Goal: Task Accomplishment & Management: Use online tool/utility

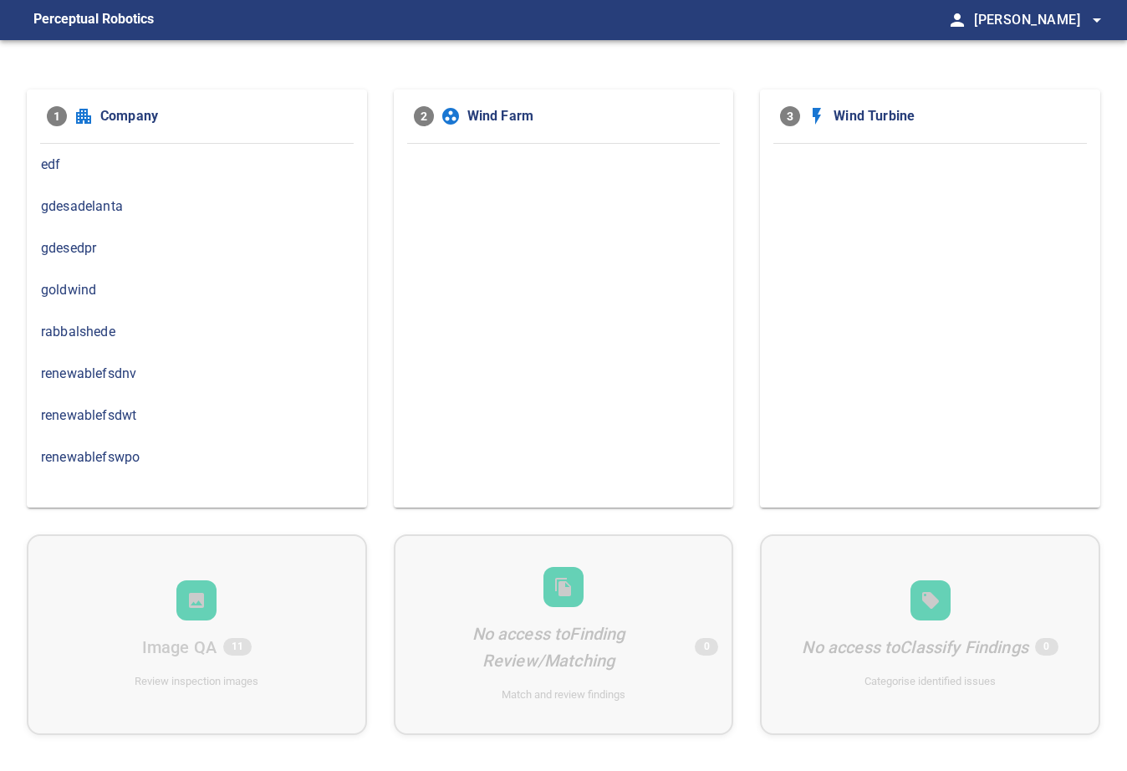
click at [153, 377] on span "renewablefsdnv" at bounding box center [197, 374] width 312 height 20
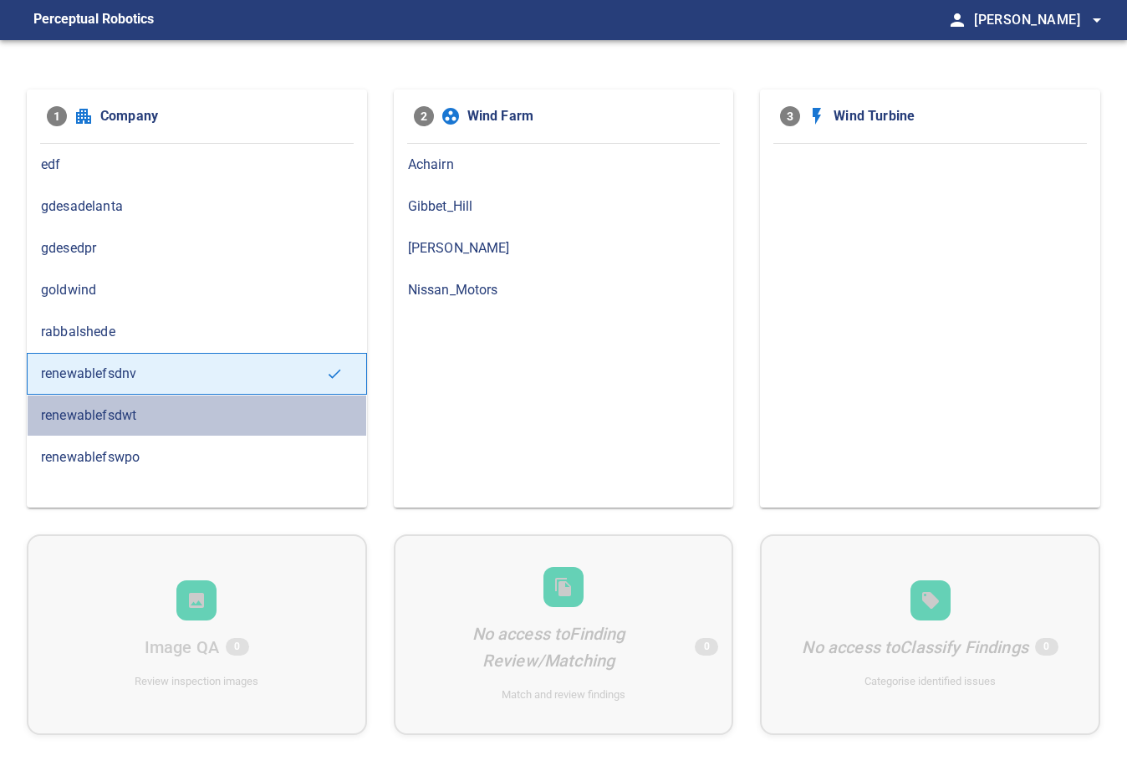
click at [115, 424] on div "renewablefsdwt" at bounding box center [197, 416] width 340 height 42
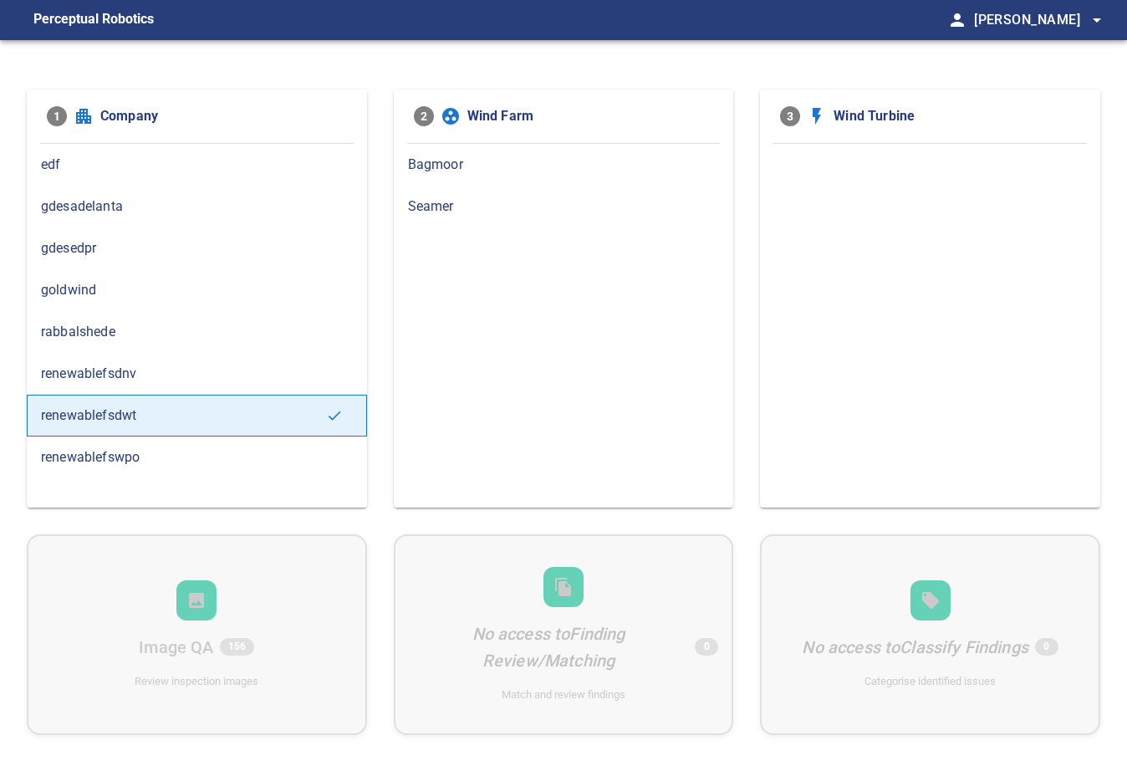
click at [436, 212] on span "Seamer" at bounding box center [564, 206] width 312 height 20
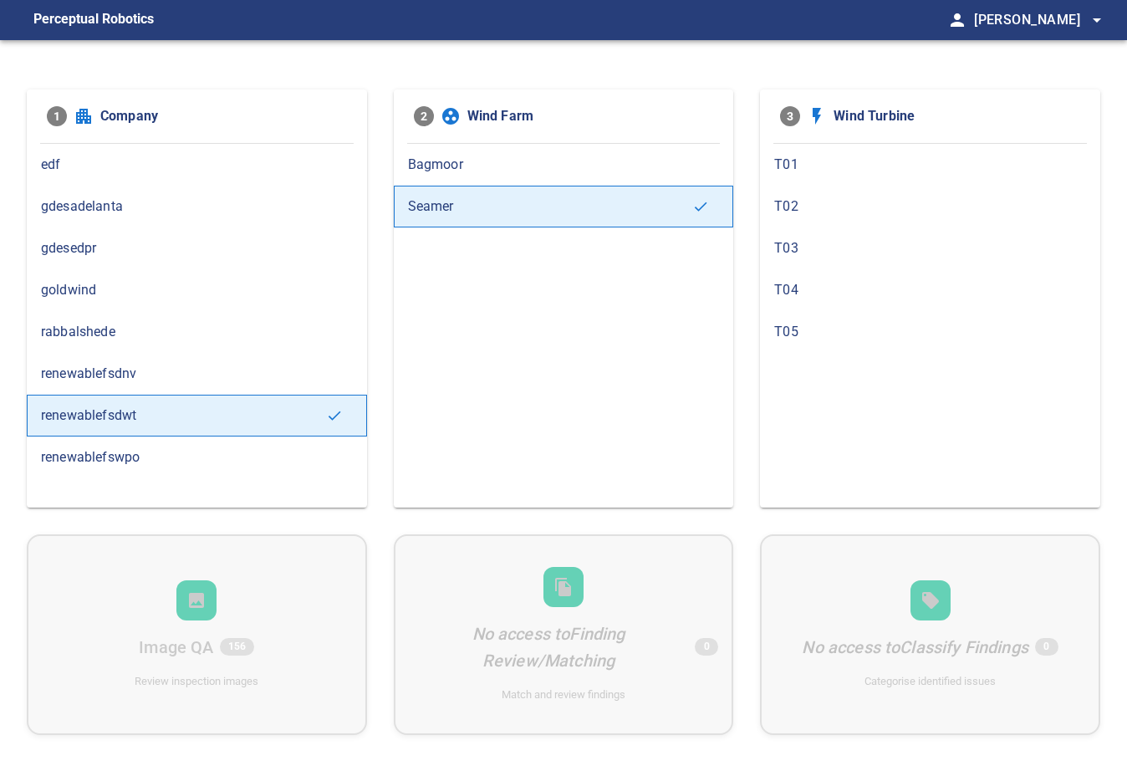
click at [784, 280] on span "T04" at bounding box center [930, 290] width 312 height 20
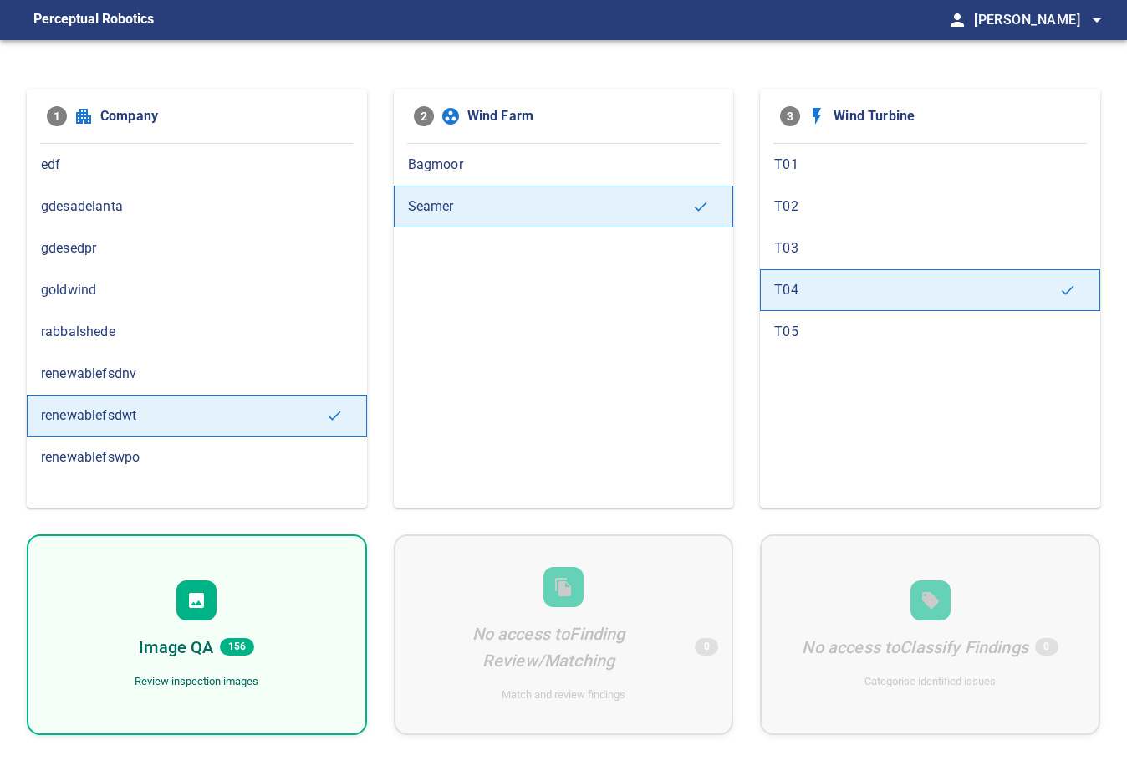
click at [281, 602] on div "Image QA 156 Review inspection images" at bounding box center [197, 634] width 340 height 201
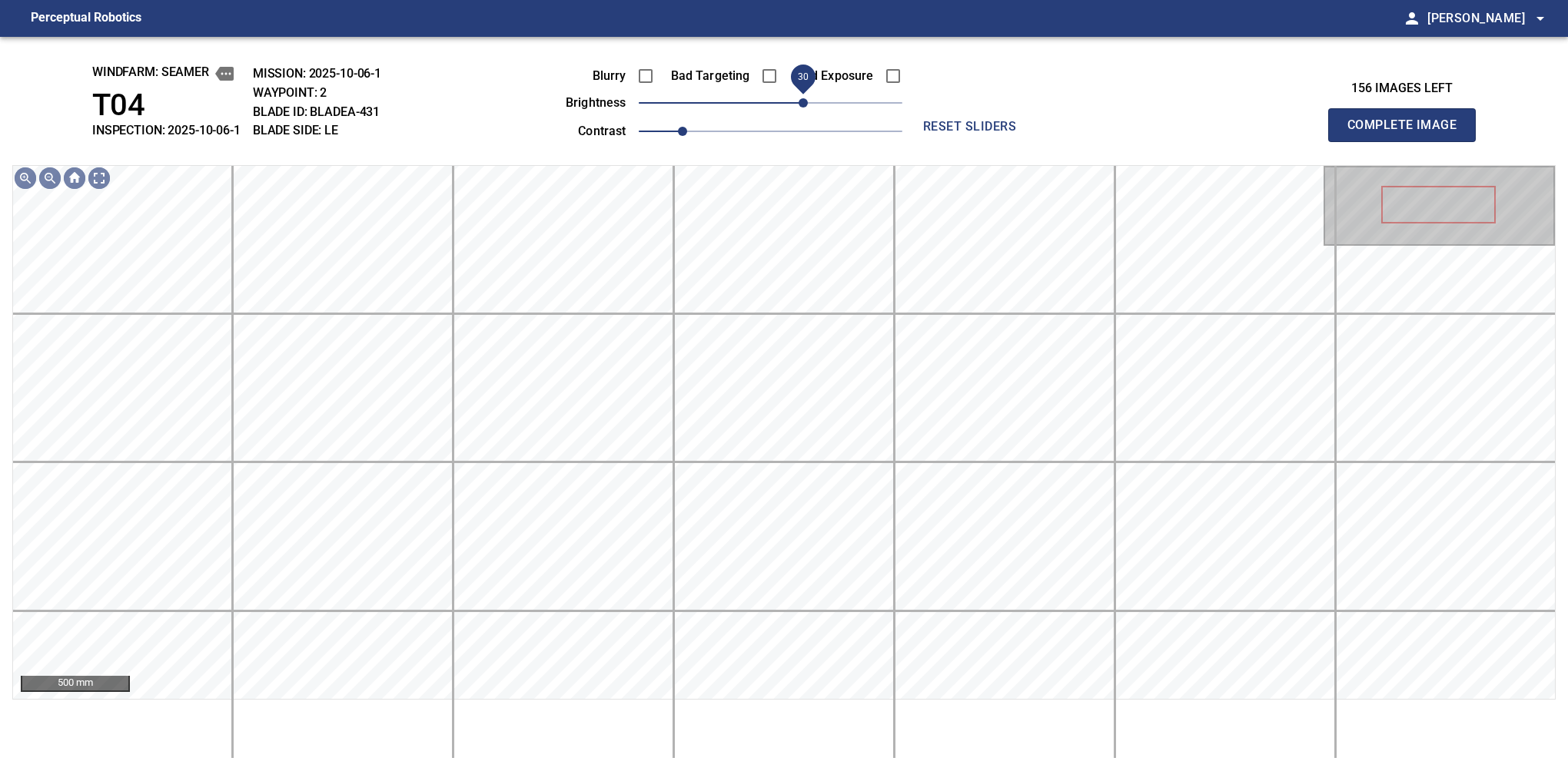
drag, startPoint x: 769, startPoint y: 101, endPoint x: 807, endPoint y: 101, distance: 38.0
click at [807, 101] on span "30" at bounding box center [803, 103] width 9 height 9
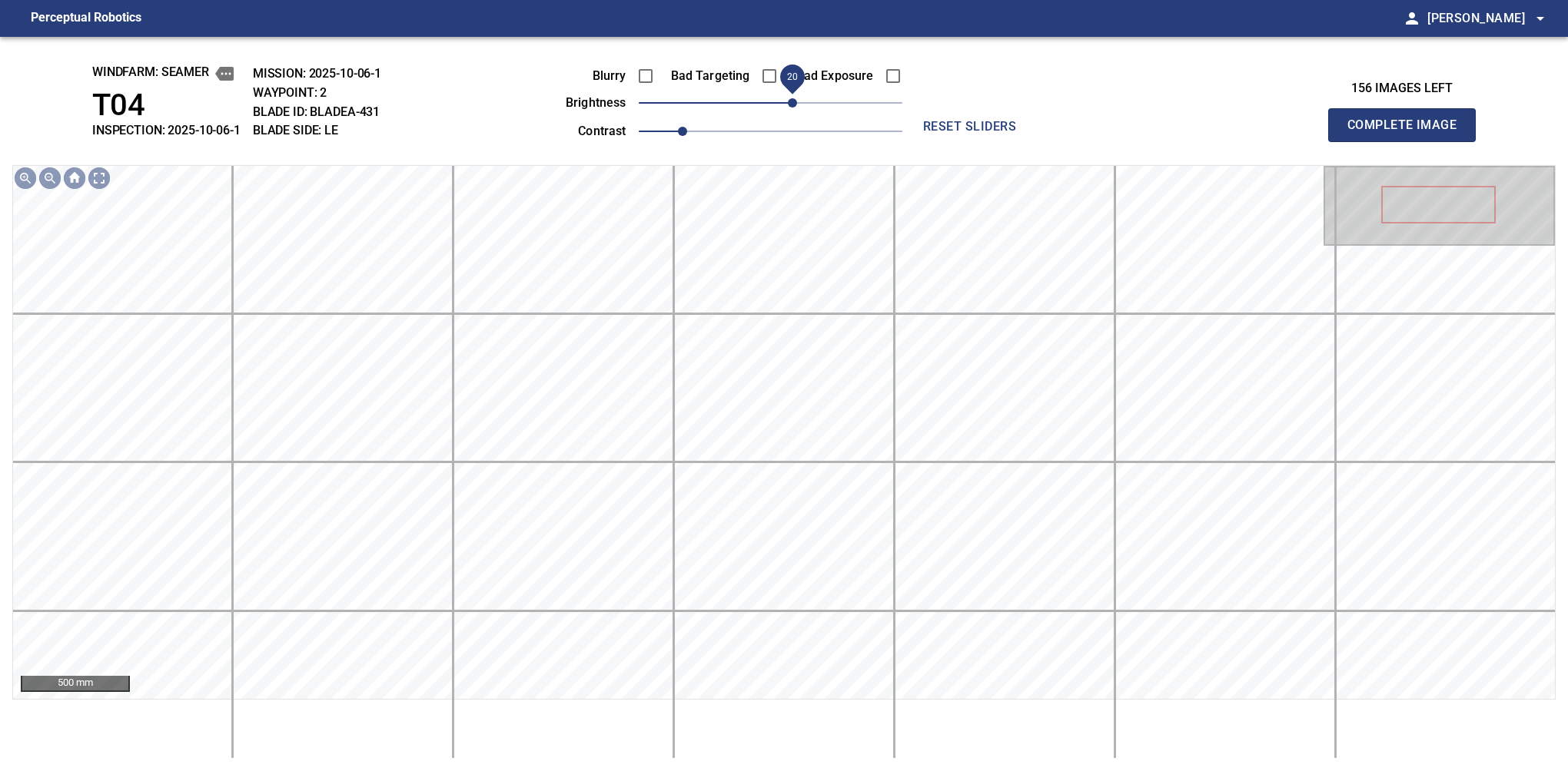
drag, startPoint x: 807, startPoint y: 101, endPoint x: 795, endPoint y: 104, distance: 12.4
click at [795, 104] on span "20" at bounding box center [792, 103] width 9 height 9
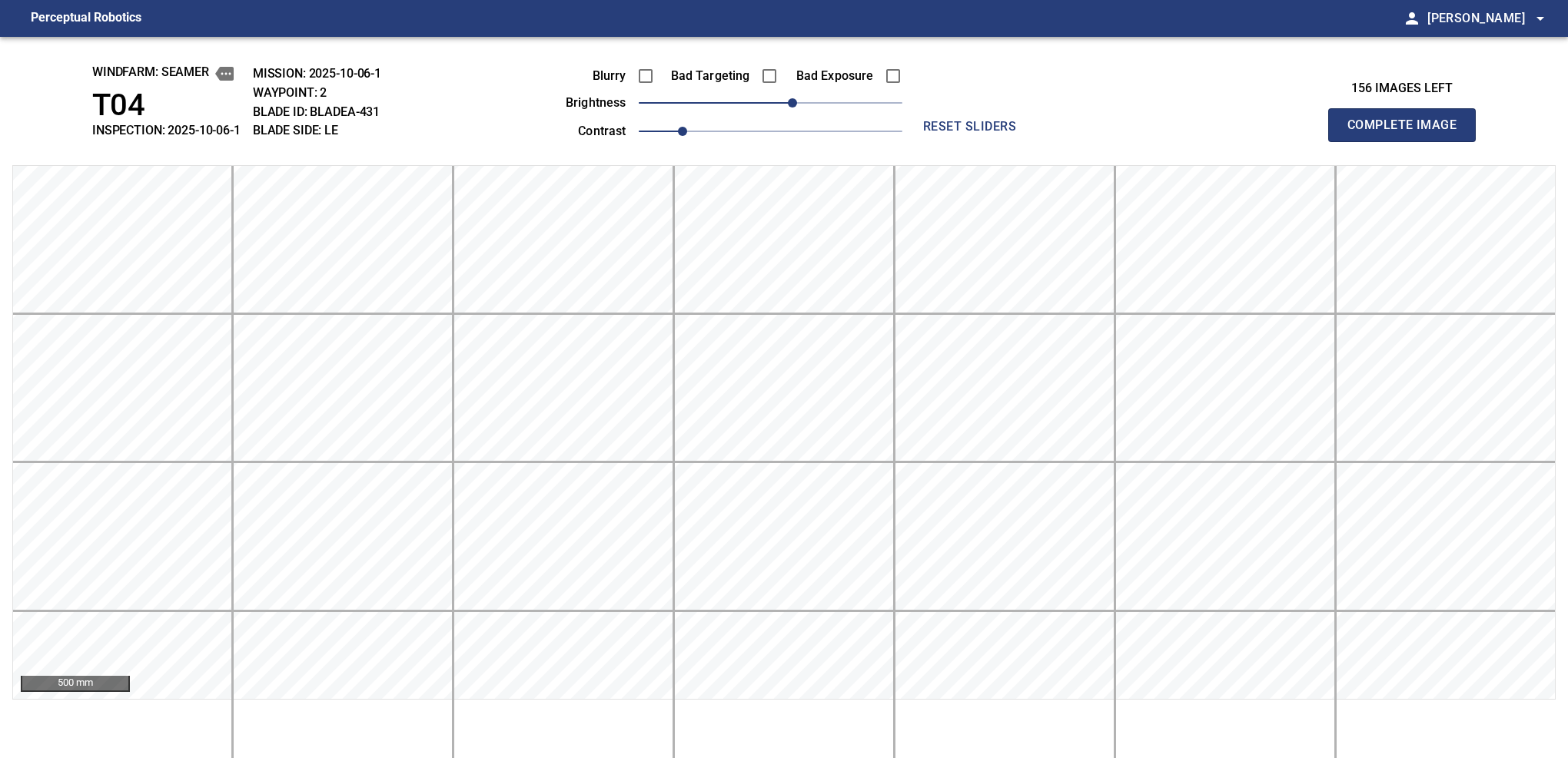
click at [1035, 142] on button "Complete Image" at bounding box center [1402, 125] width 148 height 34
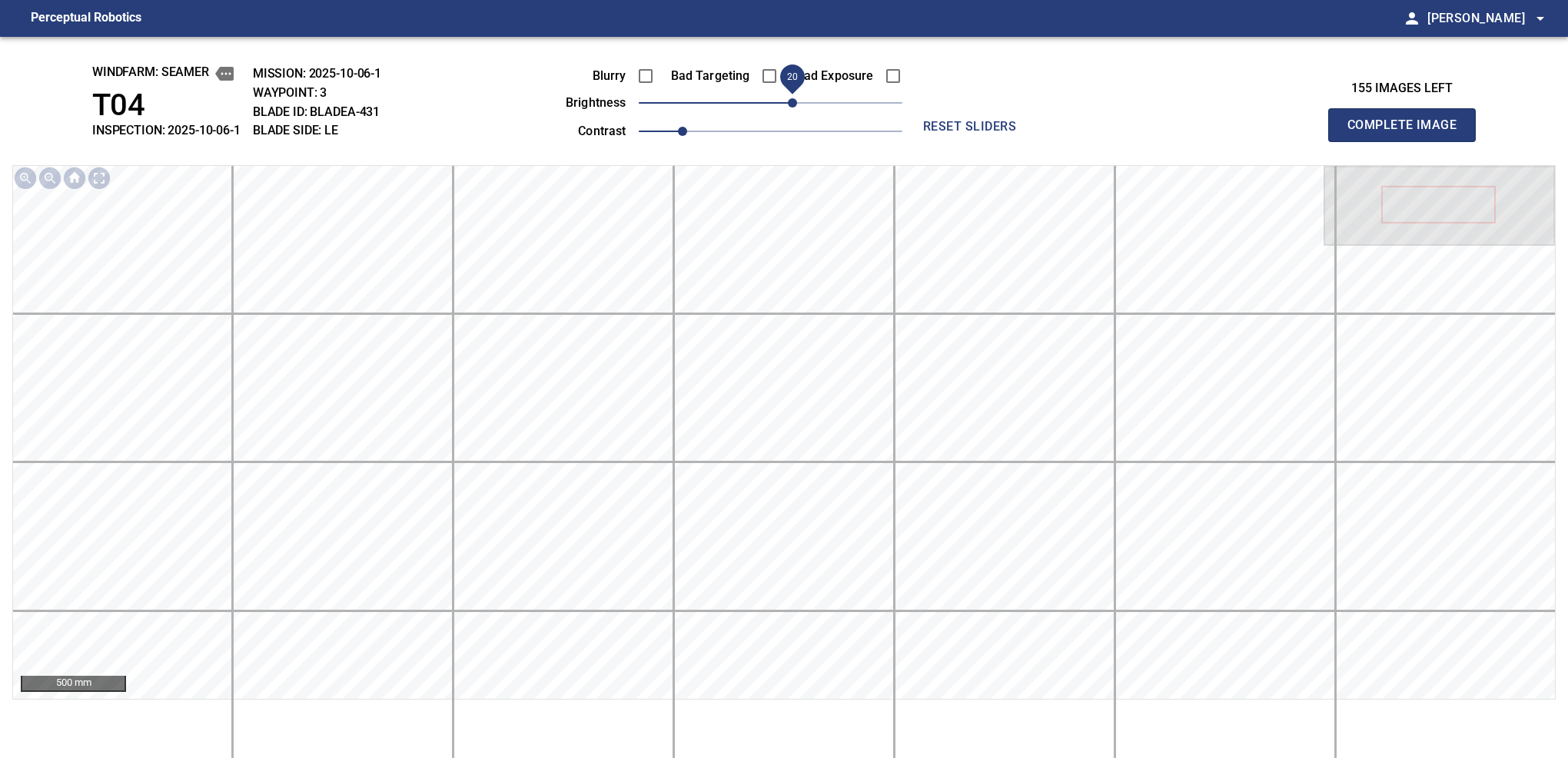
click at [790, 106] on span "20" at bounding box center [792, 103] width 9 height 9
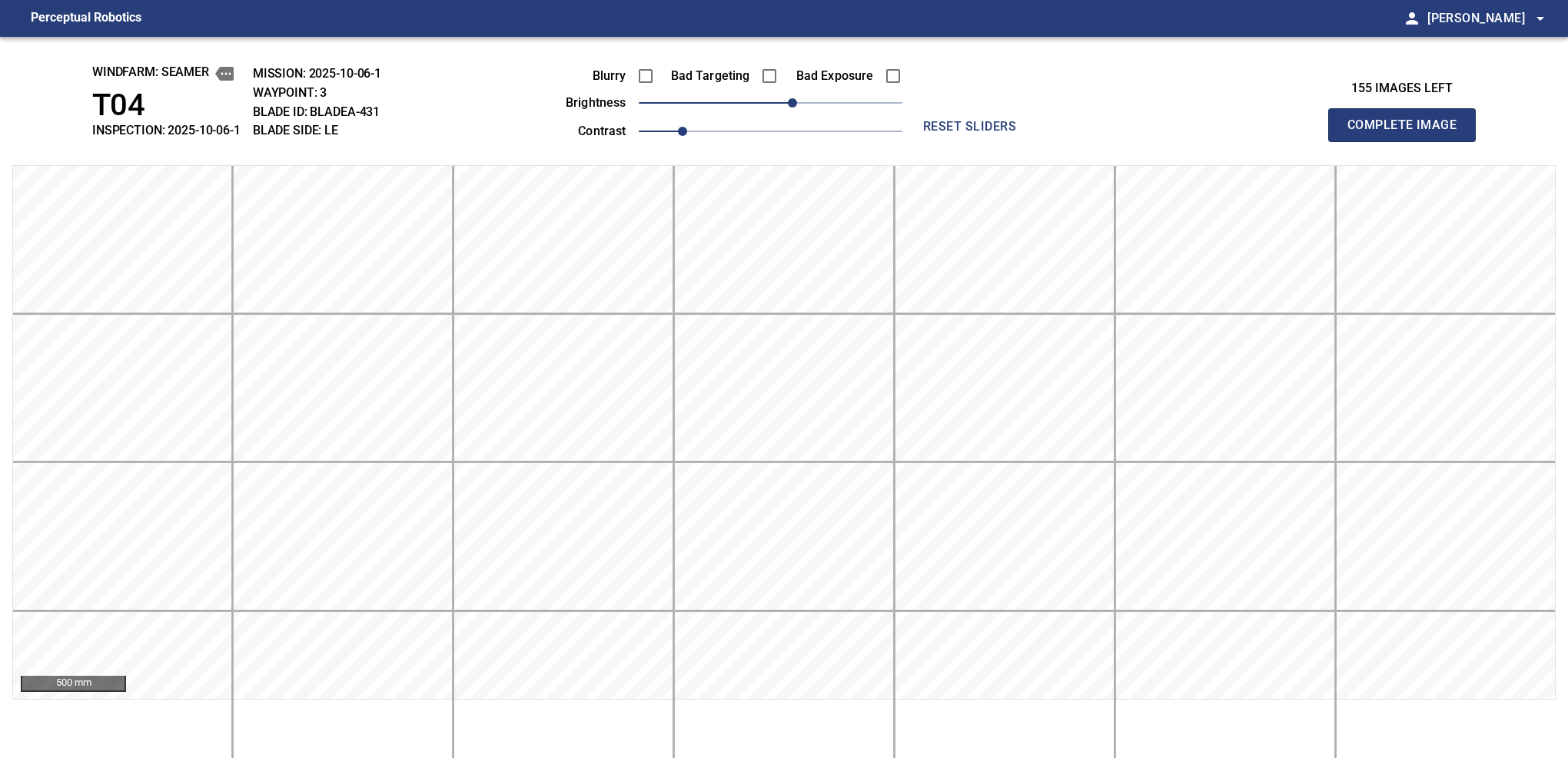
click at [1035, 142] on button "Complete Image" at bounding box center [1402, 125] width 148 height 34
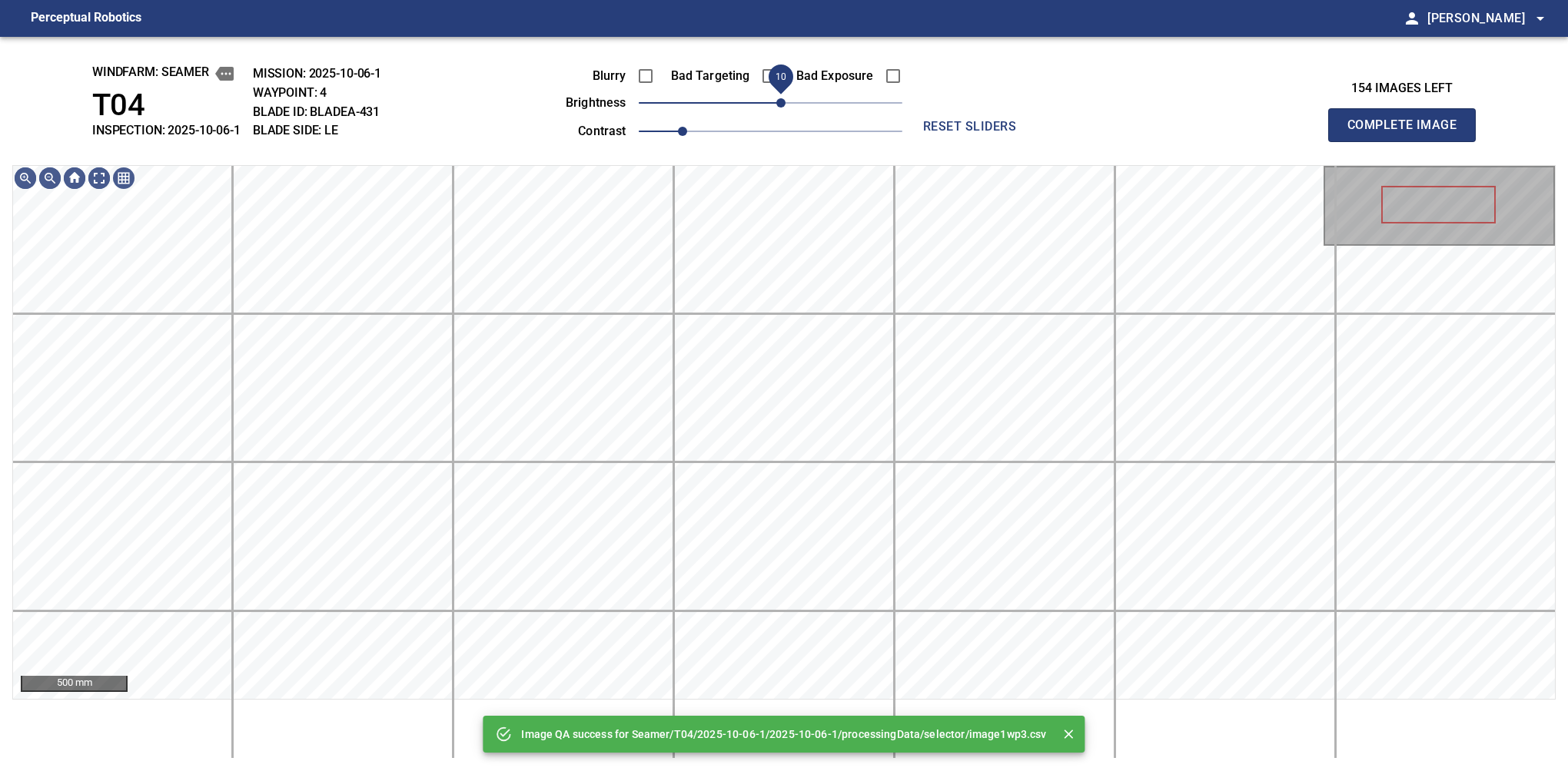
drag, startPoint x: 780, startPoint y: 108, endPoint x: 785, endPoint y: 97, distance: 12.1
click at [785, 98] on span "10" at bounding box center [780, 103] width 9 height 9
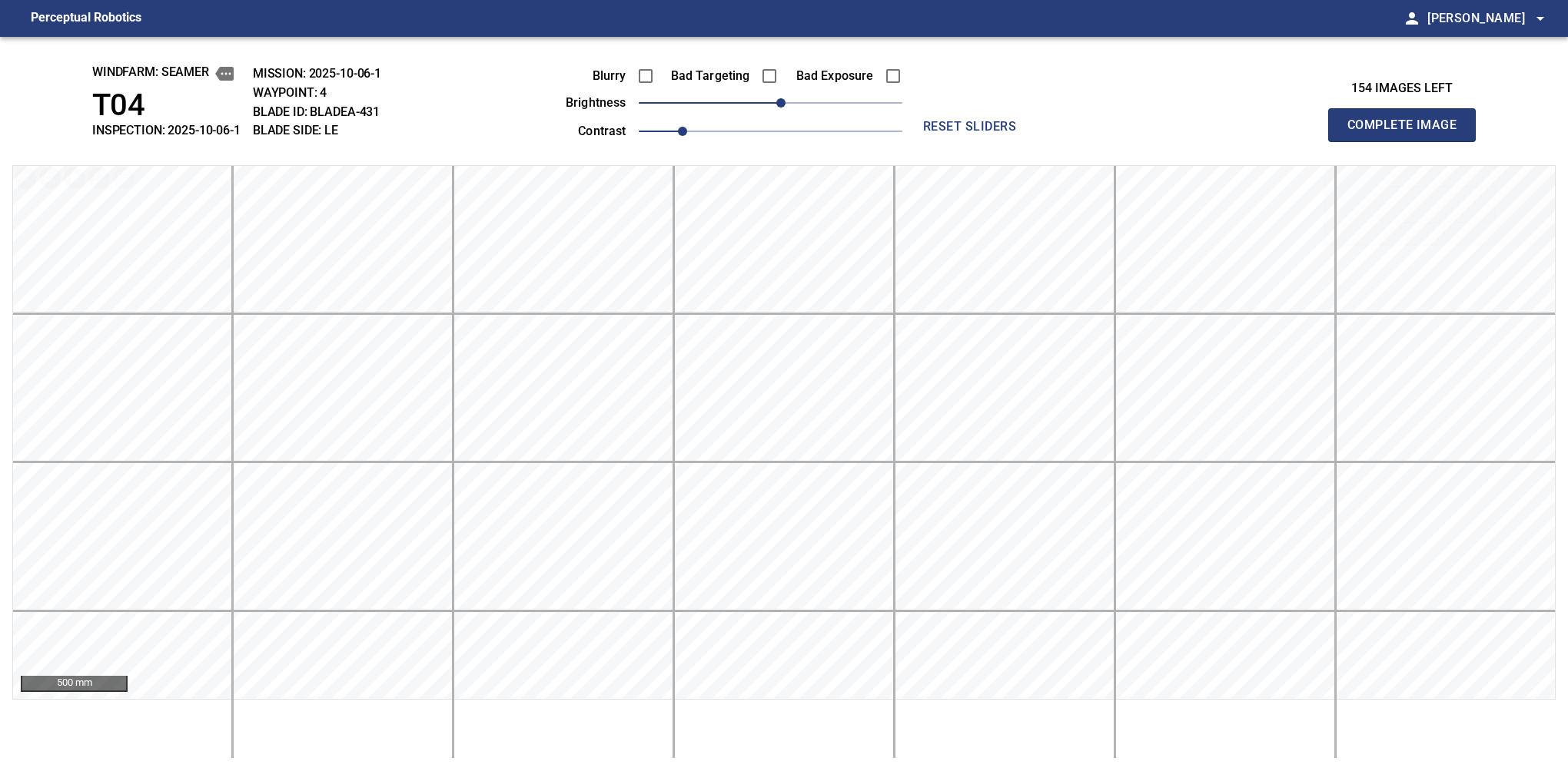
click at [1035, 142] on button "Complete Image" at bounding box center [1402, 125] width 148 height 34
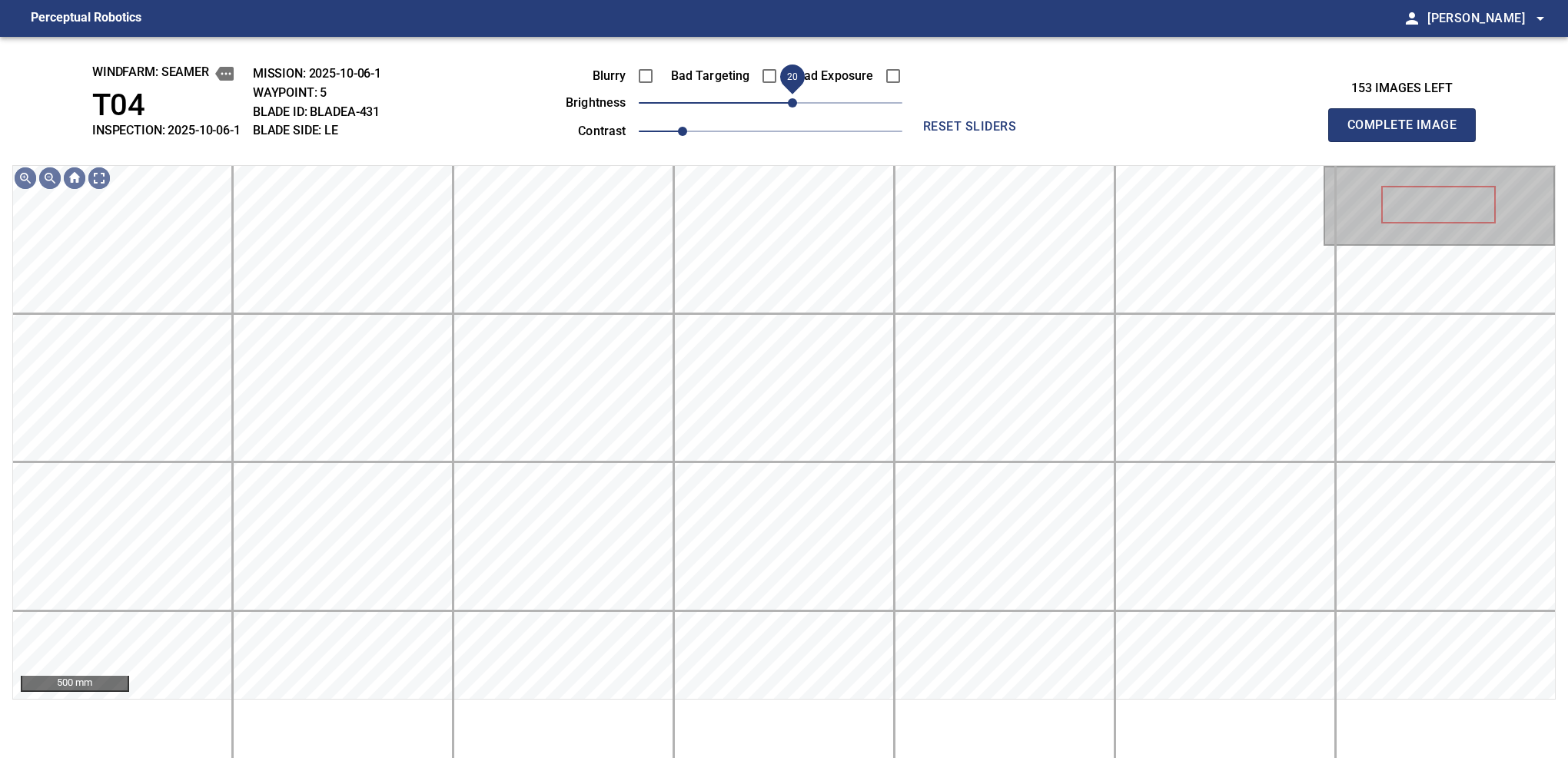
drag, startPoint x: 775, startPoint y: 106, endPoint x: 796, endPoint y: 103, distance: 21.2
click at [796, 103] on span "20" at bounding box center [792, 103] width 9 height 9
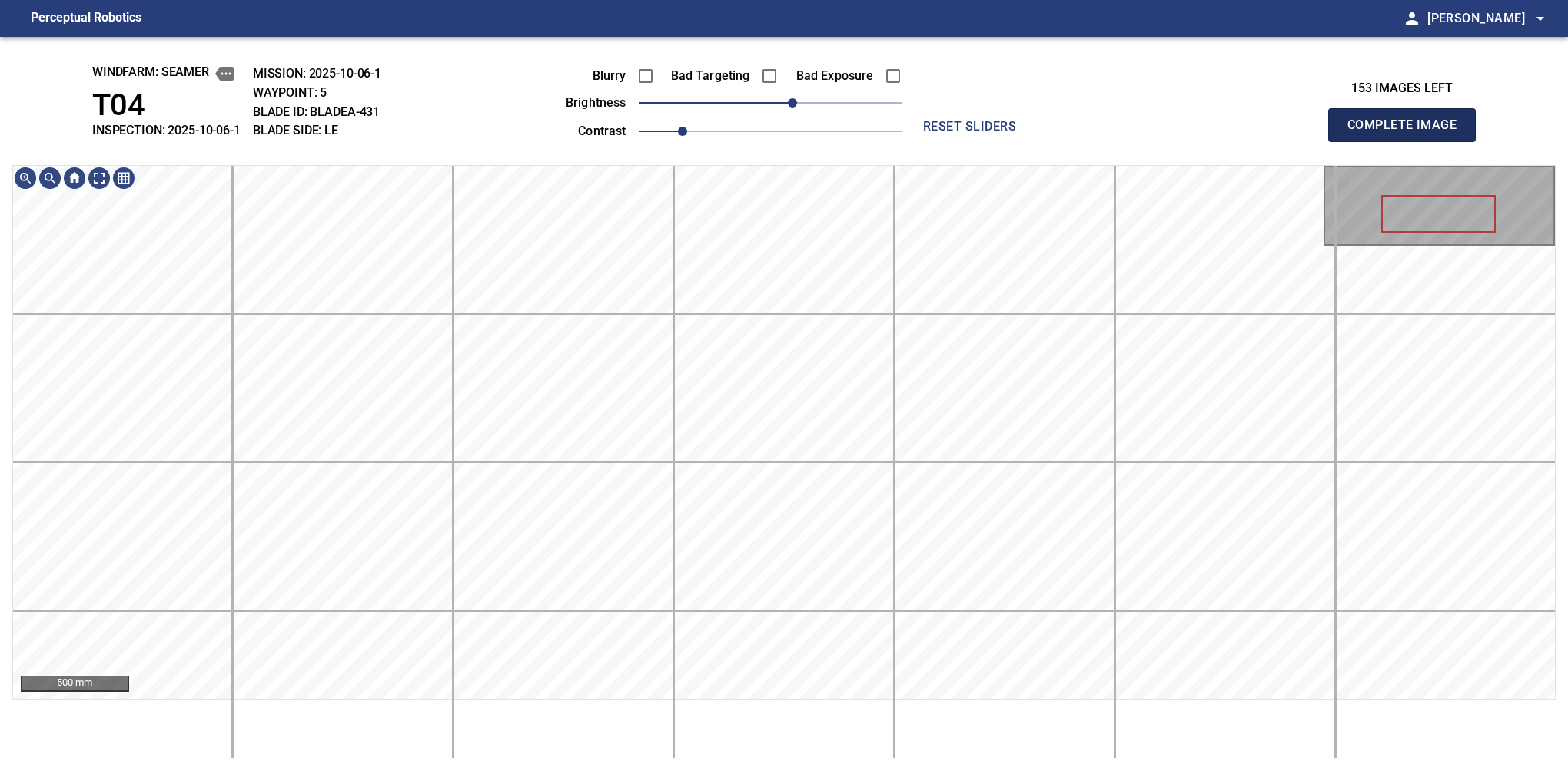
click at [1035, 142] on button "Complete Image" at bounding box center [1402, 125] width 148 height 34
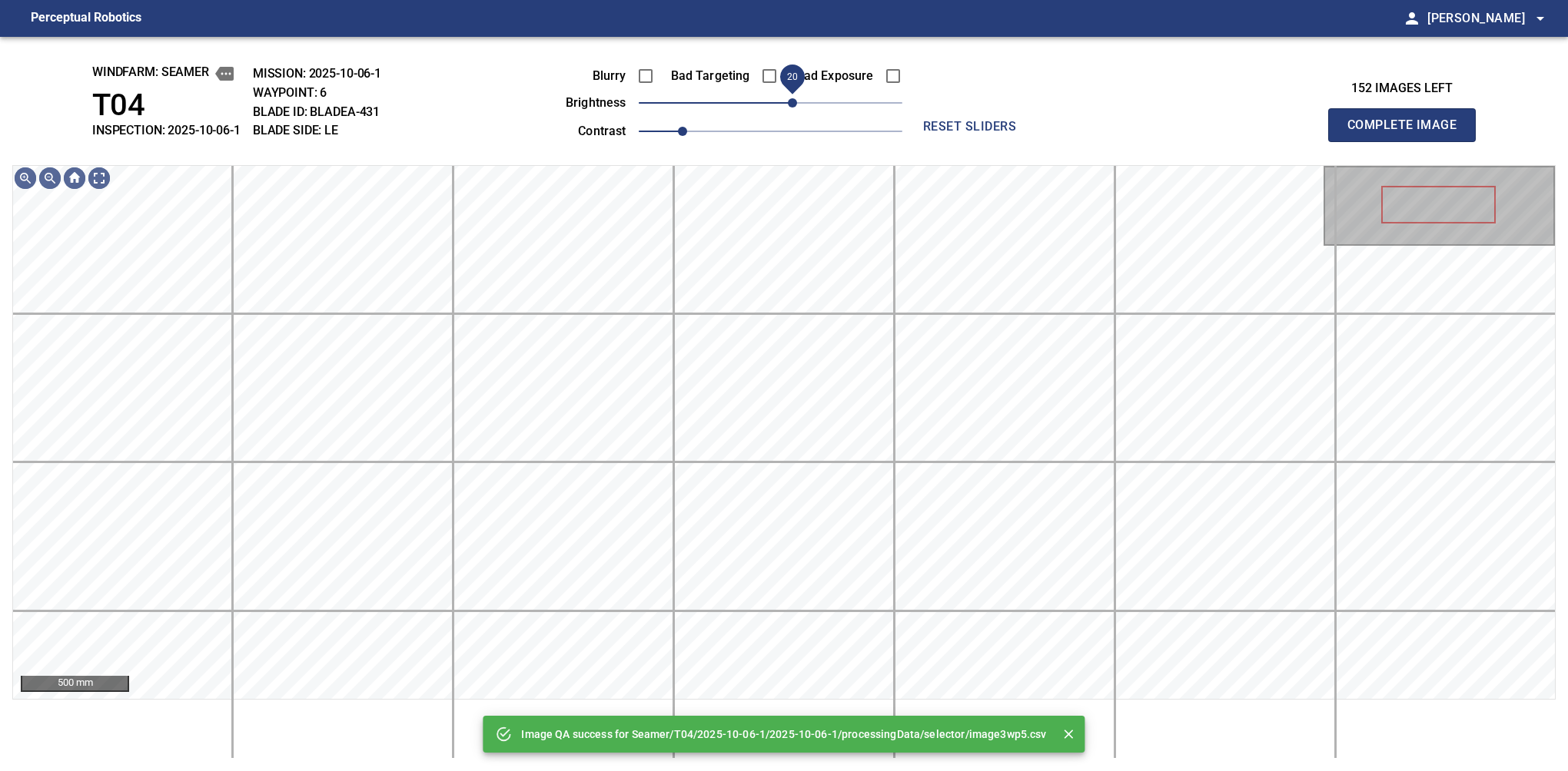
drag, startPoint x: 767, startPoint y: 108, endPoint x: 796, endPoint y: 106, distance: 29.1
click at [796, 106] on span "20" at bounding box center [792, 103] width 9 height 9
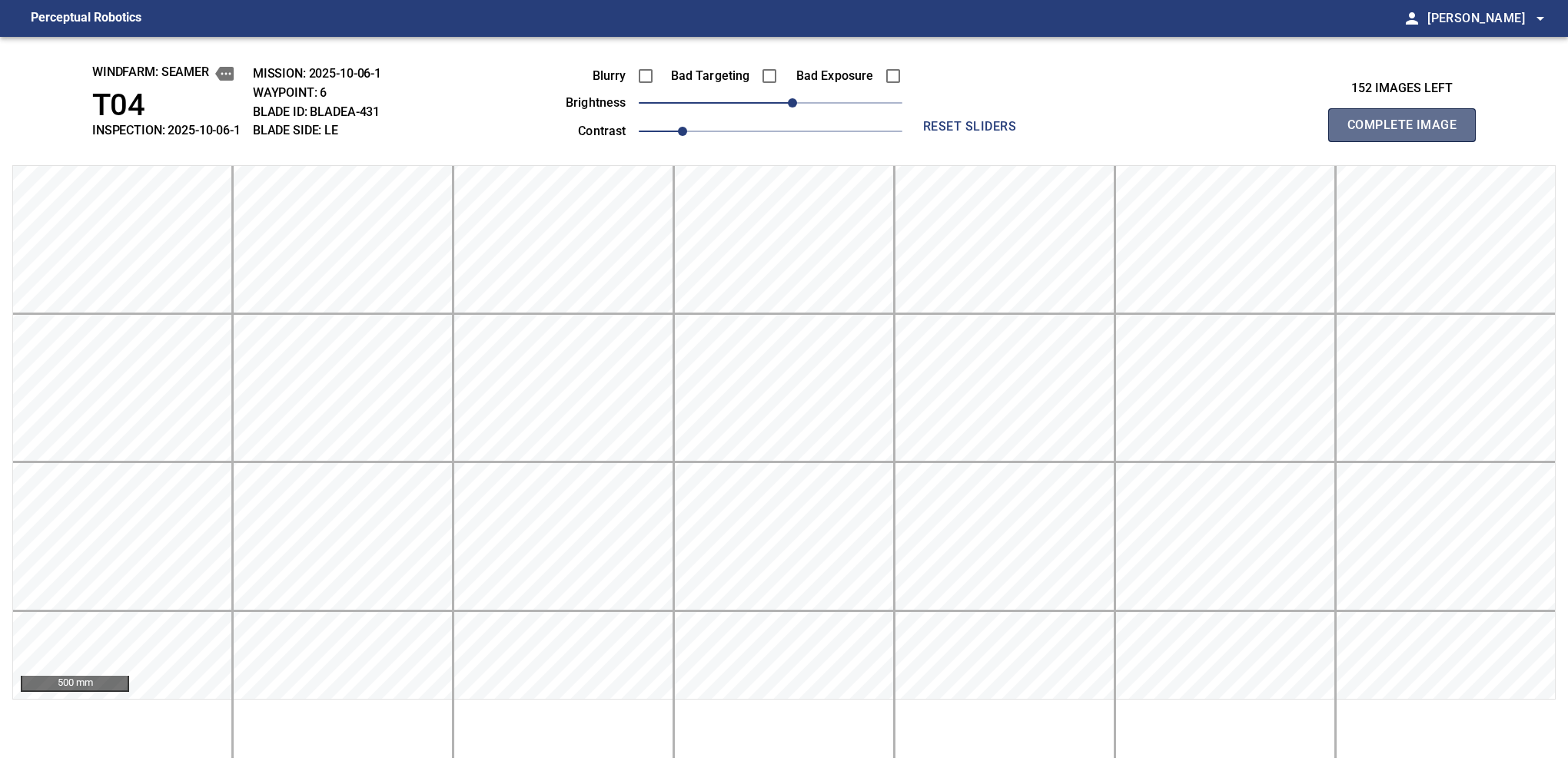
click at [1035, 142] on button "Complete Image" at bounding box center [1402, 125] width 148 height 34
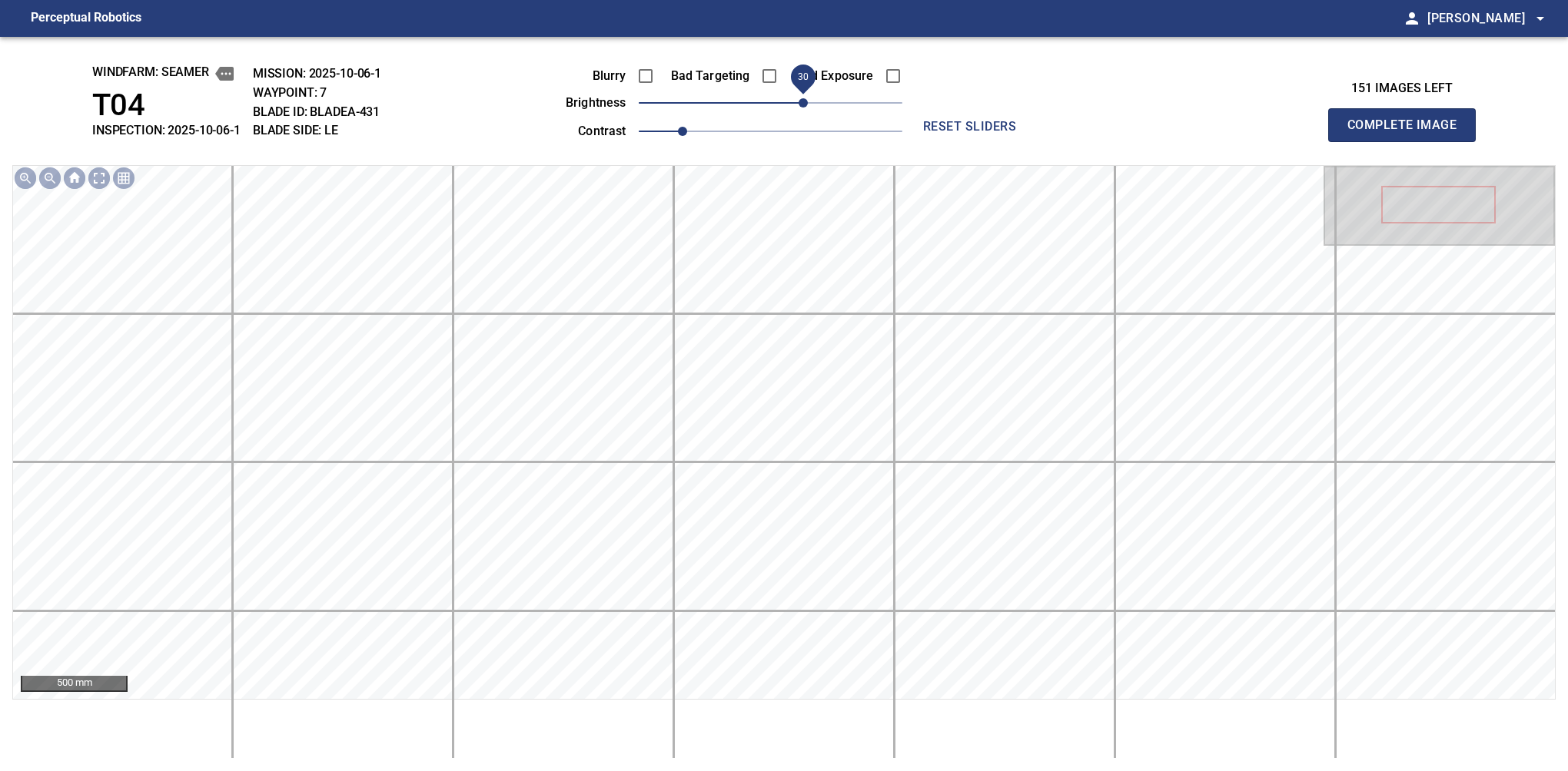
drag, startPoint x: 772, startPoint y: 110, endPoint x: 808, endPoint y: 106, distance: 36.2
click at [808, 106] on span "30" at bounding box center [803, 103] width 9 height 9
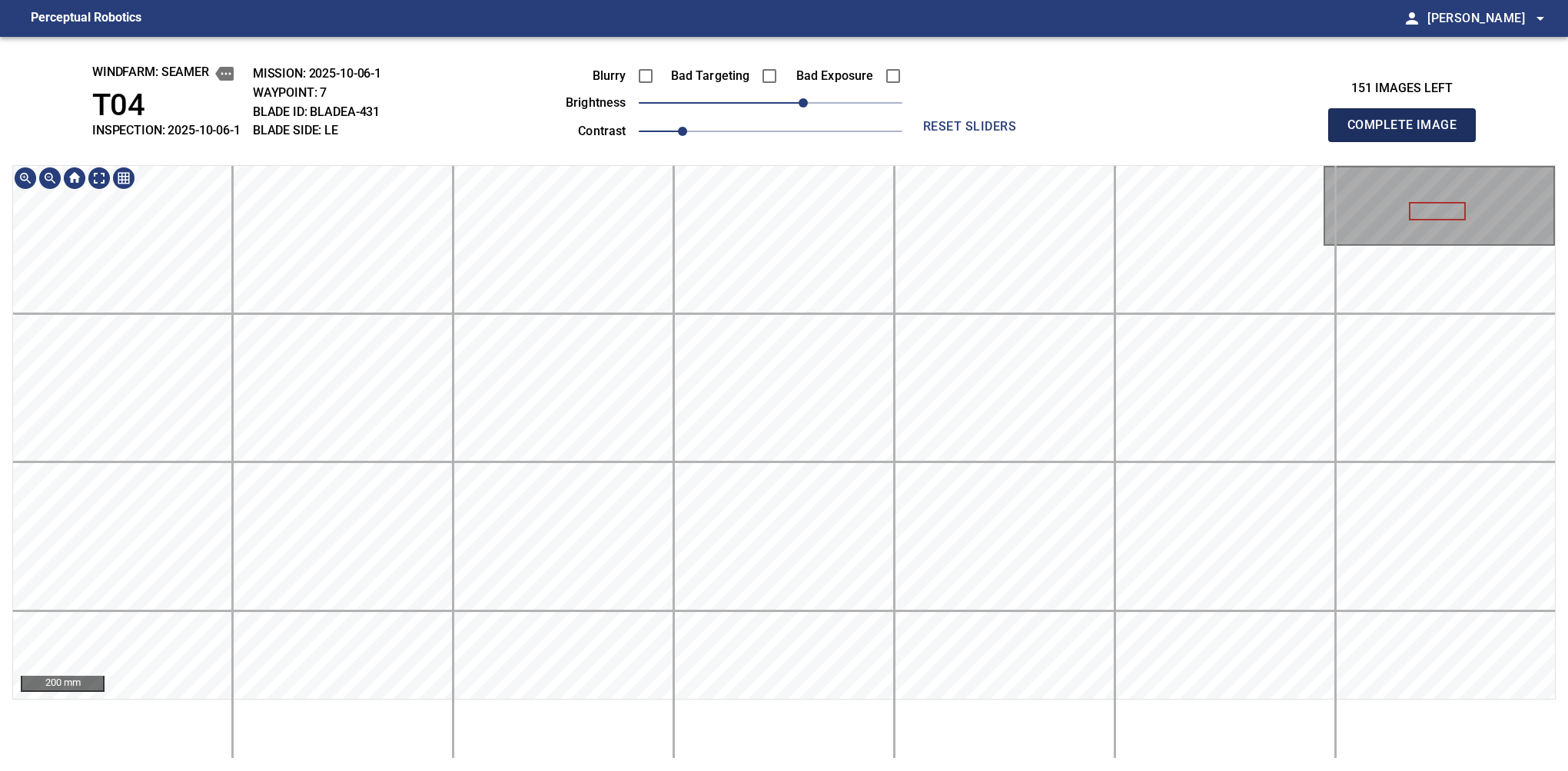
click at [1035, 142] on button "Complete Image" at bounding box center [1402, 125] width 148 height 34
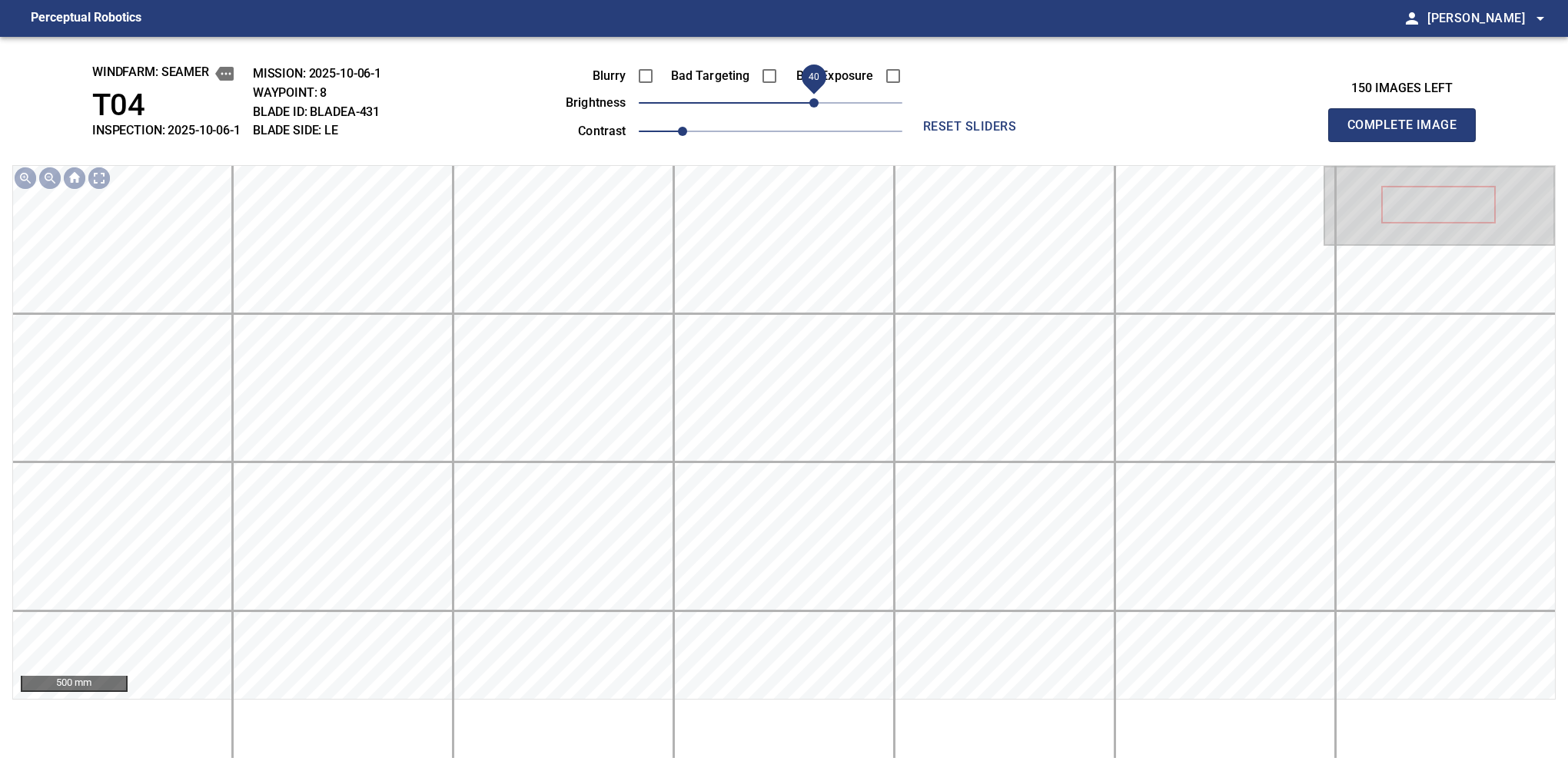
drag, startPoint x: 804, startPoint y: 101, endPoint x: 818, endPoint y: 97, distance: 14.6
click at [818, 98] on span "40" at bounding box center [813, 103] width 9 height 9
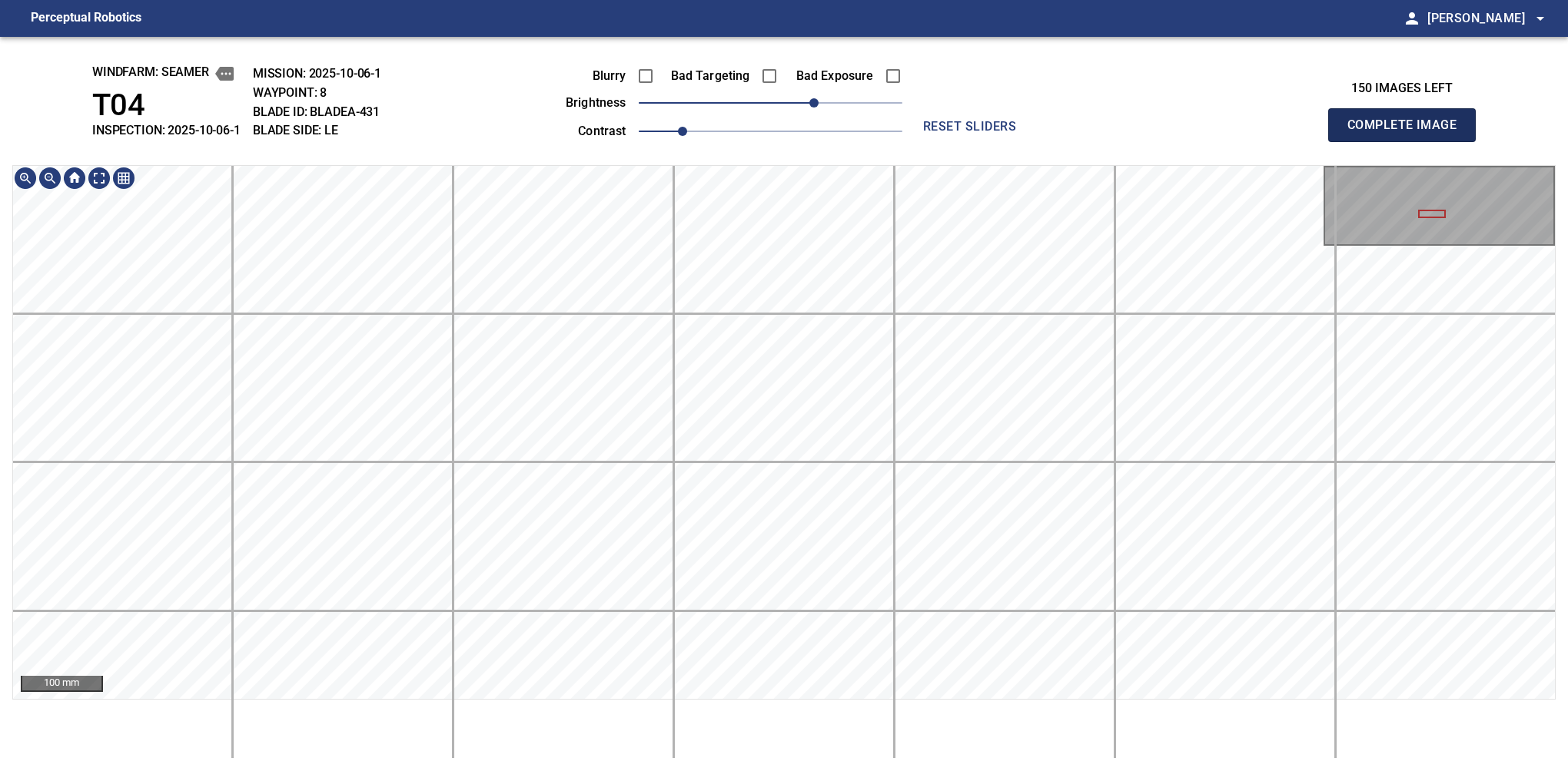
click at [1035, 142] on button "Complete Image" at bounding box center [1402, 125] width 148 height 34
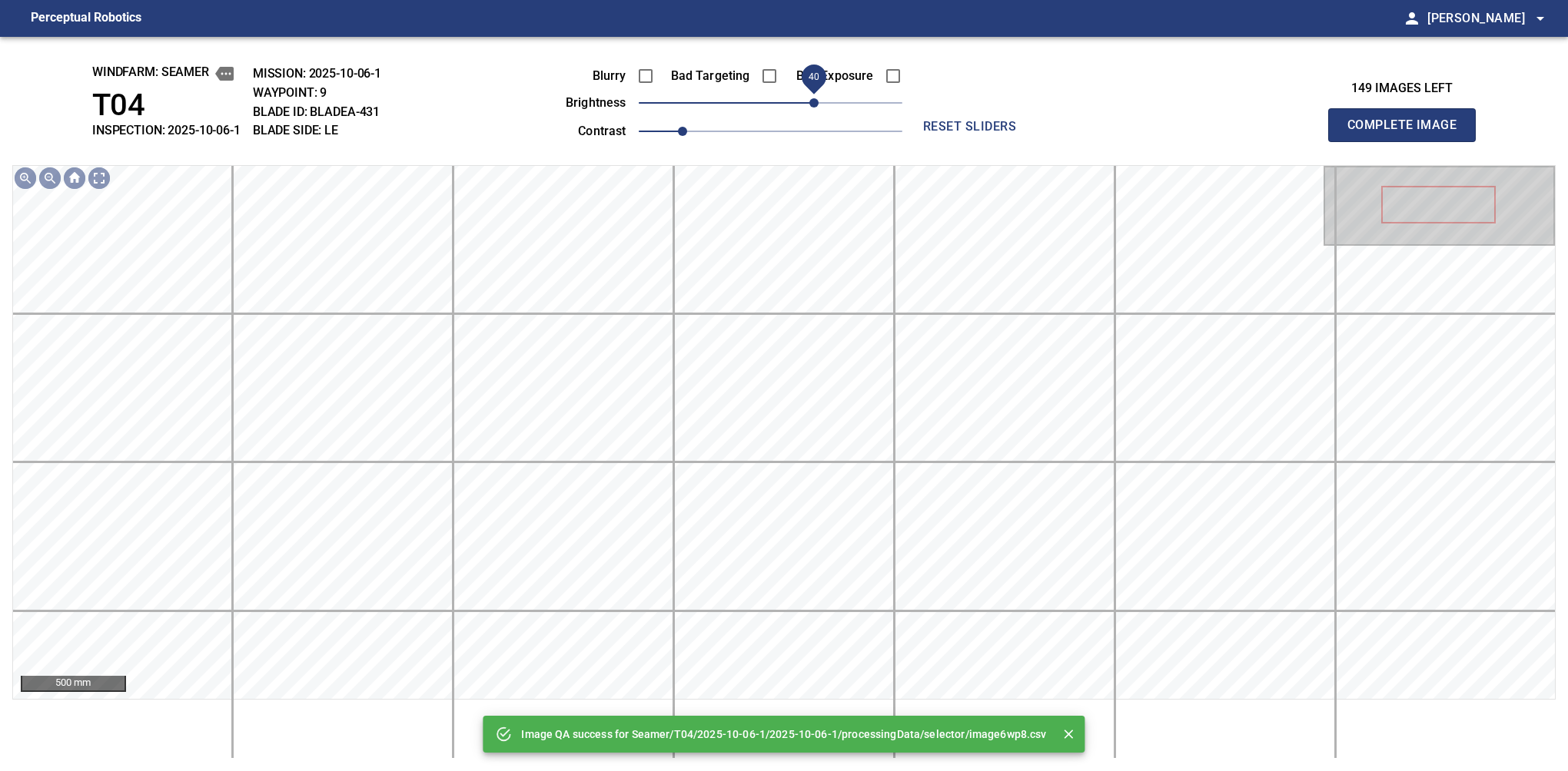
drag, startPoint x: 801, startPoint y: 101, endPoint x: 814, endPoint y: 106, distance: 13.9
click at [814, 106] on span "40" at bounding box center [770, 102] width 264 height 21
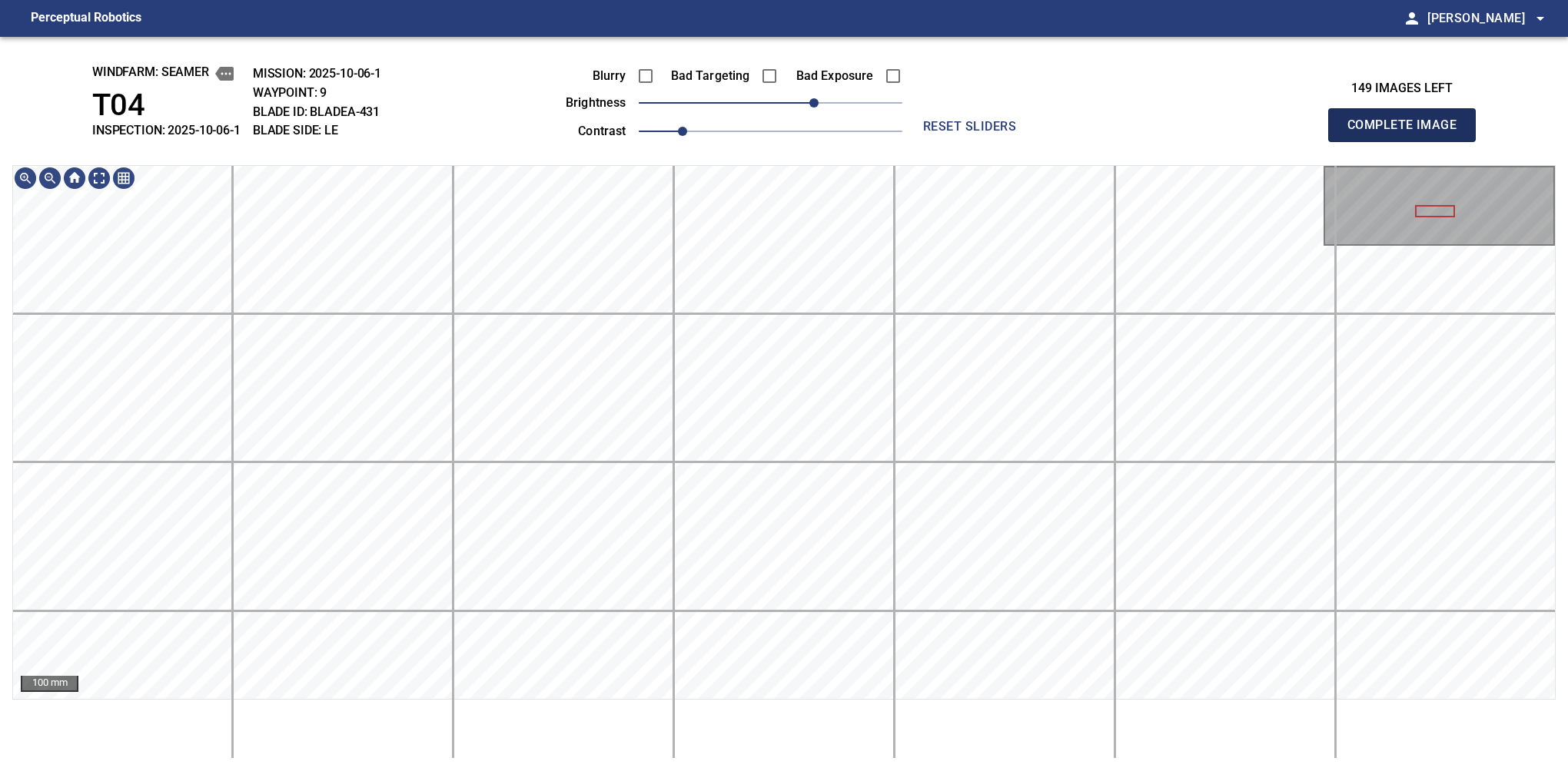
click at [1035, 142] on button "Complete Image" at bounding box center [1402, 125] width 148 height 34
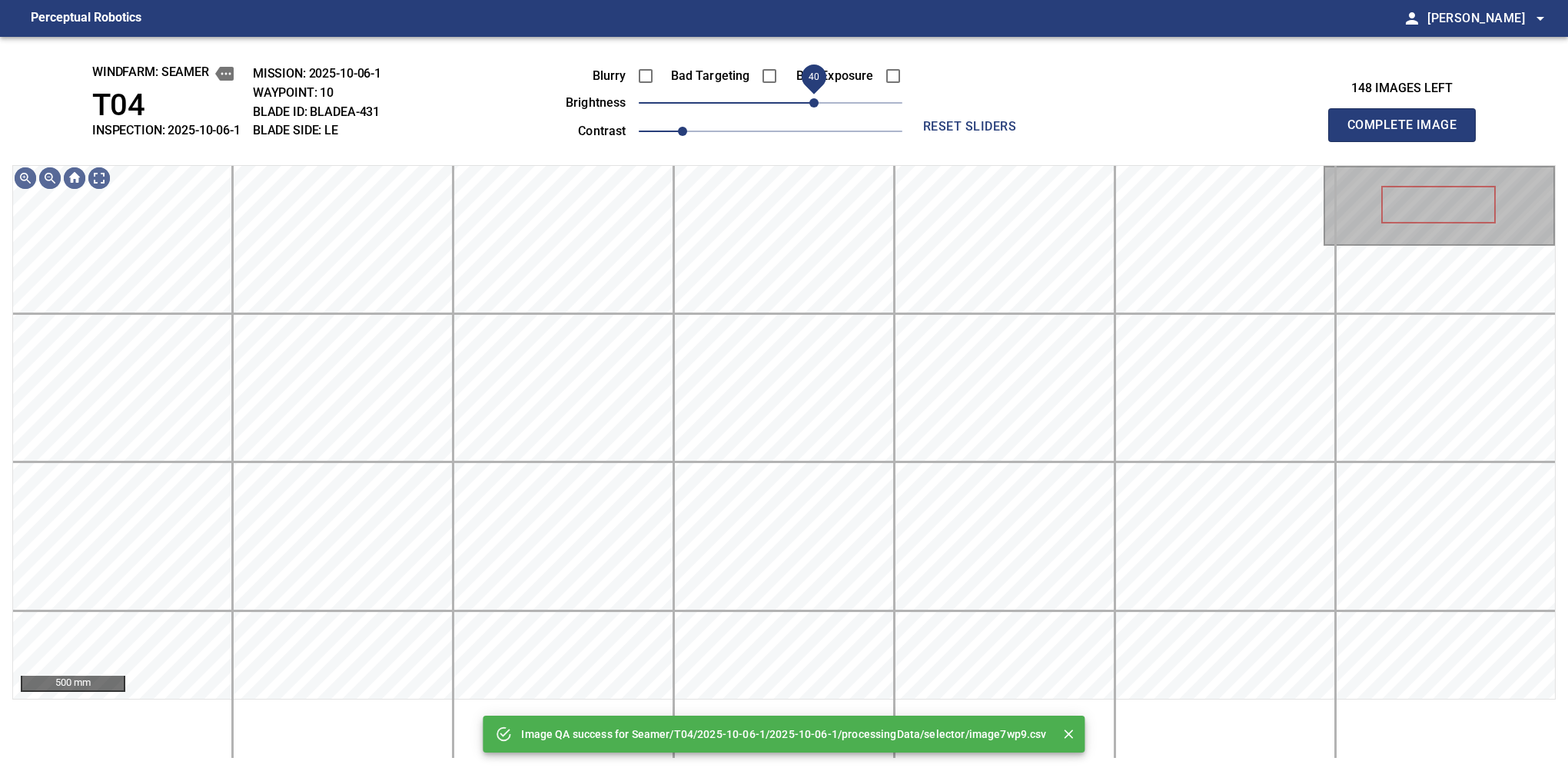
drag, startPoint x: 782, startPoint y: 106, endPoint x: 812, endPoint y: 110, distance: 30.3
click at [812, 108] on span "40" at bounding box center [813, 103] width 9 height 9
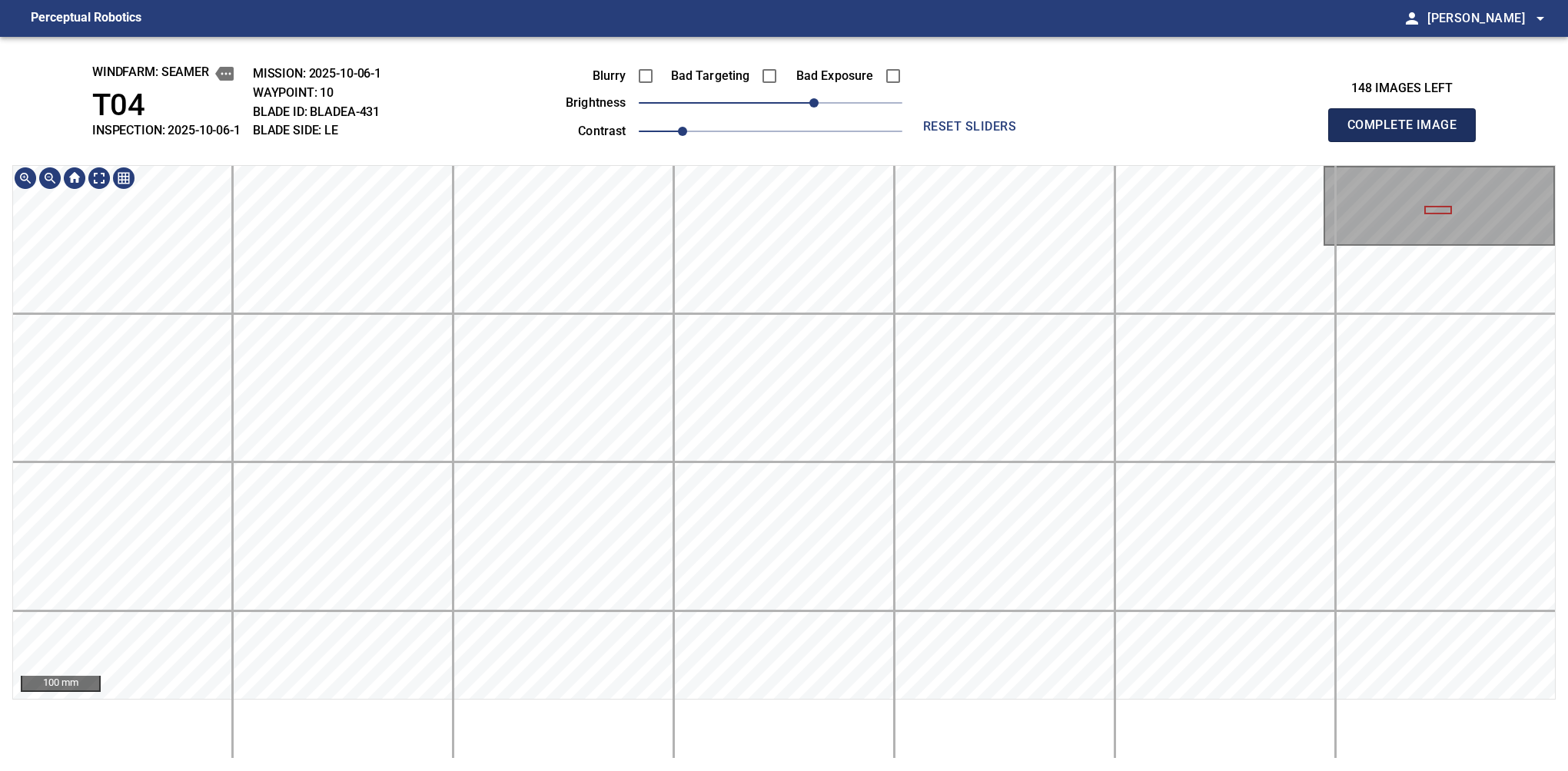
click at [1035, 142] on button "Complete Image" at bounding box center [1402, 125] width 148 height 34
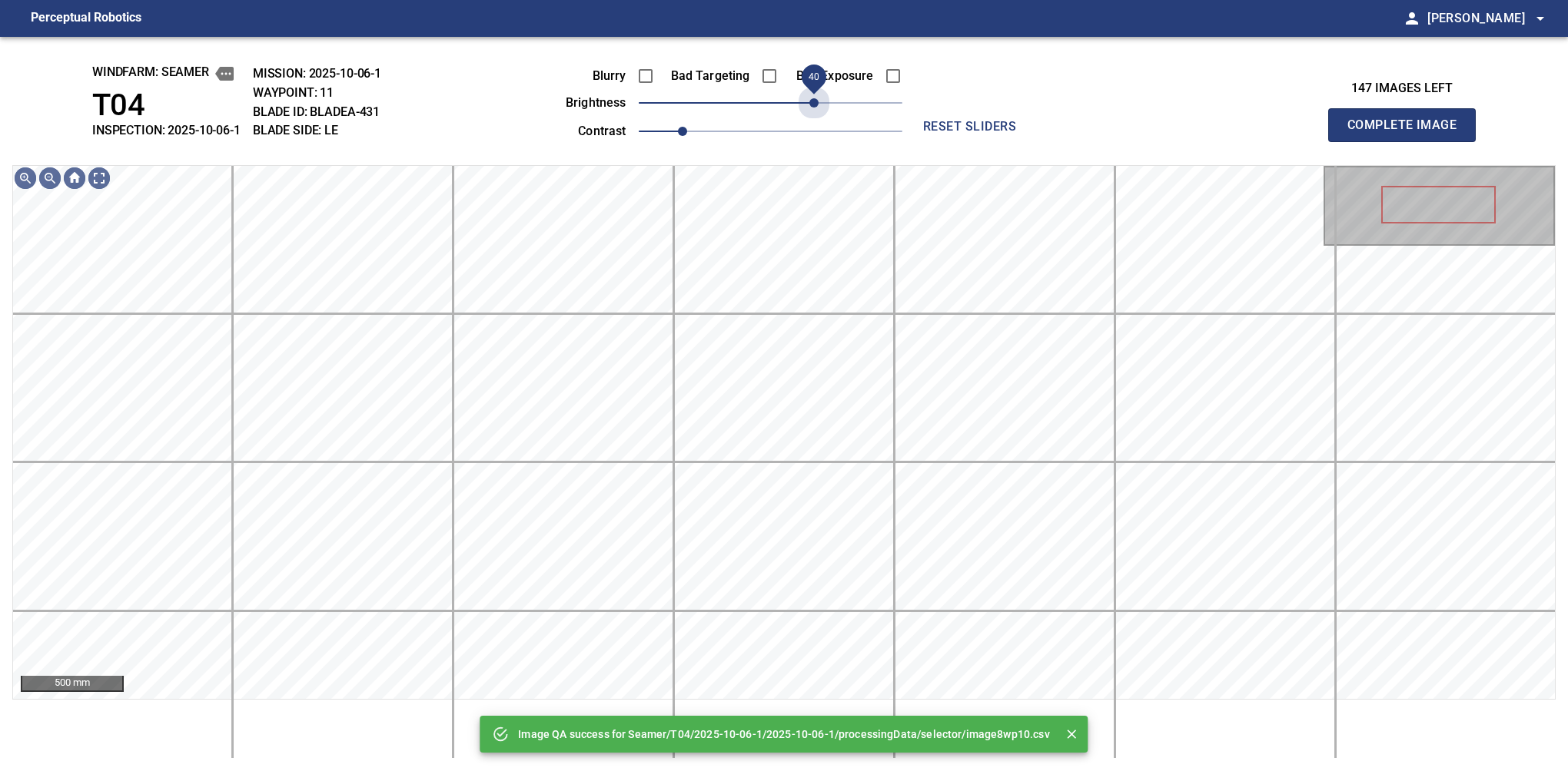
drag, startPoint x: 830, startPoint y: 114, endPoint x: 818, endPoint y: 119, distance: 13.0
click at [818, 119] on div "Blurry Bad Targeting Bad Exposure brightness 40 contrast 1" at bounding box center [717, 100] width 371 height 82
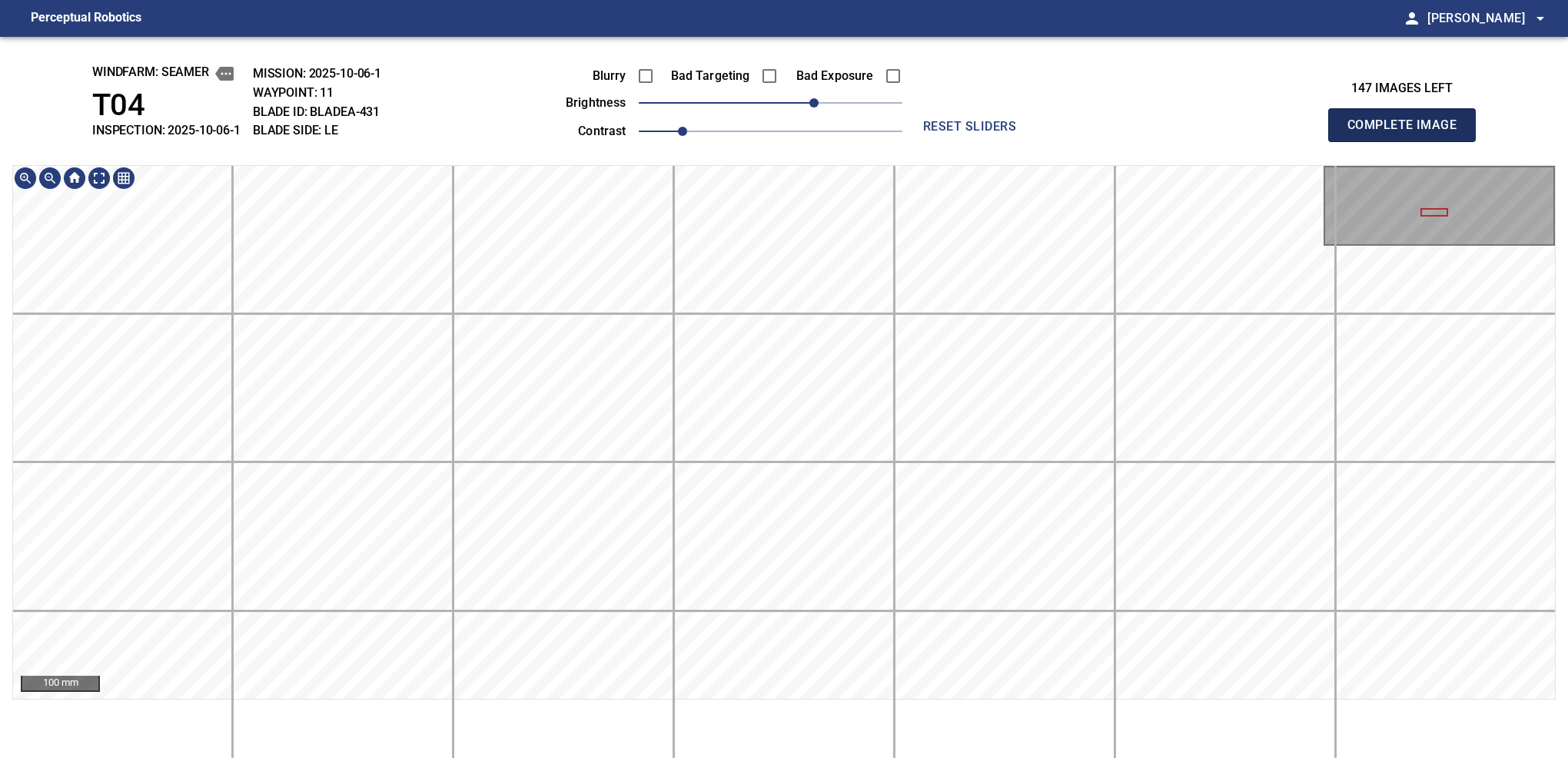
click at [1035, 142] on button "Complete Image" at bounding box center [1402, 125] width 148 height 34
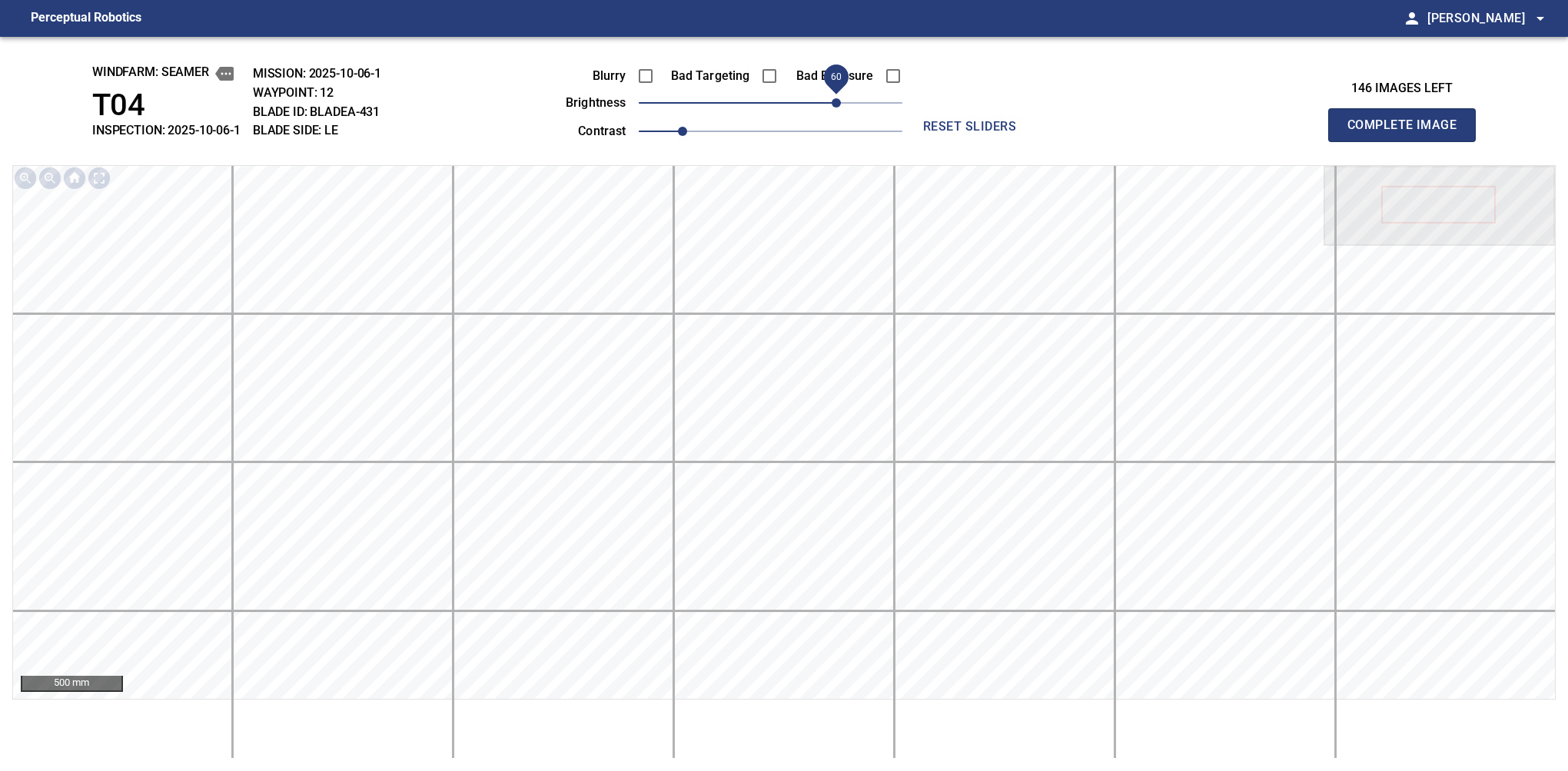
drag, startPoint x: 812, startPoint y: 106, endPoint x: 834, endPoint y: 117, distance: 24.6
click at [834, 114] on span "60" at bounding box center [770, 102] width 264 height 21
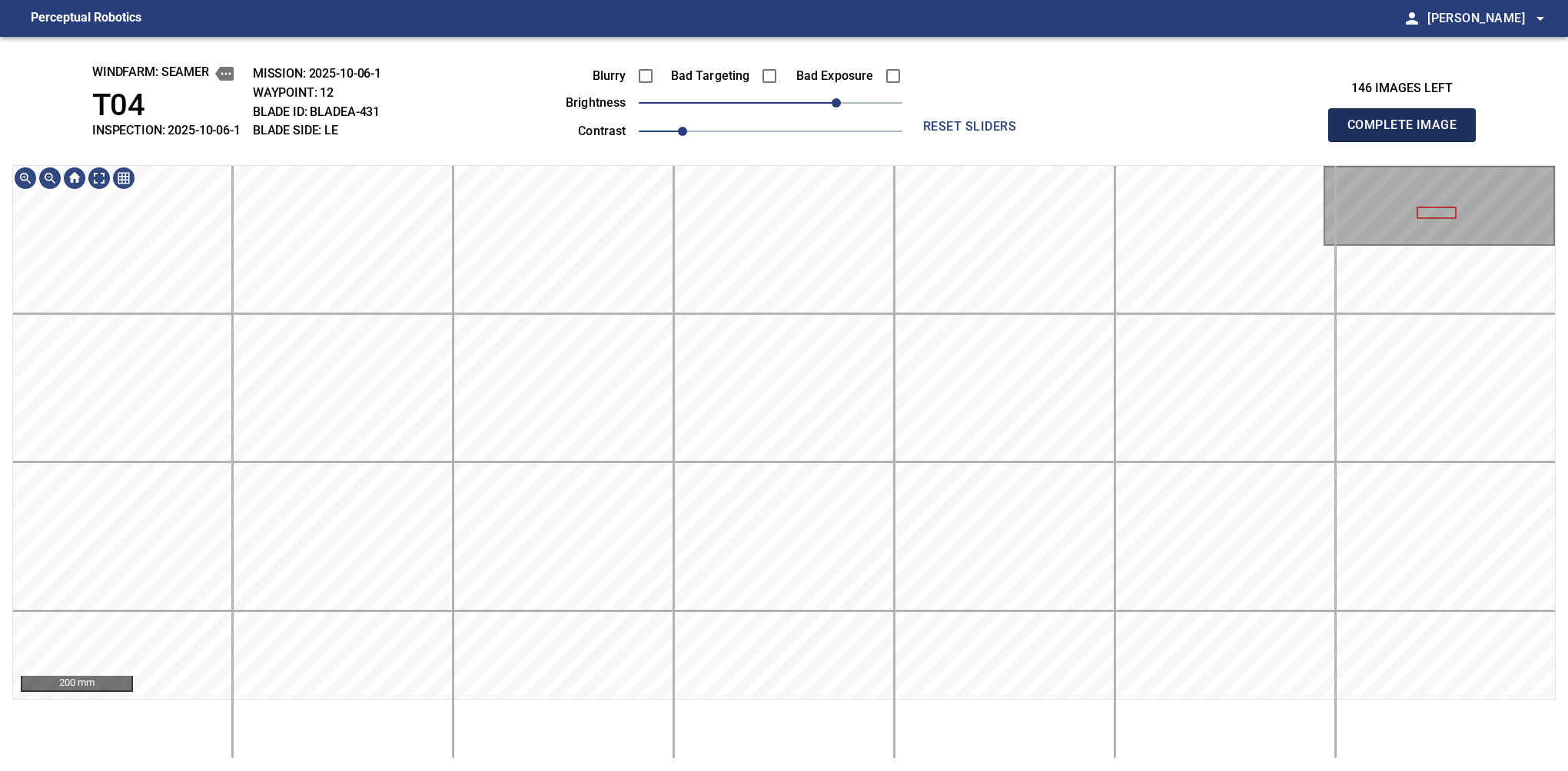
click at [1035, 142] on button "Complete Image" at bounding box center [1402, 125] width 148 height 34
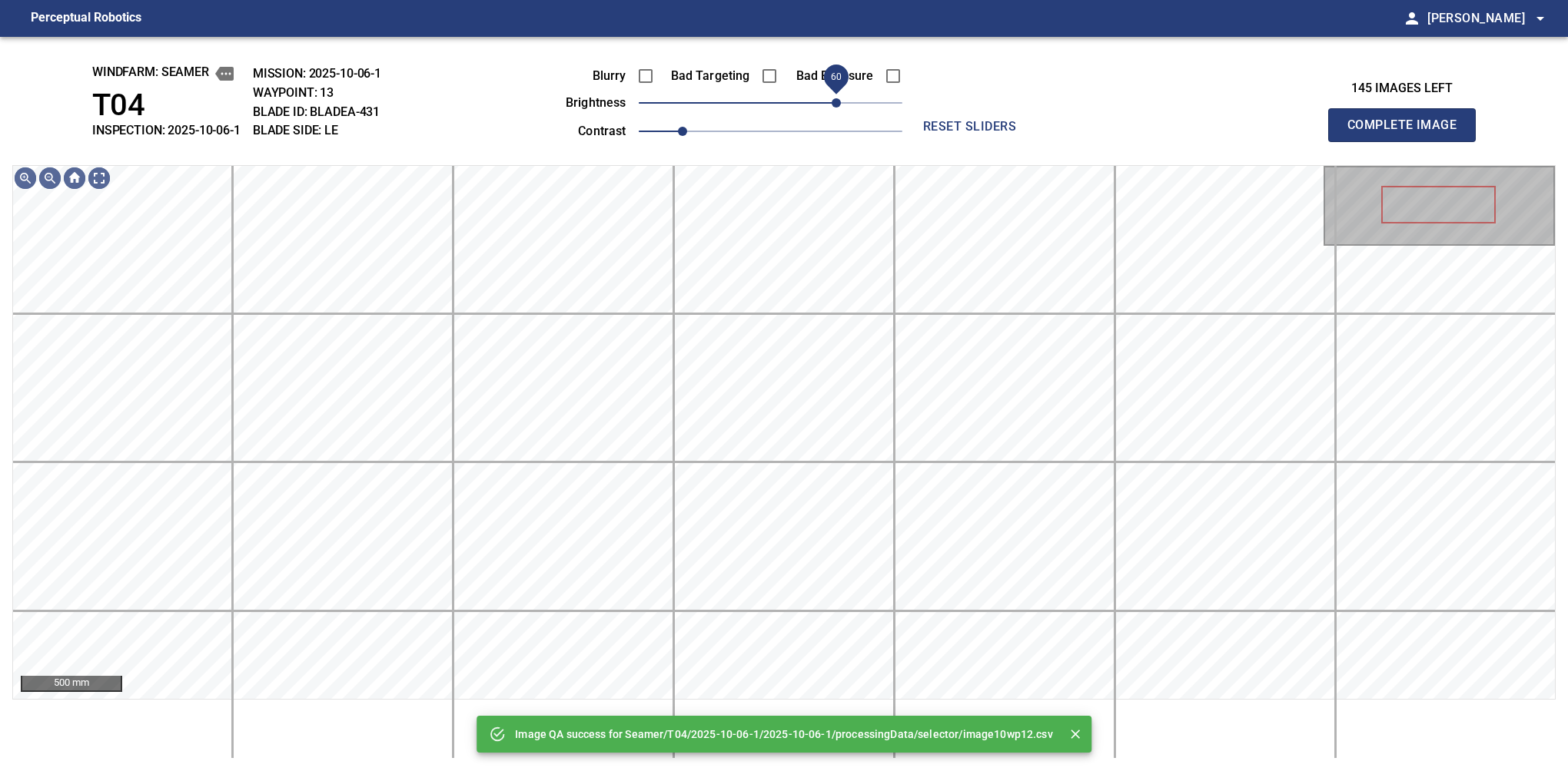
click at [836, 108] on span "60" at bounding box center [770, 102] width 264 height 21
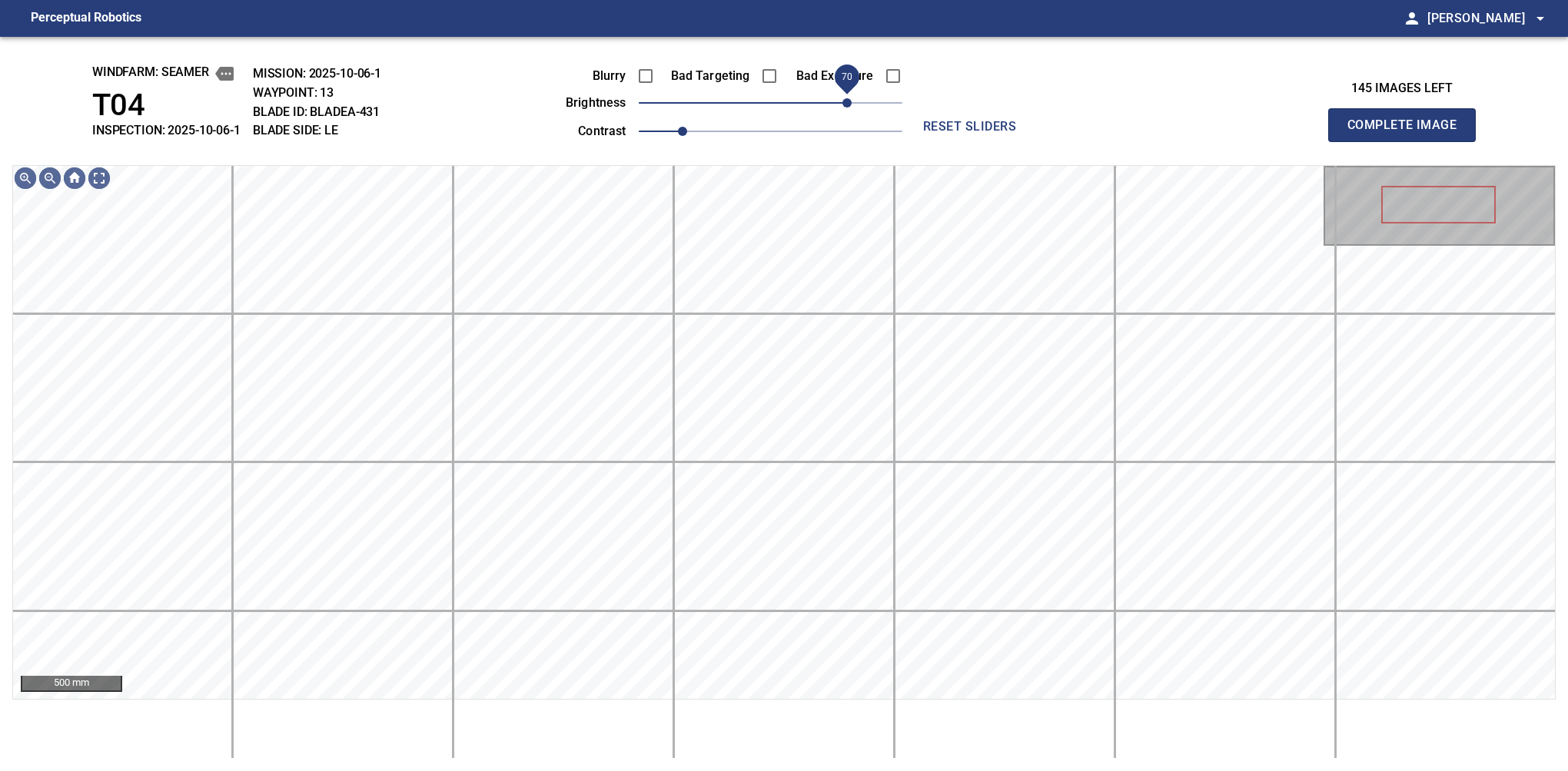
drag, startPoint x: 842, startPoint y: 109, endPoint x: 846, endPoint y: 101, distance: 8.9
click at [846, 101] on span "70" at bounding box center [846, 103] width 9 height 9
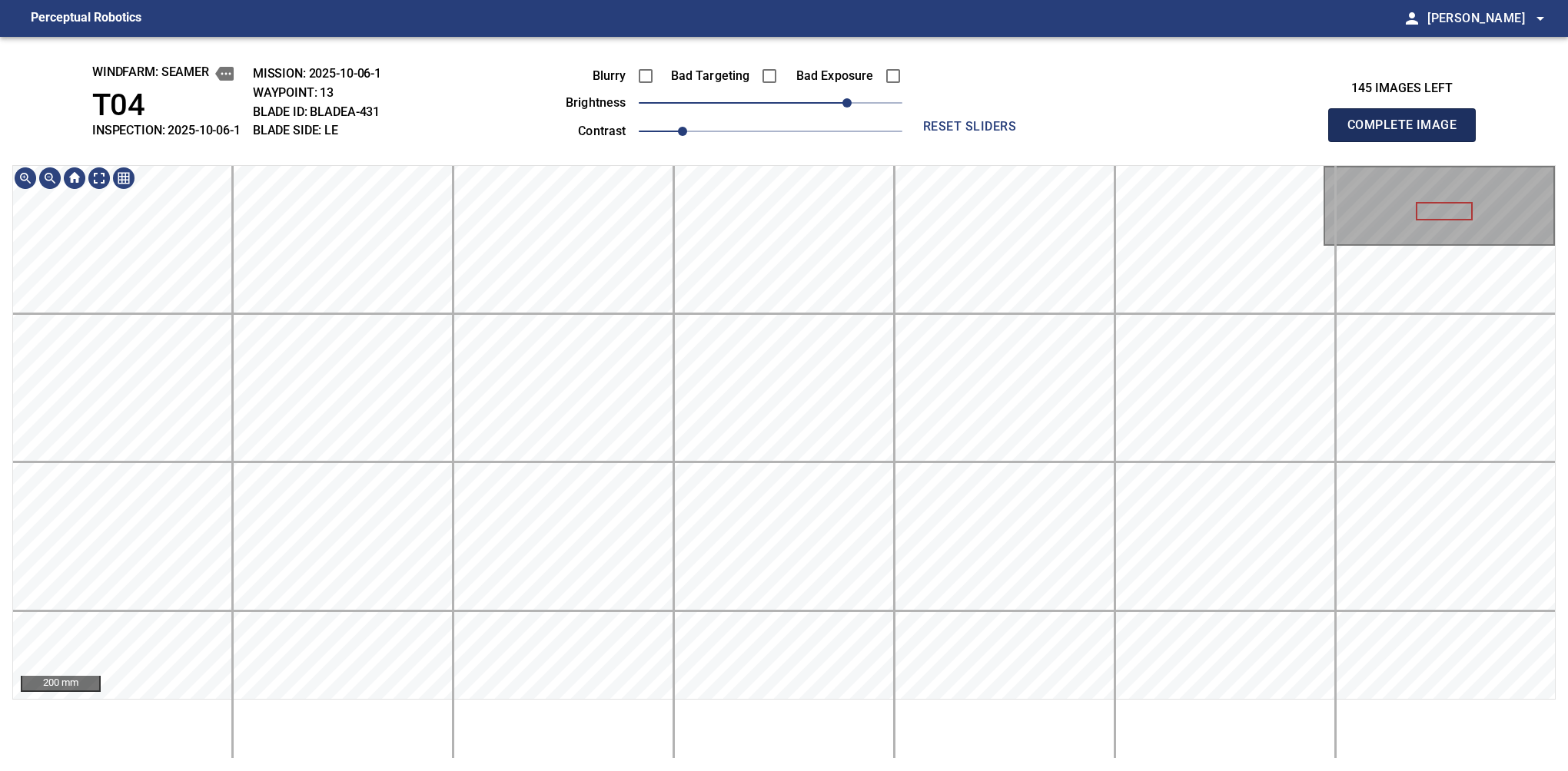
click at [1035, 142] on button "Complete Image" at bounding box center [1402, 125] width 148 height 34
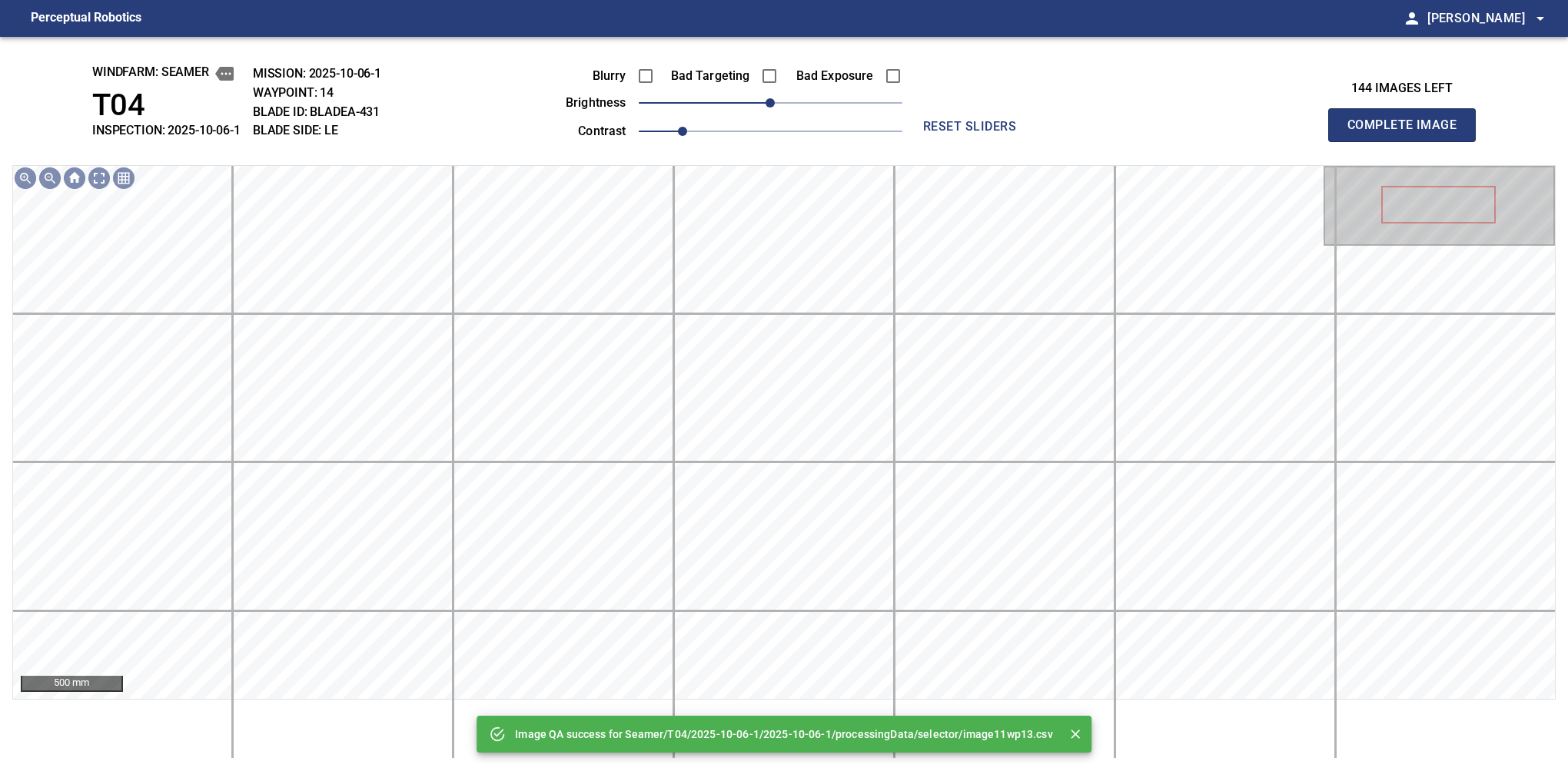
drag, startPoint x: 804, startPoint y: 112, endPoint x: 842, endPoint y: 114, distance: 38.1
click at [842, 114] on div "Blurry Bad Targeting Bad Exposure brightness 0 contrast 1" at bounding box center [717, 100] width 371 height 82
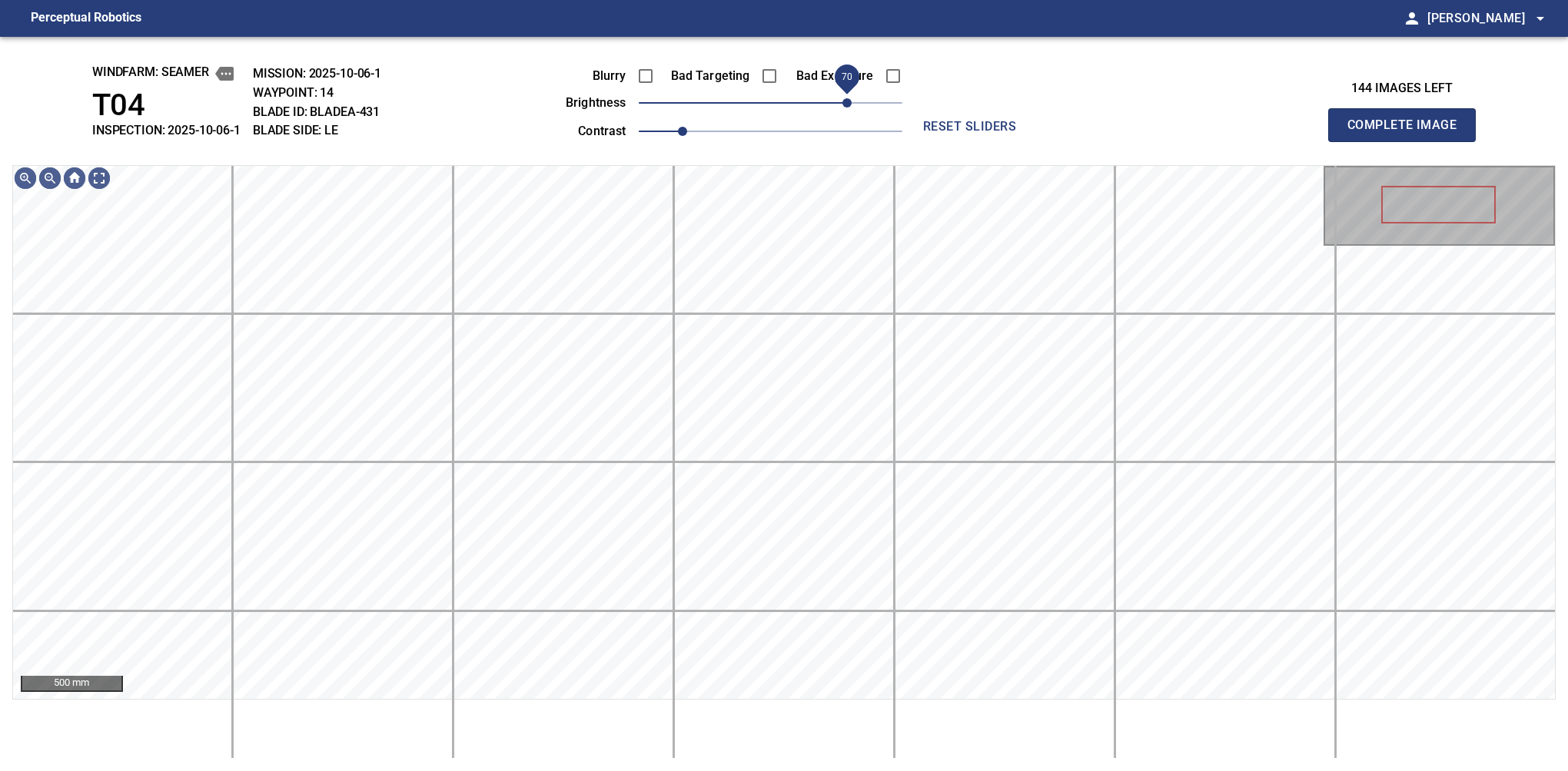
drag, startPoint x: 802, startPoint y: 107, endPoint x: 846, endPoint y: 101, distance: 44.4
click at [846, 101] on span "70" at bounding box center [770, 102] width 264 height 21
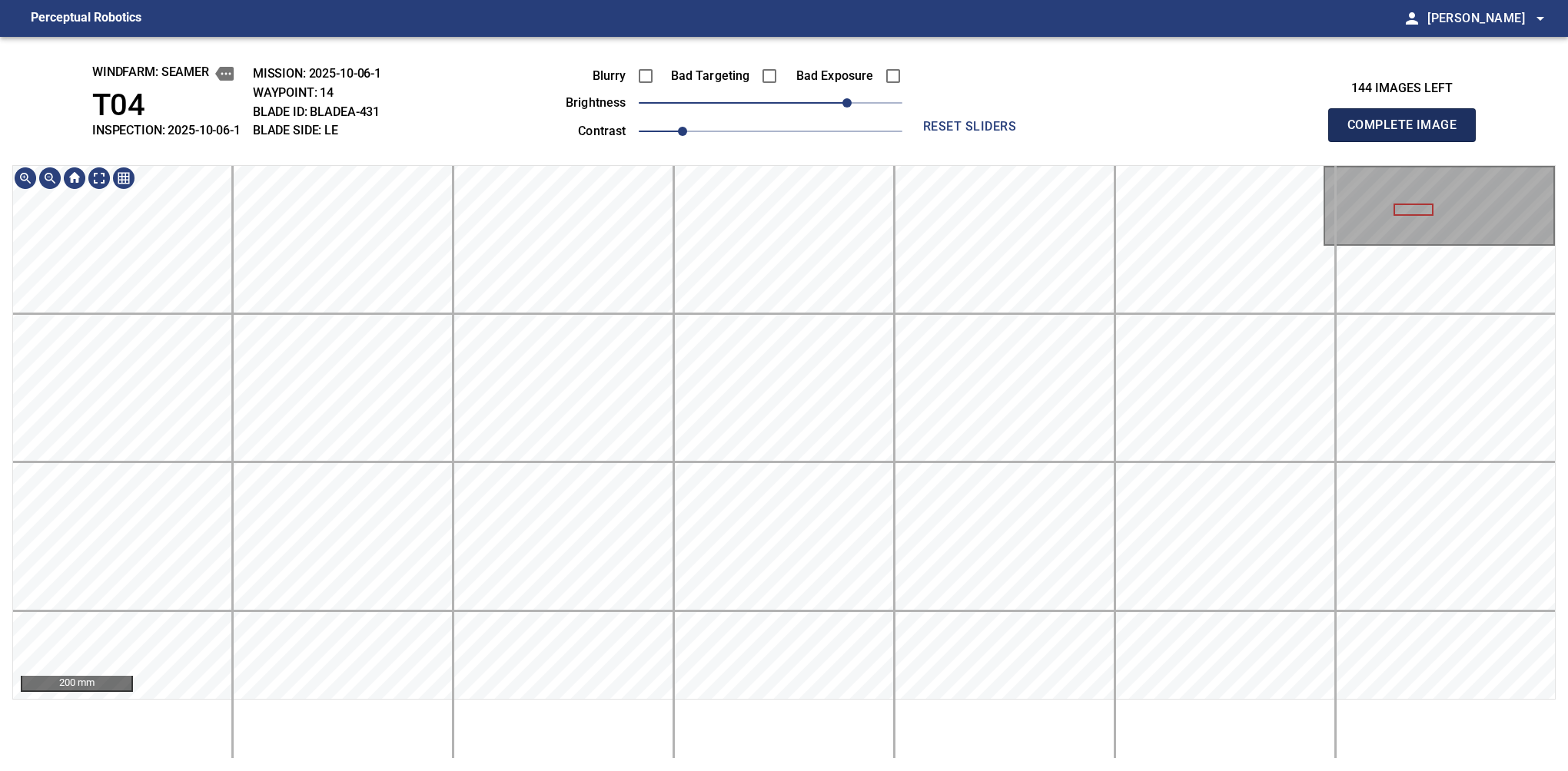
click at [1035, 142] on button "Complete Image" at bounding box center [1402, 125] width 148 height 34
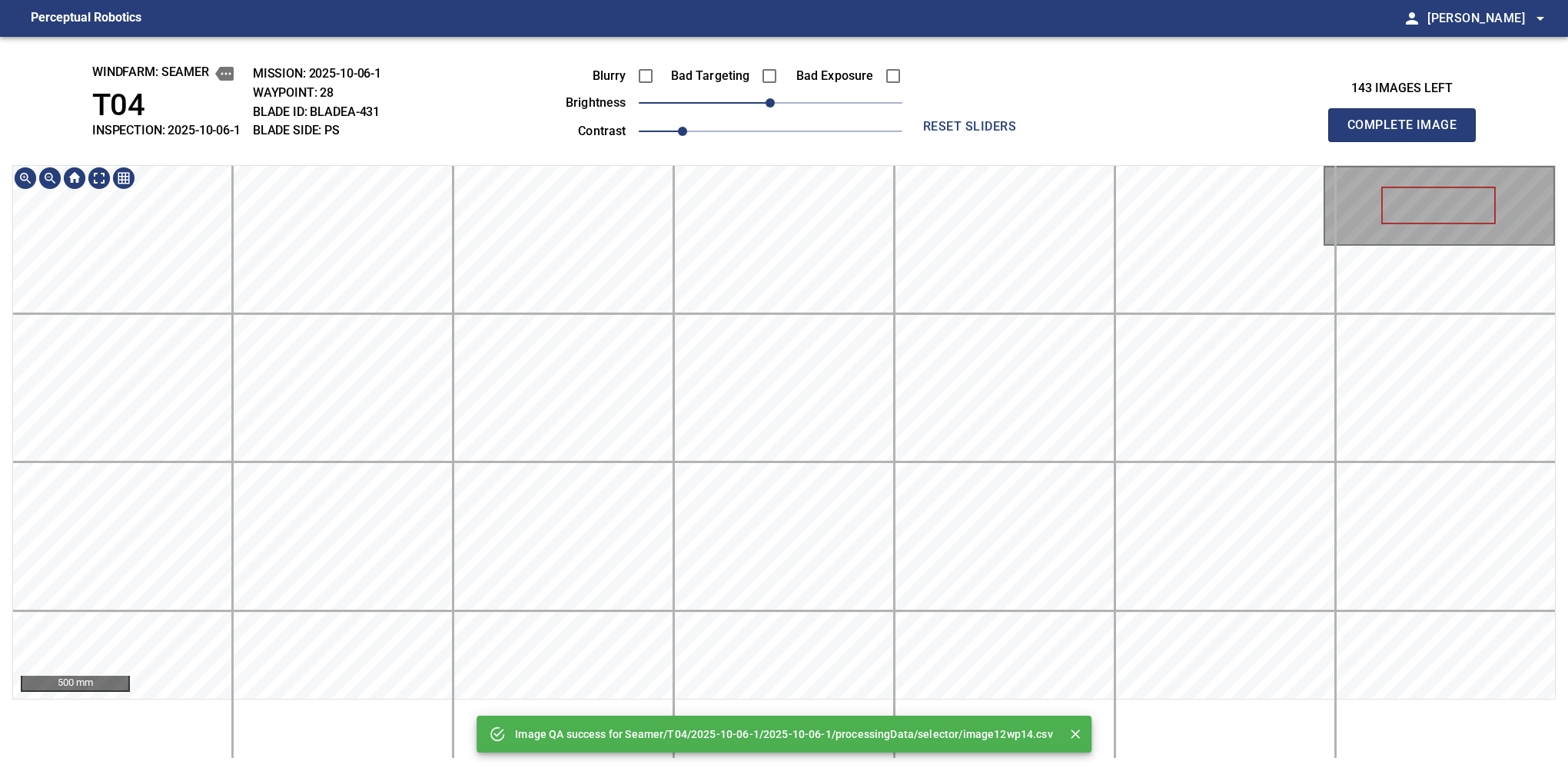
click at [574, 98] on div "Image QA success for Seamer/T04/2025-10-06-1/2025-10-06-1/processingData/select…" at bounding box center [784, 403] width 1568 height 734
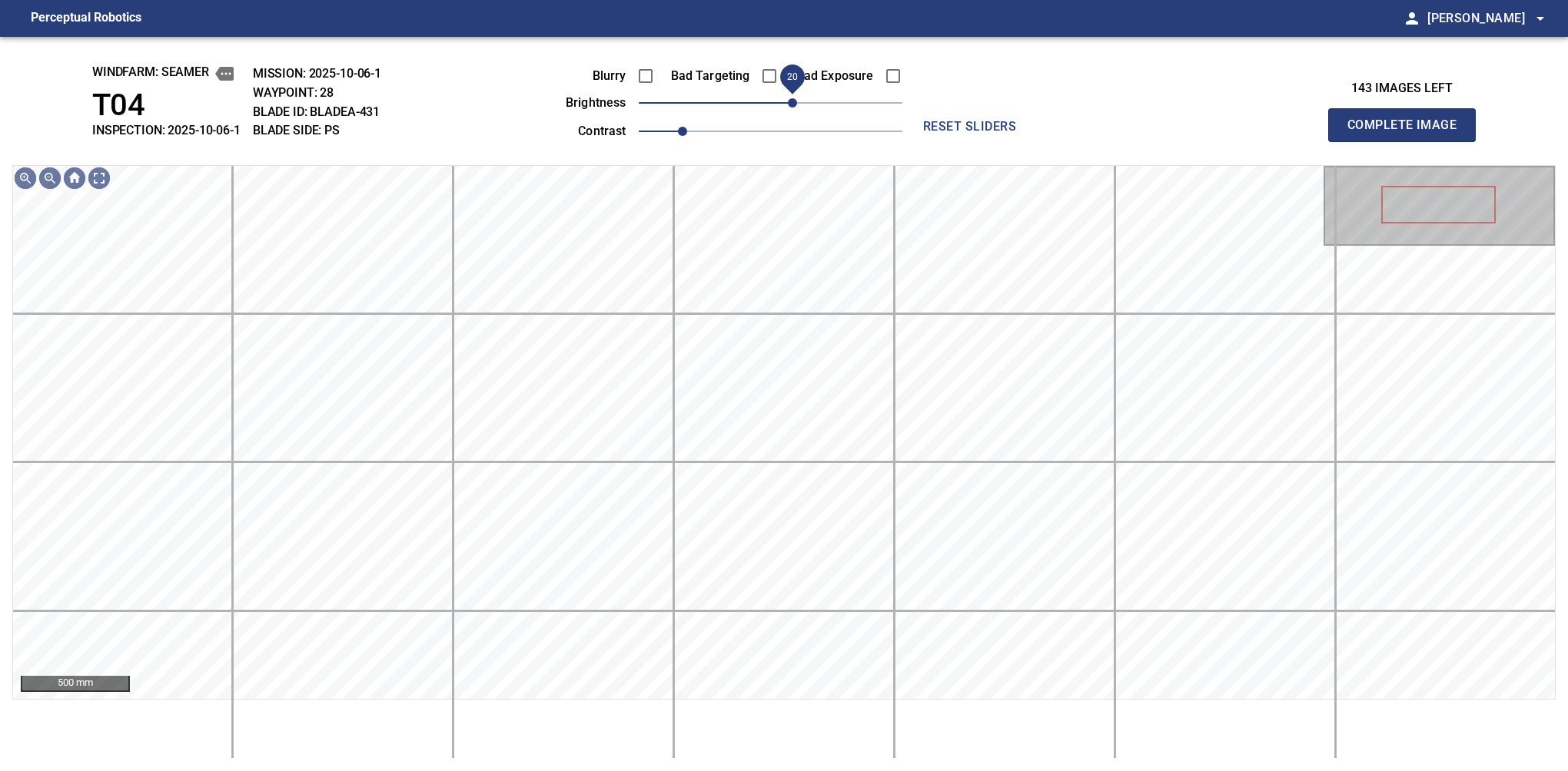
drag, startPoint x: 780, startPoint y: 107, endPoint x: 796, endPoint y: 111, distance: 16.5
click at [796, 108] on span "20" at bounding box center [792, 103] width 9 height 9
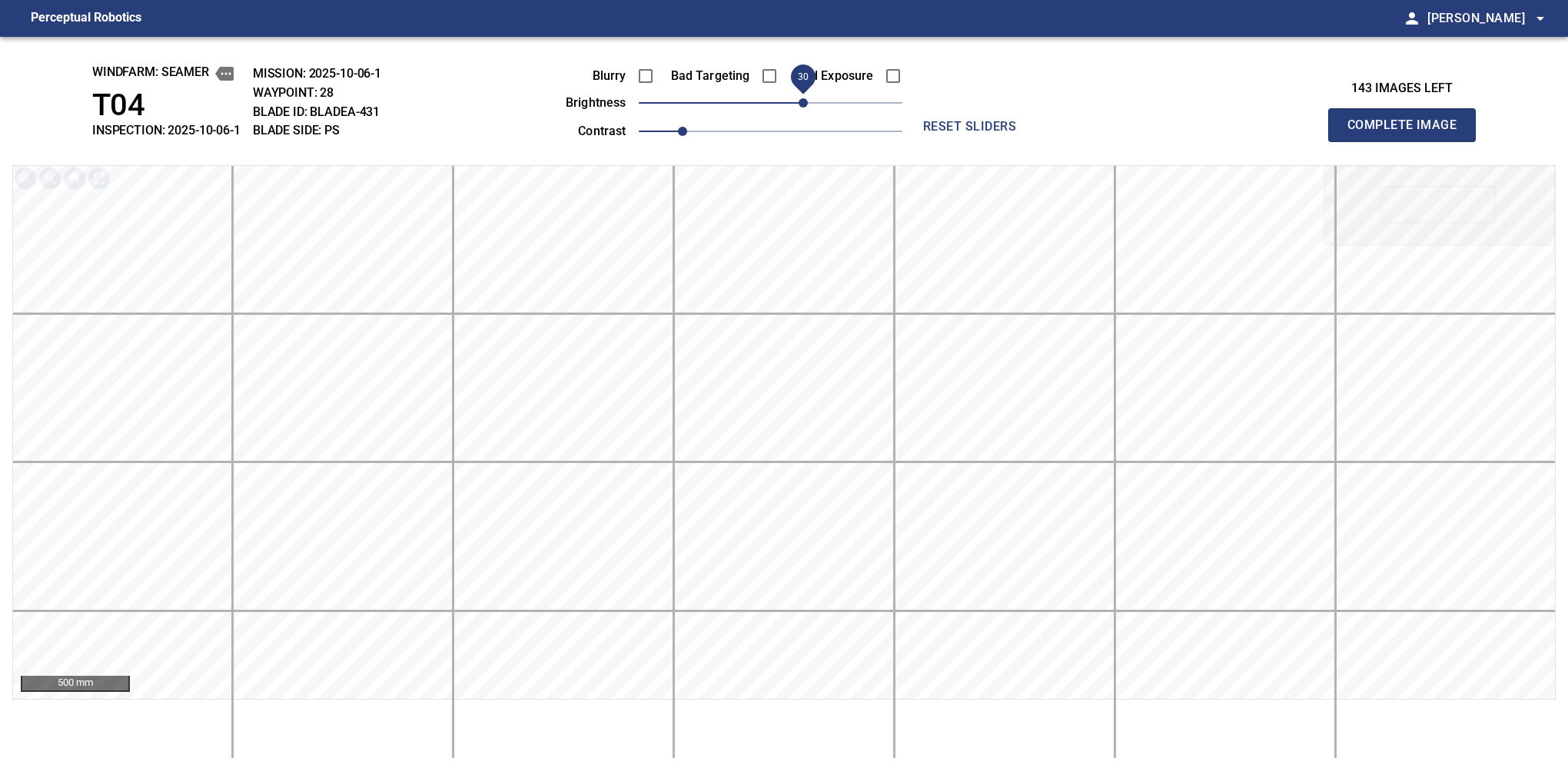
drag, startPoint x: 790, startPoint y: 105, endPoint x: 801, endPoint y: 101, distance: 11.7
click at [801, 101] on span "30" at bounding box center [803, 103] width 9 height 9
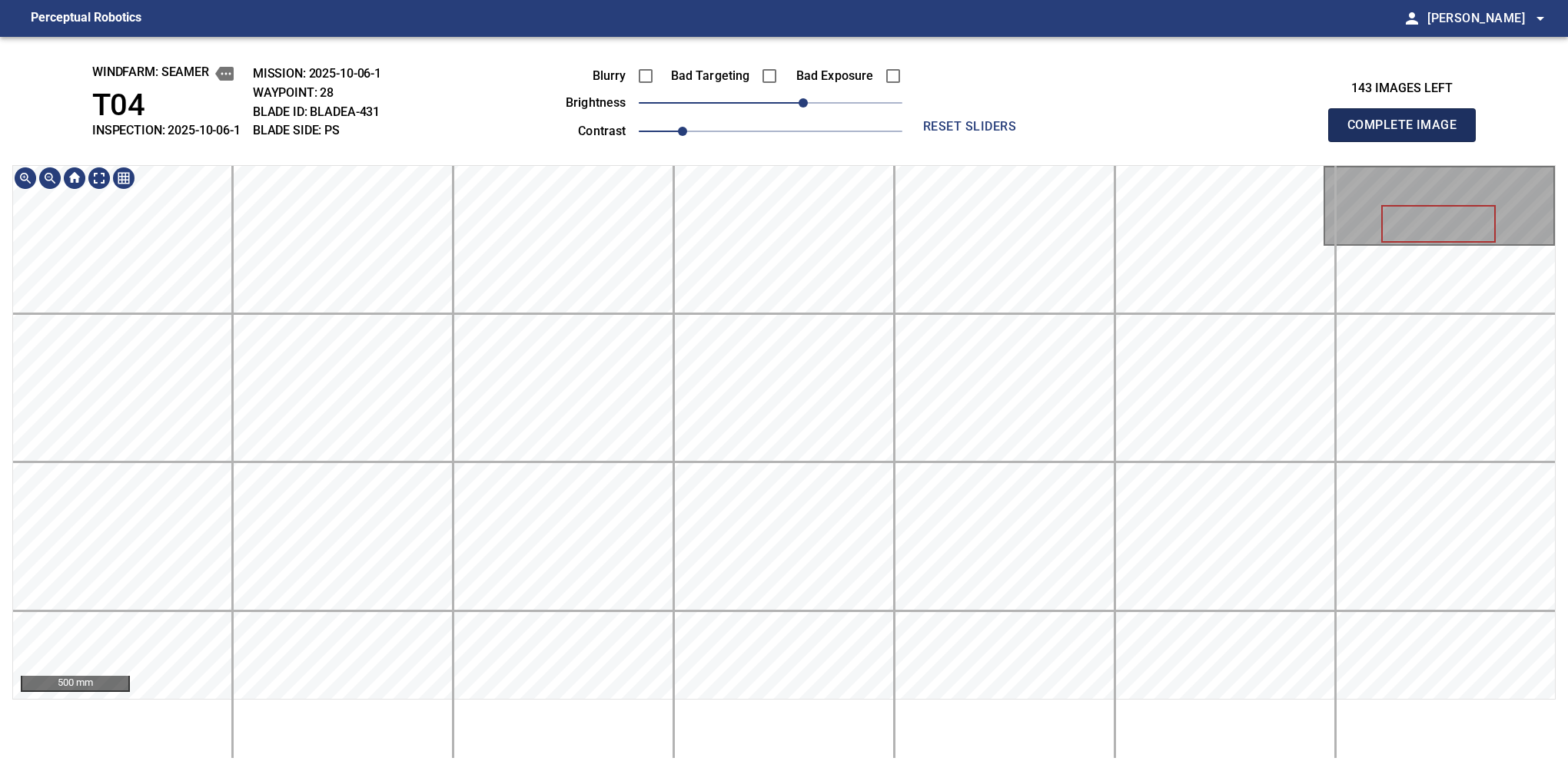
click at [1035, 142] on button "Complete Image" at bounding box center [1402, 125] width 148 height 34
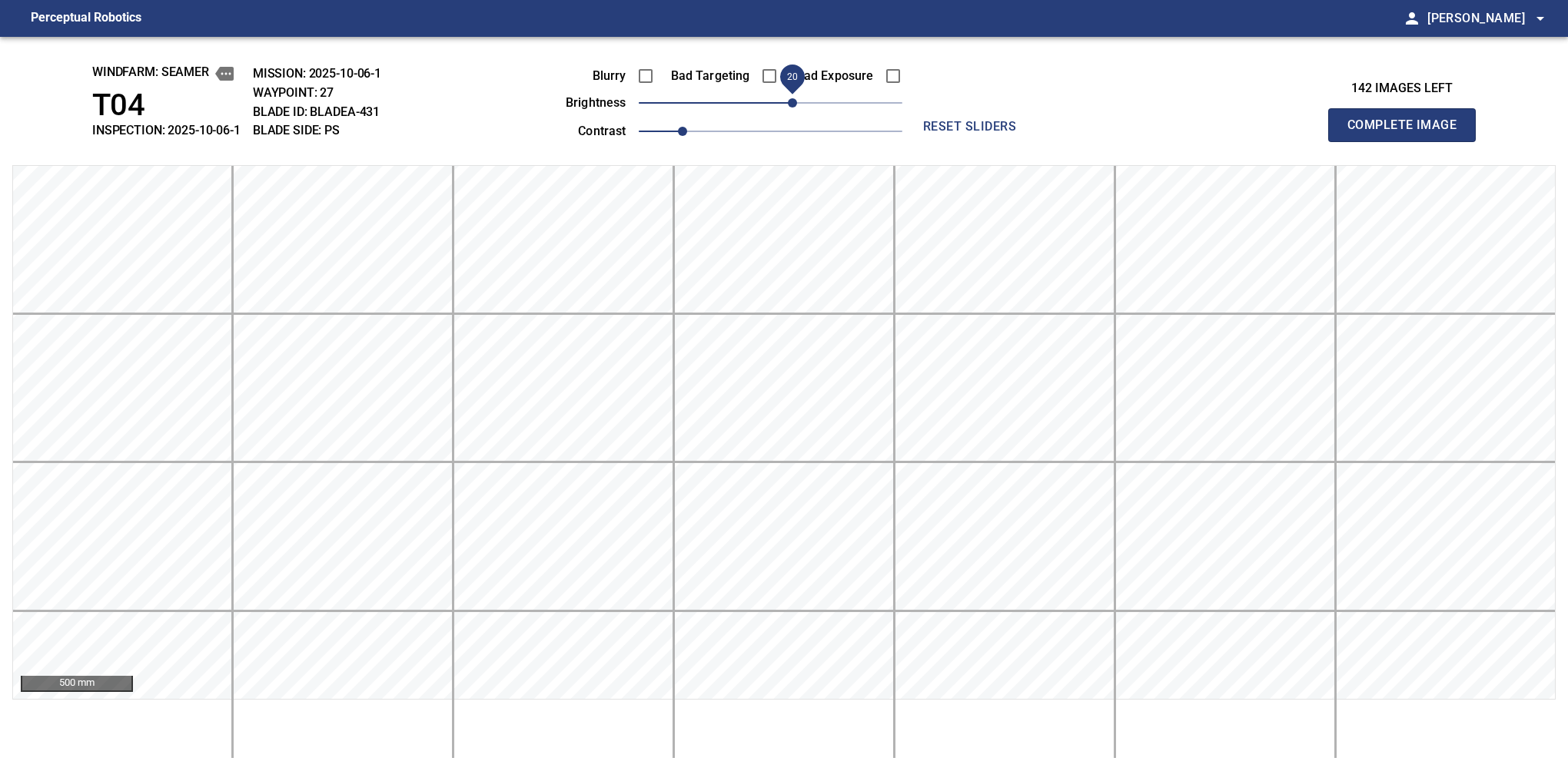
drag, startPoint x: 770, startPoint y: 105, endPoint x: 789, endPoint y: 105, distance: 19.0
click at [789, 105] on span "20" at bounding box center [792, 103] width 9 height 9
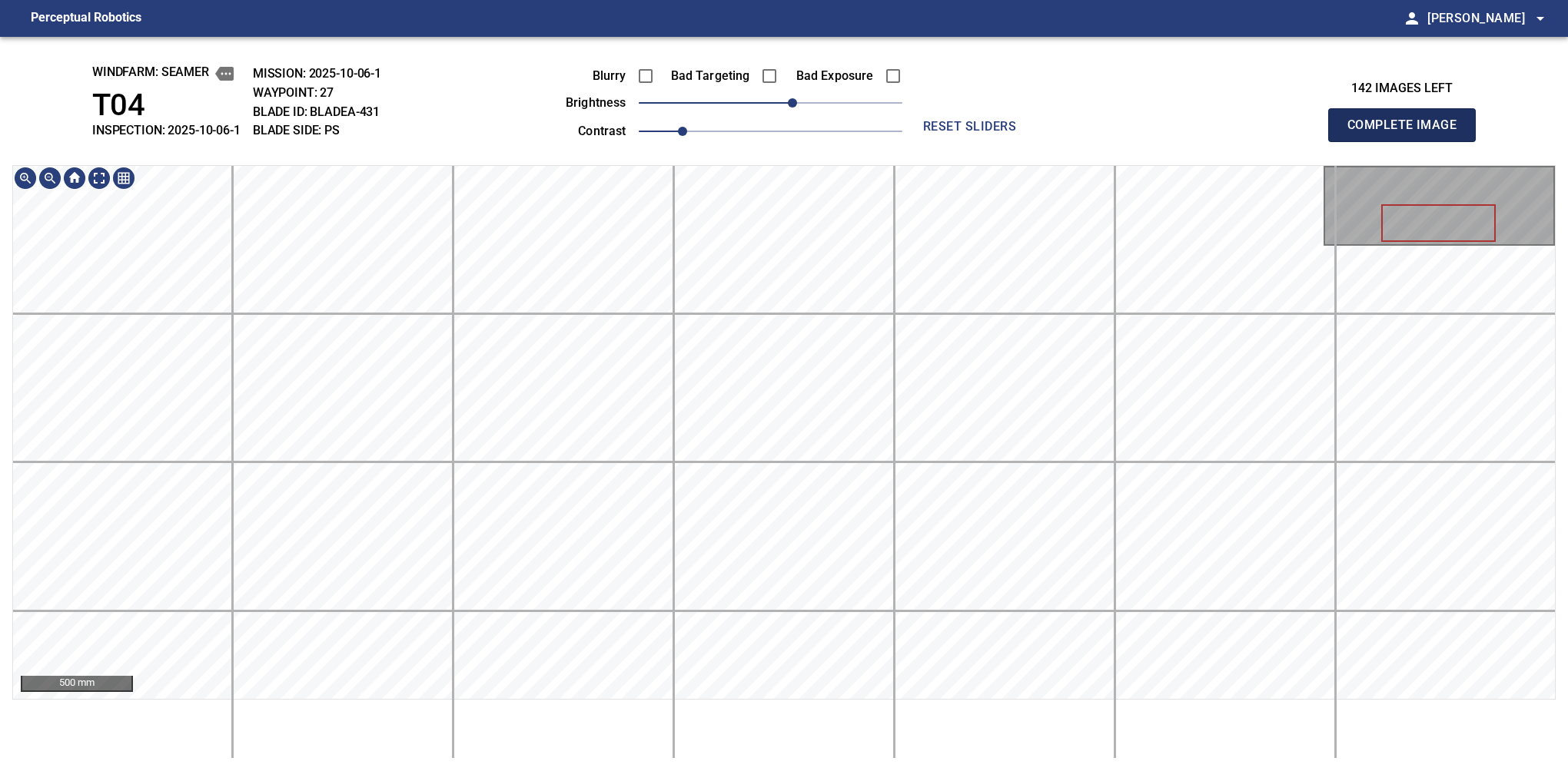
click at [1035, 142] on button "Complete Image" at bounding box center [1402, 125] width 148 height 34
click at [813, 62] on div "windfarm: Seamer T04 INSPECTION: 2025-10-06-1 MISSION: 2025-10-06-1 WAYPOINT: 2…" at bounding box center [784, 403] width 1568 height 734
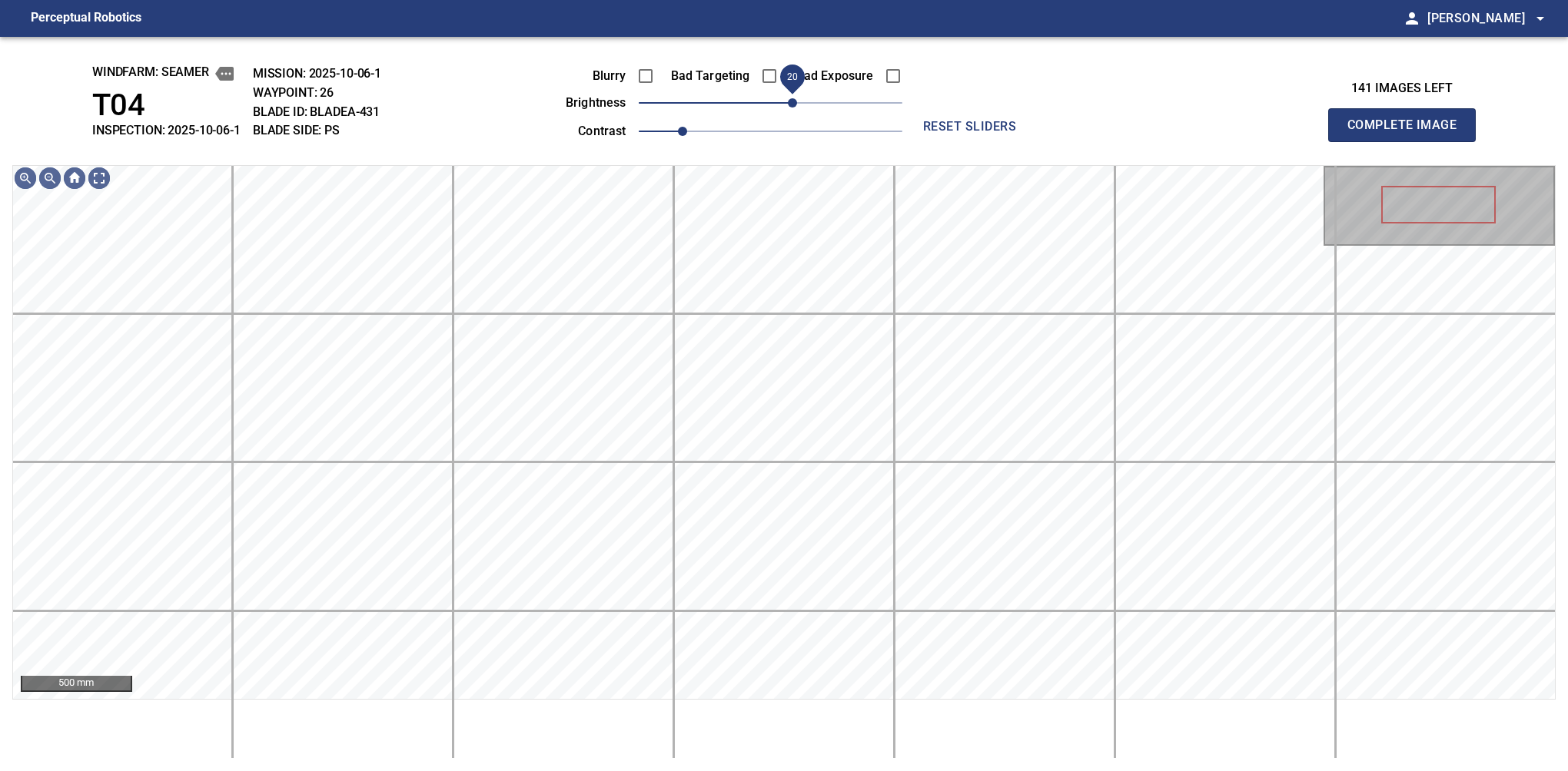
drag, startPoint x: 775, startPoint y: 116, endPoint x: 794, endPoint y: 106, distance: 21.5
click at [794, 106] on span "20" at bounding box center [792, 103] width 9 height 9
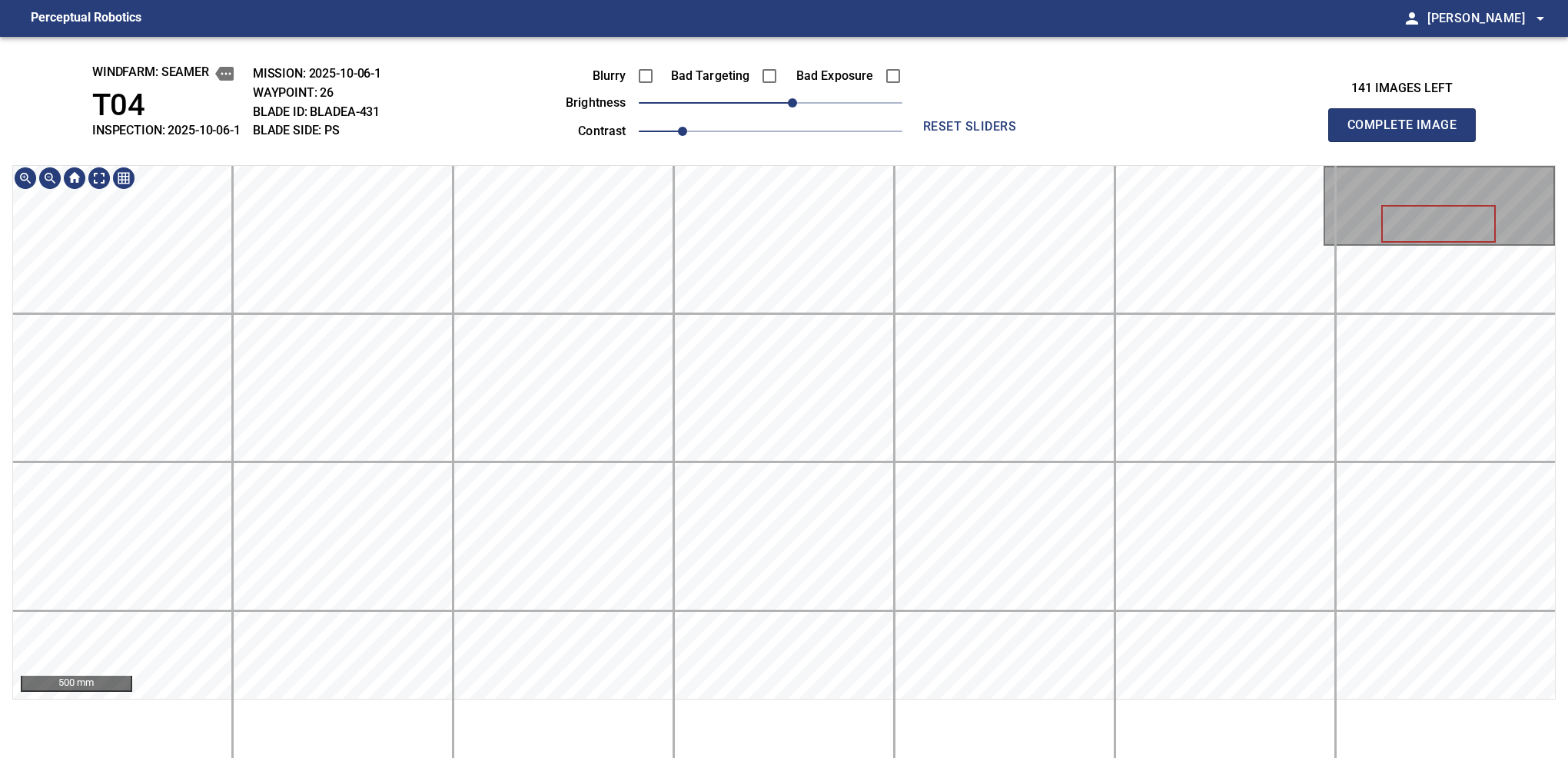
click at [1035, 142] on button "Complete Image" at bounding box center [1402, 125] width 148 height 34
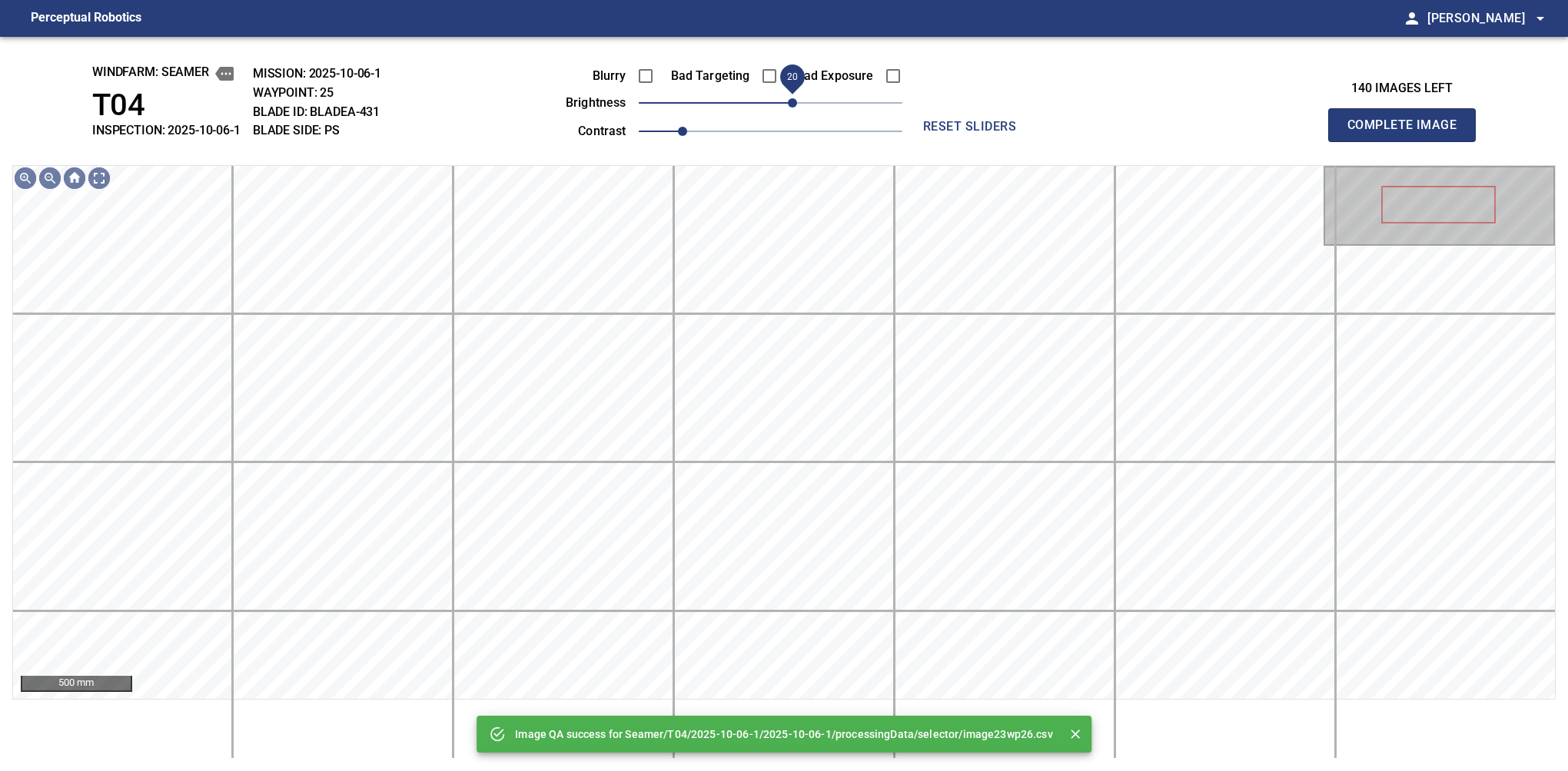
click at [792, 108] on span "20" at bounding box center [792, 103] width 9 height 9
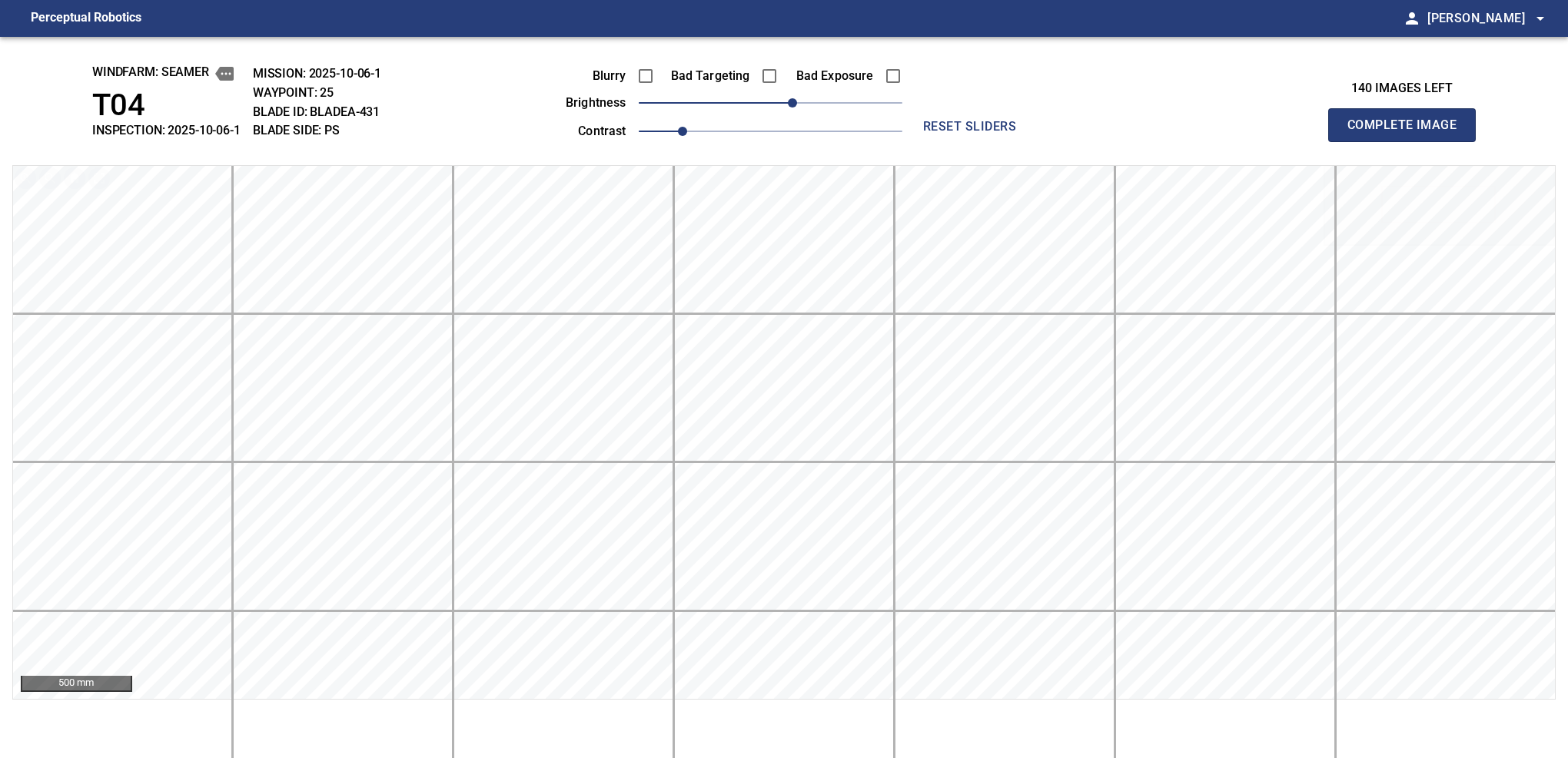
click at [1035, 142] on button "Complete Image" at bounding box center [1402, 125] width 148 height 34
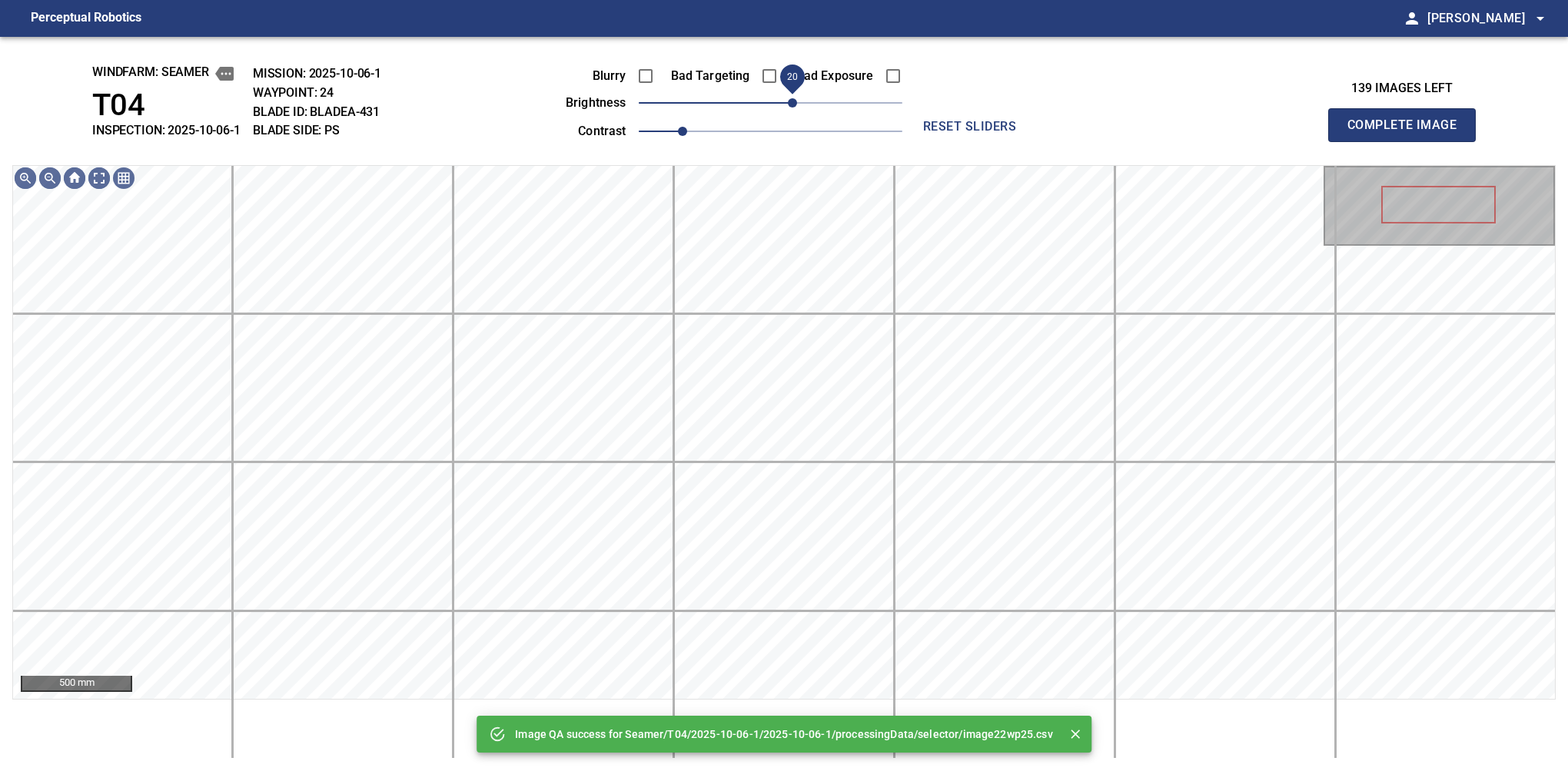
drag, startPoint x: 811, startPoint y: 101, endPoint x: 792, endPoint y: 106, distance: 19.6
click at [792, 106] on span "20" at bounding box center [770, 102] width 264 height 21
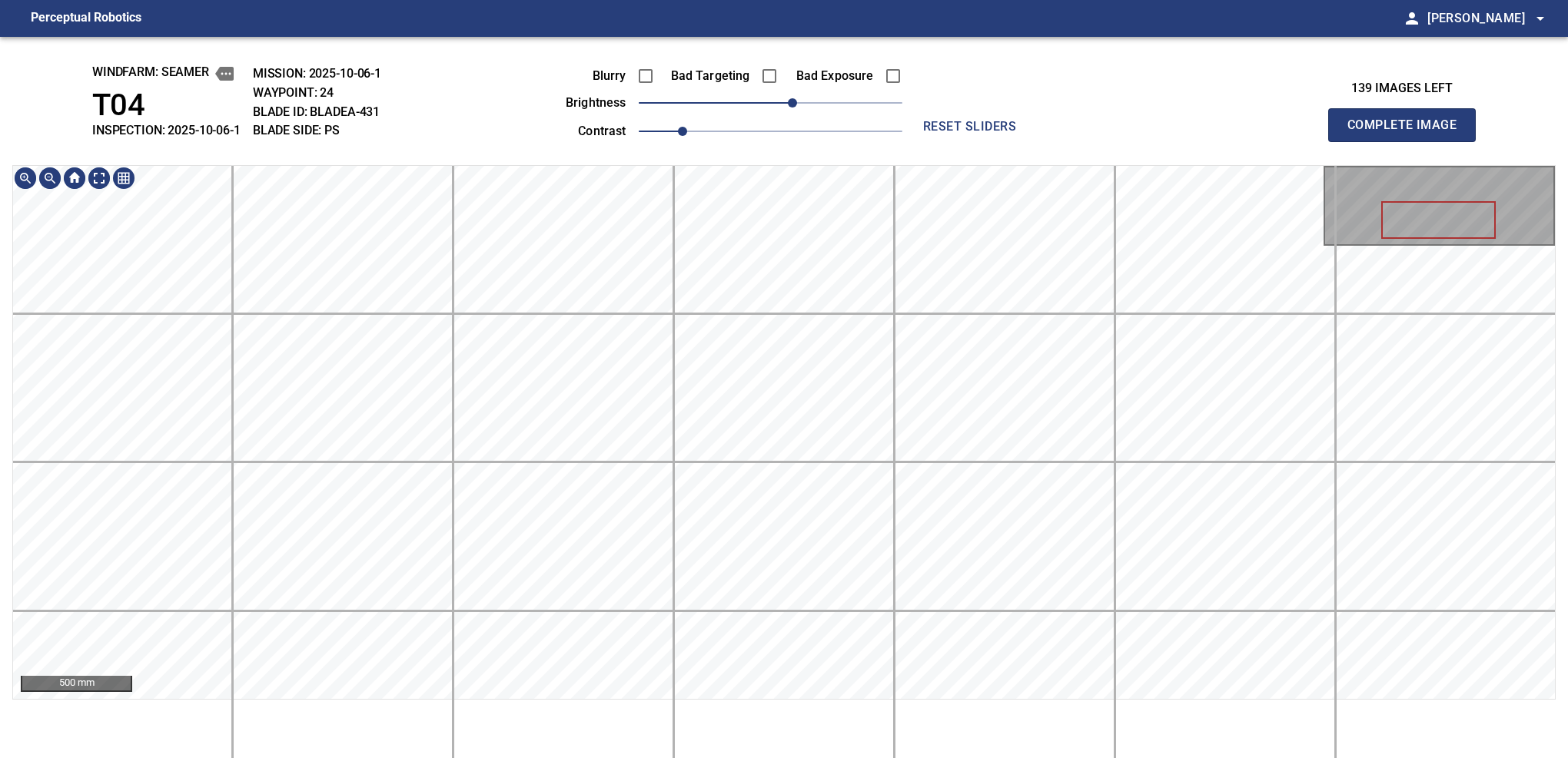
click at [848, 149] on div "windfarm: Seamer T04 INSPECTION: 2025-10-06-1 MISSION: 2025-10-06-1 WAYPOINT: 2…" at bounding box center [784, 403] width 1568 height 734
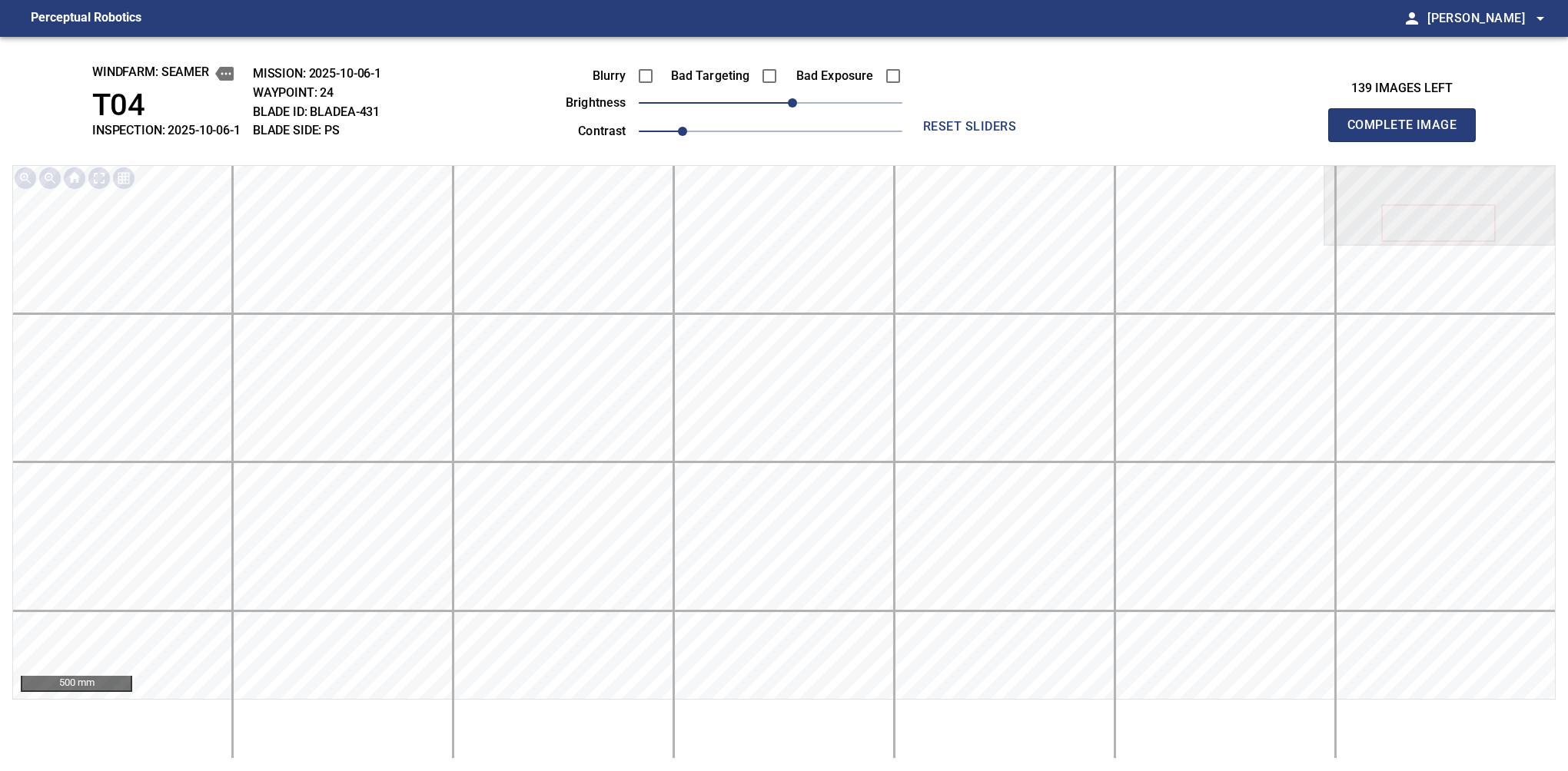
click at [1035, 142] on button "Complete Image" at bounding box center [1402, 125] width 148 height 34
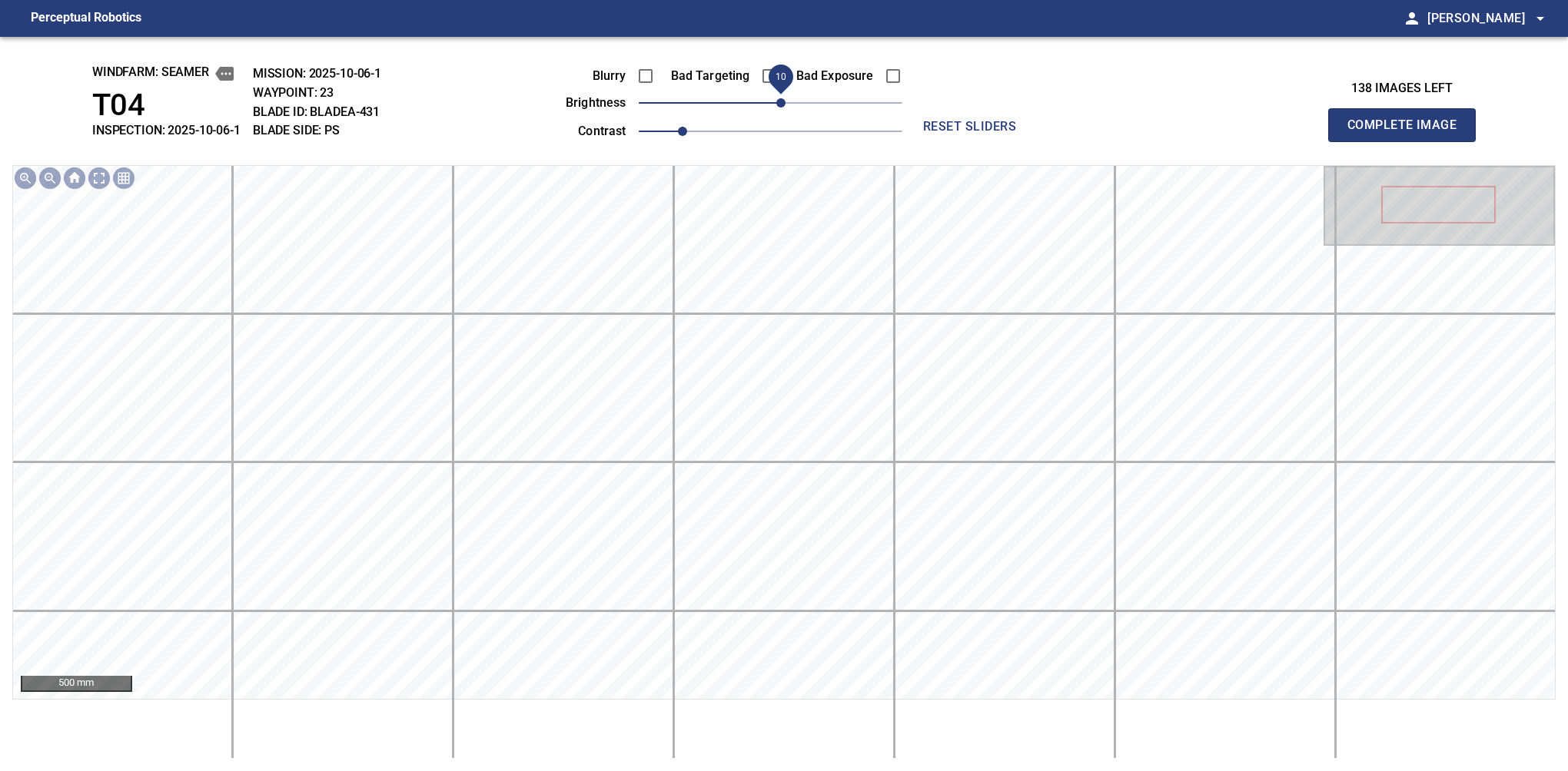
drag, startPoint x: 774, startPoint y: 104, endPoint x: 781, endPoint y: 108, distance: 8.1
click at [781, 108] on span "10" at bounding box center [780, 103] width 9 height 9
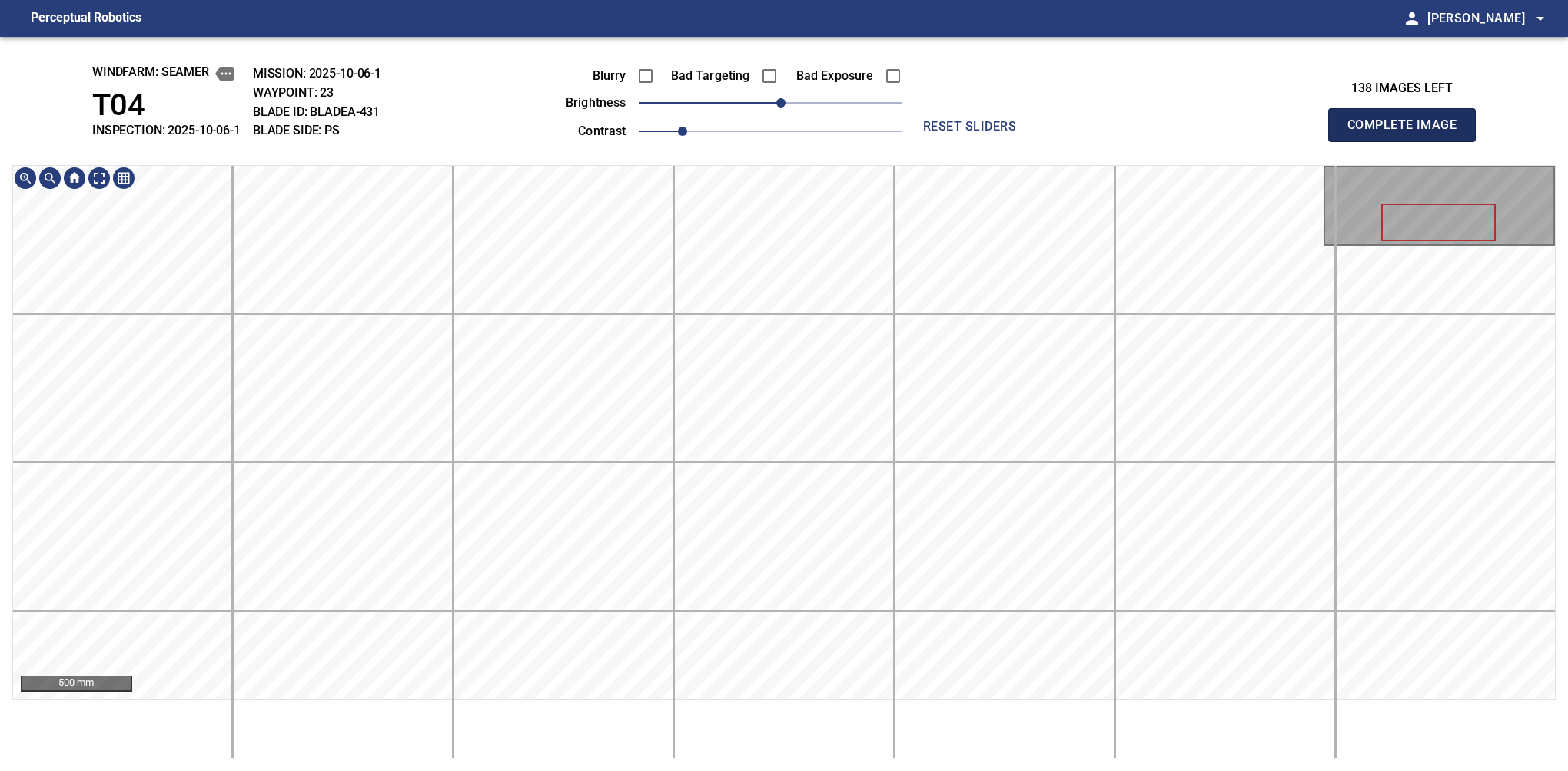
click at [1035, 142] on button "Complete Image" at bounding box center [1402, 125] width 148 height 34
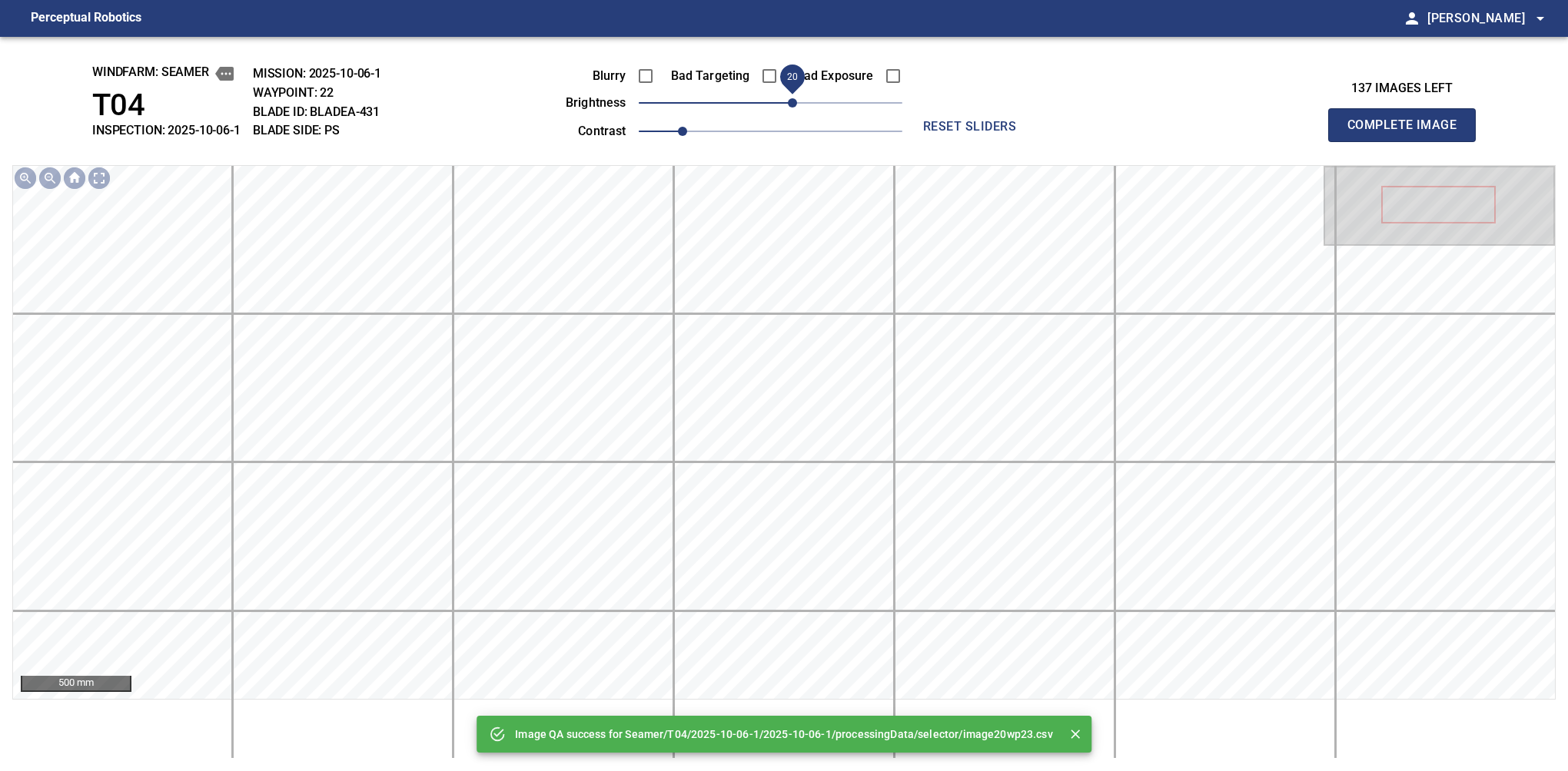
click at [795, 104] on span "20" at bounding box center [770, 102] width 264 height 21
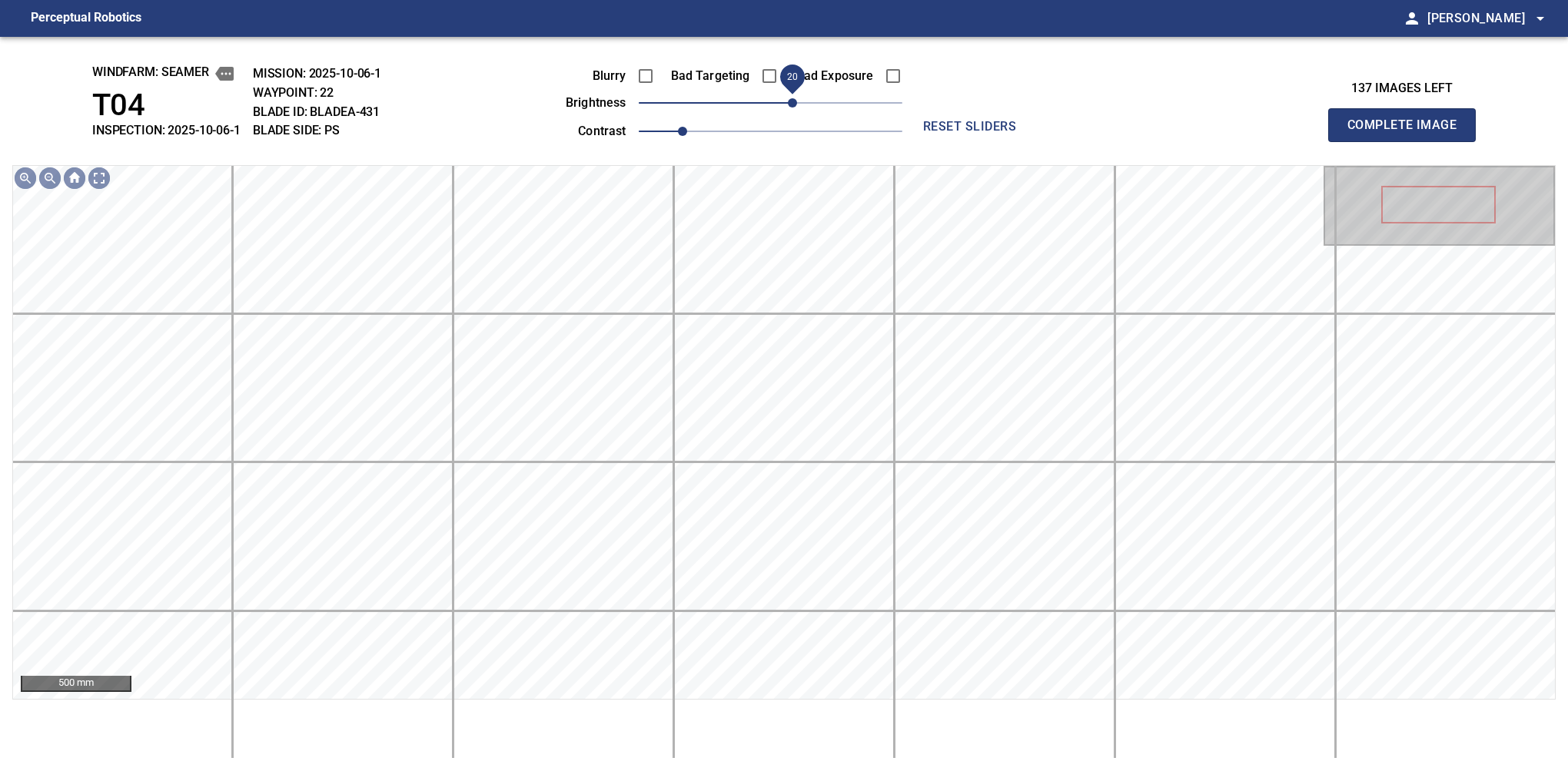
click at [788, 104] on span "20" at bounding box center [792, 103] width 9 height 9
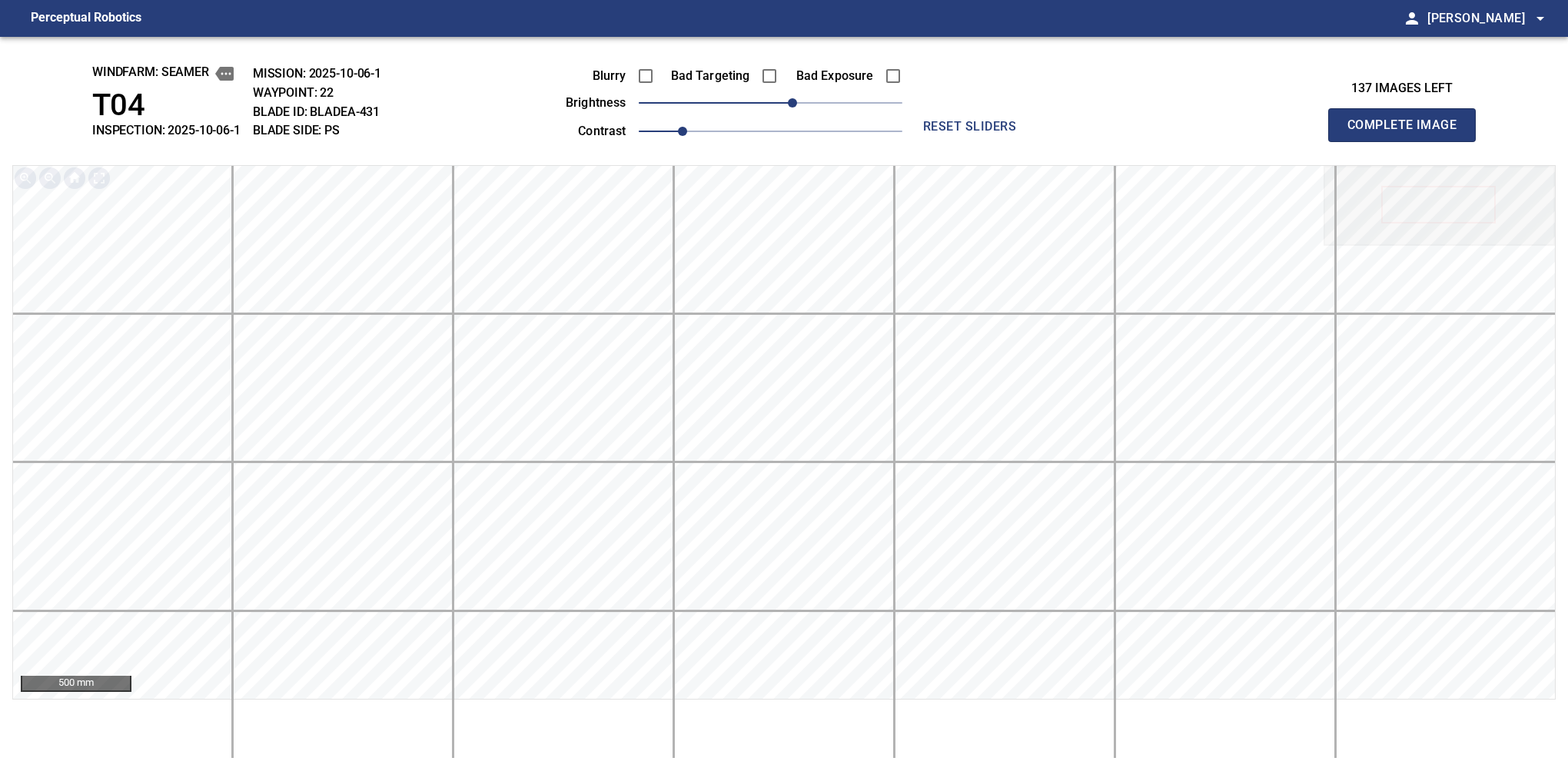
click at [1035, 142] on button "Complete Image" at bounding box center [1402, 125] width 148 height 34
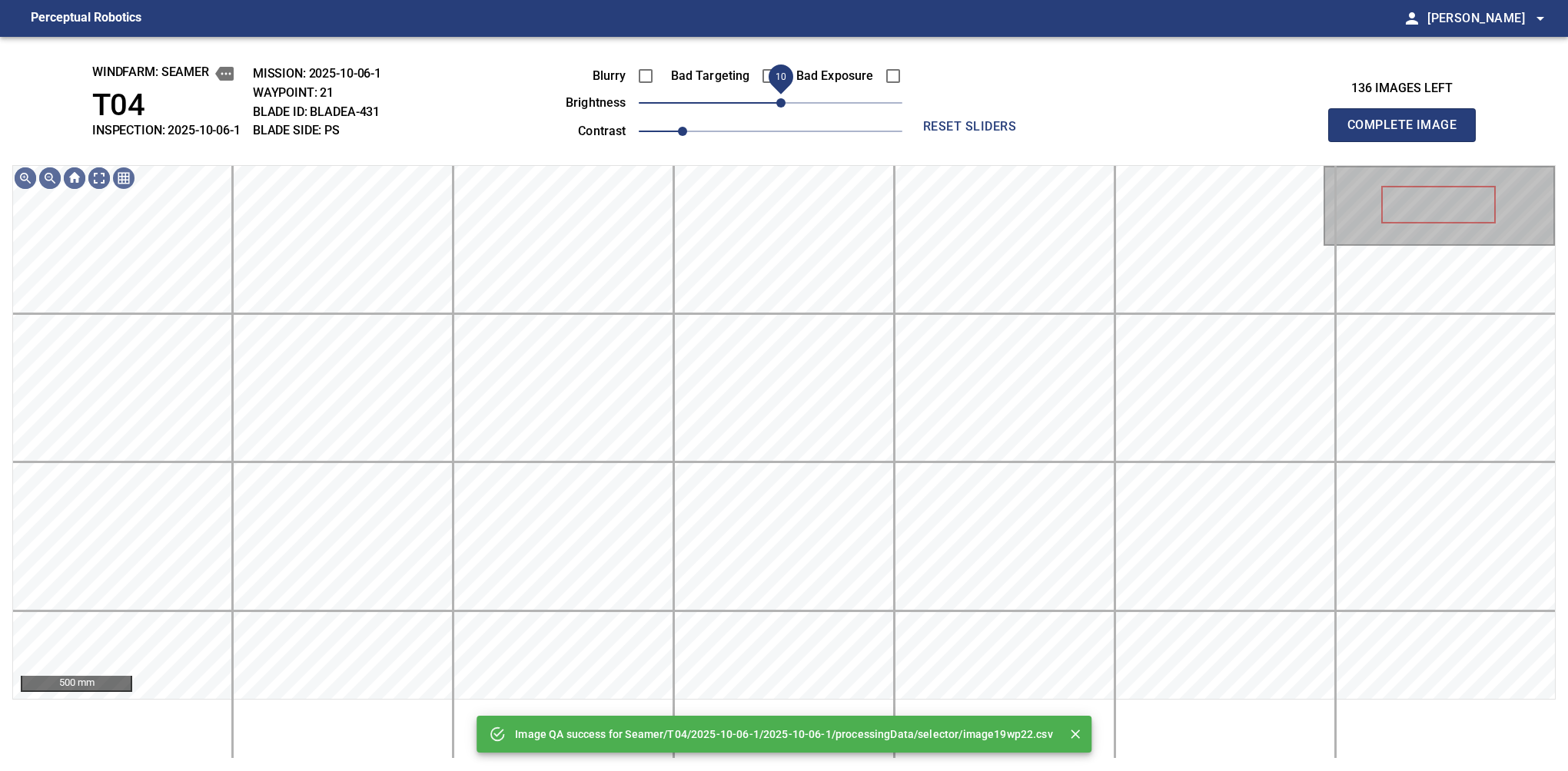
click at [784, 104] on span "10" at bounding box center [770, 102] width 264 height 21
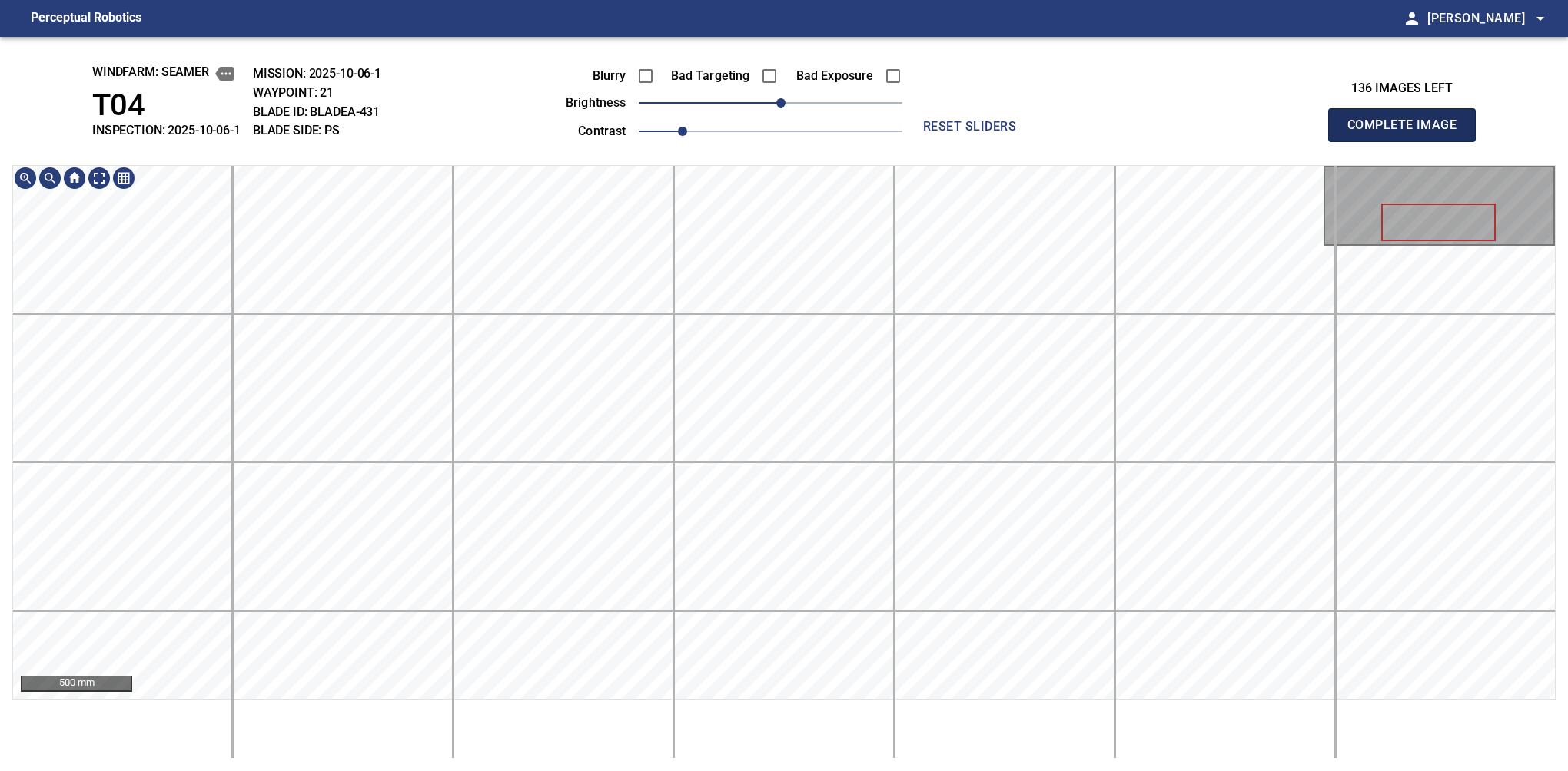
click at [1035, 142] on button "Complete Image" at bounding box center [1402, 125] width 148 height 34
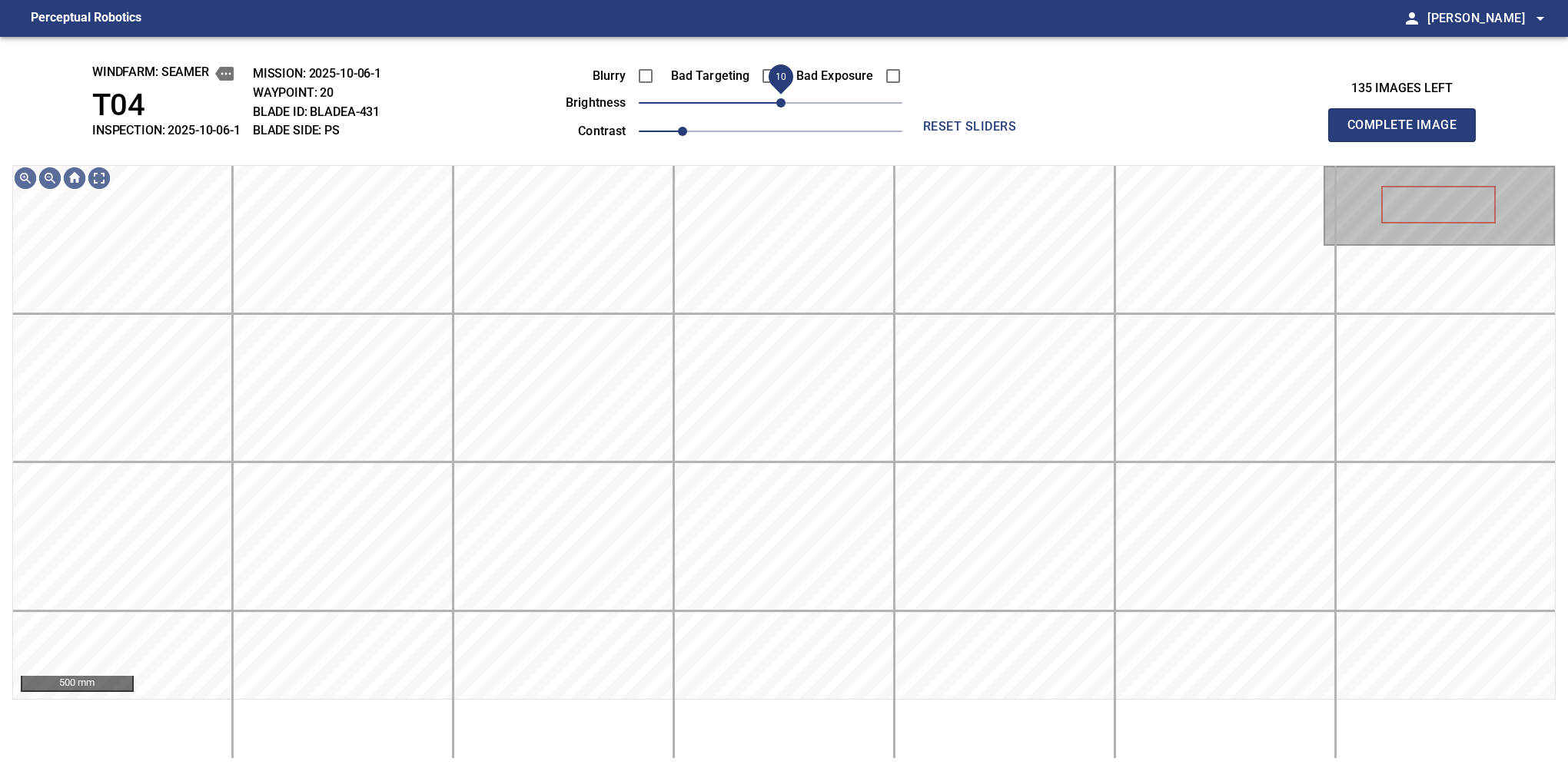
drag, startPoint x: 771, startPoint y: 105, endPoint x: 777, endPoint y: 111, distance: 8.5
click at [777, 108] on span "10" at bounding box center [780, 103] width 9 height 9
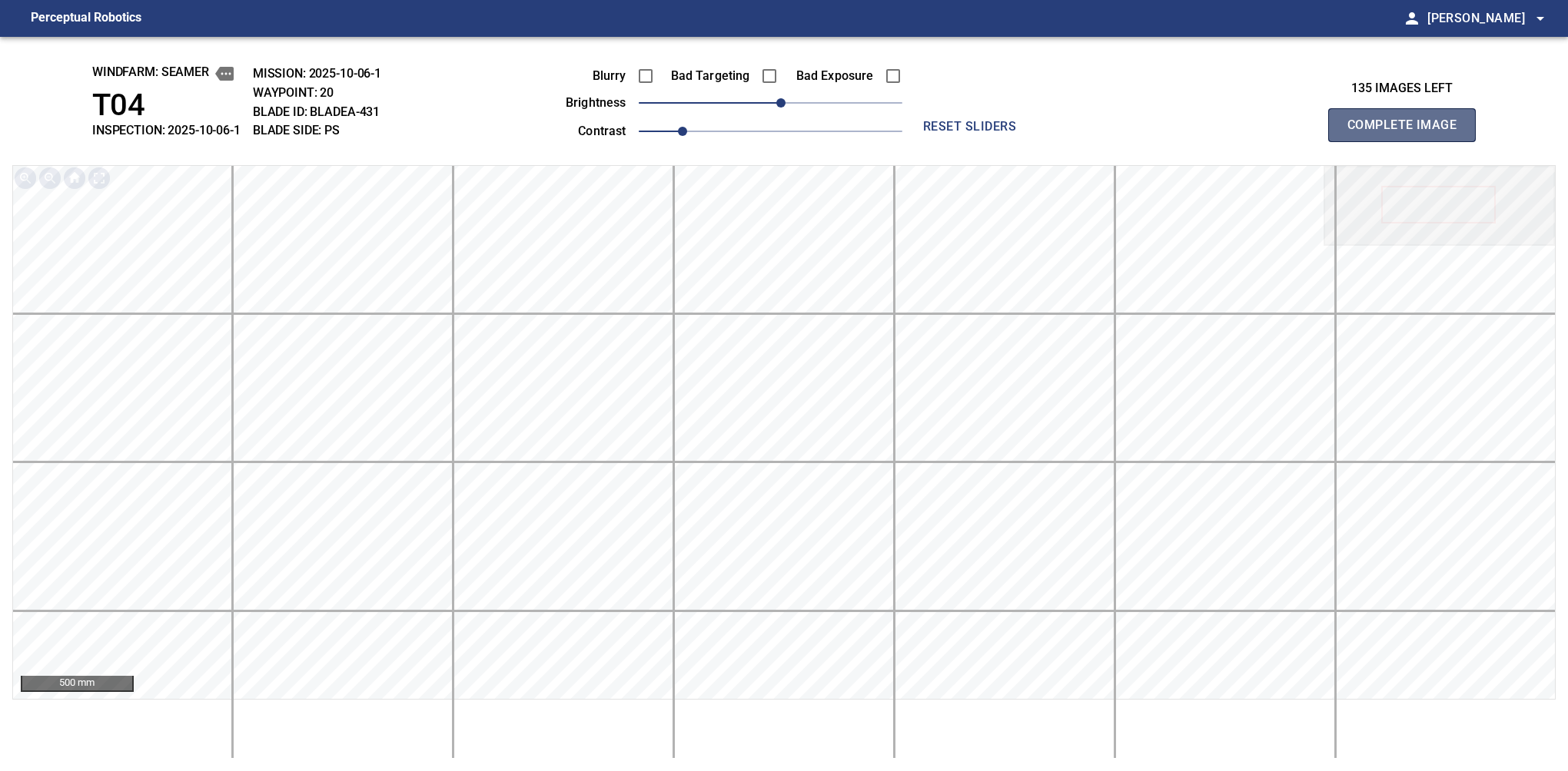
click at [1035, 142] on button "Complete Image" at bounding box center [1402, 125] width 148 height 34
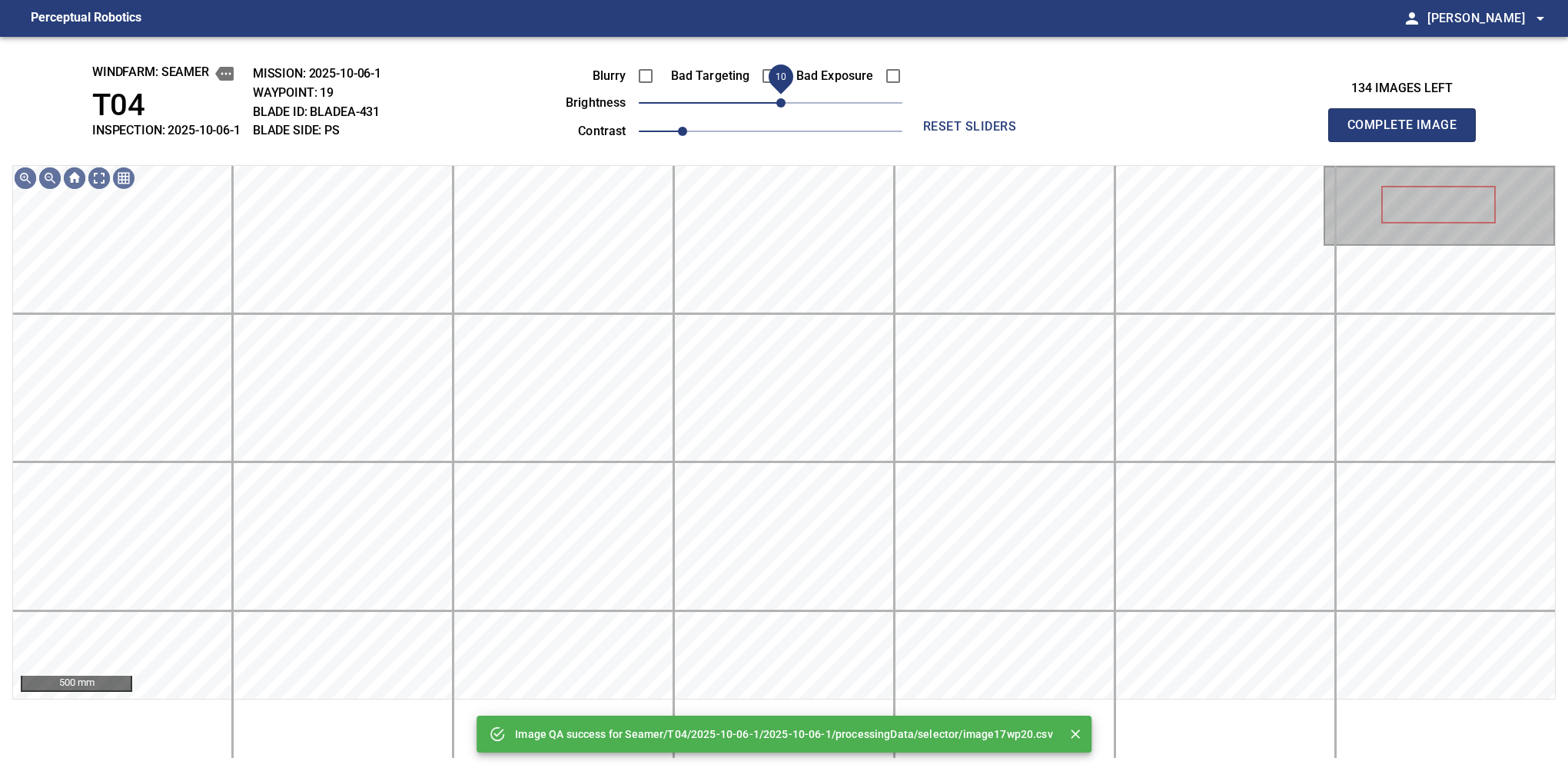
drag, startPoint x: 774, startPoint y: 107, endPoint x: 785, endPoint y: 106, distance: 11.0
click at [785, 106] on span "10" at bounding box center [780, 103] width 9 height 9
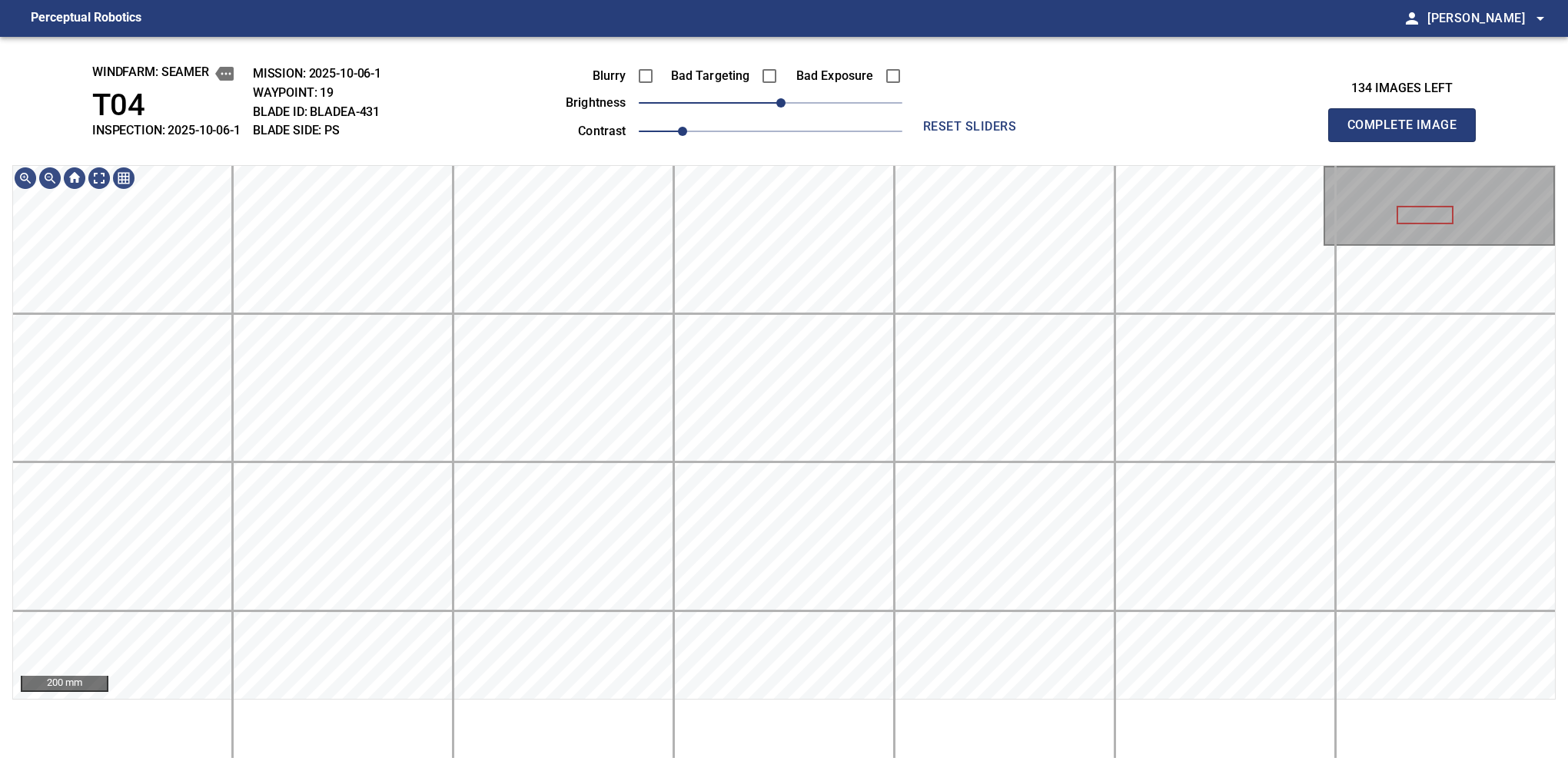
click at [1035, 142] on button "Complete Image" at bounding box center [1402, 125] width 148 height 34
drag, startPoint x: 776, startPoint y: 108, endPoint x: 785, endPoint y: 102, distance: 10.8
click at [785, 102] on span "10" at bounding box center [780, 103] width 9 height 9
click at [1035, 142] on button "Complete Image" at bounding box center [1402, 125] width 148 height 34
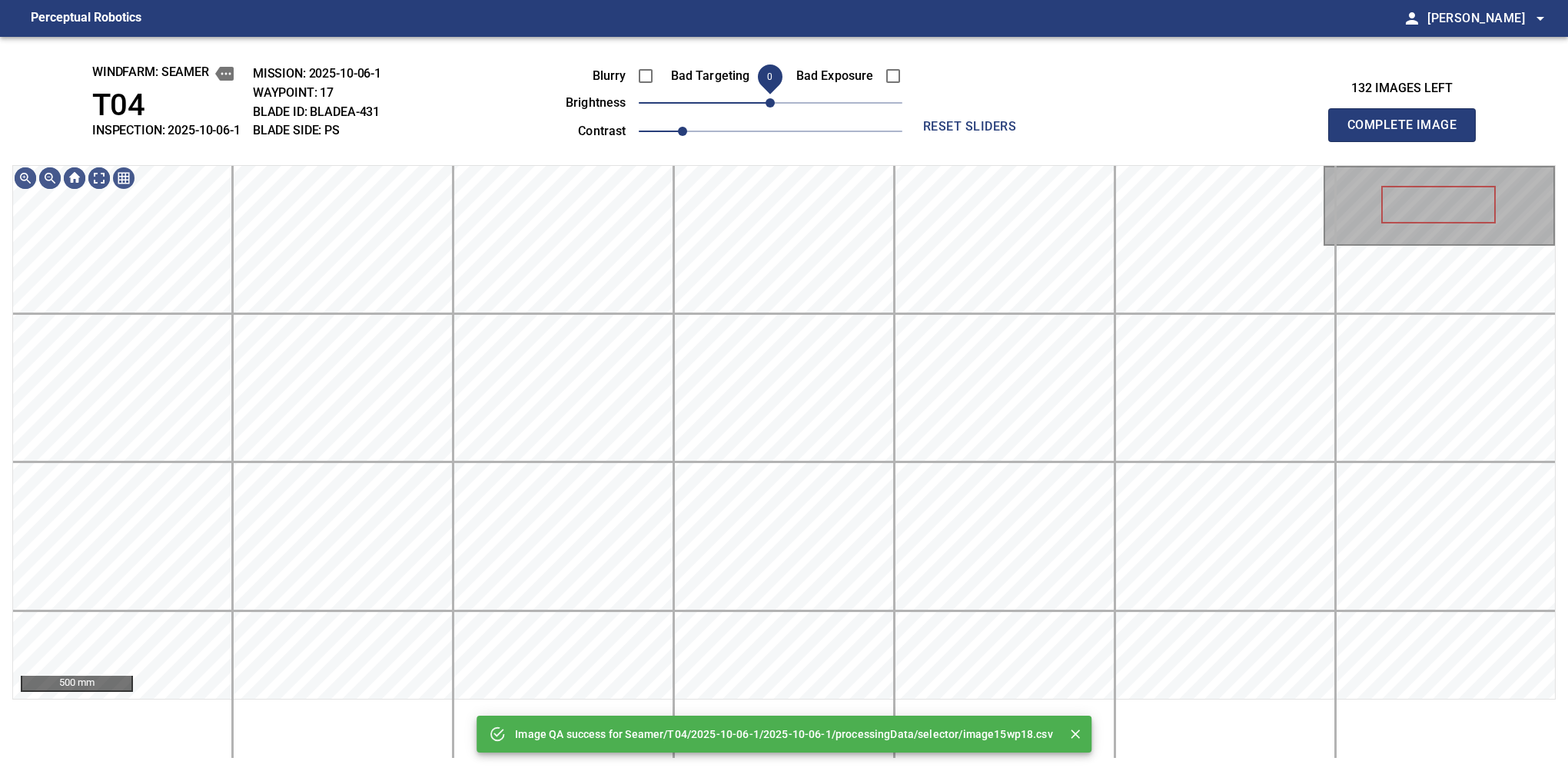
drag, startPoint x: 763, startPoint y: 108, endPoint x: 771, endPoint y: 110, distance: 8.2
click at [771, 108] on span "0" at bounding box center [770, 103] width 9 height 9
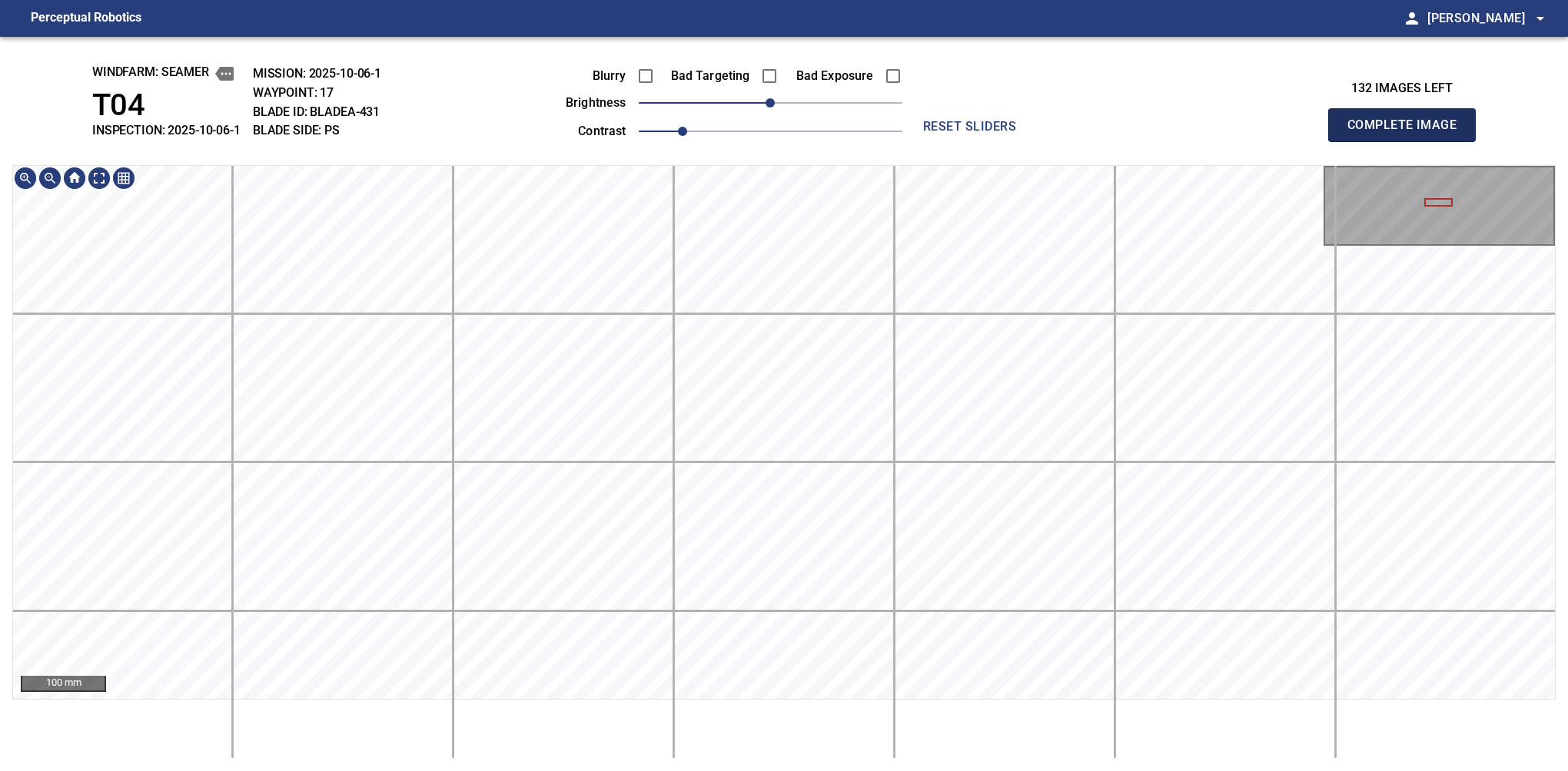
click at [1035, 142] on button "Complete Image" at bounding box center [1402, 125] width 148 height 34
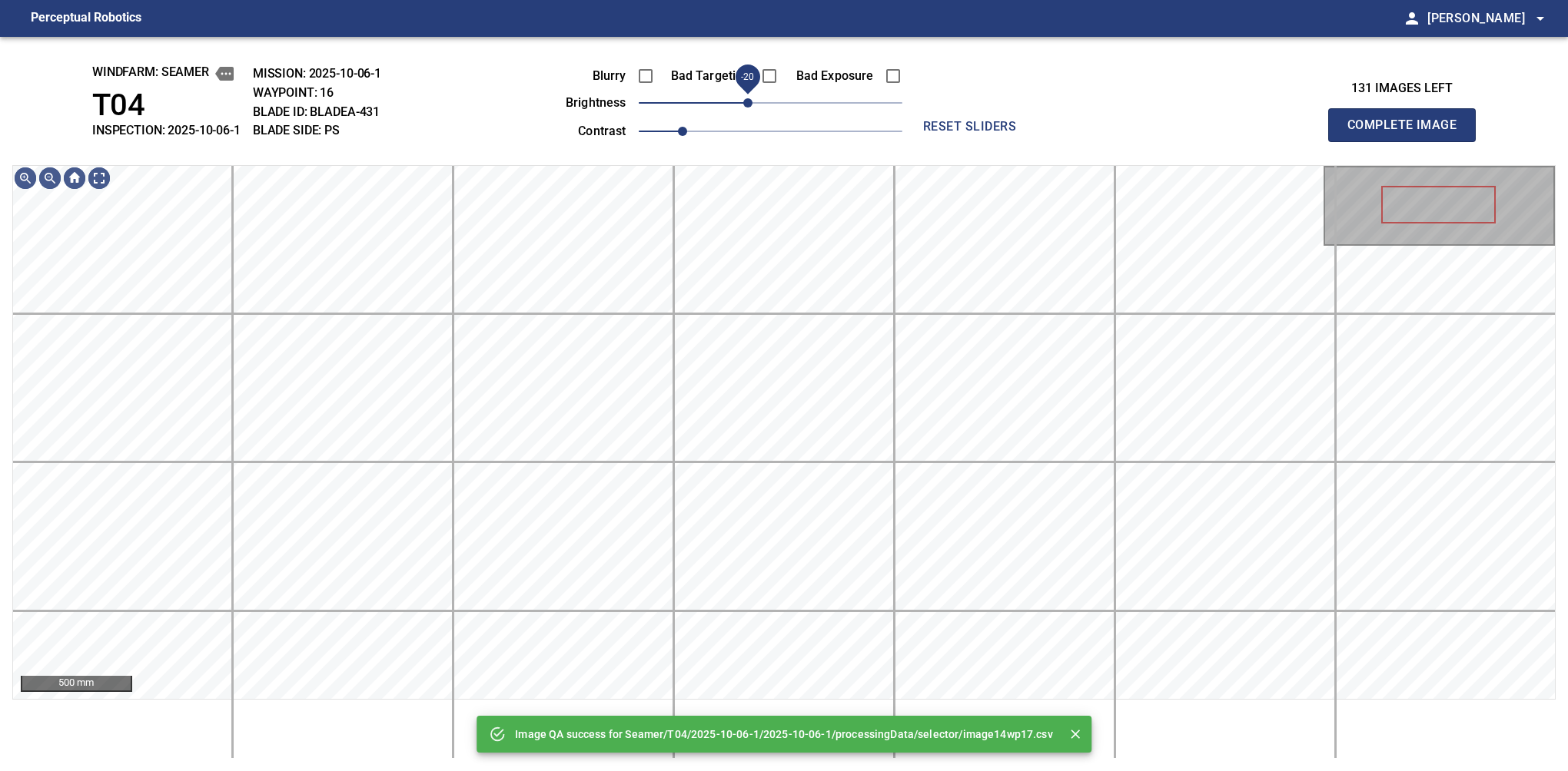
drag, startPoint x: 766, startPoint y: 108, endPoint x: 750, endPoint y: 108, distance: 16.0
click at [750, 108] on span "-20" at bounding box center [748, 103] width 9 height 9
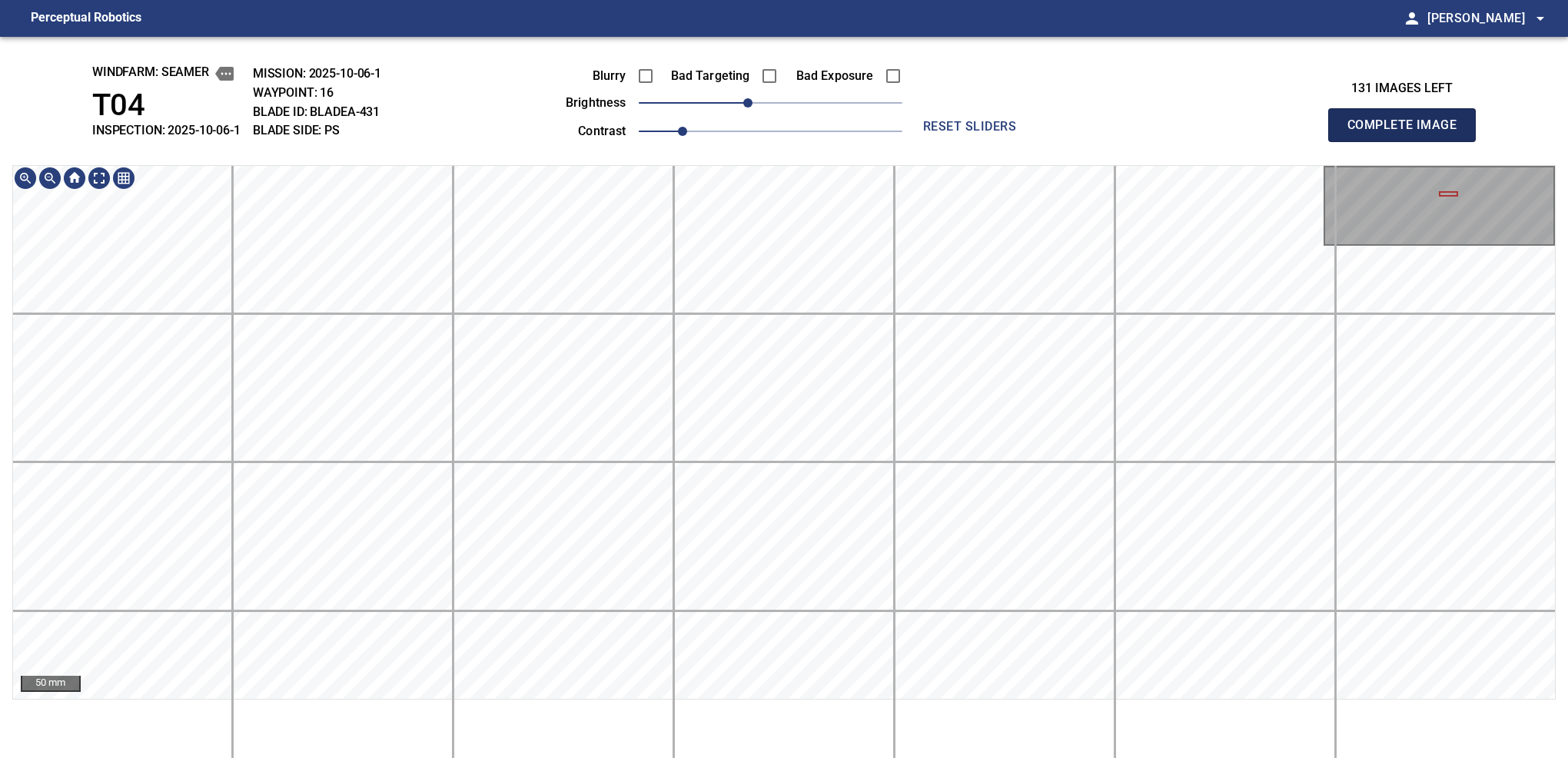
click at [1035, 142] on button "Complete Image" at bounding box center [1402, 125] width 148 height 34
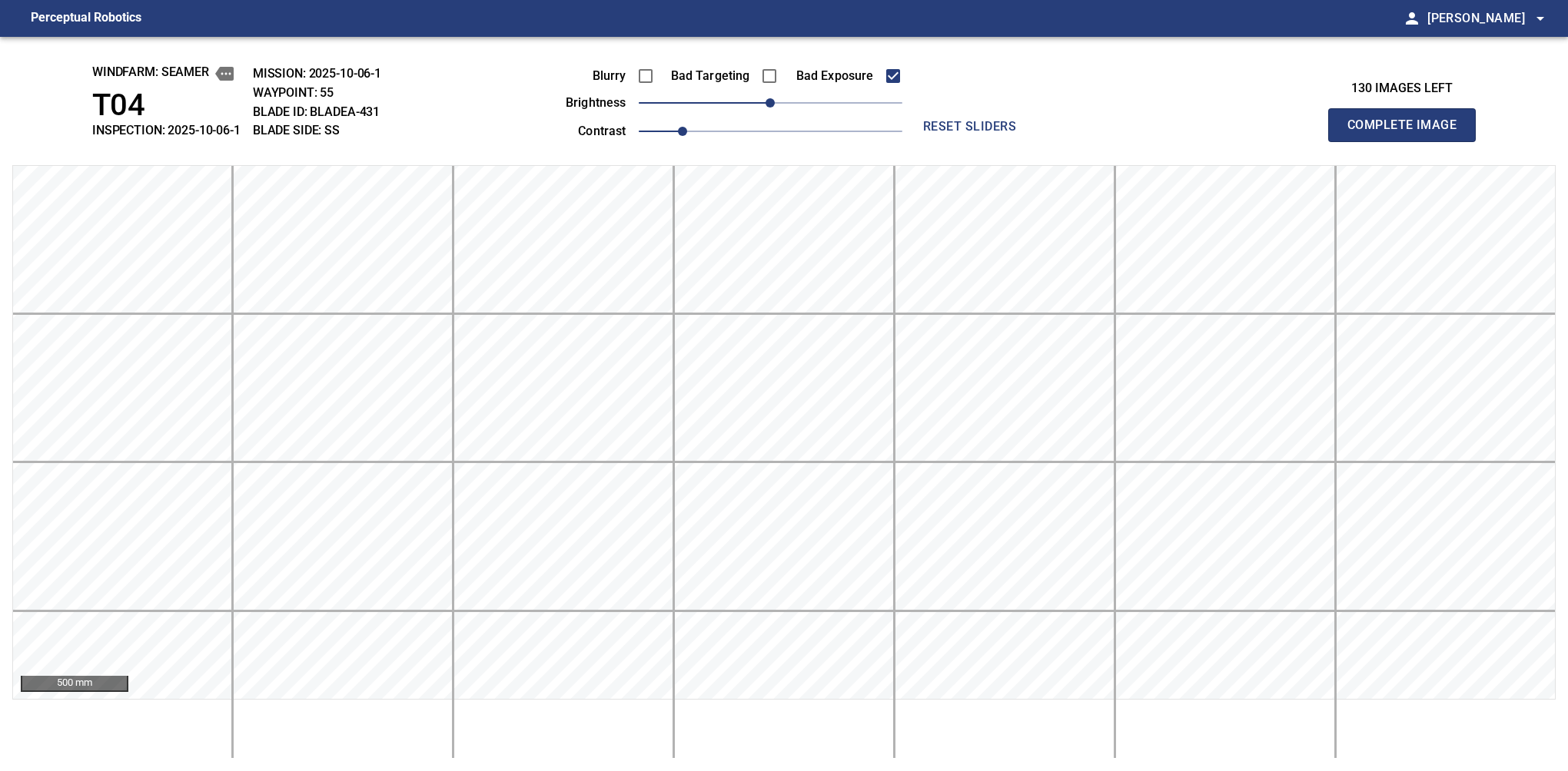
click at [1035, 142] on button "Complete Image" at bounding box center [1402, 125] width 148 height 34
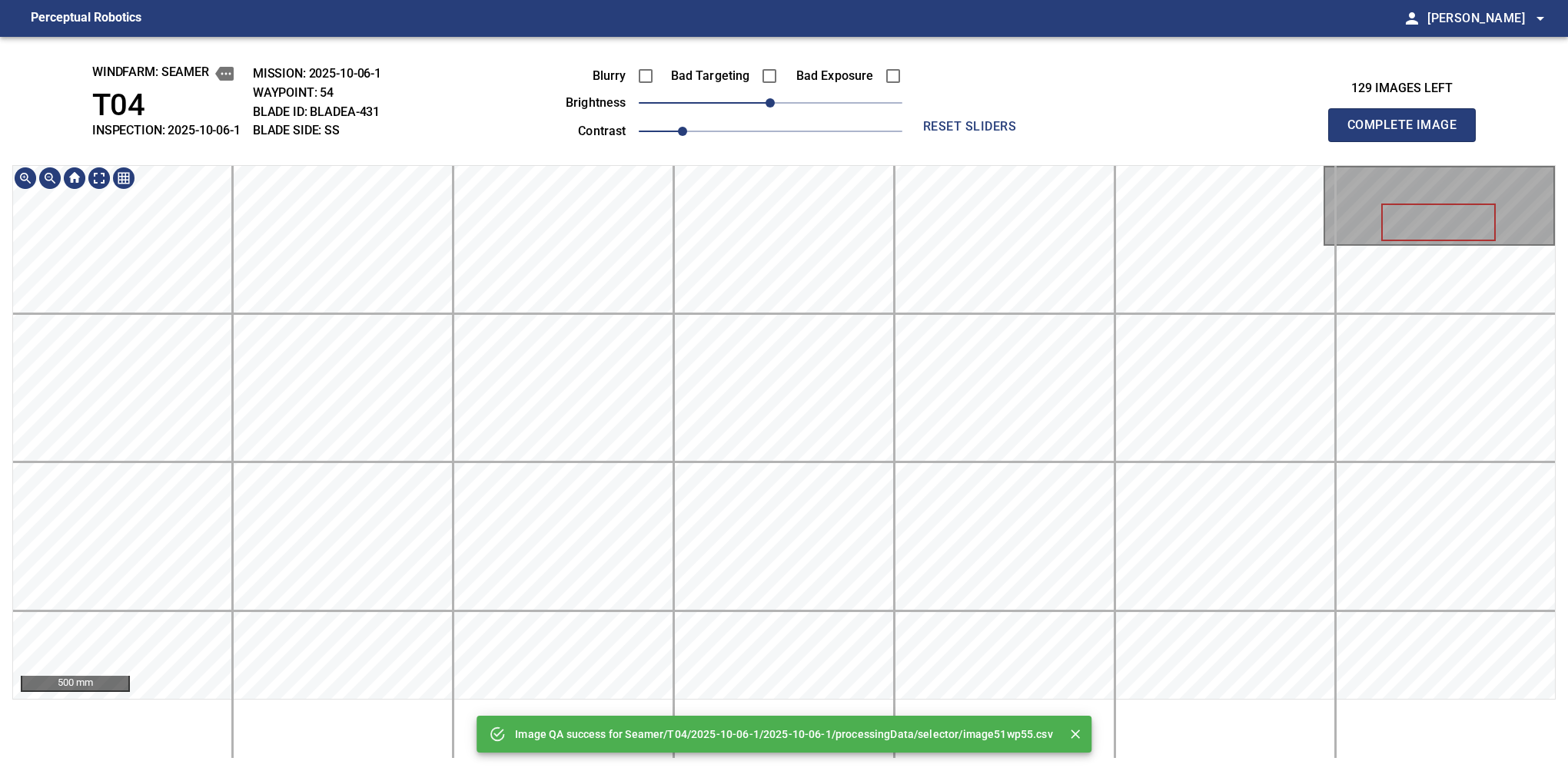
click at [818, 0] on html "Perceptual Robotics person [PERSON_NAME] arrow_drop_down Image QA success for S…" at bounding box center [784, 385] width 1568 height 771
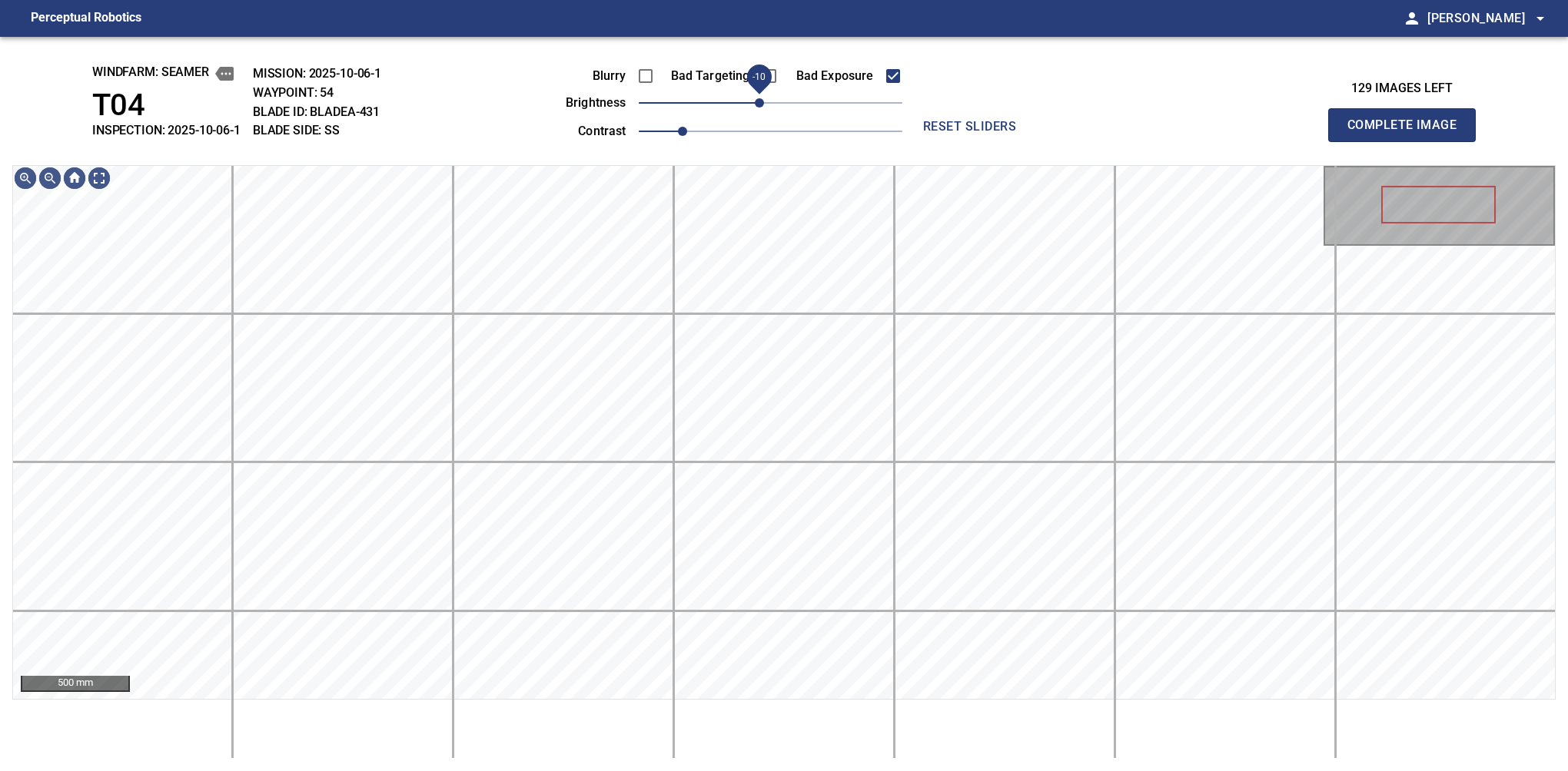
drag, startPoint x: 768, startPoint y: 105, endPoint x: 760, endPoint y: 110, distance: 9.4
click at [760, 108] on span "-10" at bounding box center [759, 103] width 9 height 9
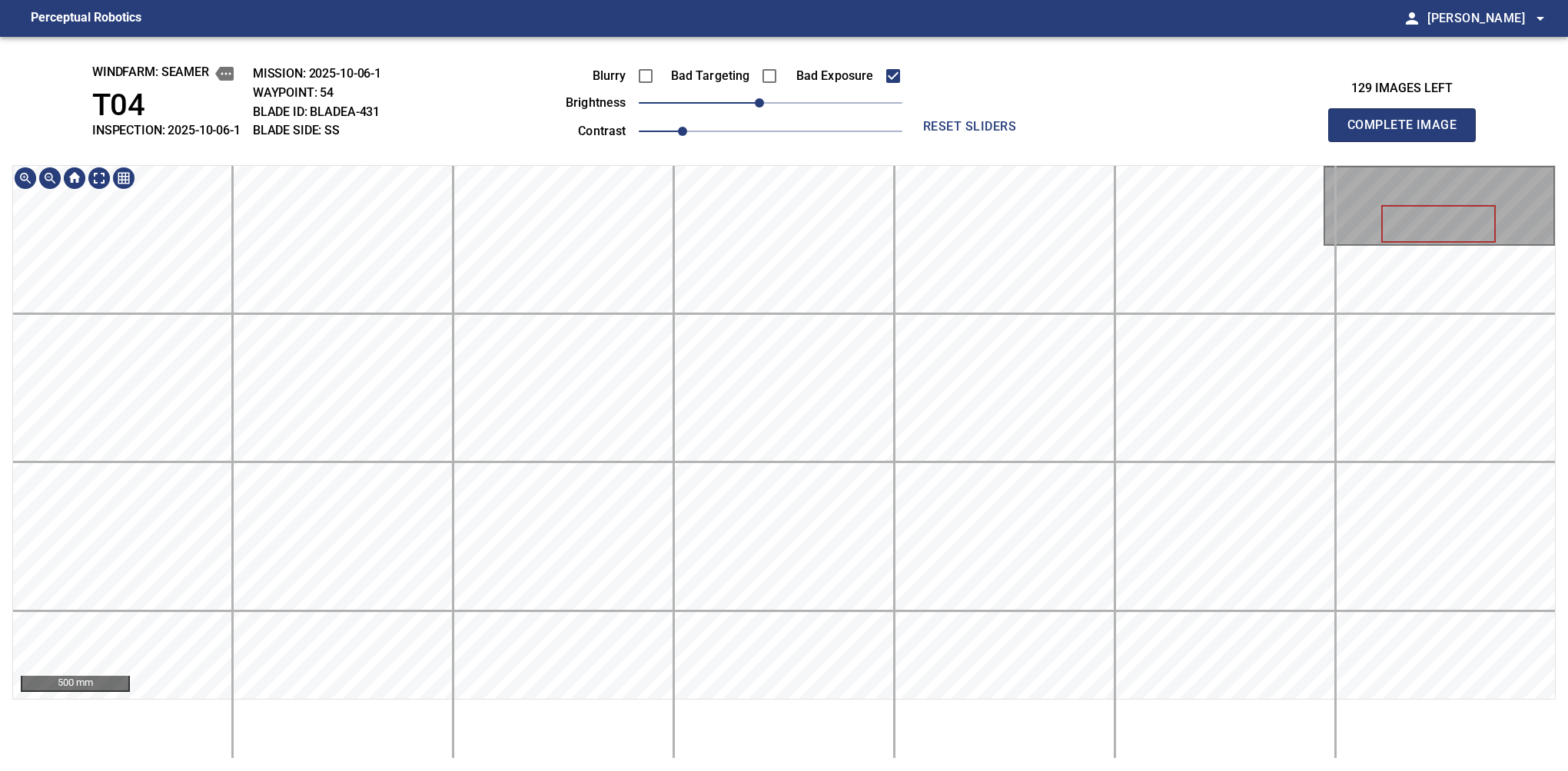
click at [729, 102] on div "windfarm: Seamer T04 INSPECTION: 2025-10-06-1 MISSION: 2025-10-06-1 WAYPOINT: 5…" at bounding box center [784, 403] width 1568 height 734
click at [1035, 142] on button "Complete Image" at bounding box center [1402, 125] width 148 height 34
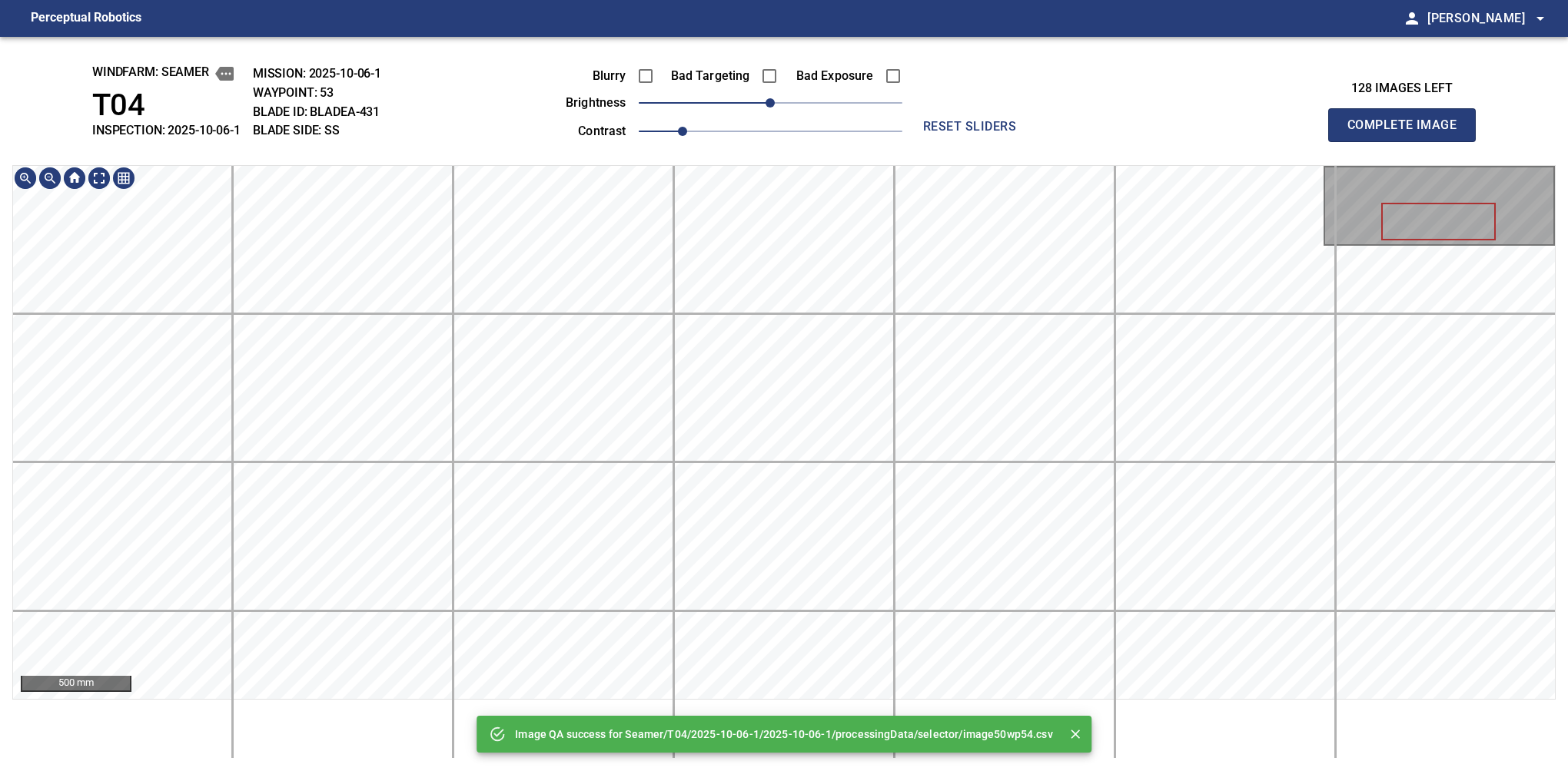
click at [801, 131] on div "Image QA success for Seamer/T04/2025-10-06-1/2025-10-06-1/processingData/select…" at bounding box center [784, 403] width 1568 height 734
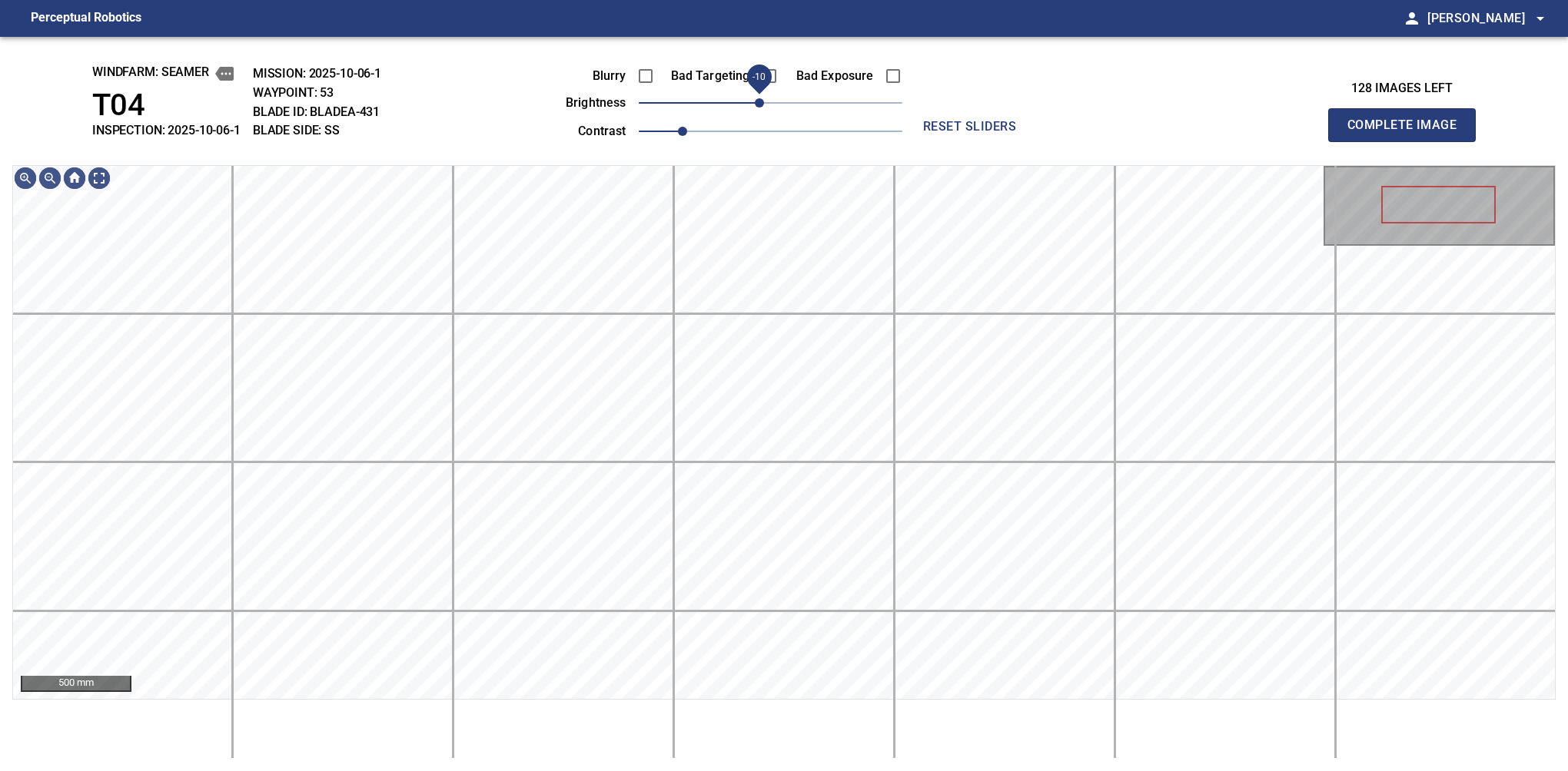
click at [760, 107] on span "-10" at bounding box center [759, 103] width 9 height 9
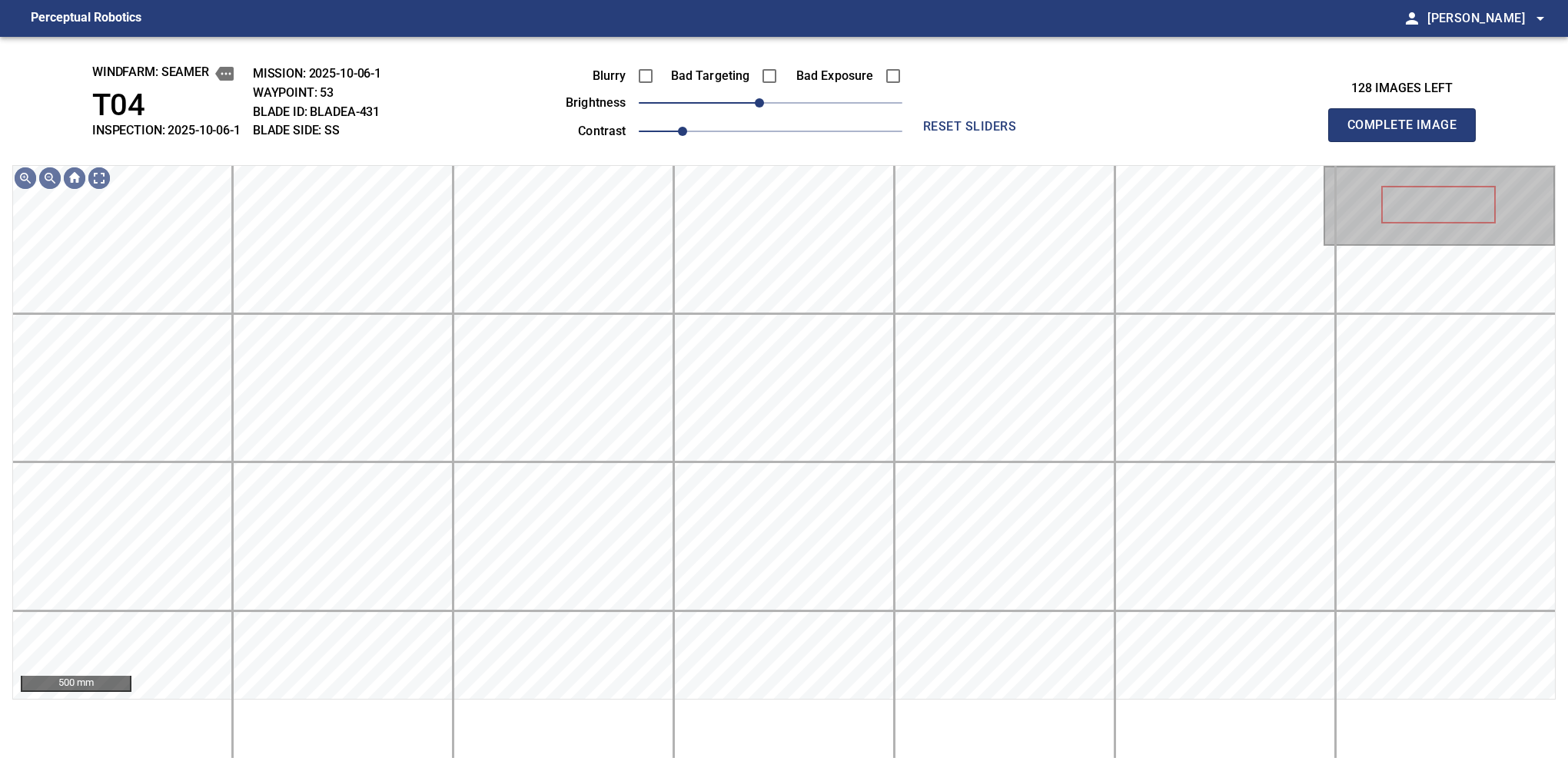
click at [1035, 142] on button "Complete Image" at bounding box center [1402, 125] width 148 height 34
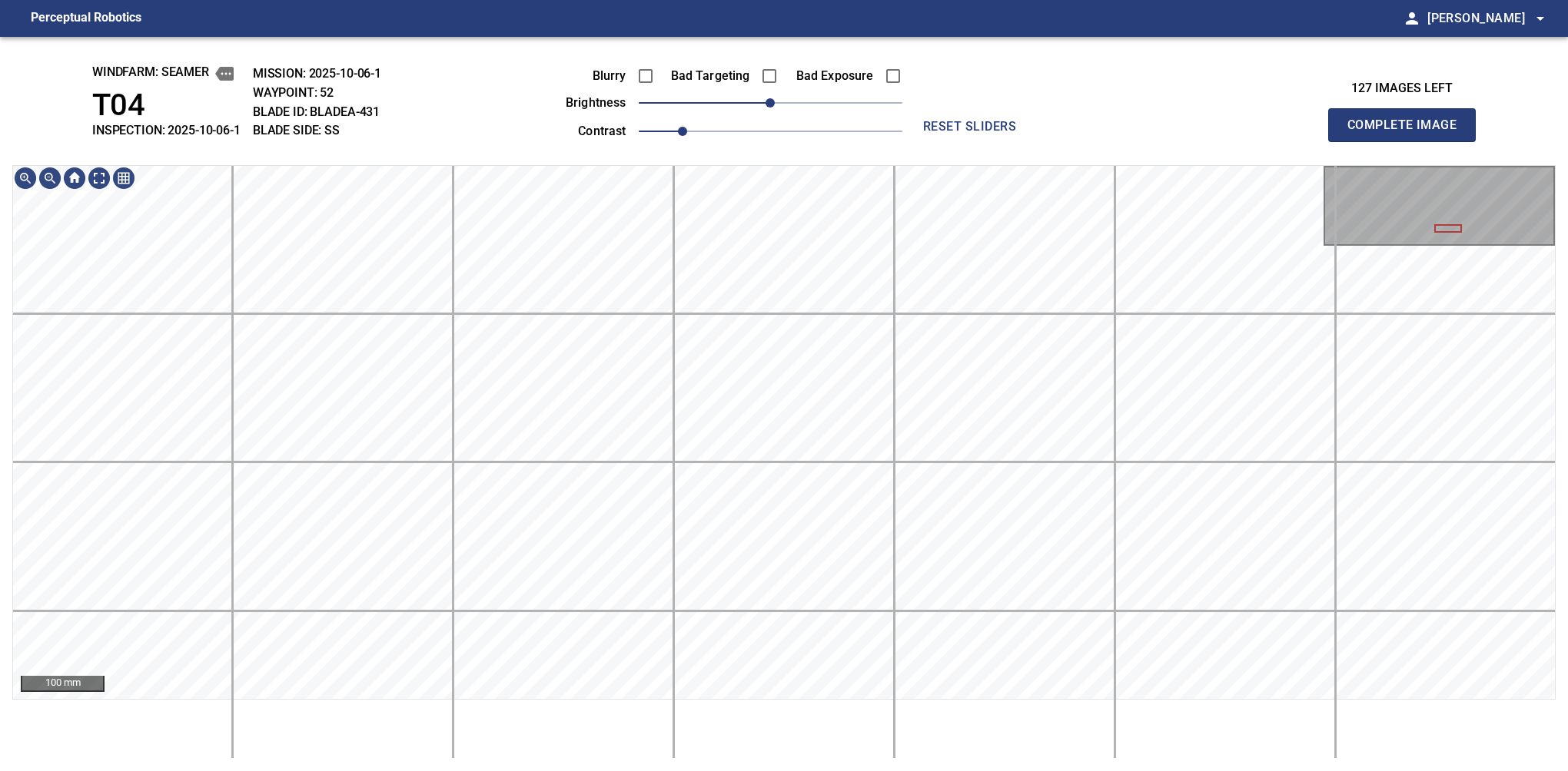
click at [1035, 142] on button "Complete Image" at bounding box center [1402, 125] width 148 height 34
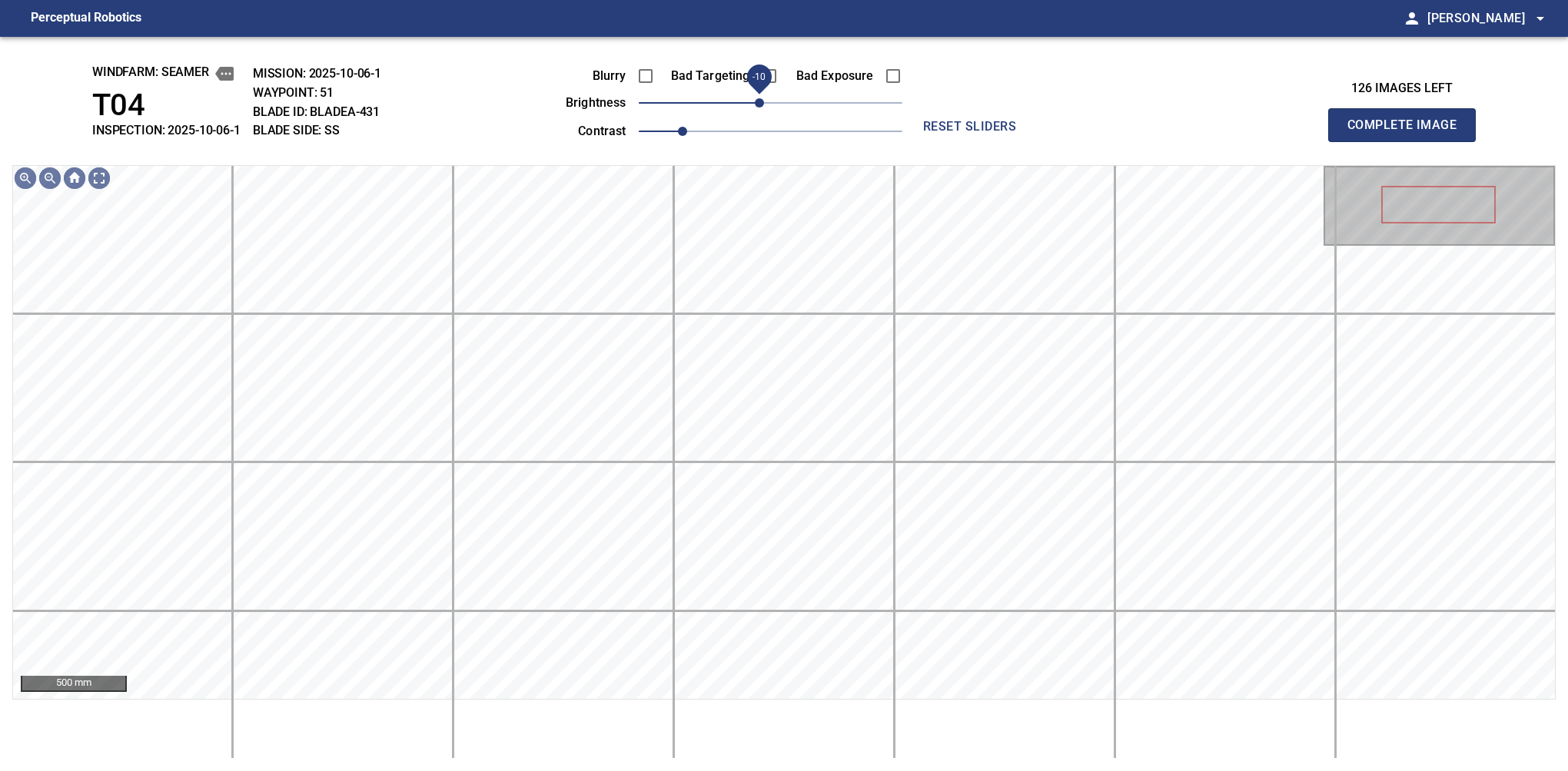
click at [757, 101] on span "-10" at bounding box center [759, 103] width 9 height 9
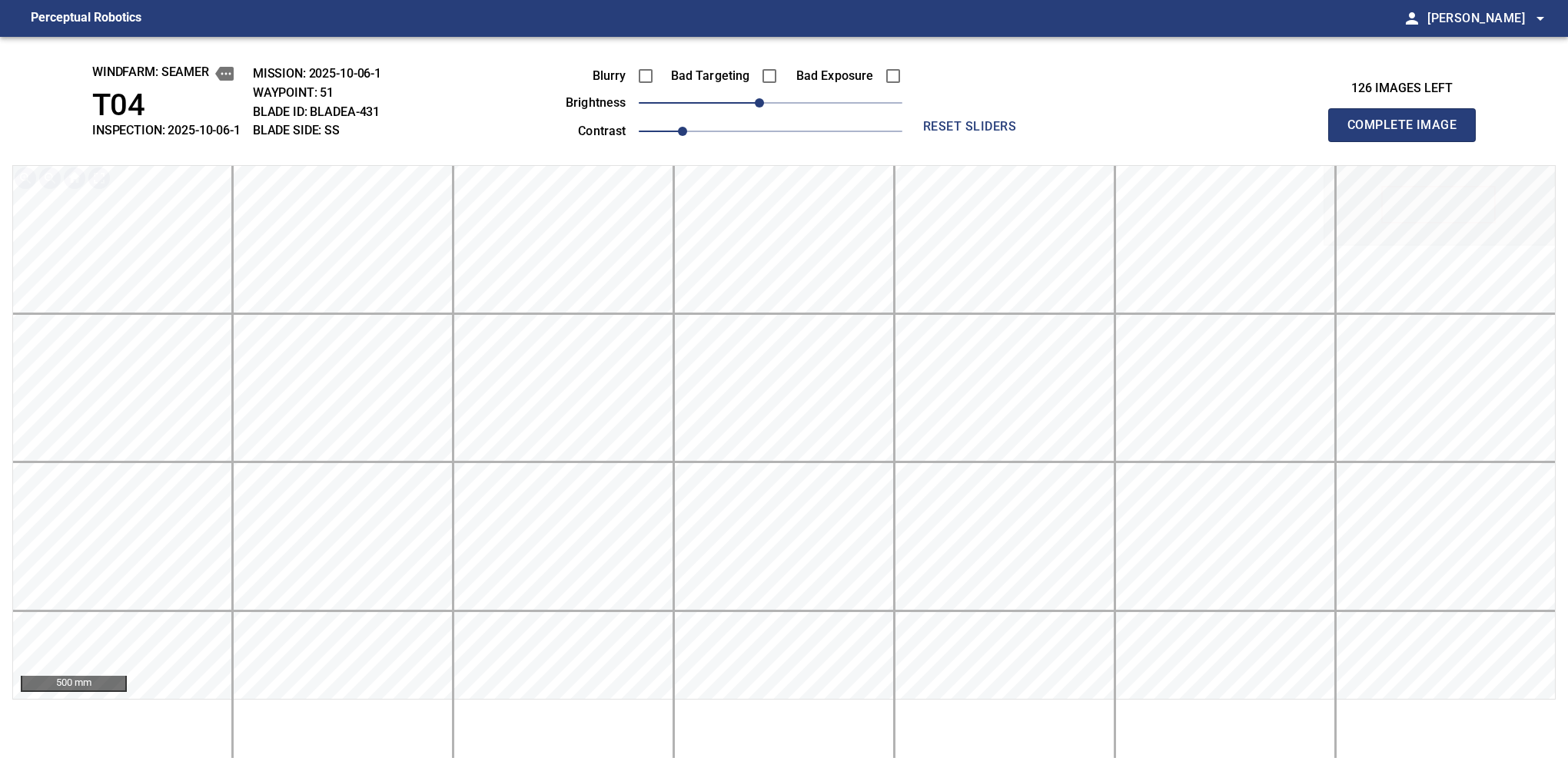
click at [1035, 142] on button "Complete Image" at bounding box center [1402, 125] width 148 height 34
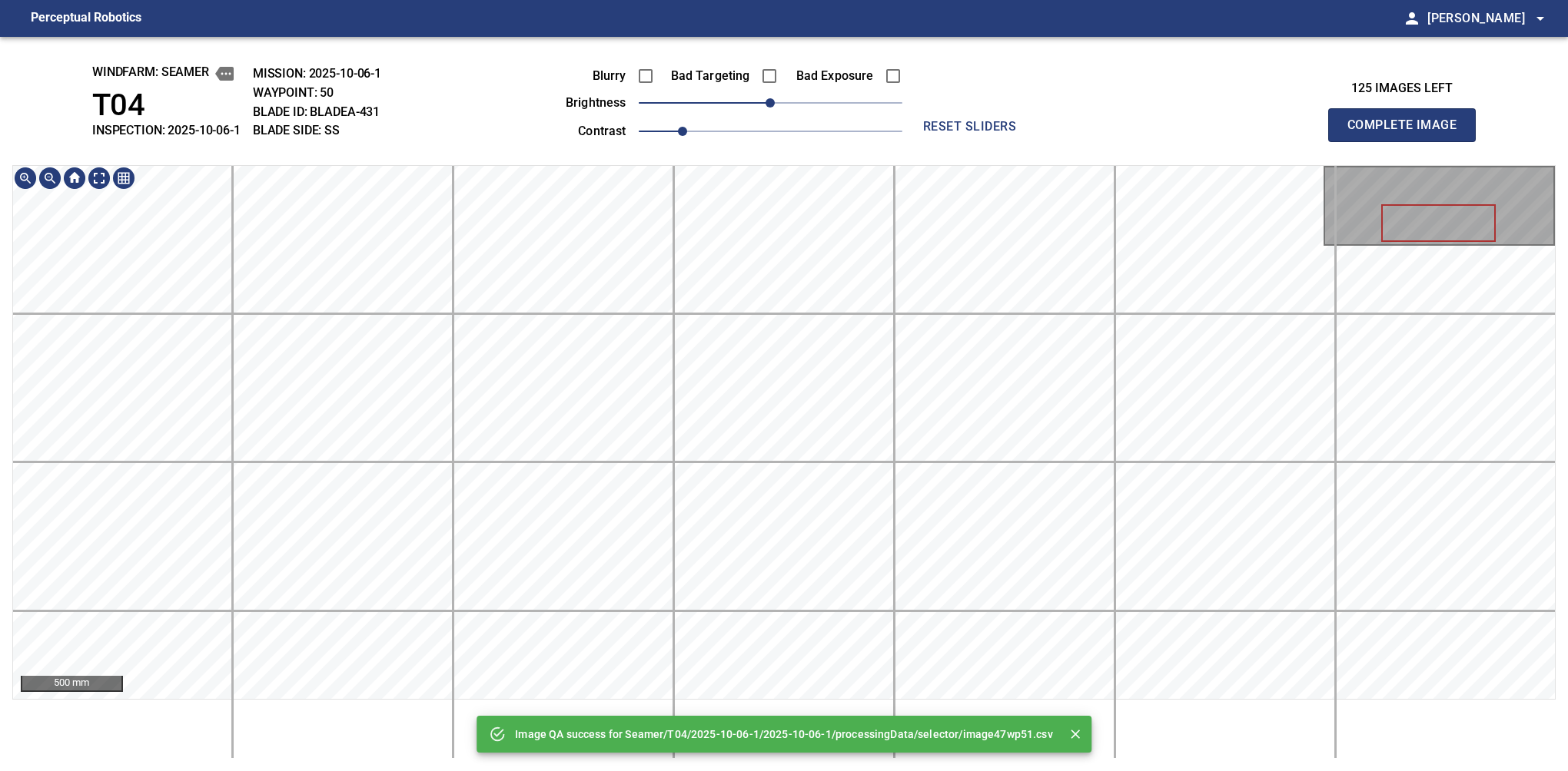
click at [733, 150] on div "Image QA success for Seamer/T04/2025-10-06-1/2025-10-06-1/processingData/select…" at bounding box center [784, 403] width 1568 height 734
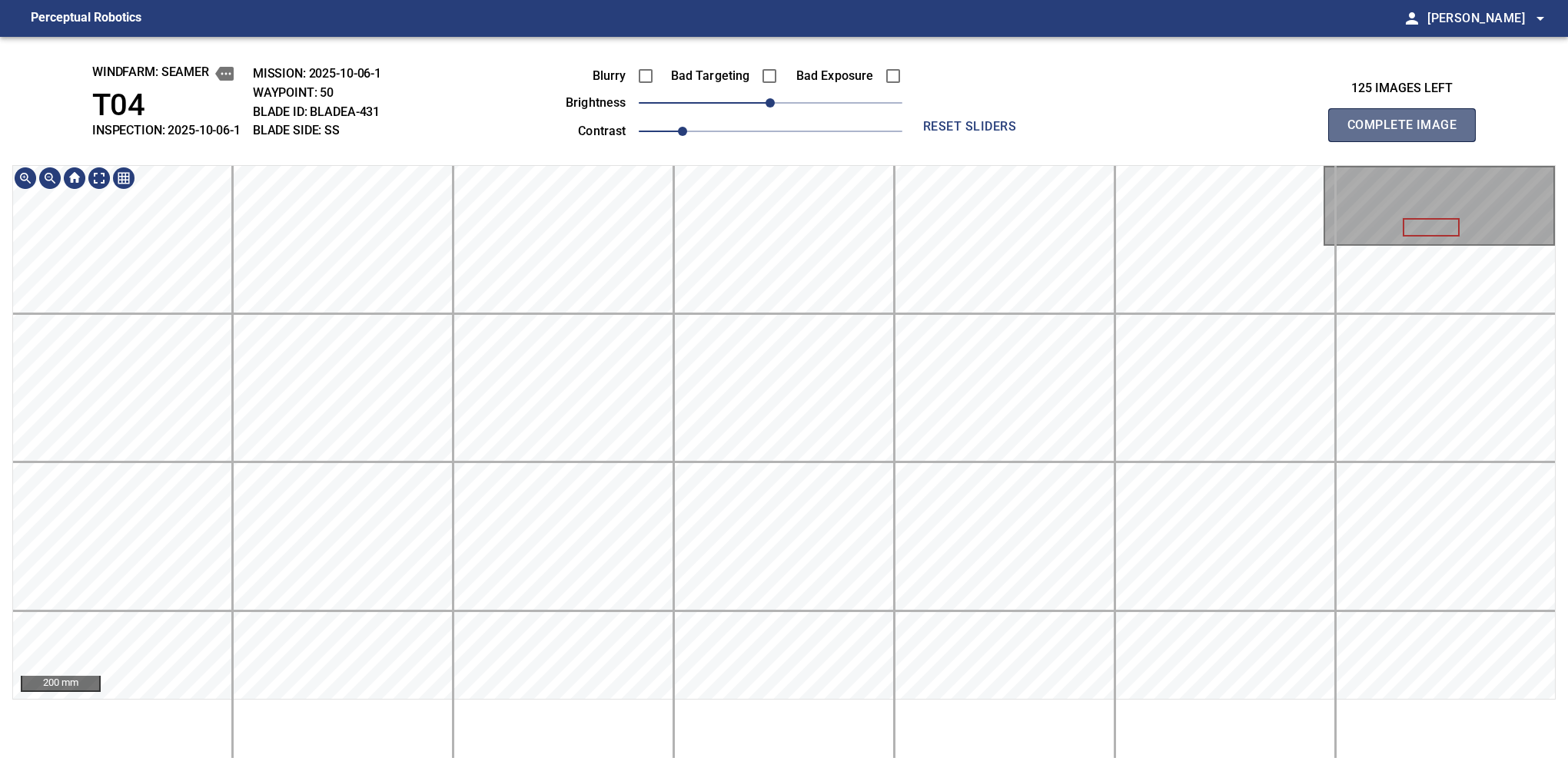
click at [1035, 142] on button "Complete Image" at bounding box center [1402, 125] width 148 height 34
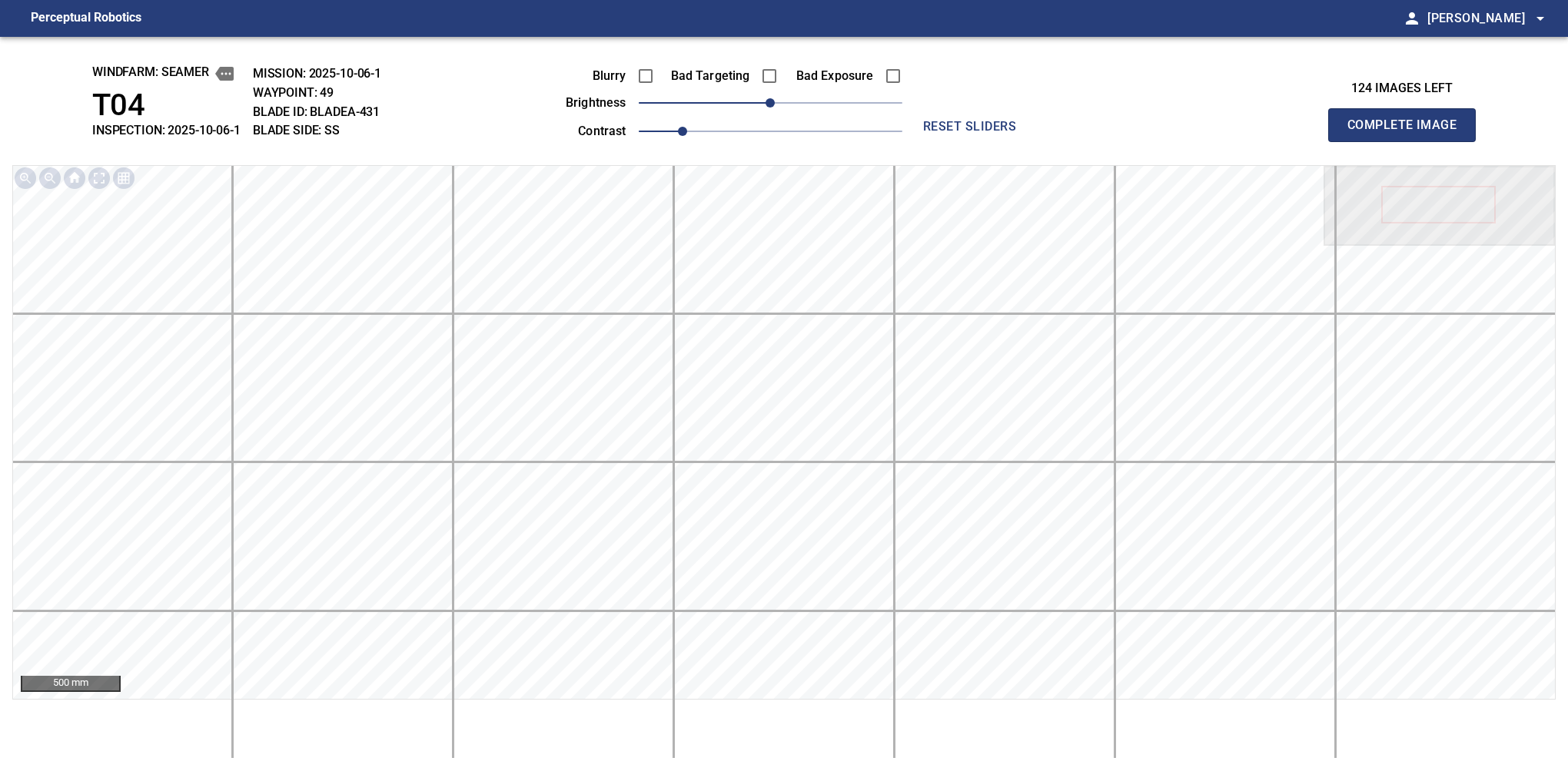
click at [1035, 142] on button "Complete Image" at bounding box center [1402, 125] width 148 height 34
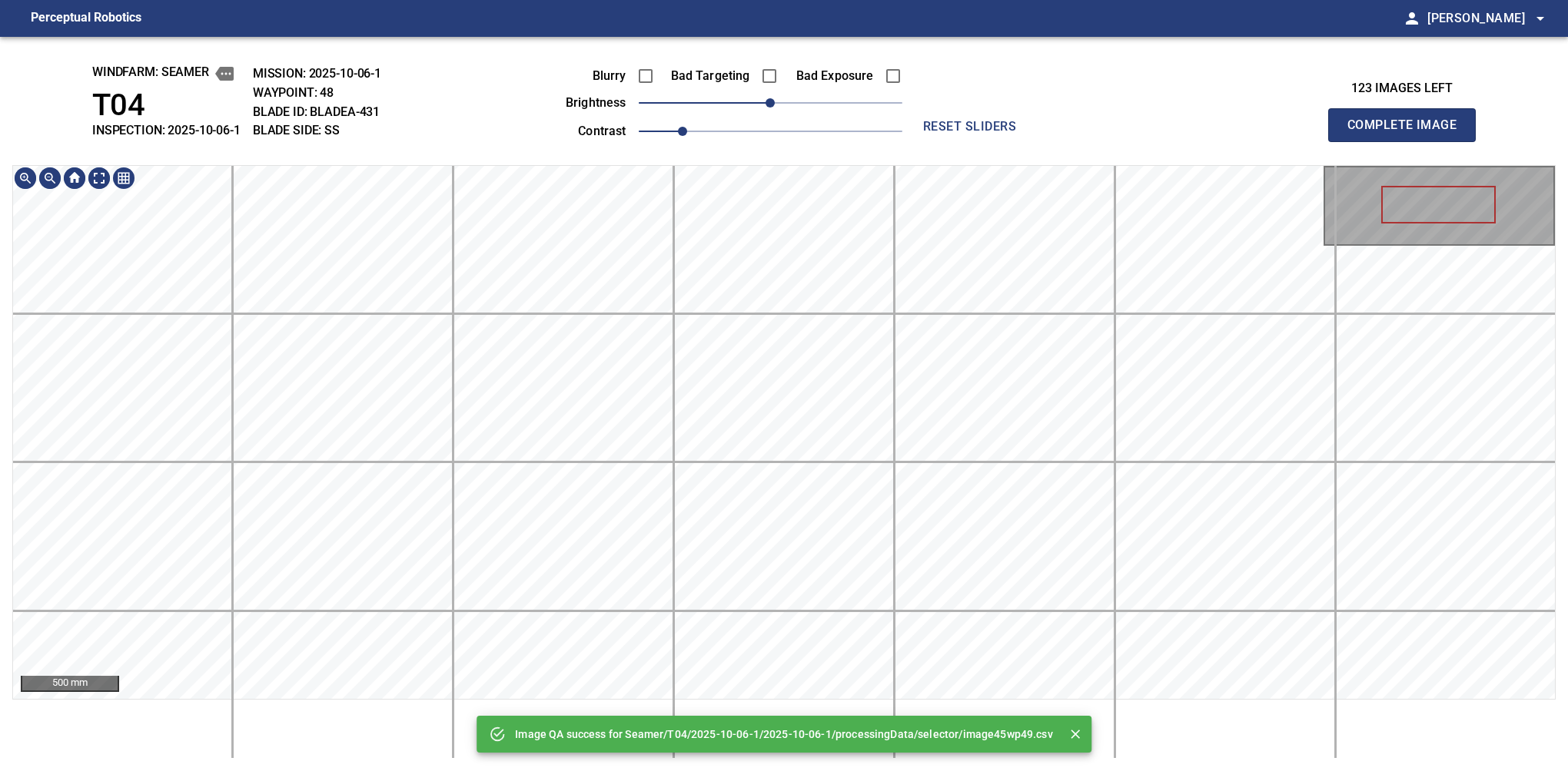
click at [790, 151] on div "Image QA success for Seamer/T04/2025-10-06-1/2025-10-06-1/processingData/select…" at bounding box center [784, 403] width 1568 height 734
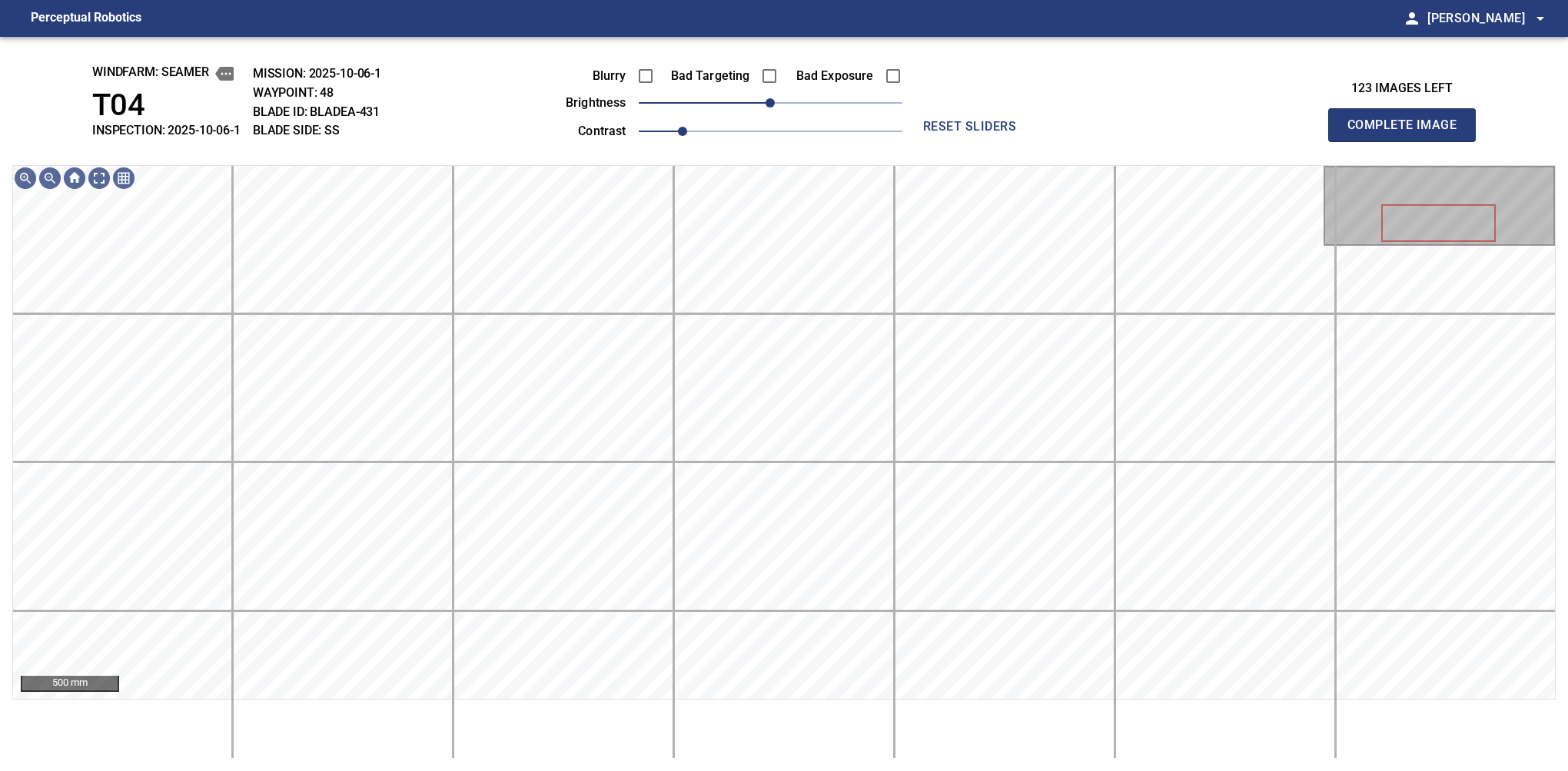
click at [1035, 142] on button "Complete Image" at bounding box center [1402, 125] width 148 height 34
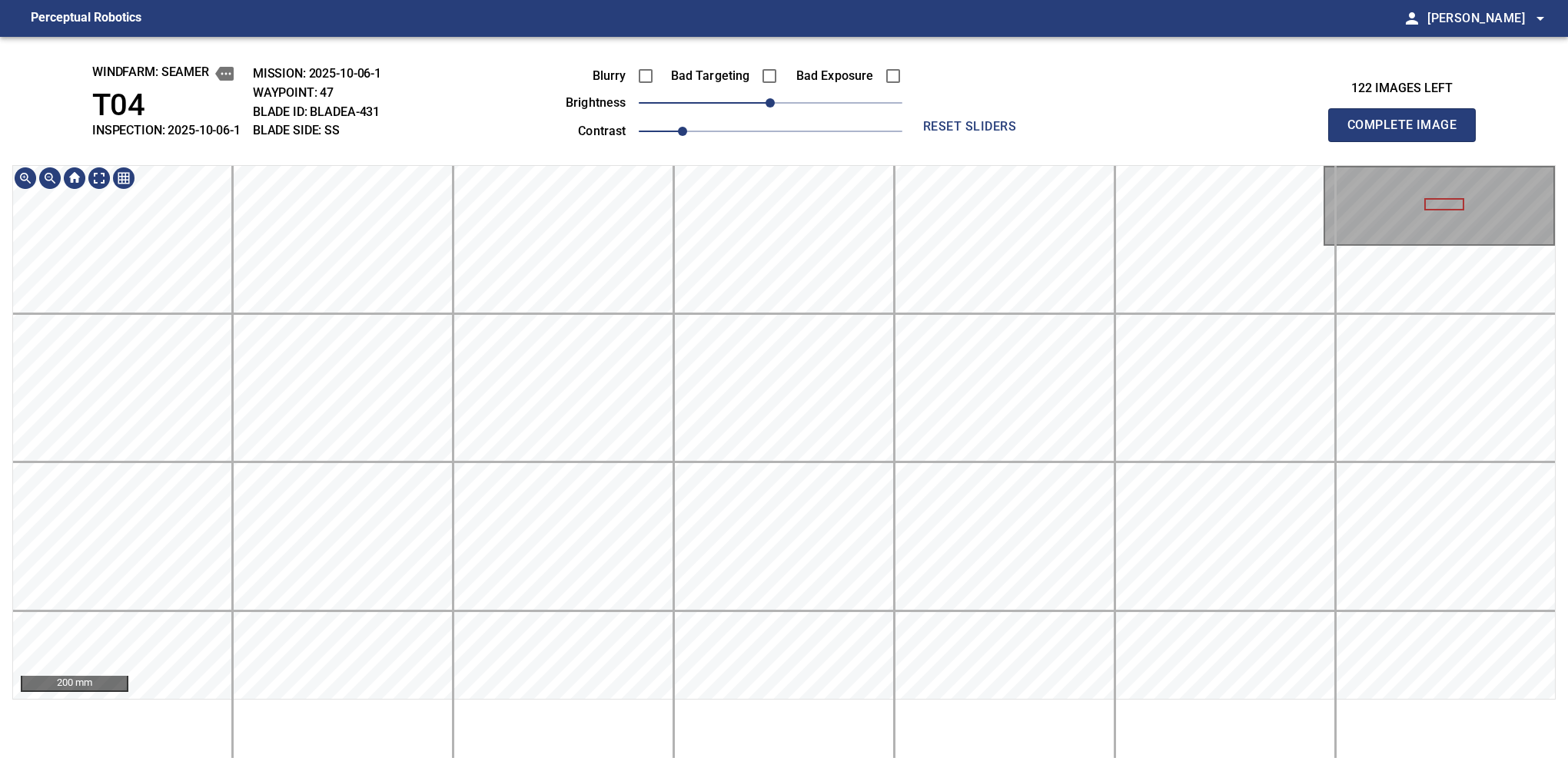
click at [1035, 142] on button "Complete Image" at bounding box center [1402, 125] width 148 height 34
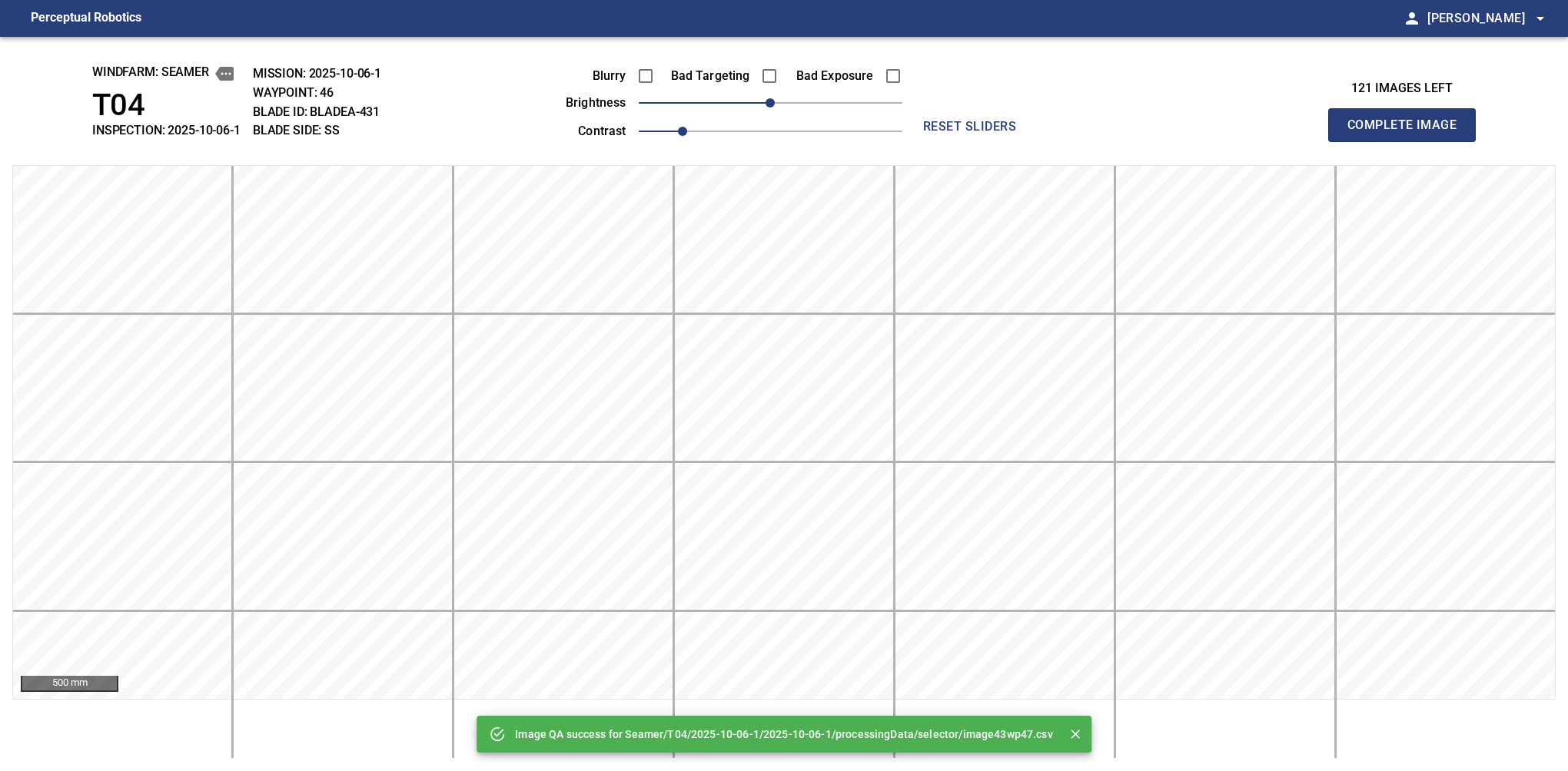
click at [1035, 142] on button "Complete Image" at bounding box center [1402, 125] width 148 height 34
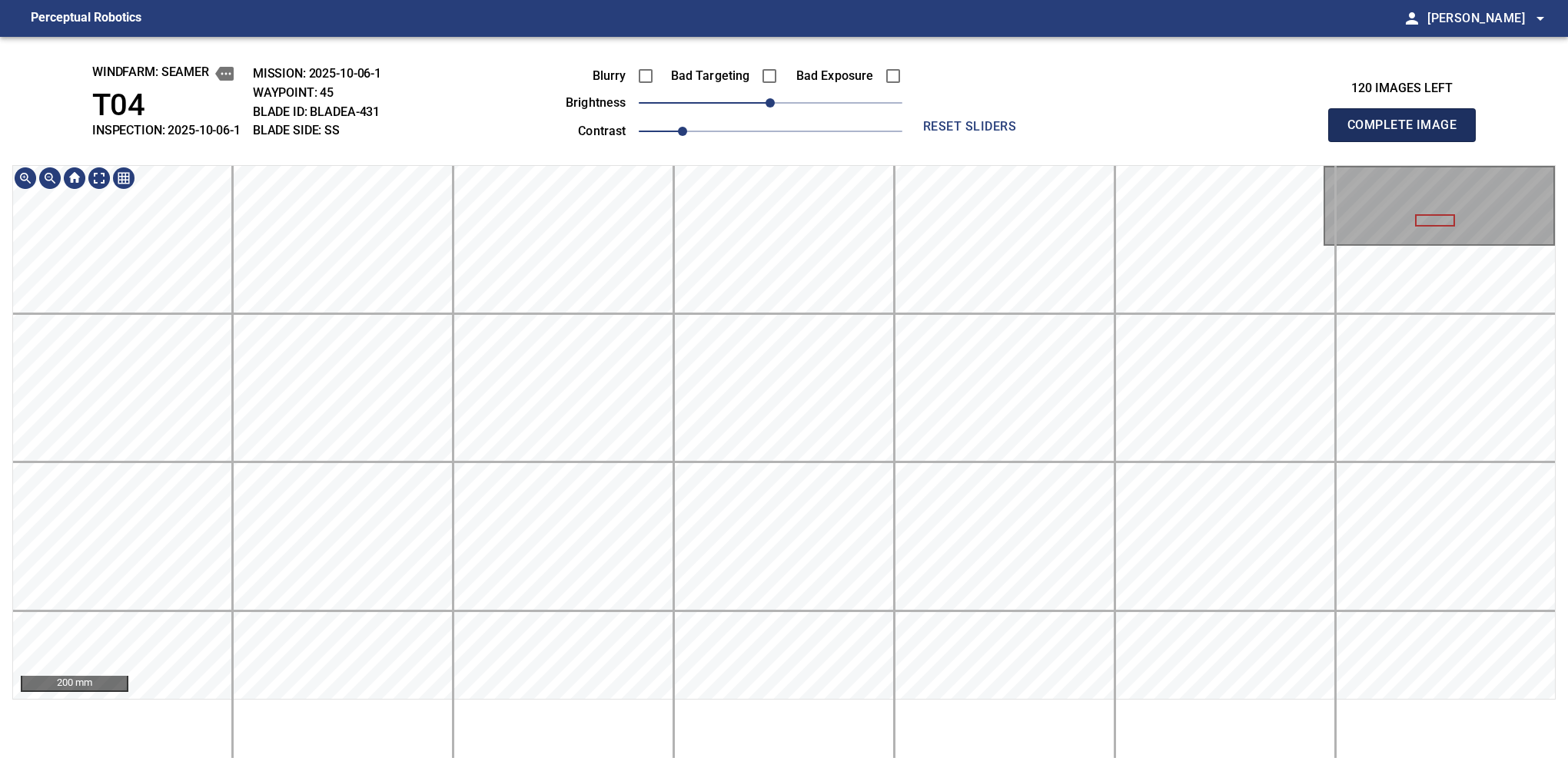
click at [1035, 142] on button "Complete Image" at bounding box center [1402, 125] width 148 height 34
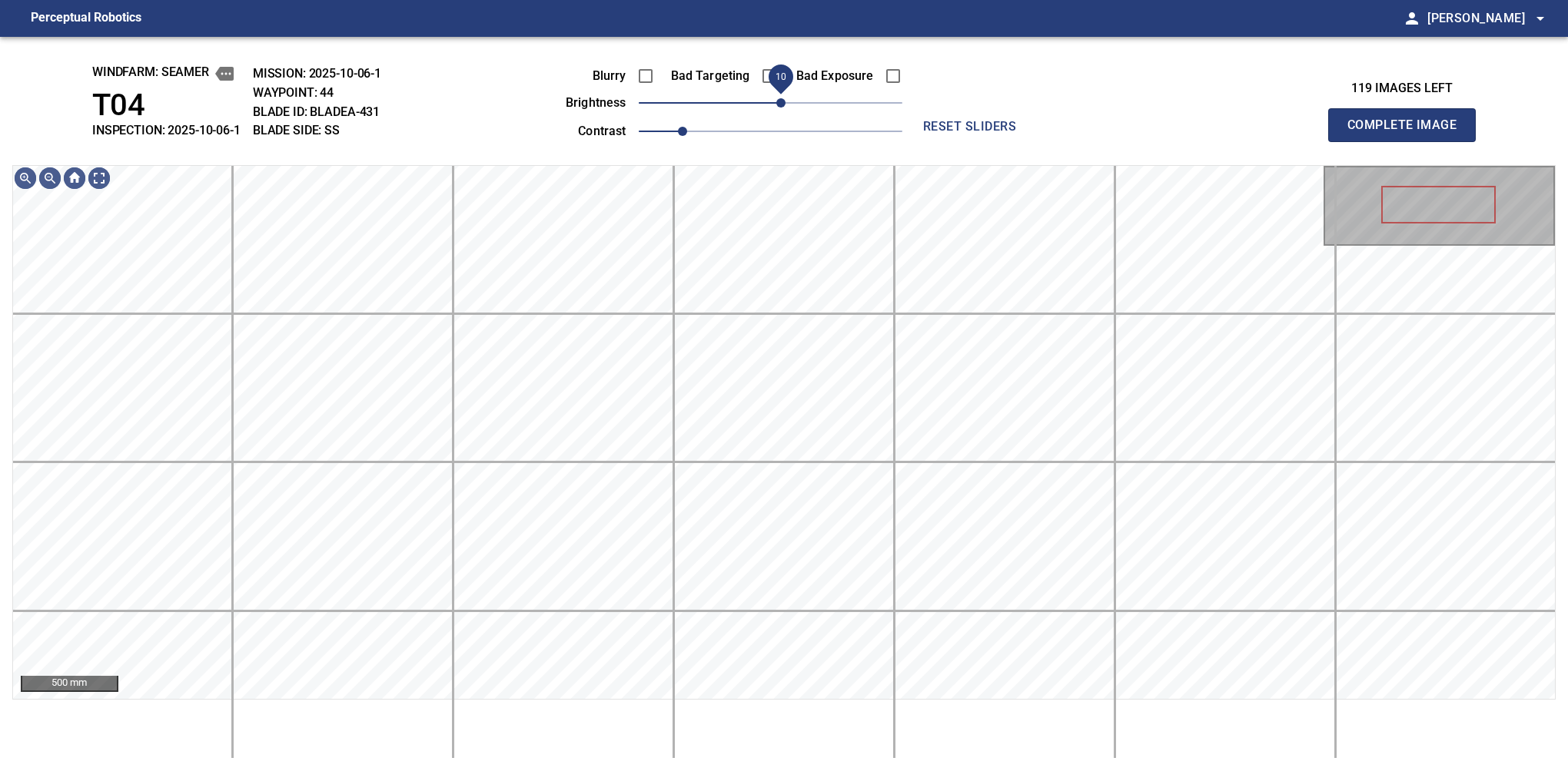
click at [779, 105] on span "10" at bounding box center [780, 103] width 9 height 9
click at [1035, 142] on button "Complete Image" at bounding box center [1402, 125] width 148 height 34
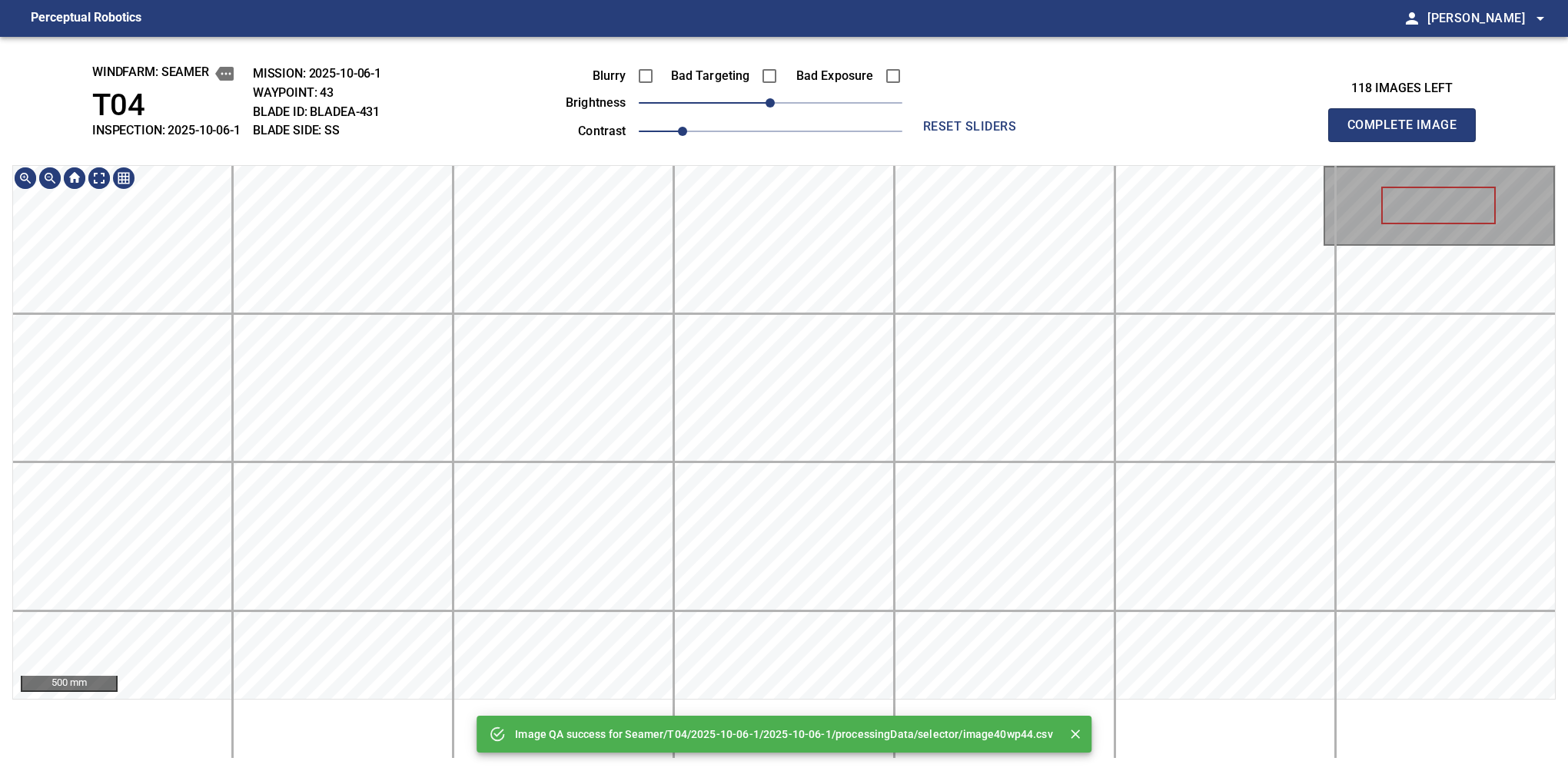
click at [742, 142] on div "Image QA success for Seamer/T04/2025-10-06-1/2025-10-06-1/processingData/select…" at bounding box center [784, 403] width 1568 height 734
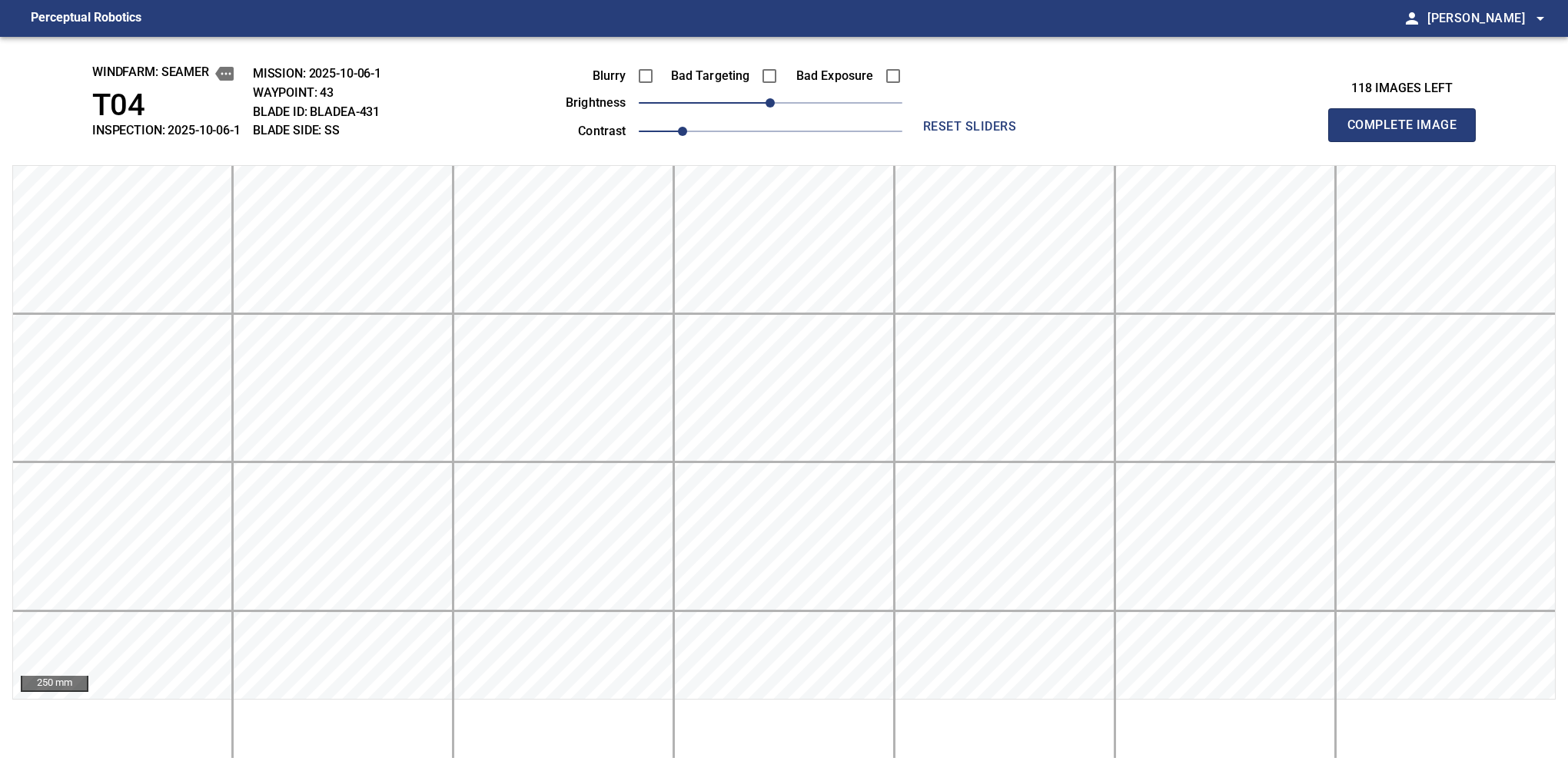
click at [1035, 142] on button "Complete Image" at bounding box center [1402, 125] width 148 height 34
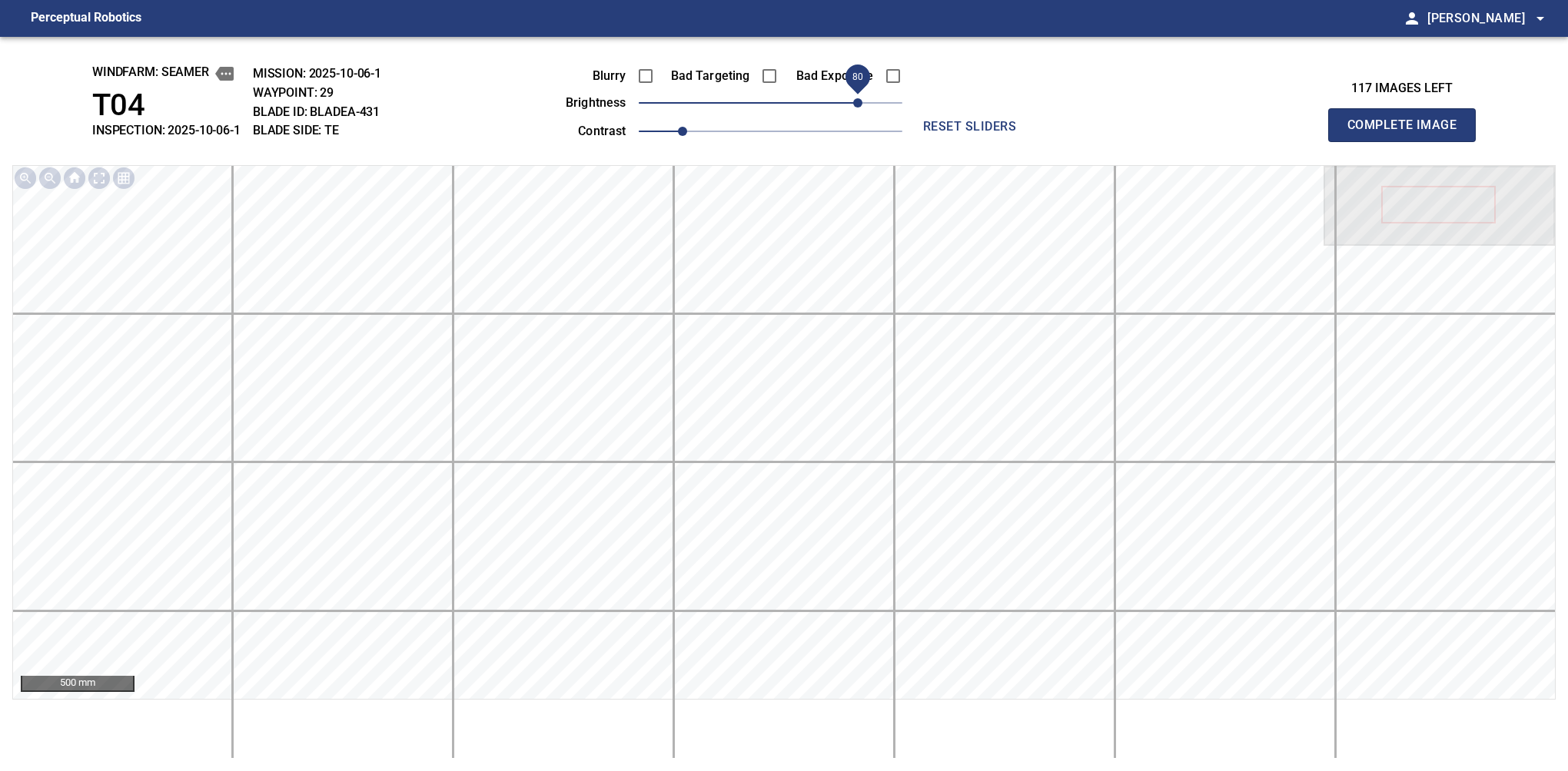
drag, startPoint x: 790, startPoint y: 101, endPoint x: 862, endPoint y: 82, distance: 74.5
click at [862, 98] on span "80" at bounding box center [858, 103] width 9 height 9
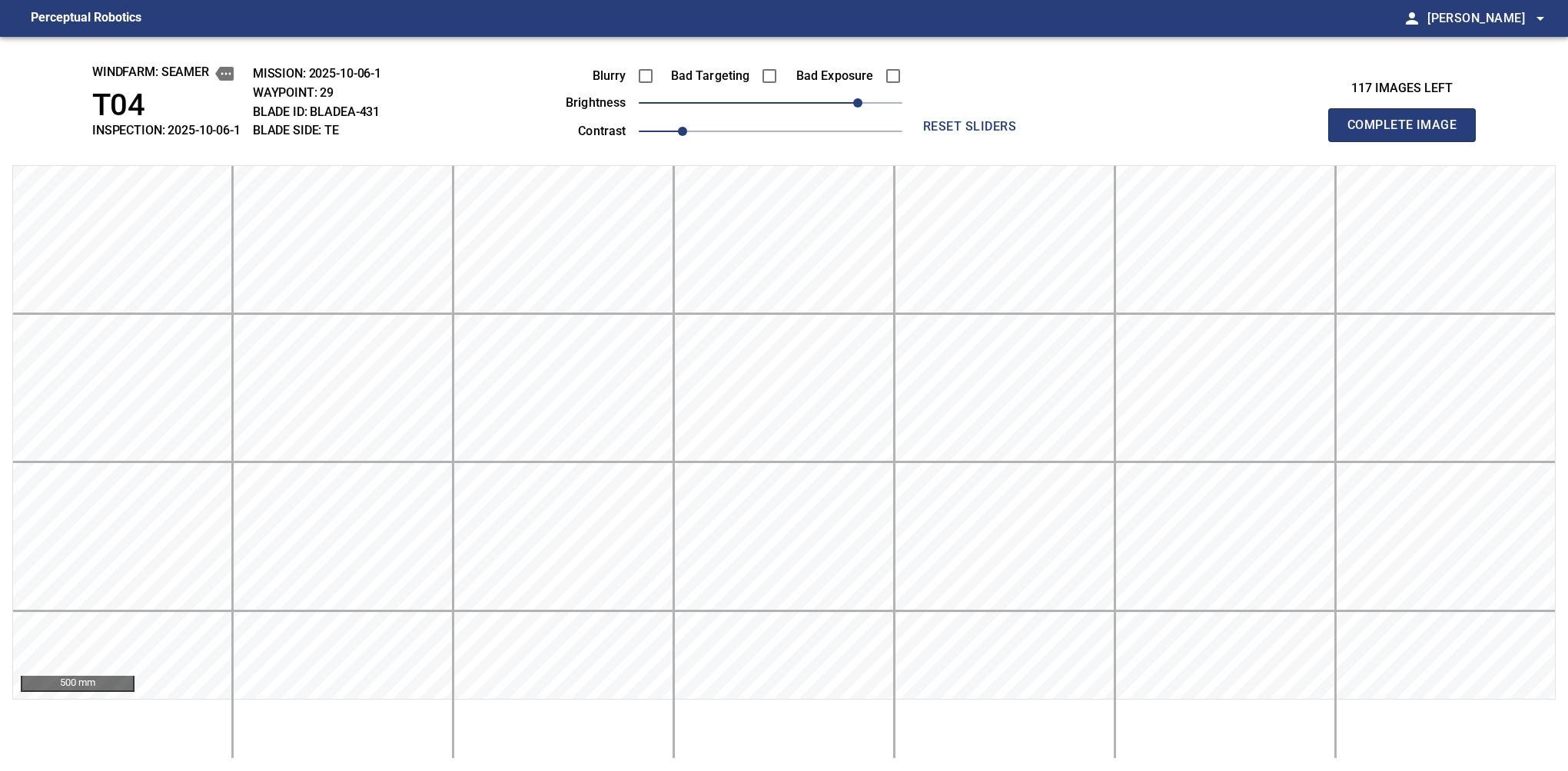
click at [1035, 142] on button "Complete Image" at bounding box center [1402, 125] width 148 height 34
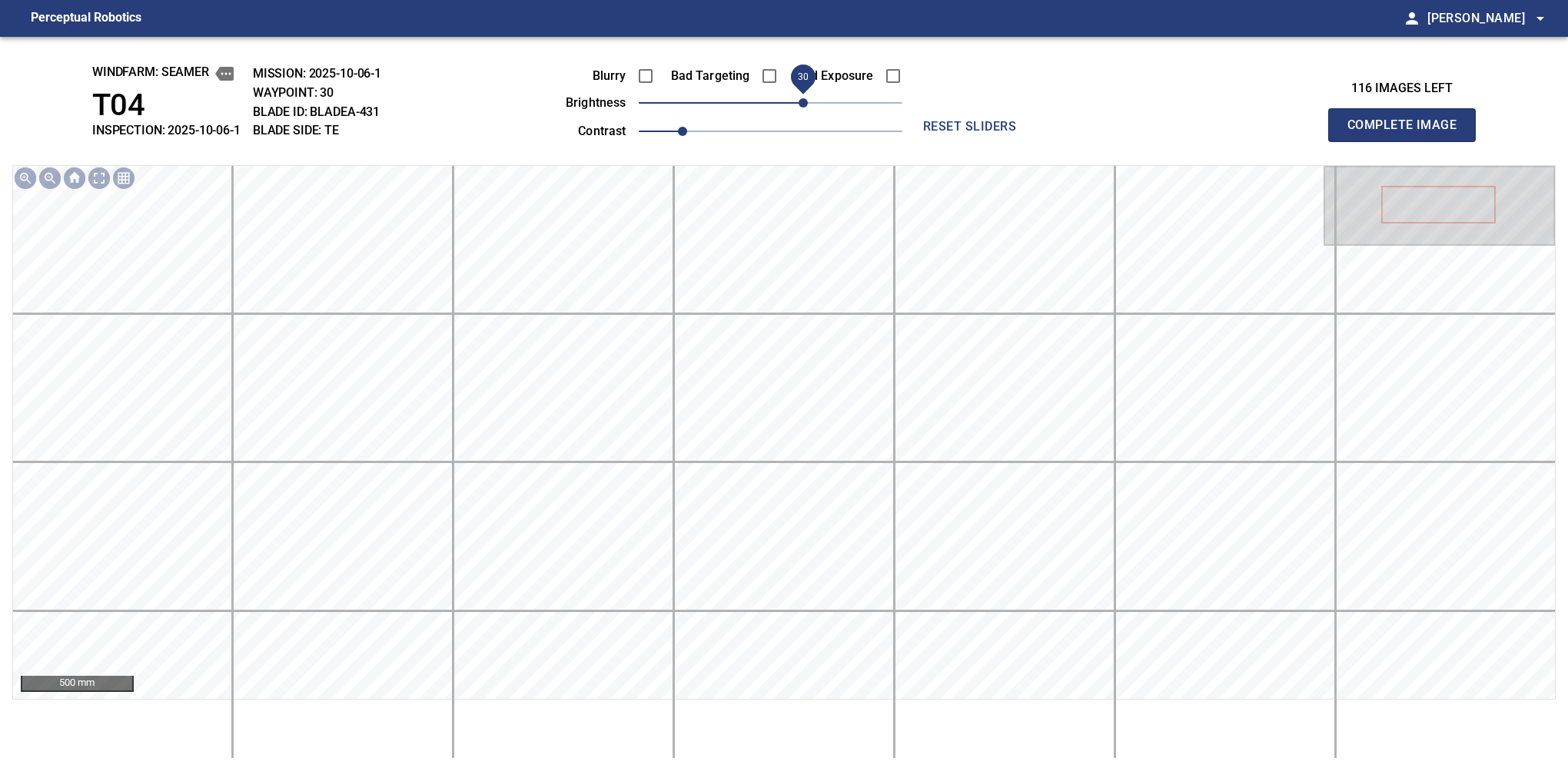
drag, startPoint x: 867, startPoint y: 106, endPoint x: 802, endPoint y: 109, distance: 65.1
click at [802, 109] on span "30" at bounding box center [770, 102] width 264 height 21
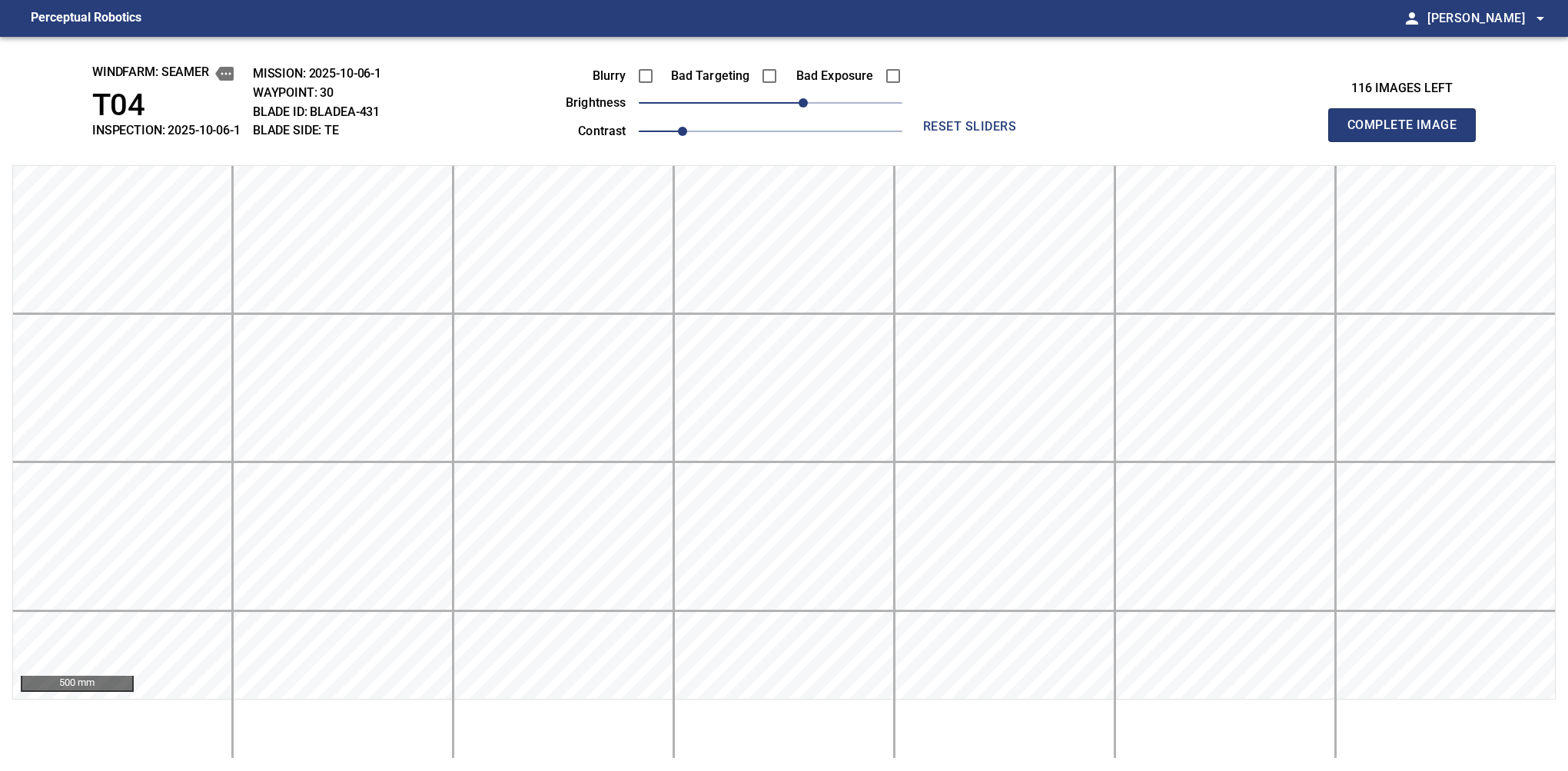
click at [1035, 142] on button "Complete Image" at bounding box center [1402, 125] width 148 height 34
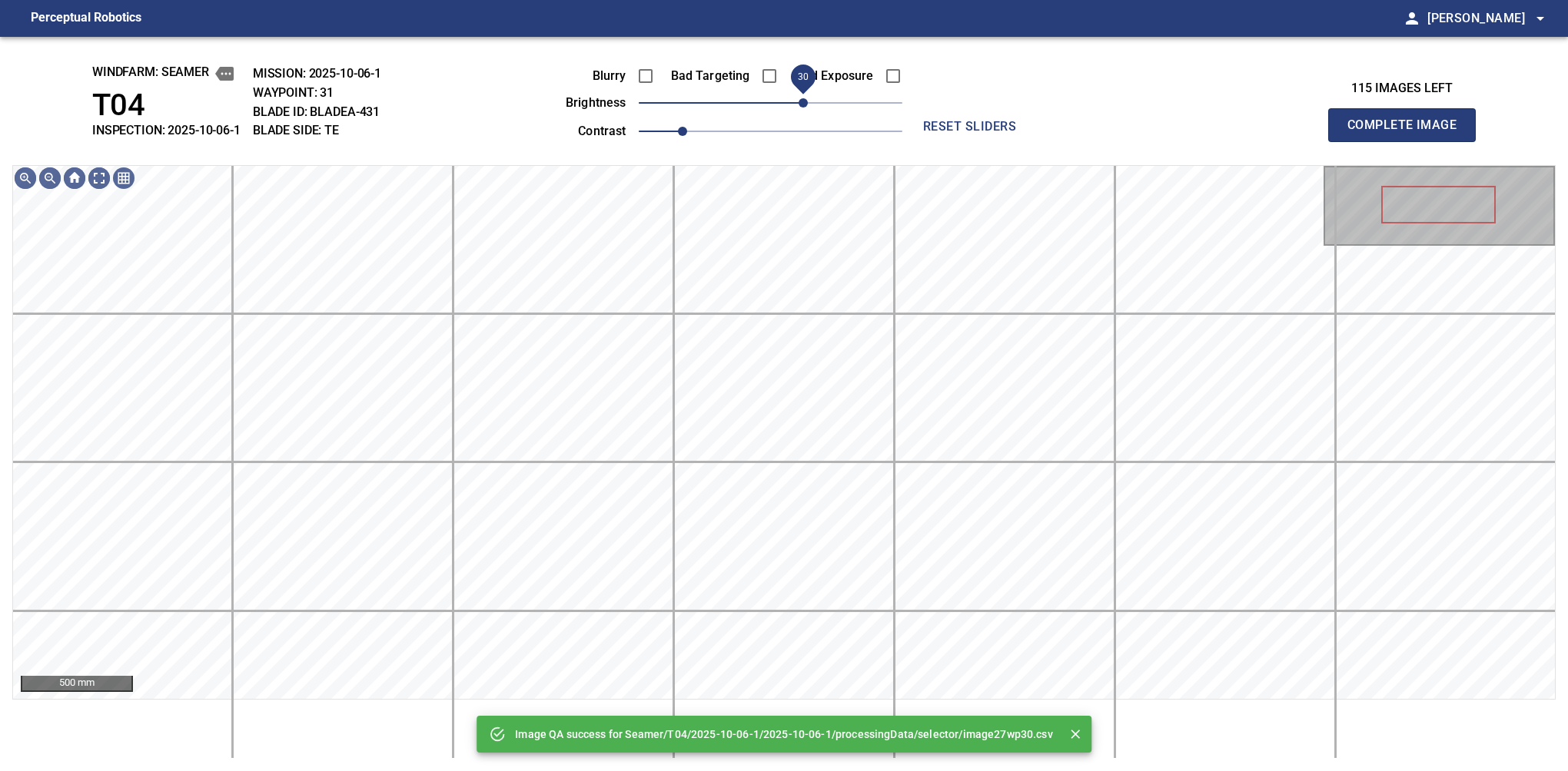
drag, startPoint x: 800, startPoint y: 107, endPoint x: 809, endPoint y: 106, distance: 9.1
click at [808, 106] on span "30" at bounding box center [803, 103] width 9 height 9
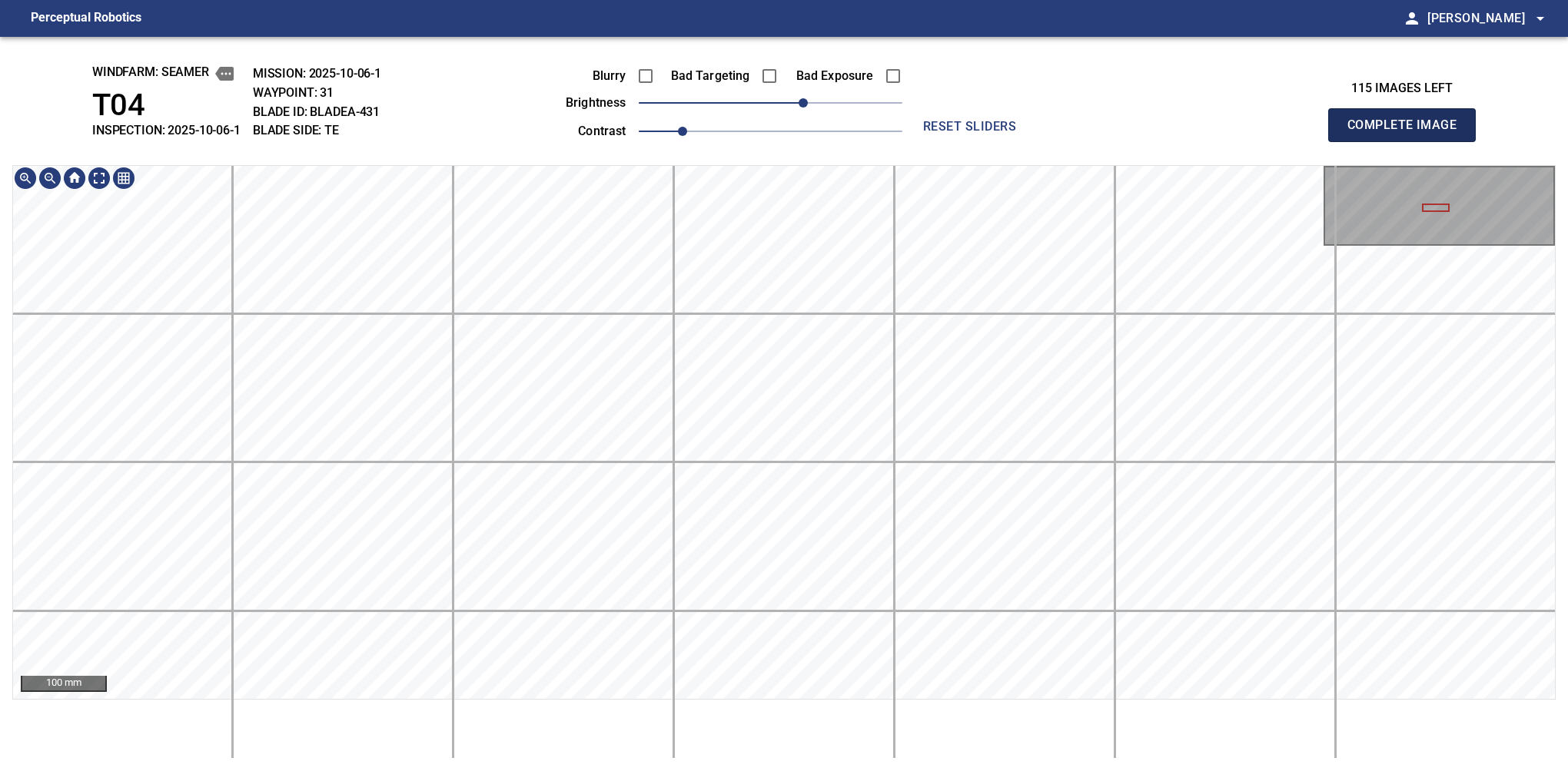
click at [1035, 142] on button "Complete Image" at bounding box center [1402, 125] width 148 height 34
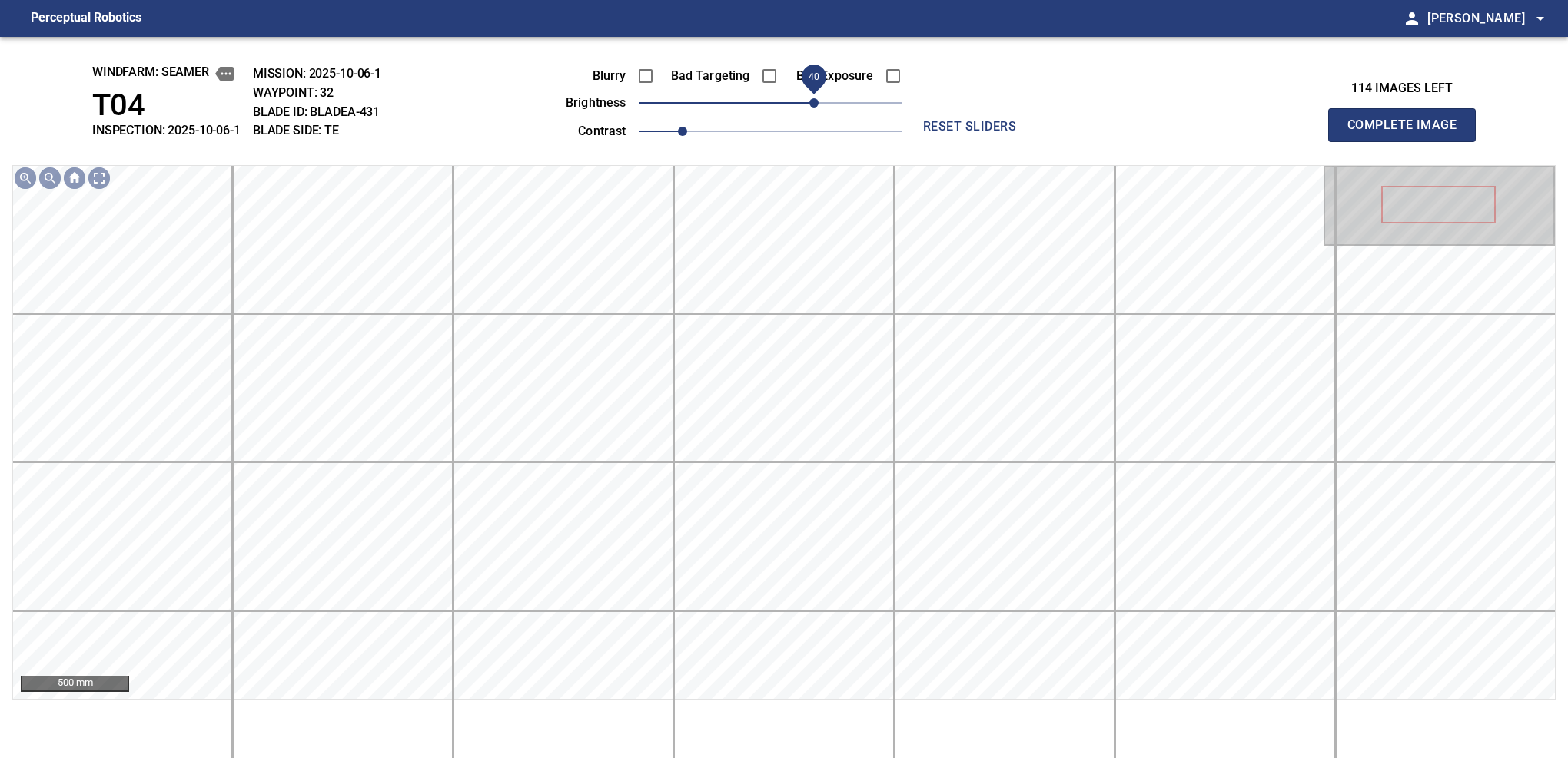
drag, startPoint x: 778, startPoint y: 96, endPoint x: 818, endPoint y: 83, distance: 42.1
click at [818, 98] on span "40" at bounding box center [813, 103] width 9 height 9
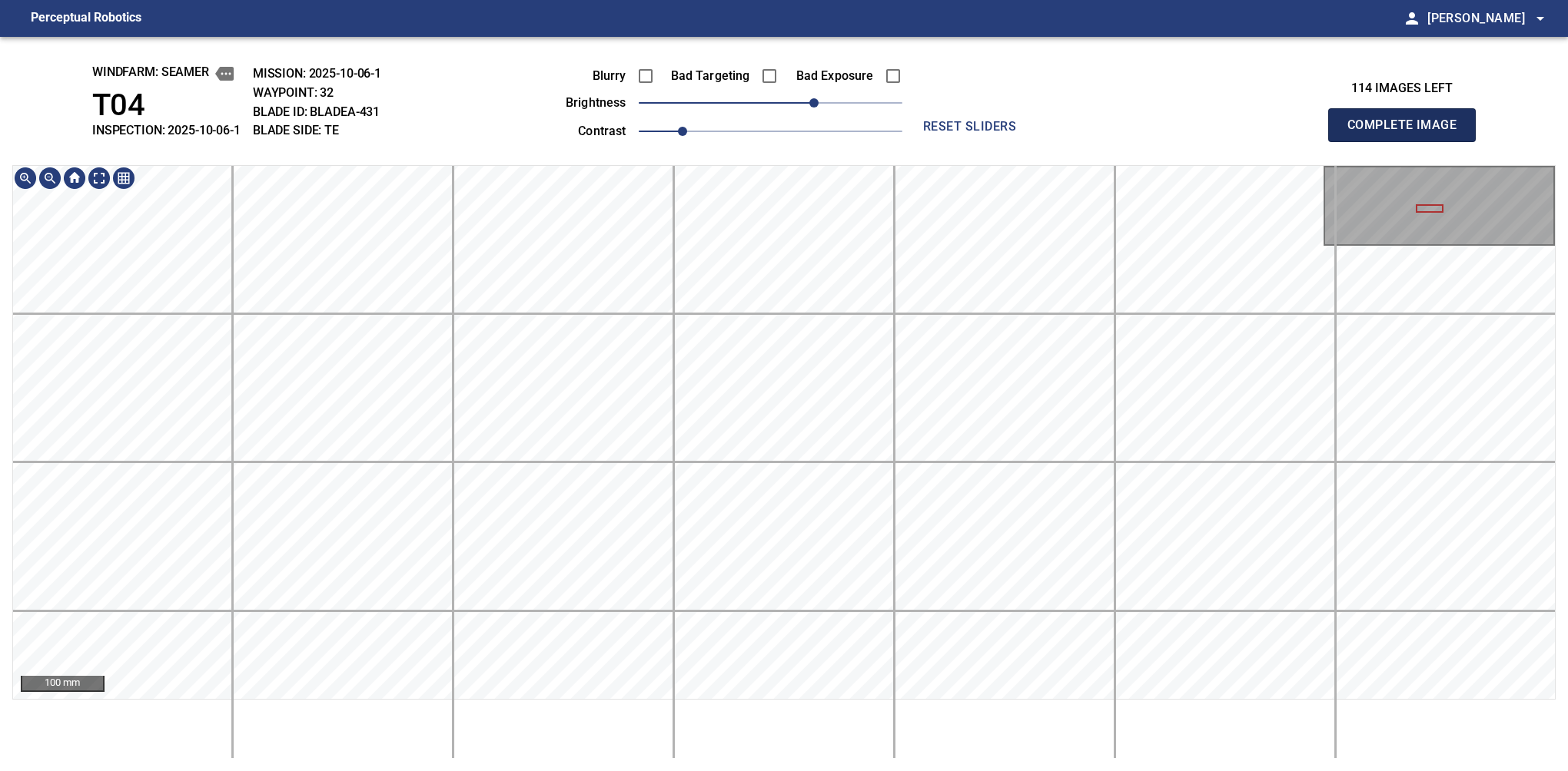
click at [1035, 142] on button "Complete Image" at bounding box center [1402, 125] width 148 height 34
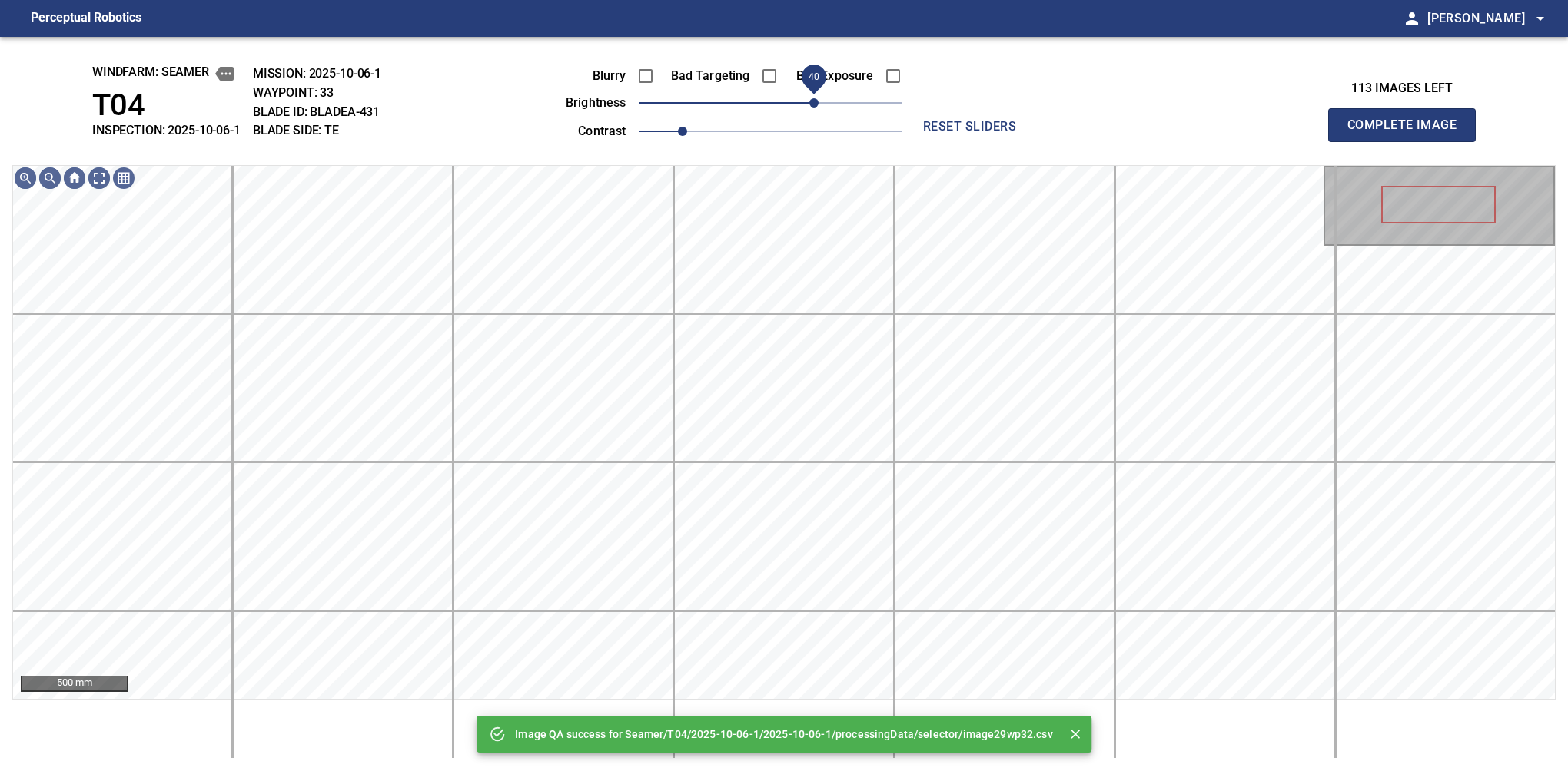
drag, startPoint x: 790, startPoint y: 110, endPoint x: 813, endPoint y: 106, distance: 23.3
click at [813, 106] on span "40" at bounding box center [770, 102] width 264 height 21
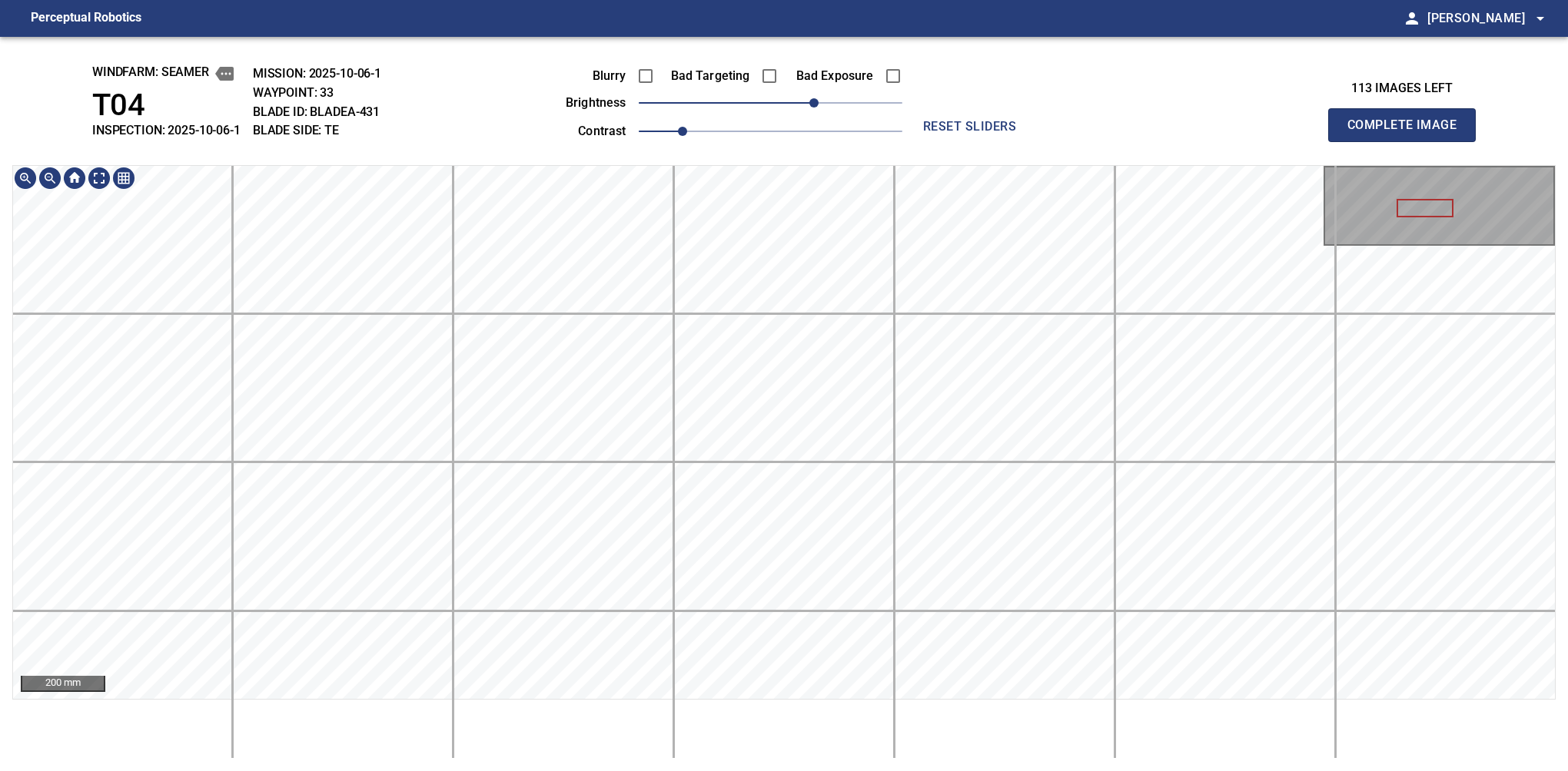
click at [1035, 142] on button "Complete Image" at bounding box center [1402, 125] width 148 height 34
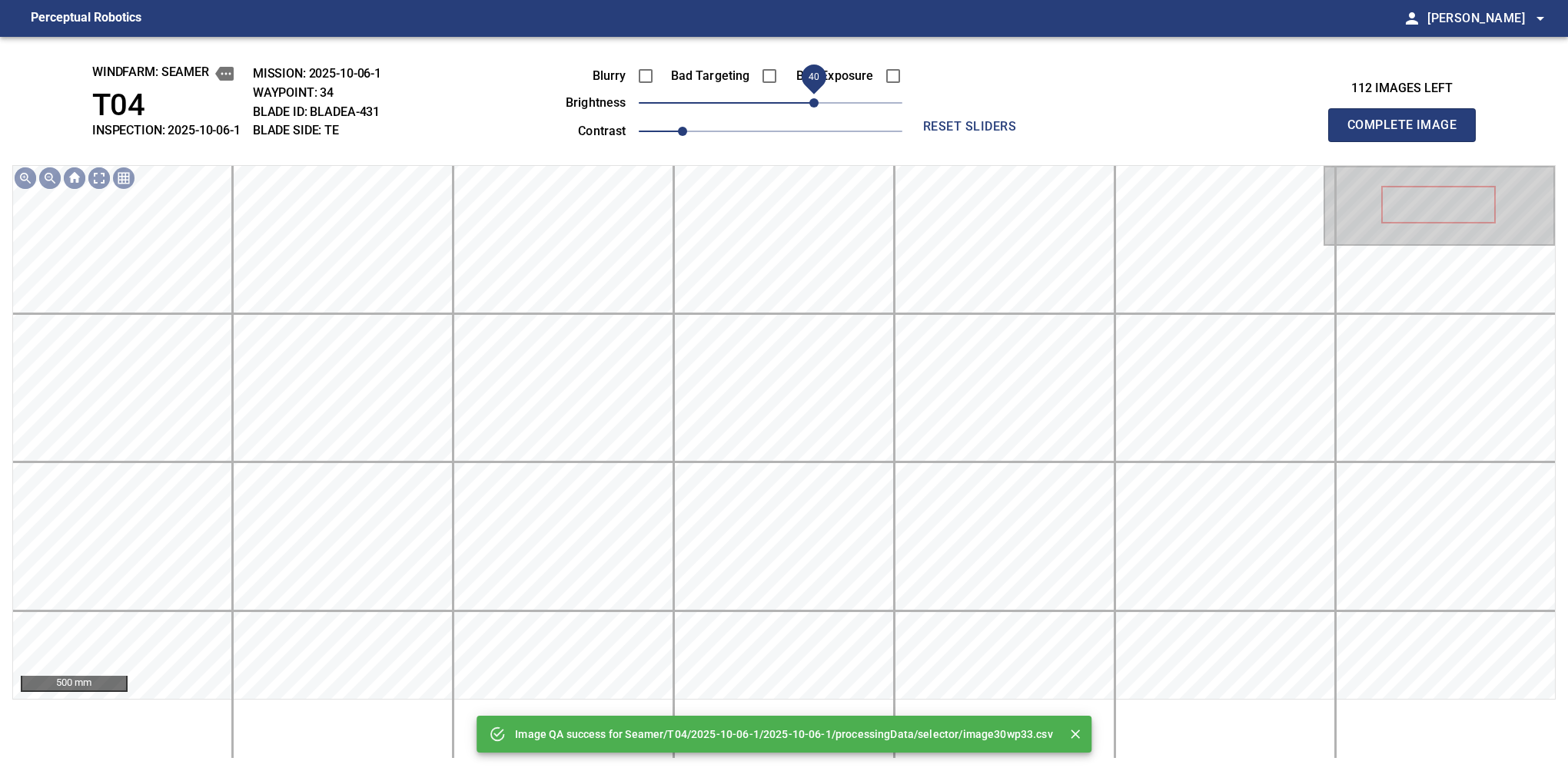
drag, startPoint x: 791, startPoint y: 98, endPoint x: 813, endPoint y: 92, distance: 22.8
click at [813, 98] on span "40" at bounding box center [813, 103] width 9 height 9
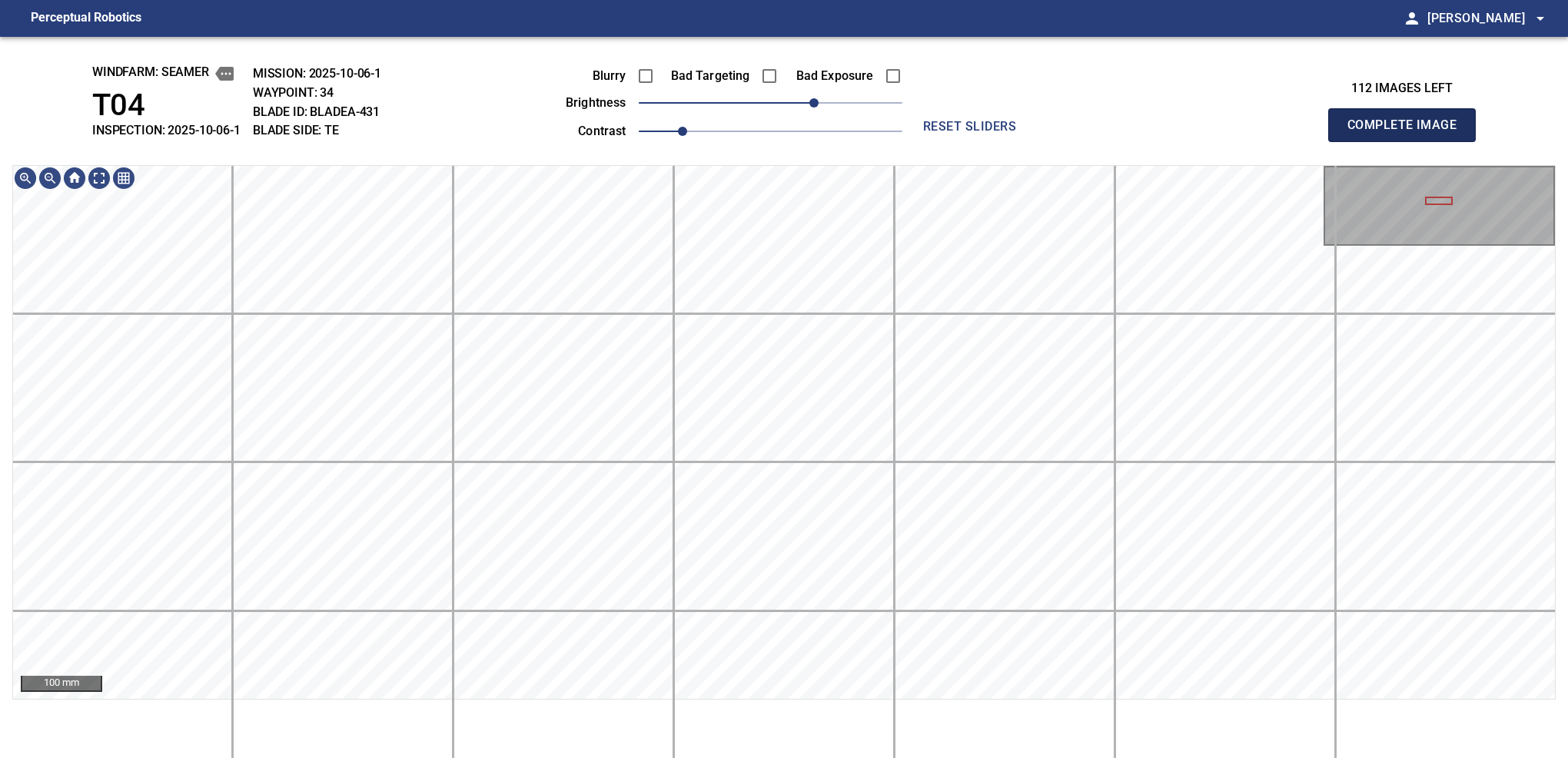
click at [1035, 142] on button "Complete Image" at bounding box center [1402, 125] width 148 height 34
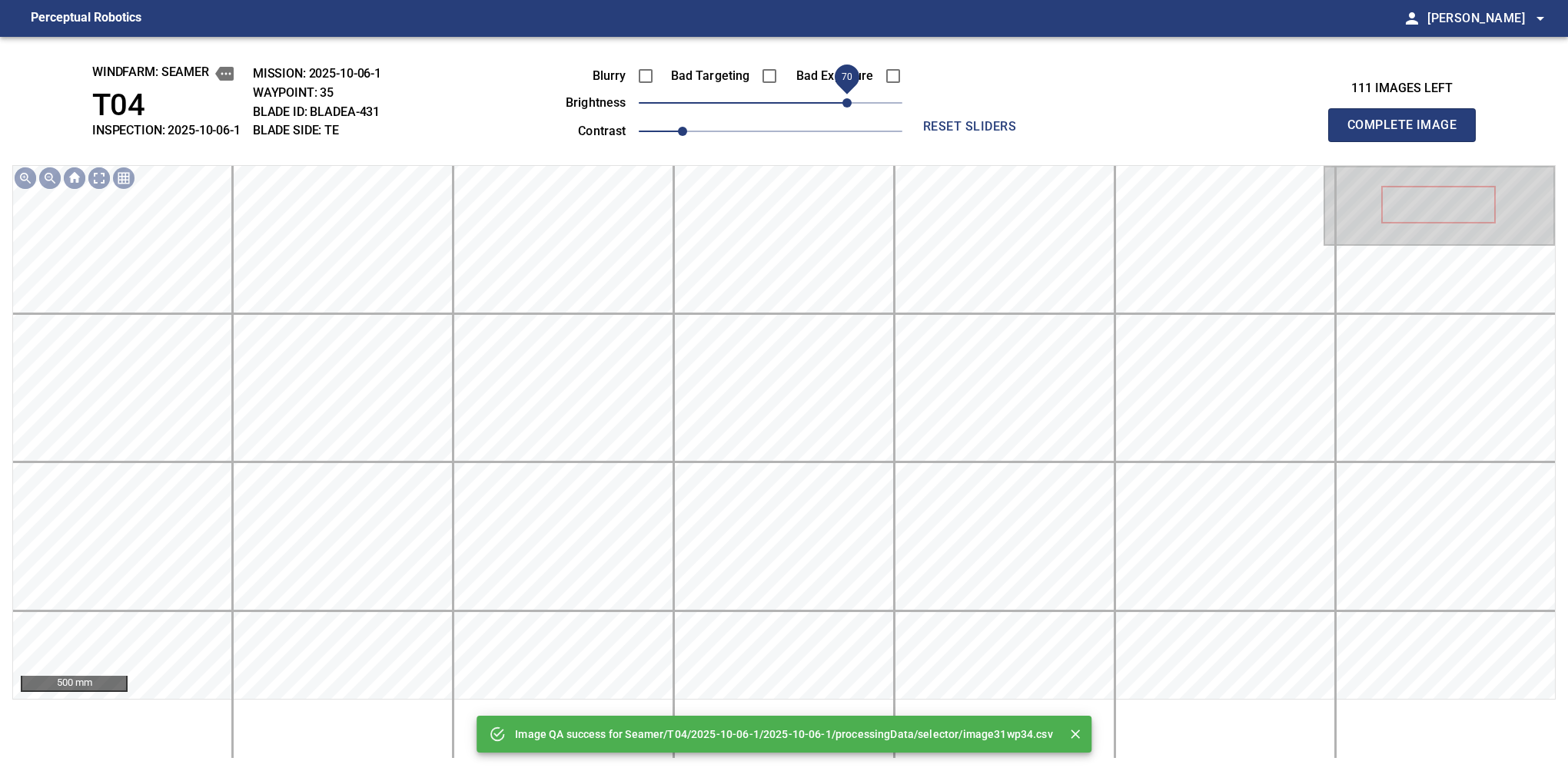
drag, startPoint x: 835, startPoint y: 101, endPoint x: 848, endPoint y: 93, distance: 15.3
click at [848, 93] on span "70" at bounding box center [770, 102] width 264 height 21
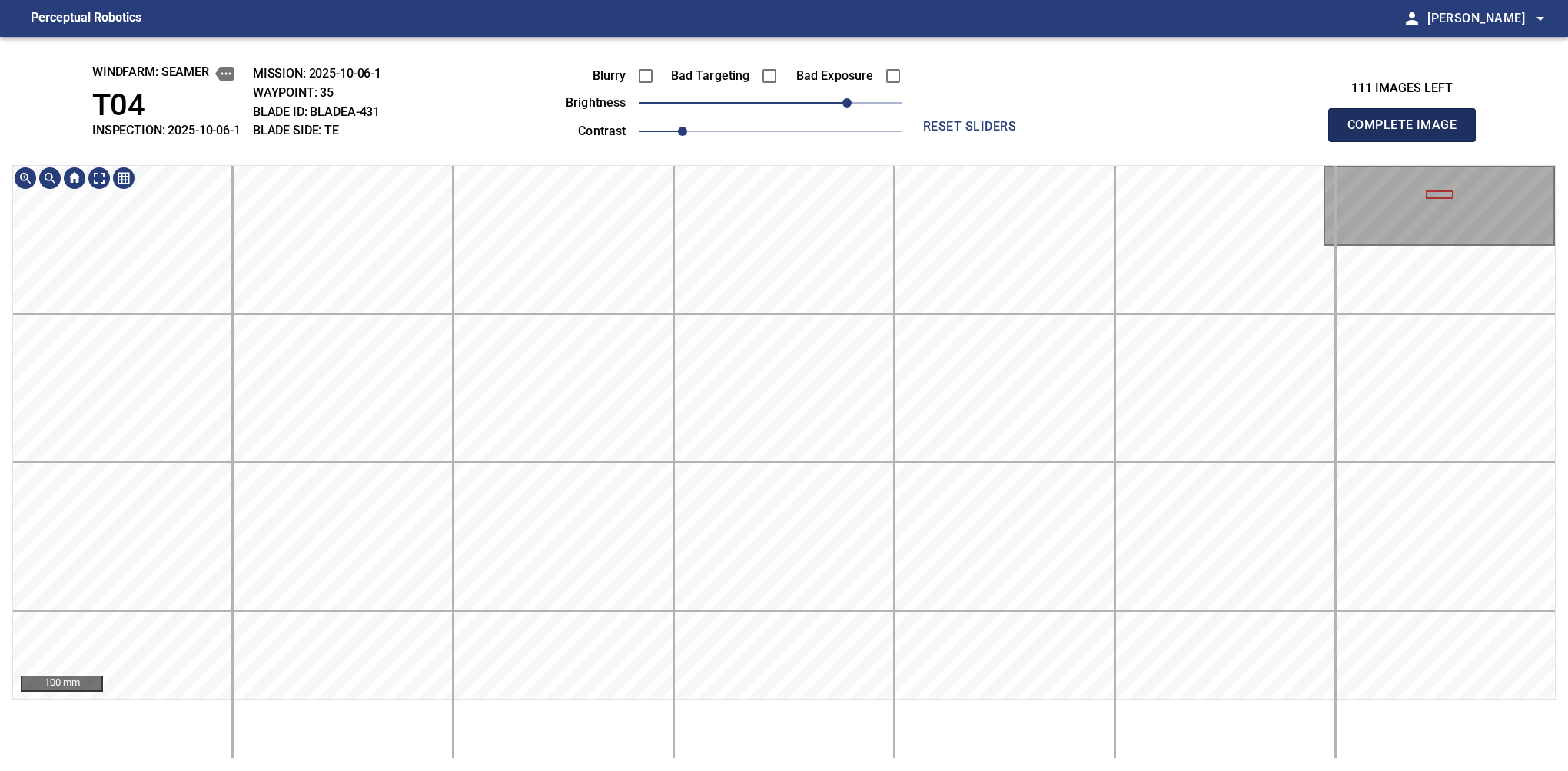
click at [1035, 142] on button "Complete Image" at bounding box center [1402, 125] width 148 height 34
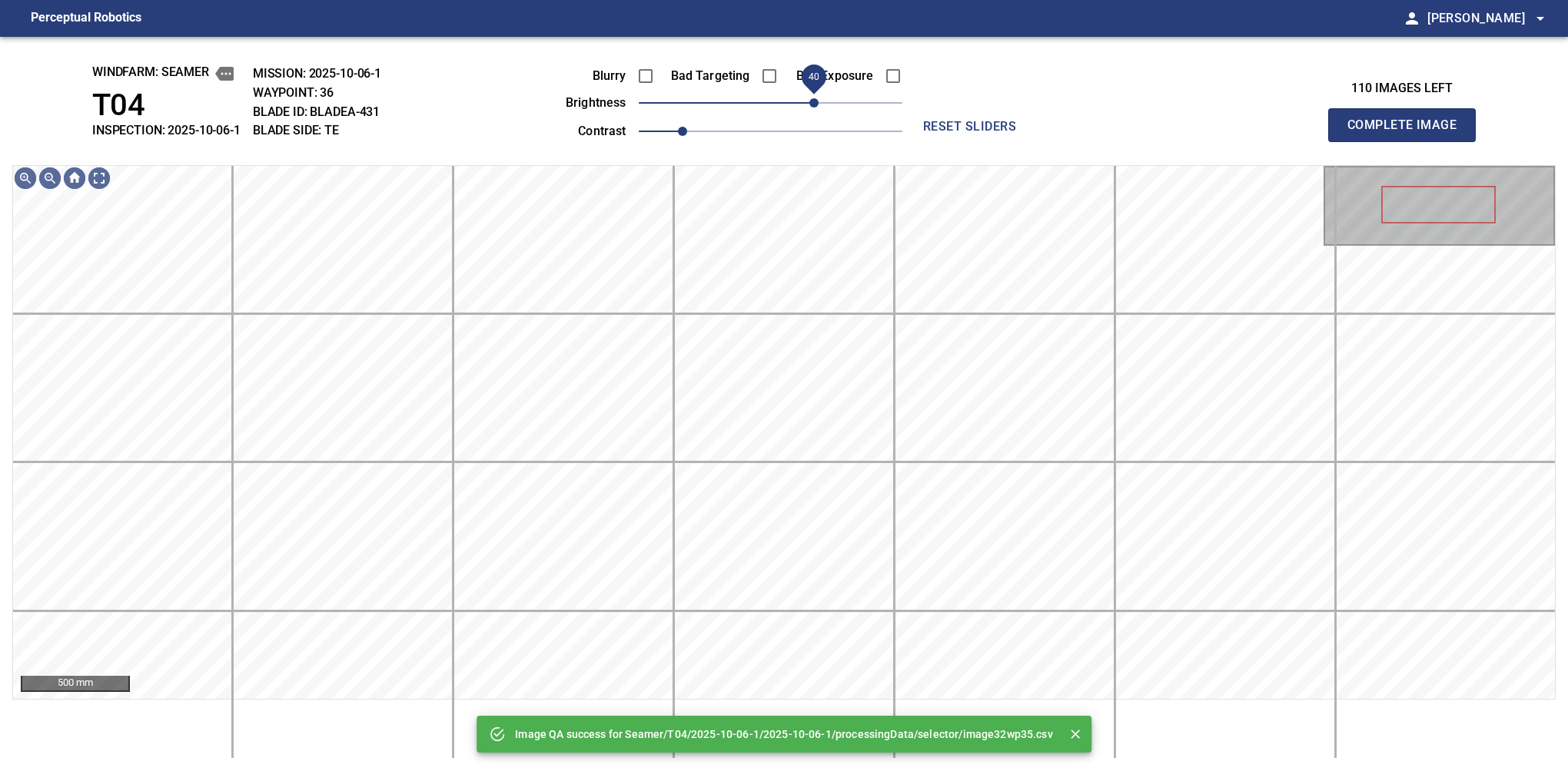
click at [814, 105] on span "40" at bounding box center [770, 102] width 264 height 21
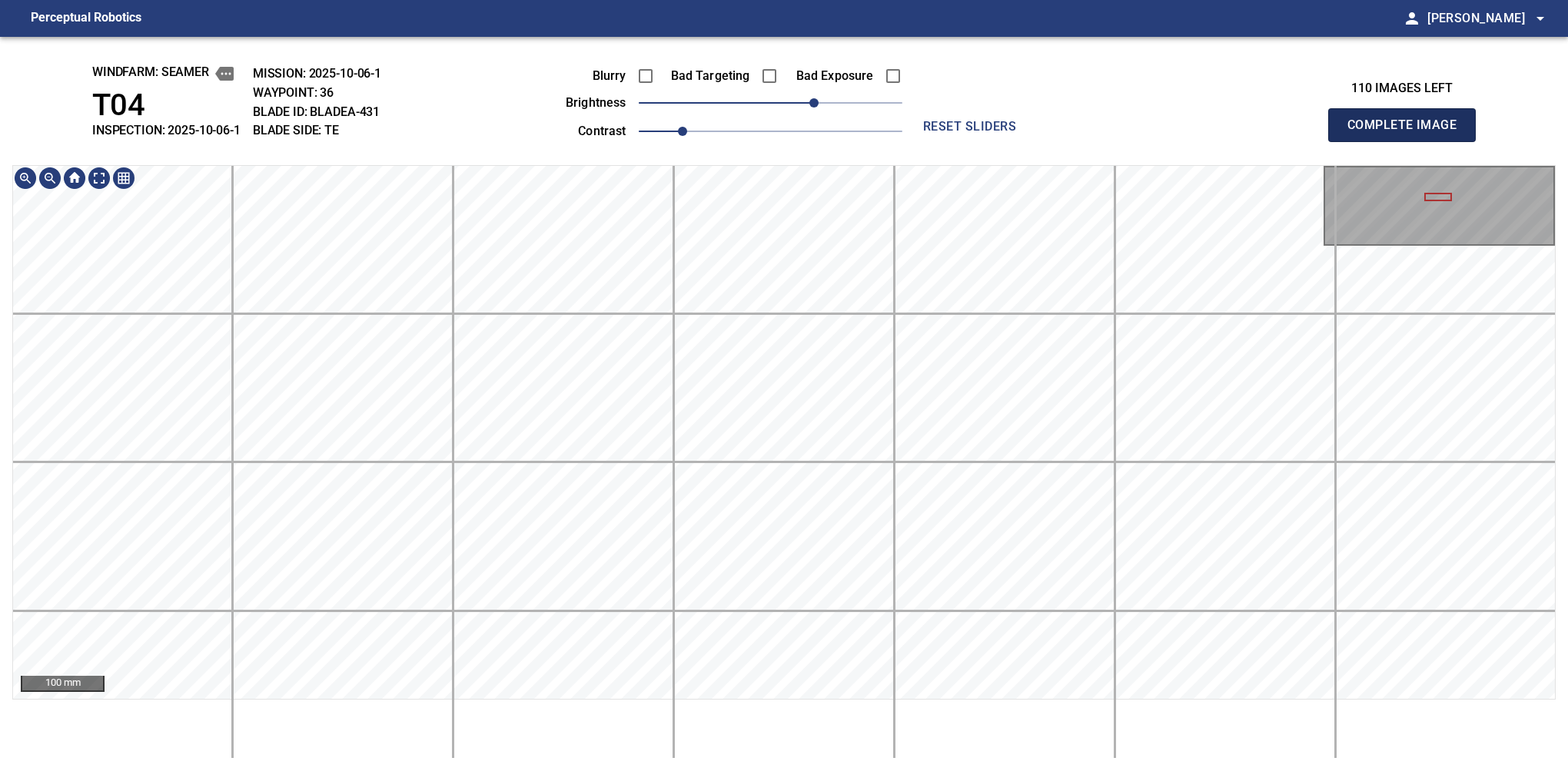
click at [1035, 142] on button "Complete Image" at bounding box center [1402, 125] width 148 height 34
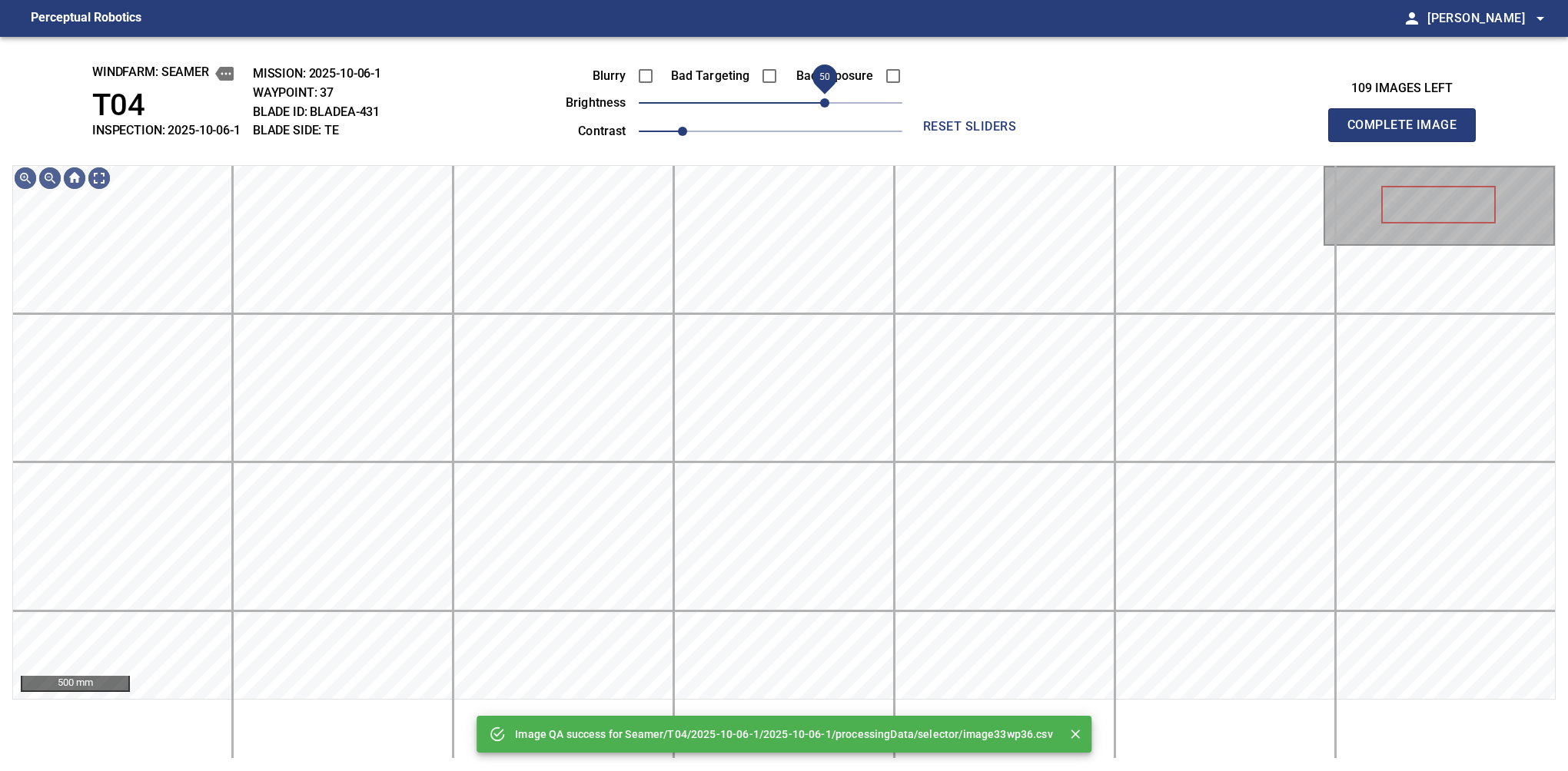
drag, startPoint x: 805, startPoint y: 109, endPoint x: 827, endPoint y: 97, distance: 25.1
click at [827, 97] on span "50" at bounding box center [770, 102] width 264 height 21
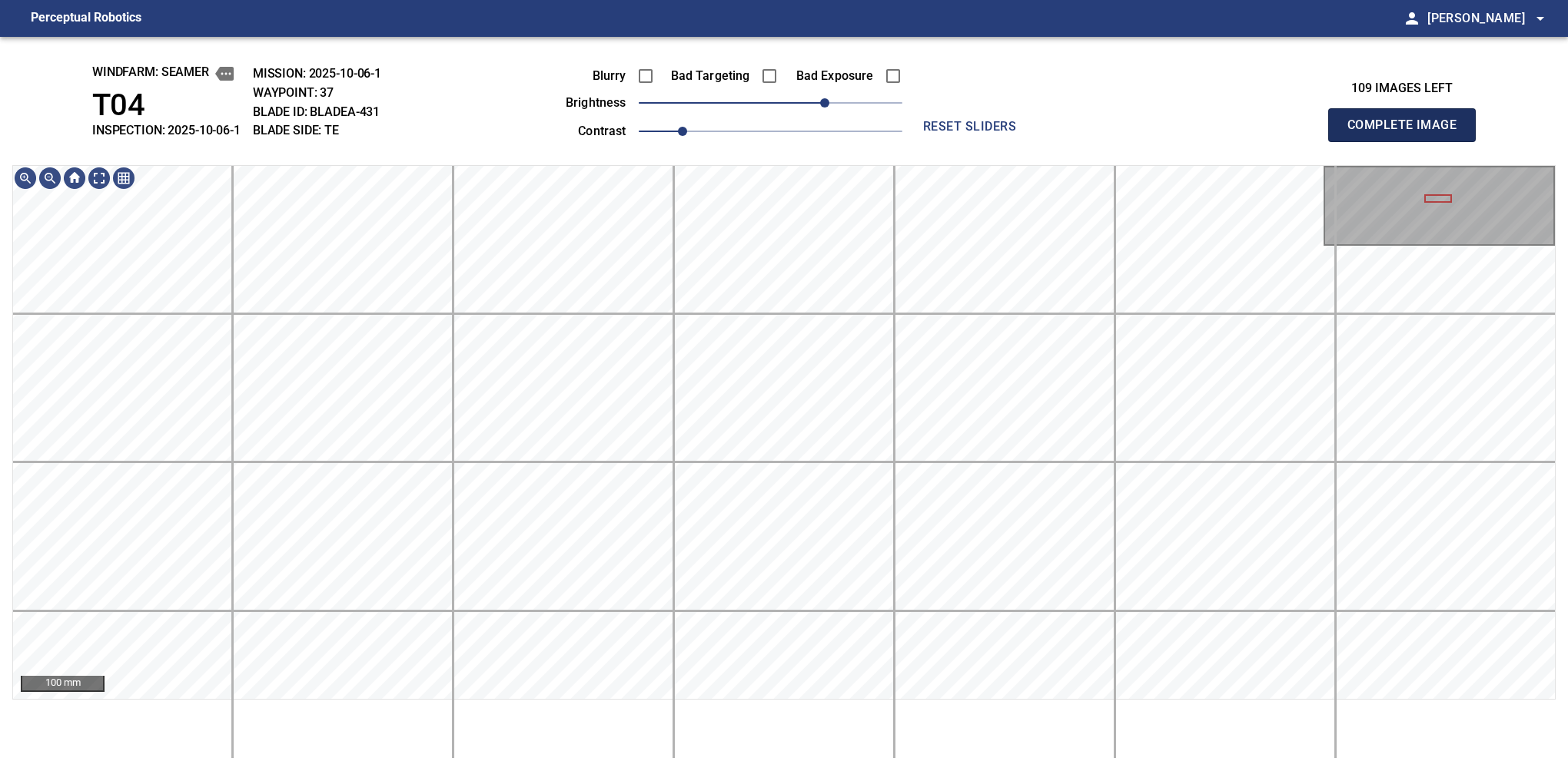
click at [1035, 142] on button "Complete Image" at bounding box center [1402, 125] width 148 height 34
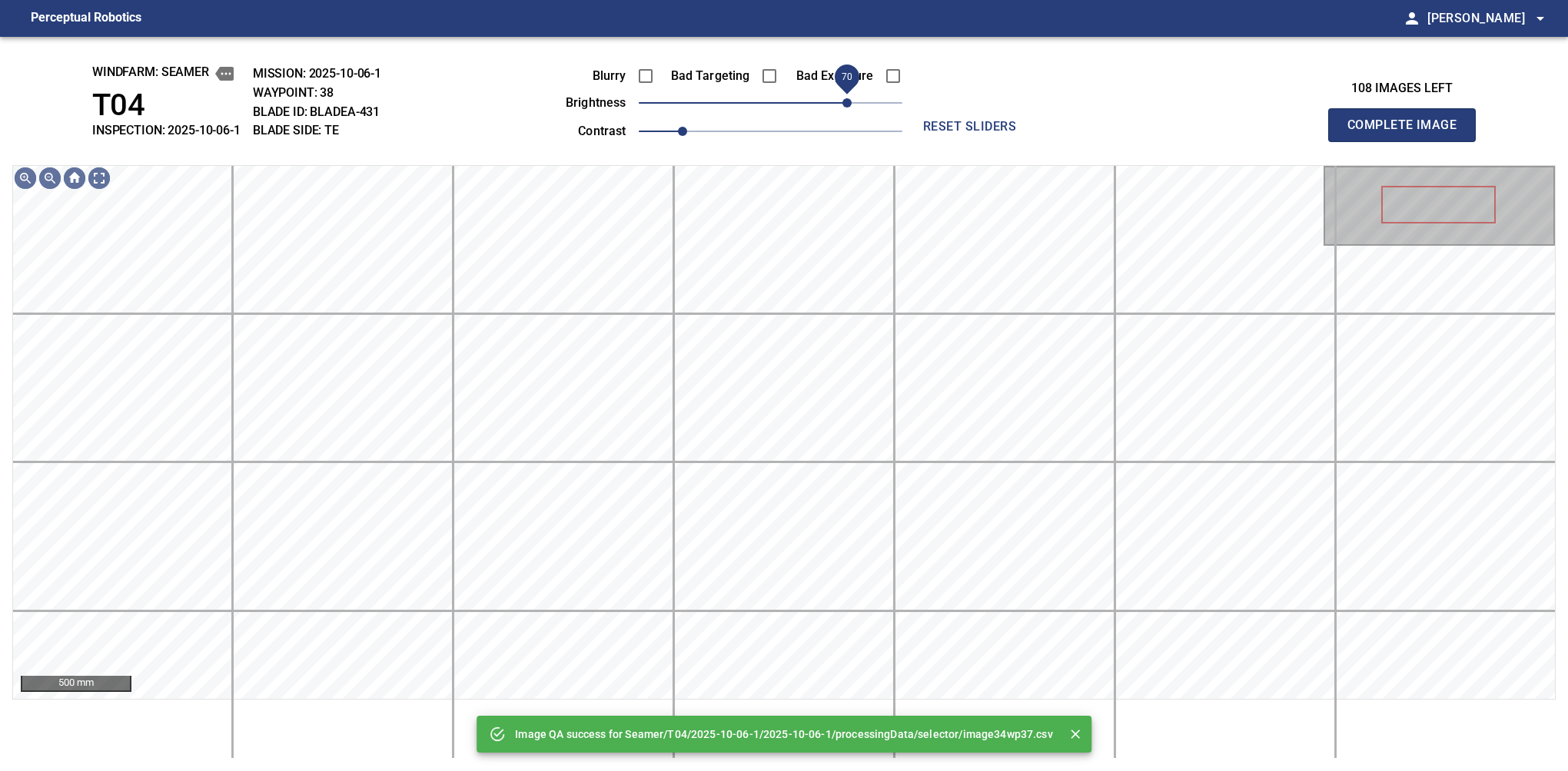
drag, startPoint x: 838, startPoint y: 101, endPoint x: 852, endPoint y: 89, distance: 18.4
click at [852, 92] on span "70" at bounding box center [770, 102] width 264 height 21
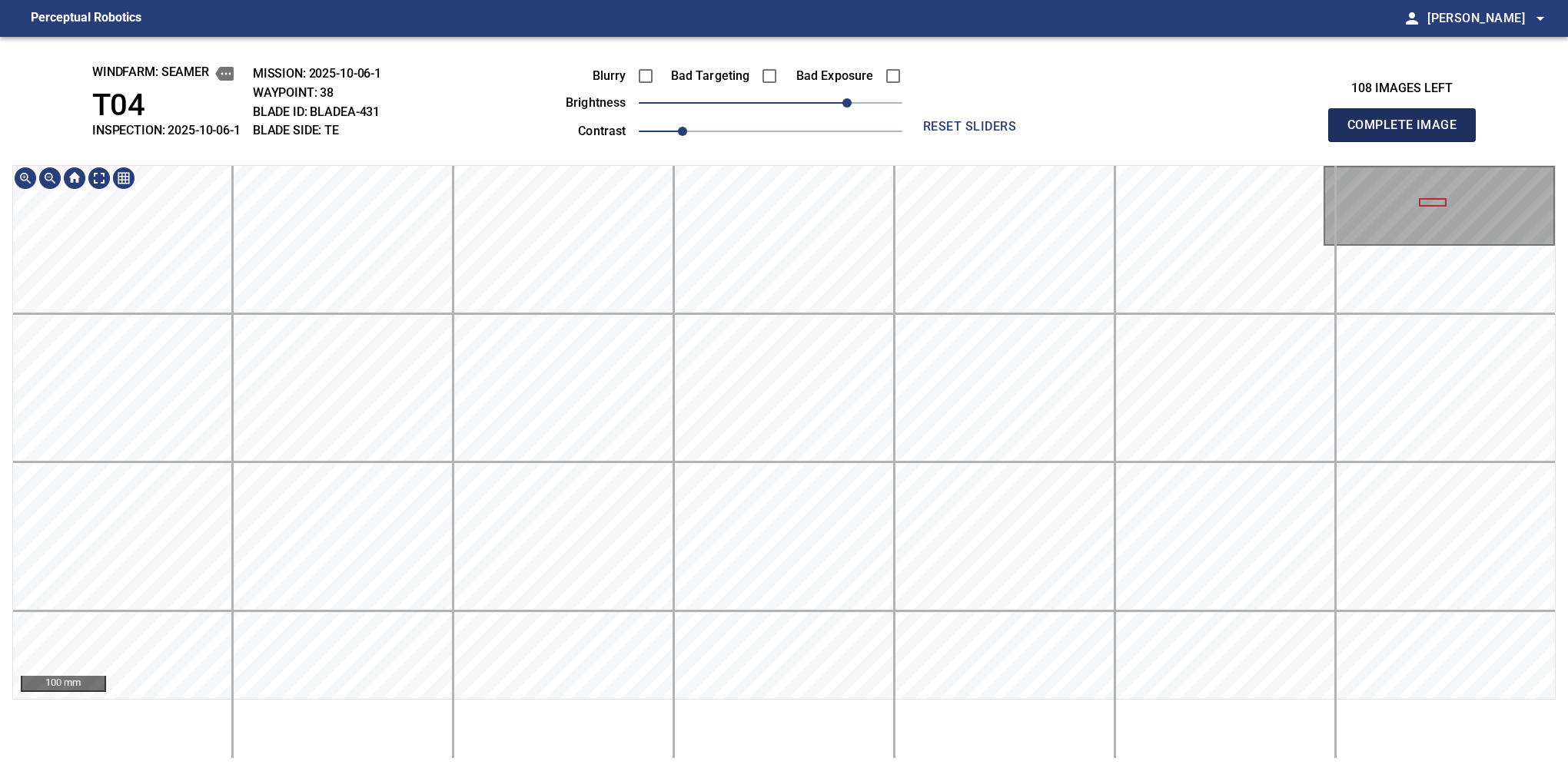
click at [1035, 142] on button "Complete Image" at bounding box center [1402, 125] width 148 height 34
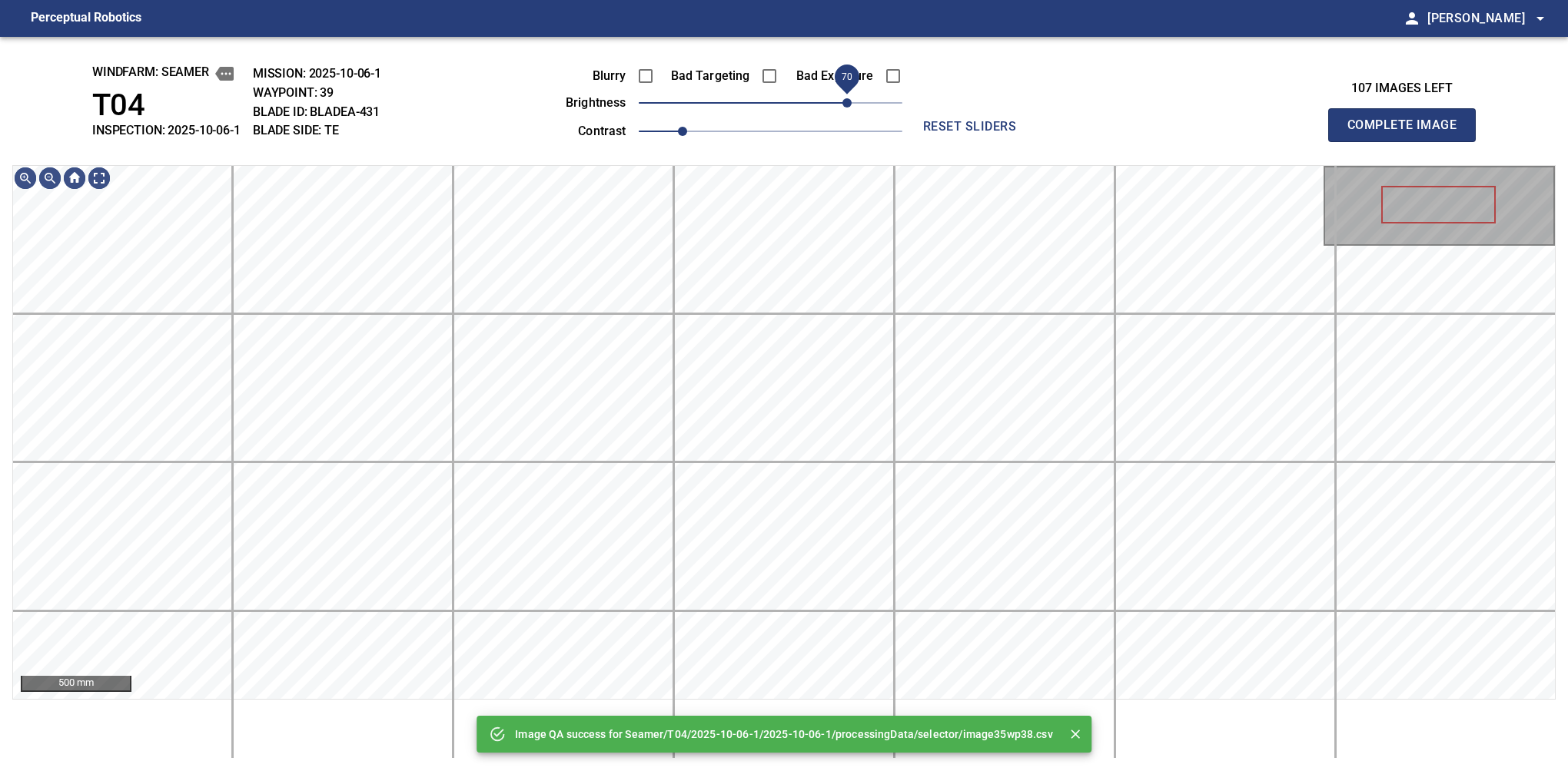
drag, startPoint x: 796, startPoint y: 103, endPoint x: 849, endPoint y: 96, distance: 53.5
click at [849, 98] on span "70" at bounding box center [846, 103] width 9 height 9
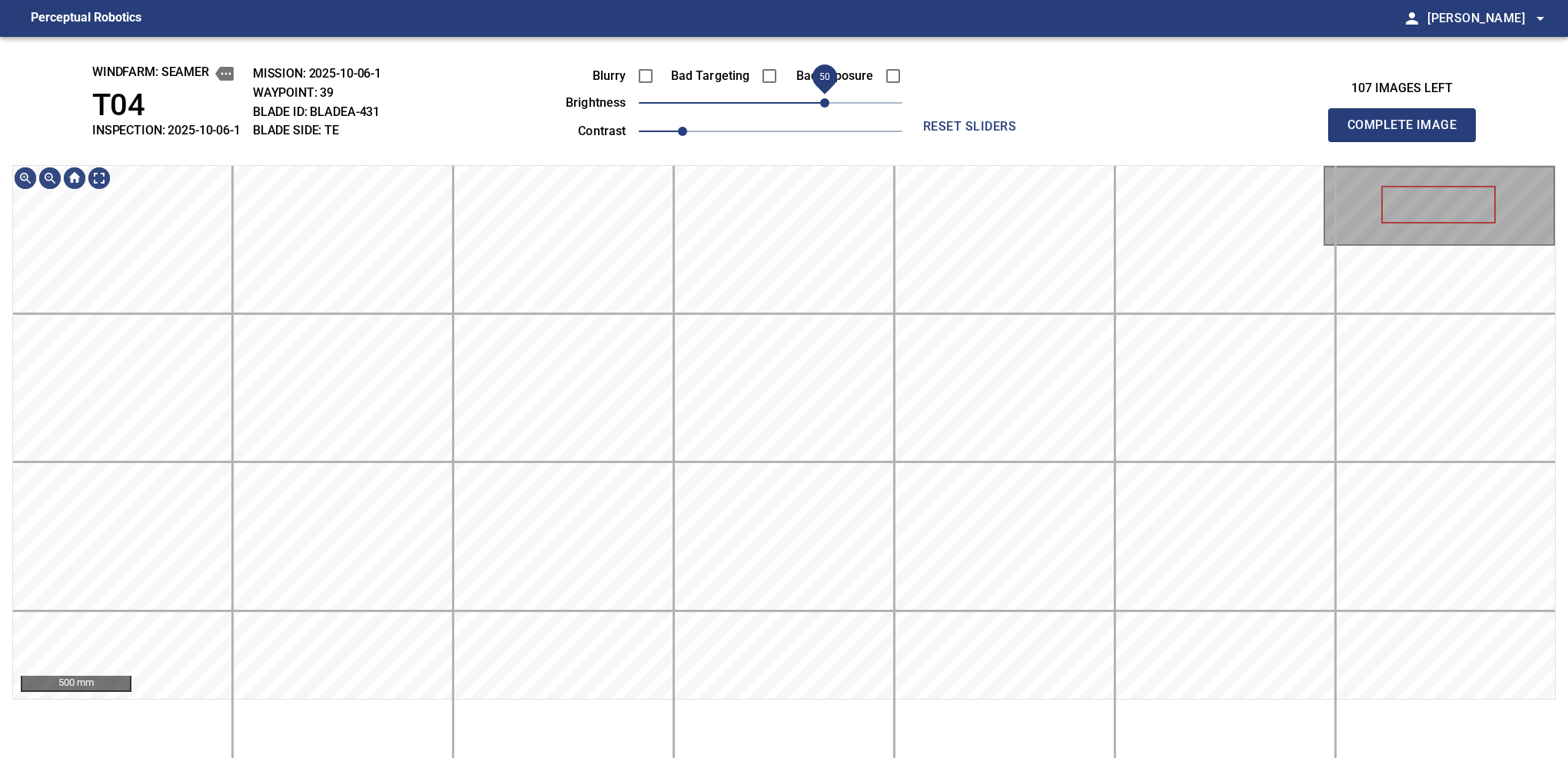
drag, startPoint x: 845, startPoint y: 108, endPoint x: 828, endPoint y: 110, distance: 17.1
click at [828, 108] on span "50" at bounding box center [824, 103] width 9 height 9
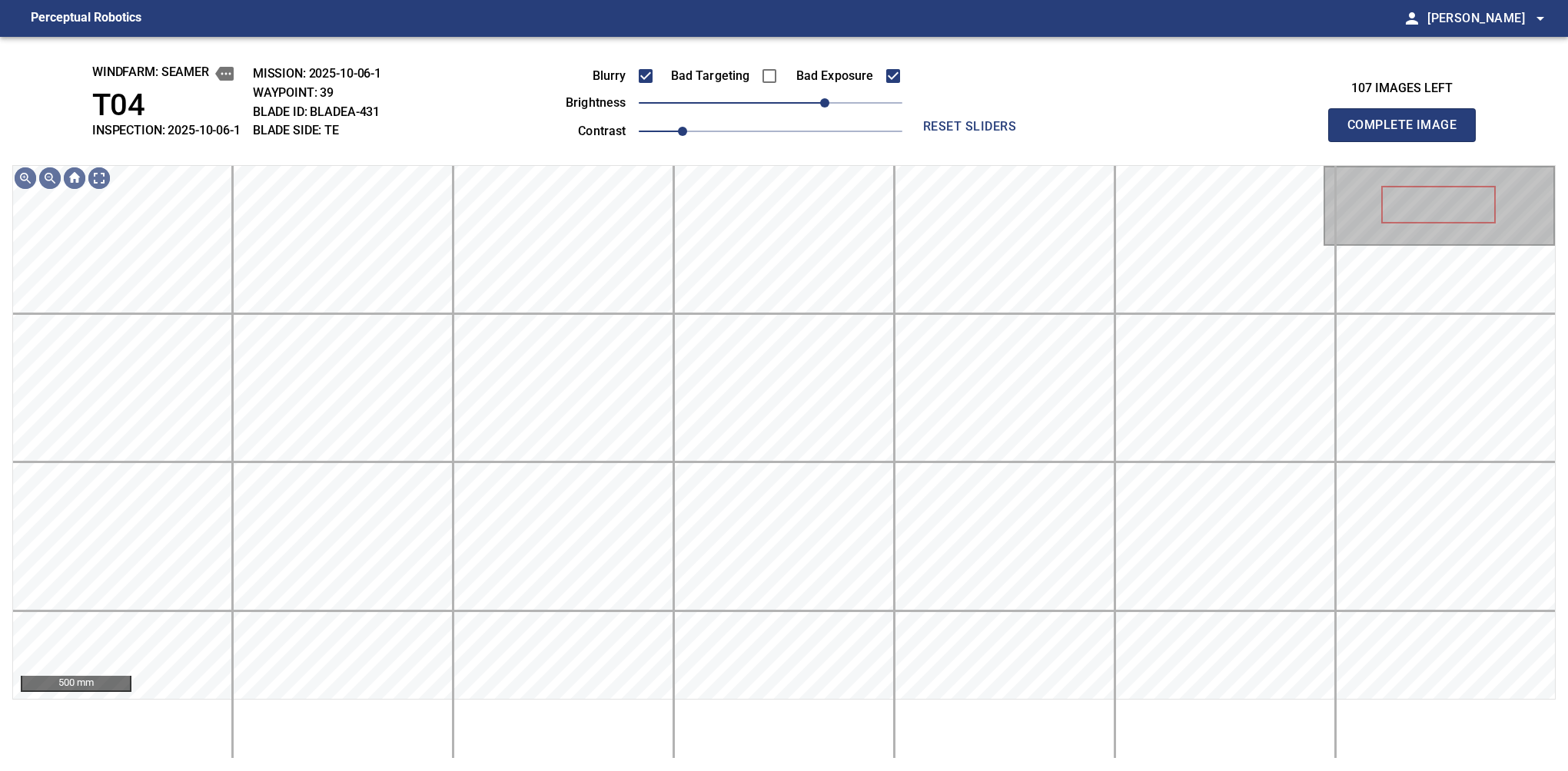
click at [1035, 142] on button "Complete Image" at bounding box center [1402, 125] width 148 height 34
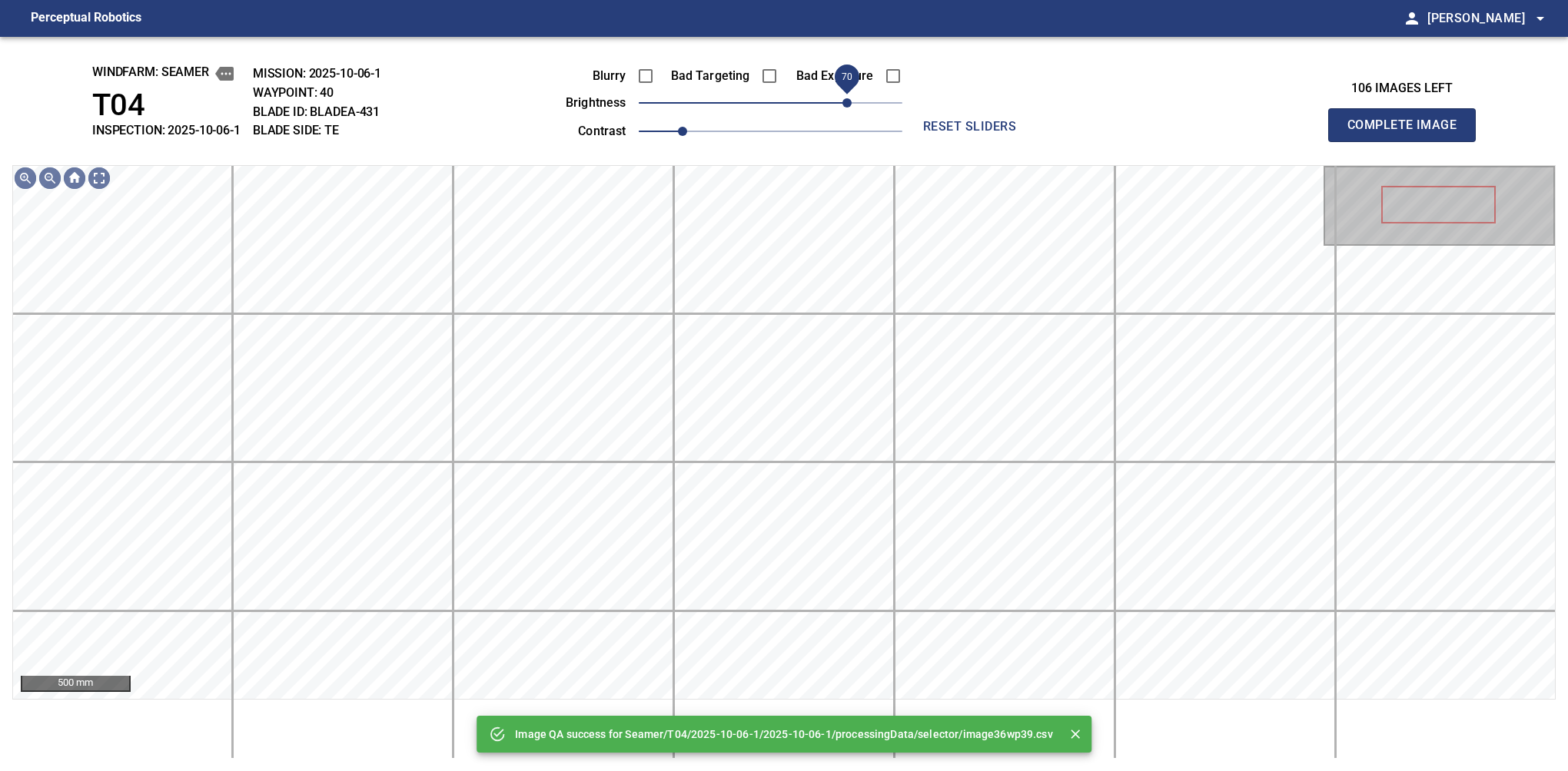
drag, startPoint x: 851, startPoint y: 108, endPoint x: 842, endPoint y: 108, distance: 9.0
click at [842, 108] on span "70" at bounding box center [770, 102] width 264 height 21
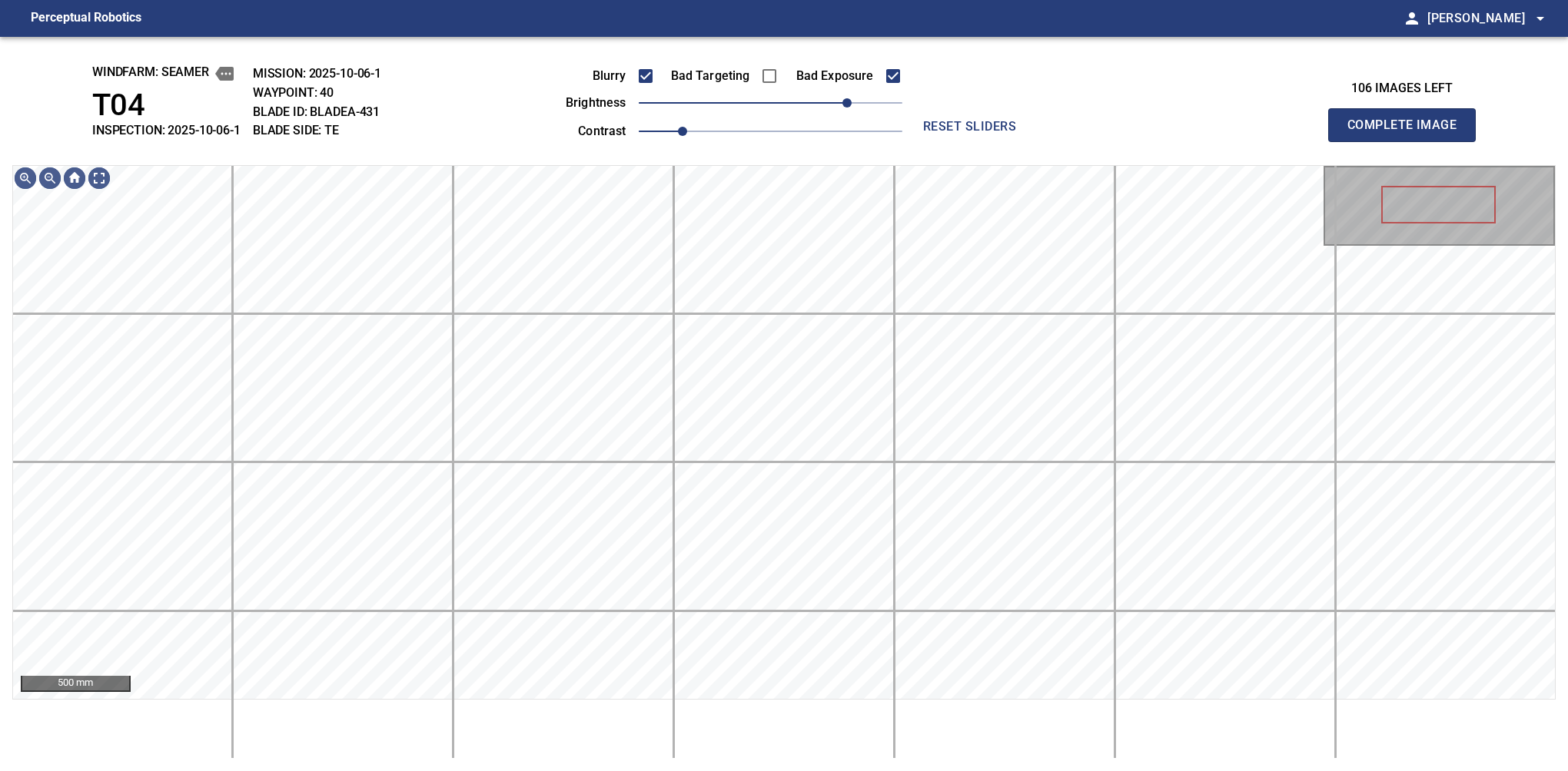
click at [1035, 142] on button "Complete Image" at bounding box center [1402, 125] width 148 height 34
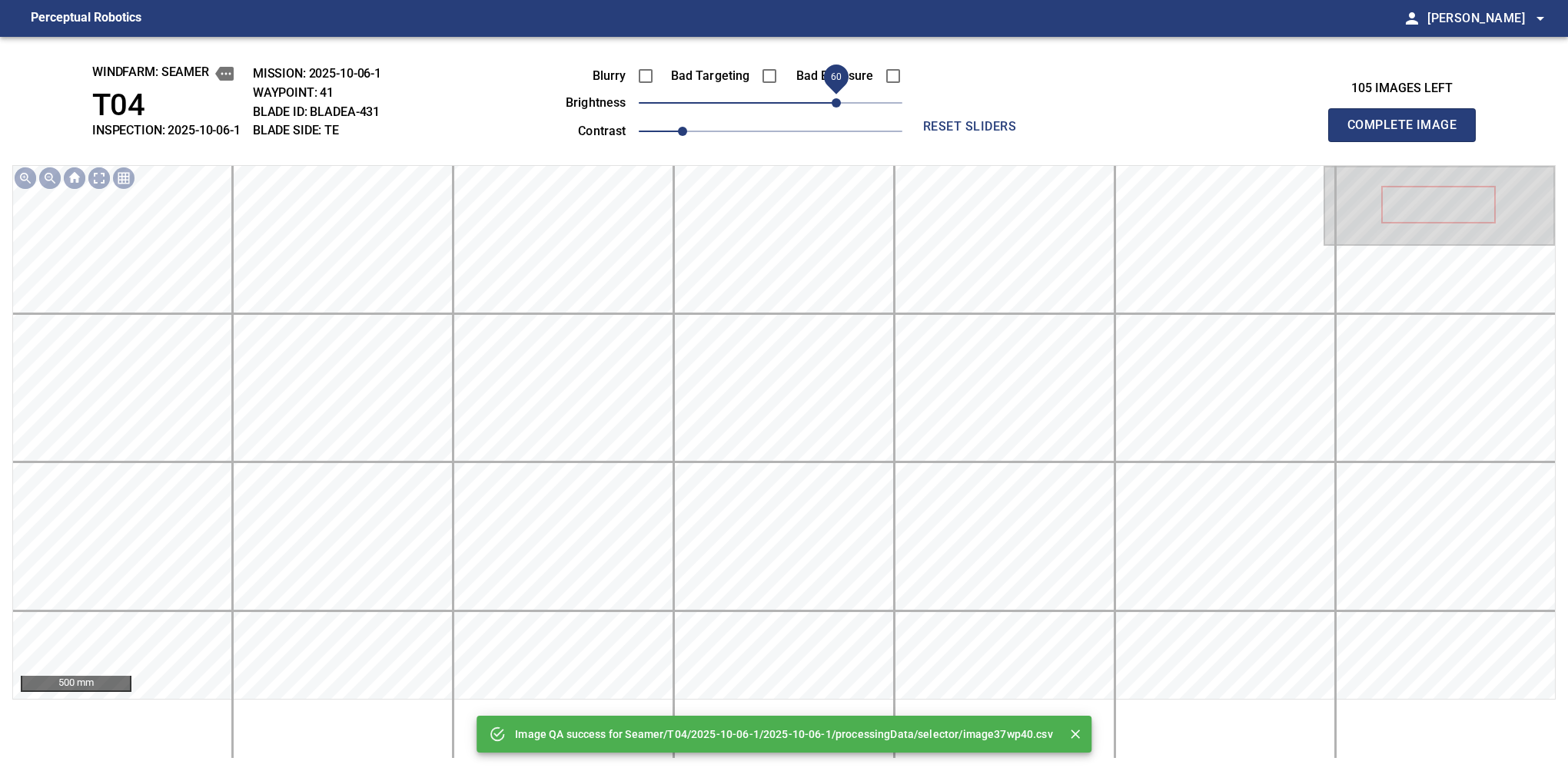
drag, startPoint x: 823, startPoint y: 102, endPoint x: 839, endPoint y: 102, distance: 16.0
click at [839, 102] on span "60" at bounding box center [836, 103] width 9 height 9
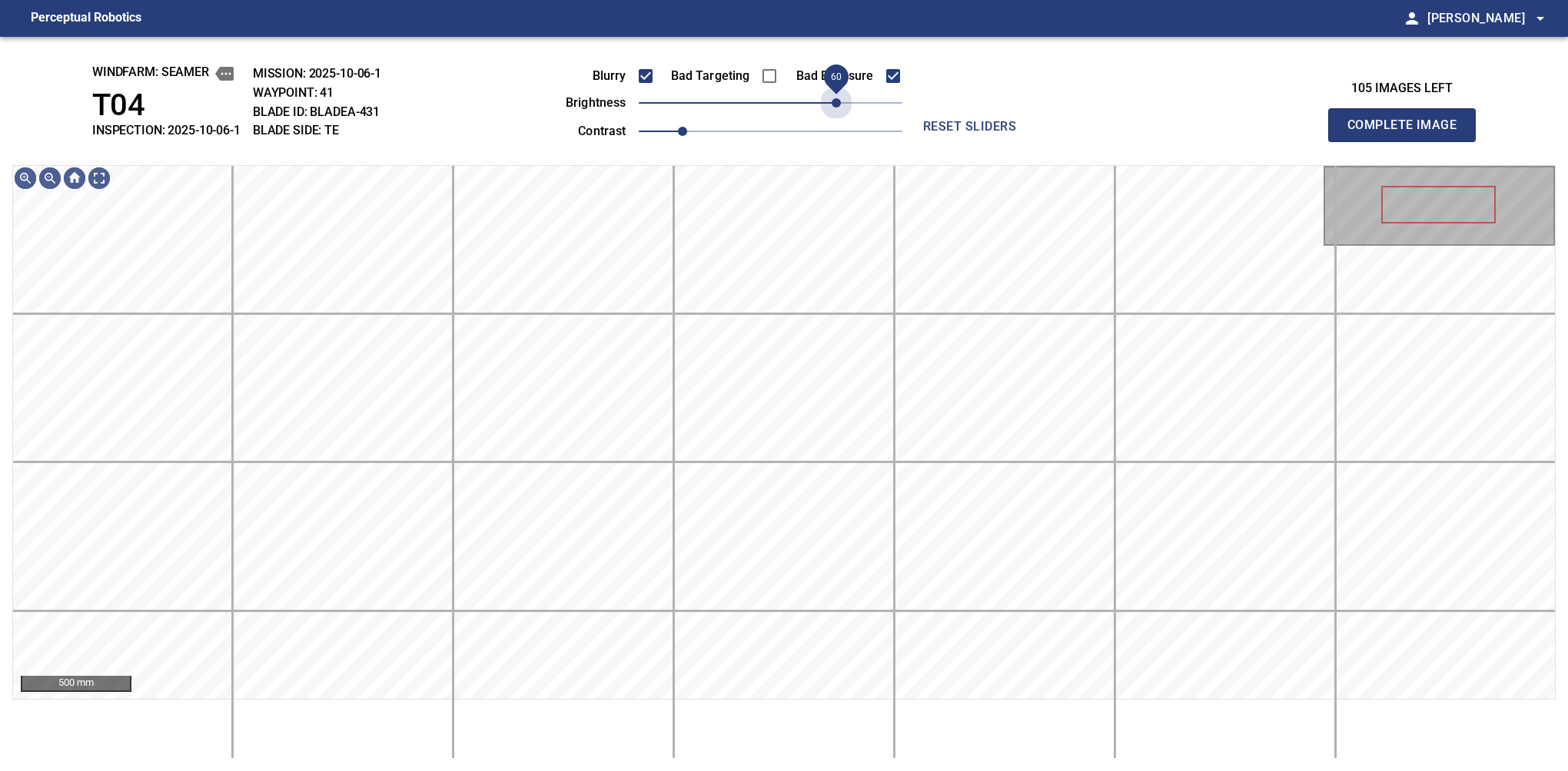
drag, startPoint x: 839, startPoint y: 100, endPoint x: 894, endPoint y: 153, distance: 76.4
click at [836, 98] on span "60" at bounding box center [836, 103] width 9 height 9
click at [1035, 142] on button "Complete Image" at bounding box center [1402, 125] width 148 height 34
drag, startPoint x: 796, startPoint y: 103, endPoint x: 804, endPoint y: 106, distance: 8.5
click at [804, 106] on span "30" at bounding box center [803, 103] width 9 height 9
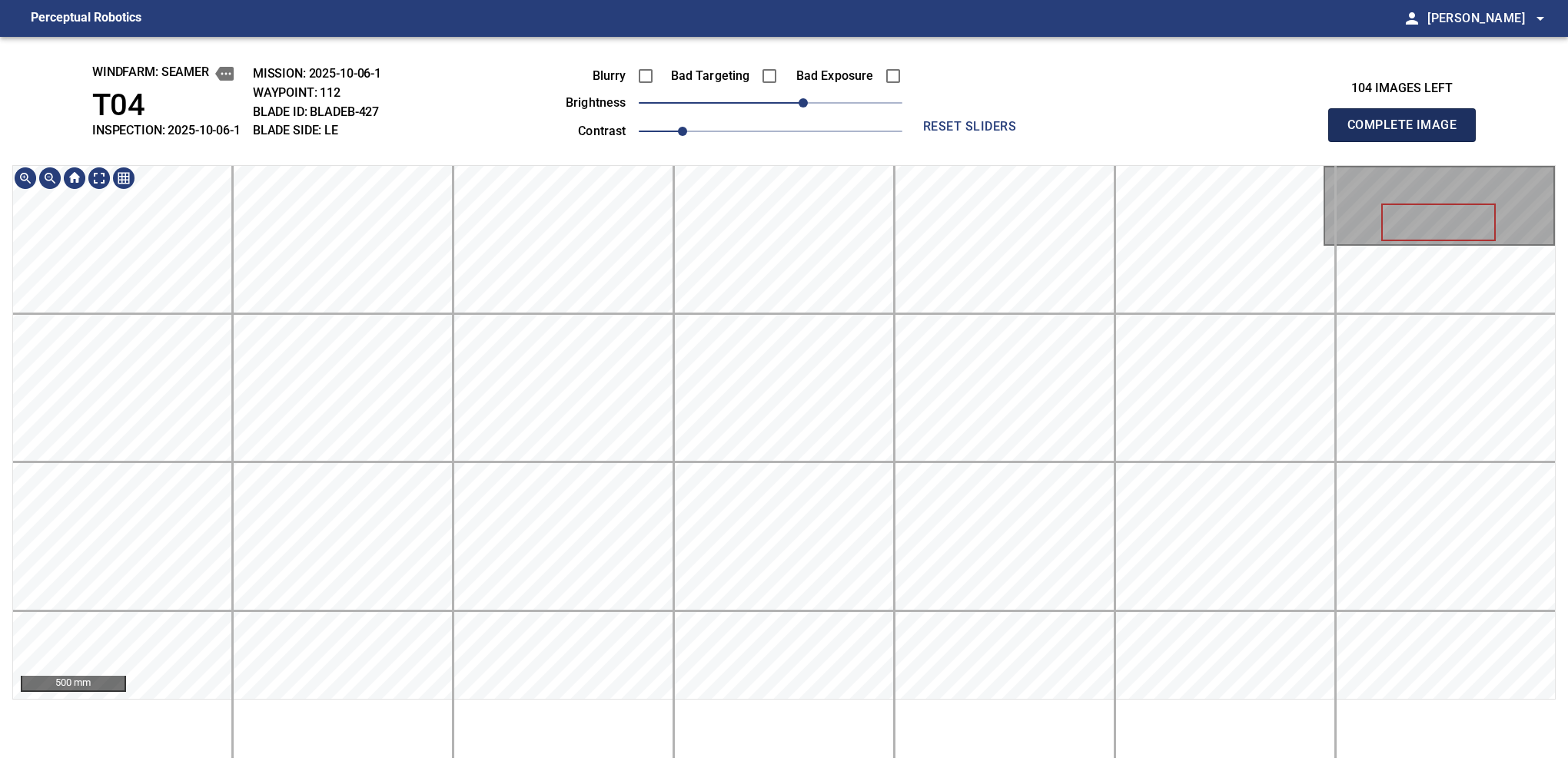
click at [1035, 142] on button "Complete Image" at bounding box center [1402, 125] width 148 height 34
click at [767, 55] on div "windfarm: Seamer T04 INSPECTION: 2025-10-06-1 MISSION: 2025-10-06-1 WAYPOINT: 1…" at bounding box center [784, 403] width 1568 height 734
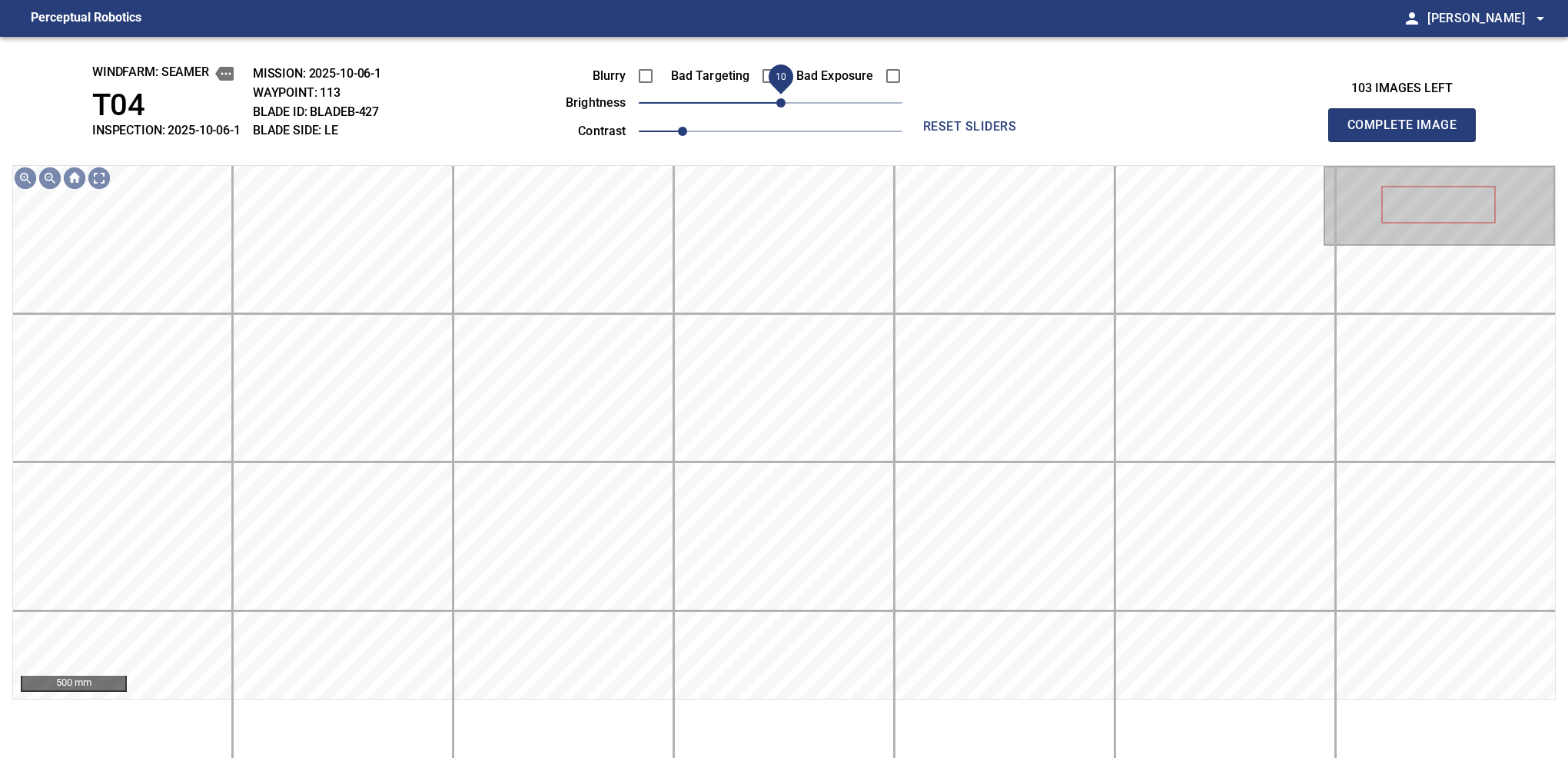
drag, startPoint x: 795, startPoint y: 108, endPoint x: 785, endPoint y: 103, distance: 11.2
click at [785, 103] on span "10" at bounding box center [780, 103] width 9 height 9
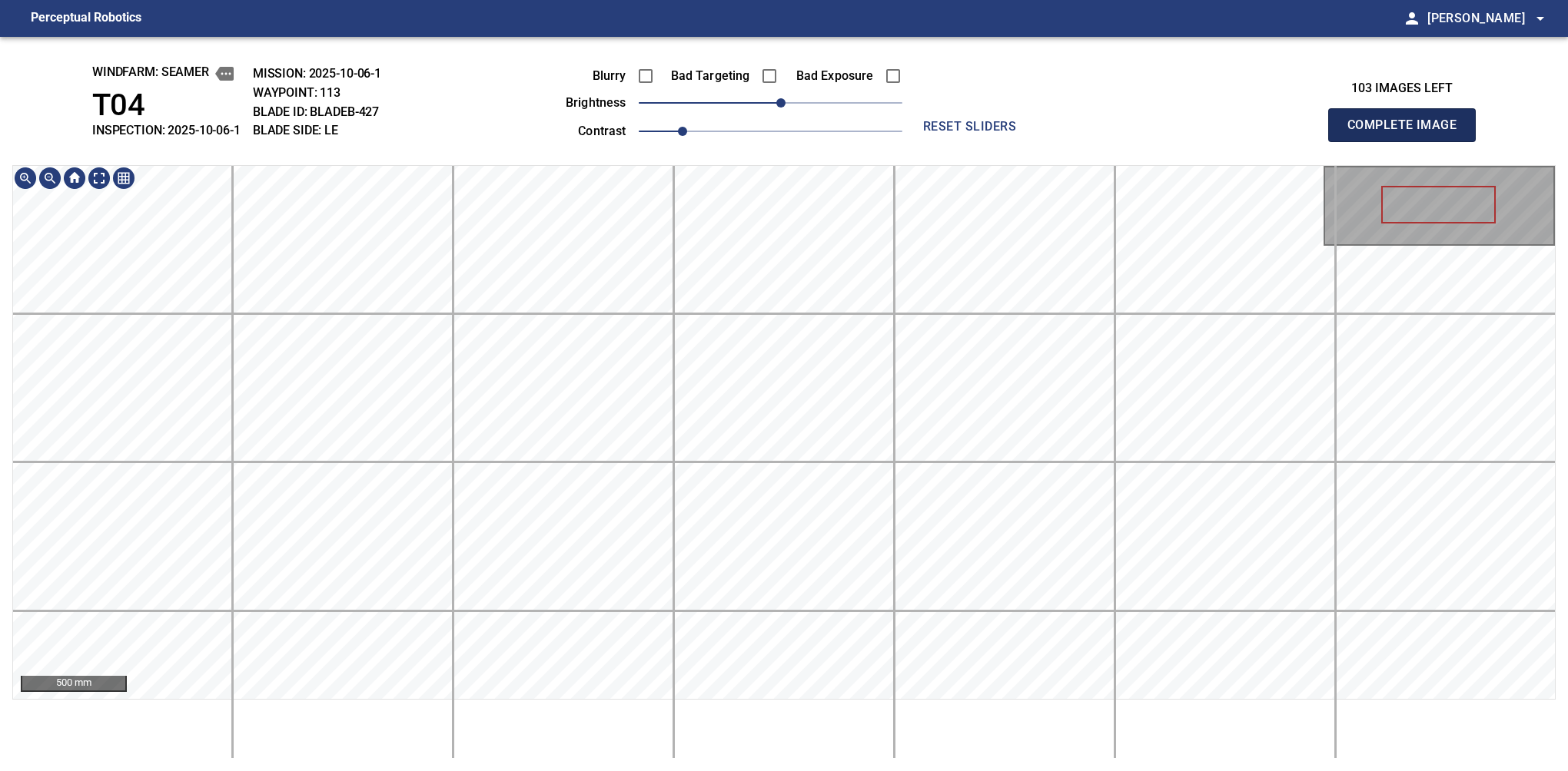
click at [1035, 142] on button "Complete Image" at bounding box center [1402, 125] width 148 height 34
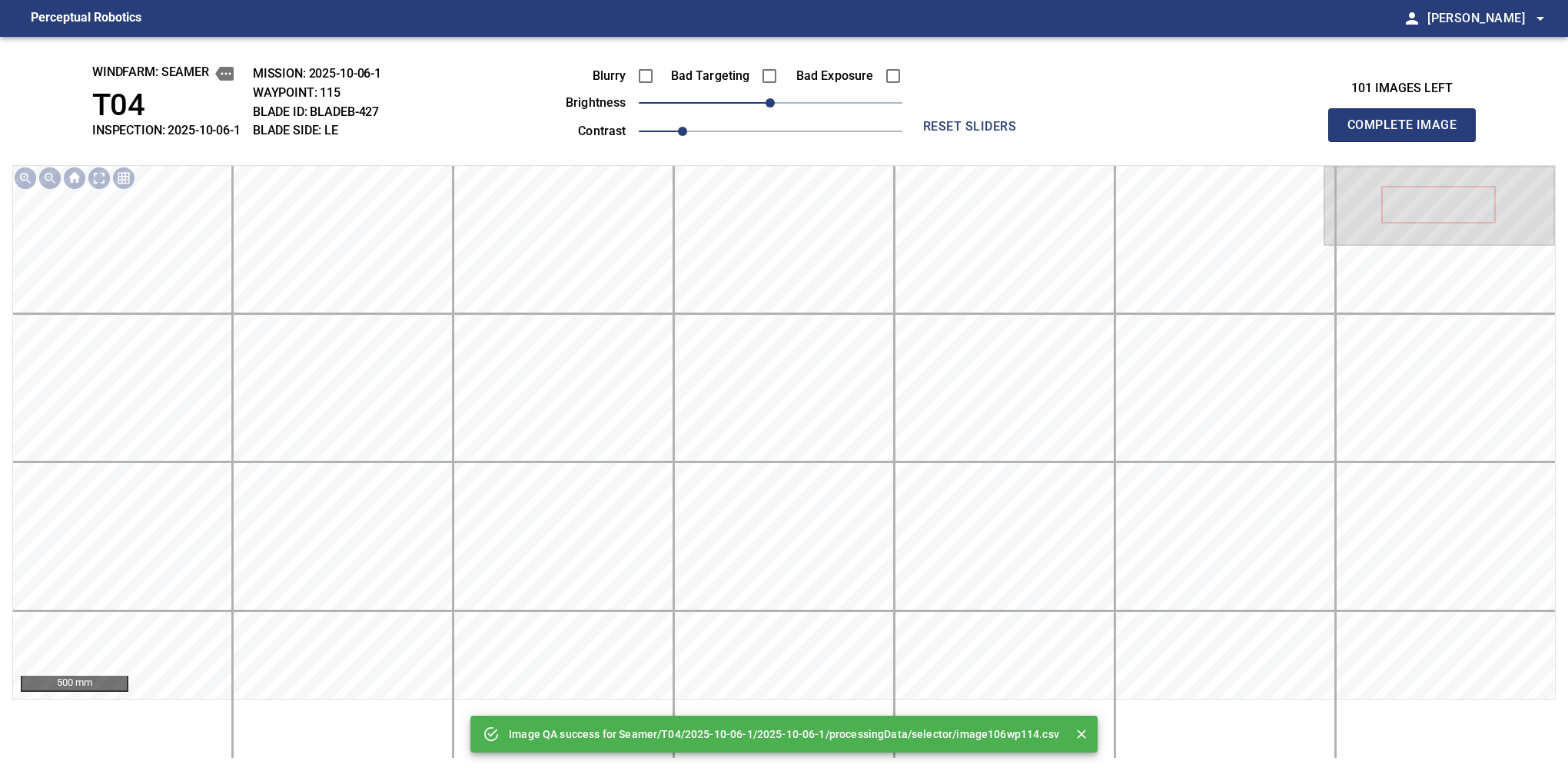
click at [764, 157] on div "Image QA success for Seamer/T04/2025-10-06-1/2025-10-06-1/processingData/select…" at bounding box center [784, 403] width 1568 height 734
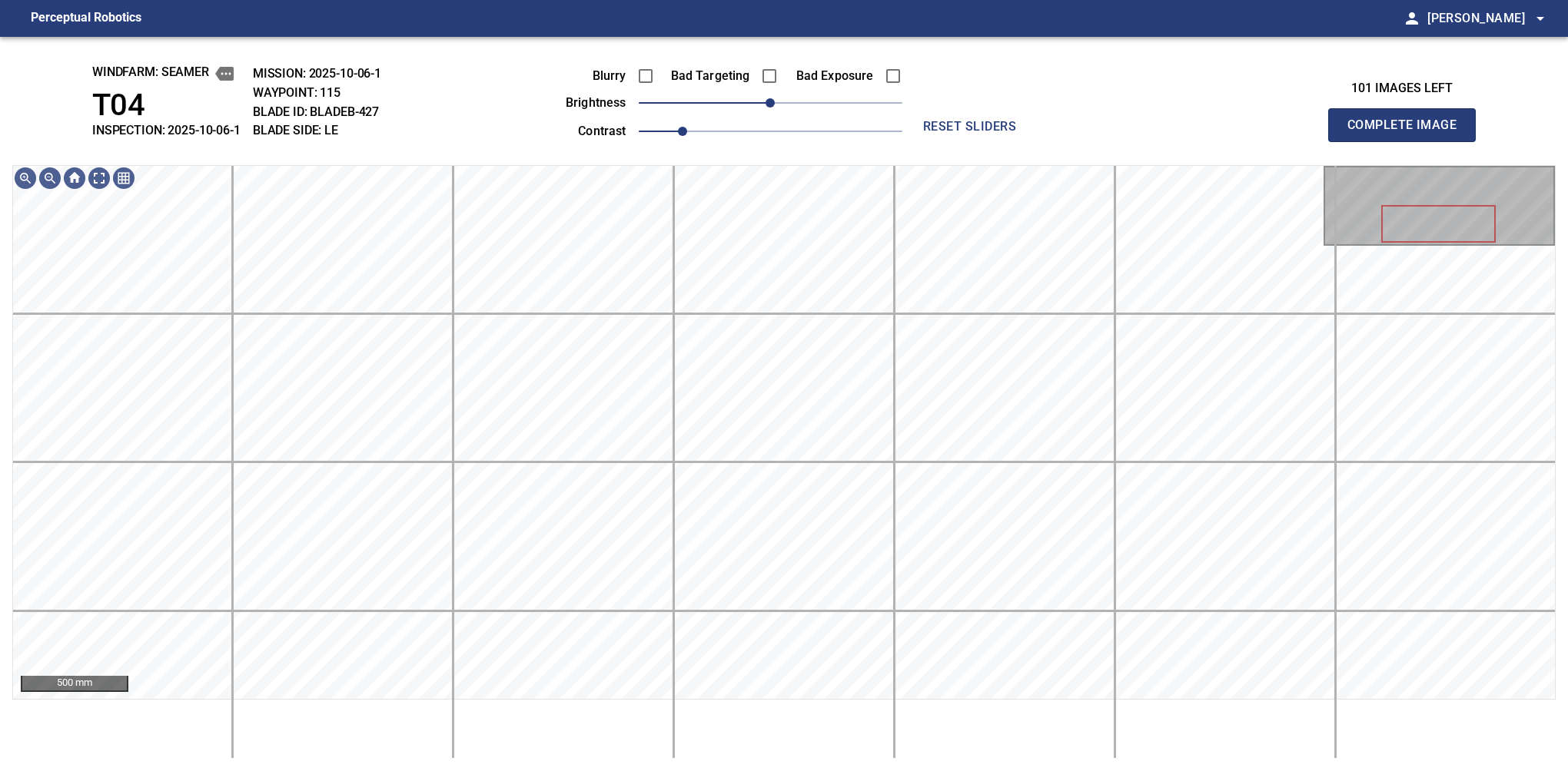
click at [1035, 142] on button "Complete Image" at bounding box center [1402, 125] width 148 height 34
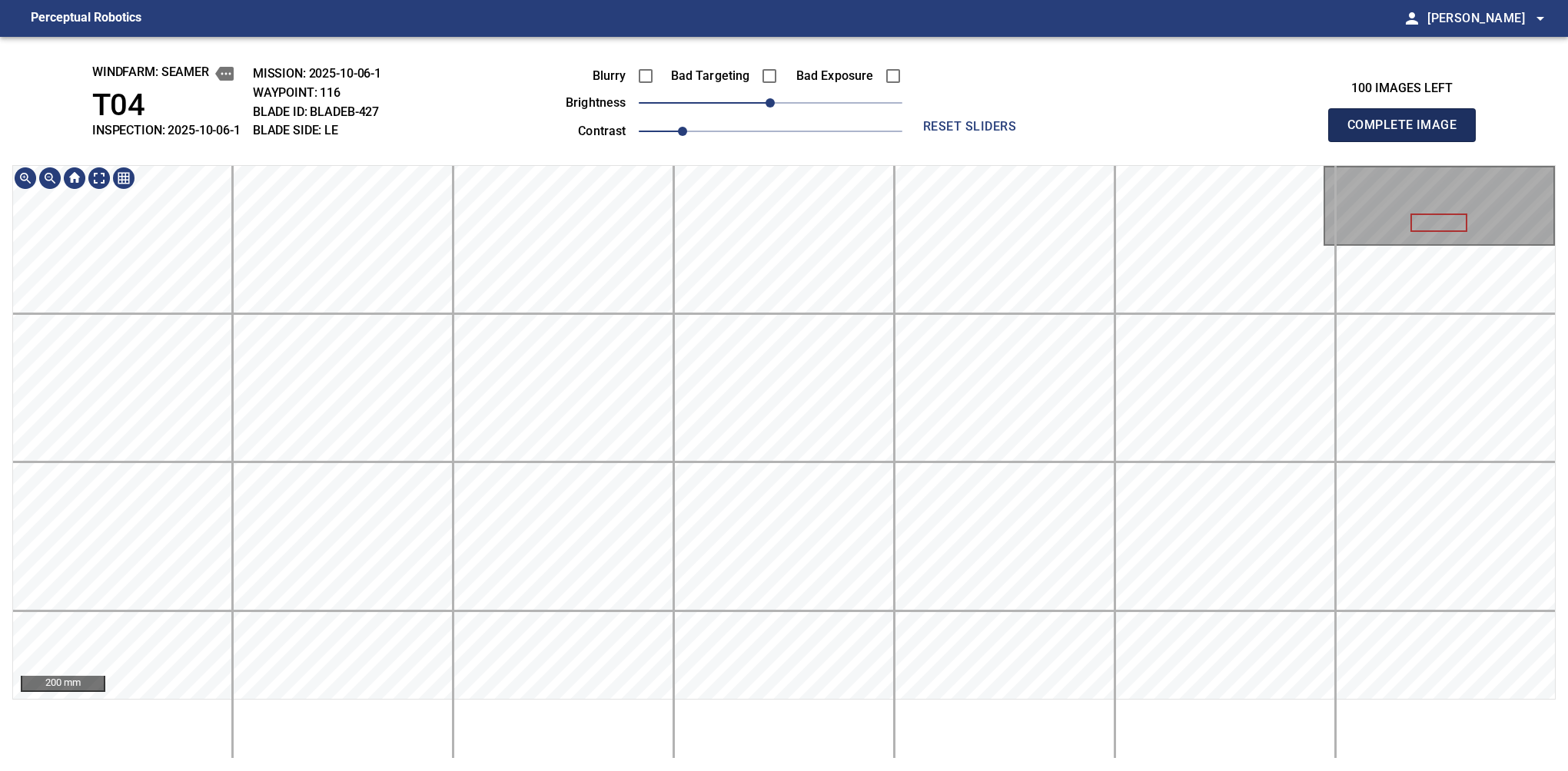
click at [1035, 142] on button "Complete Image" at bounding box center [1402, 125] width 148 height 34
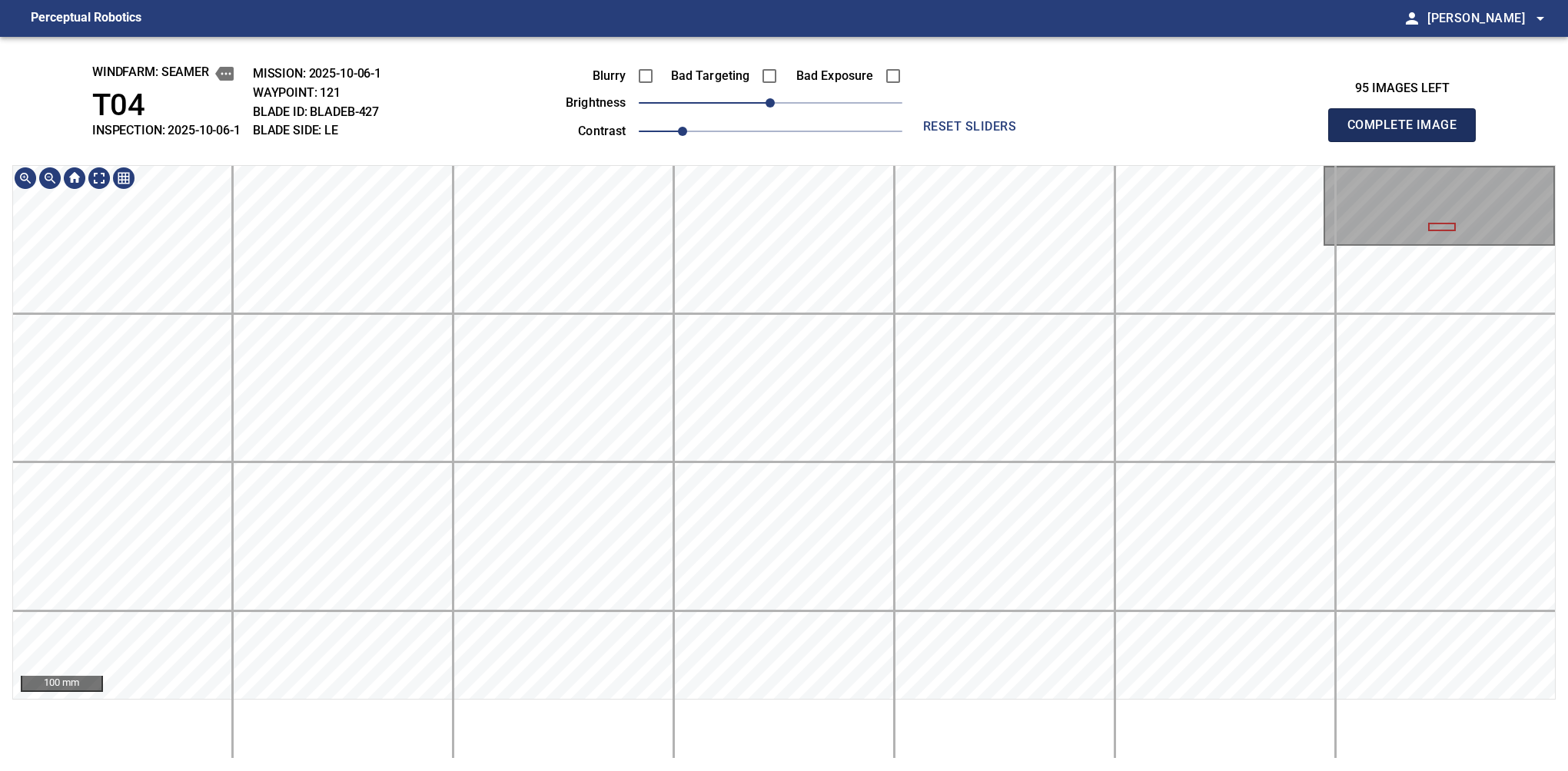
click at [1035, 142] on button "Complete Image" at bounding box center [1402, 125] width 148 height 34
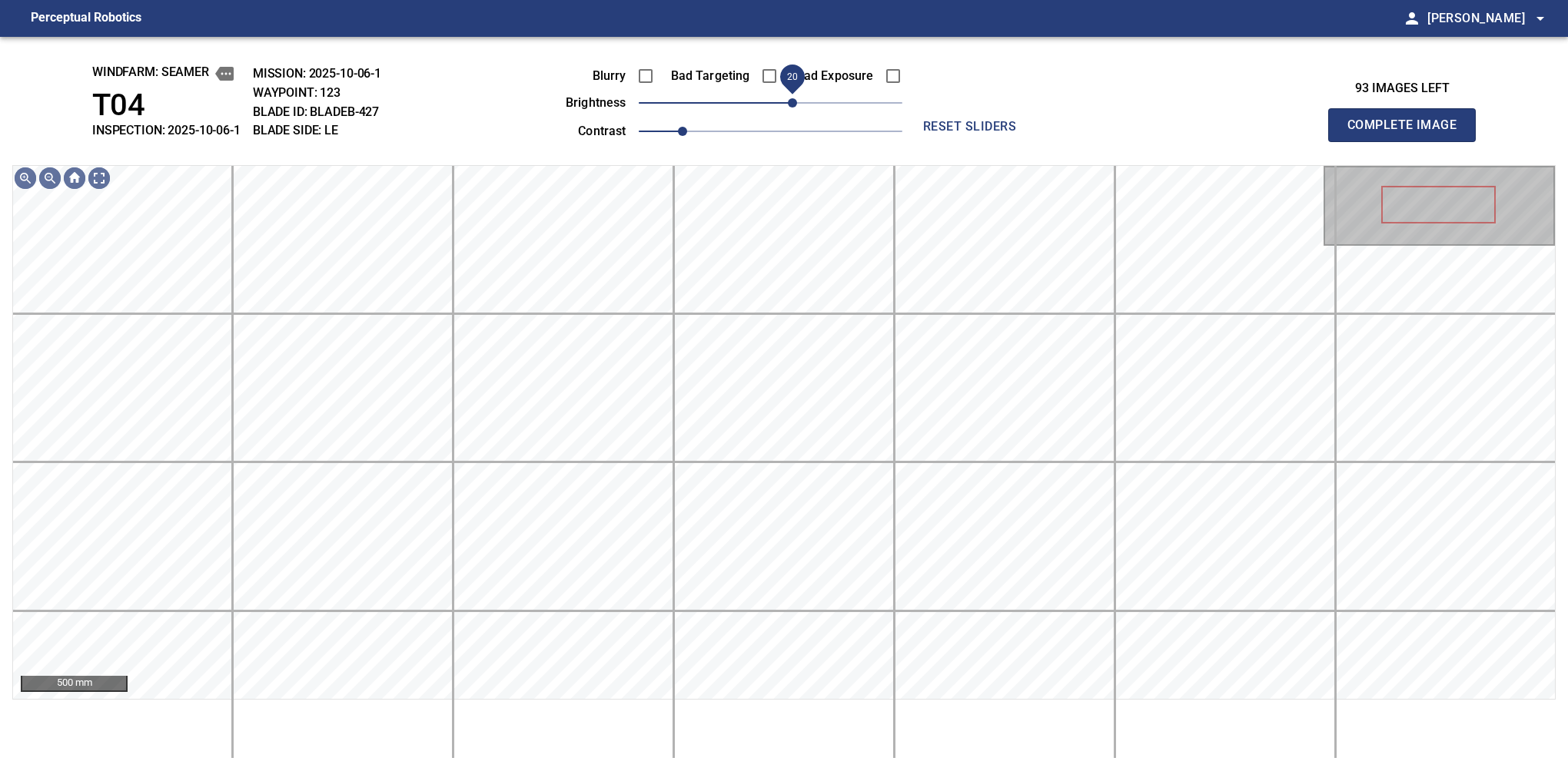
drag, startPoint x: 774, startPoint y: 110, endPoint x: 793, endPoint y: 102, distance: 20.6
click at [793, 102] on span "20" at bounding box center [792, 103] width 9 height 9
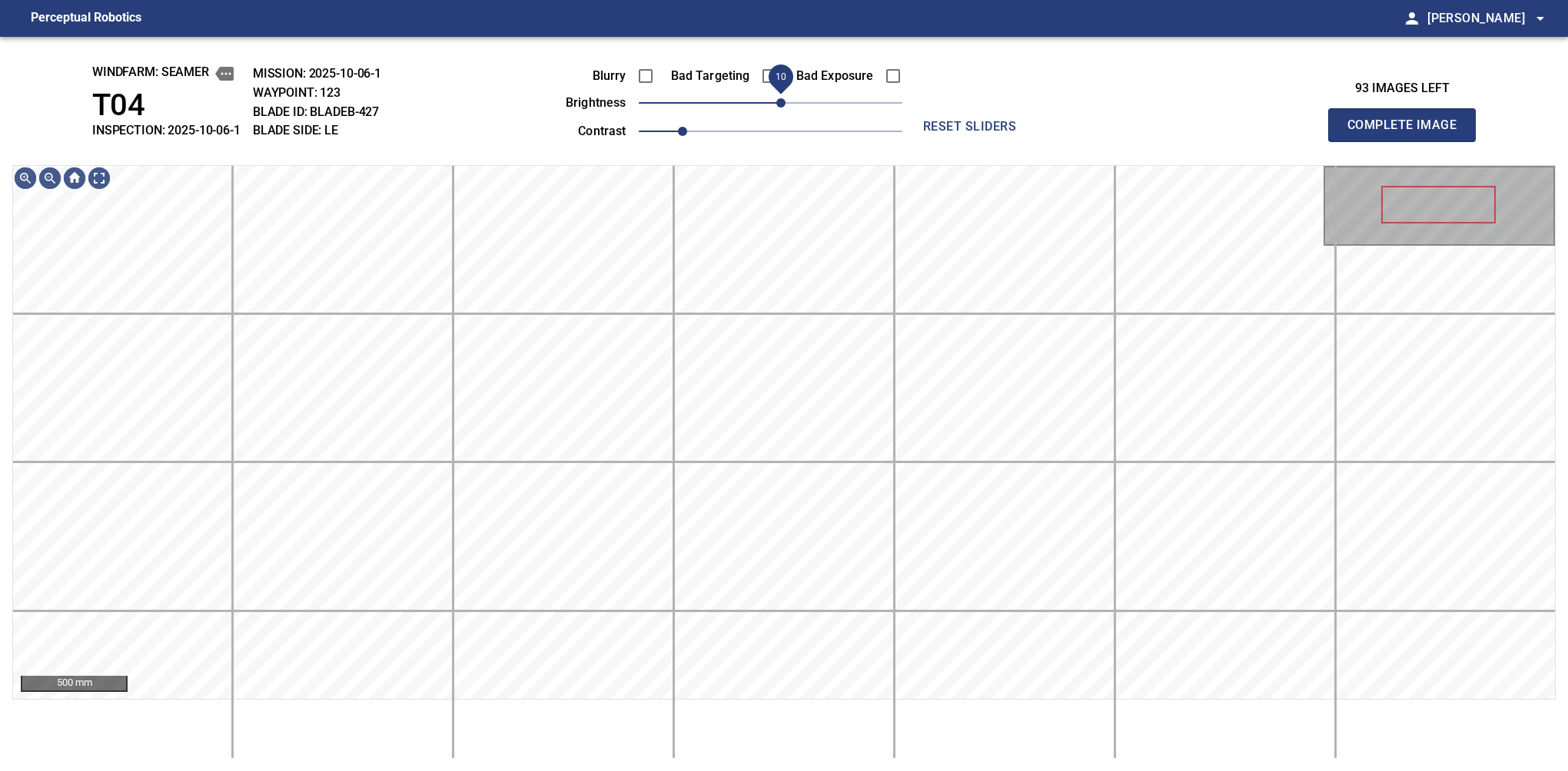
click at [785, 108] on span "10" at bounding box center [780, 103] width 9 height 9
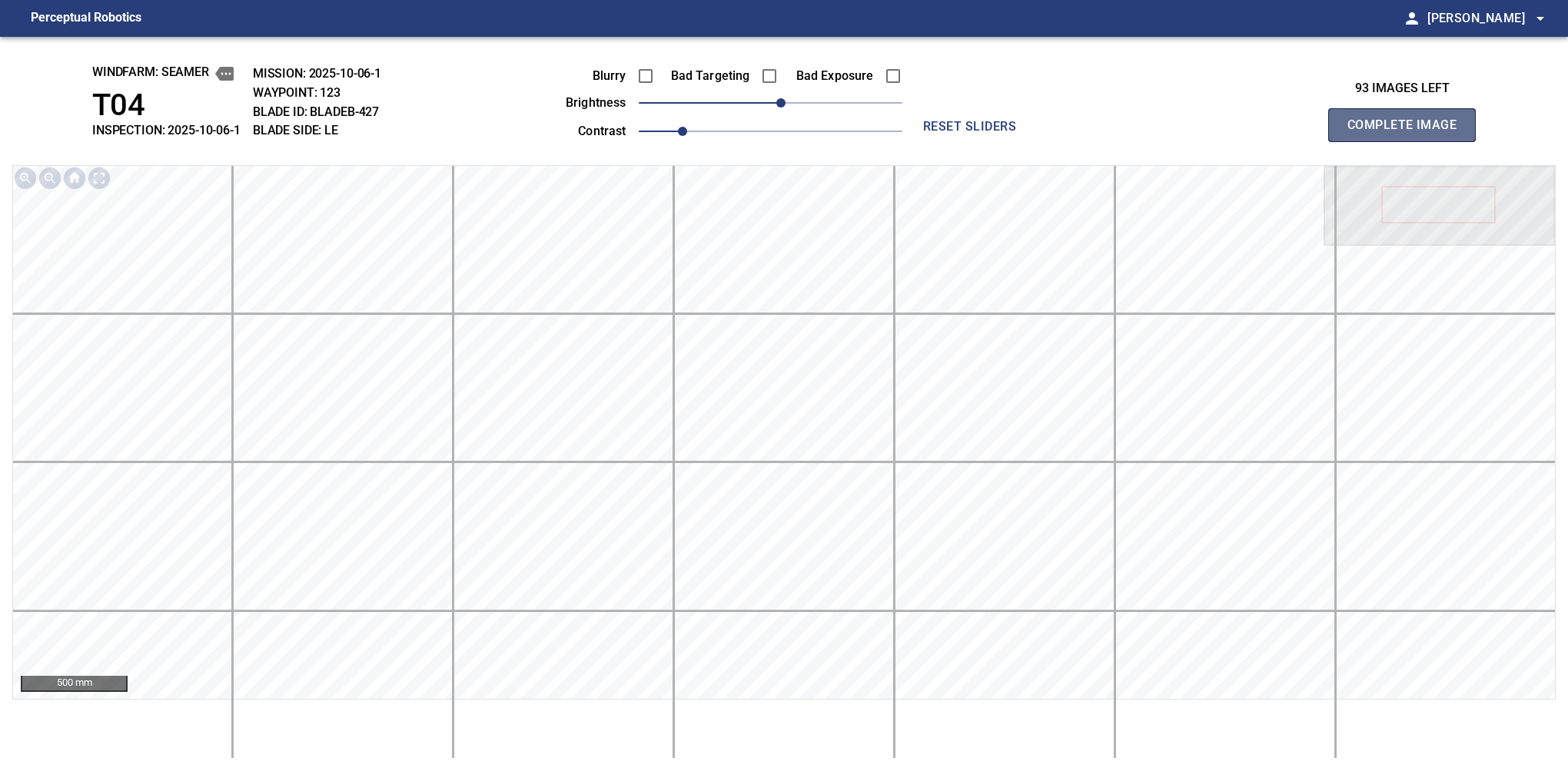
click at [1035, 142] on button "Complete Image" at bounding box center [1402, 125] width 148 height 34
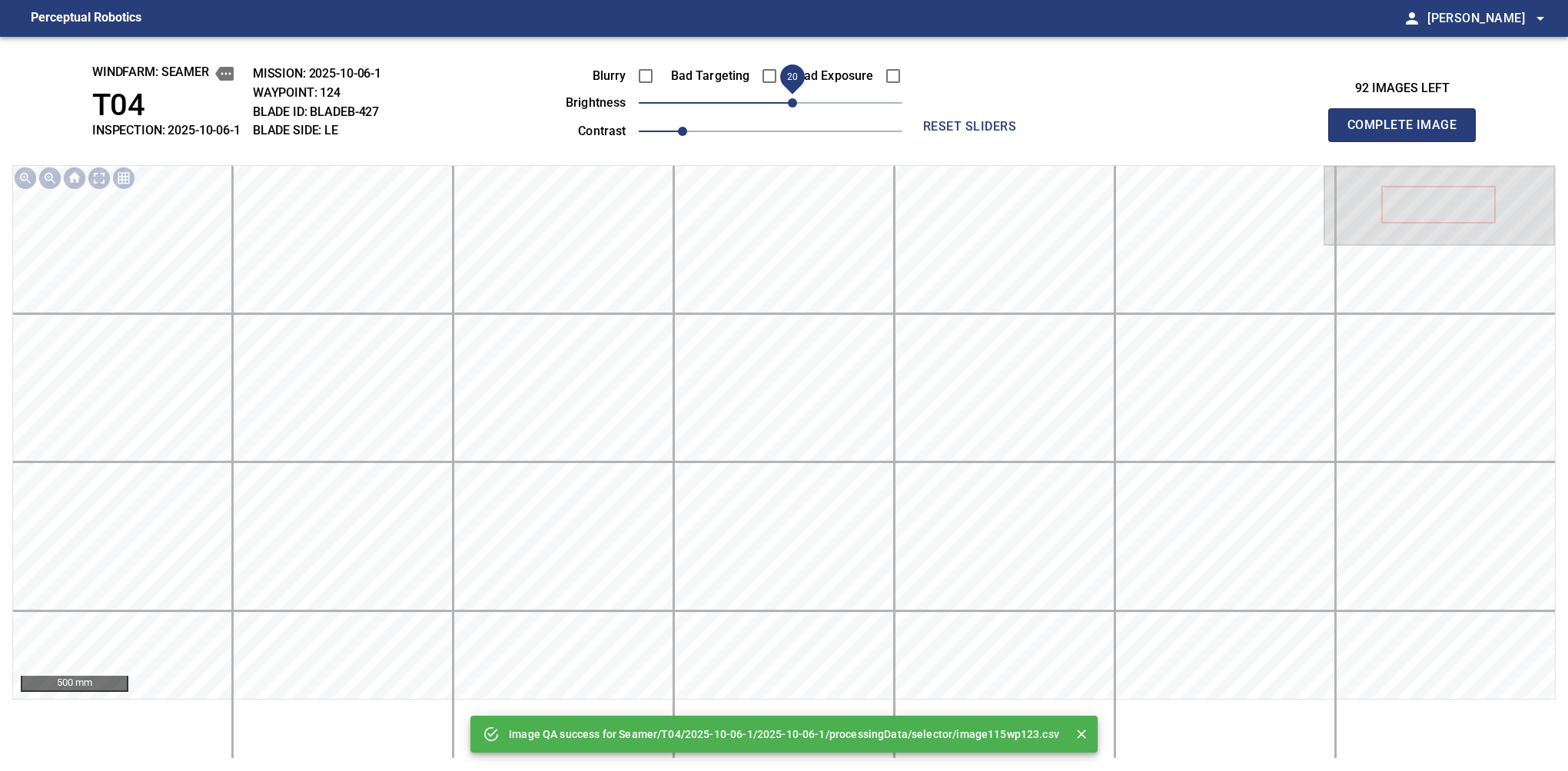
click at [788, 103] on span "20" at bounding box center [770, 102] width 264 height 21
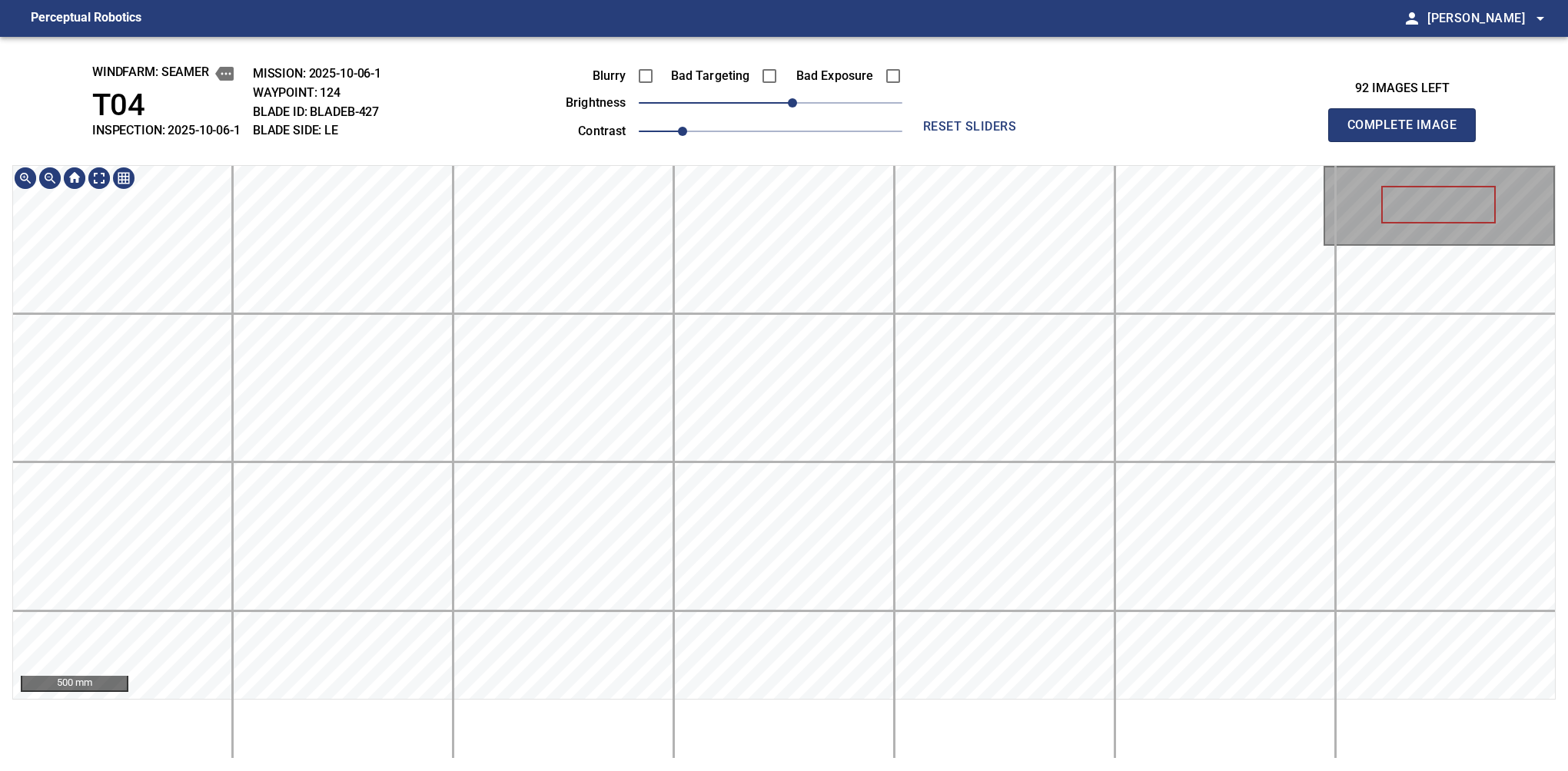
click at [691, 114] on div "windfarm: Seamer T04 INSPECTION: 2025-10-06-1 MISSION: 2025-10-06-1 WAYPOINT: 1…" at bounding box center [784, 403] width 1568 height 734
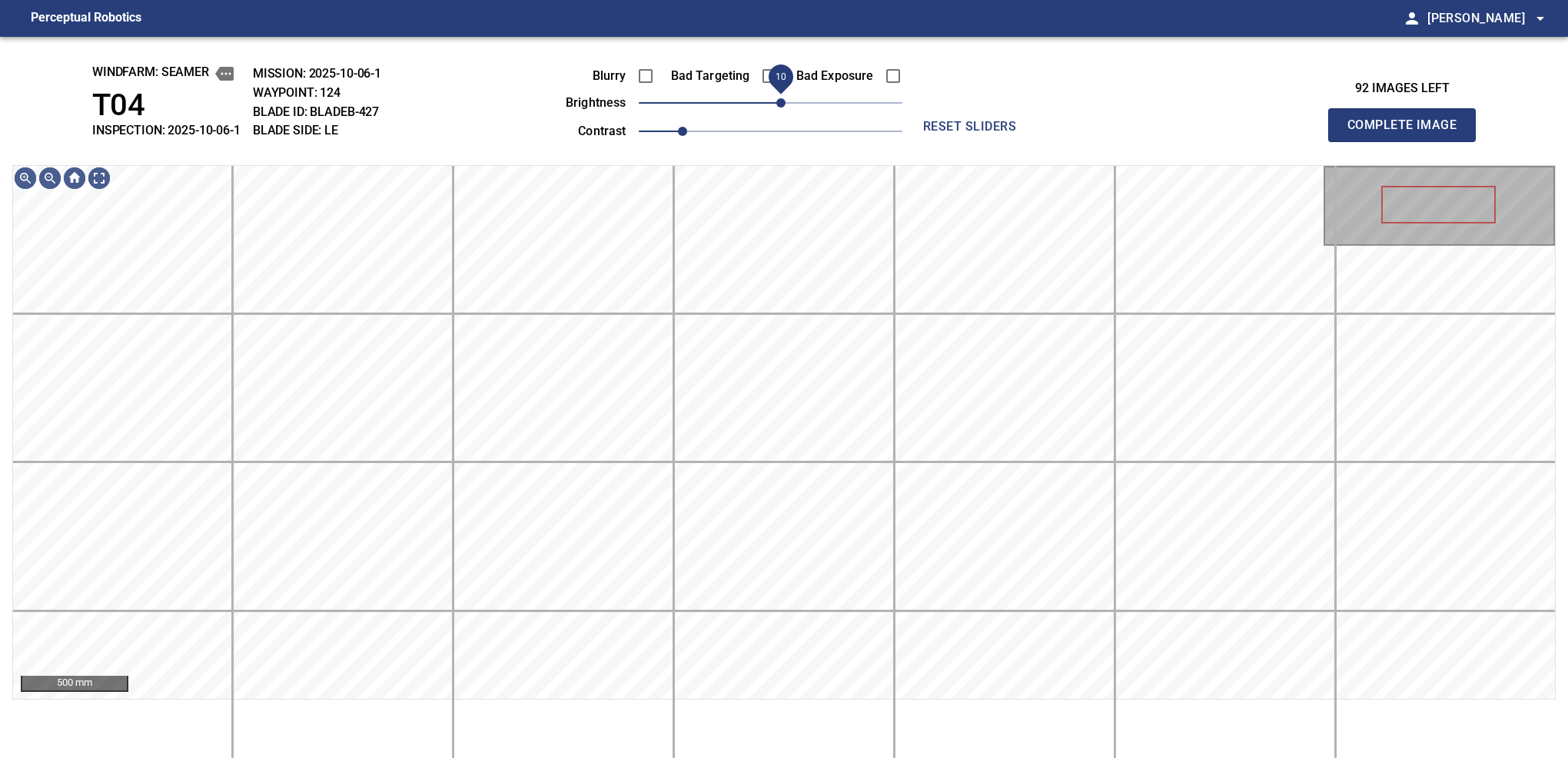
click at [782, 106] on span "10" at bounding box center [780, 103] width 9 height 9
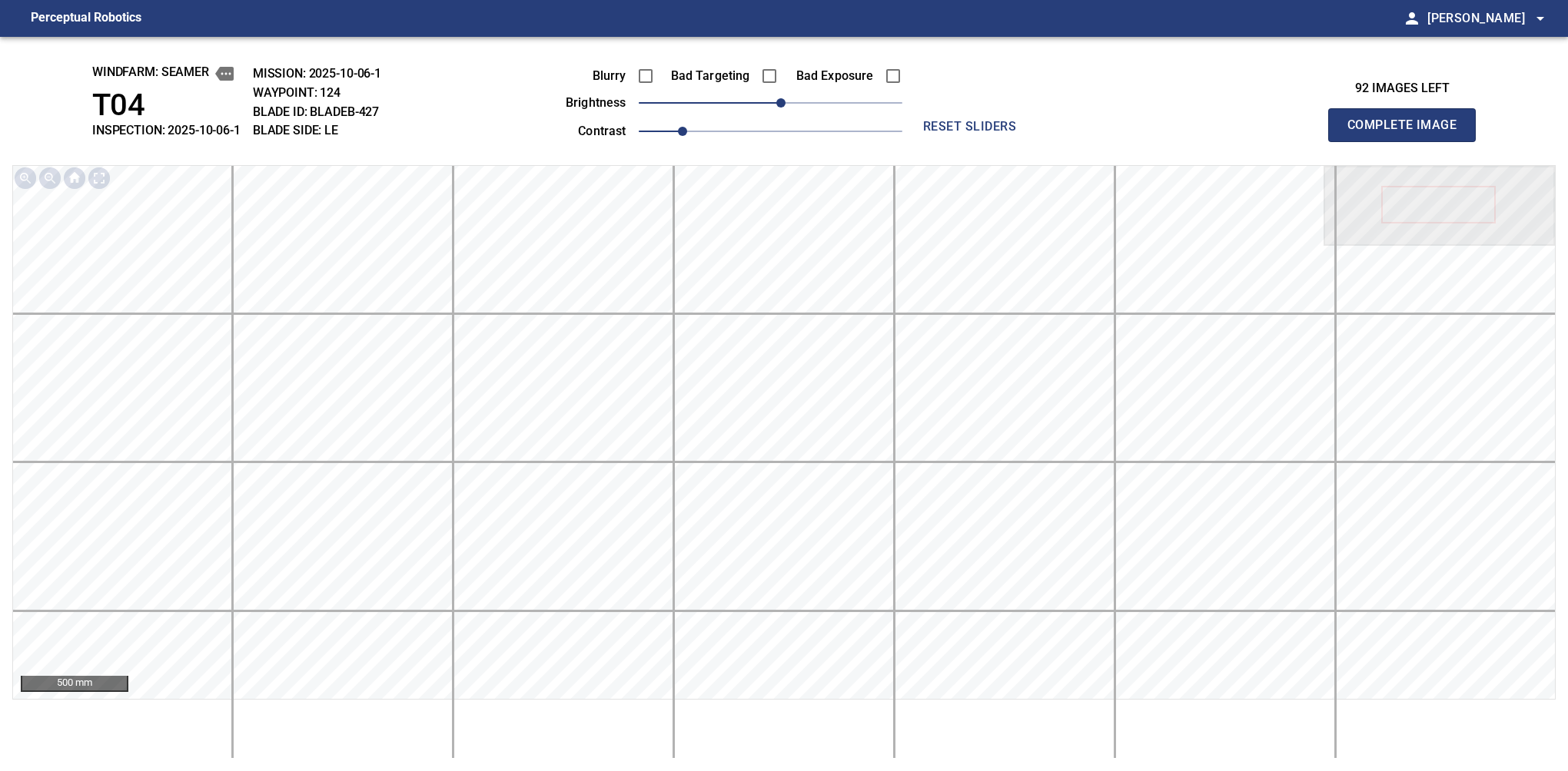
click at [1035, 142] on button "Complete Image" at bounding box center [1402, 125] width 148 height 34
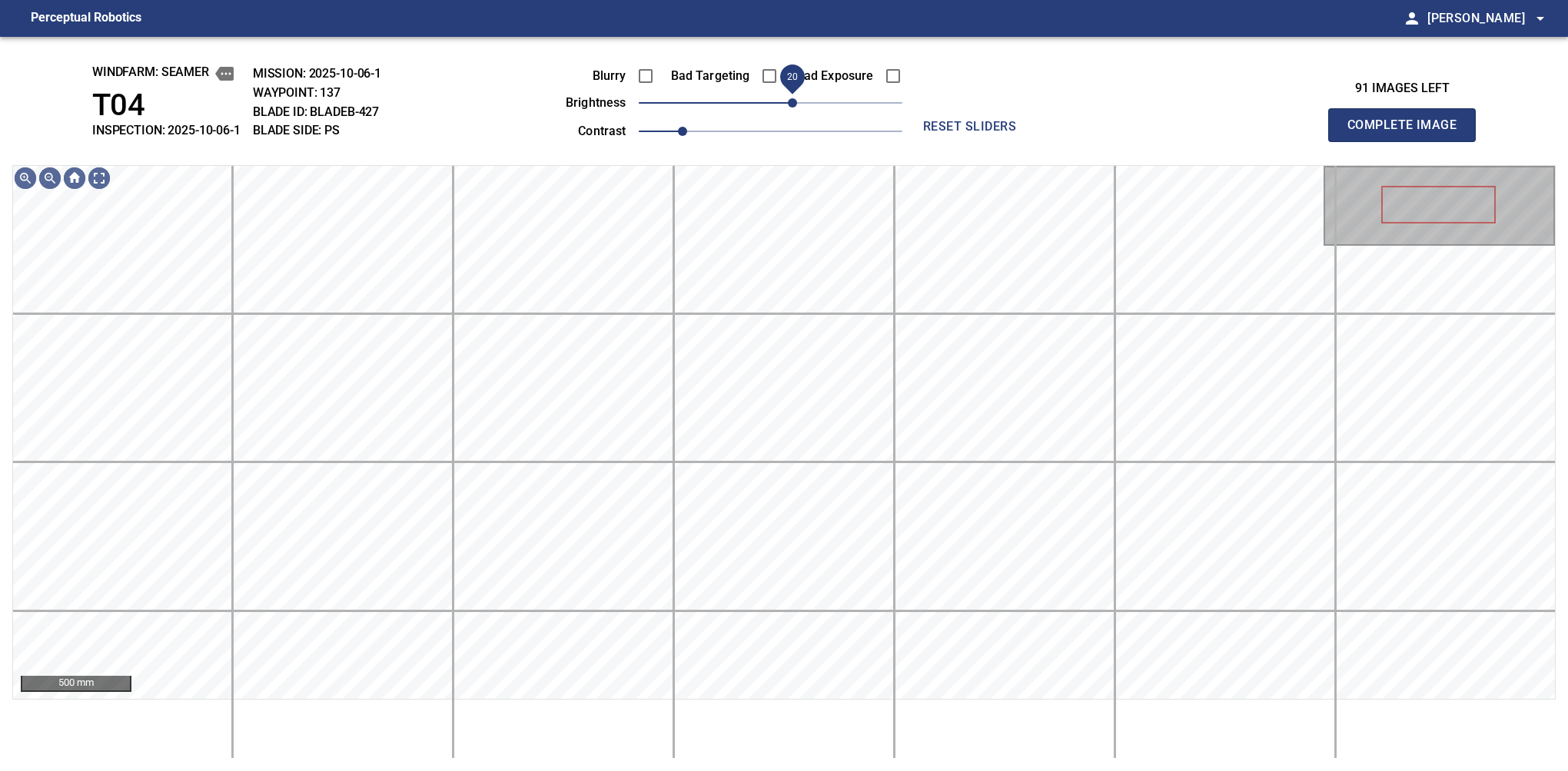
click at [796, 108] on span "20" at bounding box center [770, 102] width 264 height 21
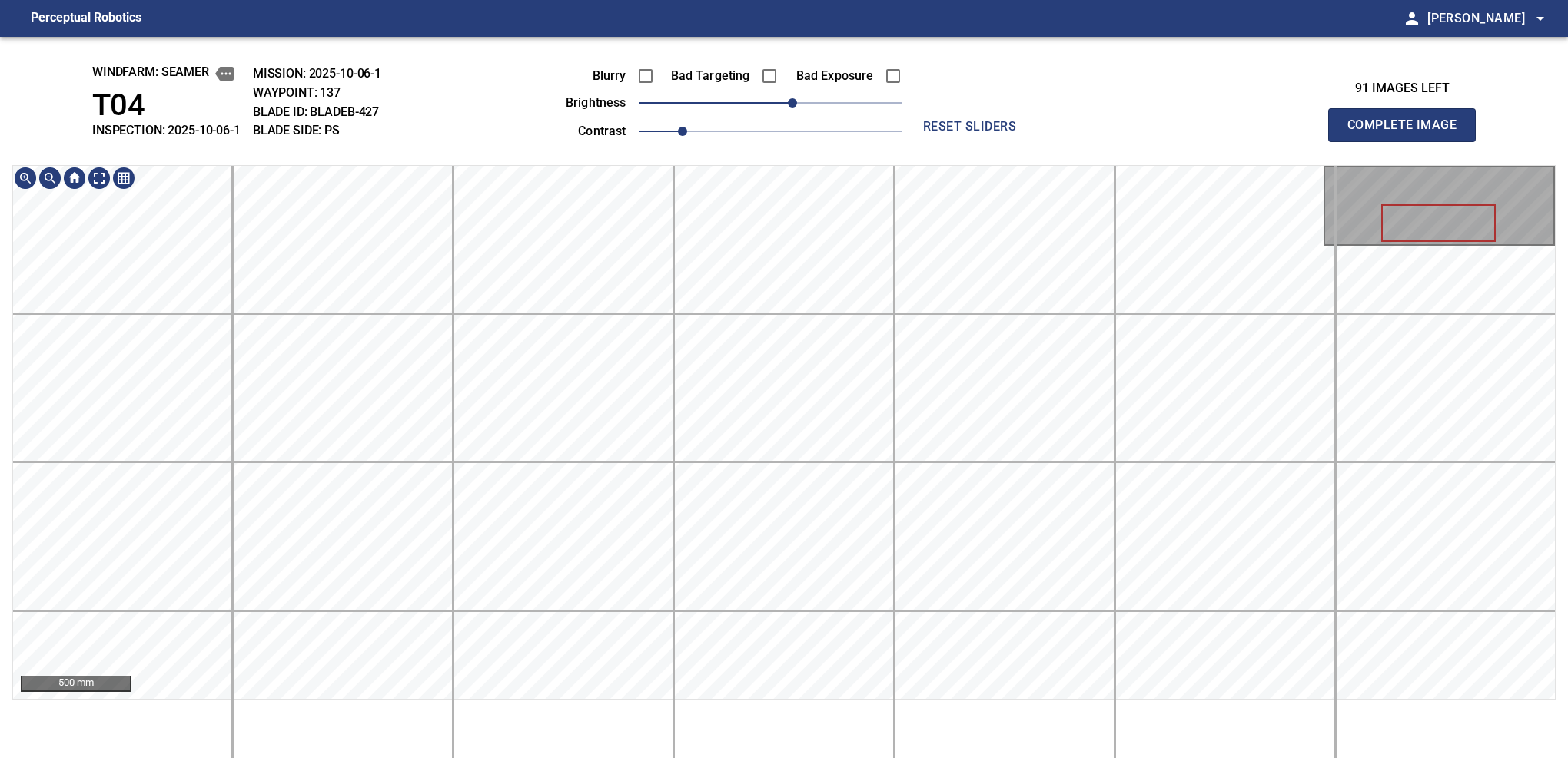
click at [793, 124] on div "windfarm: Seamer T04 INSPECTION: 2025-10-06-1 MISSION: 2025-10-06-1 WAYPOINT: 1…" at bounding box center [784, 403] width 1568 height 734
click at [1035, 142] on button "Complete Image" at bounding box center [1402, 125] width 148 height 34
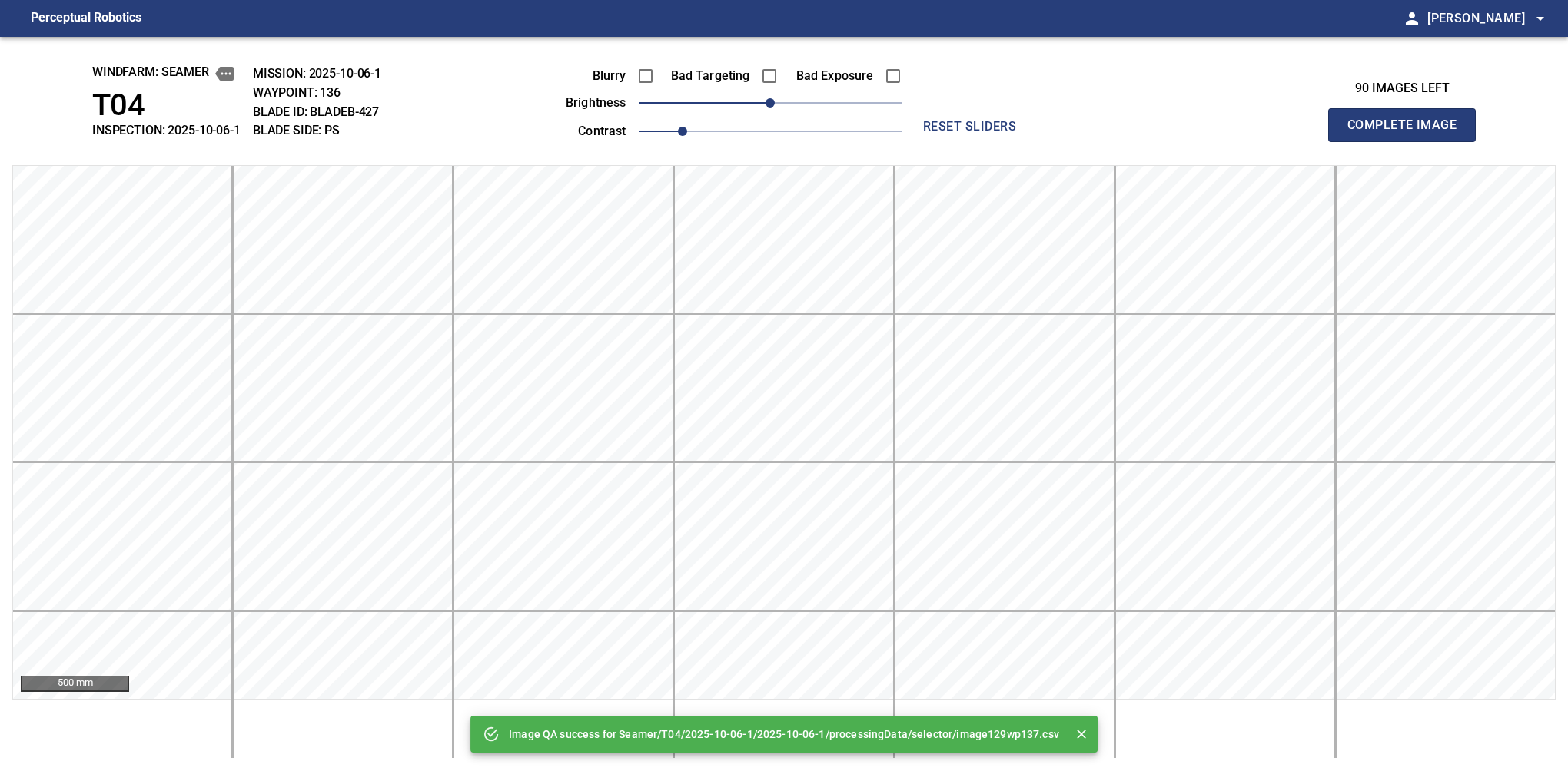
click at [1035, 142] on button "Complete Image" at bounding box center [1402, 125] width 148 height 34
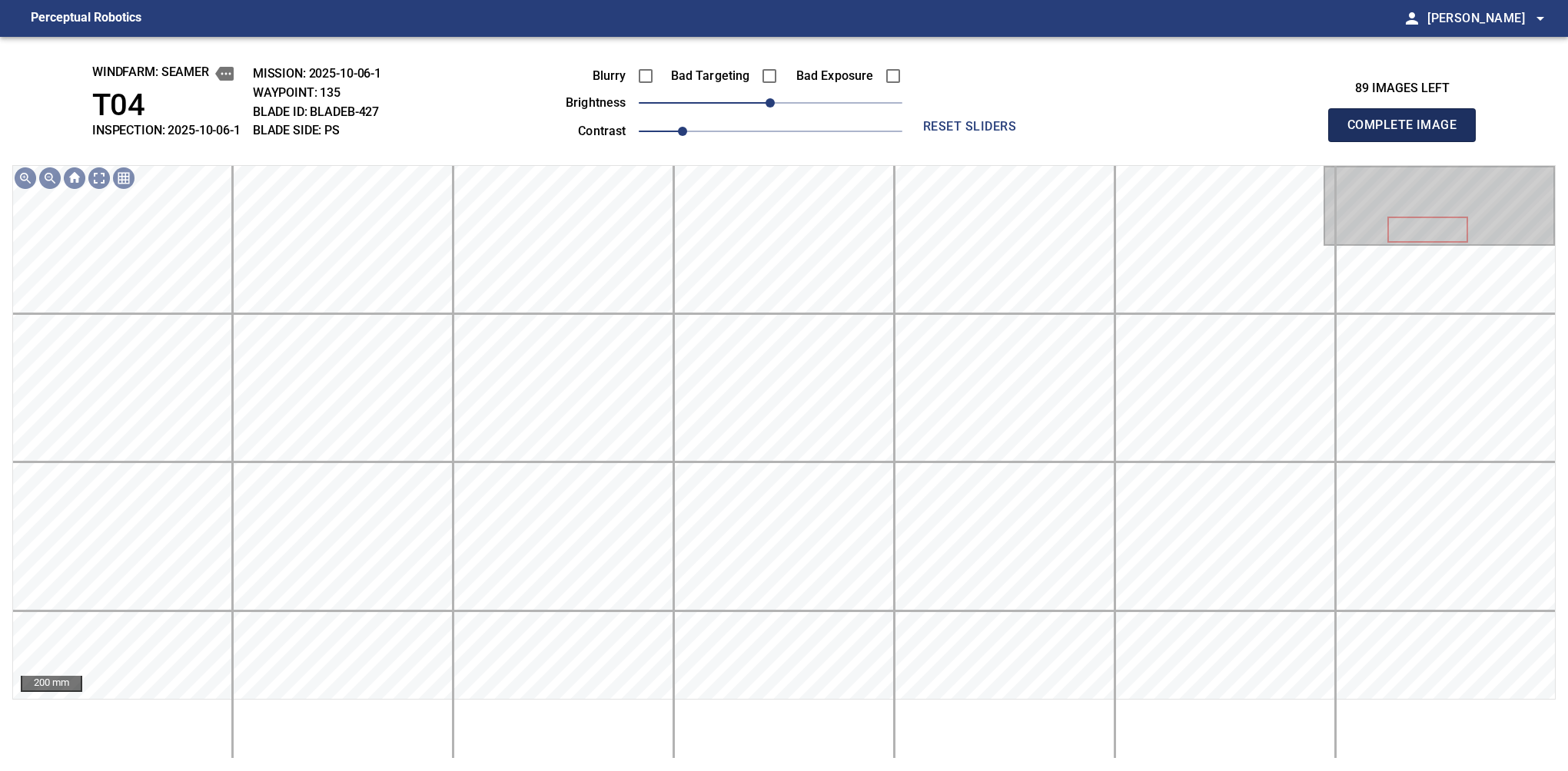
click at [1035, 142] on button "Complete Image" at bounding box center [1402, 125] width 148 height 34
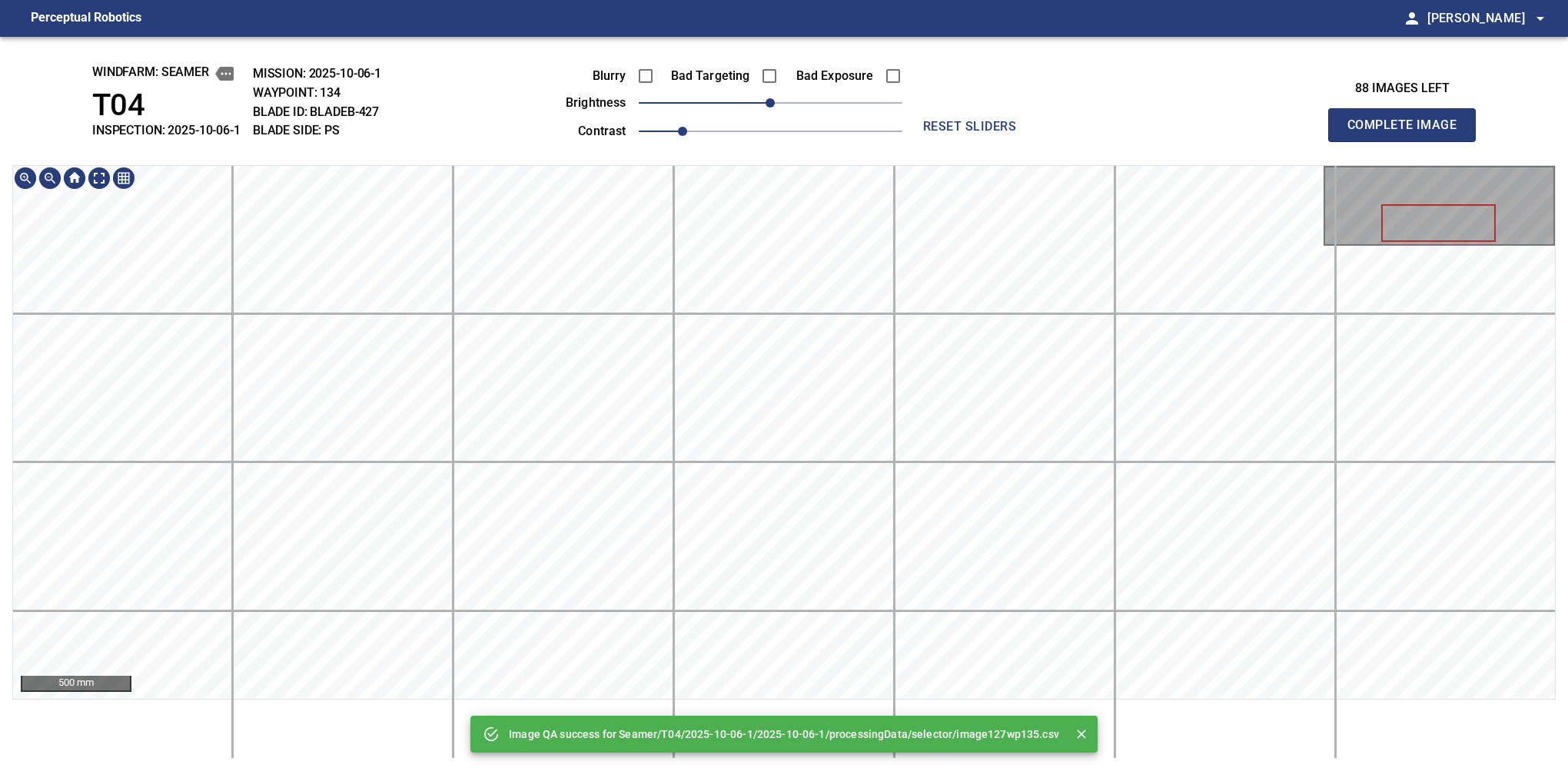
click at [645, 65] on div "Image QA success for Seamer/T04/2025-10-06-1/2025-10-06-1/processingData/select…" at bounding box center [784, 403] width 1568 height 734
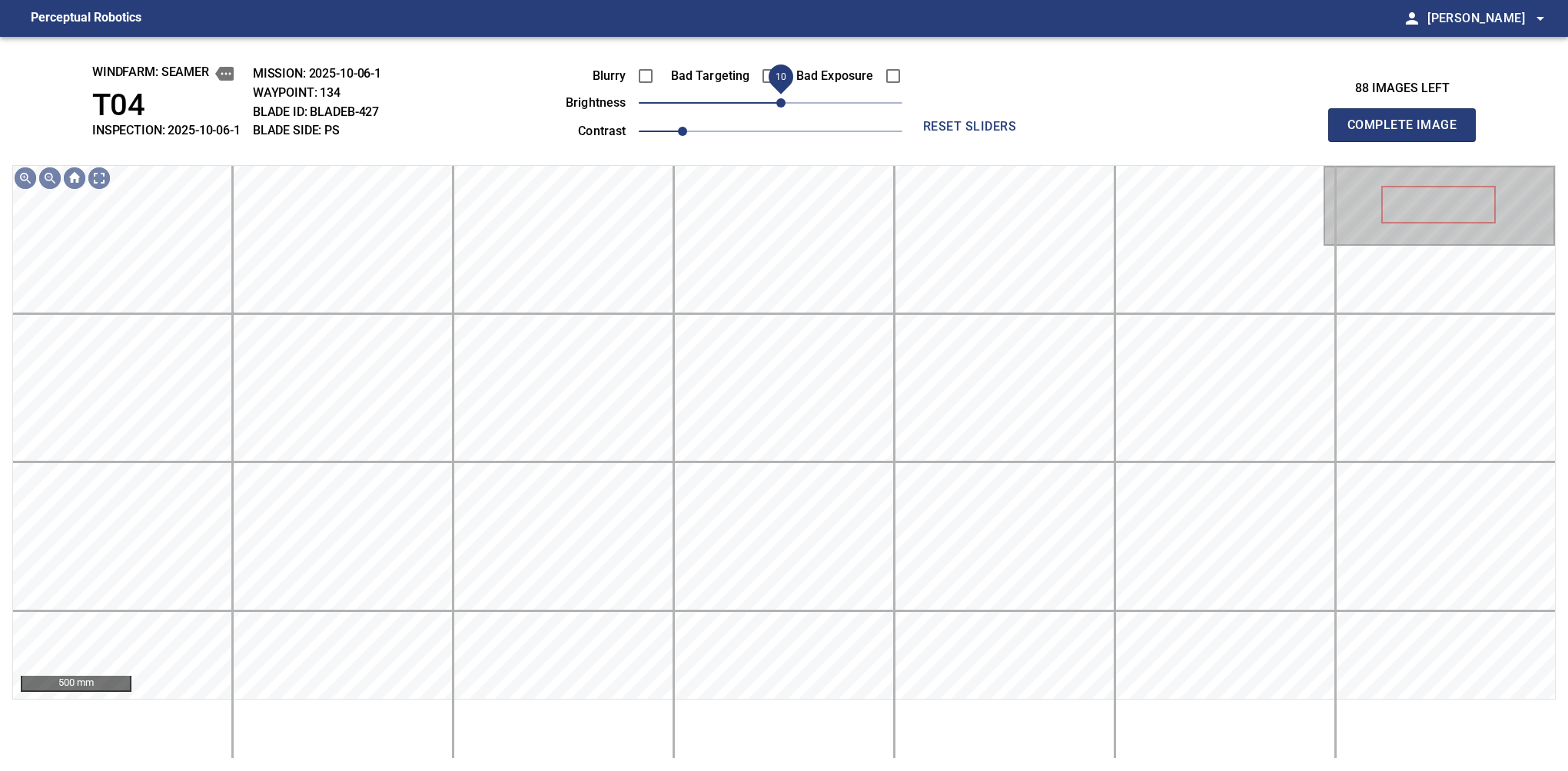
click at [776, 108] on span "10" at bounding box center [780, 103] width 9 height 9
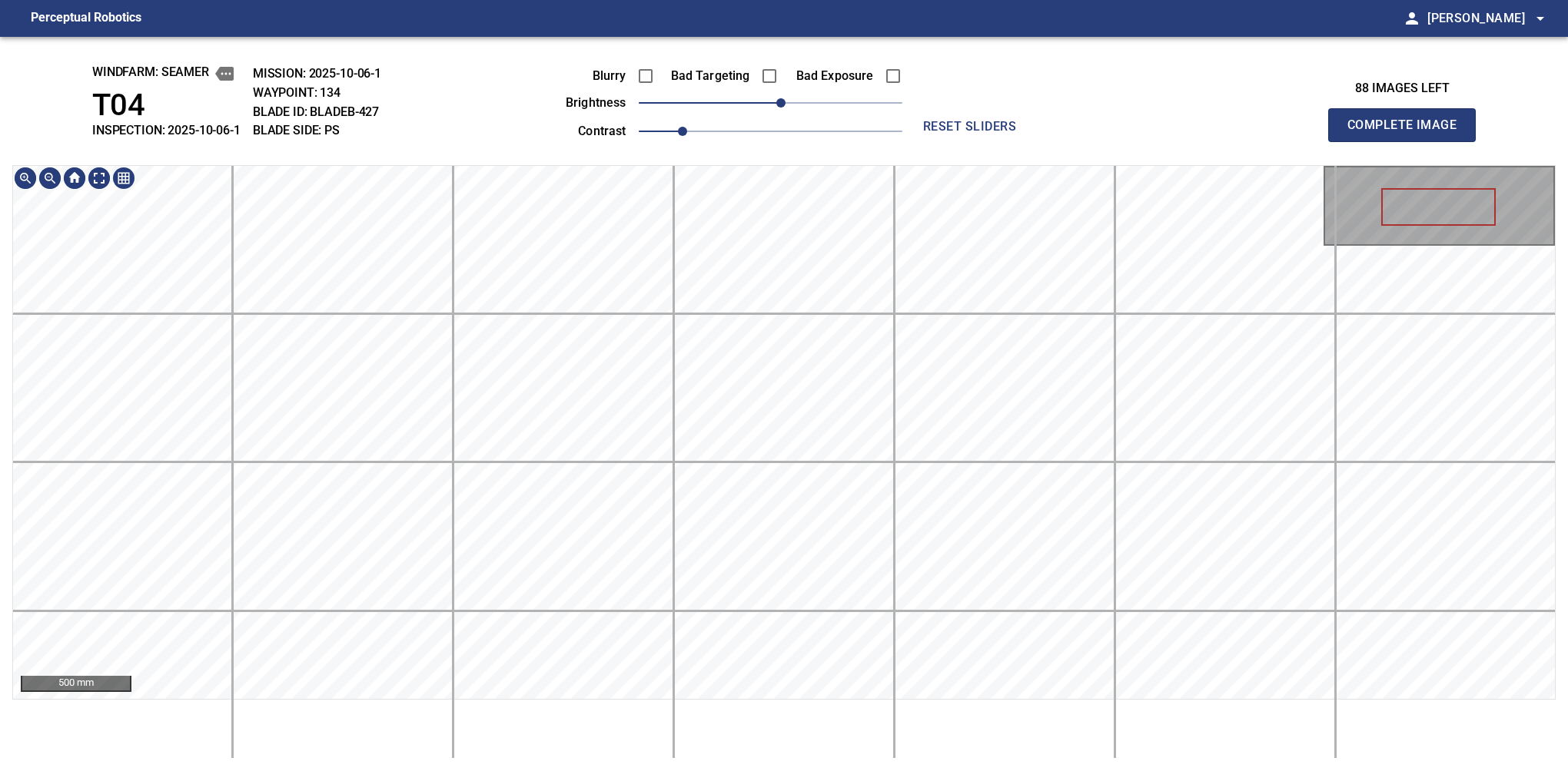
click at [739, 138] on div "windfarm: Seamer T04 INSPECTION: 2025-10-06-1 MISSION: 2025-10-06-1 WAYPOINT: 1…" at bounding box center [784, 403] width 1568 height 734
click at [1035, 142] on button "Complete Image" at bounding box center [1402, 125] width 148 height 34
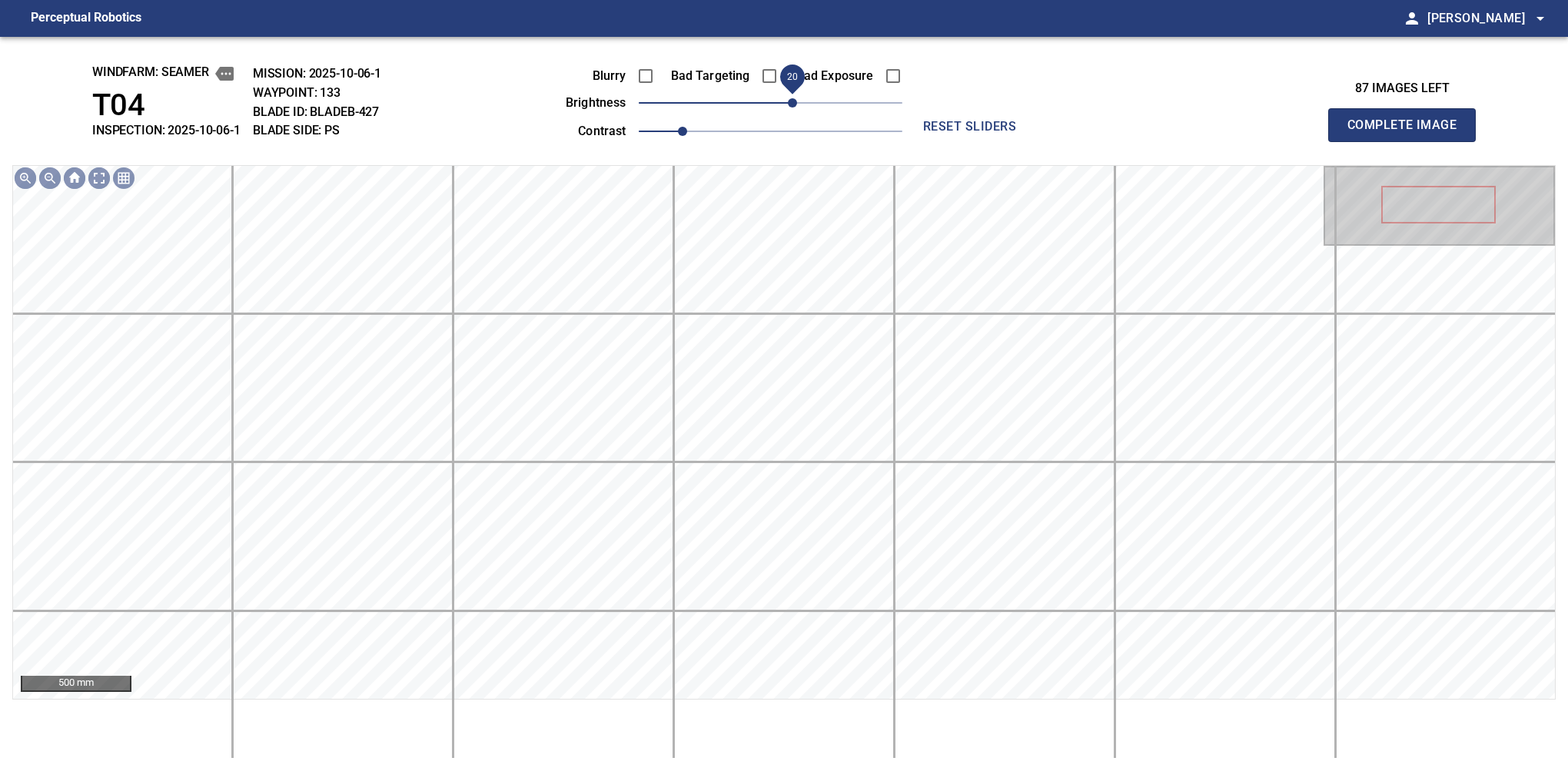
click at [788, 108] on span "20" at bounding box center [792, 103] width 9 height 9
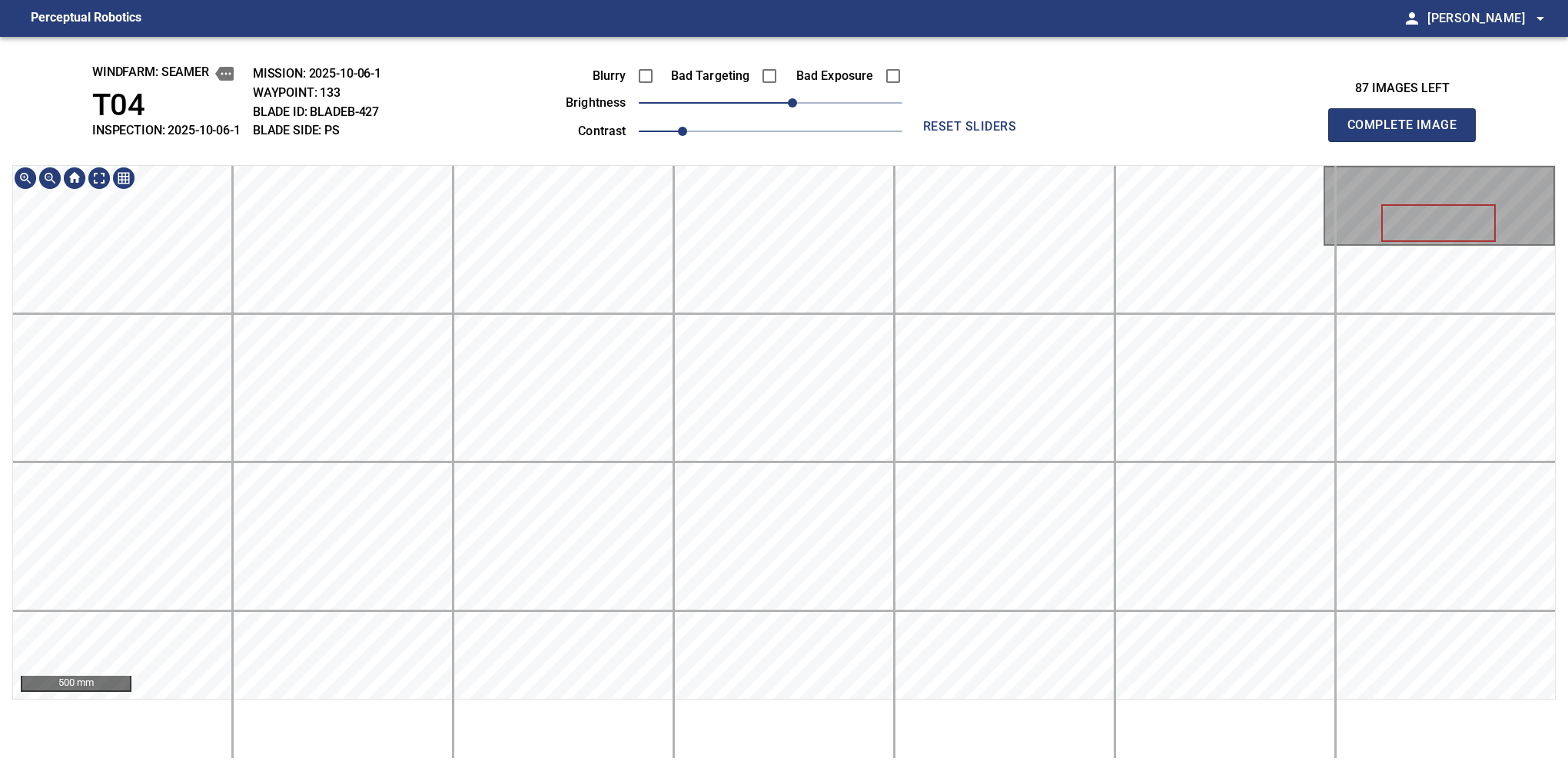
click at [608, 152] on div "windfarm: Seamer T04 INSPECTION: 2025-10-06-1 MISSION: 2025-10-06-1 WAYPOINT: 1…" at bounding box center [784, 403] width 1568 height 734
click at [1035, 142] on button "Complete Image" at bounding box center [1402, 125] width 148 height 34
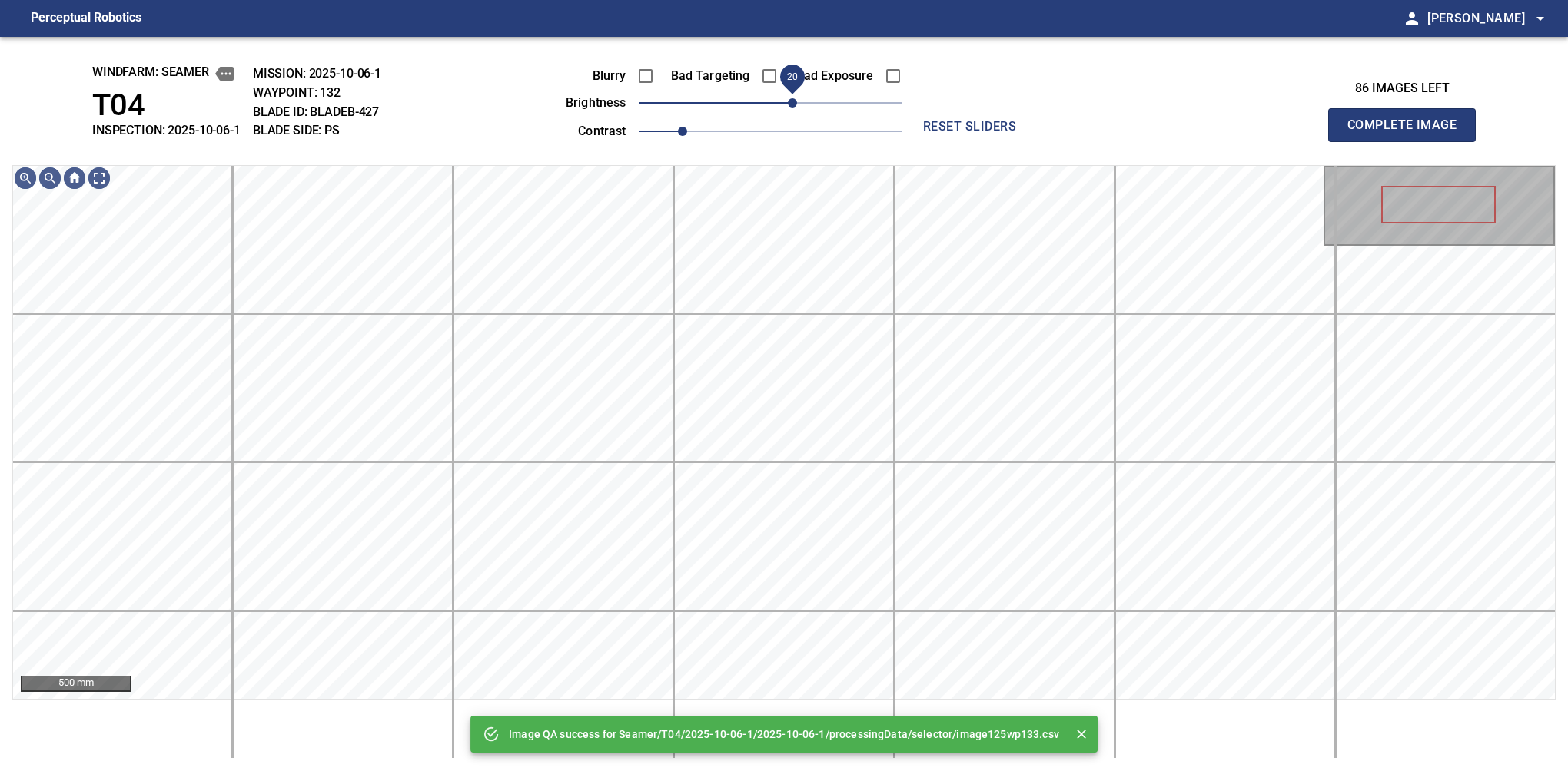
click at [790, 106] on span "20" at bounding box center [792, 103] width 9 height 9
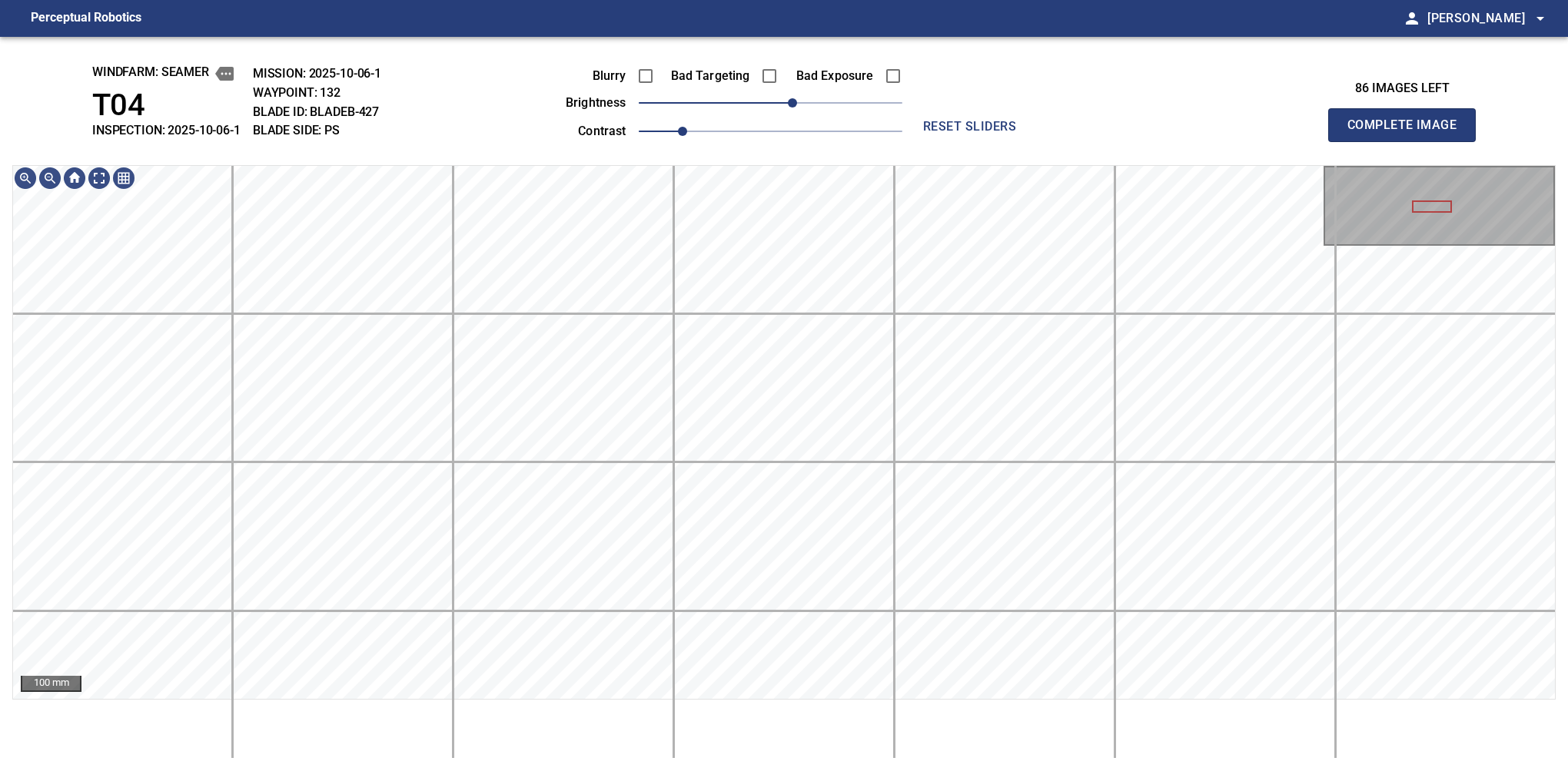
click at [1035, 142] on button "Complete Image" at bounding box center [1402, 125] width 148 height 34
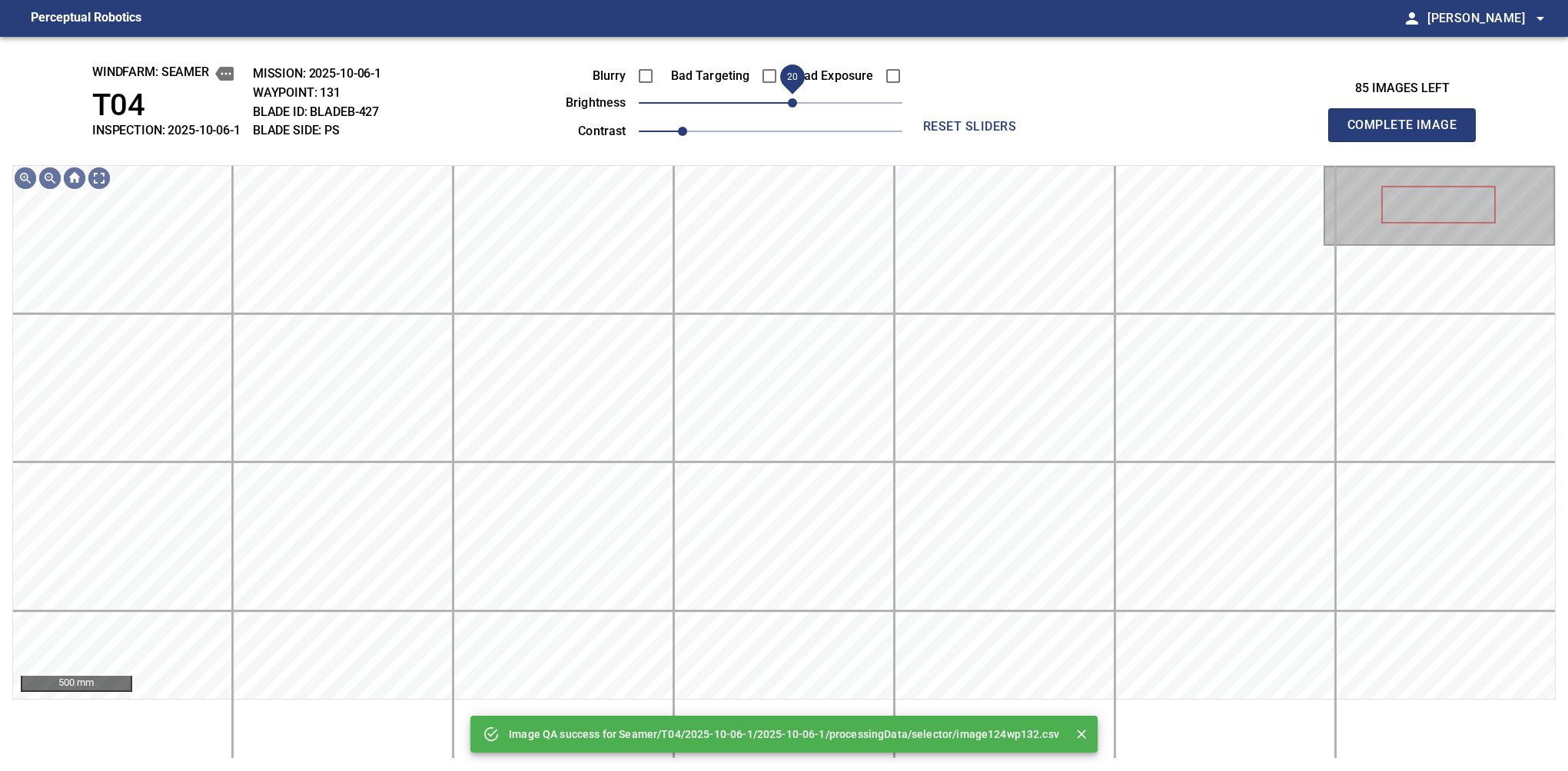
drag, startPoint x: 776, startPoint y: 101, endPoint x: 787, endPoint y: 108, distance: 13.0
click at [788, 108] on span "20" at bounding box center [792, 103] width 9 height 9
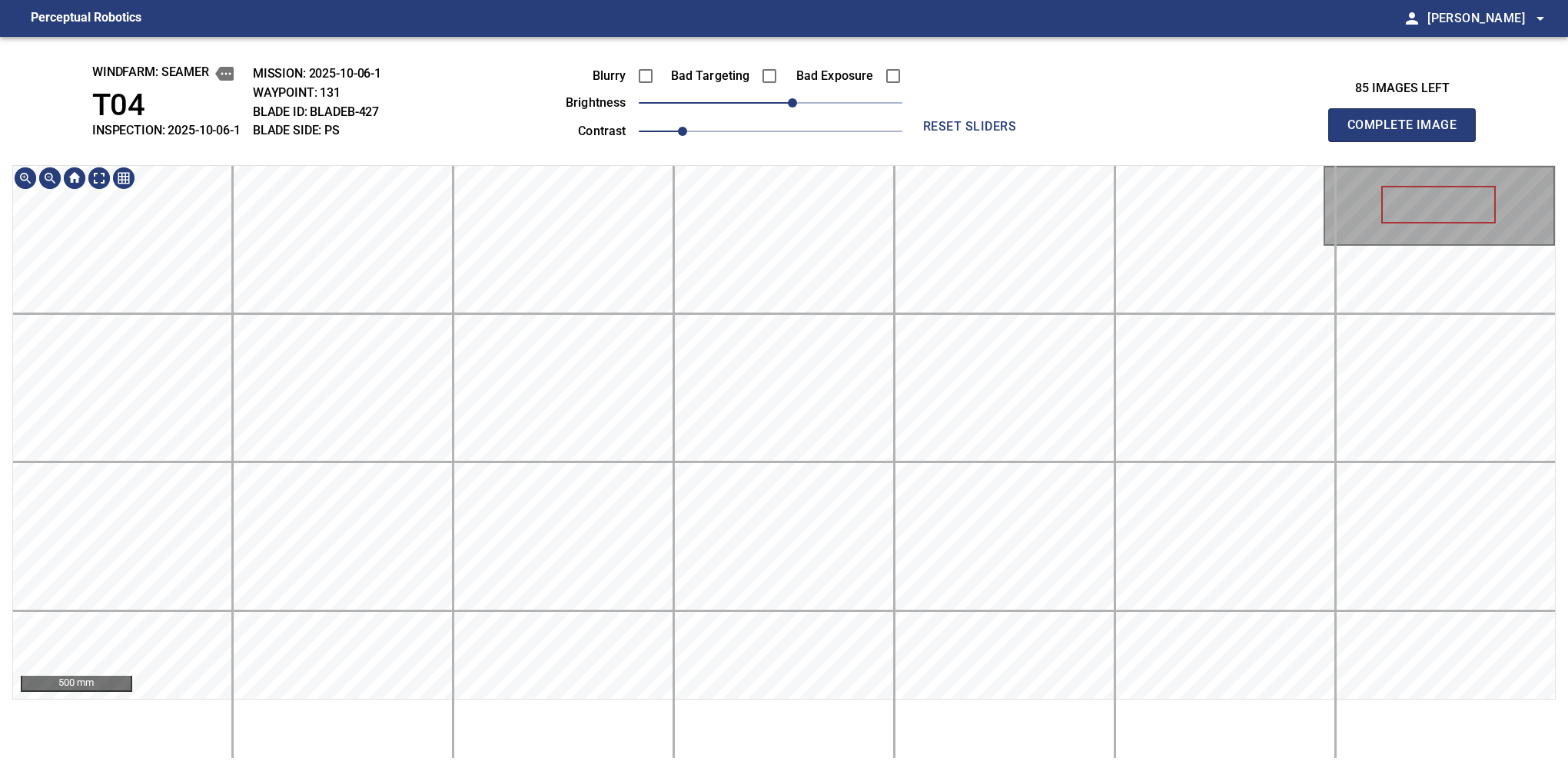
click at [733, 14] on main "Perceptual Robotics person [PERSON_NAME] arrow_drop_down windfarm: Seamer T04 I…" at bounding box center [784, 385] width 1568 height 771
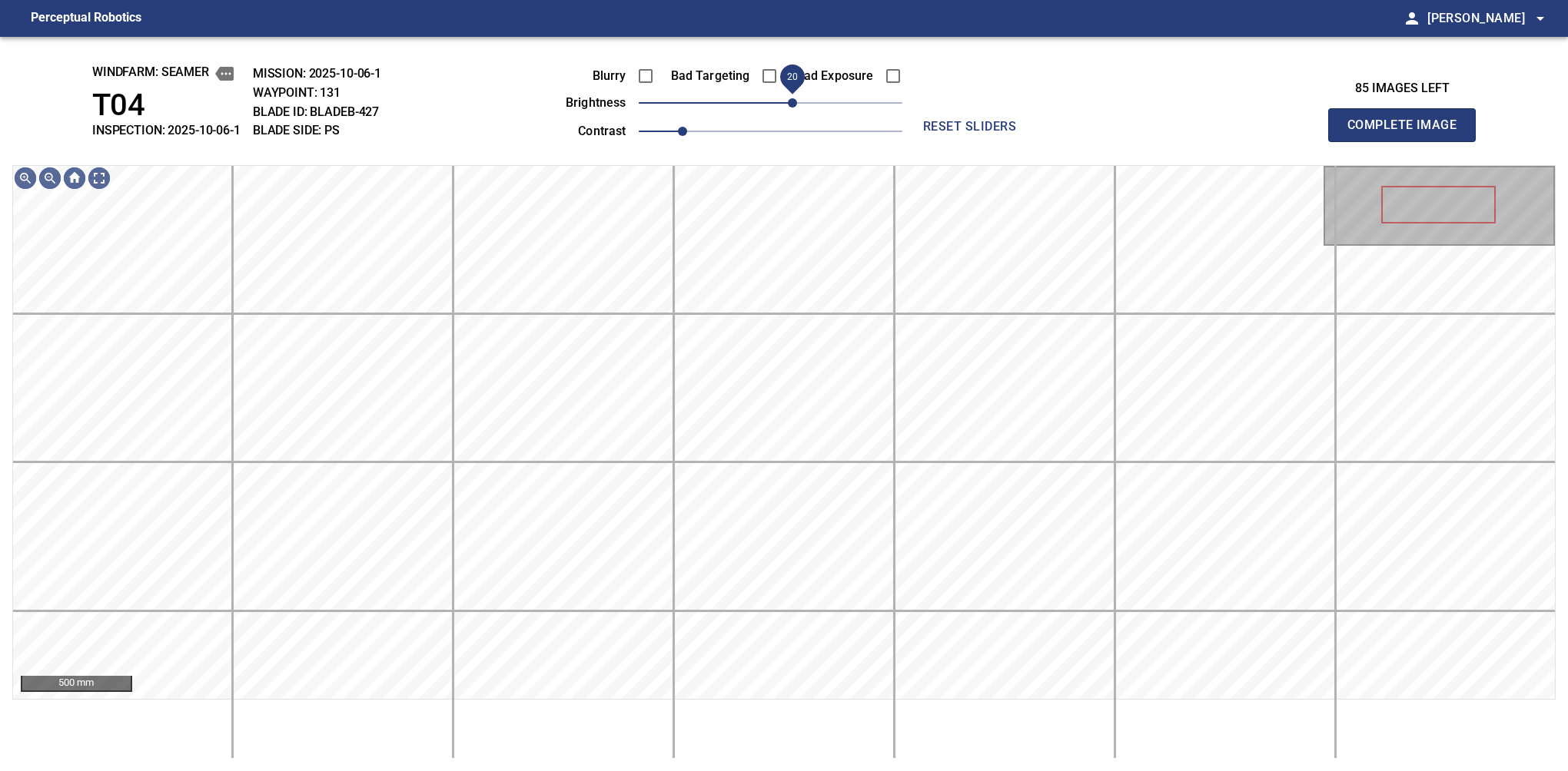
drag, startPoint x: 793, startPoint y: 102, endPoint x: 796, endPoint y: 110, distance: 8.5
click at [796, 108] on span "20" at bounding box center [792, 103] width 9 height 9
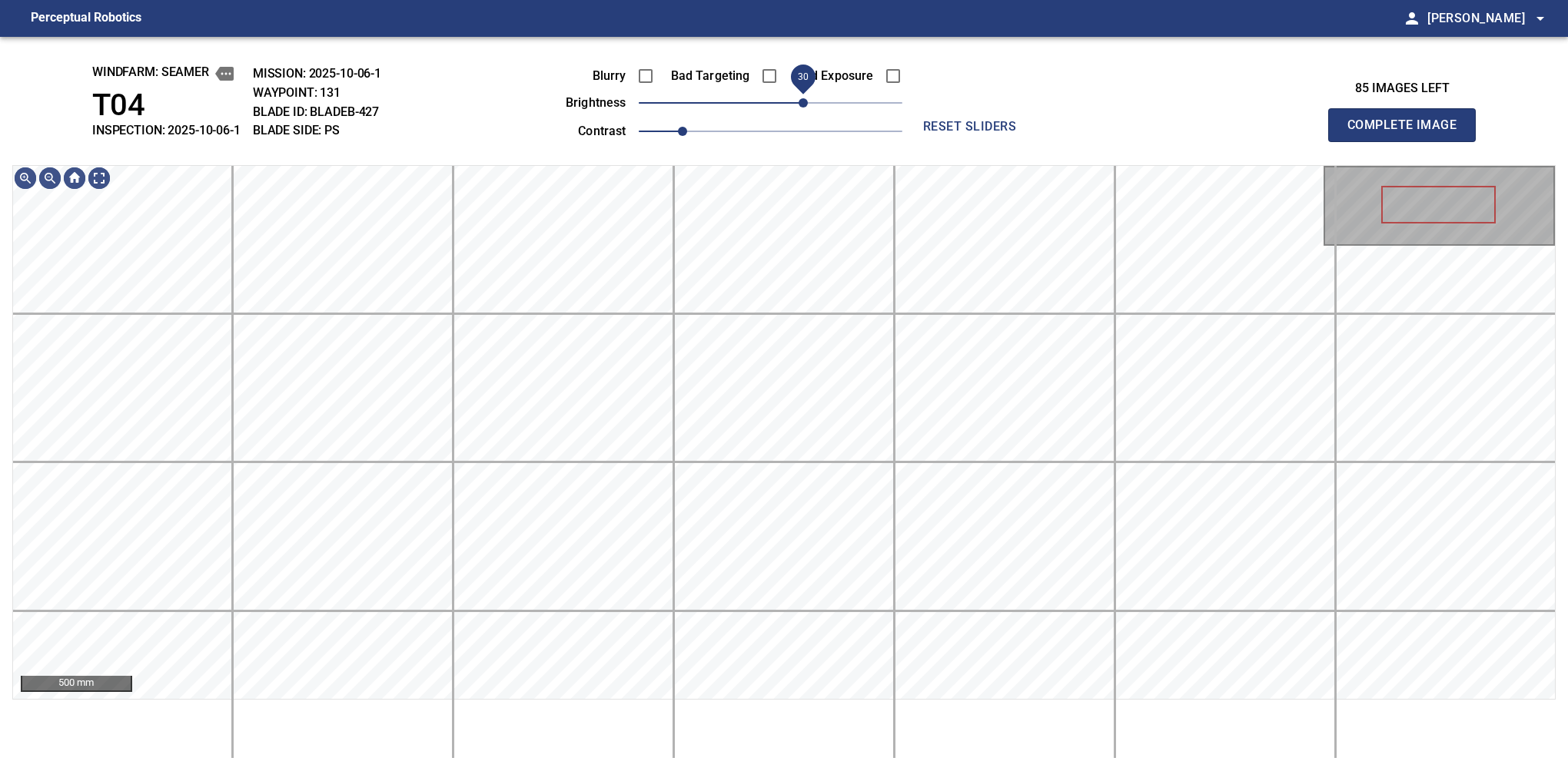
click at [801, 106] on span "30" at bounding box center [803, 103] width 9 height 9
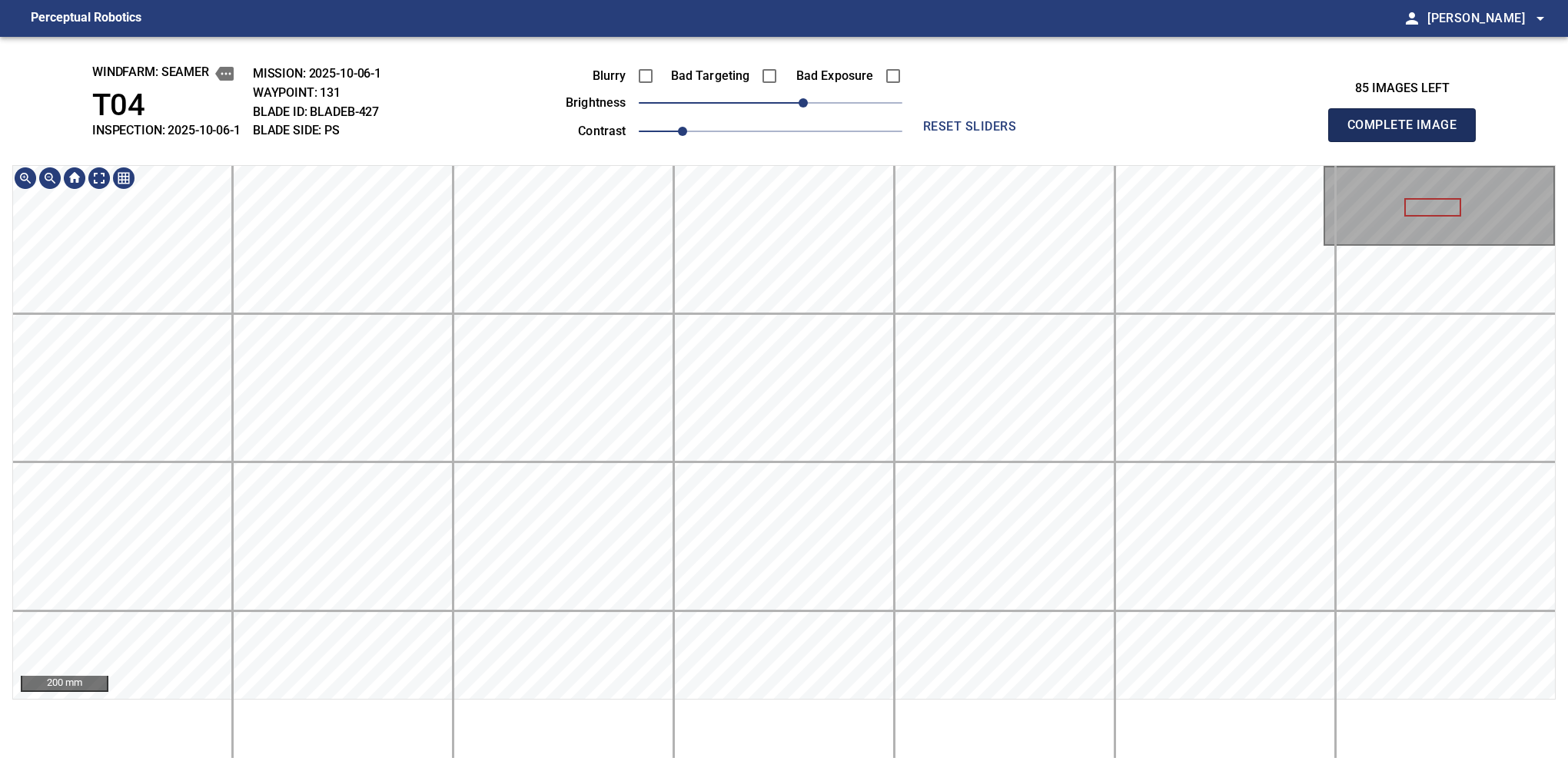
click at [1035, 142] on button "Complete Image" at bounding box center [1402, 125] width 148 height 34
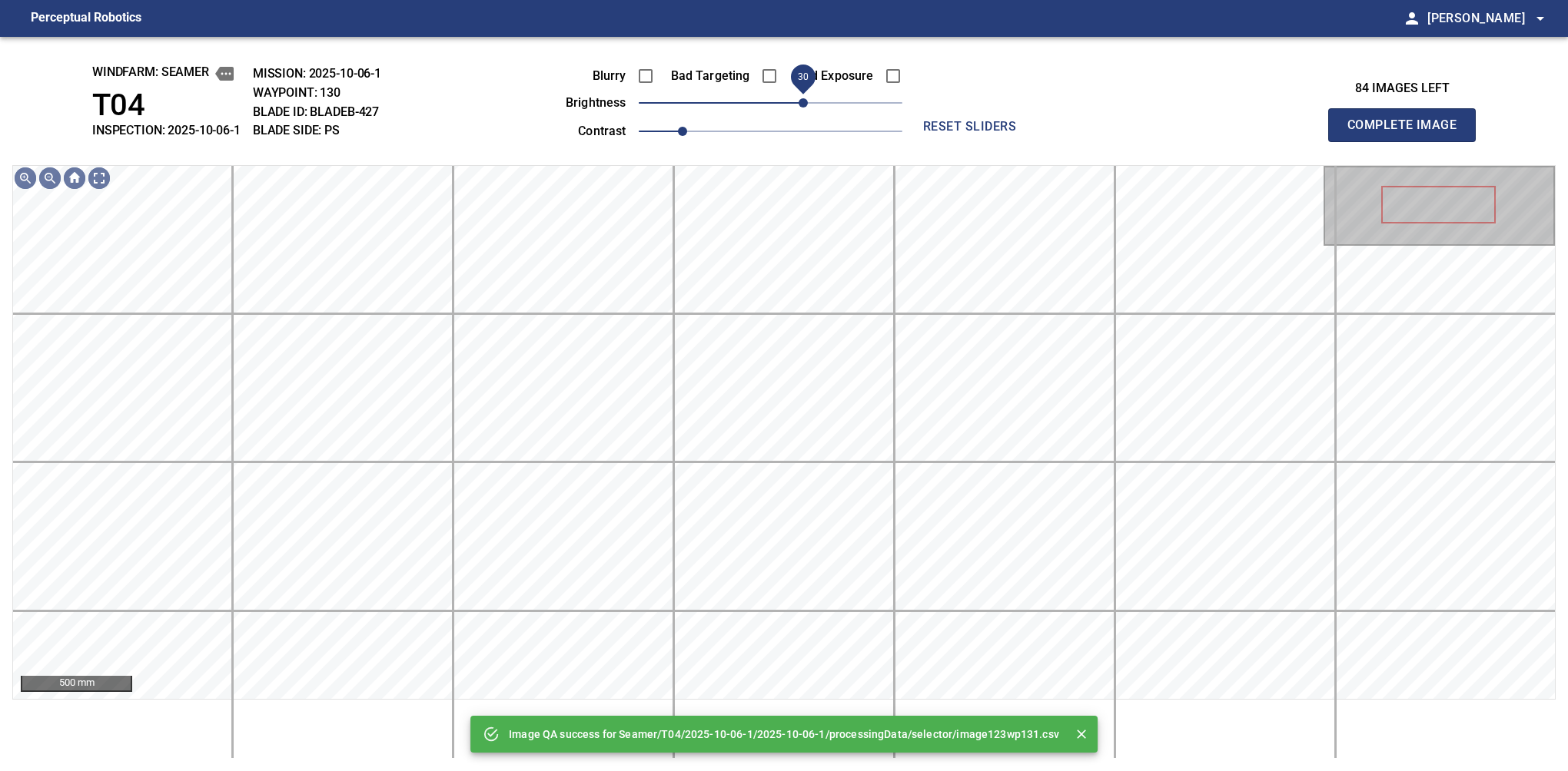
drag, startPoint x: 779, startPoint y: 105, endPoint x: 801, endPoint y: 102, distance: 22.2
click at [801, 102] on span "30" at bounding box center [803, 103] width 9 height 9
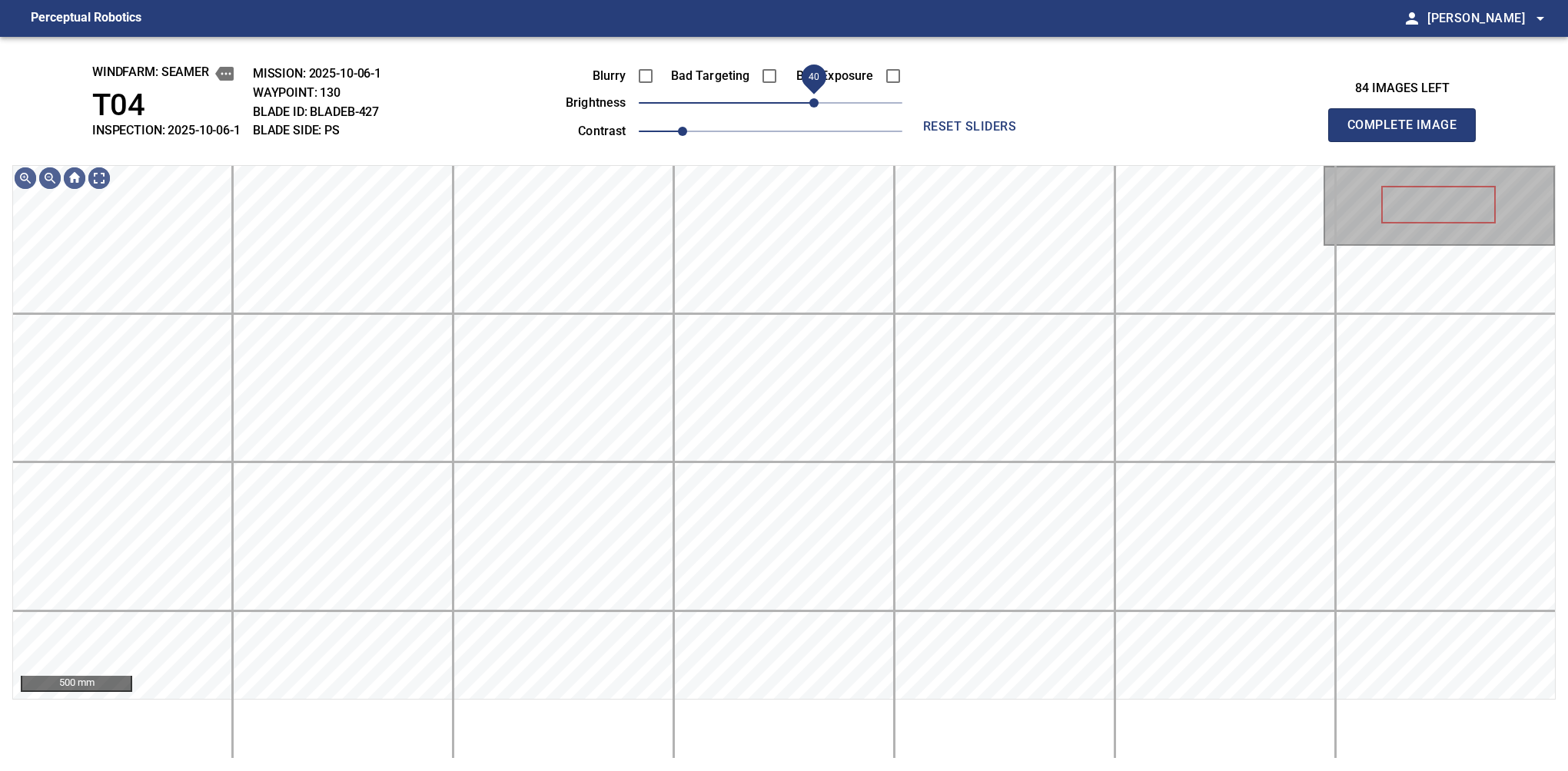
drag, startPoint x: 801, startPoint y: 102, endPoint x: 812, endPoint y: 102, distance: 11.0
click at [812, 102] on span "40" at bounding box center [813, 103] width 9 height 9
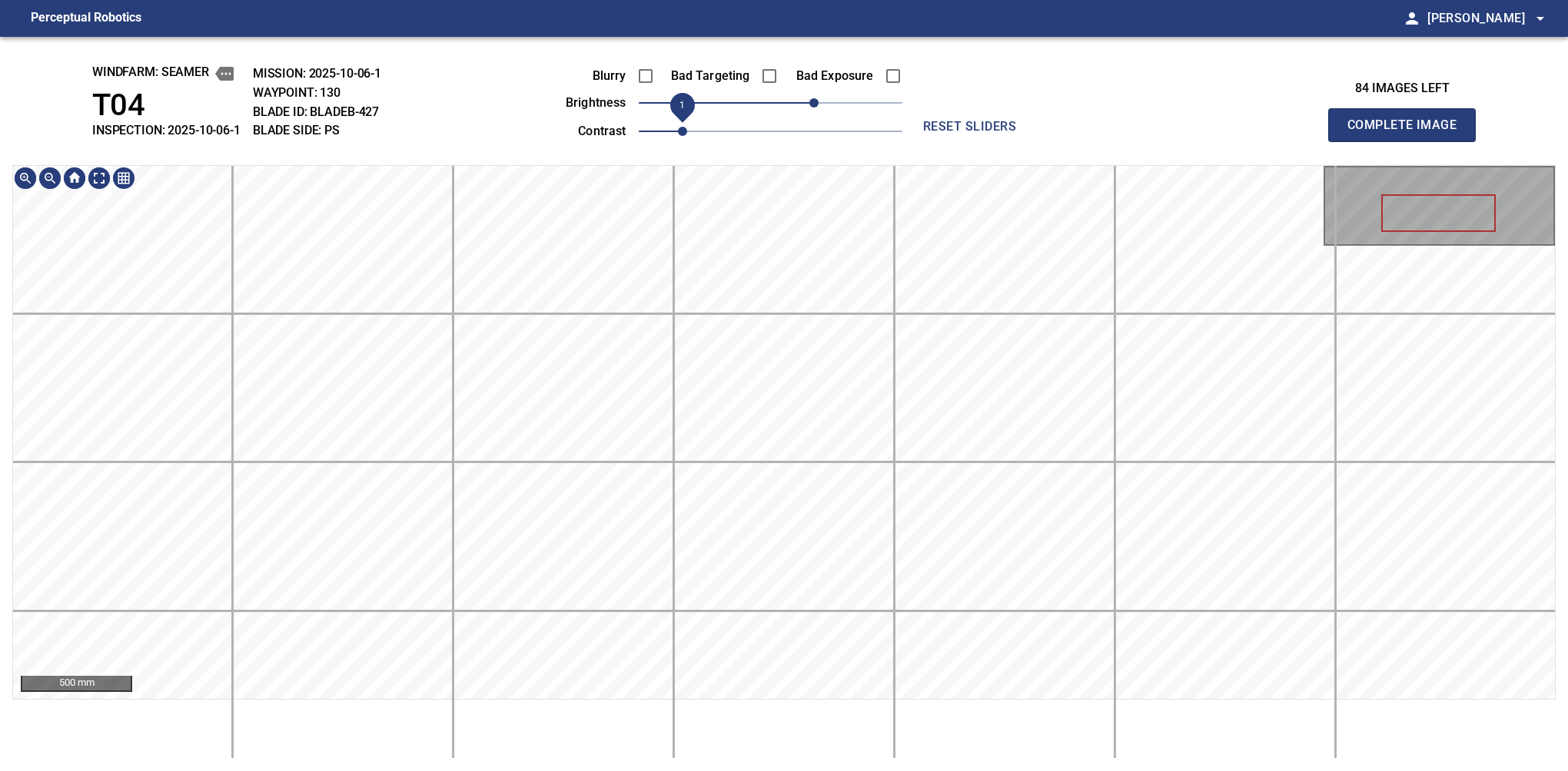
click at [691, 113] on div "windfarm: Seamer T04 INSPECTION: 2025-10-06-1 MISSION: 2025-10-06-1 WAYPOINT: 1…" at bounding box center [784, 403] width 1568 height 734
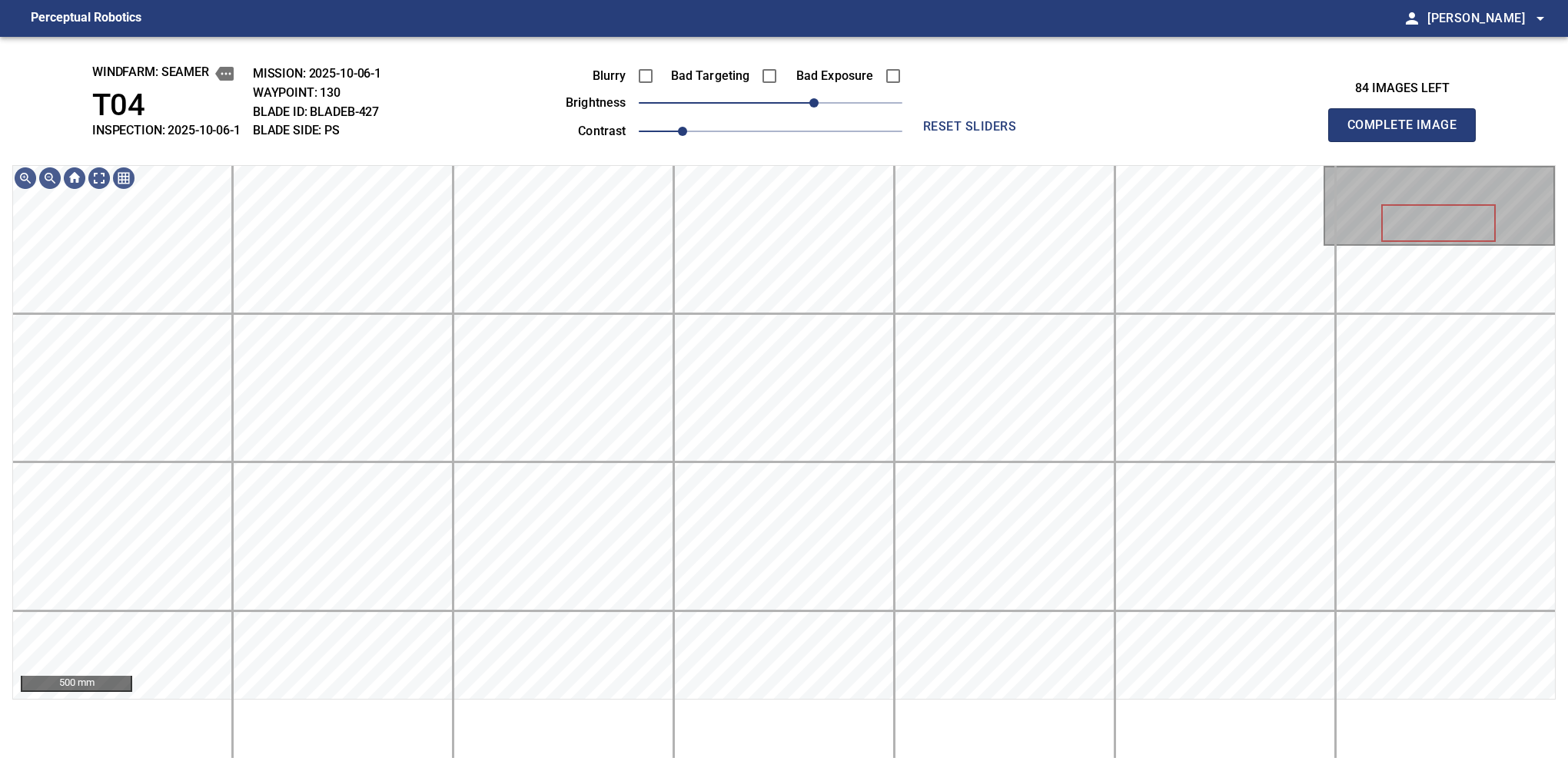
click at [1035, 172] on div "windfarm: Seamer T04 INSPECTION: 2025-10-06-1 MISSION: 2025-10-06-1 WAYPOINT: 1…" at bounding box center [784, 403] width 1568 height 734
click at [1035, 142] on button "Complete Image" at bounding box center [1402, 125] width 148 height 34
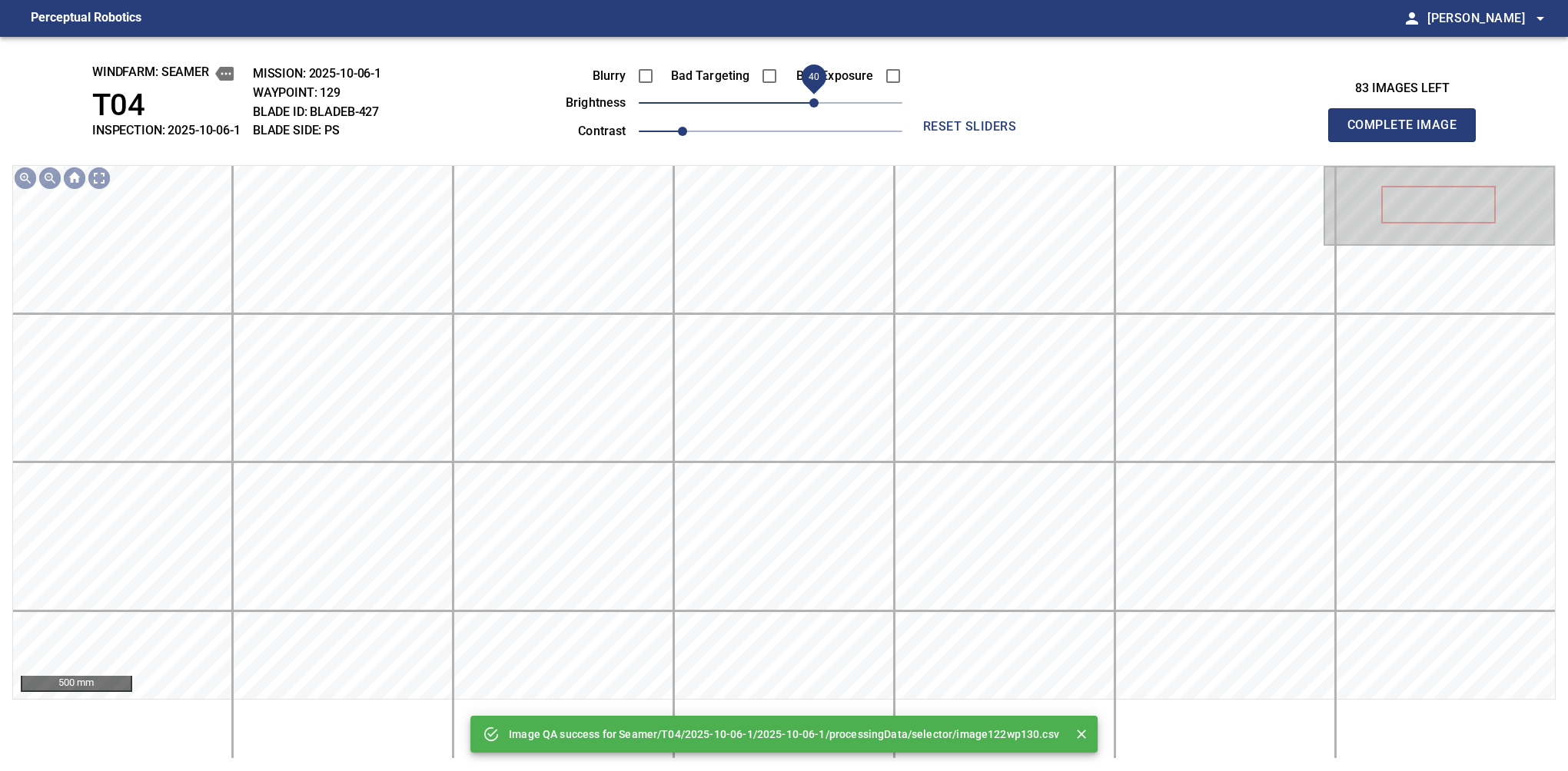
click at [819, 96] on span "40" at bounding box center [770, 102] width 264 height 21
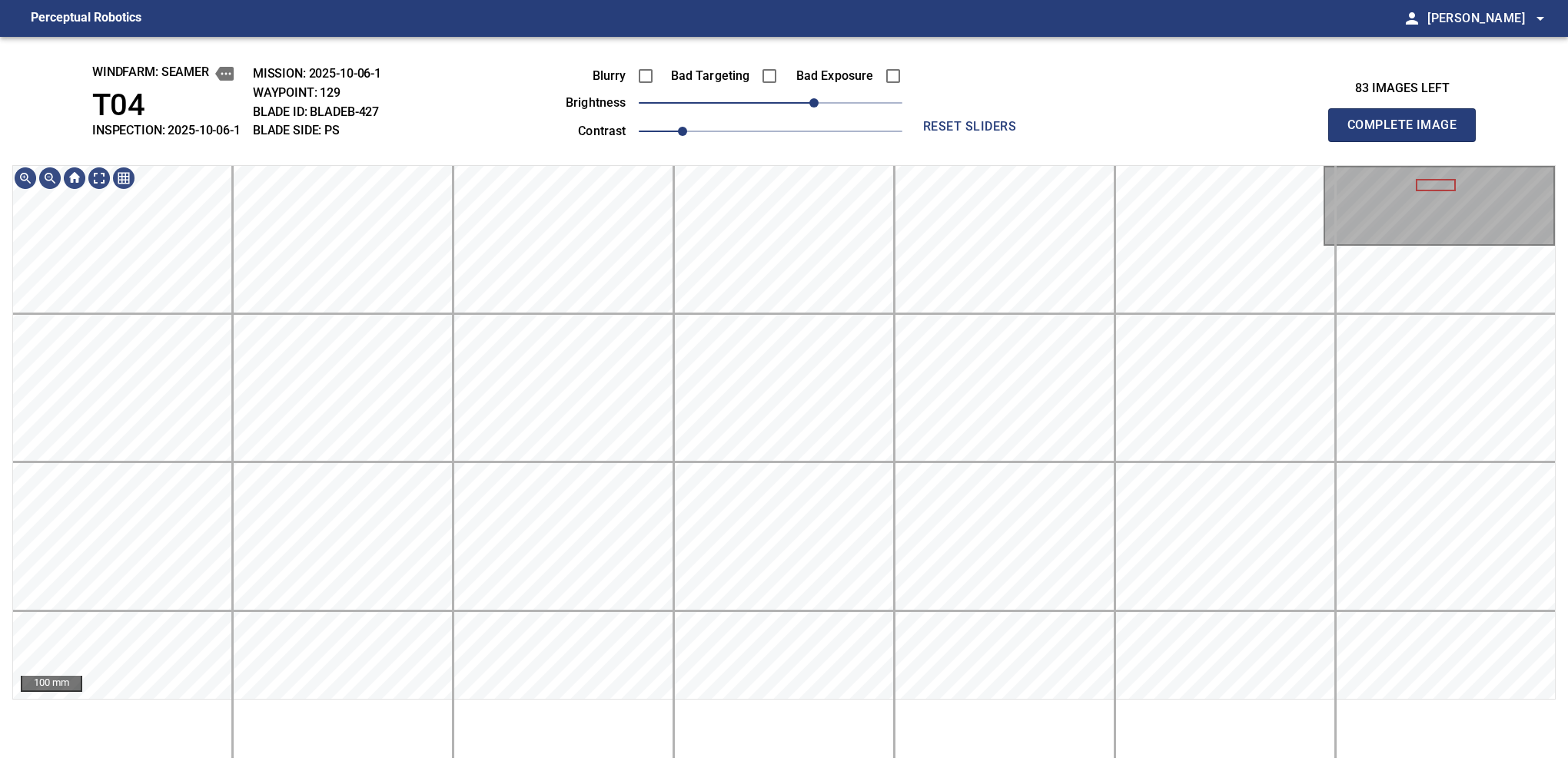
click at [1035, 142] on button "Complete Image" at bounding box center [1402, 125] width 148 height 34
drag, startPoint x: 787, startPoint y: 110, endPoint x: 800, endPoint y: 108, distance: 13.2
click at [800, 108] on span "30" at bounding box center [803, 103] width 9 height 9
click at [1035, 142] on button "Complete Image" at bounding box center [1402, 125] width 148 height 34
click at [793, 107] on span "20" at bounding box center [792, 103] width 9 height 9
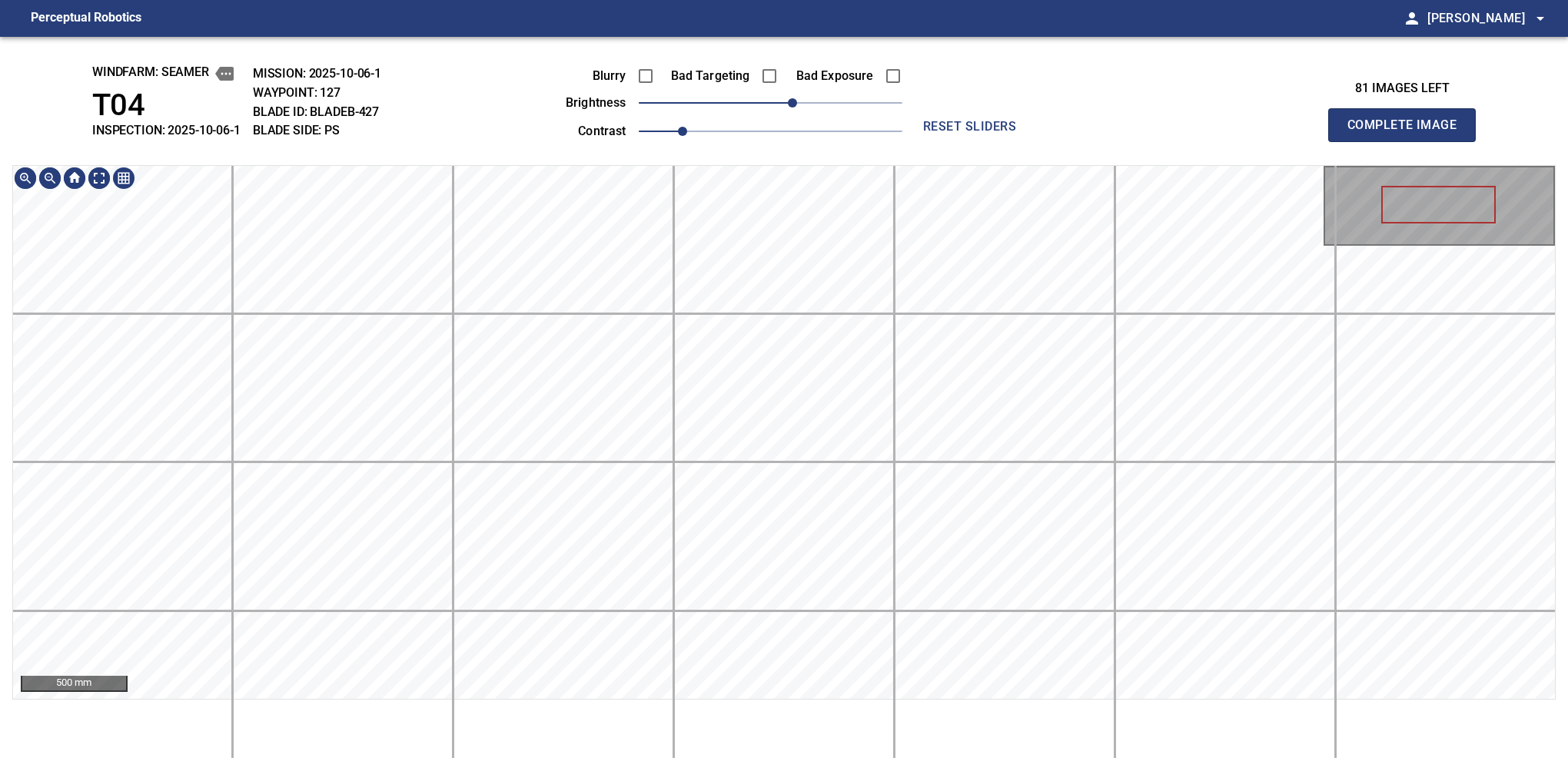
click at [812, 88] on div "windfarm: Seamer T04 INSPECTION: 2025-10-06-1 MISSION: 2025-10-06-1 WAYPOINT: 1…" at bounding box center [784, 403] width 1568 height 734
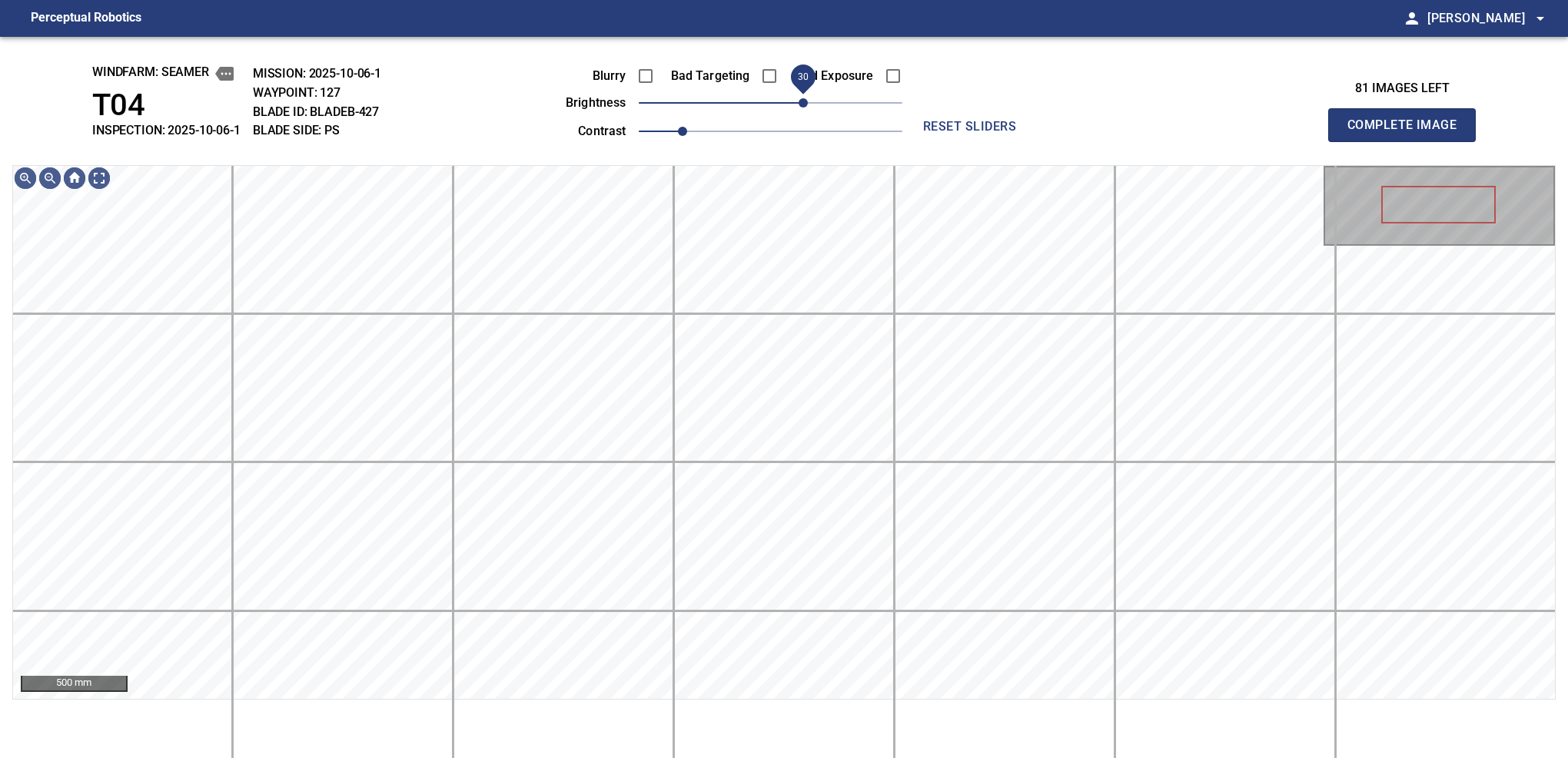
drag, startPoint x: 795, startPoint y: 110, endPoint x: 800, endPoint y: 101, distance: 10.3
click at [800, 101] on span "30" at bounding box center [803, 103] width 9 height 9
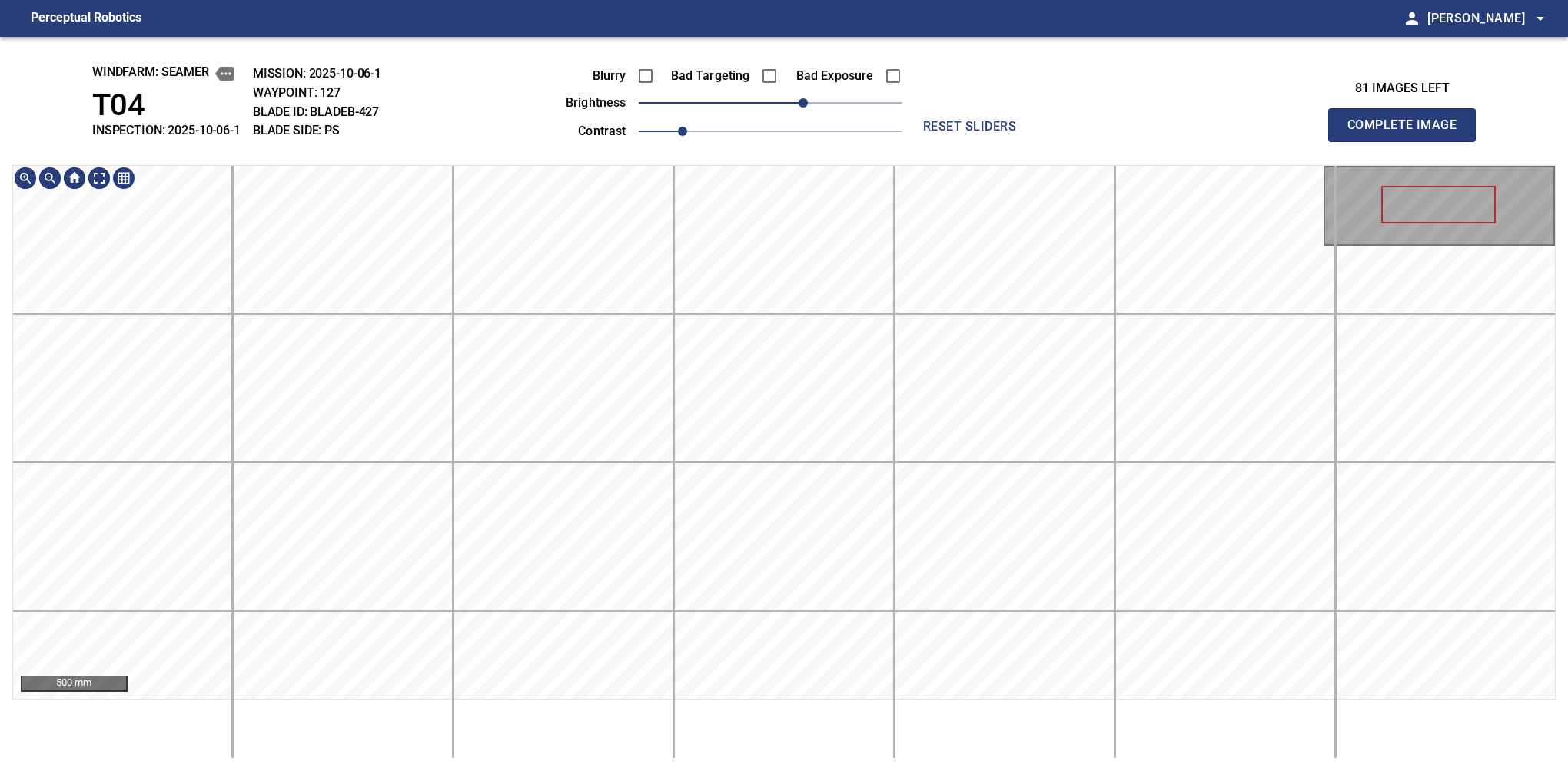
click at [785, 115] on div "windfarm: Seamer T04 INSPECTION: 2025-10-06-1 MISSION: 2025-10-06-1 WAYPOINT: 1…" at bounding box center [784, 403] width 1568 height 734
click at [1035, 142] on button "Complete Image" at bounding box center [1402, 125] width 148 height 34
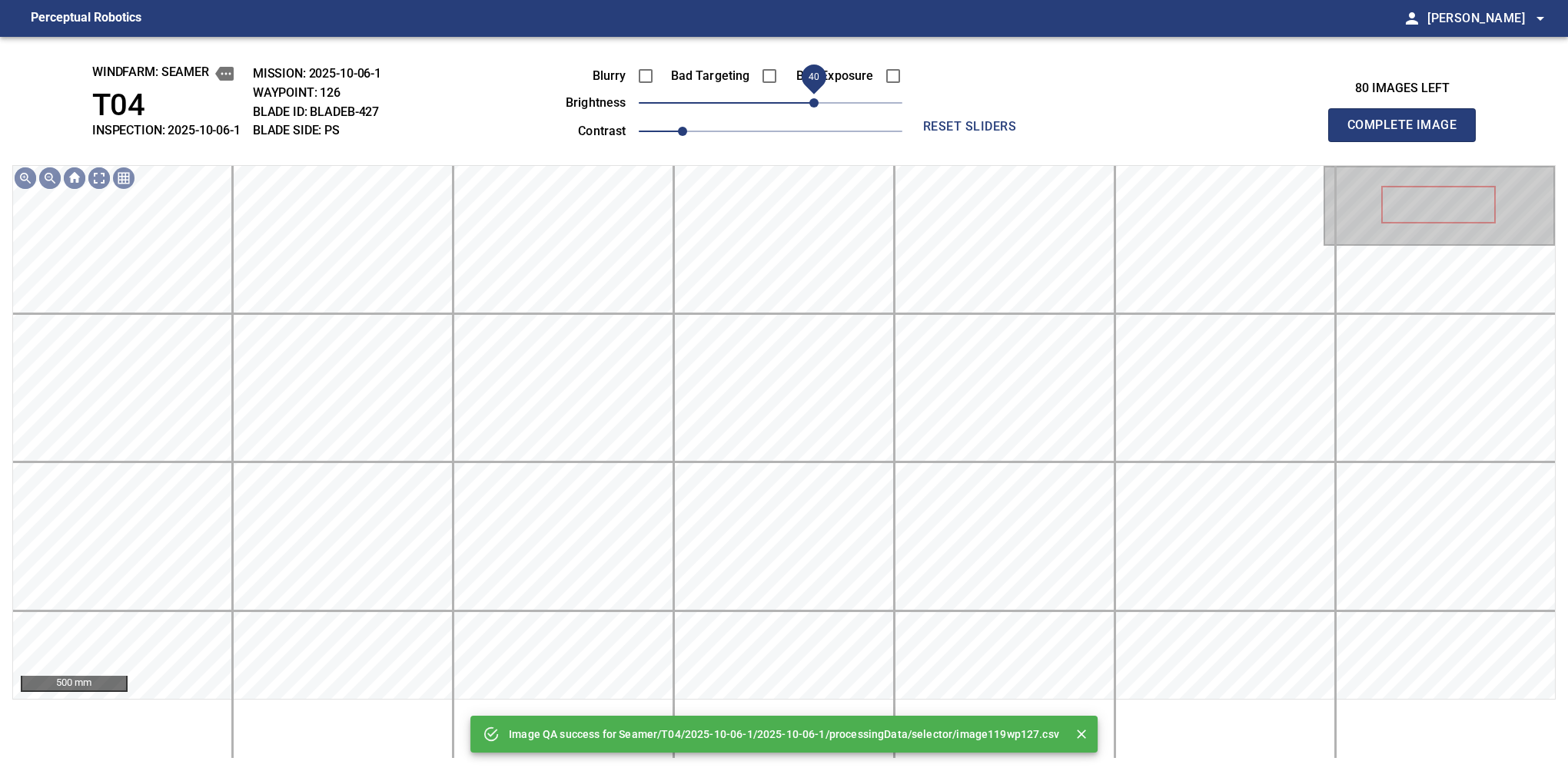
drag, startPoint x: 797, startPoint y: 98, endPoint x: 813, endPoint y: 93, distance: 16.8
click at [813, 98] on span "40" at bounding box center [813, 103] width 9 height 9
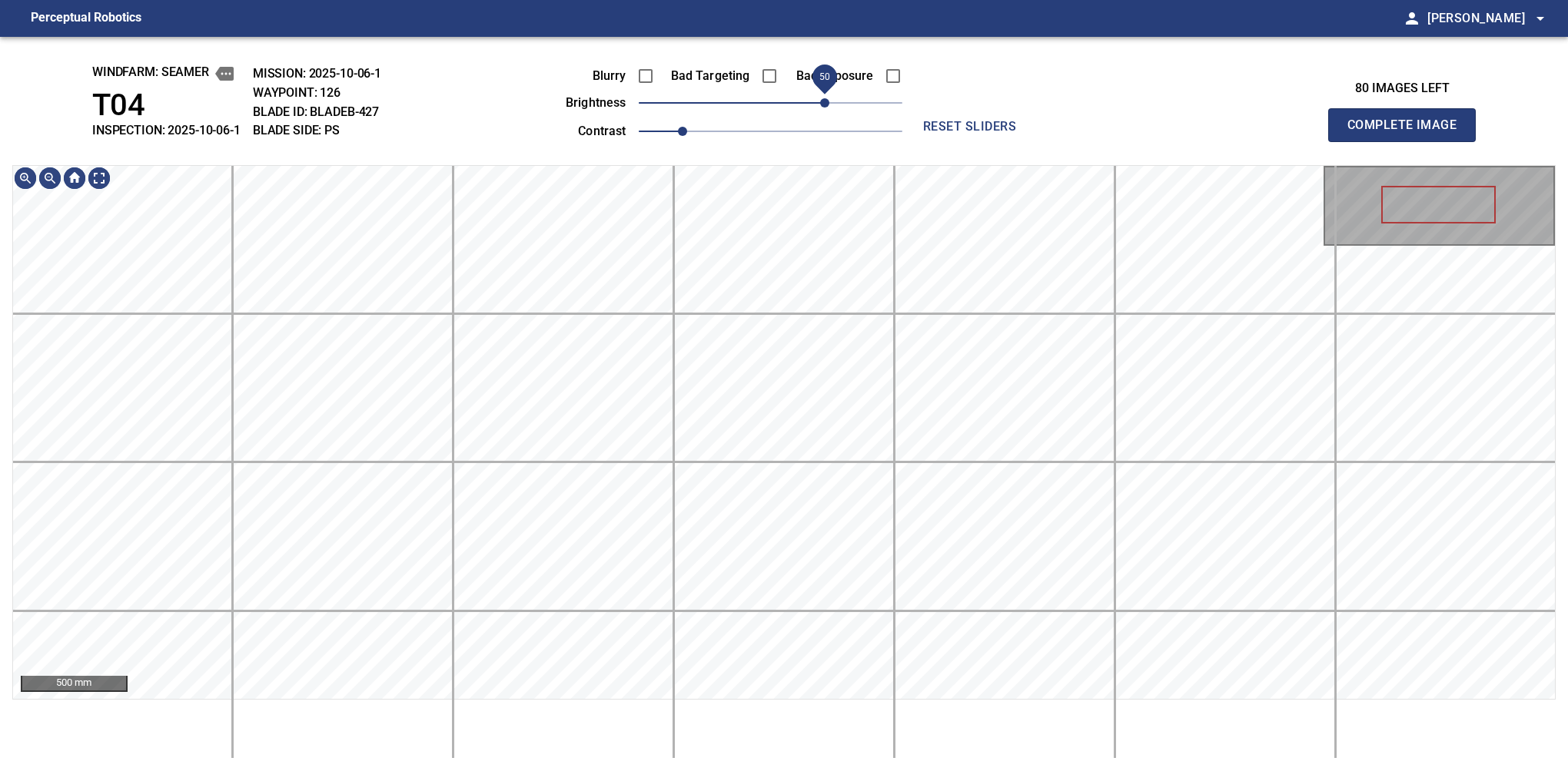
click at [821, 104] on span "50" at bounding box center [824, 103] width 9 height 9
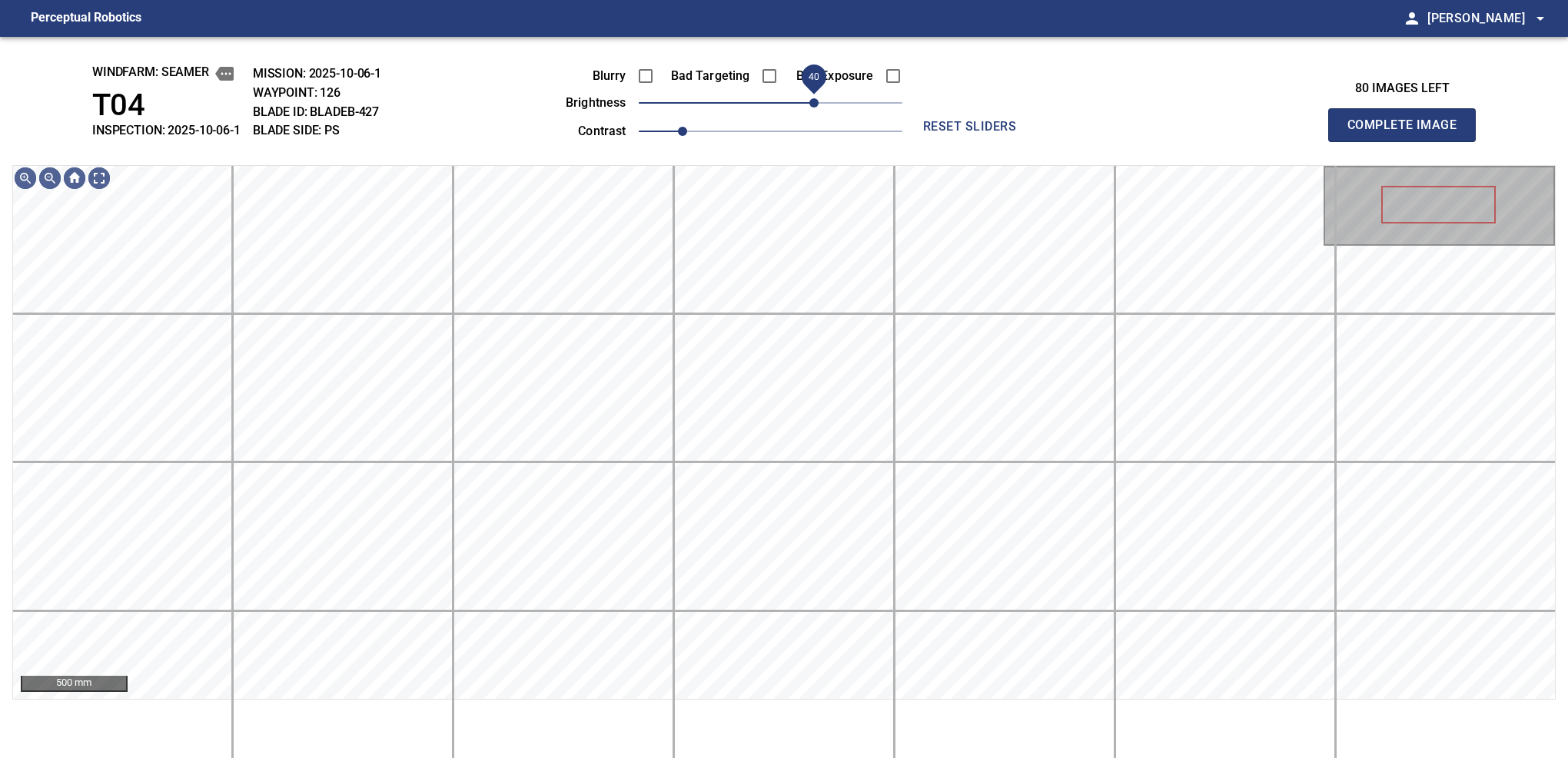
click at [817, 106] on span "40" at bounding box center [813, 103] width 9 height 9
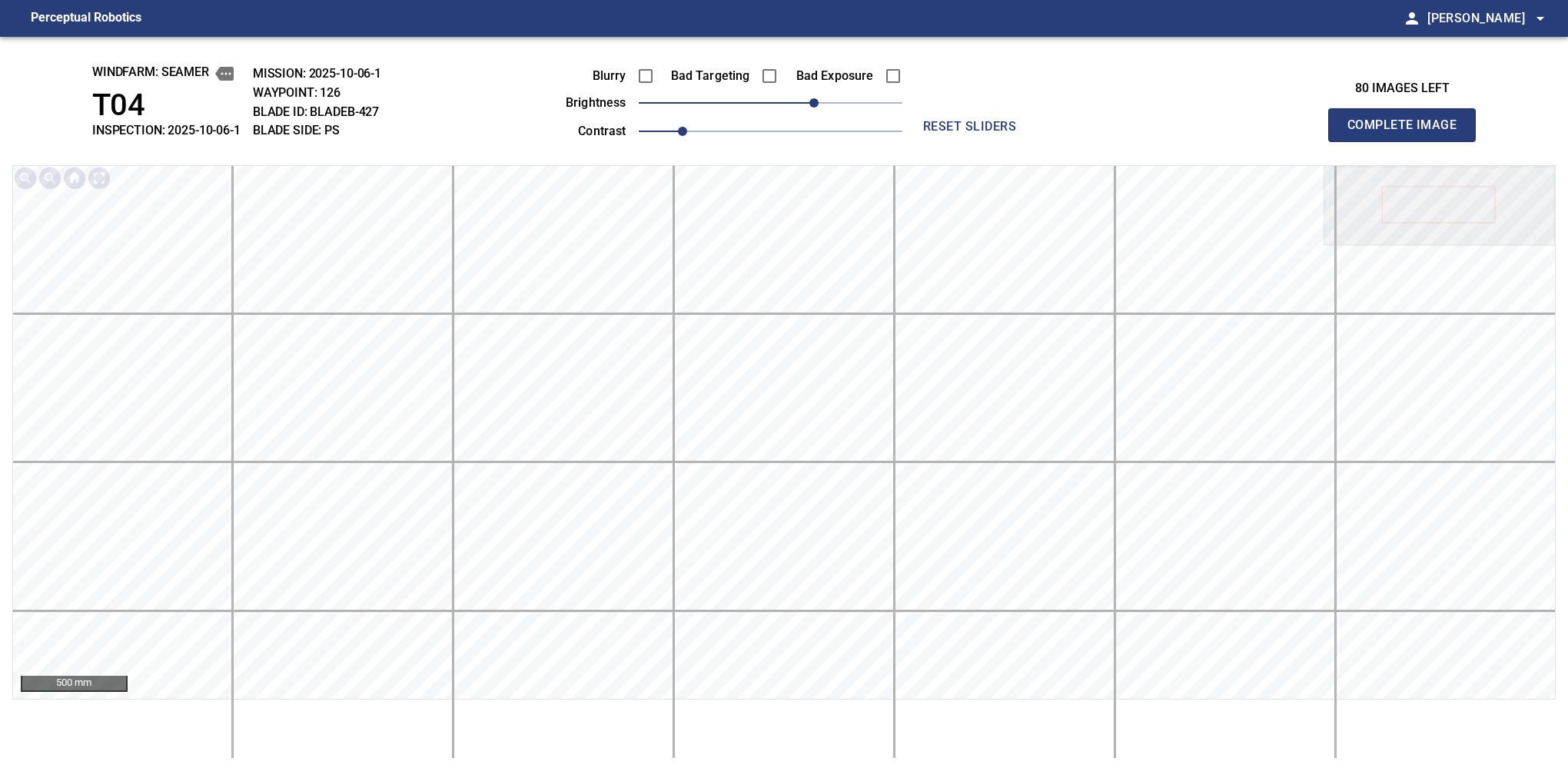
click at [1035, 142] on button "Complete Image" at bounding box center [1402, 125] width 148 height 34
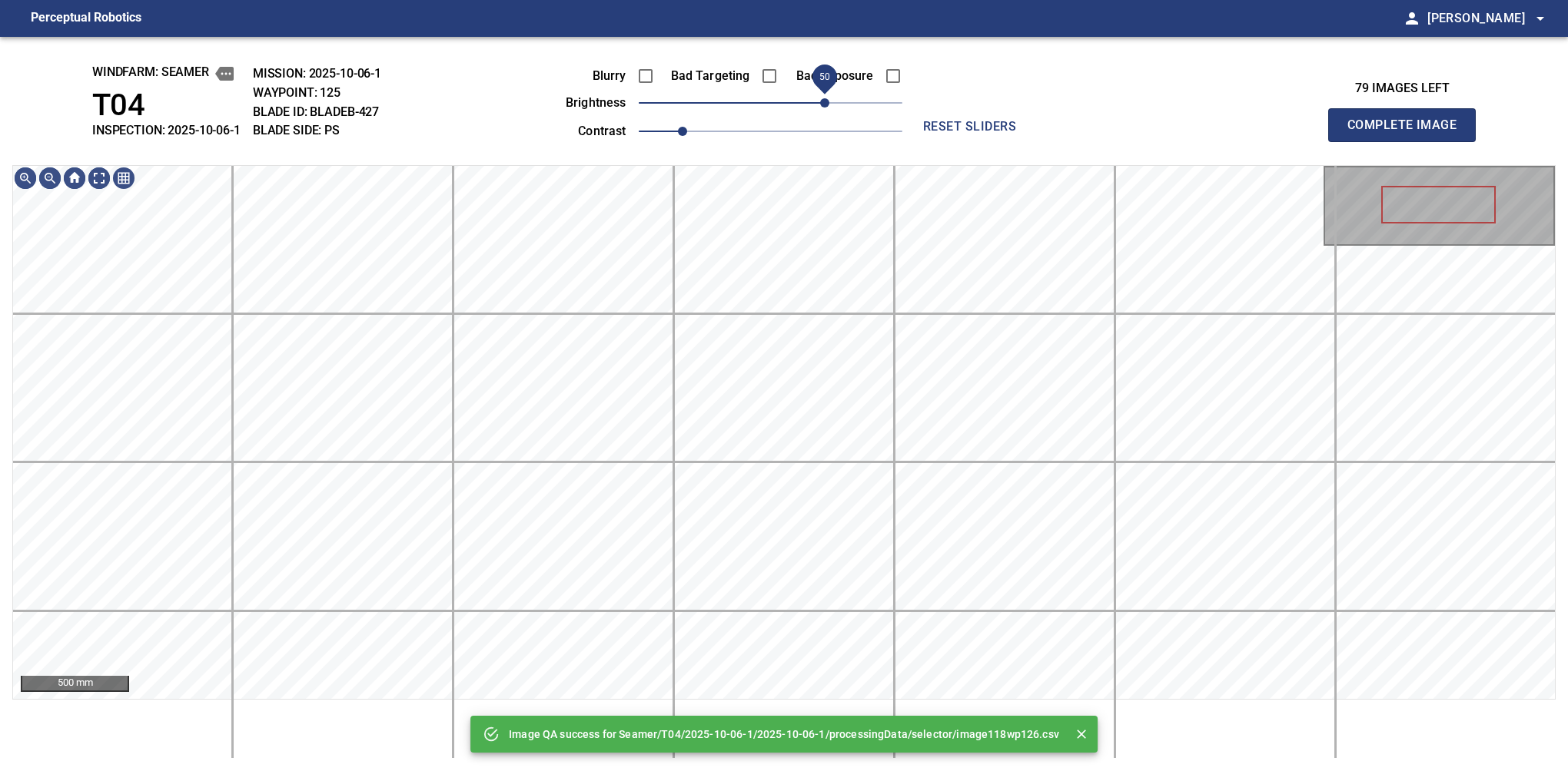
drag, startPoint x: 817, startPoint y: 106, endPoint x: 827, endPoint y: 101, distance: 11.2
click at [827, 101] on span "50" at bounding box center [770, 102] width 264 height 21
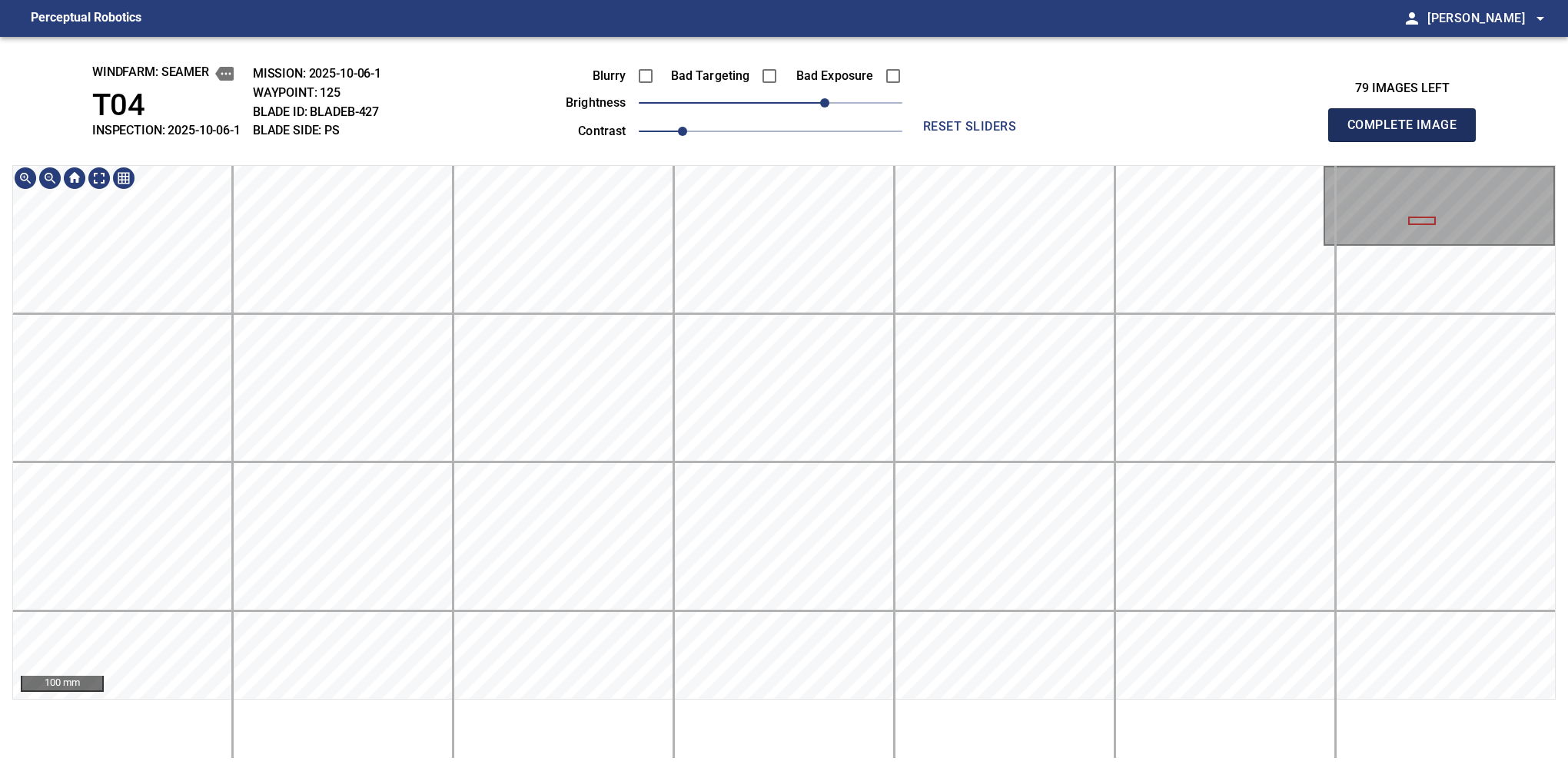
click at [1035, 142] on button "Complete Image" at bounding box center [1402, 125] width 148 height 34
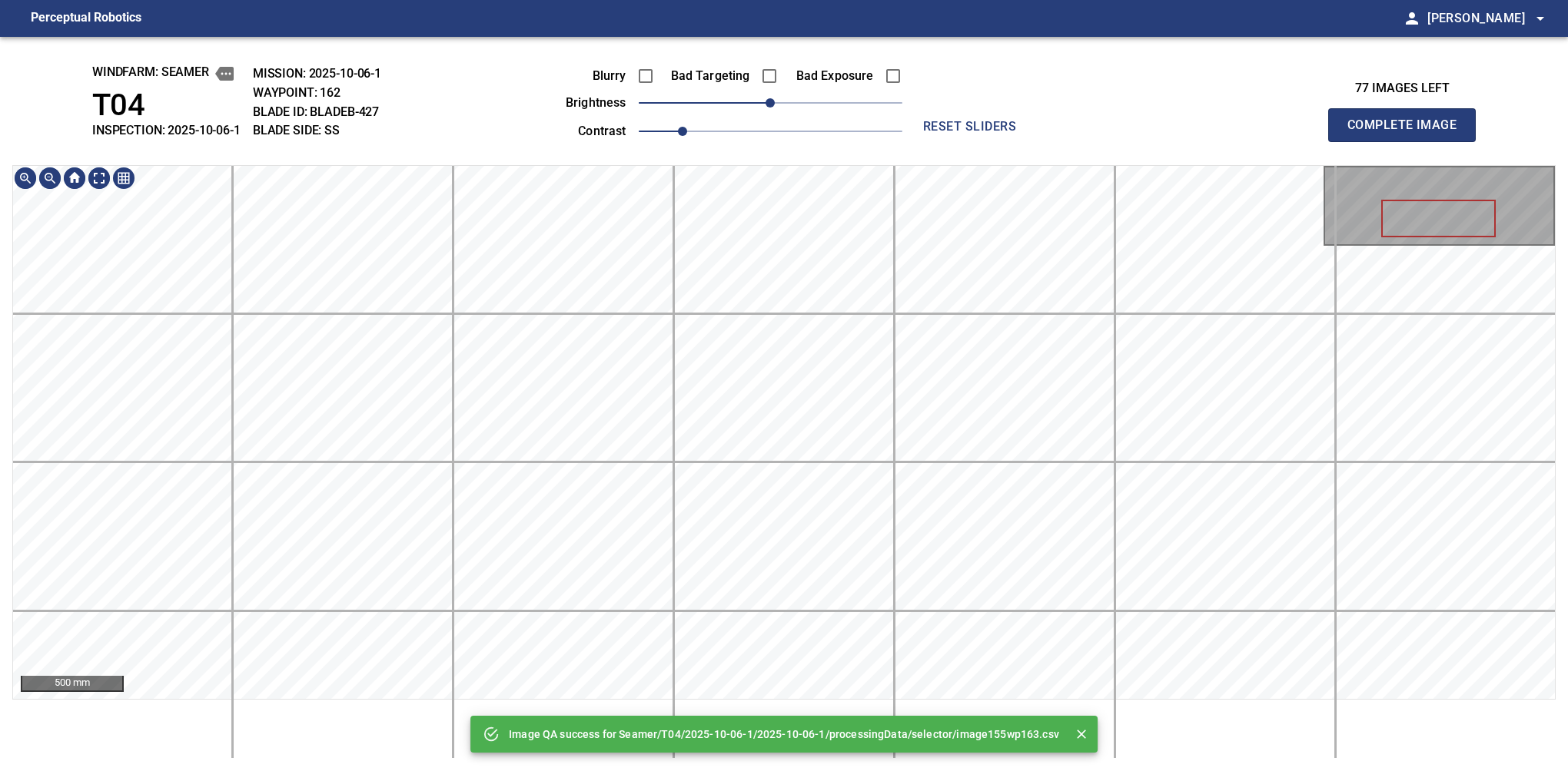
click at [650, 148] on div "Image QA success for Seamer/T04/2025-10-06-1/2025-10-06-1/processingData/select…" at bounding box center [784, 403] width 1568 height 734
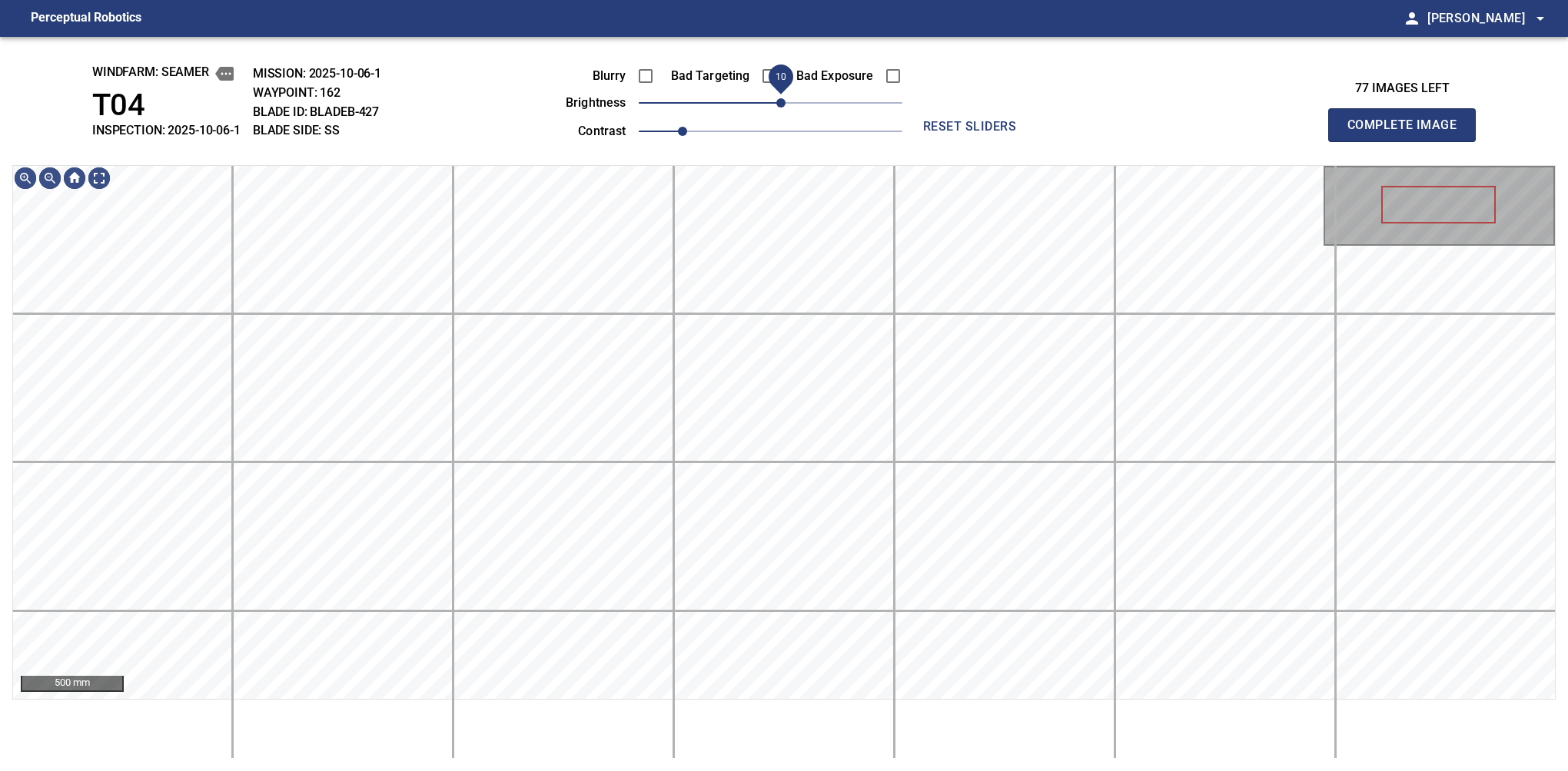
drag, startPoint x: 768, startPoint y: 114, endPoint x: 785, endPoint y: 106, distance: 18.8
click at [785, 106] on span "10" at bounding box center [780, 103] width 9 height 9
click at [1035, 142] on button "Complete Image" at bounding box center [1402, 125] width 148 height 34
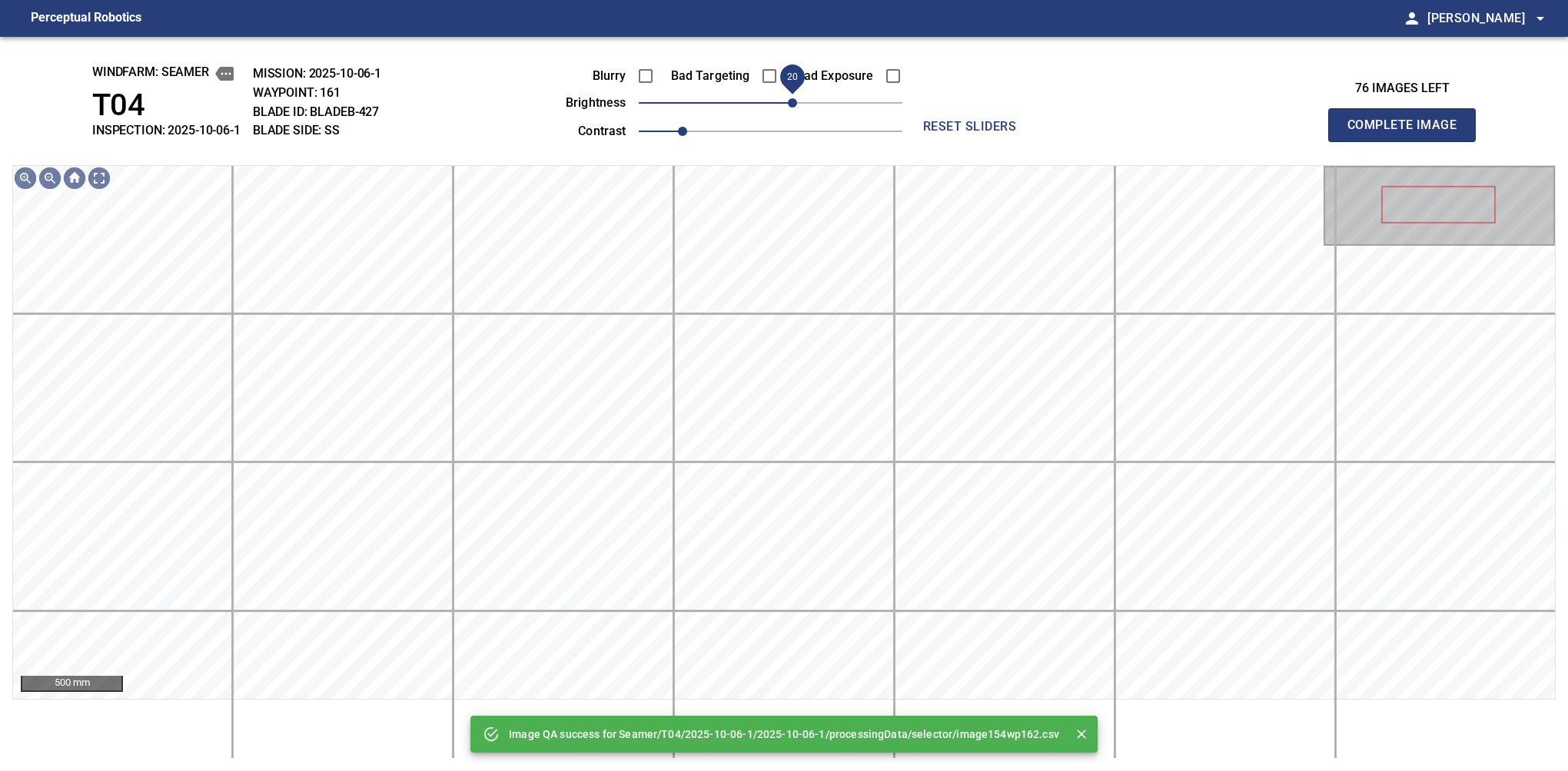
drag, startPoint x: 785, startPoint y: 108, endPoint x: 792, endPoint y: 106, distance: 7.3
click at [792, 106] on span "20" at bounding box center [792, 103] width 9 height 9
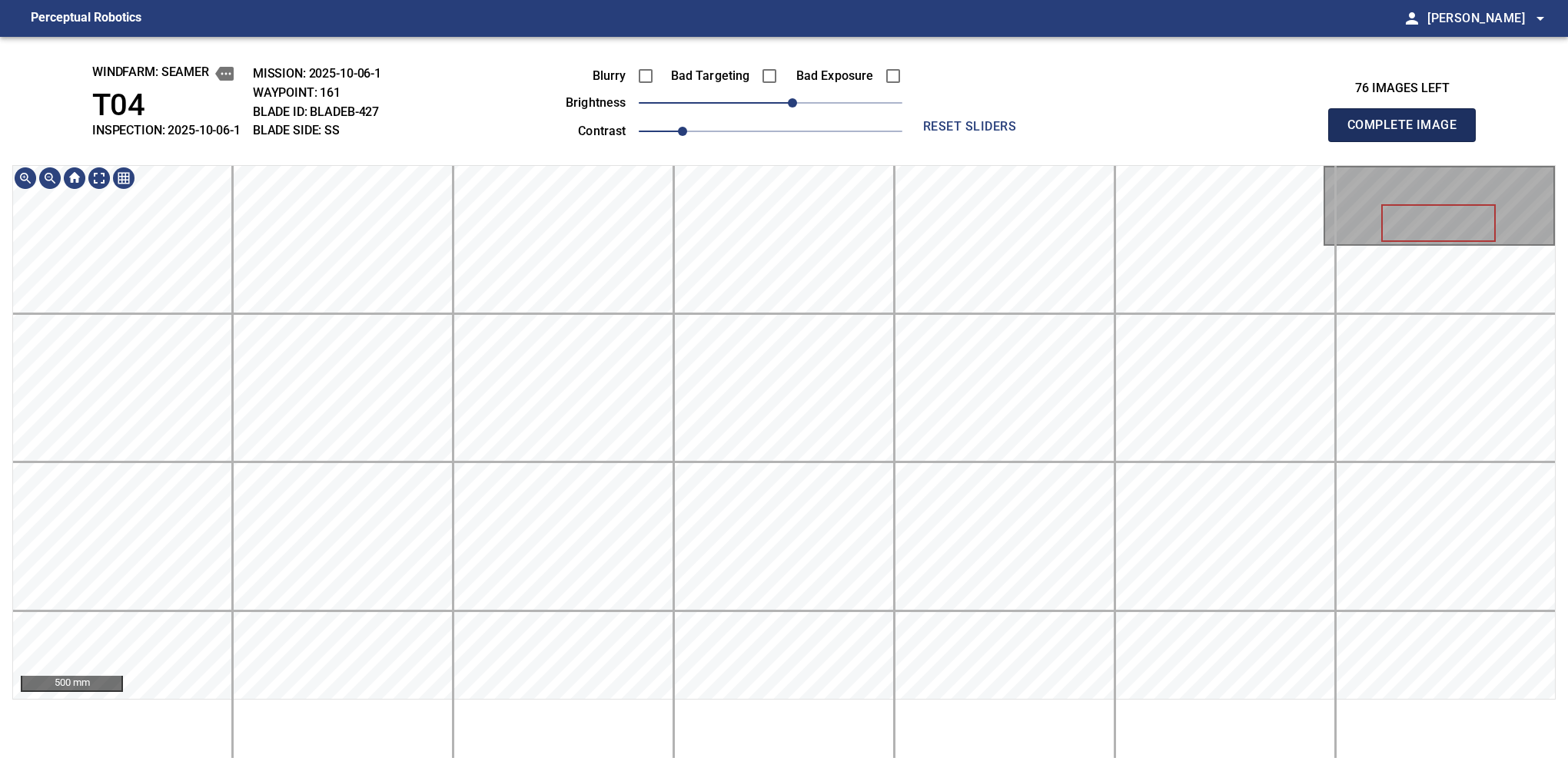
click at [1035, 142] on button "Complete Image" at bounding box center [1402, 125] width 148 height 34
drag, startPoint x: 771, startPoint y: 114, endPoint x: 790, endPoint y: 102, distance: 22.5
click at [790, 102] on span "20" at bounding box center [792, 103] width 9 height 9
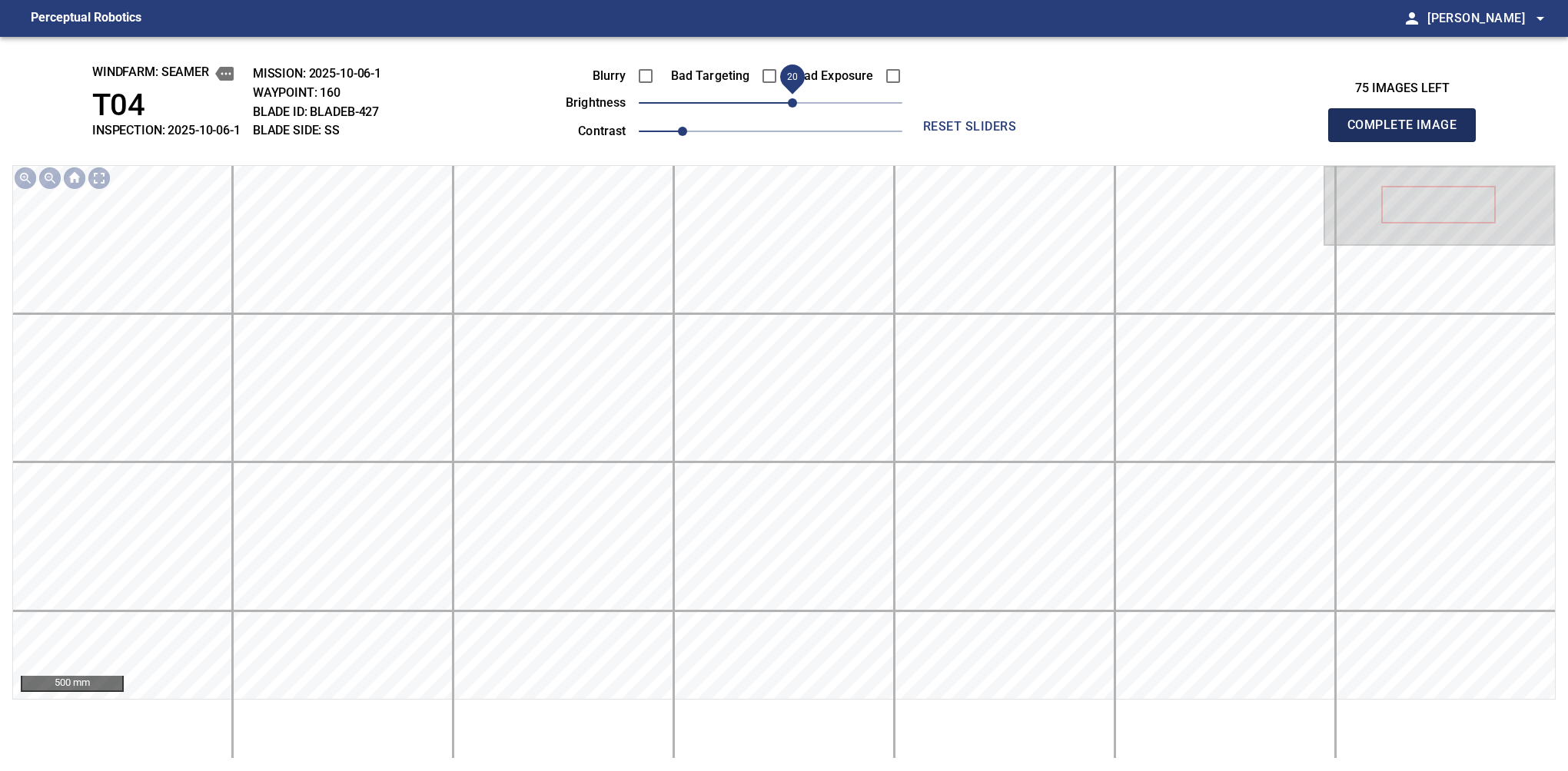
click at [1035, 142] on button "Complete Image" at bounding box center [1402, 125] width 148 height 34
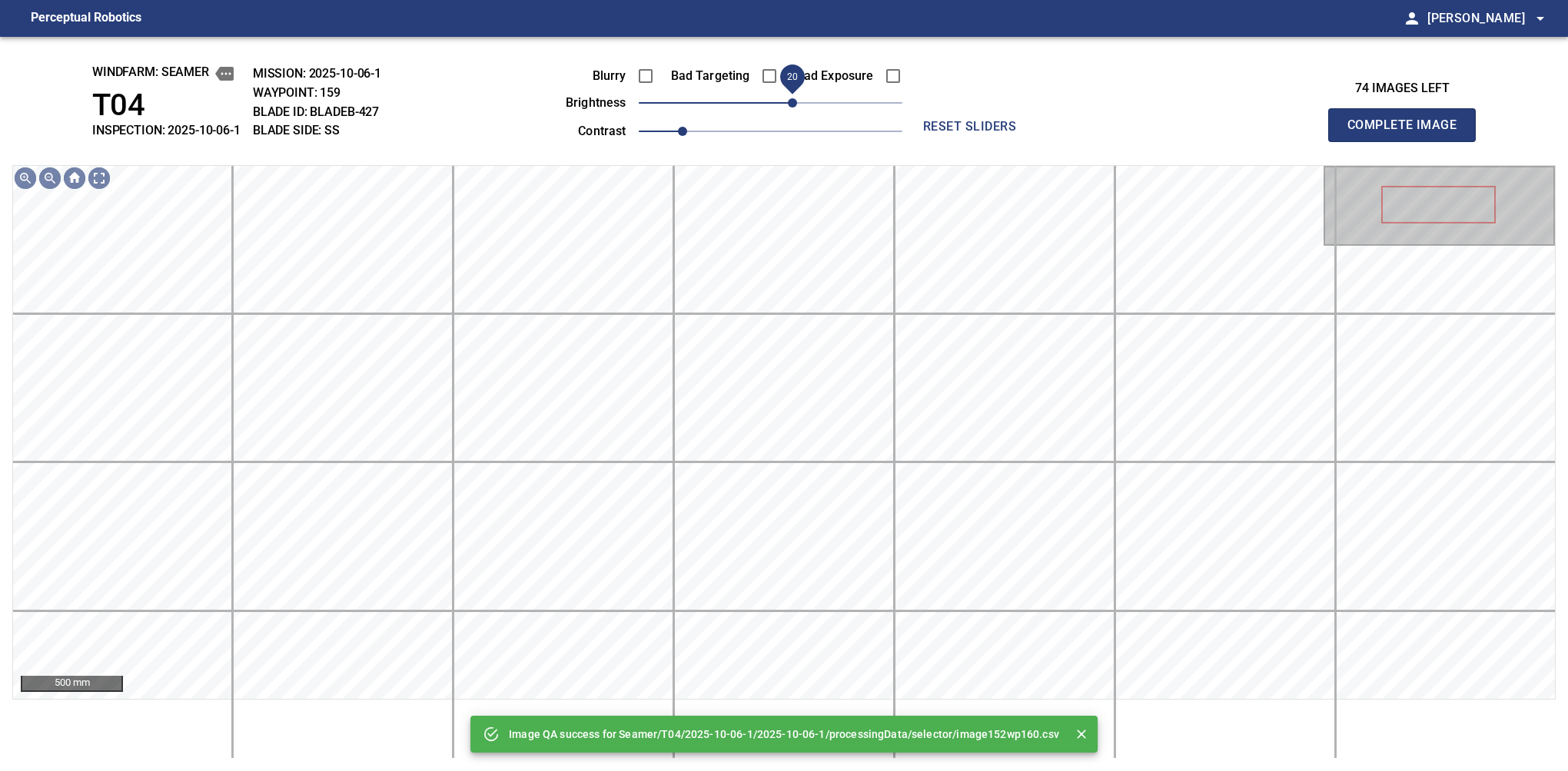
click at [793, 108] on span "20" at bounding box center [792, 103] width 9 height 9
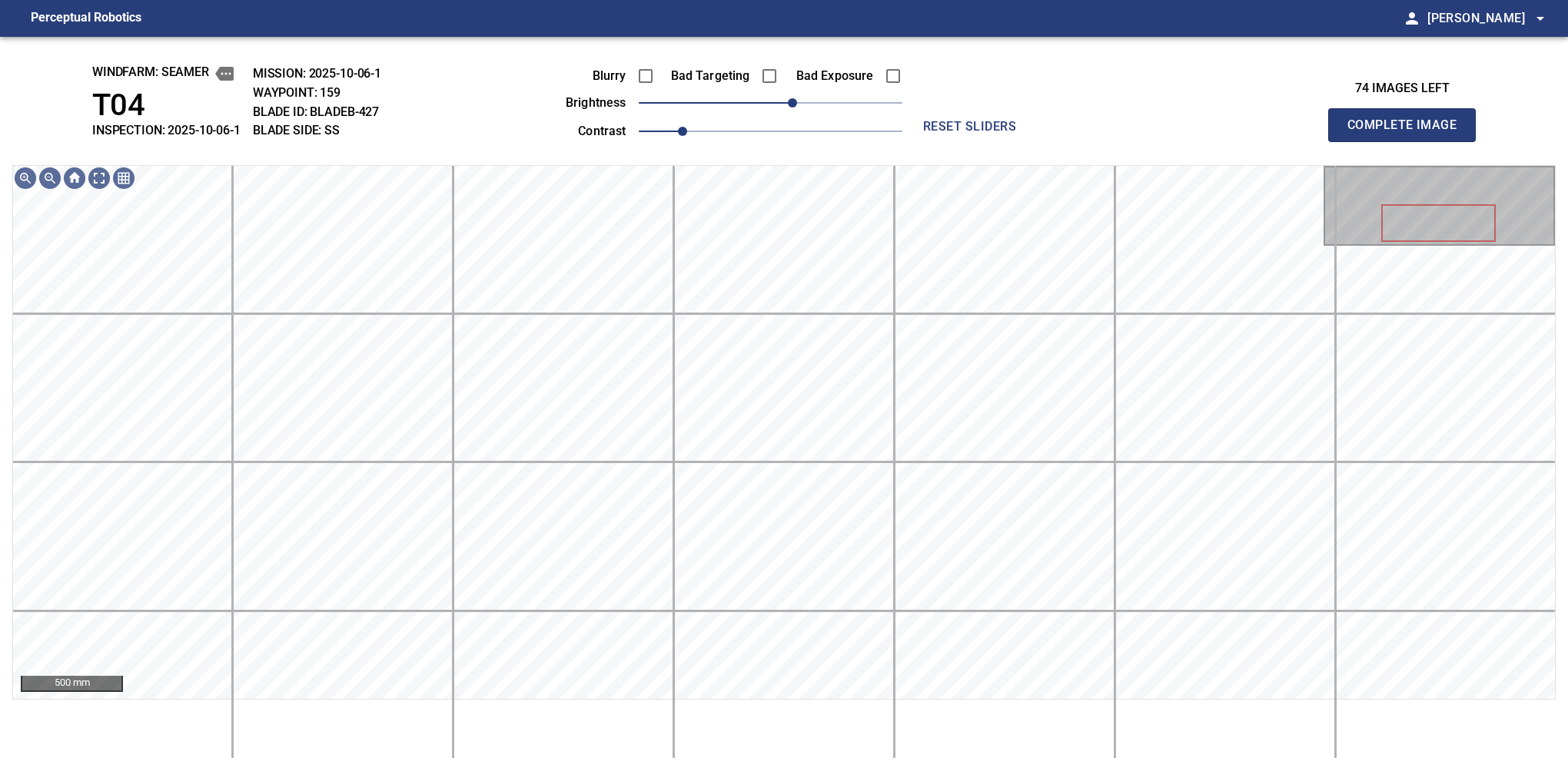
click at [1035, 142] on button "Complete Image" at bounding box center [1402, 125] width 148 height 34
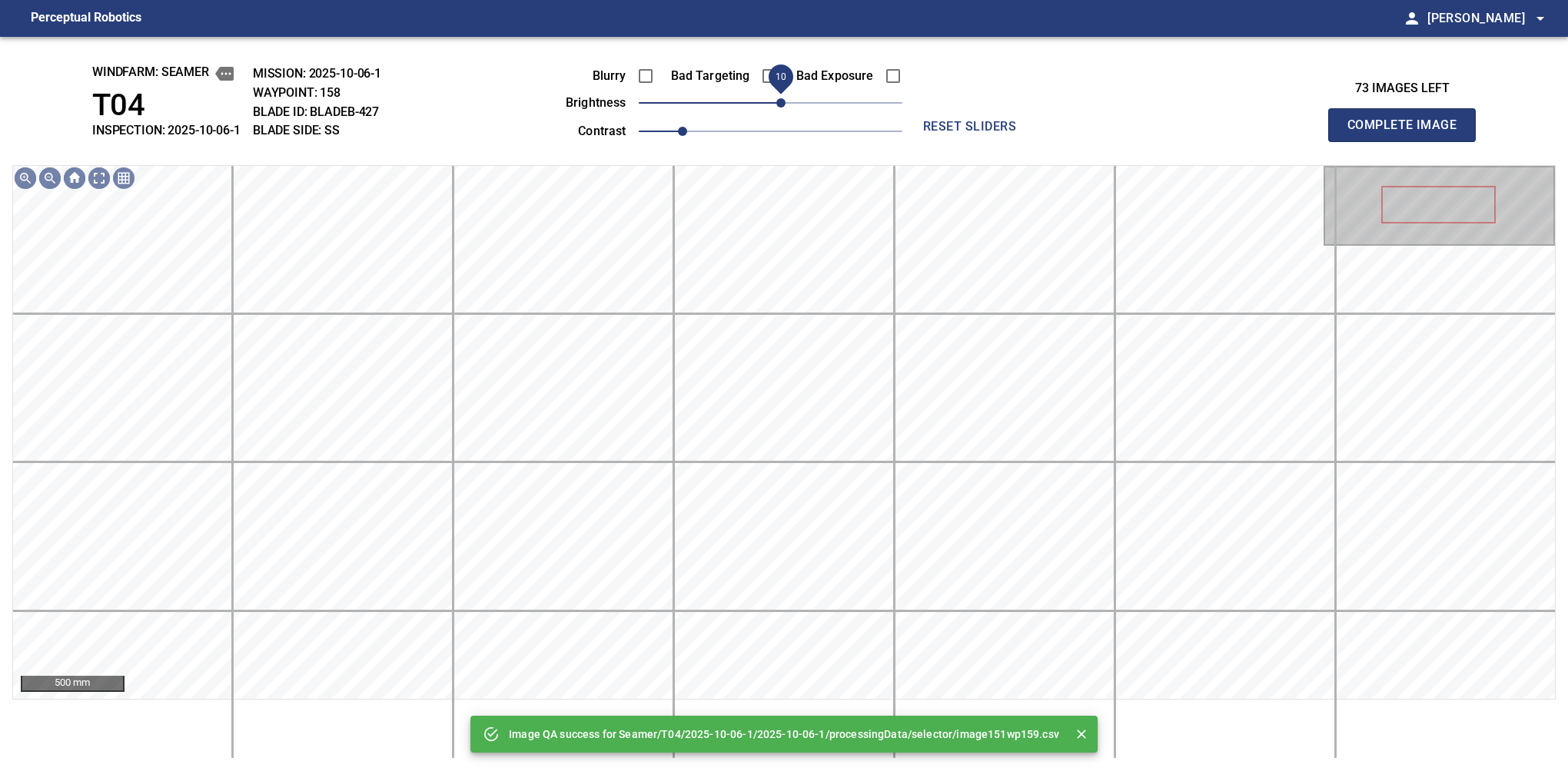
click at [777, 106] on span "10" at bounding box center [780, 103] width 9 height 9
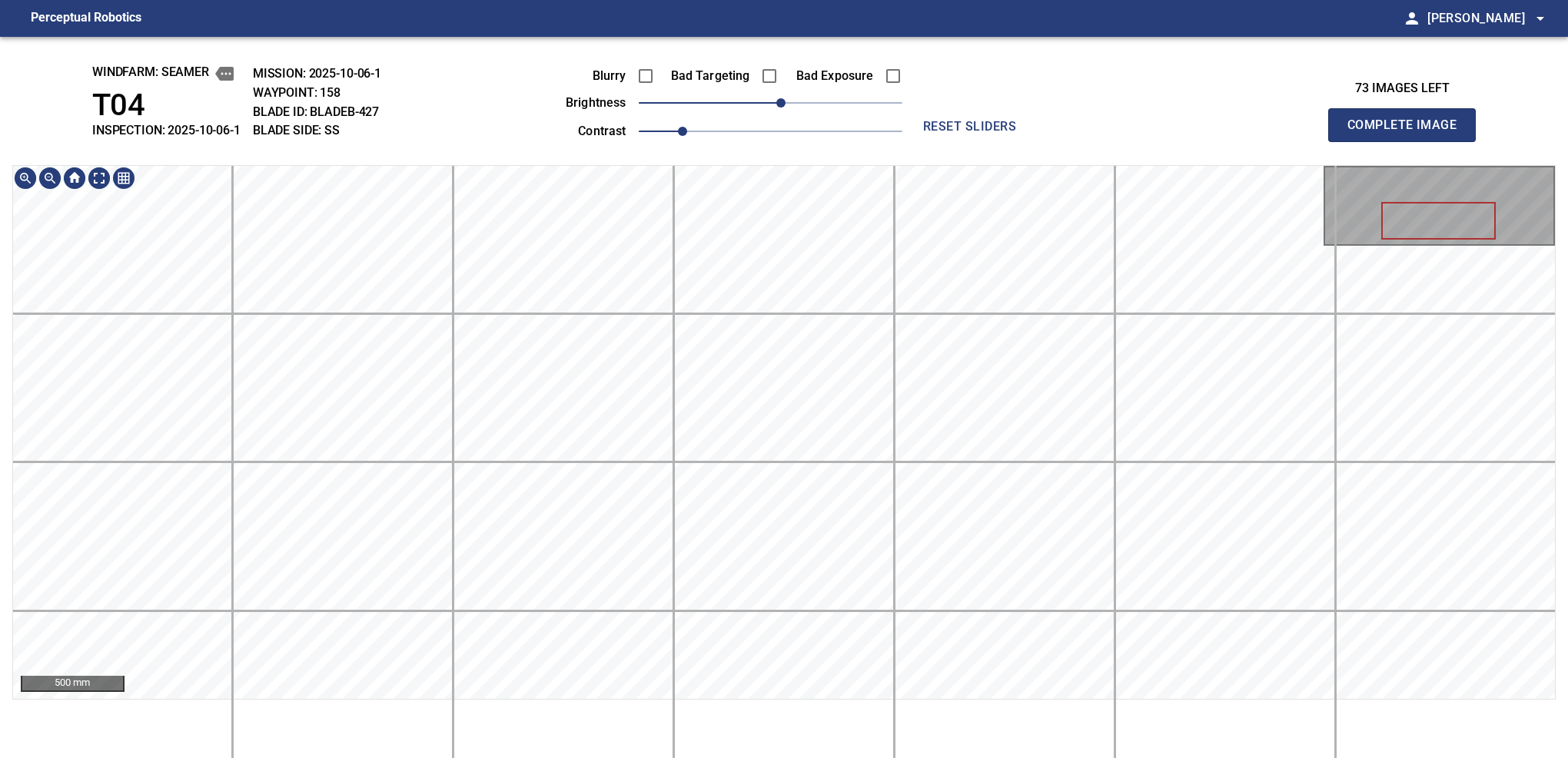
click at [718, 117] on div "windfarm: Seamer T04 INSPECTION: 2025-10-06-1 MISSION: 2025-10-06-1 WAYPOINT: 1…" at bounding box center [784, 403] width 1568 height 734
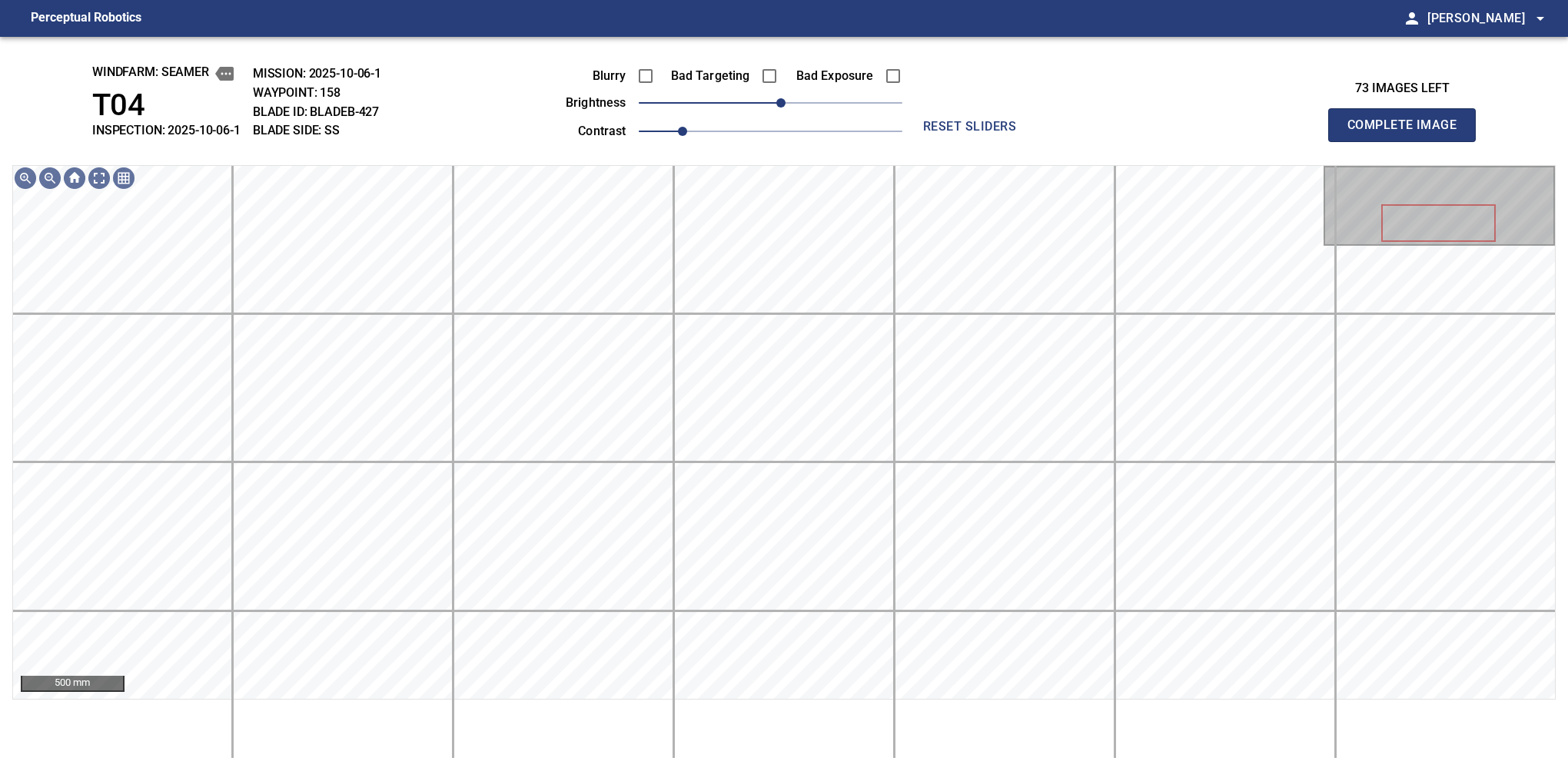
click at [1035, 142] on button "Complete Image" at bounding box center [1402, 125] width 148 height 34
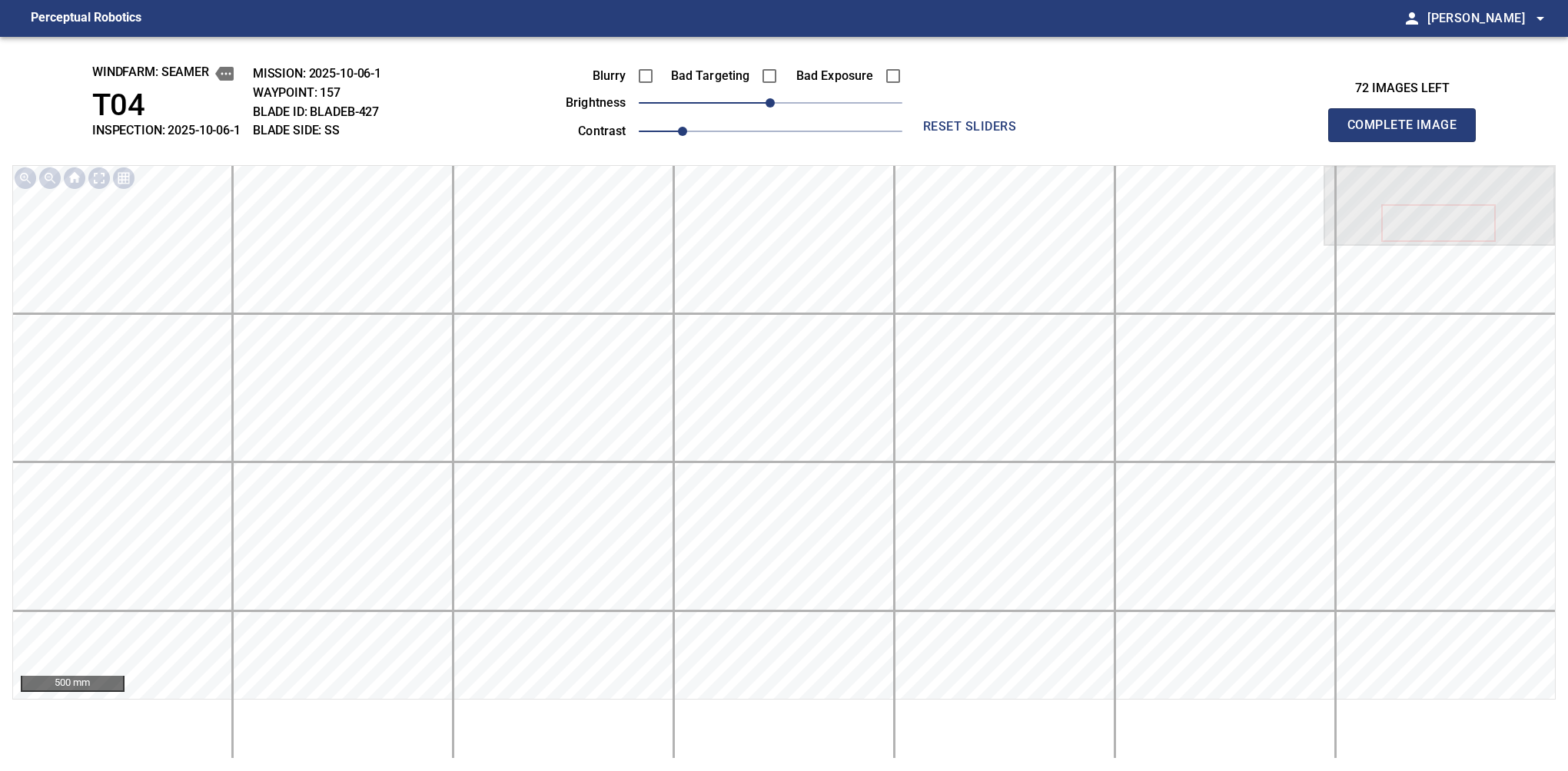
click at [1035, 142] on button "Complete Image" at bounding box center [1402, 125] width 148 height 34
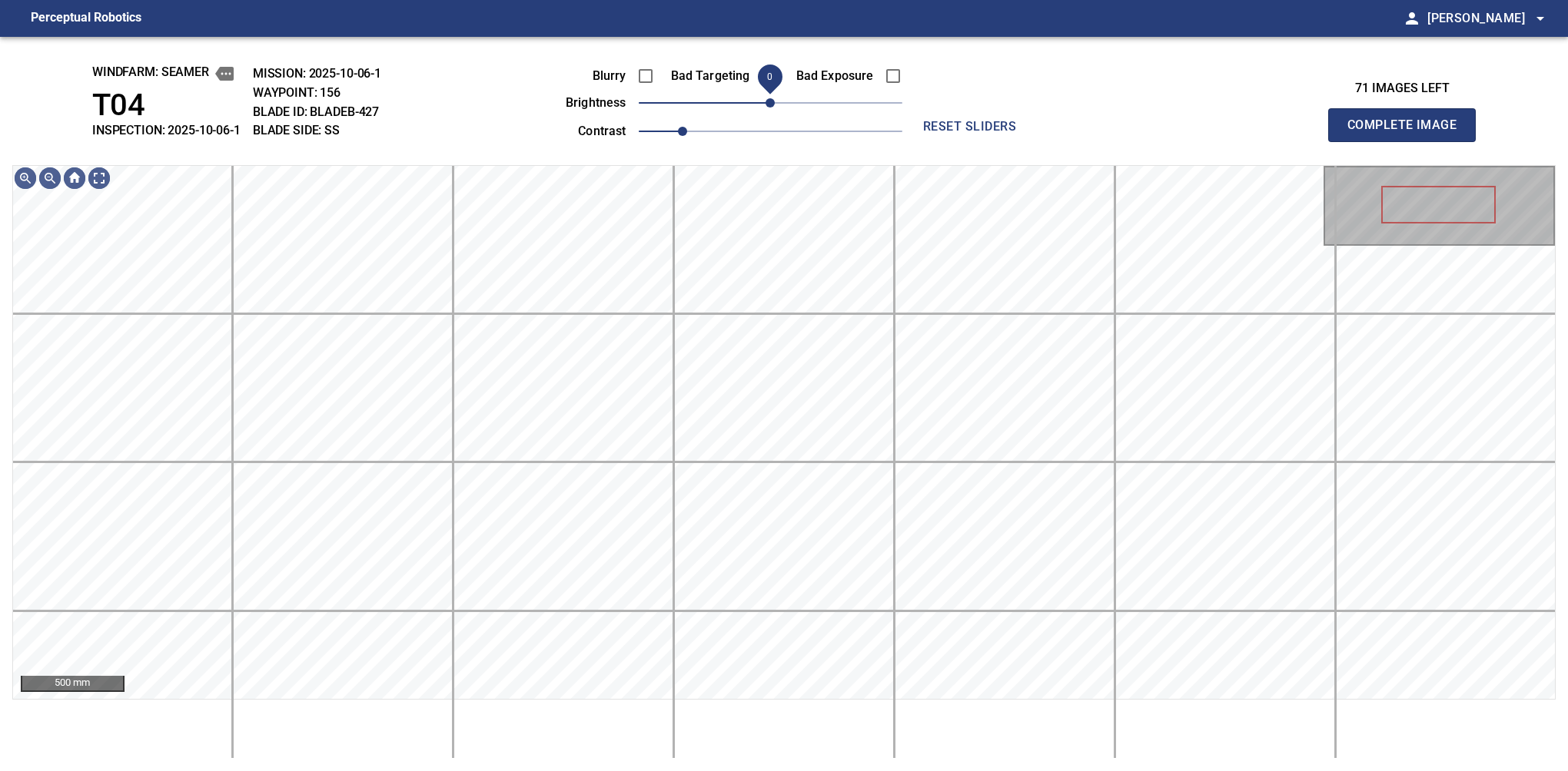
click at [771, 103] on span "0" at bounding box center [770, 103] width 9 height 9
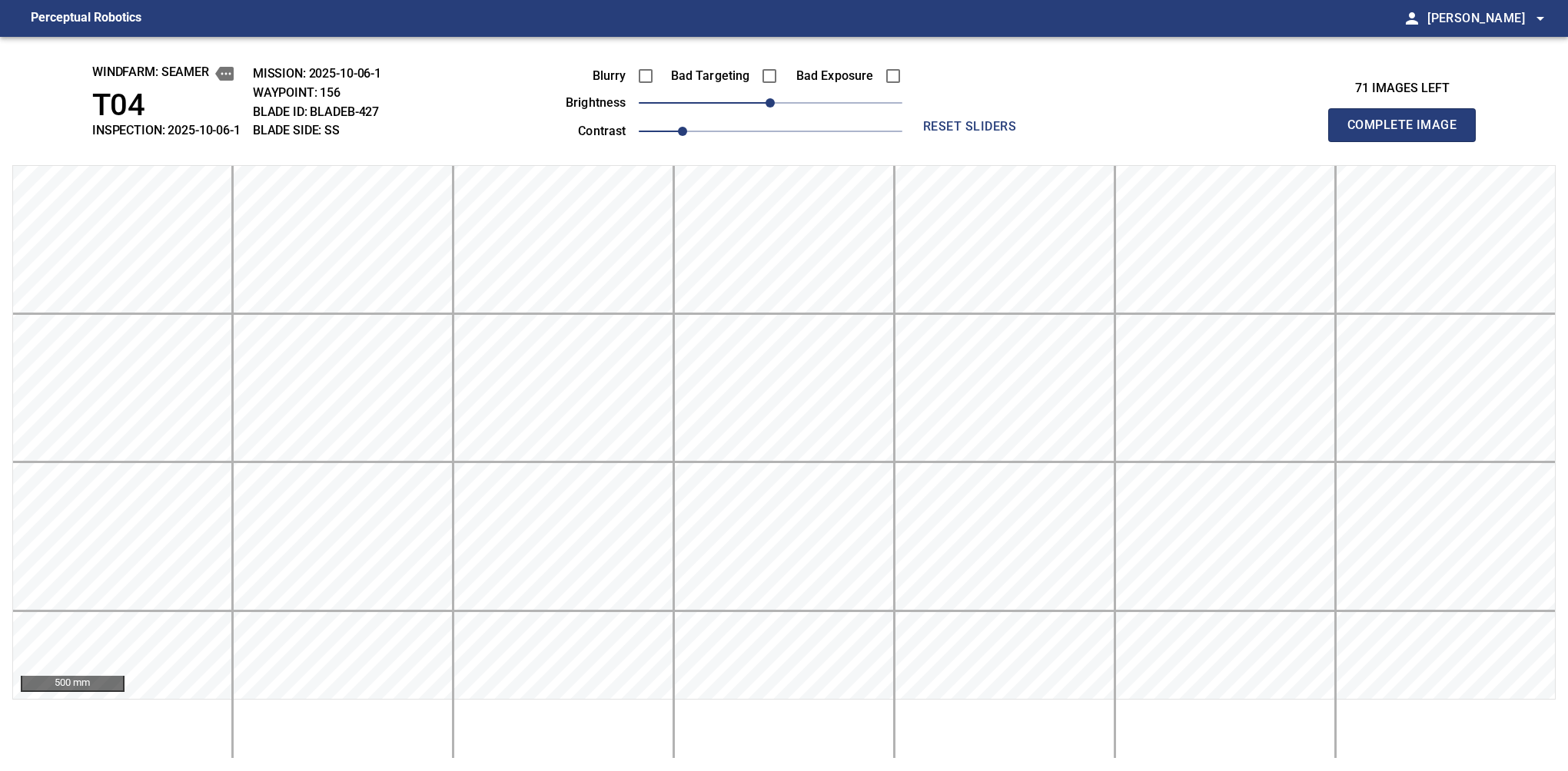
click at [1035, 142] on button "Complete Image" at bounding box center [1402, 125] width 148 height 34
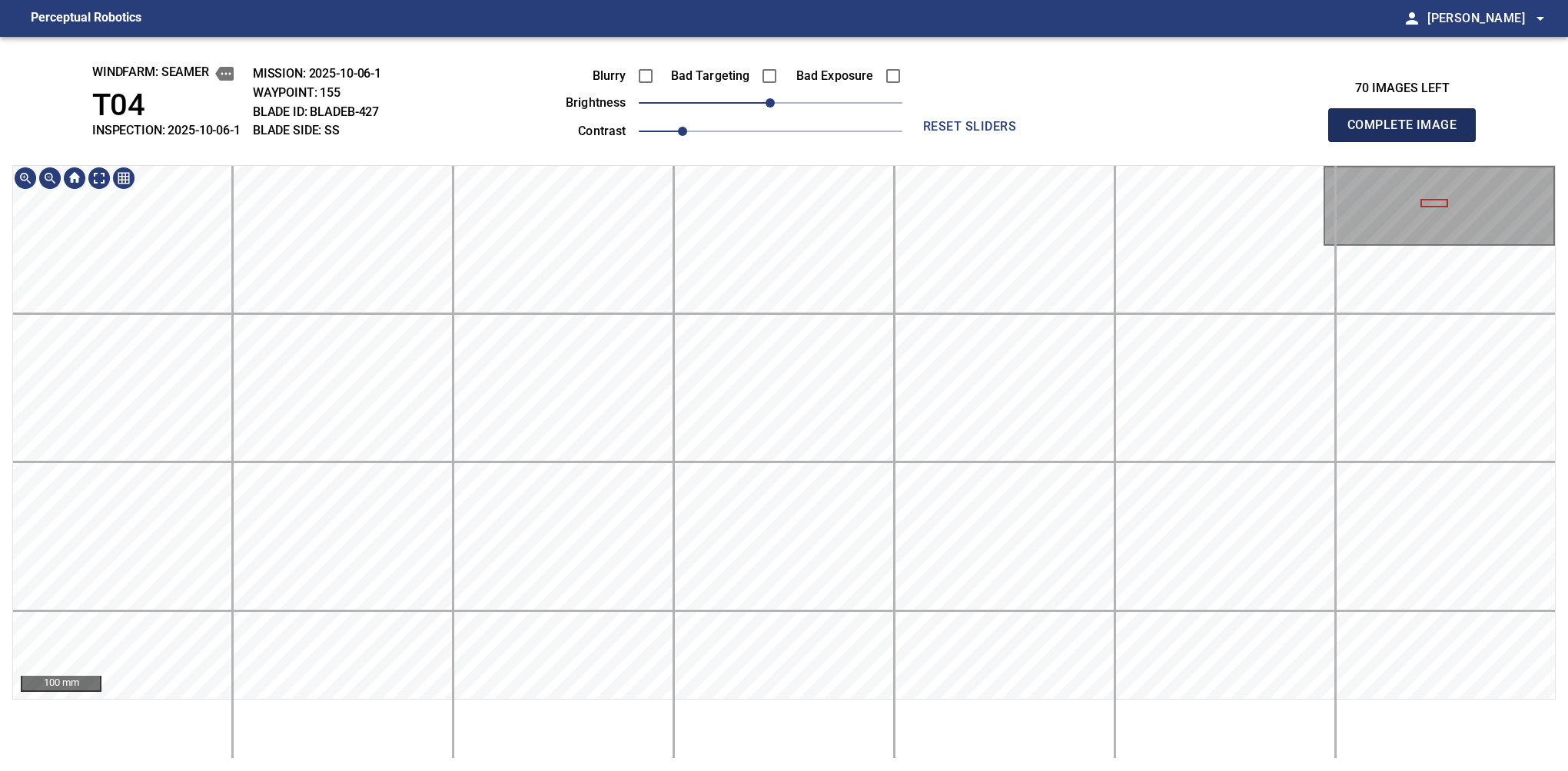
click at [1035, 142] on button "Complete Image" at bounding box center [1402, 125] width 148 height 34
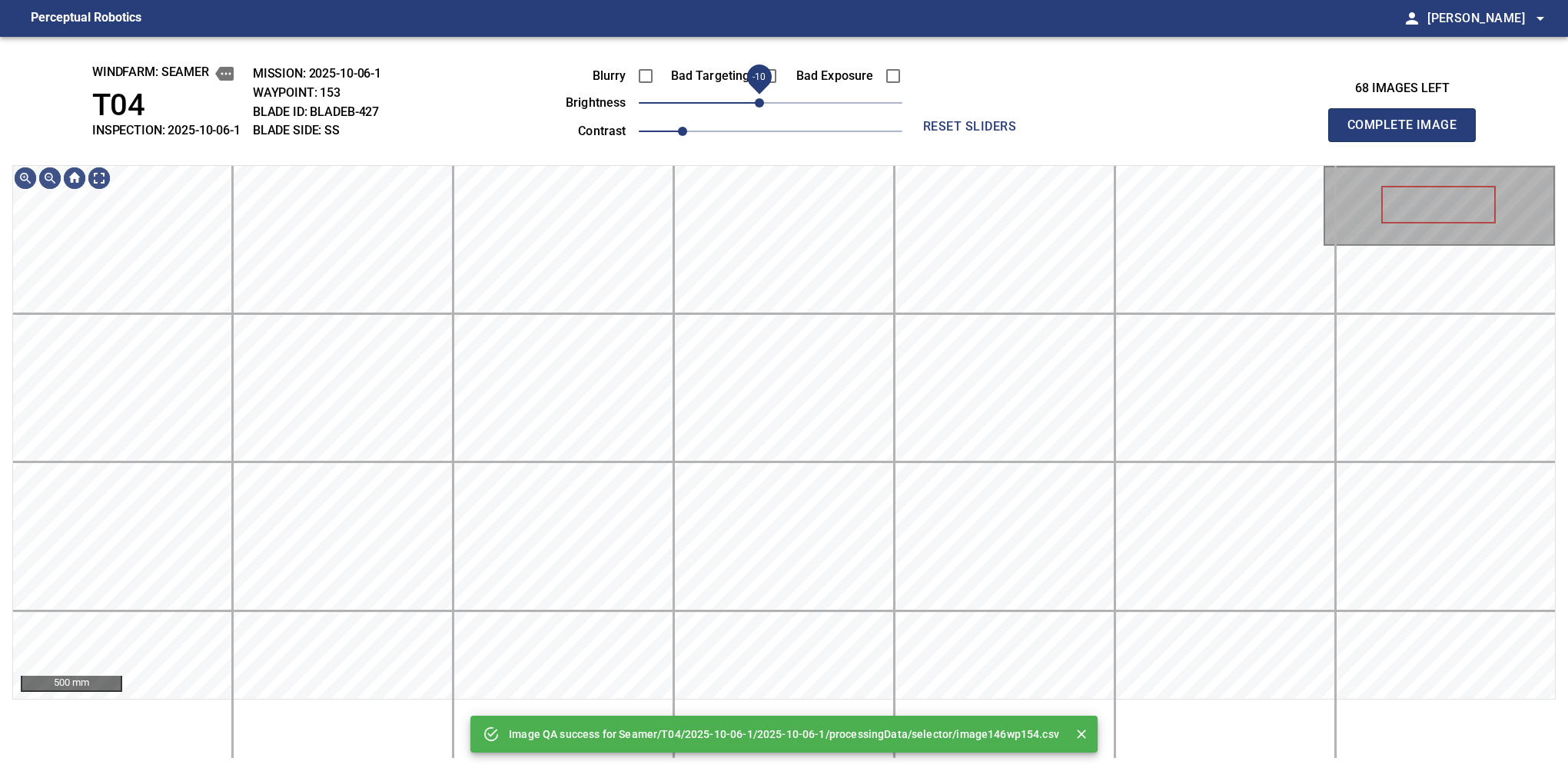
click at [760, 98] on span "-10" at bounding box center [759, 103] width 9 height 9
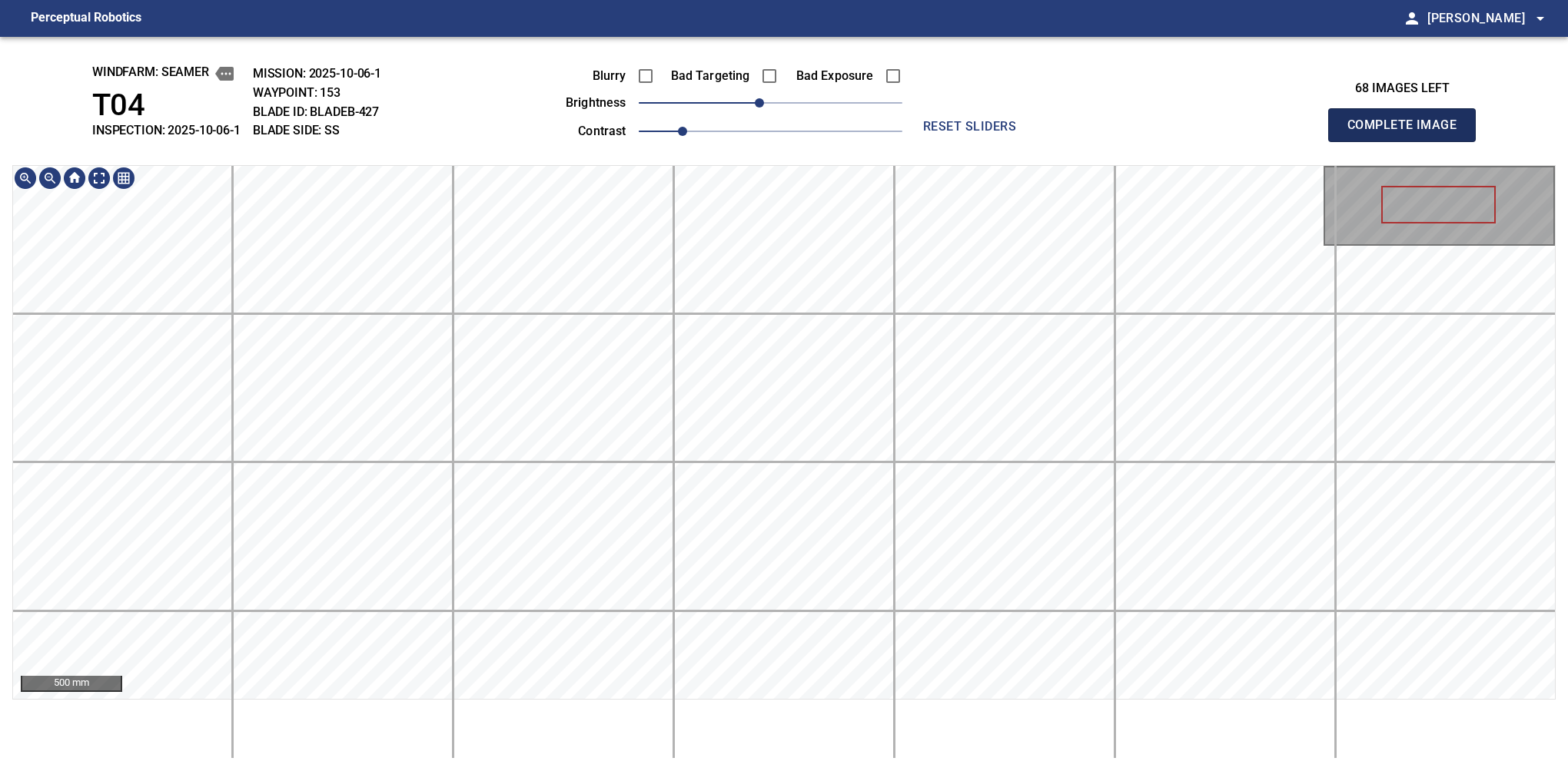
click at [1035, 142] on button "Complete Image" at bounding box center [1402, 125] width 148 height 34
drag, startPoint x: 771, startPoint y: 105, endPoint x: 752, endPoint y: 110, distance: 19.6
click at [752, 108] on span "-20" at bounding box center [748, 103] width 9 height 9
click at [1035, 142] on button "Complete Image" at bounding box center [1402, 125] width 148 height 34
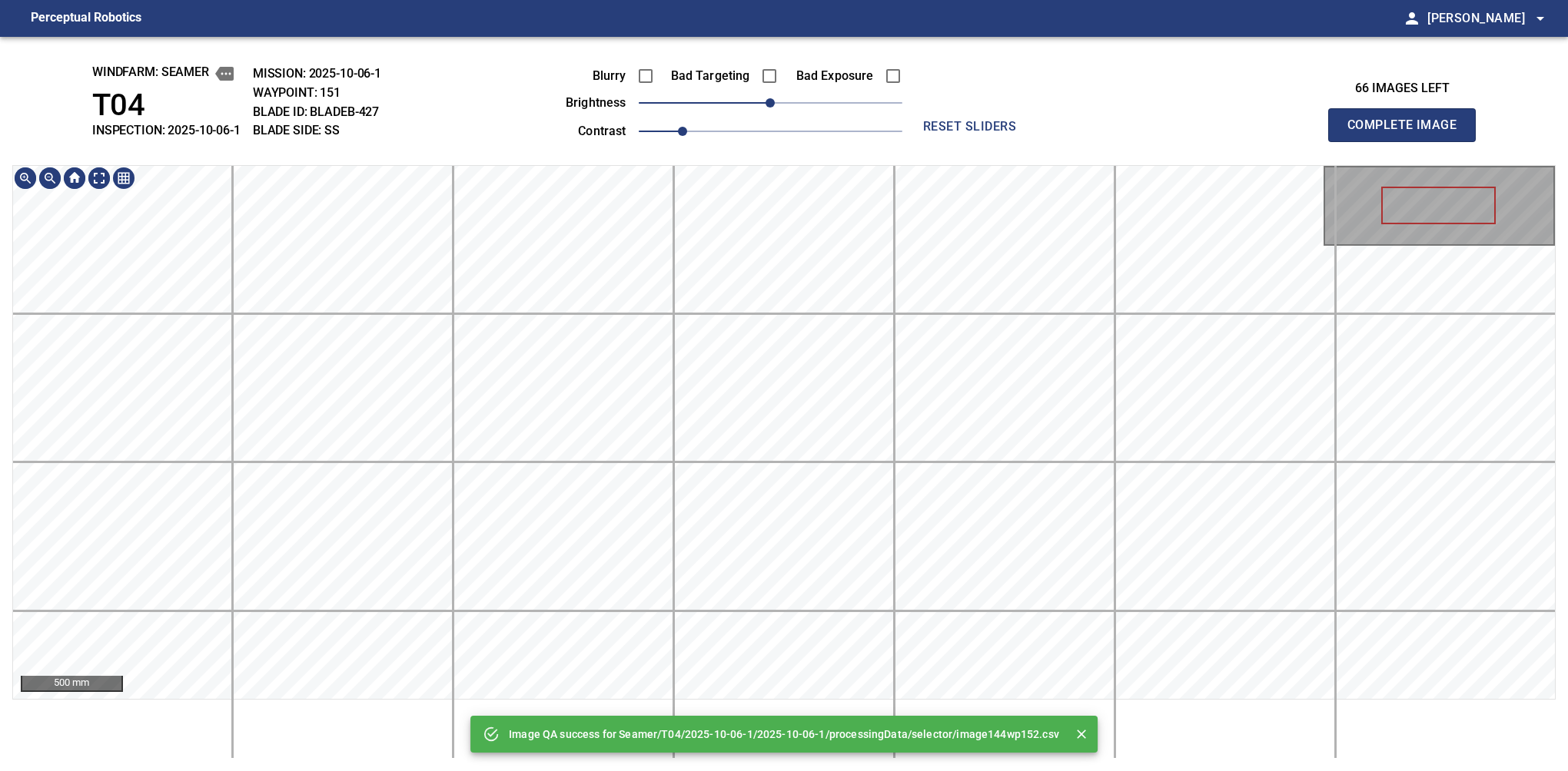
click at [777, 161] on div "Image QA success for Seamer/T04/2025-10-06-1/2025-10-06-1/processingData/select…" at bounding box center [784, 403] width 1568 height 734
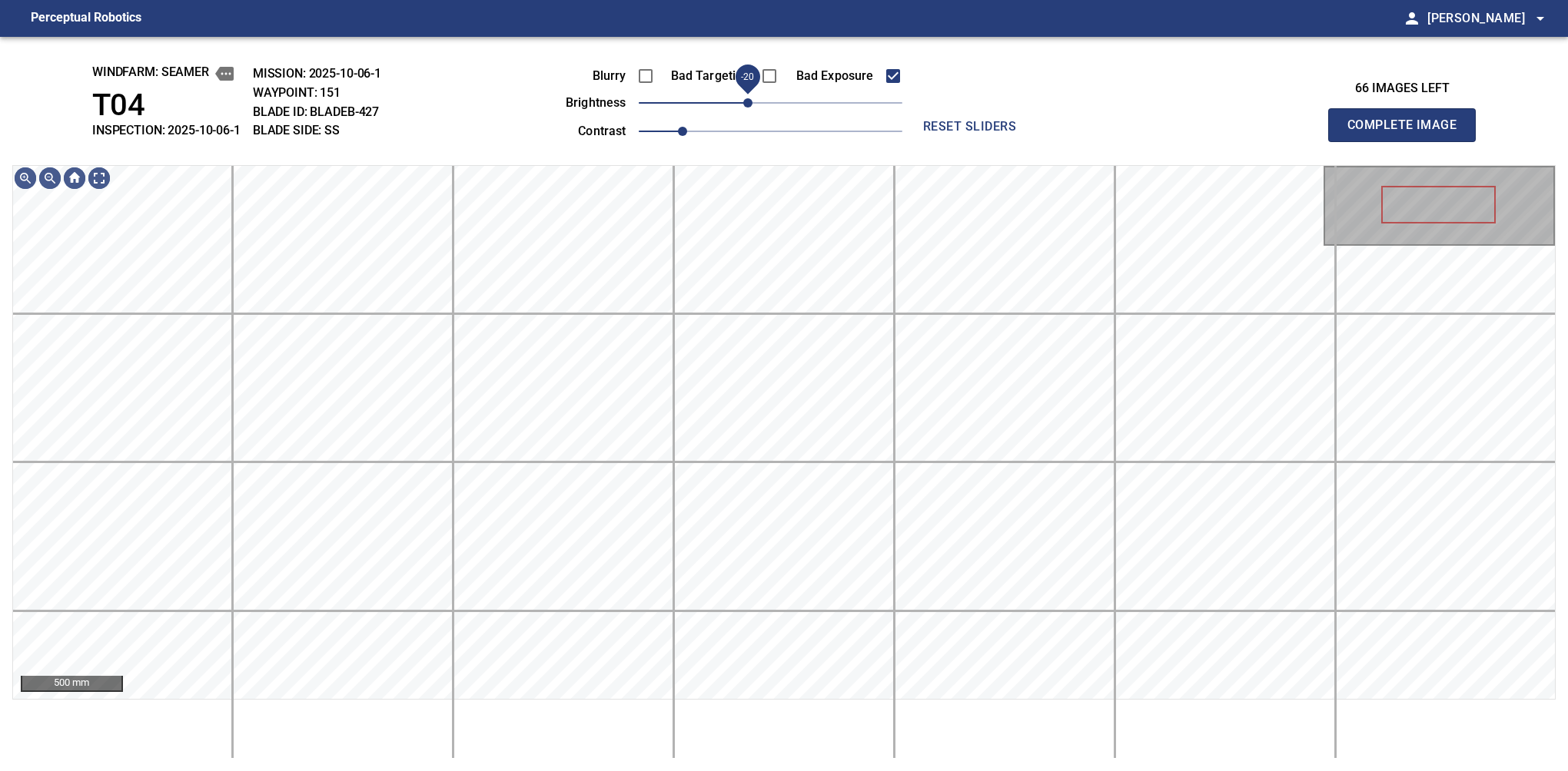
drag, startPoint x: 757, startPoint y: 107, endPoint x: 750, endPoint y: 112, distance: 8.6
click at [750, 108] on span "-20" at bounding box center [748, 103] width 9 height 9
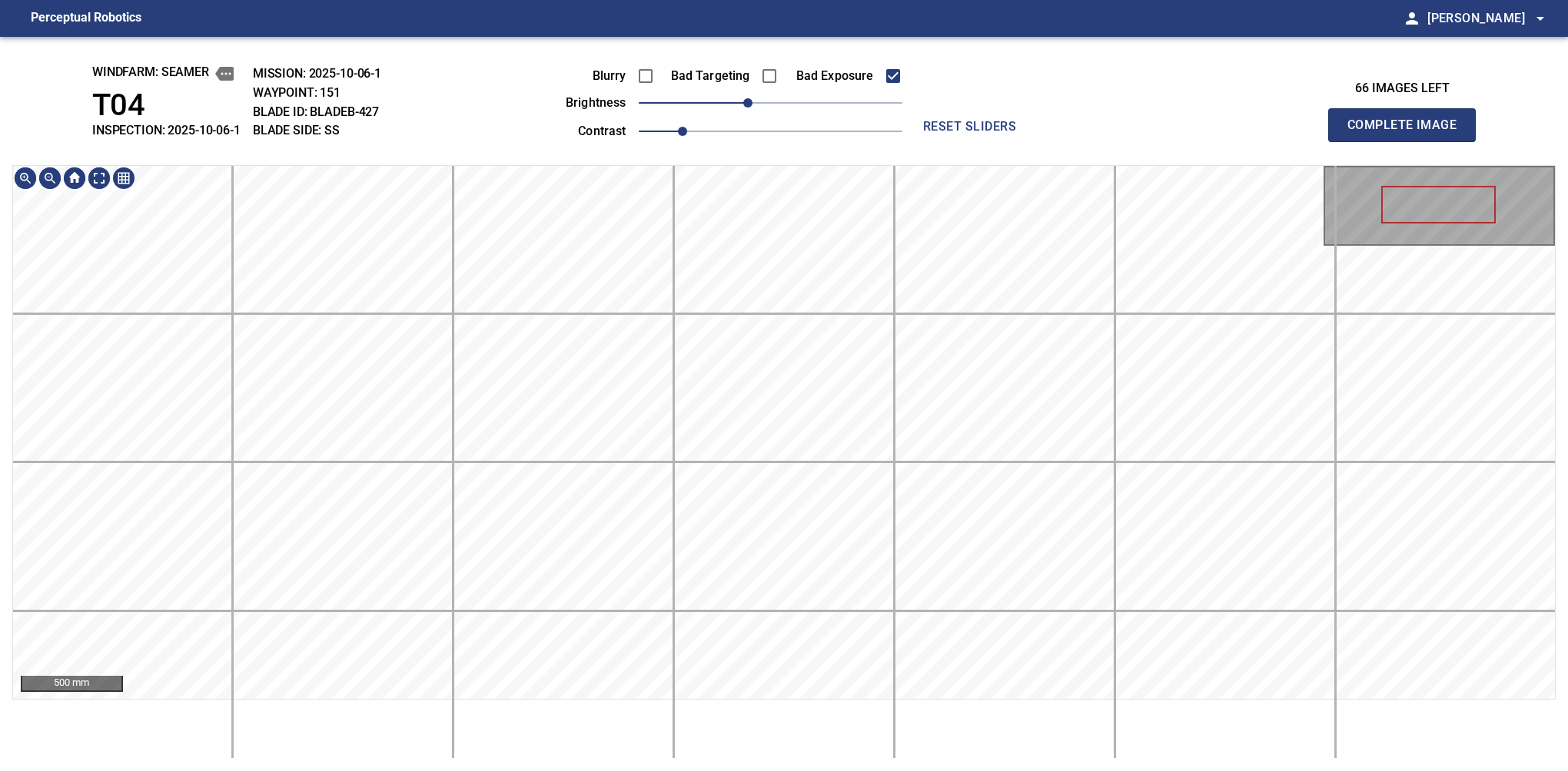
click at [799, 110] on div "windfarm: Seamer T04 INSPECTION: 2025-10-06-1 MISSION: 2025-10-06-1 WAYPOINT: 1…" at bounding box center [784, 403] width 1568 height 734
click at [1035, 142] on button "Complete Image" at bounding box center [1402, 125] width 148 height 34
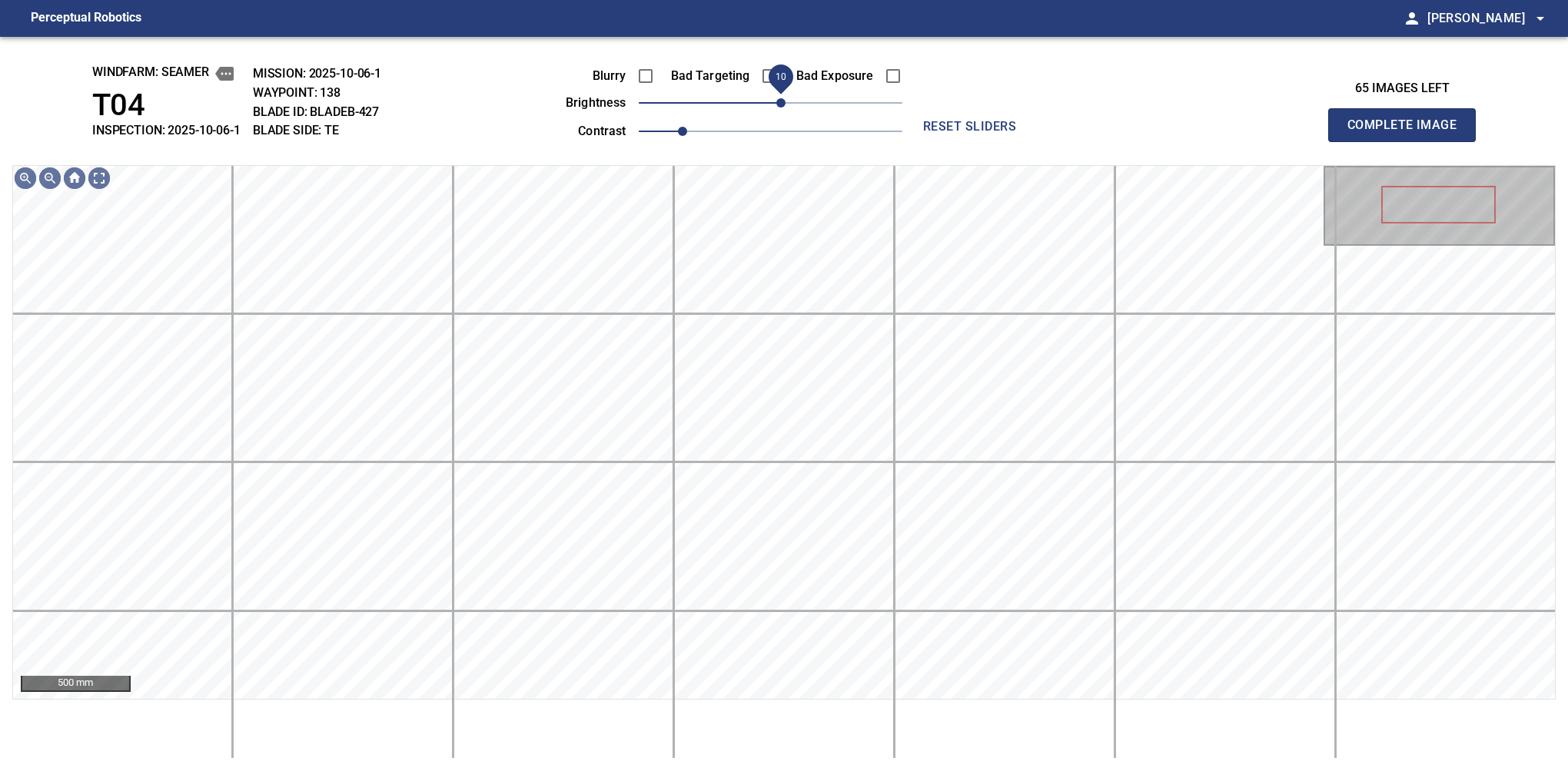
drag, startPoint x: 771, startPoint y: 96, endPoint x: 785, endPoint y: 96, distance: 14.0
click at [785, 98] on span "10" at bounding box center [780, 103] width 9 height 9
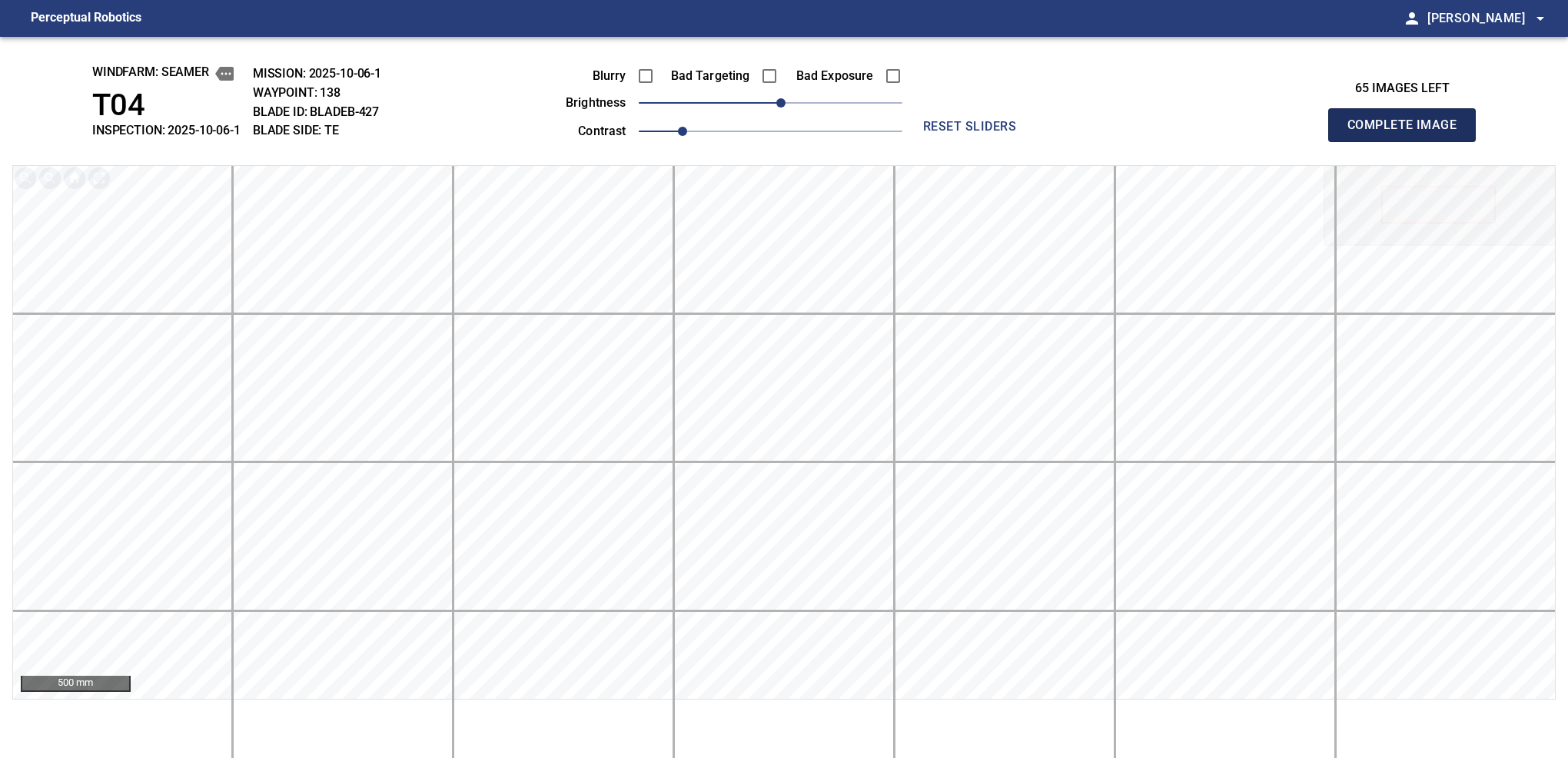
click at [1035, 142] on button "Complete Image" at bounding box center [1402, 125] width 148 height 34
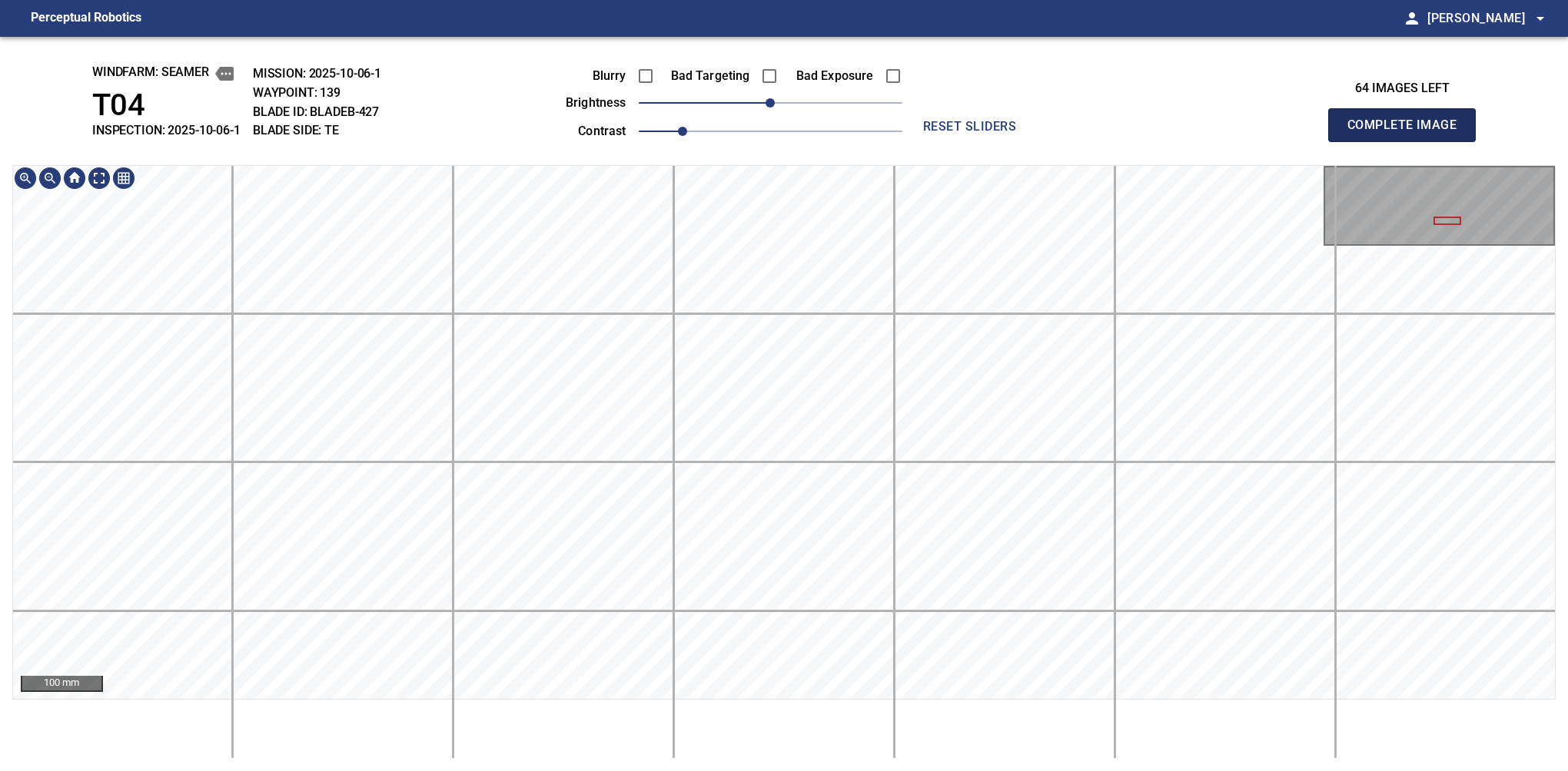
click at [1035, 142] on button "Complete Image" at bounding box center [1402, 125] width 148 height 34
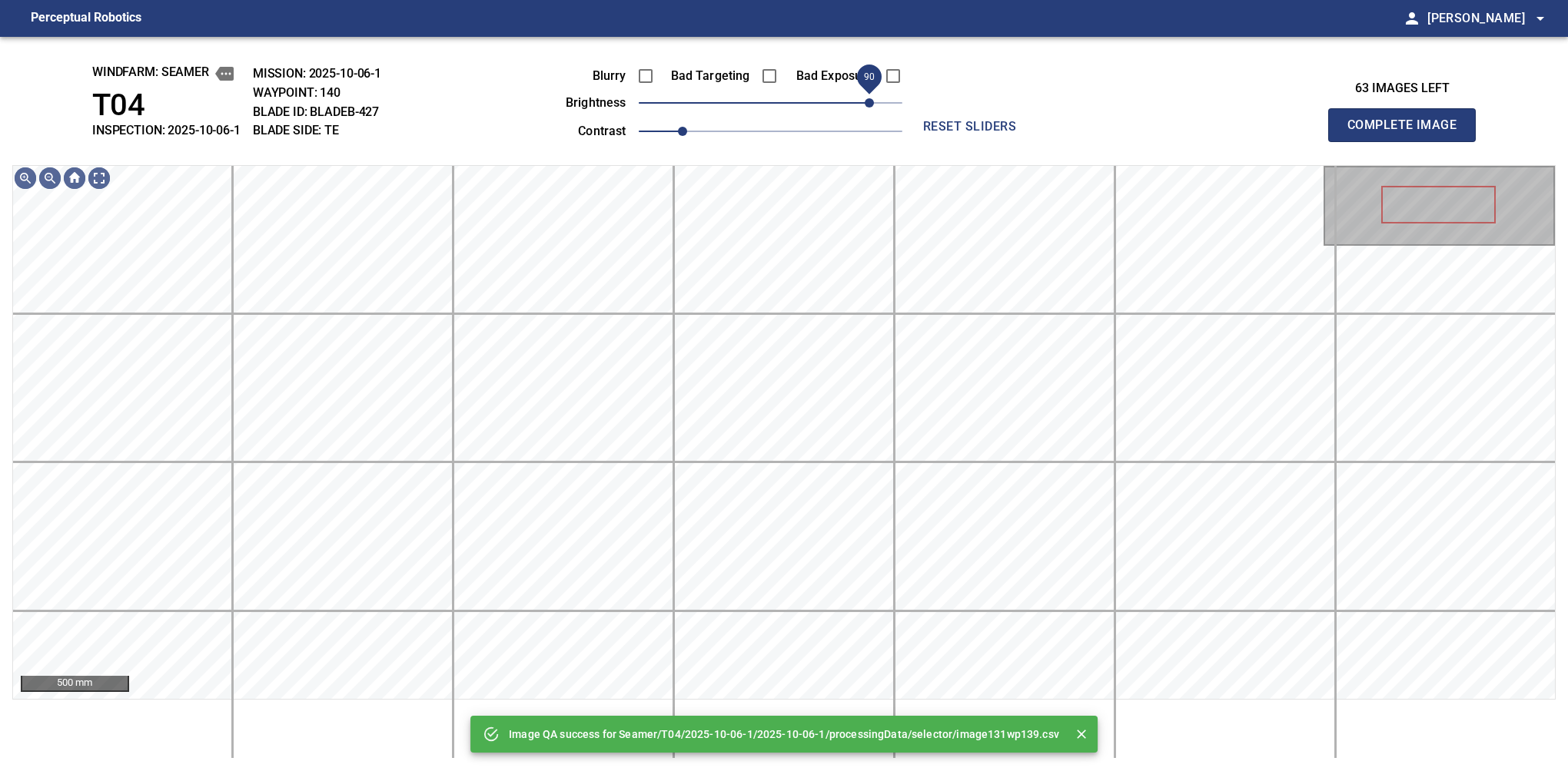
drag, startPoint x: 771, startPoint y: 108, endPoint x: 867, endPoint y: 99, distance: 96.4
click at [867, 99] on span "90" at bounding box center [869, 103] width 9 height 9
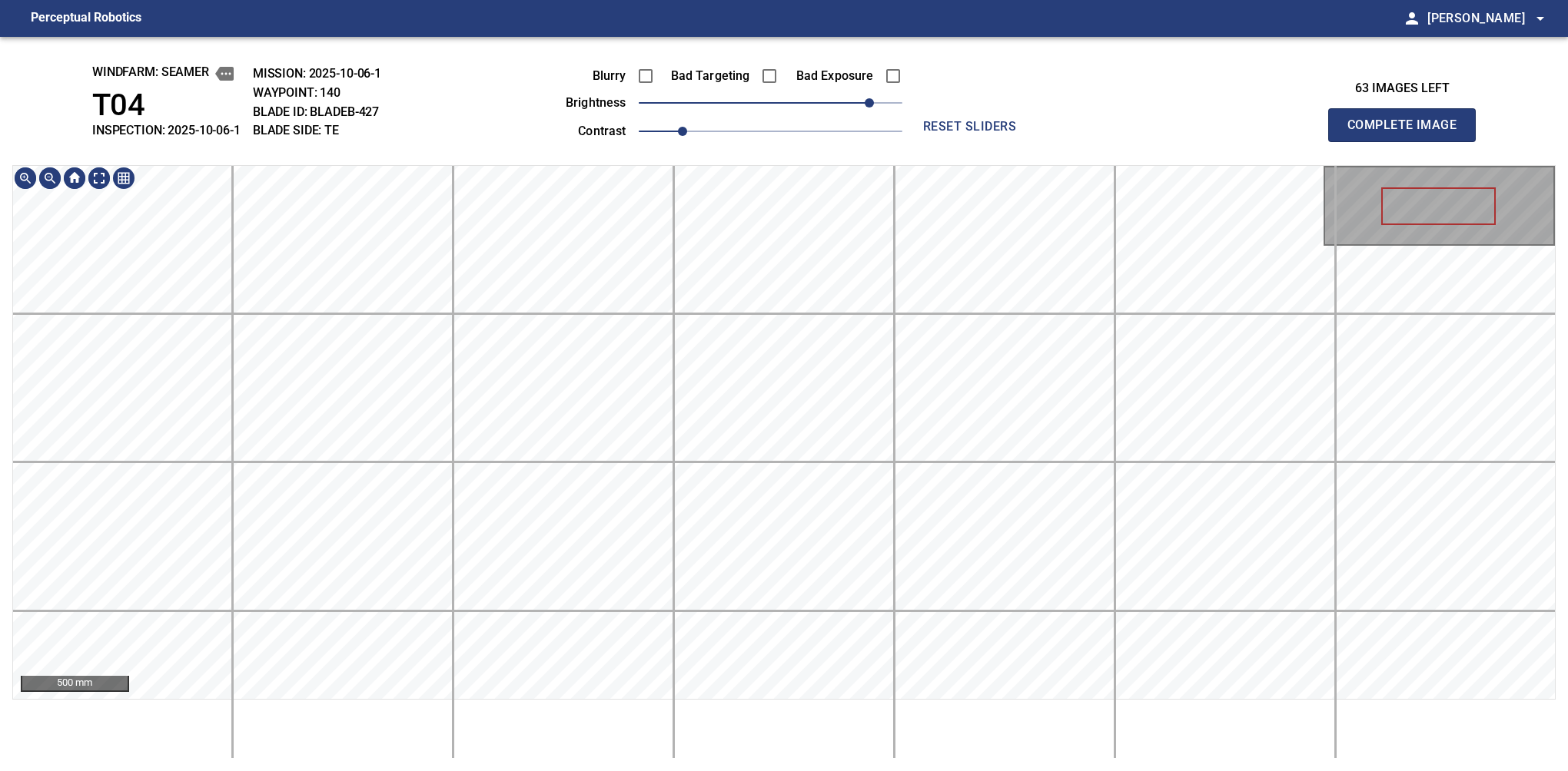
click at [666, 26] on main "Perceptual Robotics person [PERSON_NAME] arrow_drop_down windfarm: Seamer T04 I…" at bounding box center [784, 385] width 1568 height 771
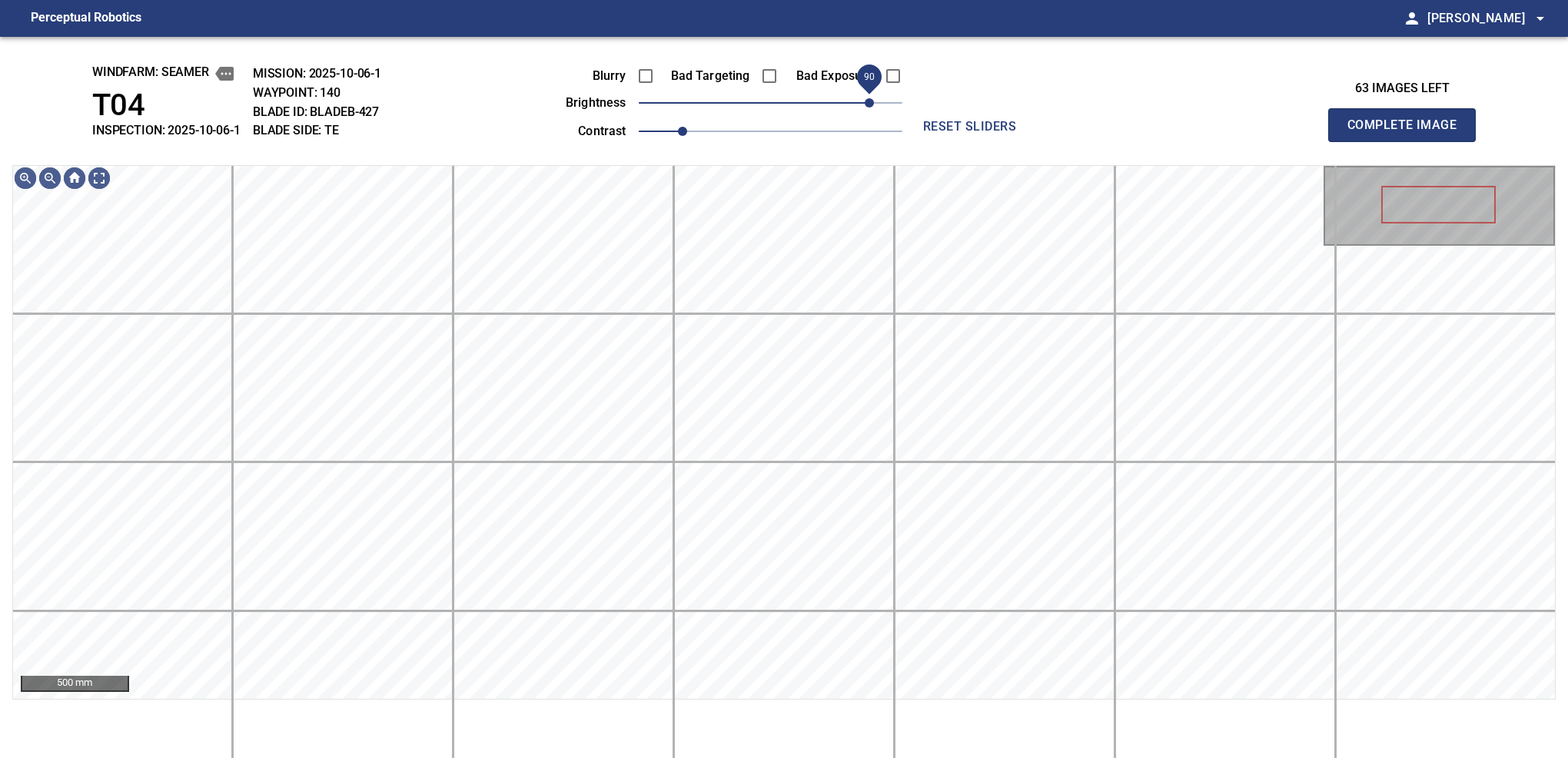
click at [873, 107] on span "90" at bounding box center [869, 103] width 9 height 9
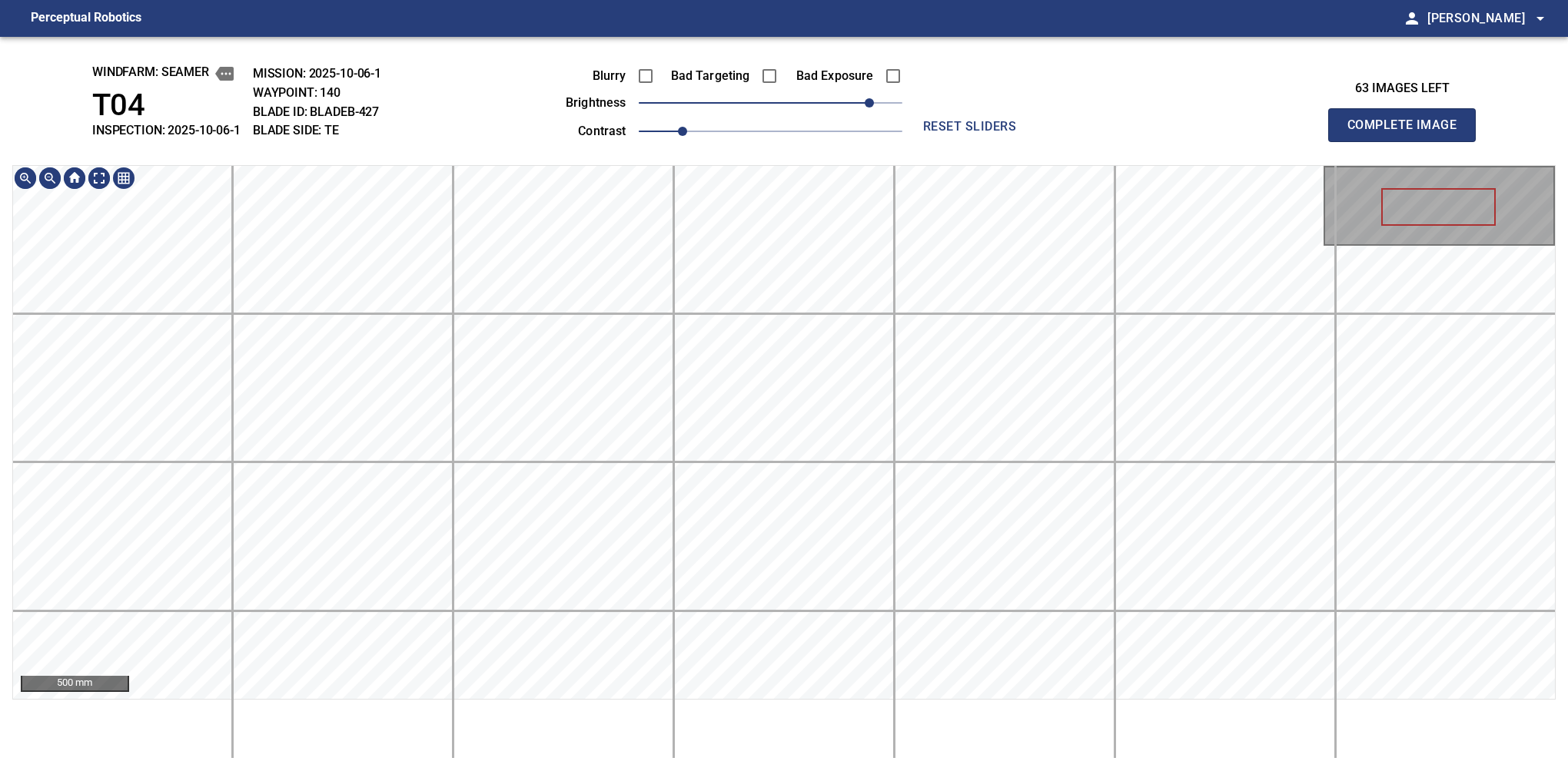
click at [724, 101] on div "windfarm: Seamer T04 INSPECTION: 2025-10-06-1 MISSION: 2025-10-06-1 WAYPOINT: 1…" at bounding box center [784, 403] width 1568 height 734
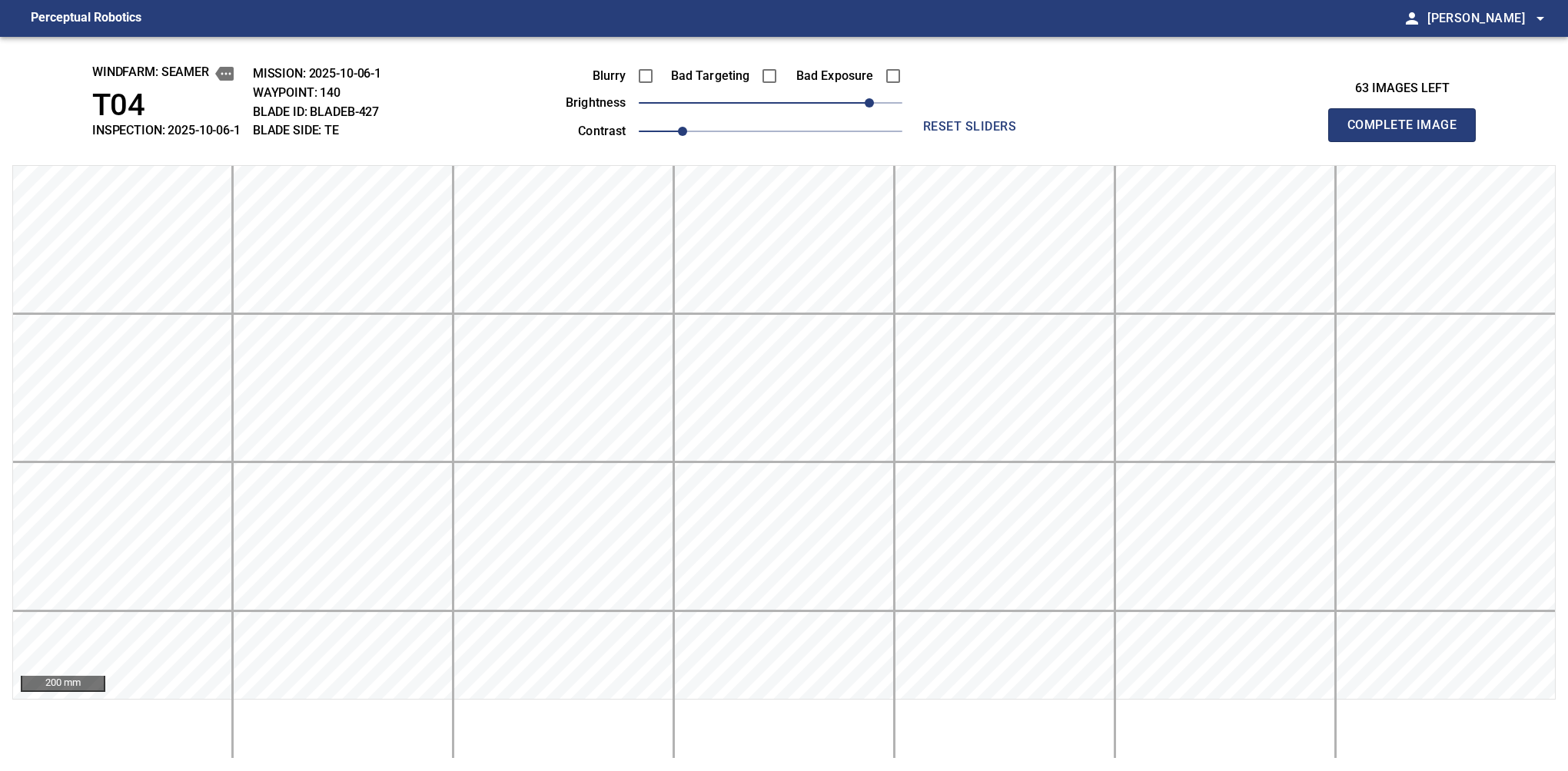
click at [1035, 142] on button "Complete Image" at bounding box center [1402, 125] width 148 height 34
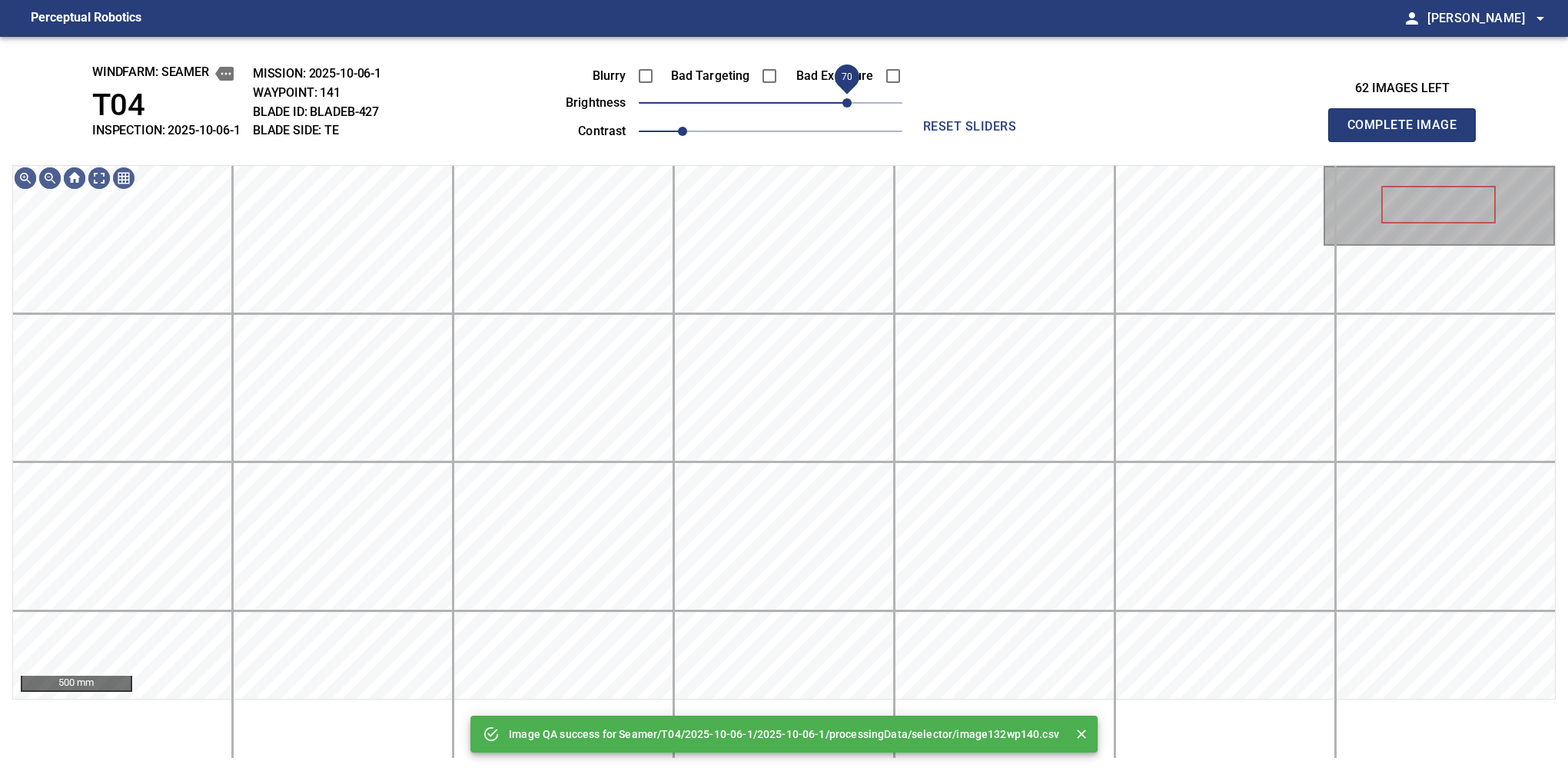
drag, startPoint x: 822, startPoint y: 109, endPoint x: 851, endPoint y: 117, distance: 30.1
click at [851, 114] on span "70" at bounding box center [770, 102] width 264 height 21
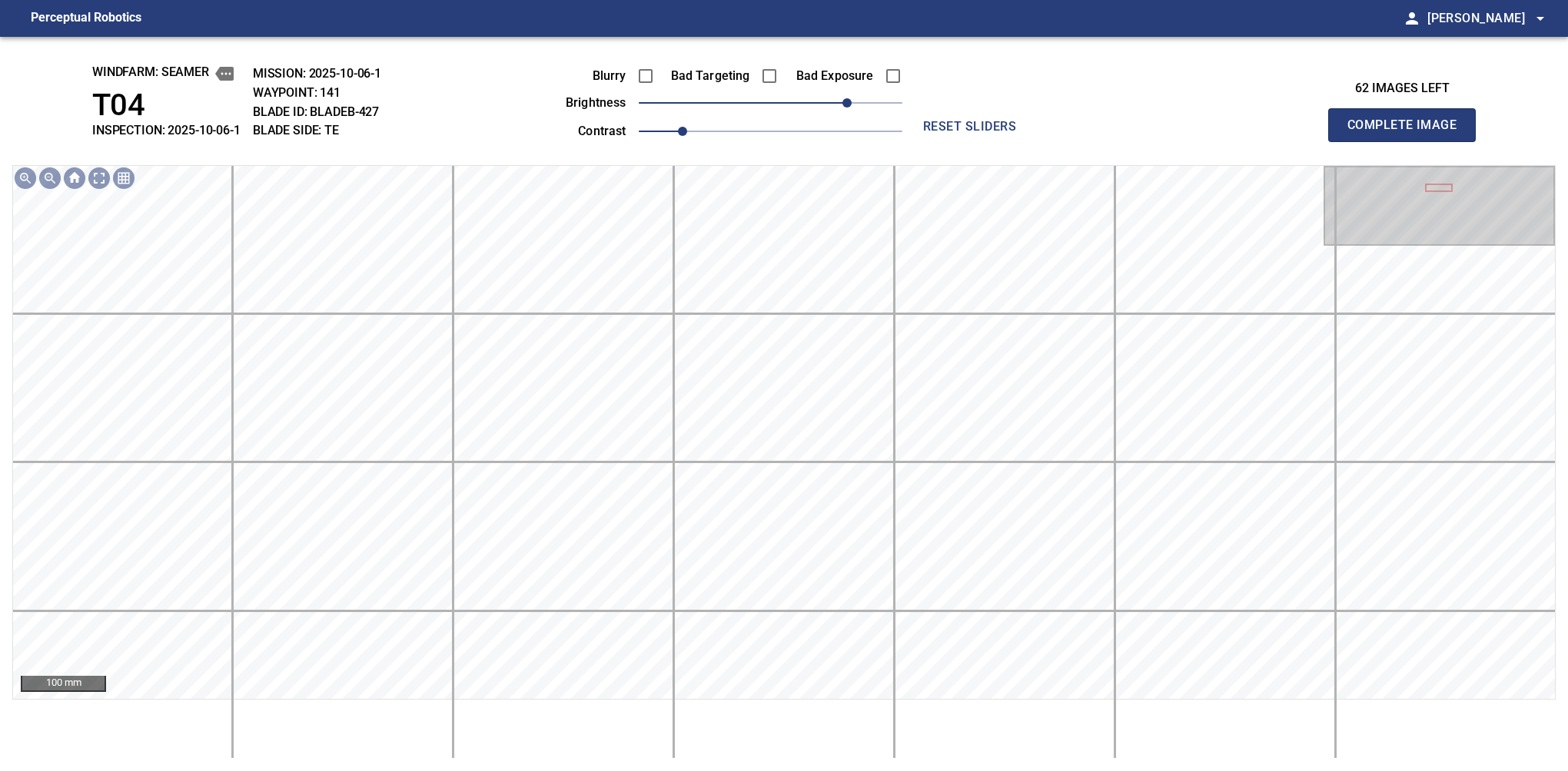
click at [1035, 142] on button "Complete Image" at bounding box center [1402, 125] width 148 height 34
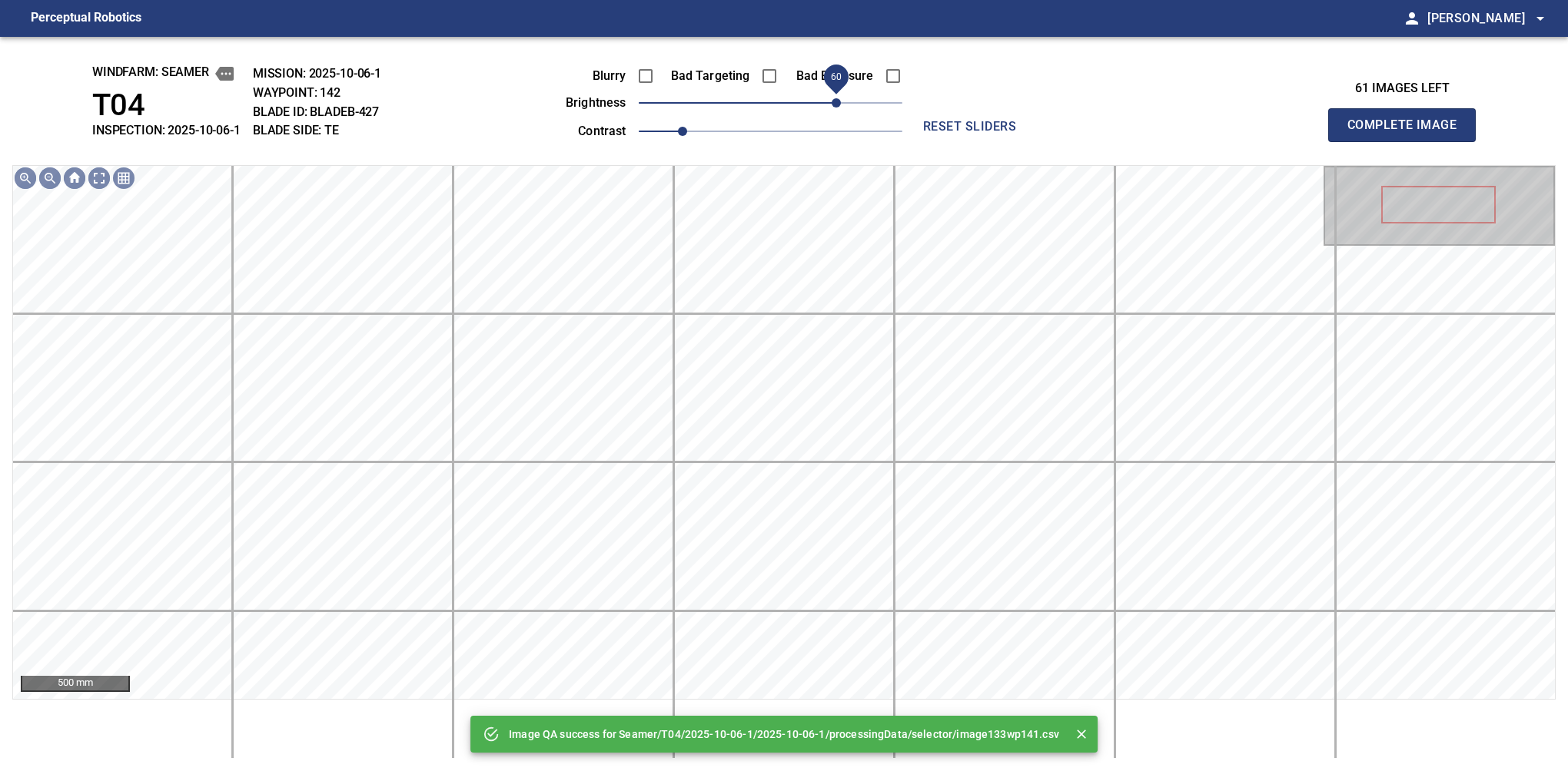
drag, startPoint x: 851, startPoint y: 101, endPoint x: 836, endPoint y: 107, distance: 16.2
click at [836, 107] on span "60" at bounding box center [770, 102] width 264 height 21
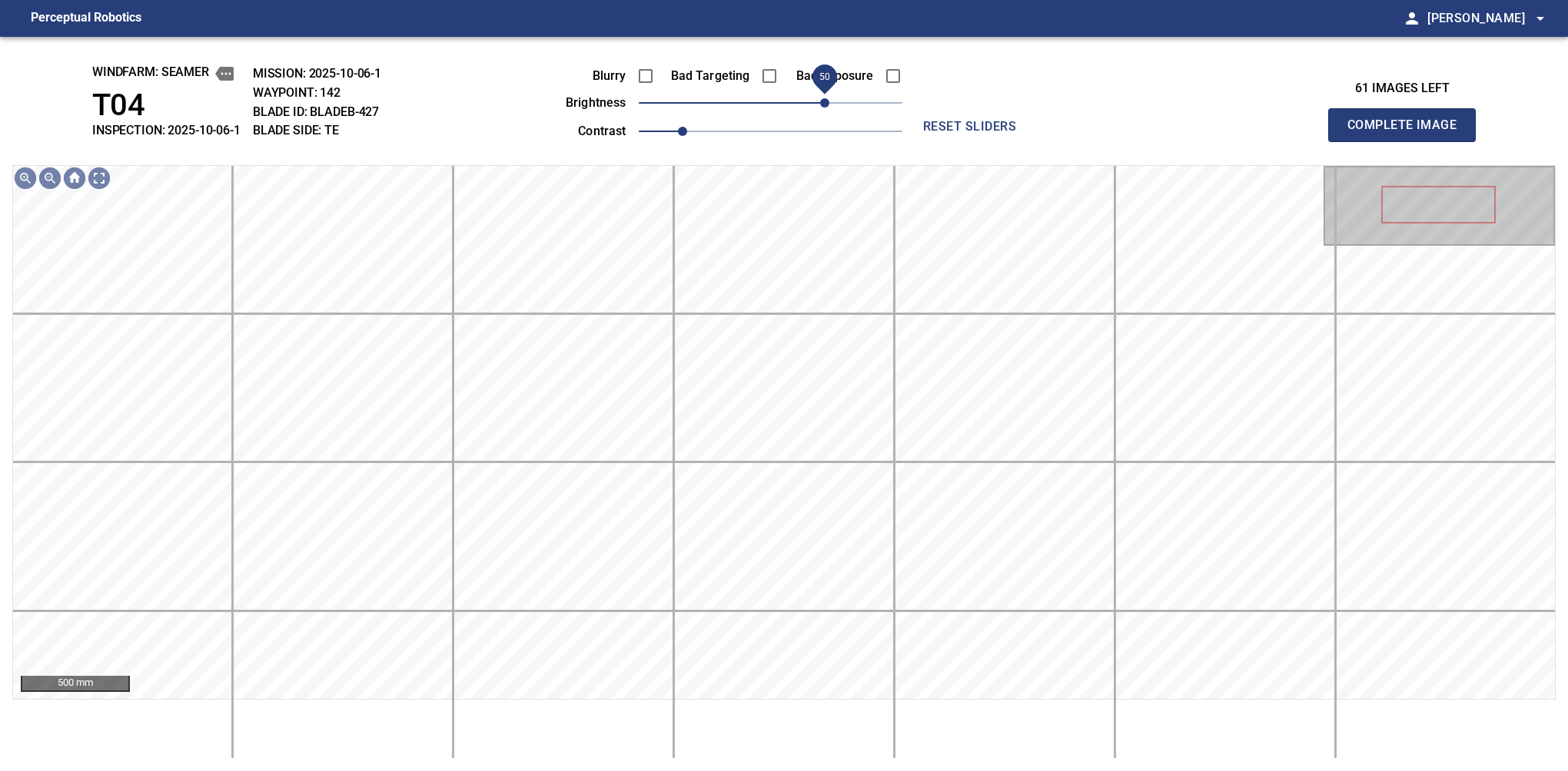
click at [829, 107] on span "50" at bounding box center [824, 103] width 9 height 9
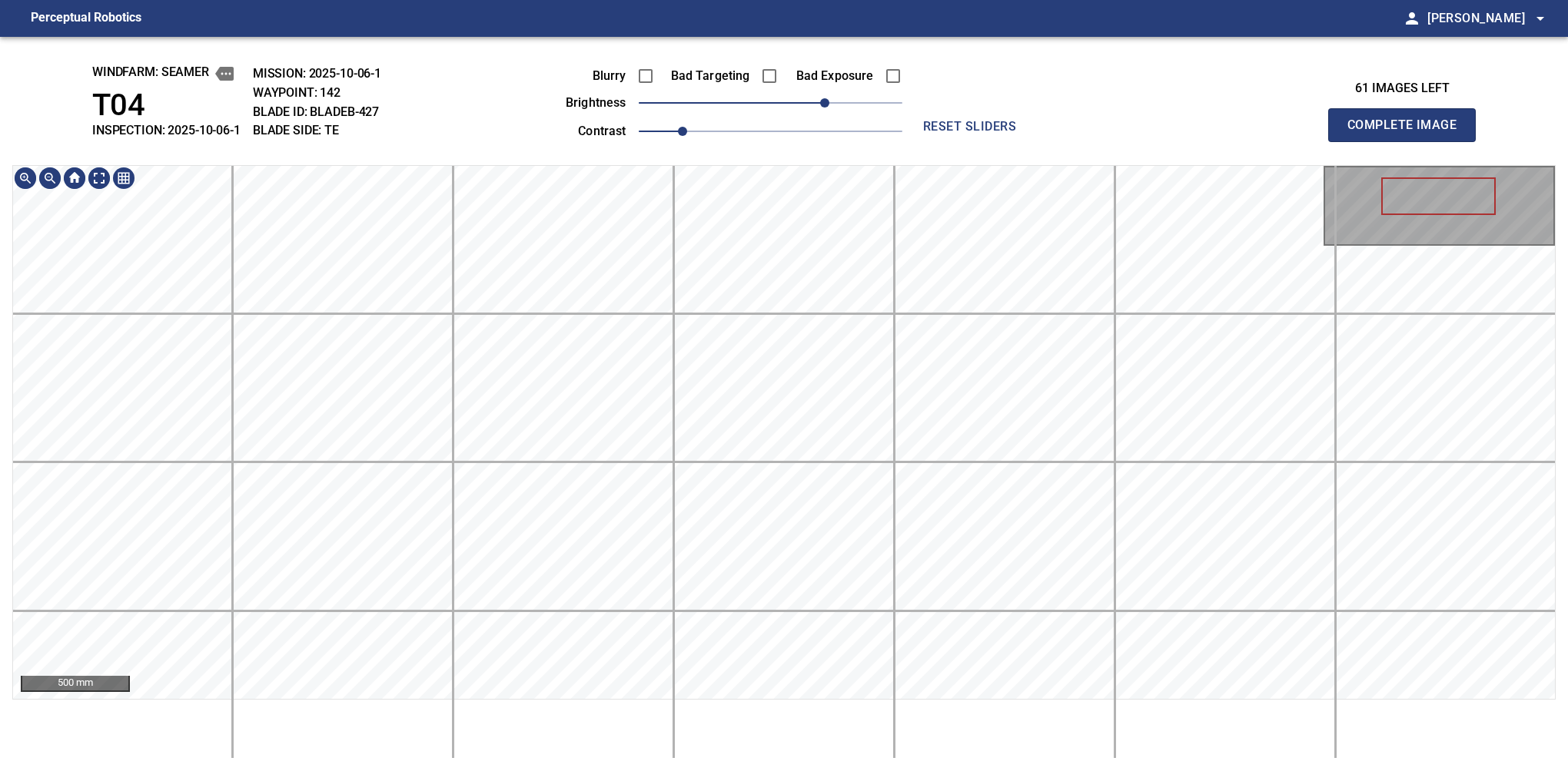
click at [750, 708] on div "500 mm" at bounding box center [783, 462] width 1543 height 594
click at [1035, 142] on button "Complete Image" at bounding box center [1402, 125] width 148 height 34
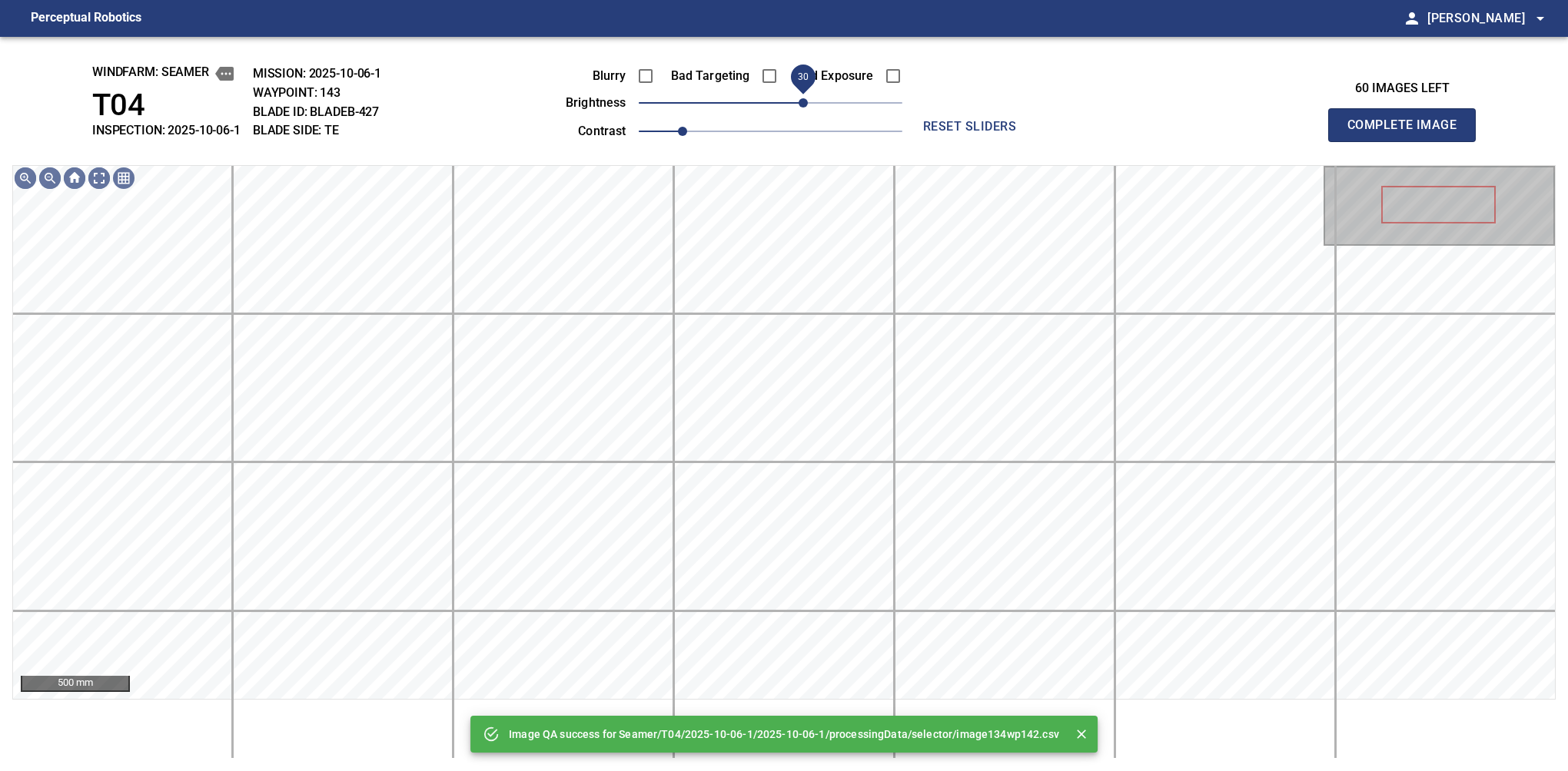
drag, startPoint x: 780, startPoint y: 105, endPoint x: 803, endPoint y: 99, distance: 23.8
click at [803, 99] on span "30" at bounding box center [803, 103] width 9 height 9
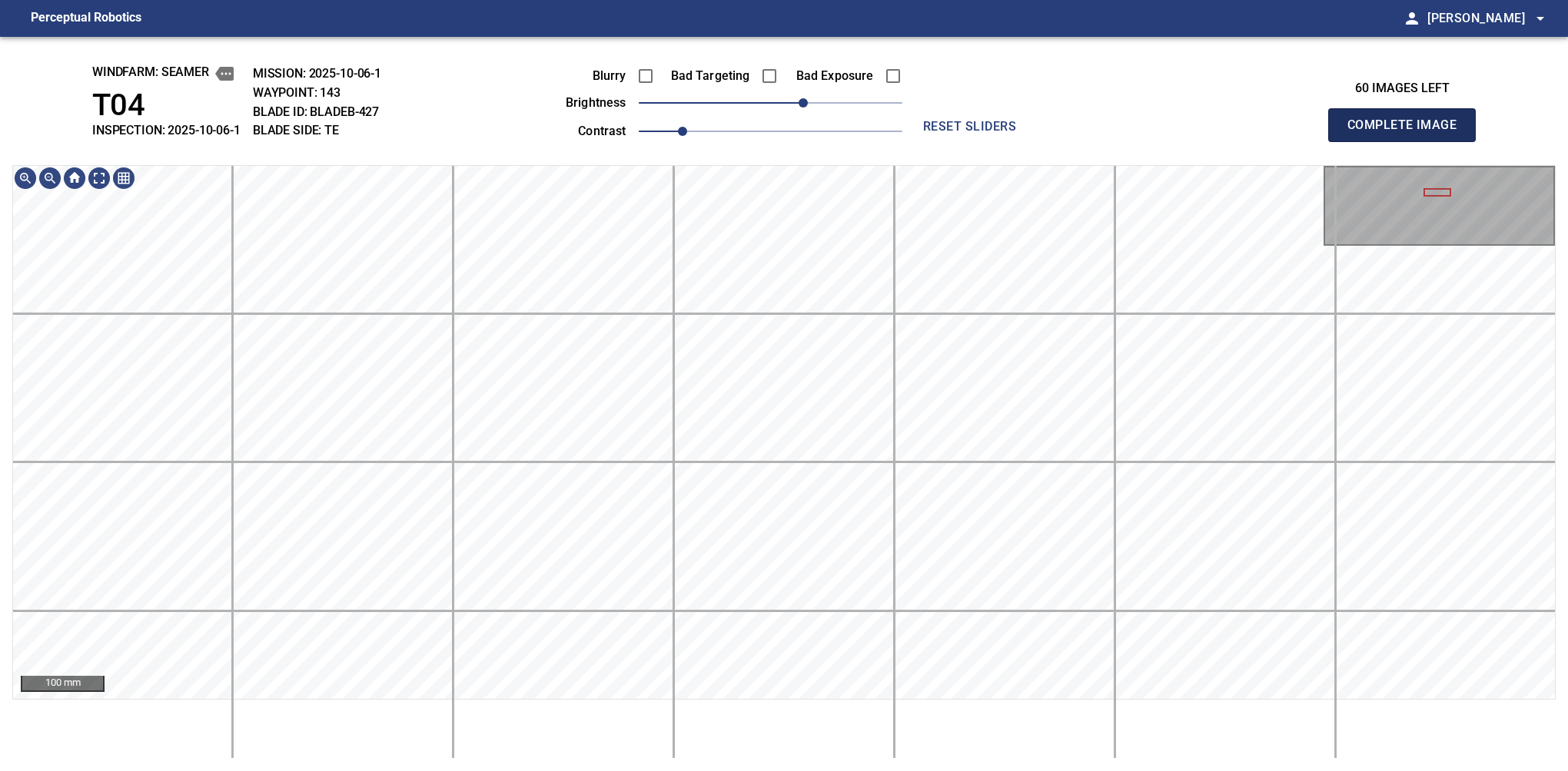
click at [1035, 142] on button "Complete Image" at bounding box center [1402, 125] width 148 height 34
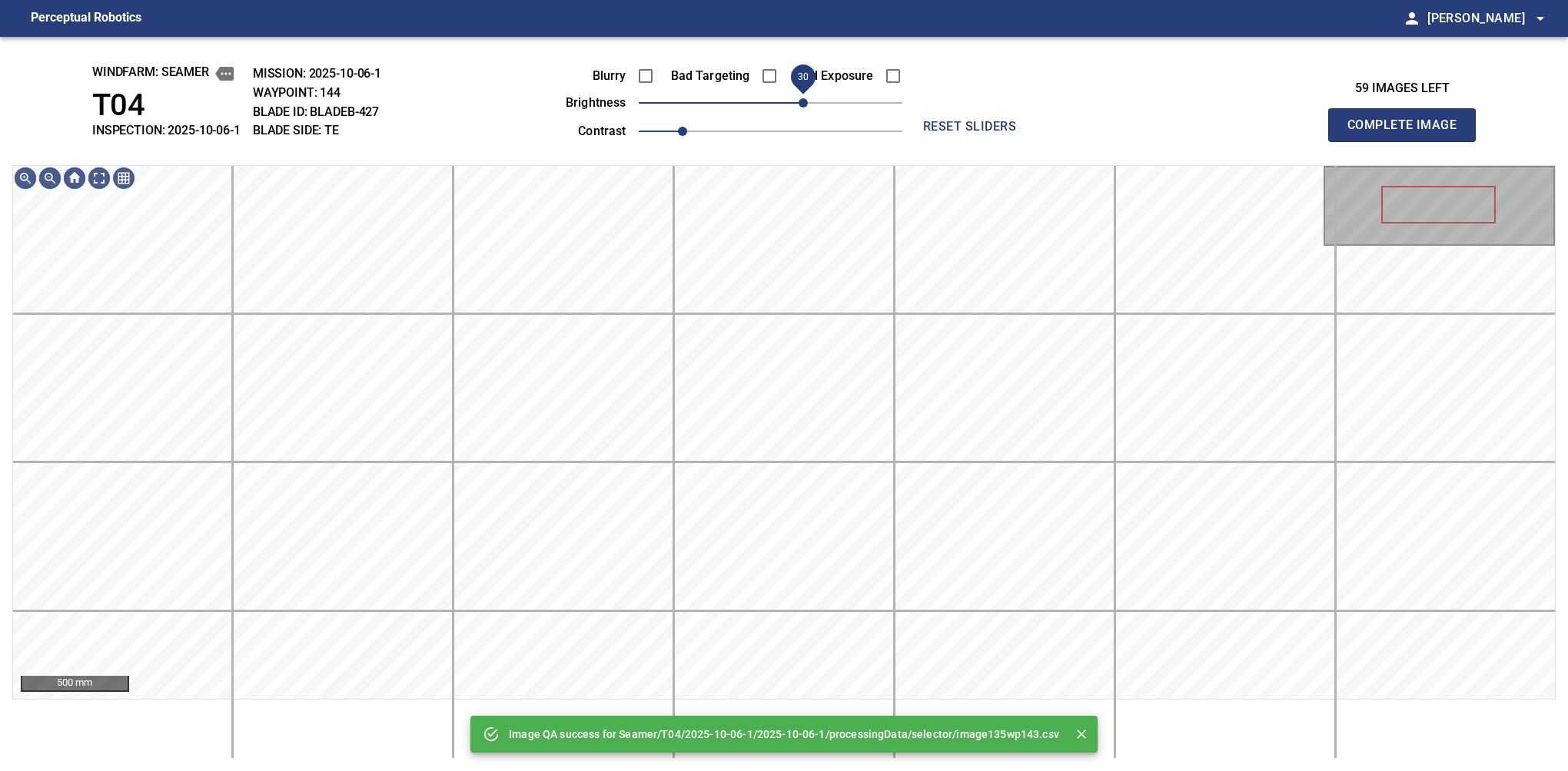
drag, startPoint x: 797, startPoint y: 110, endPoint x: 809, endPoint y: 106, distance: 12.6
click at [808, 106] on span "30" at bounding box center [803, 103] width 9 height 9
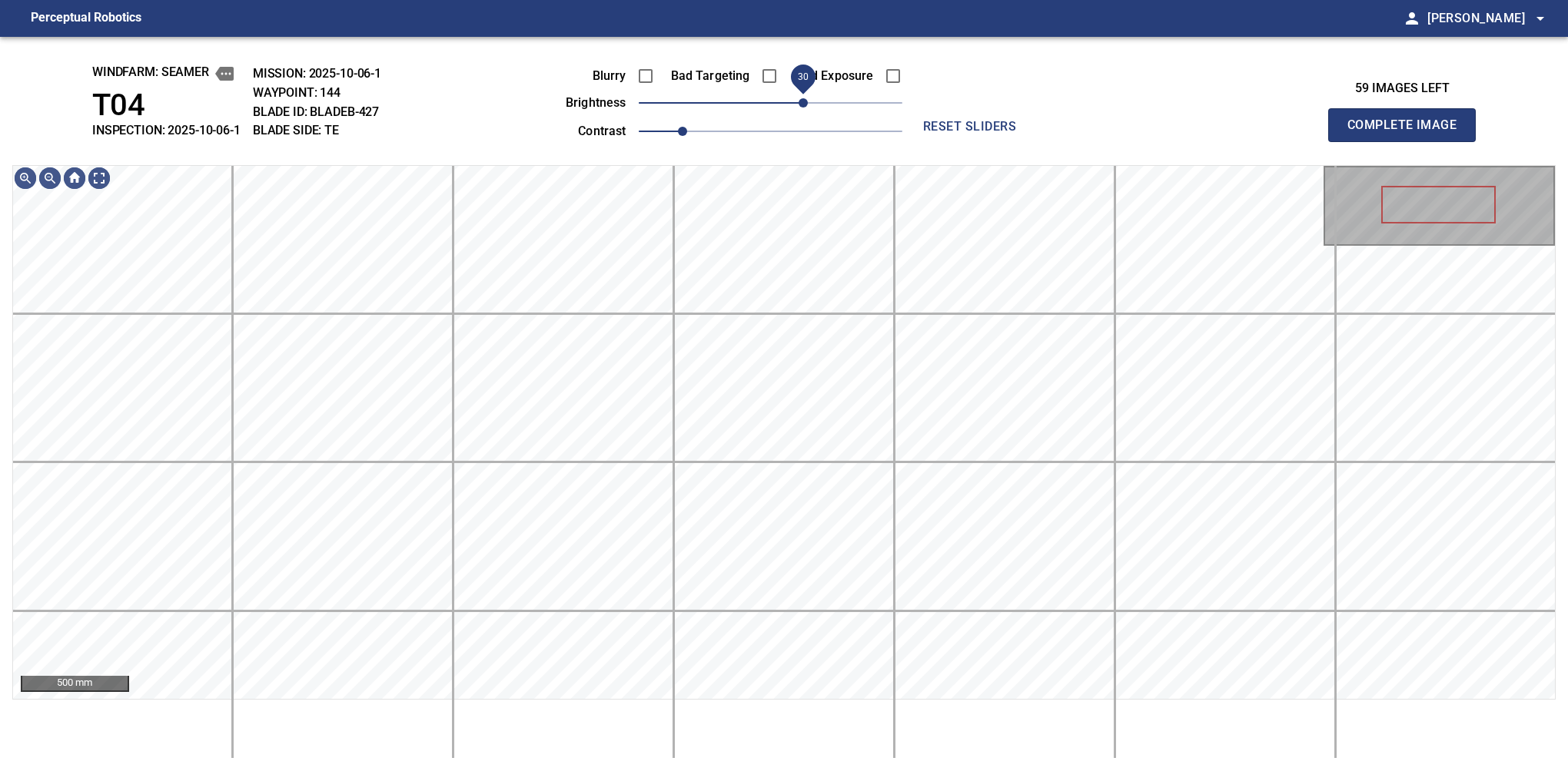
click at [808, 105] on span "30" at bounding box center [803, 103] width 9 height 9
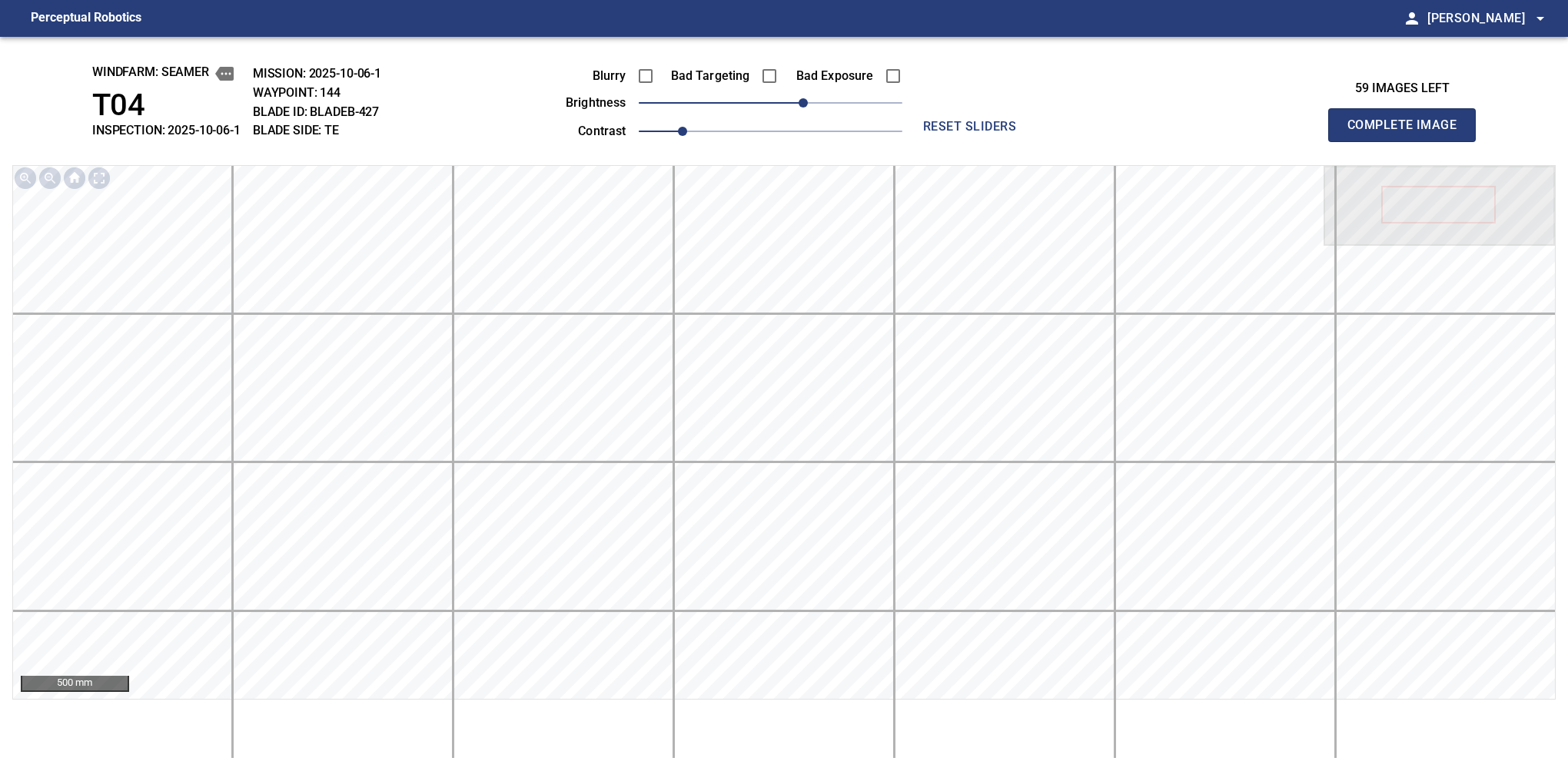
click at [1035, 142] on button "Complete Image" at bounding box center [1402, 125] width 148 height 34
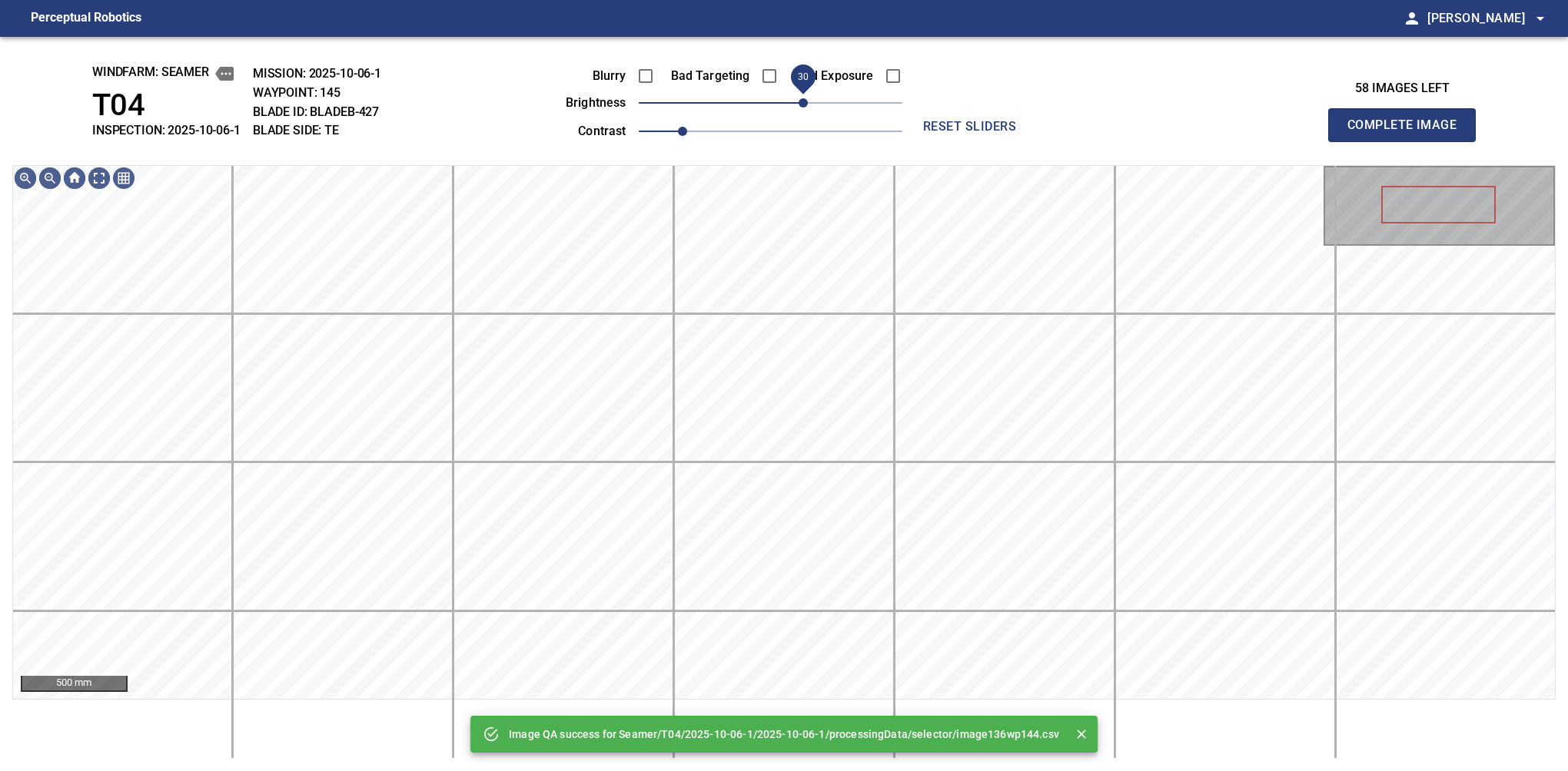
click at [809, 108] on span "30" at bounding box center [770, 102] width 264 height 21
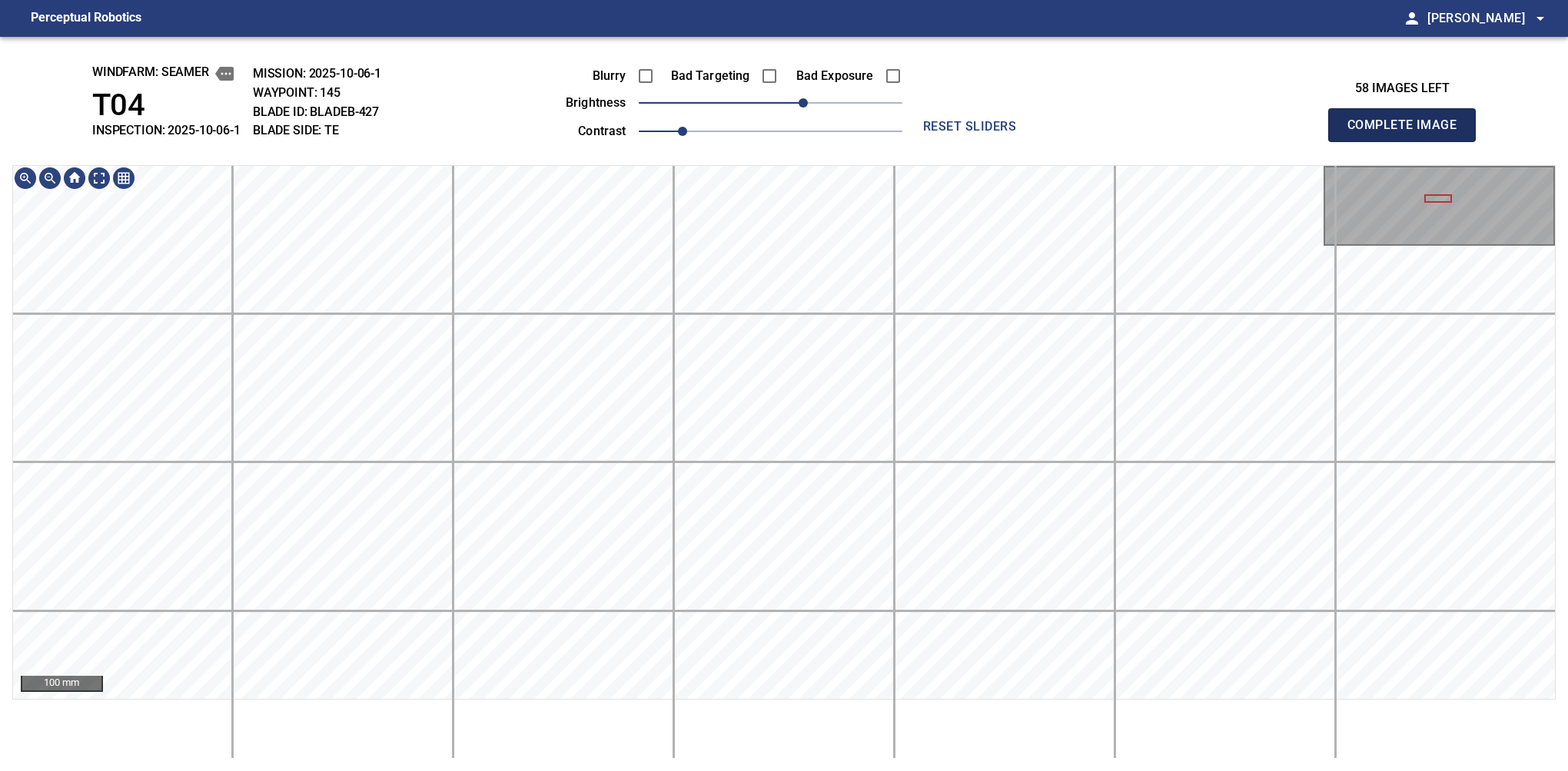
click at [1035, 142] on button "Complete Image" at bounding box center [1402, 125] width 148 height 34
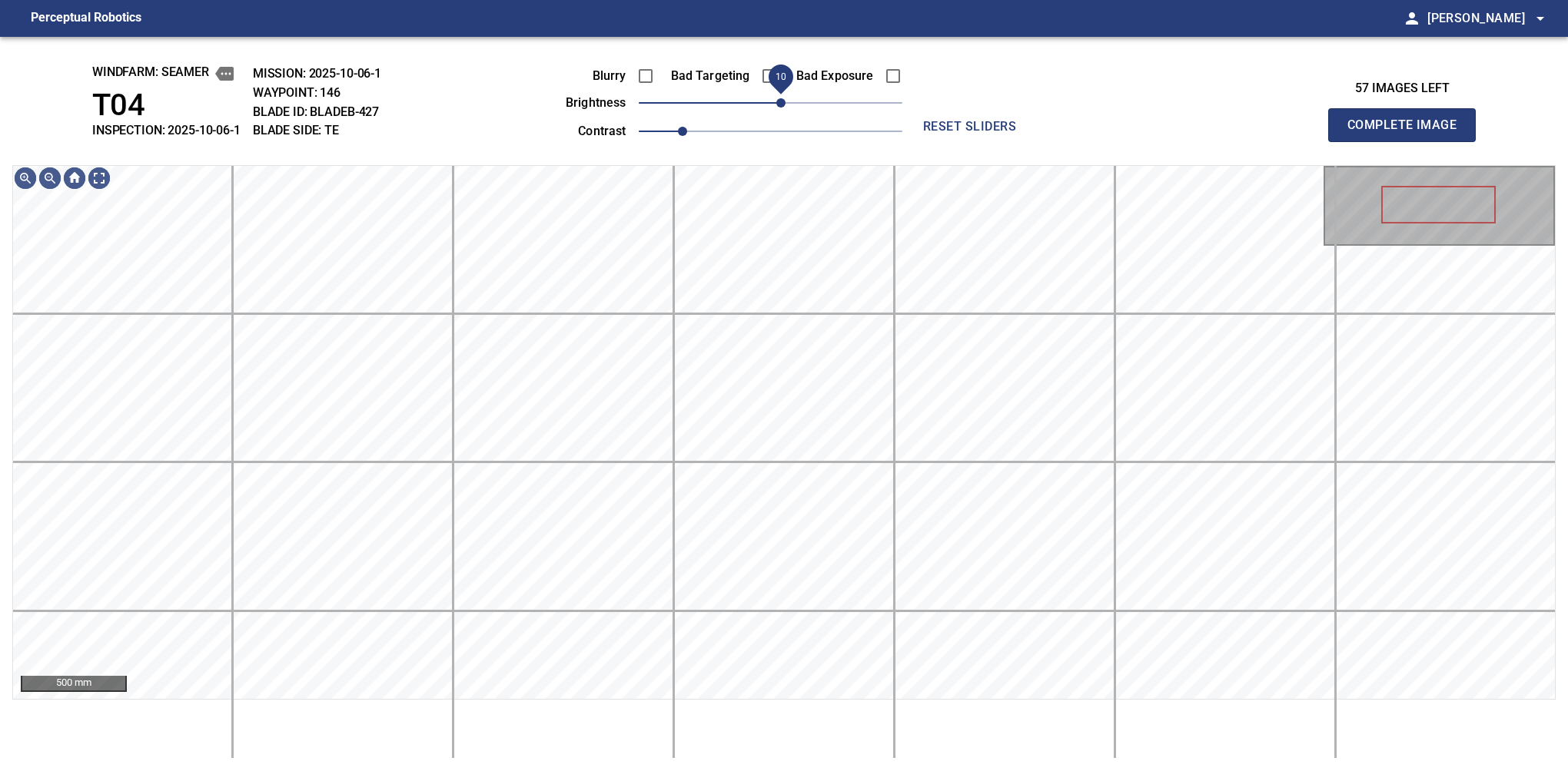
click at [781, 101] on span "10" at bounding box center [780, 103] width 9 height 9
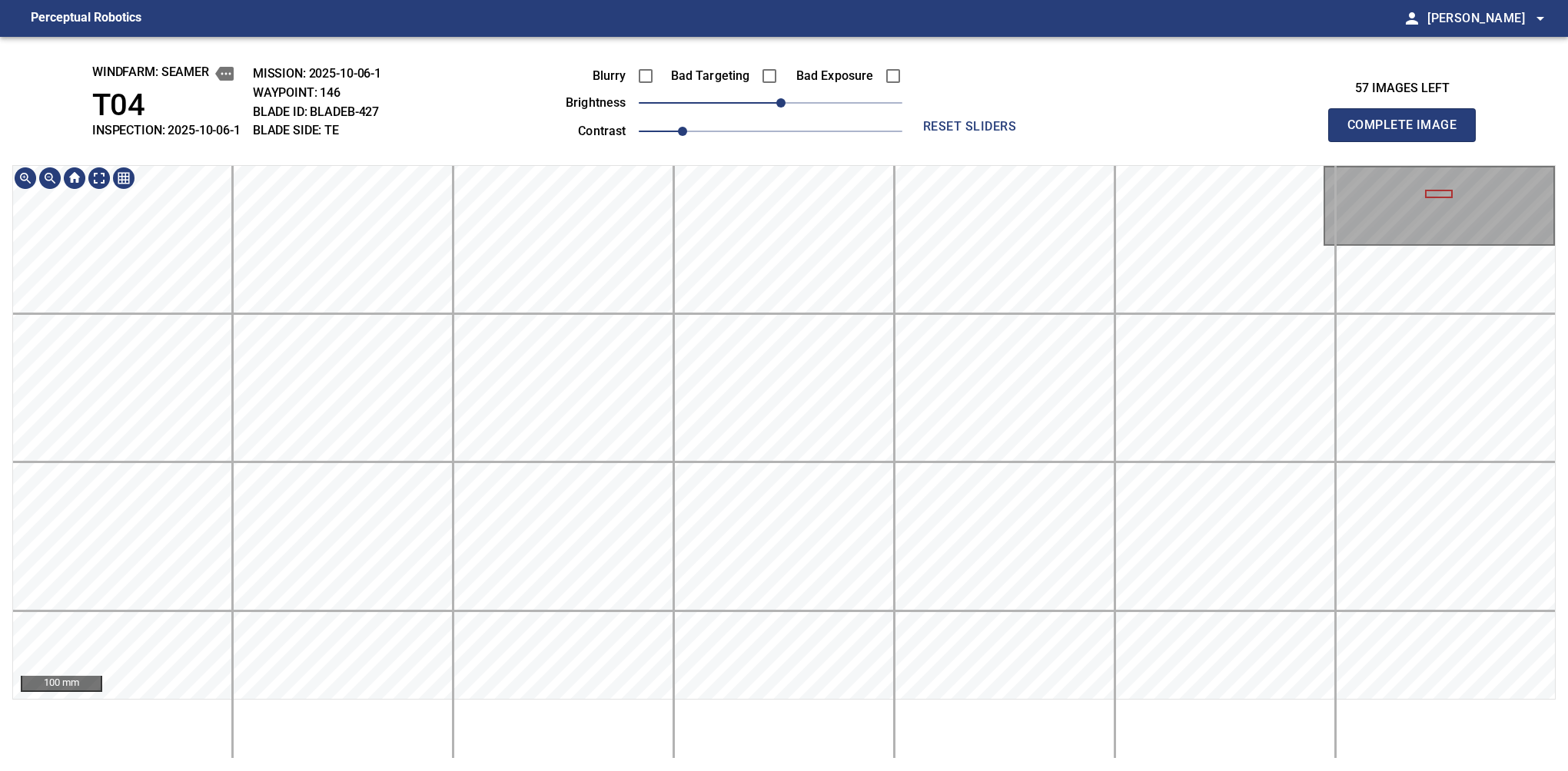
click at [615, 708] on div "100 mm" at bounding box center [783, 462] width 1543 height 594
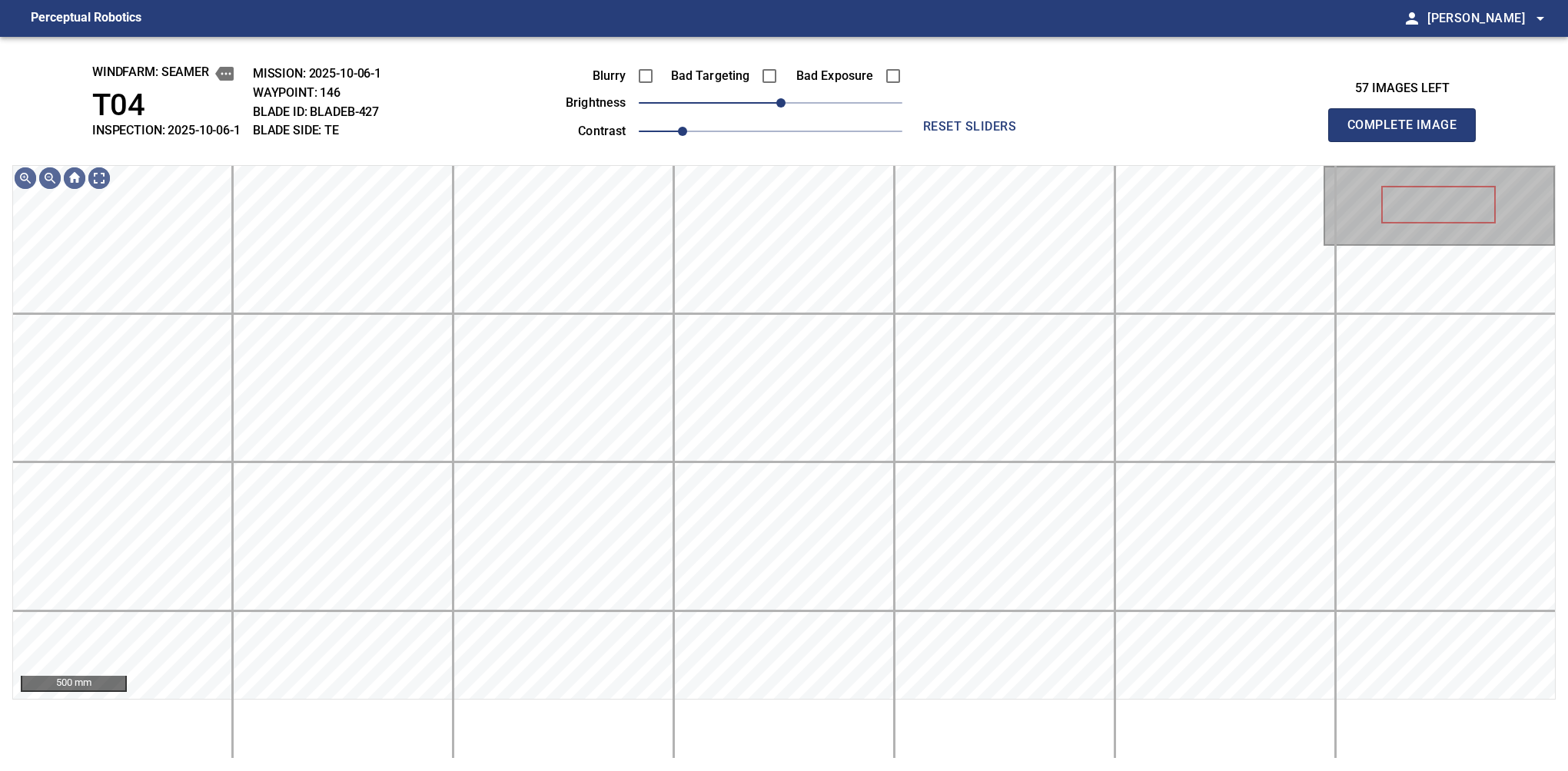
click at [1035, 142] on button "Complete Image" at bounding box center [1402, 125] width 148 height 34
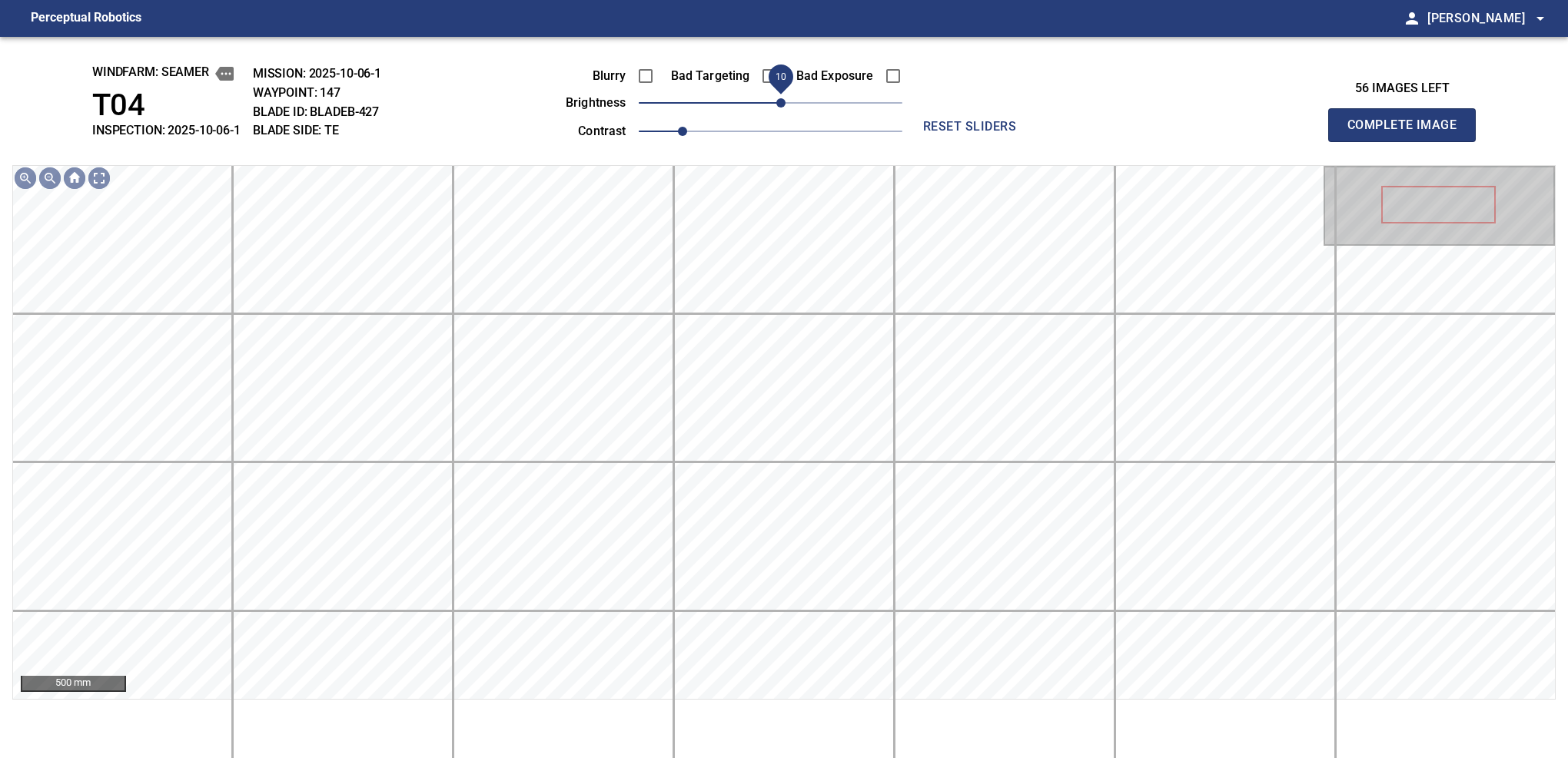
drag, startPoint x: 776, startPoint y: 102, endPoint x: 784, endPoint y: 100, distance: 8.2
click at [784, 100] on span "10" at bounding box center [780, 103] width 9 height 9
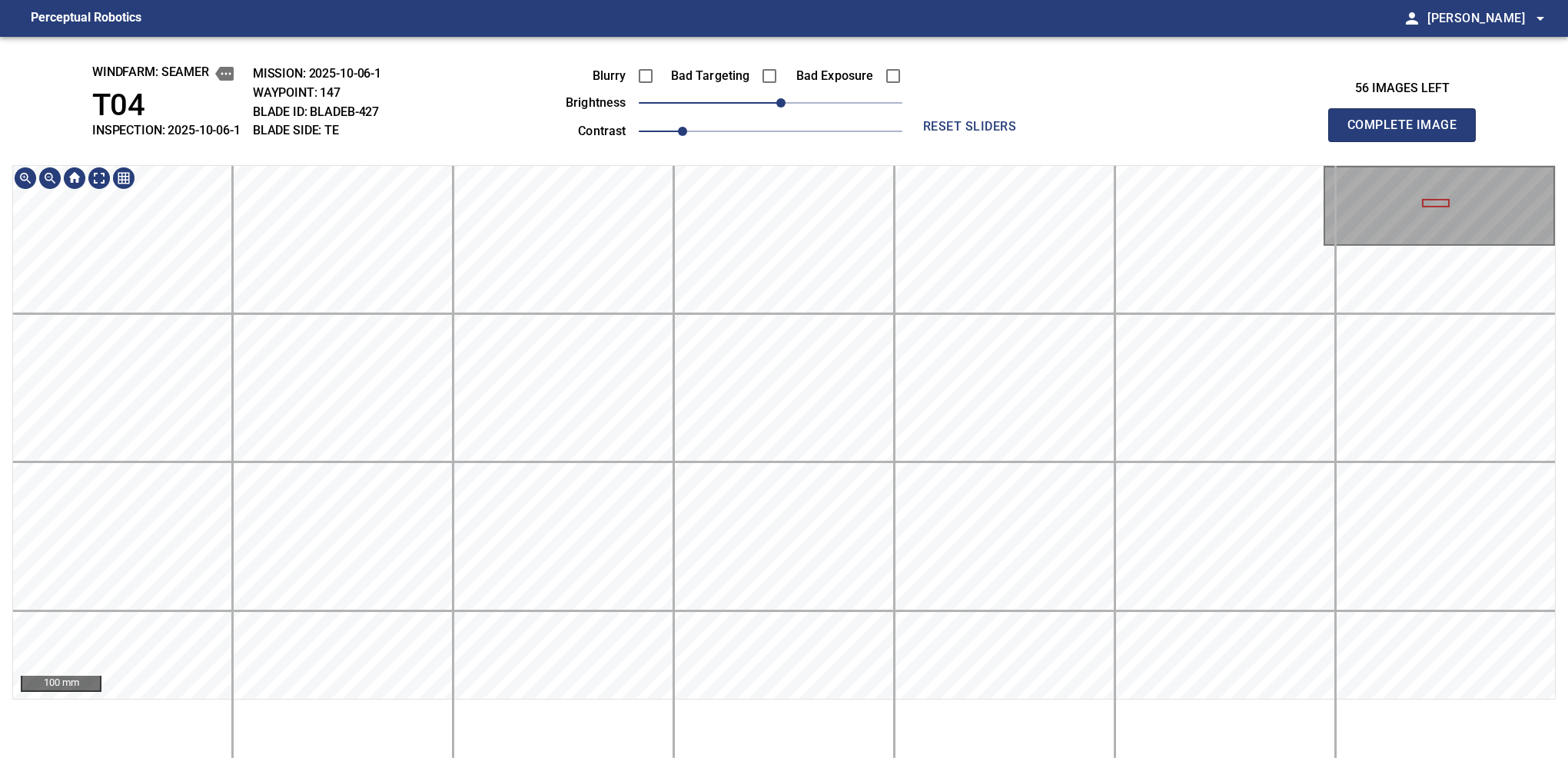
click at [523, 708] on html "Perceptual Robotics person [PERSON_NAME] arrow_drop_down windfarm: Seamer T04 I…" at bounding box center [784, 385] width 1568 height 771
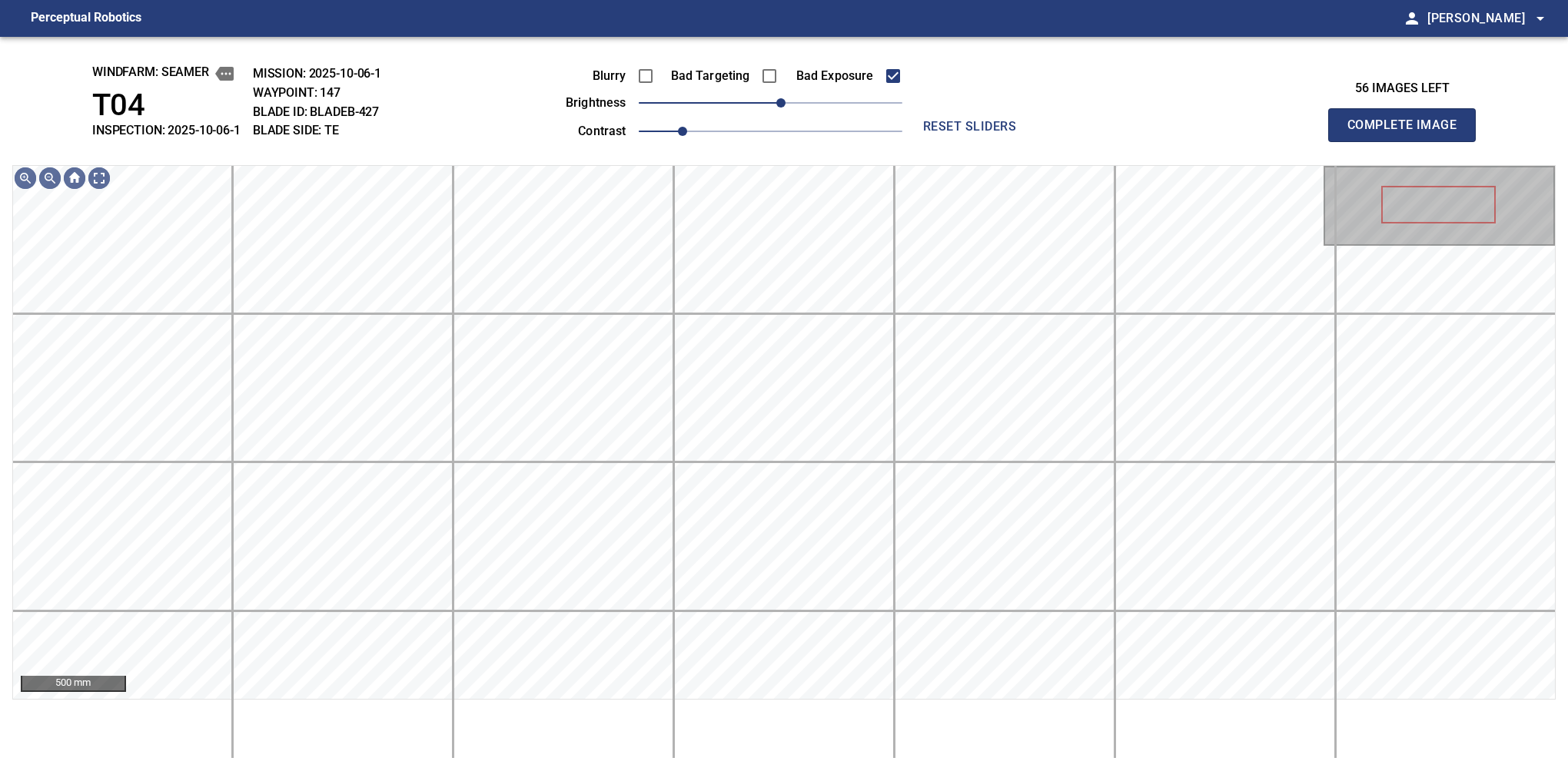
click at [1035, 142] on button "Complete Image" at bounding box center [1402, 125] width 148 height 34
click at [776, 108] on span "10" at bounding box center [780, 103] width 9 height 9
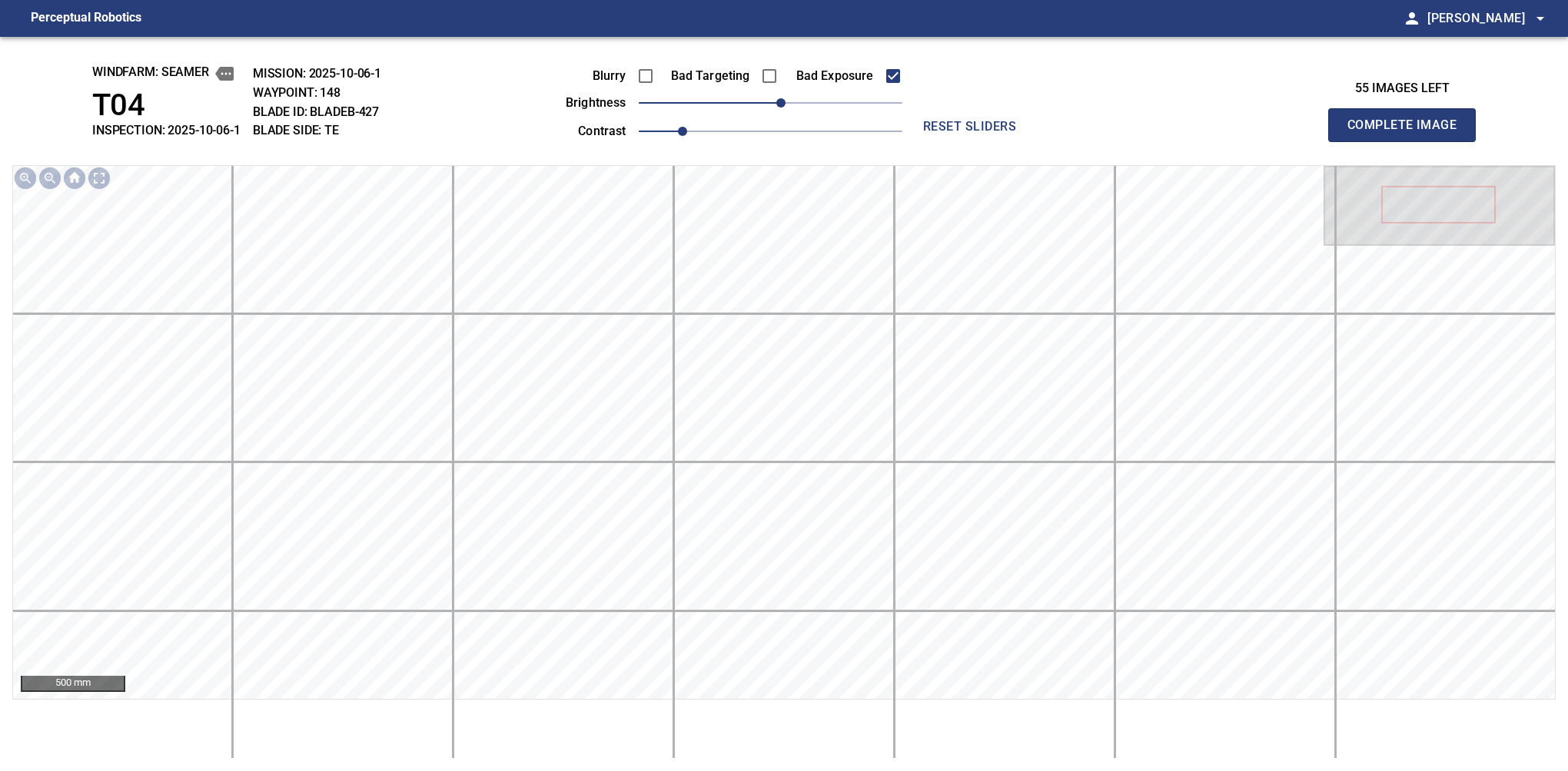
click at [1035, 142] on button "Complete Image" at bounding box center [1402, 125] width 148 height 34
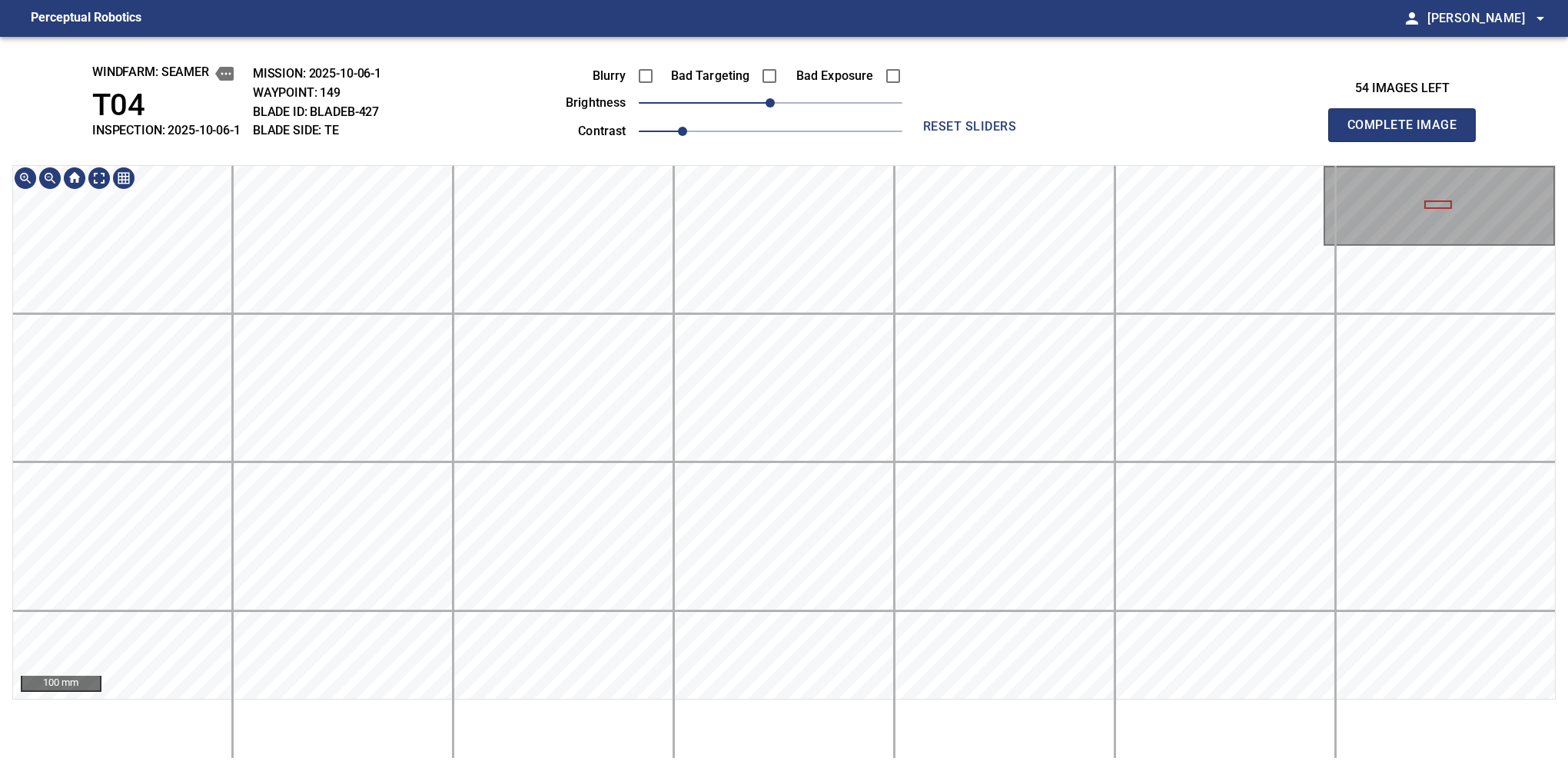
click at [481, 708] on div "100 mm" at bounding box center [783, 462] width 1543 height 594
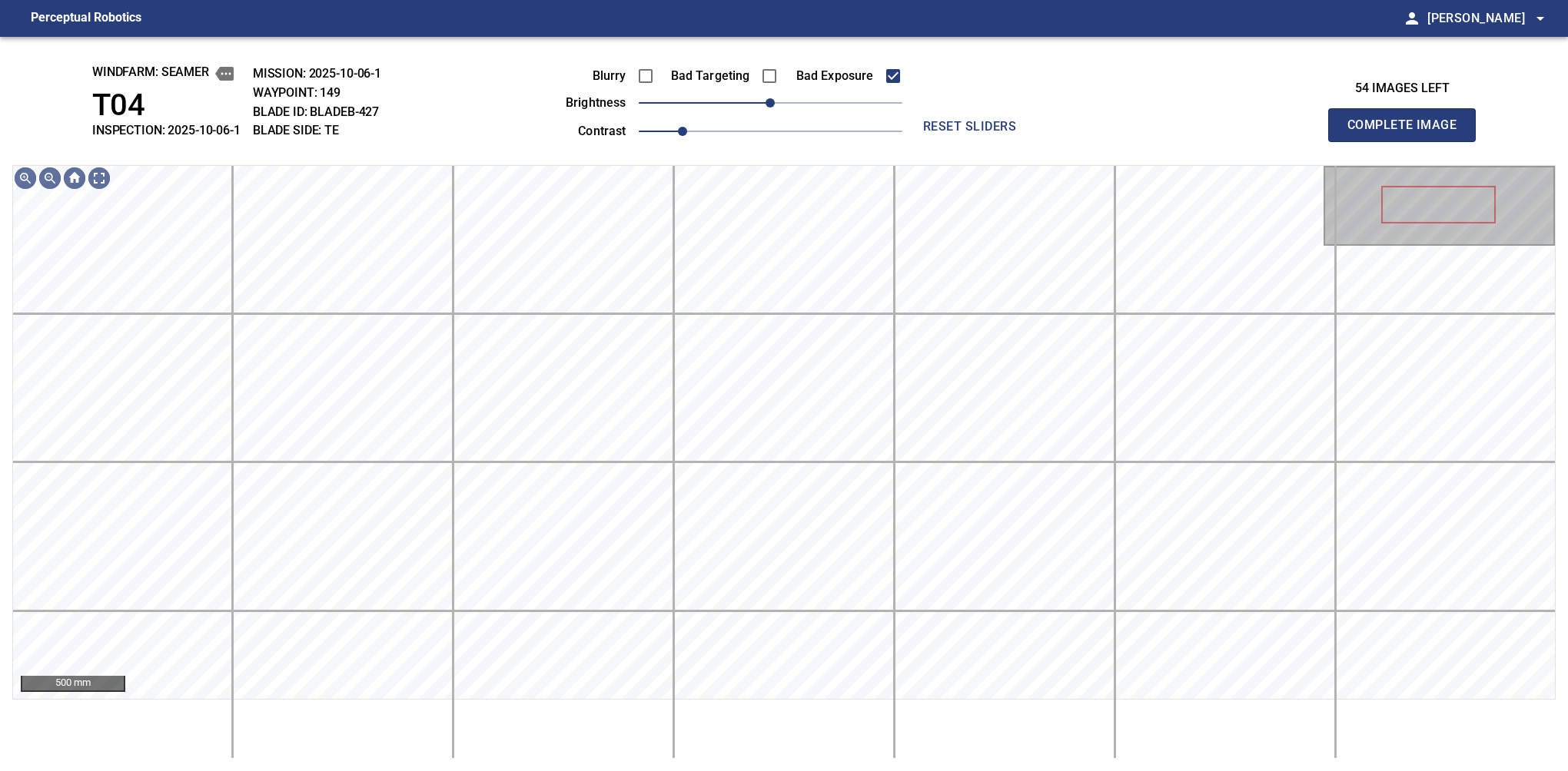
click at [1035, 142] on button "Complete Image" at bounding box center [1402, 125] width 148 height 34
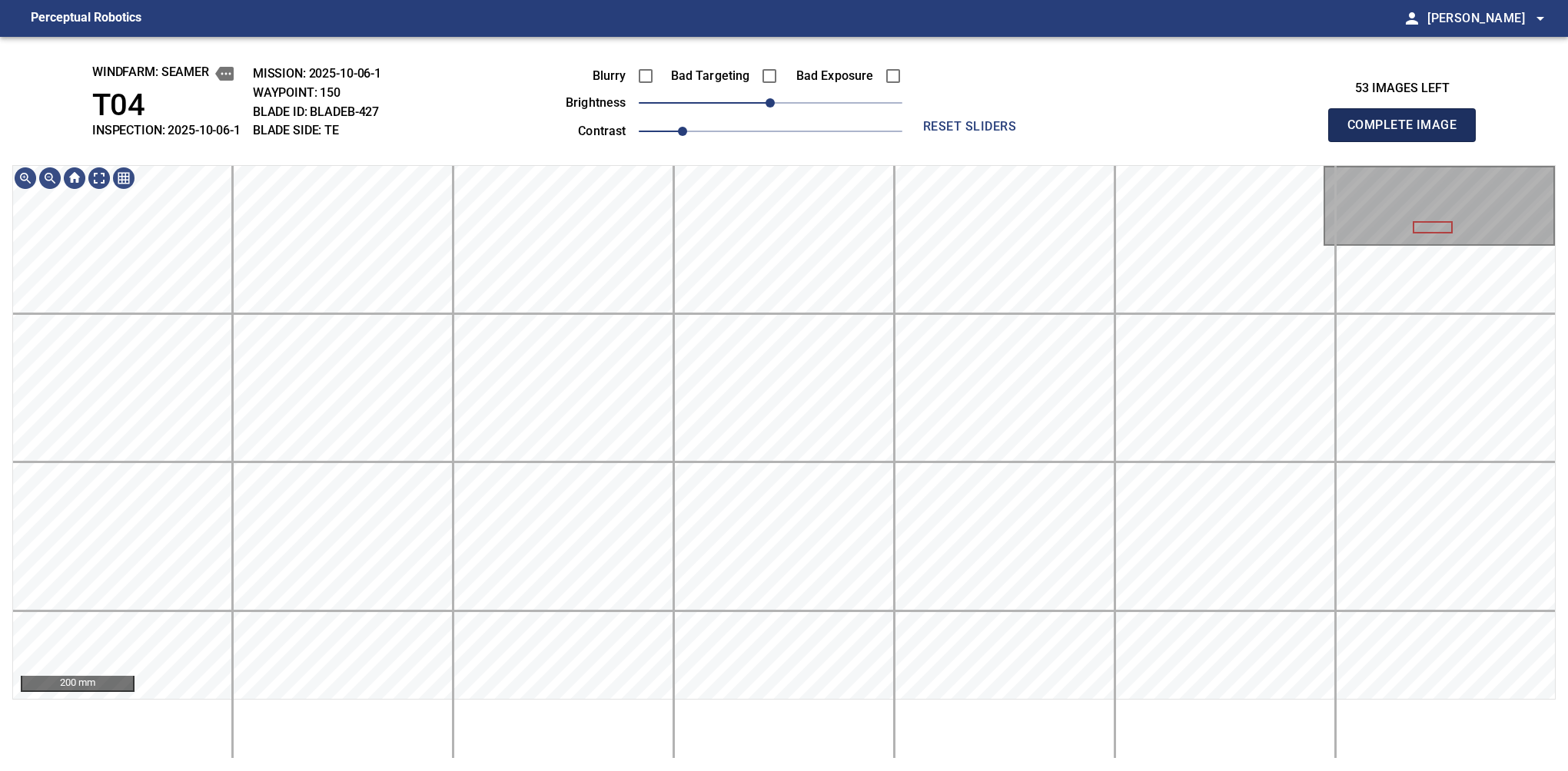
click at [1035, 142] on button "Complete Image" at bounding box center [1402, 125] width 148 height 34
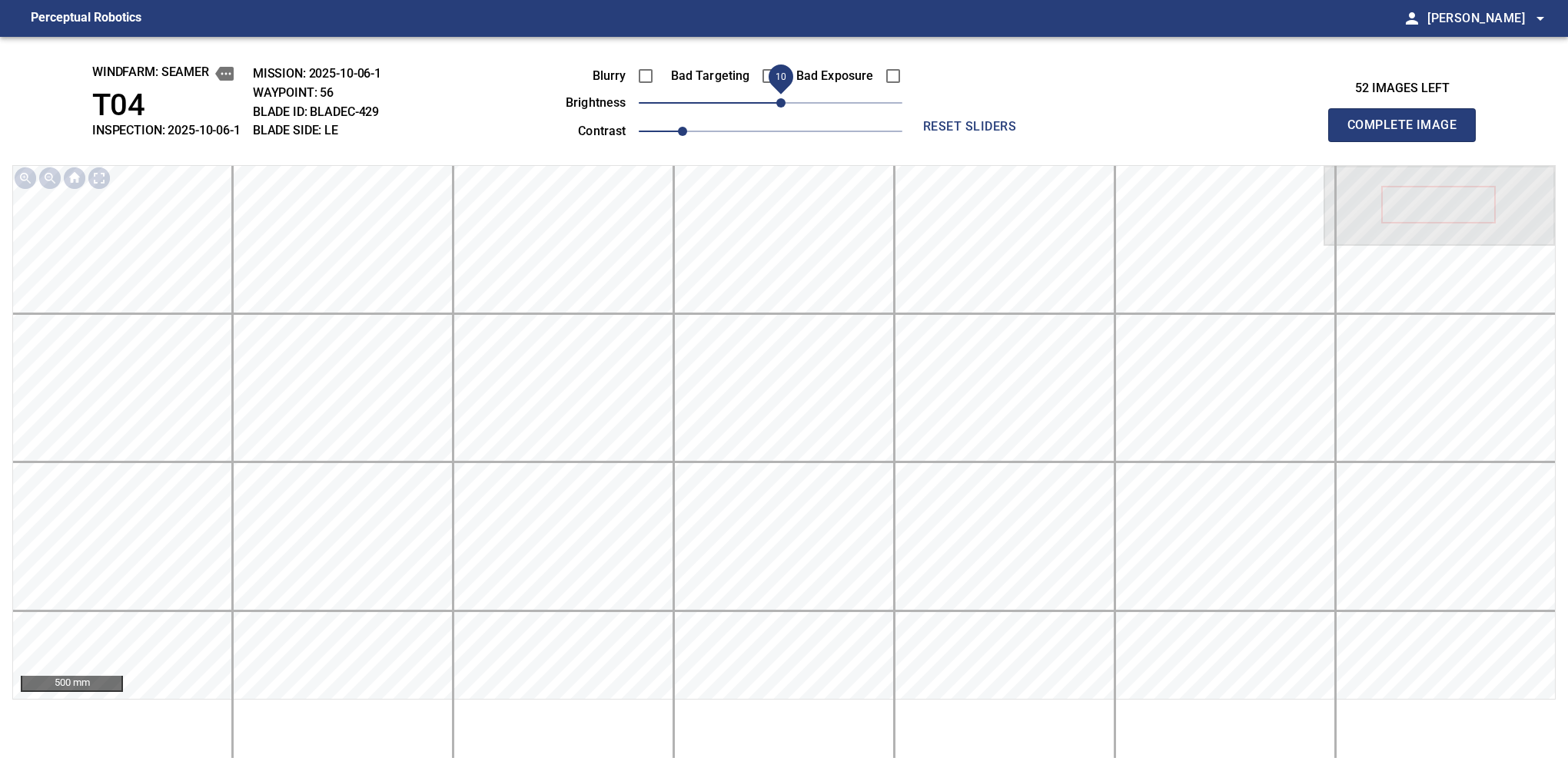
drag, startPoint x: 774, startPoint y: 101, endPoint x: 782, endPoint y: 98, distance: 8.5
click at [782, 98] on span "10" at bounding box center [780, 103] width 9 height 9
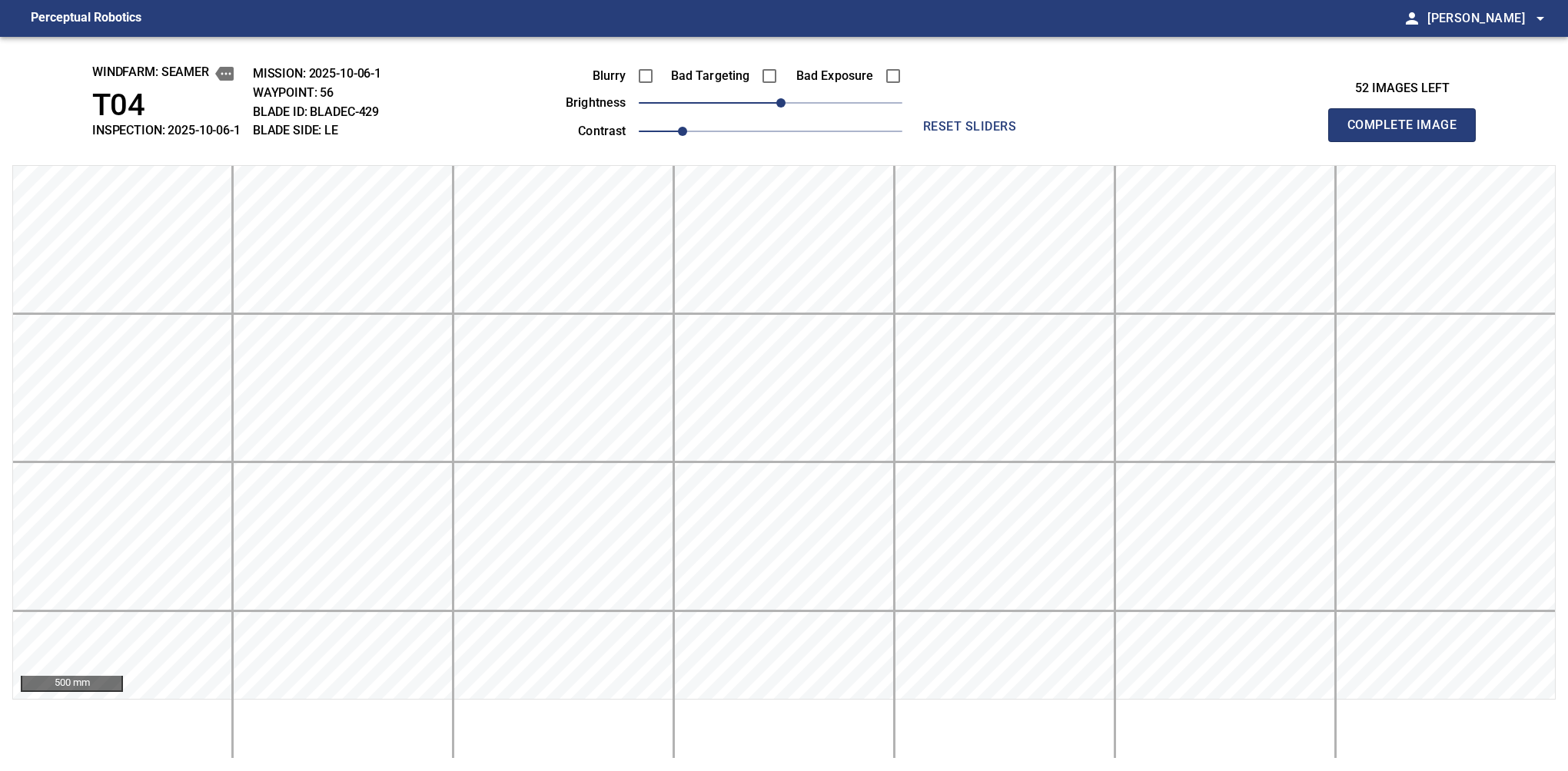
click at [1035, 142] on button "Complete Image" at bounding box center [1402, 125] width 148 height 34
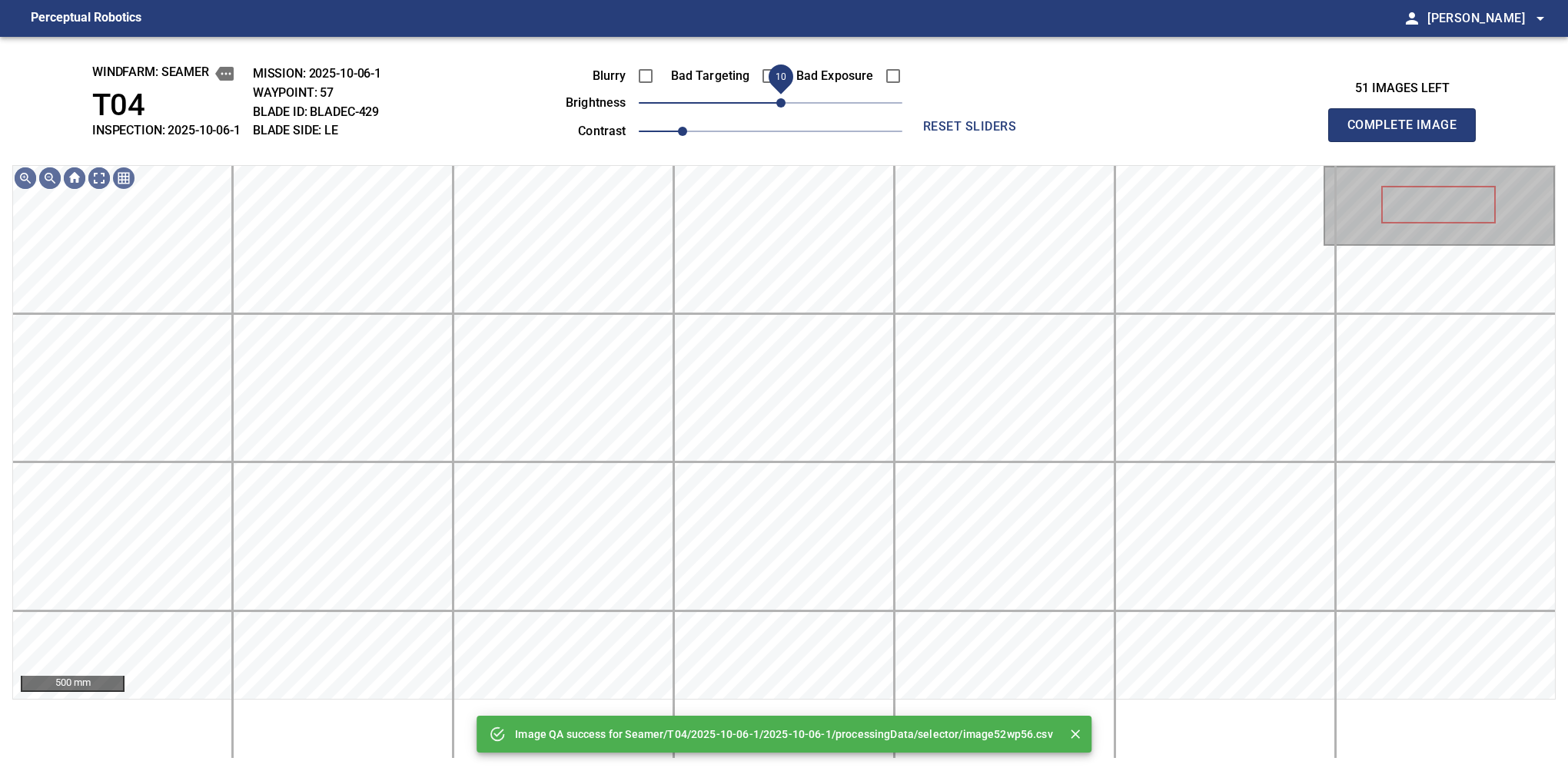
drag, startPoint x: 769, startPoint y: 107, endPoint x: 785, endPoint y: 107, distance: 16.0
click at [785, 107] on span "10" at bounding box center [780, 103] width 9 height 9
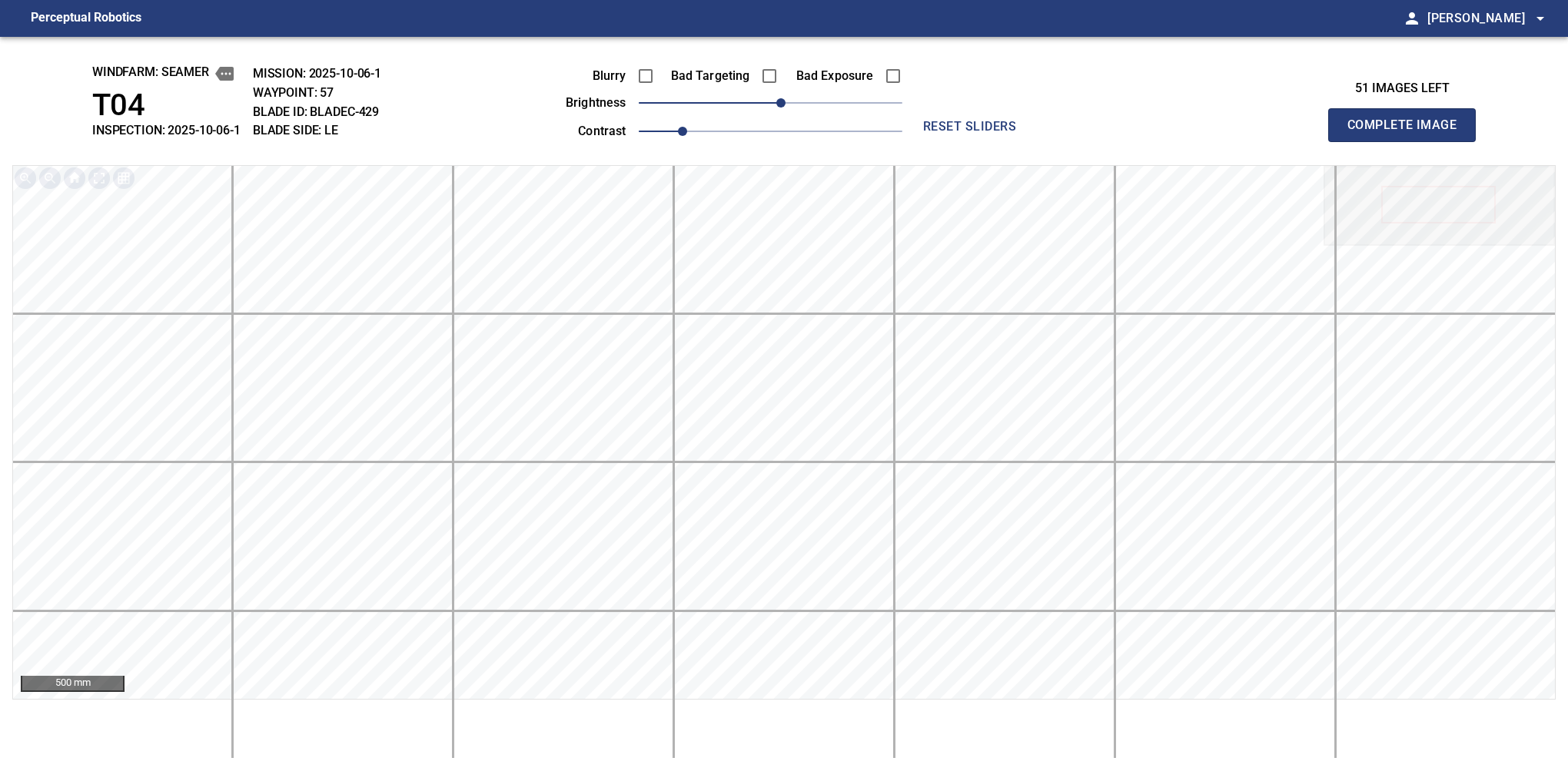
click at [1035, 142] on button "Complete Image" at bounding box center [1402, 125] width 148 height 34
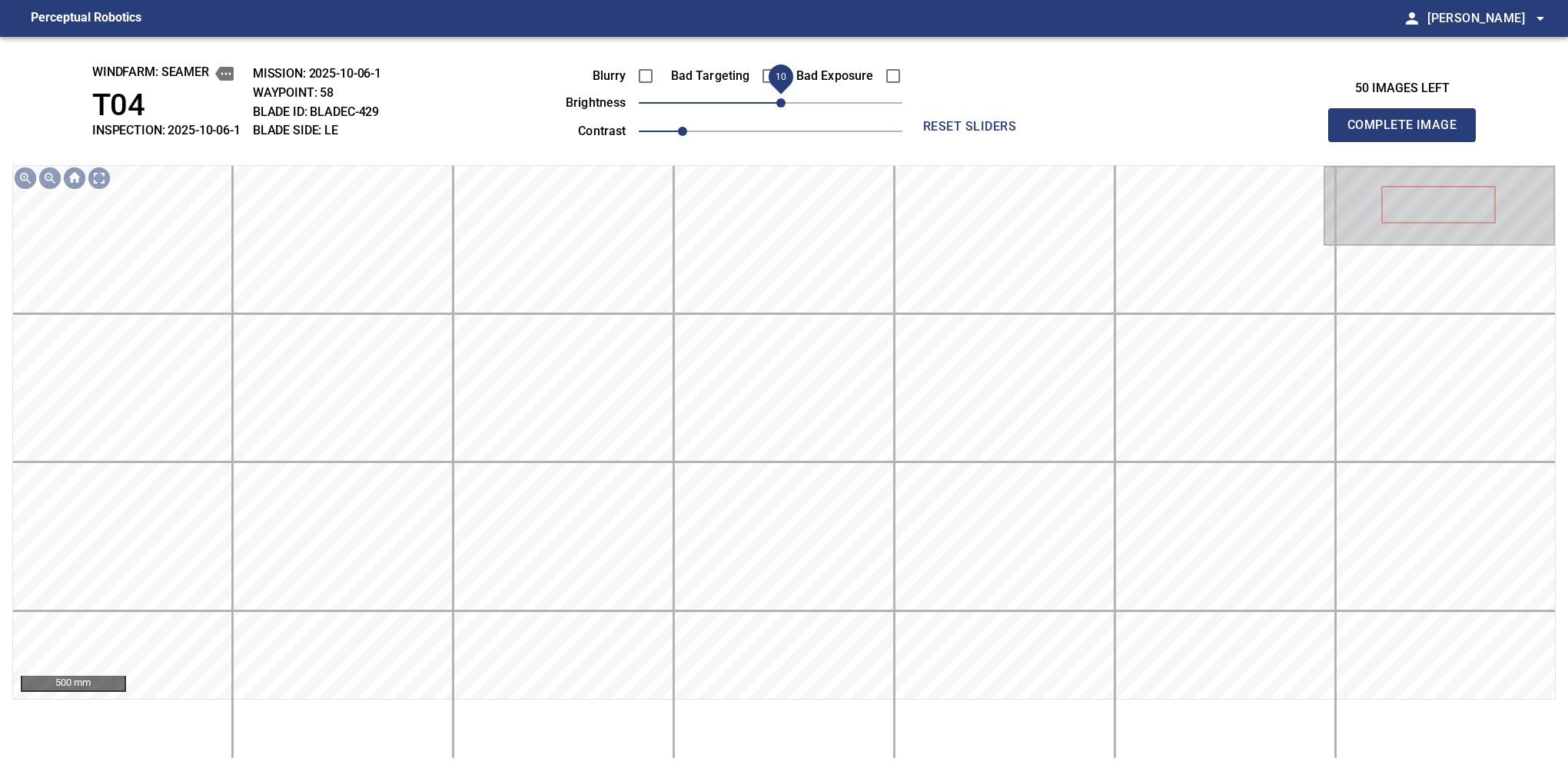
drag, startPoint x: 768, startPoint y: 103, endPoint x: 777, endPoint y: 101, distance: 9.2
click at [777, 101] on span "10" at bounding box center [780, 103] width 9 height 9
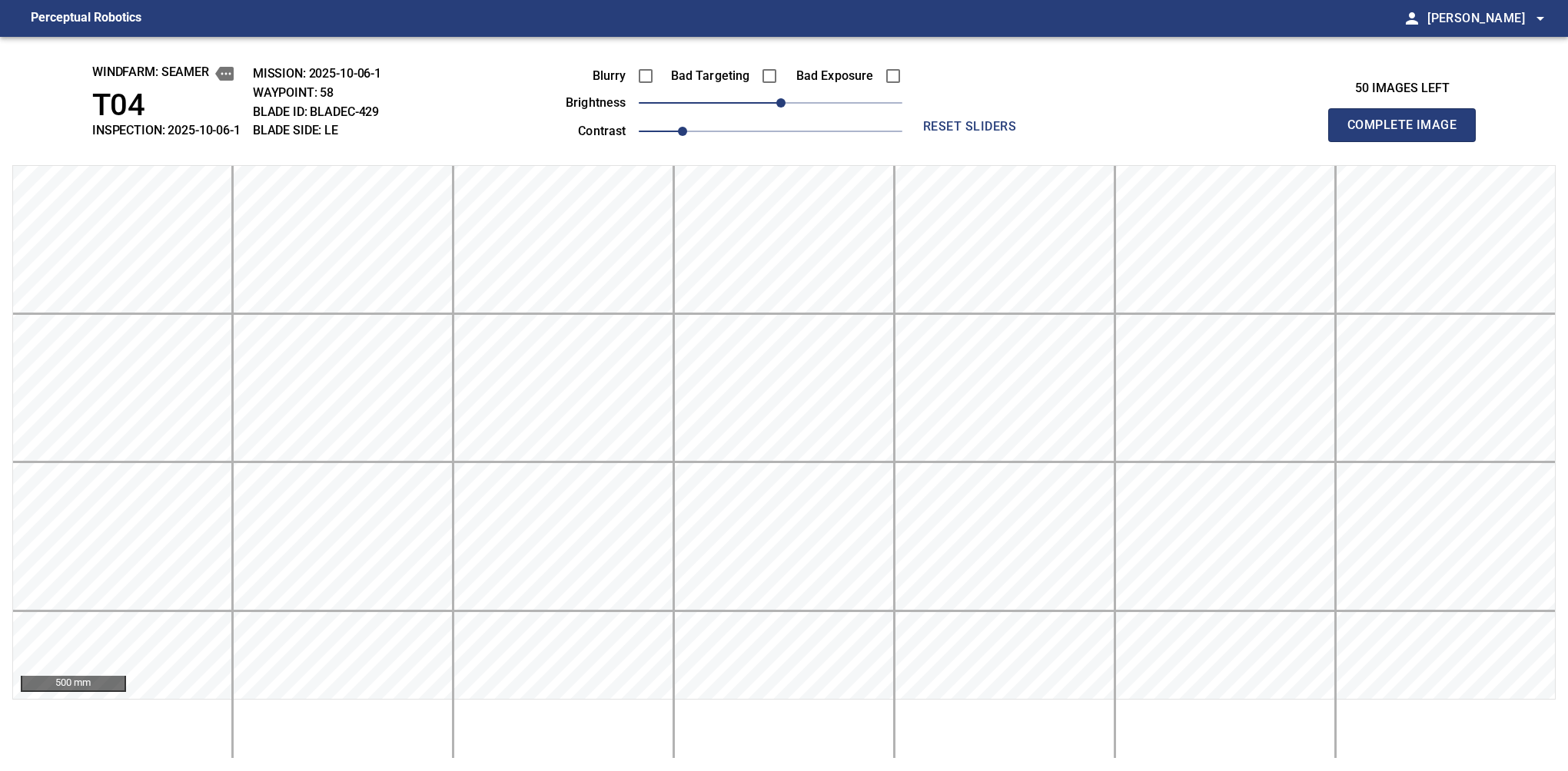
click at [1035, 142] on button "Complete Image" at bounding box center [1402, 125] width 148 height 34
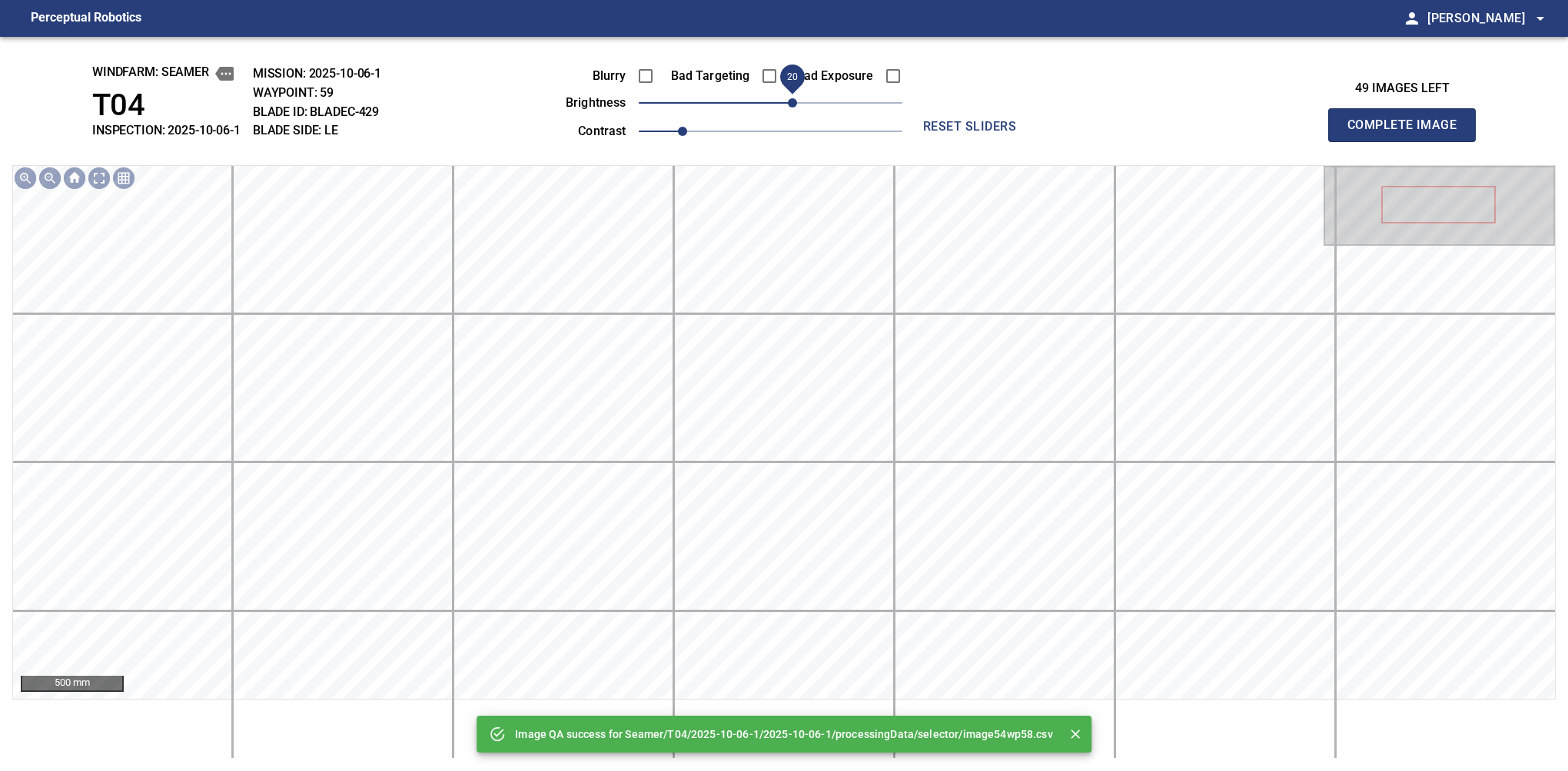
drag, startPoint x: 768, startPoint y: 114, endPoint x: 787, endPoint y: 106, distance: 20.6
click at [788, 106] on span "20" at bounding box center [792, 103] width 9 height 9
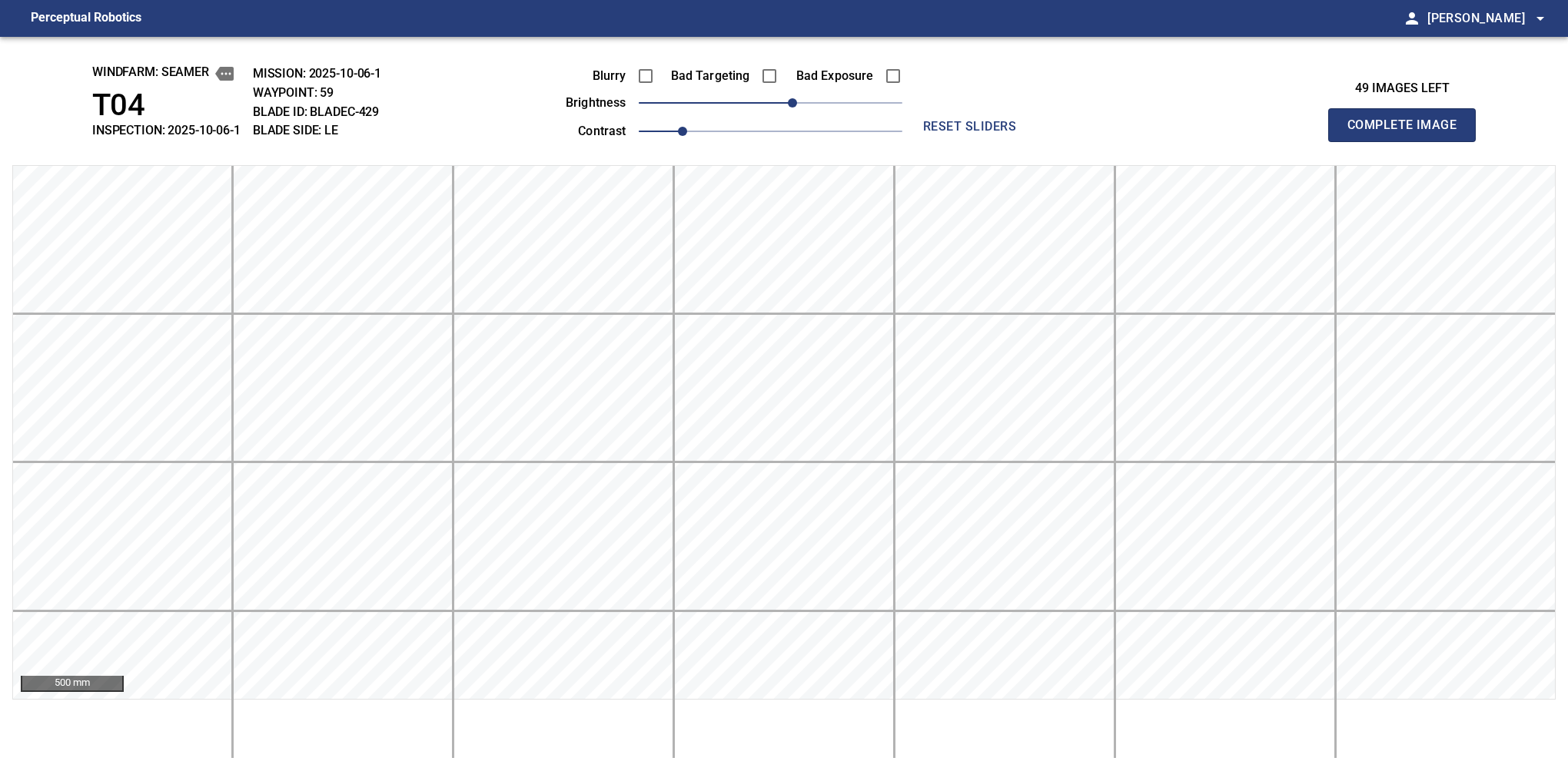
click at [1035, 142] on button "Complete Image" at bounding box center [1402, 125] width 148 height 34
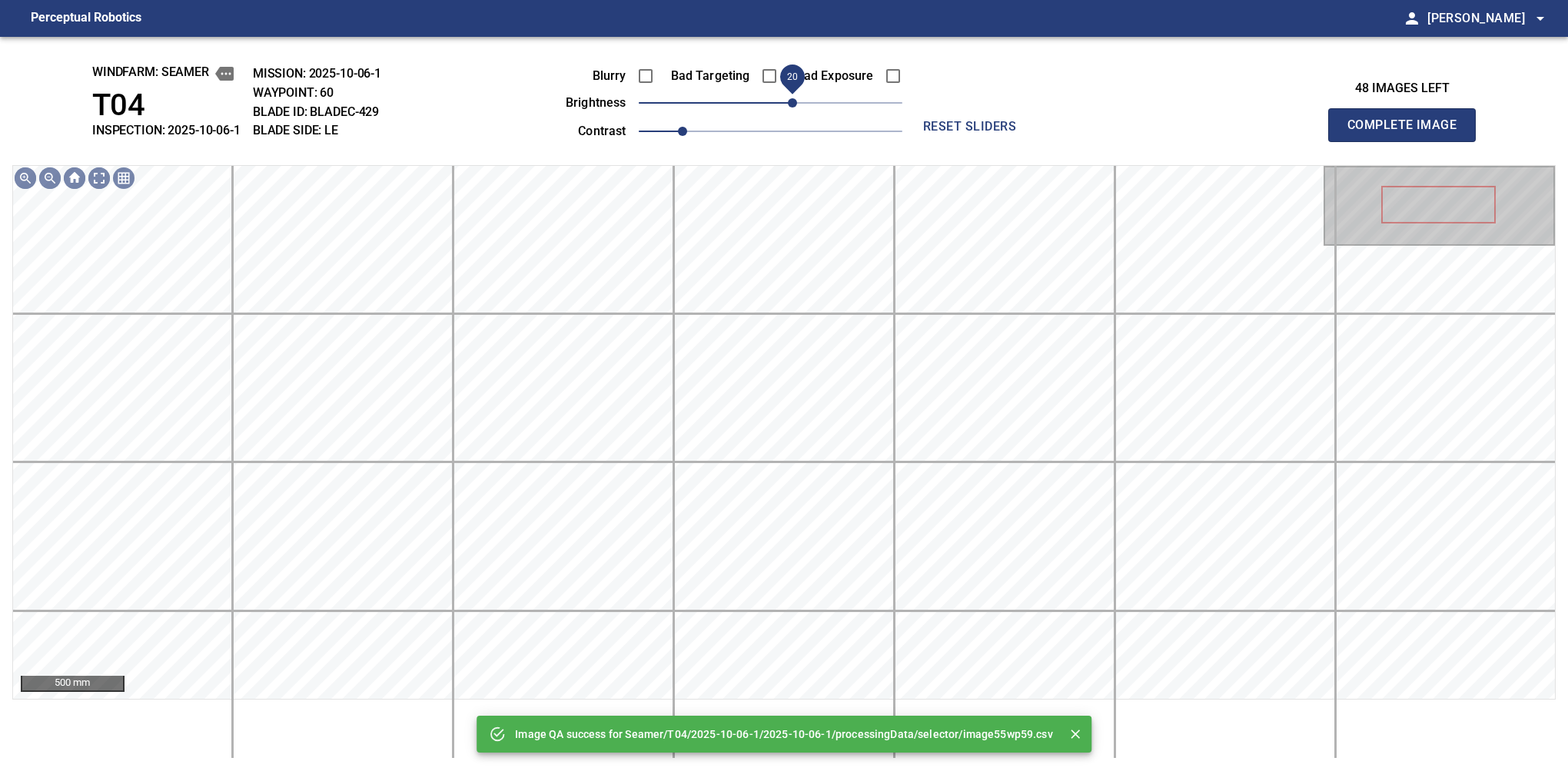
drag, startPoint x: 778, startPoint y: 104, endPoint x: 787, endPoint y: 104, distance: 9.0
click at [788, 104] on span "20" at bounding box center [792, 103] width 9 height 9
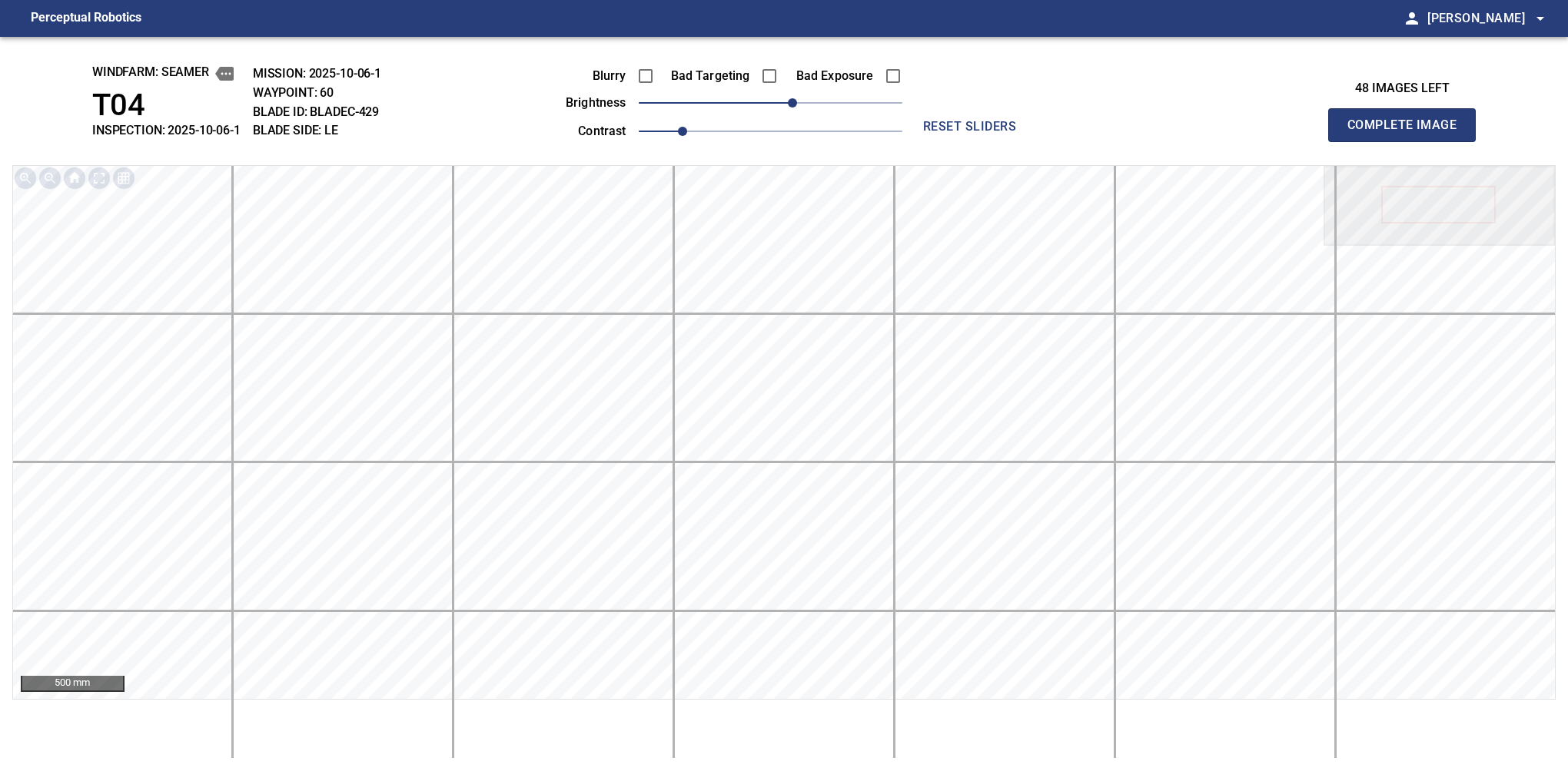
click at [1035, 142] on button "Complete Image" at bounding box center [1402, 125] width 148 height 34
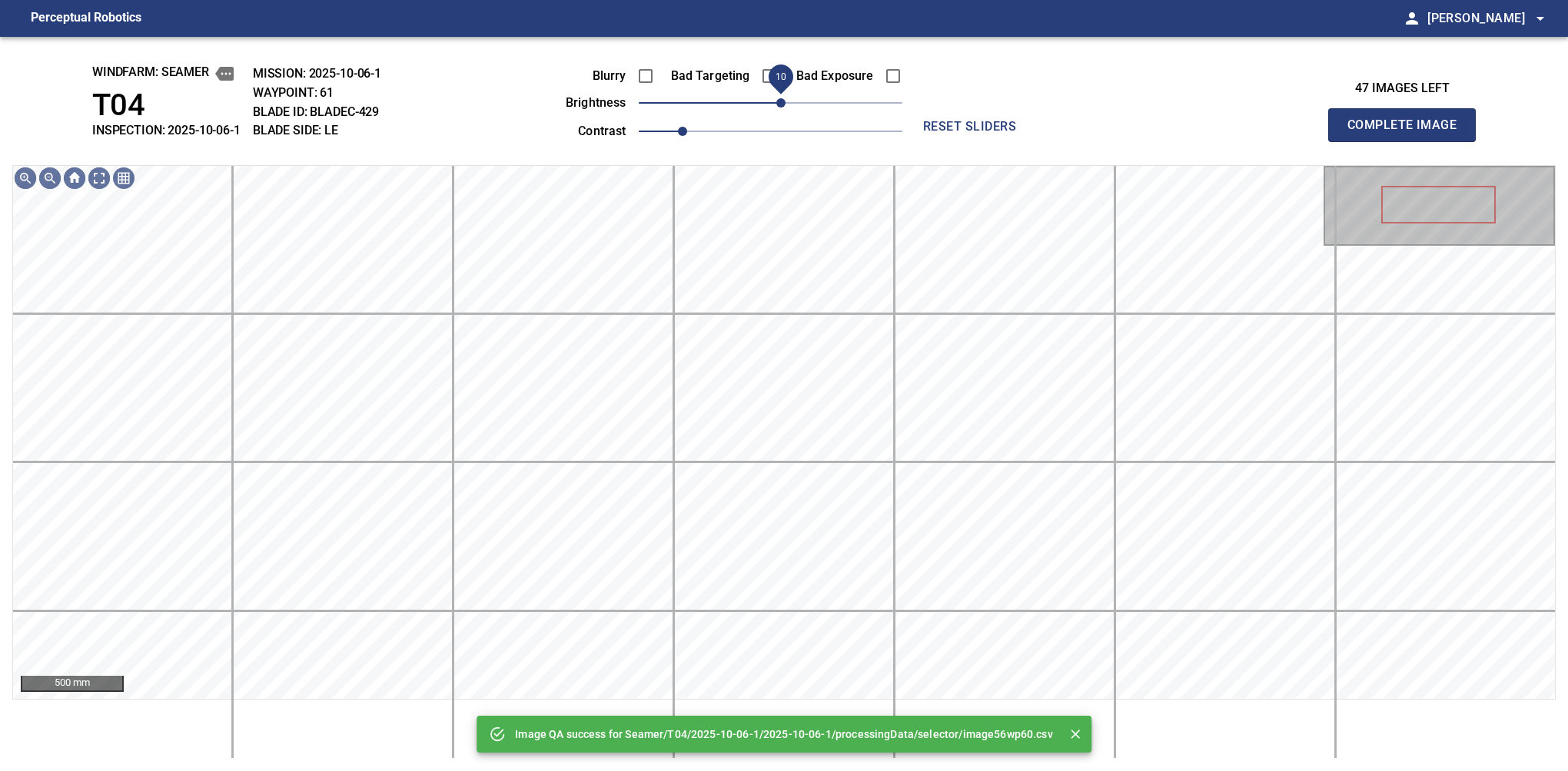
click at [782, 104] on span "10" at bounding box center [780, 103] width 9 height 9
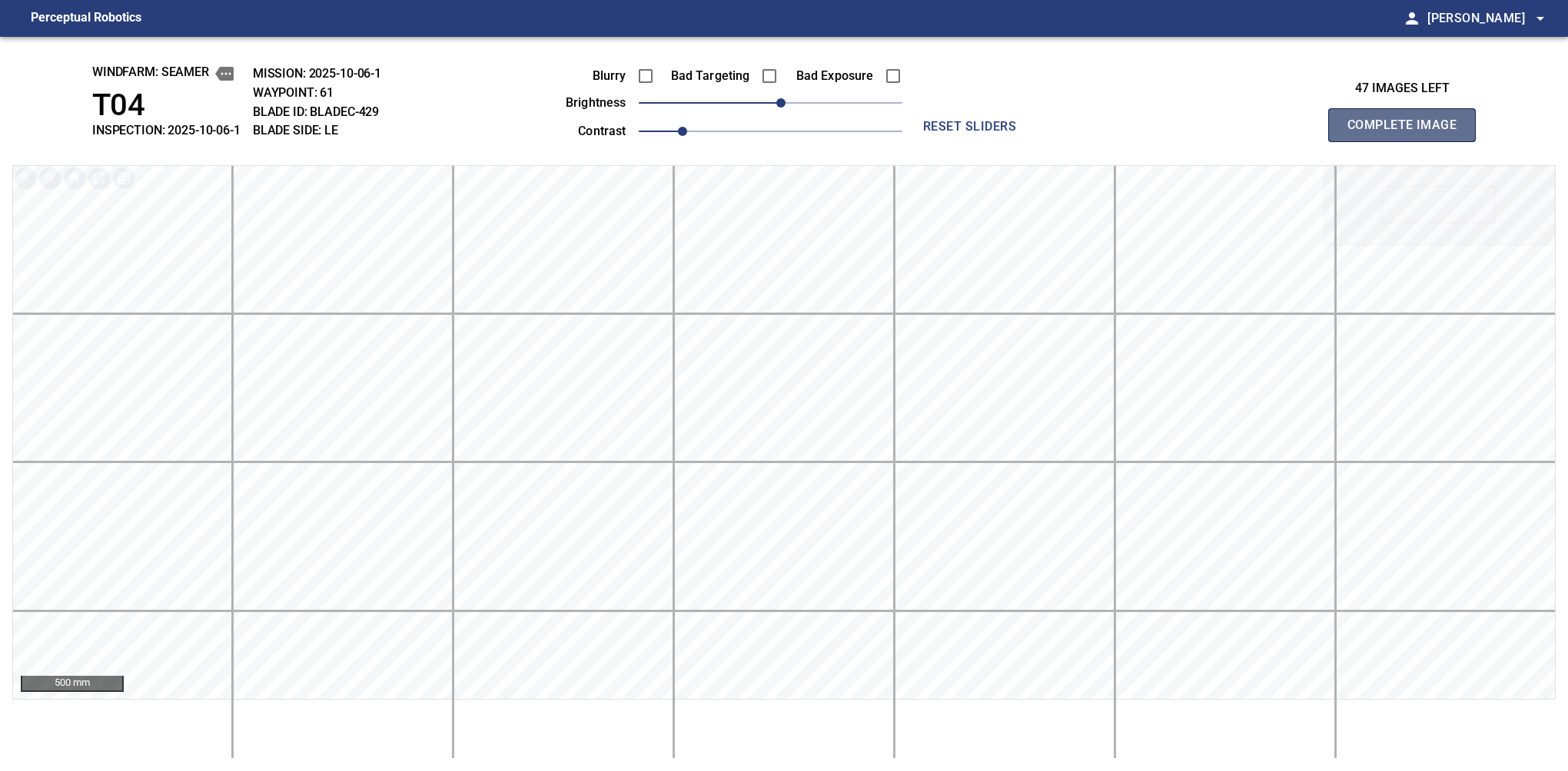
click at [1035, 142] on button "Complete Image" at bounding box center [1402, 125] width 148 height 34
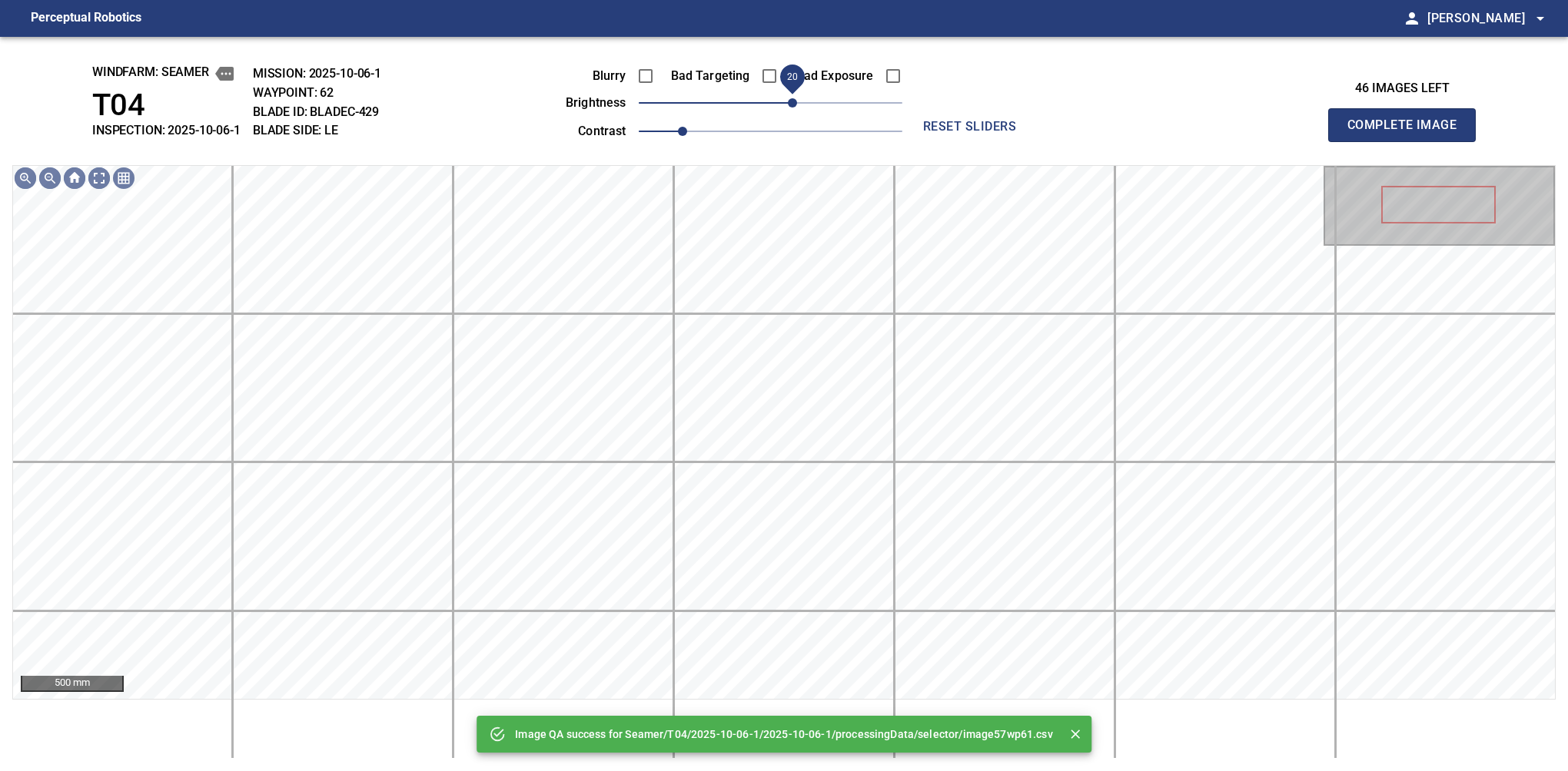
drag, startPoint x: 775, startPoint y: 104, endPoint x: 790, endPoint y: 104, distance: 15.0
click at [790, 104] on span "20" at bounding box center [792, 103] width 9 height 9
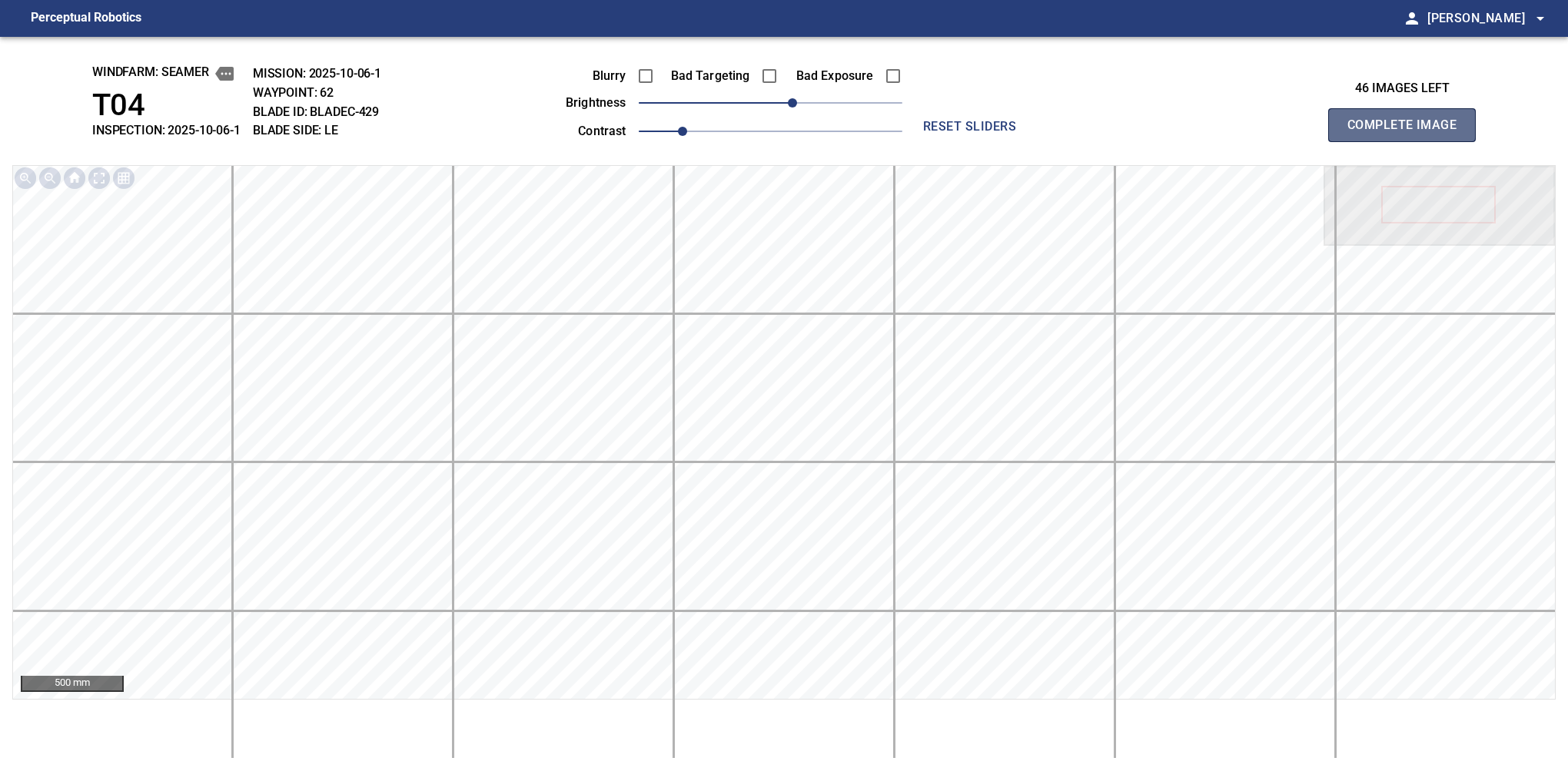
click at [1035, 142] on button "Complete Image" at bounding box center [1402, 125] width 148 height 34
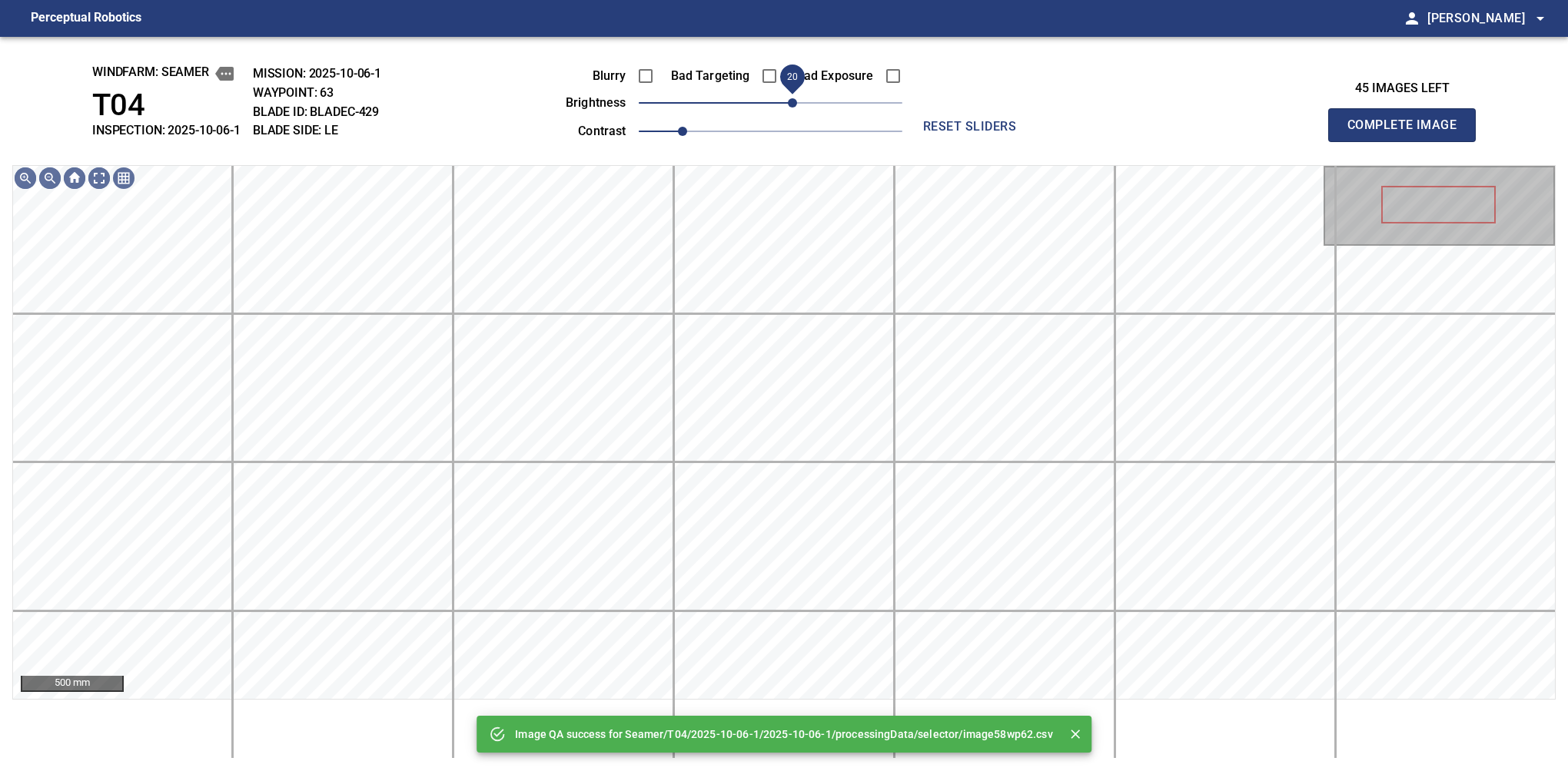
click at [788, 104] on span "20" at bounding box center [792, 103] width 9 height 9
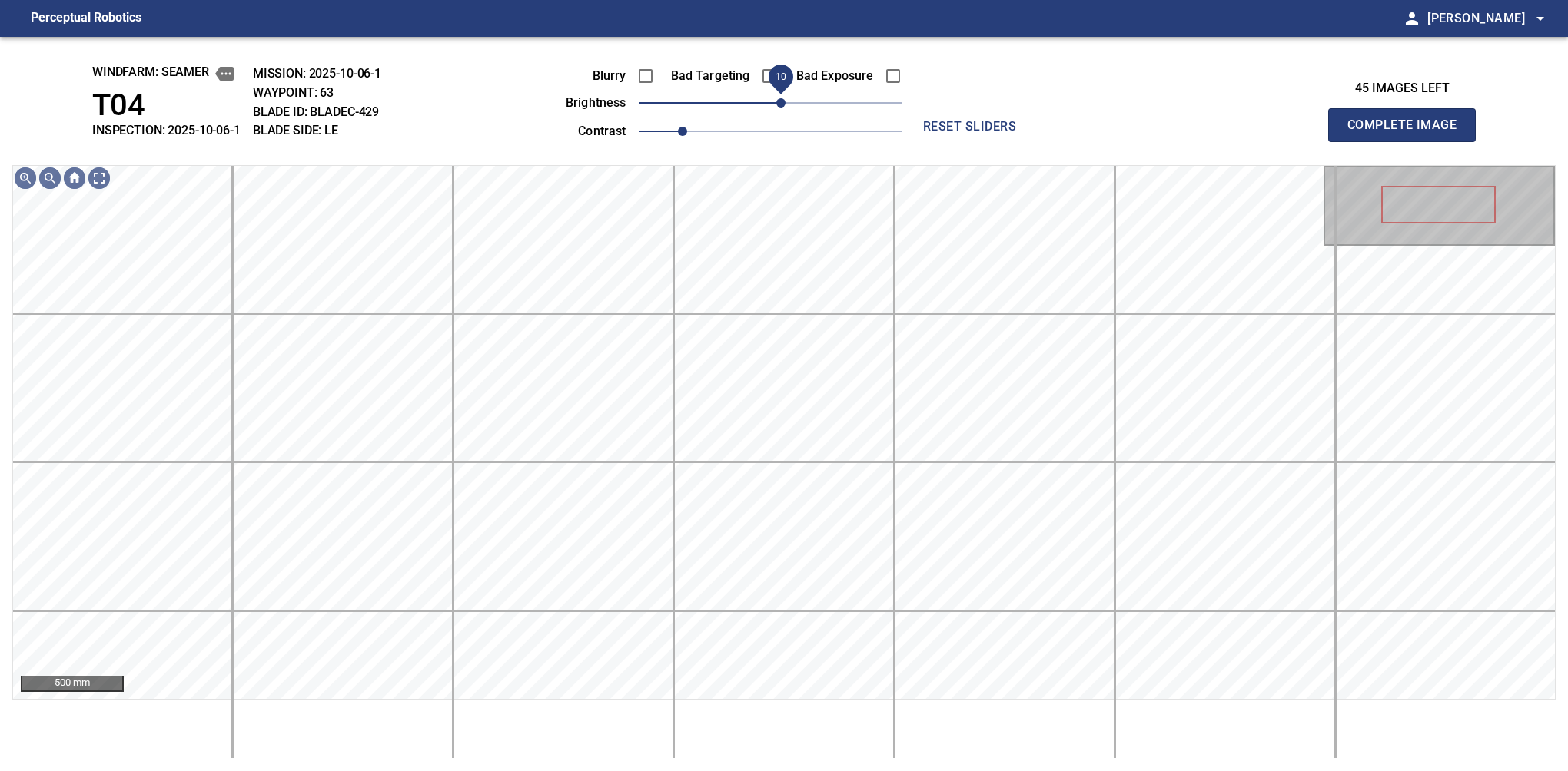
drag, startPoint x: 790, startPoint y: 106, endPoint x: 780, endPoint y: 108, distance: 10.2
click at [780, 108] on span "10" at bounding box center [780, 103] width 9 height 9
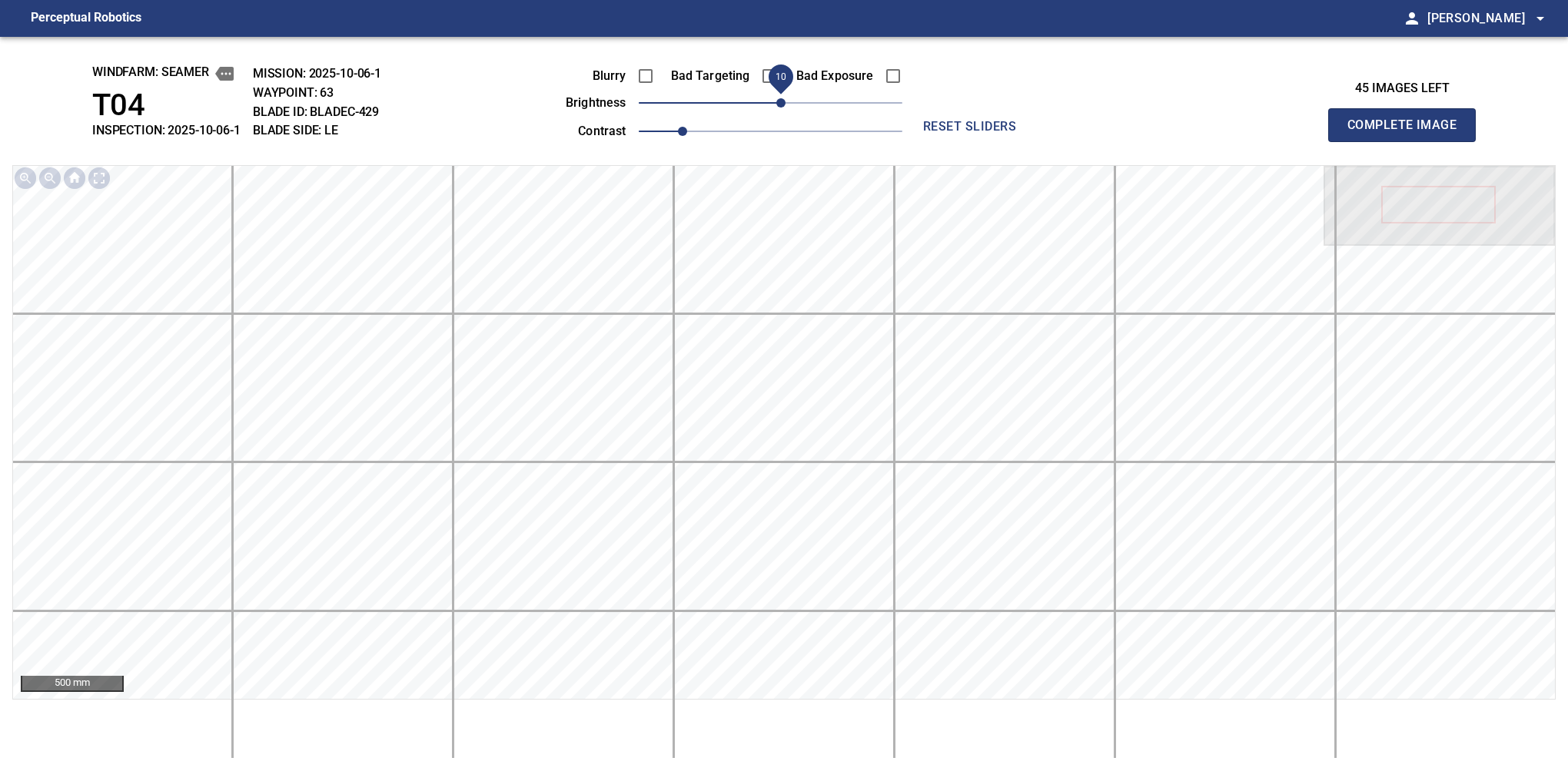
click at [1035, 142] on button "Complete Image" at bounding box center [1402, 125] width 148 height 34
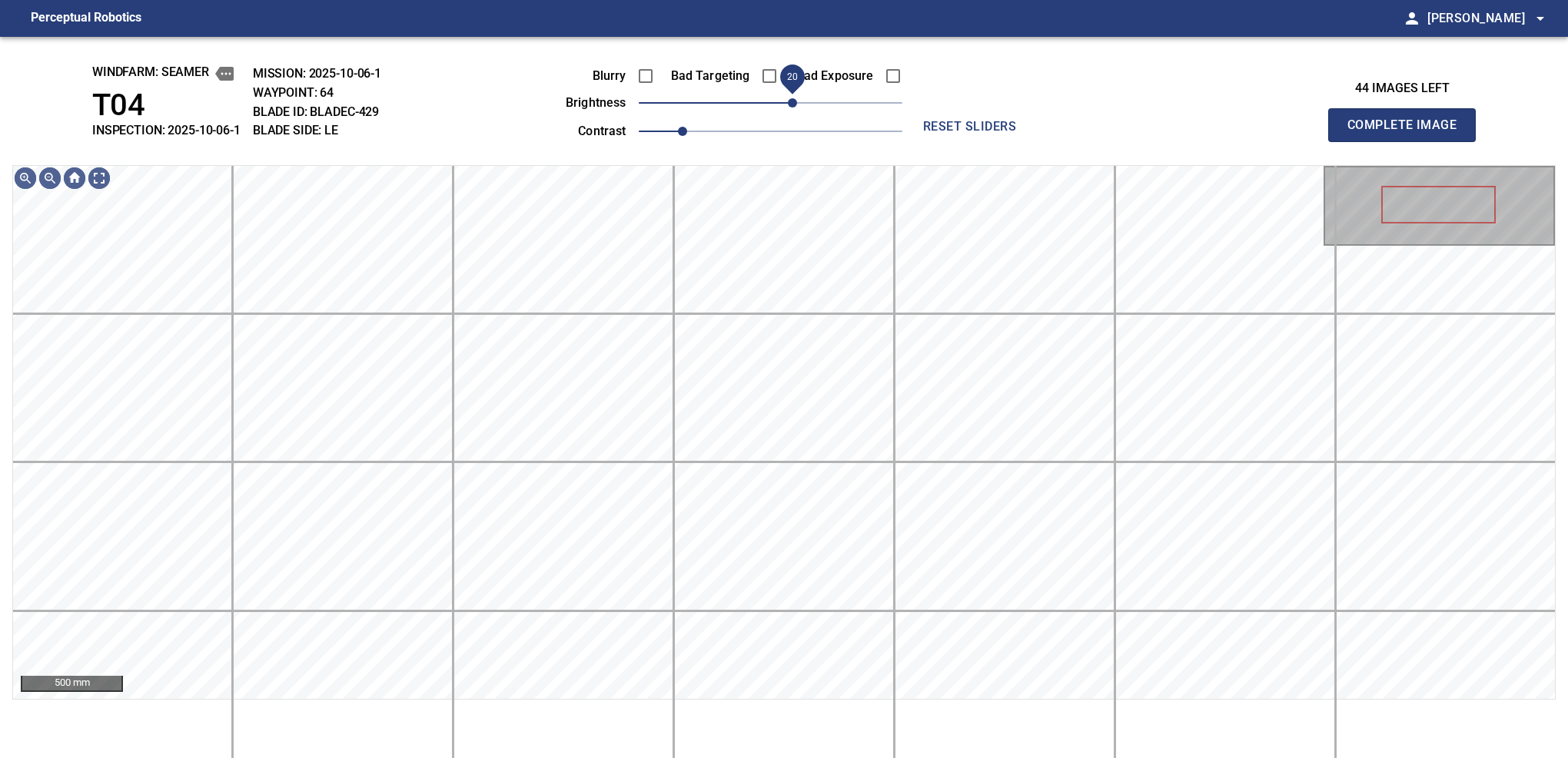
drag, startPoint x: 778, startPoint y: 106, endPoint x: 788, endPoint y: 104, distance: 10.2
click at [788, 104] on span "20" at bounding box center [792, 103] width 9 height 9
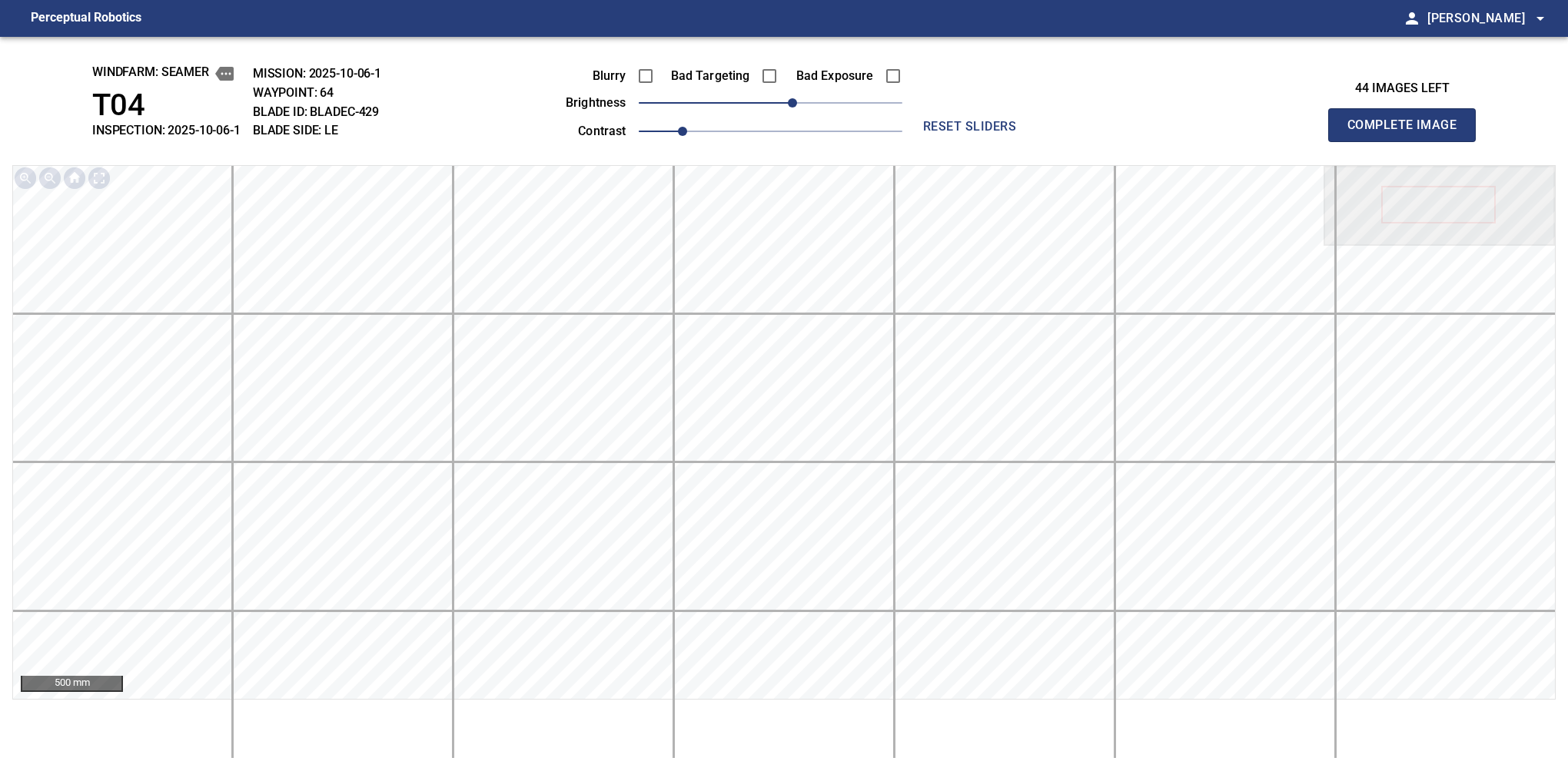
click at [1035, 142] on button "Complete Image" at bounding box center [1402, 125] width 148 height 34
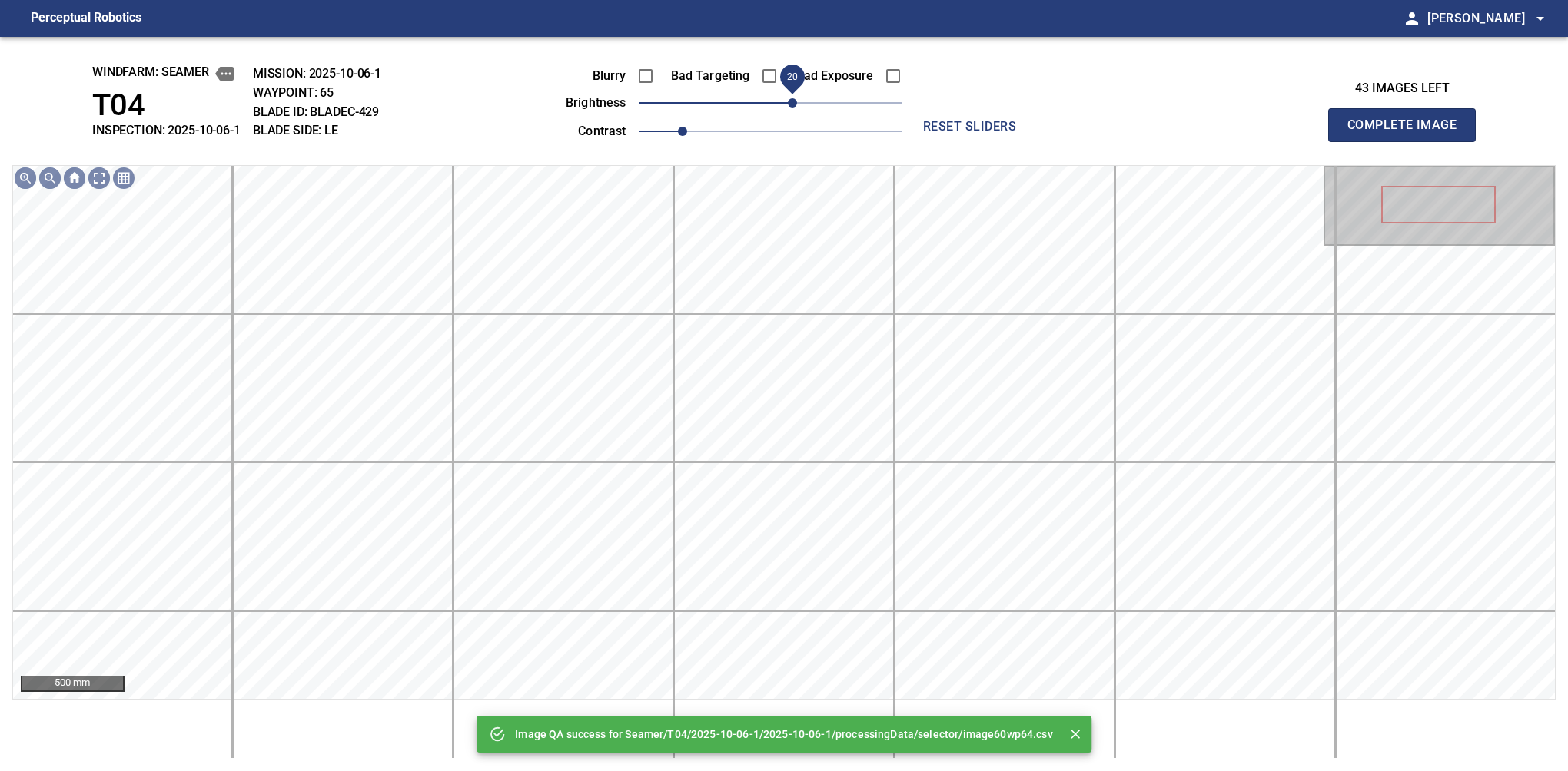
drag, startPoint x: 777, startPoint y: 107, endPoint x: 790, endPoint y: 104, distance: 13.3
click at [790, 104] on span "20" at bounding box center [792, 103] width 9 height 9
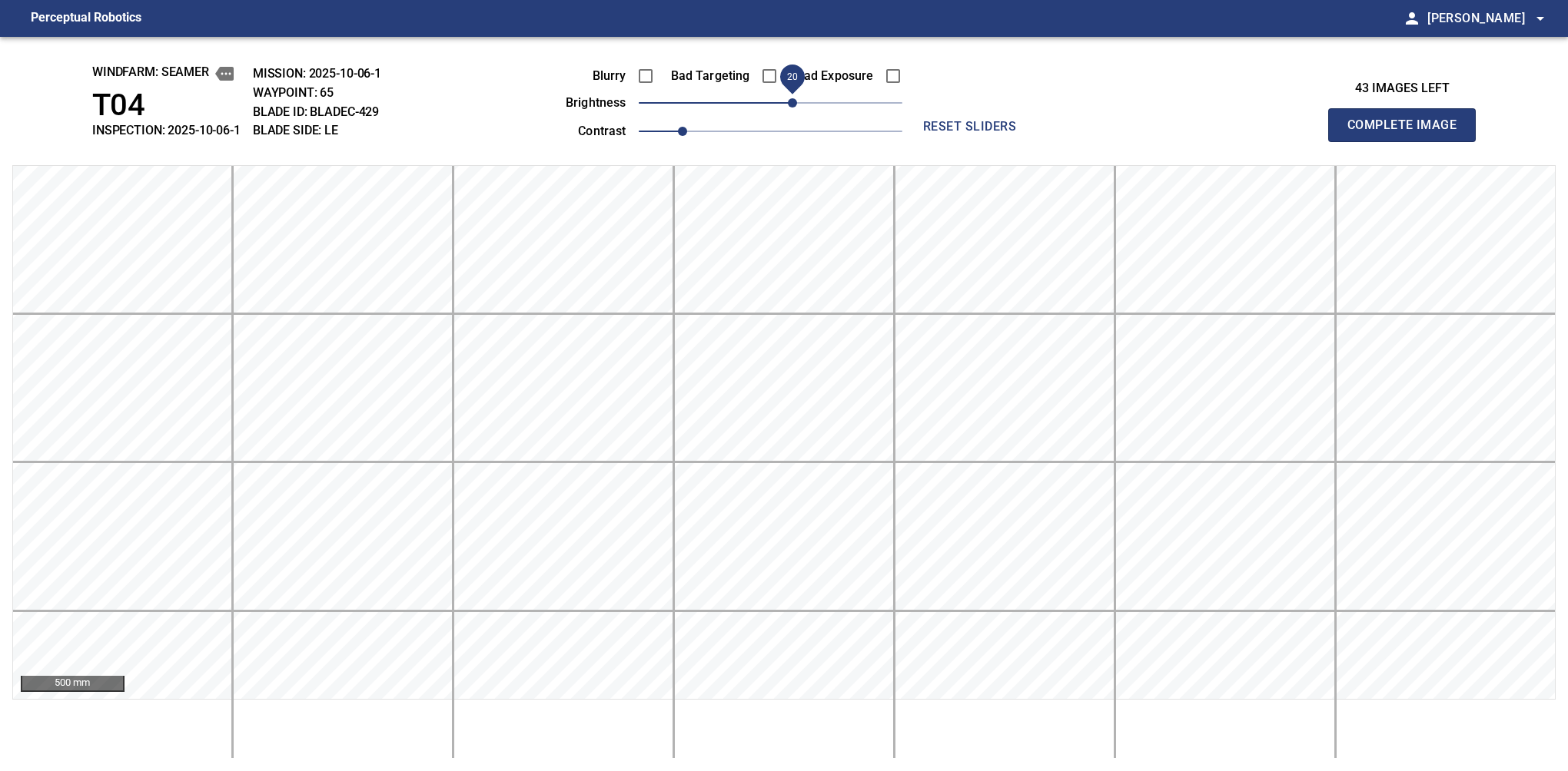
click at [790, 104] on span "20" at bounding box center [792, 103] width 9 height 9
click at [1035, 142] on button "Complete Image" at bounding box center [1402, 125] width 148 height 34
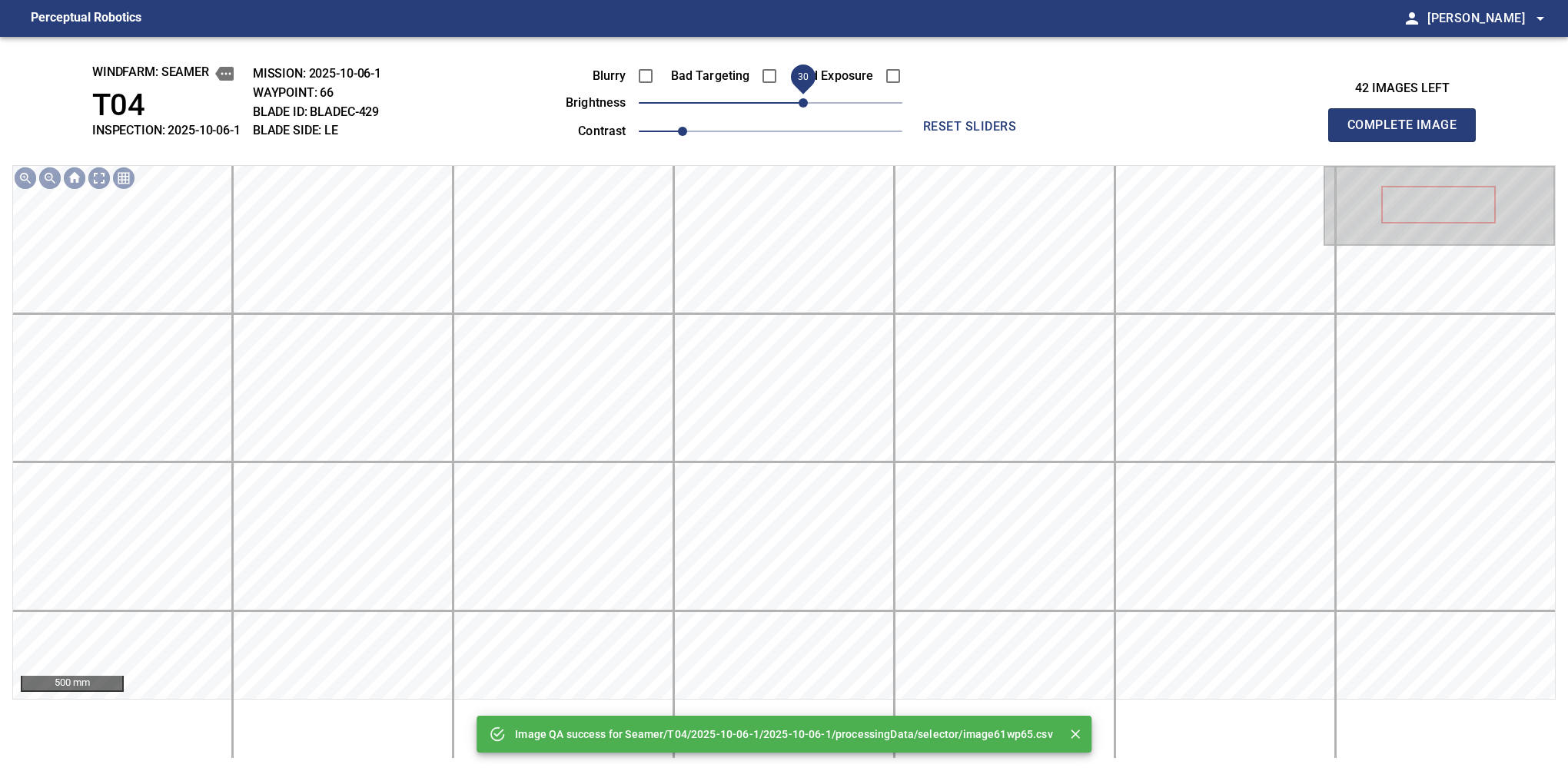
drag, startPoint x: 785, startPoint y: 104, endPoint x: 799, endPoint y: 104, distance: 14.0
click at [799, 104] on span "30" at bounding box center [803, 103] width 9 height 9
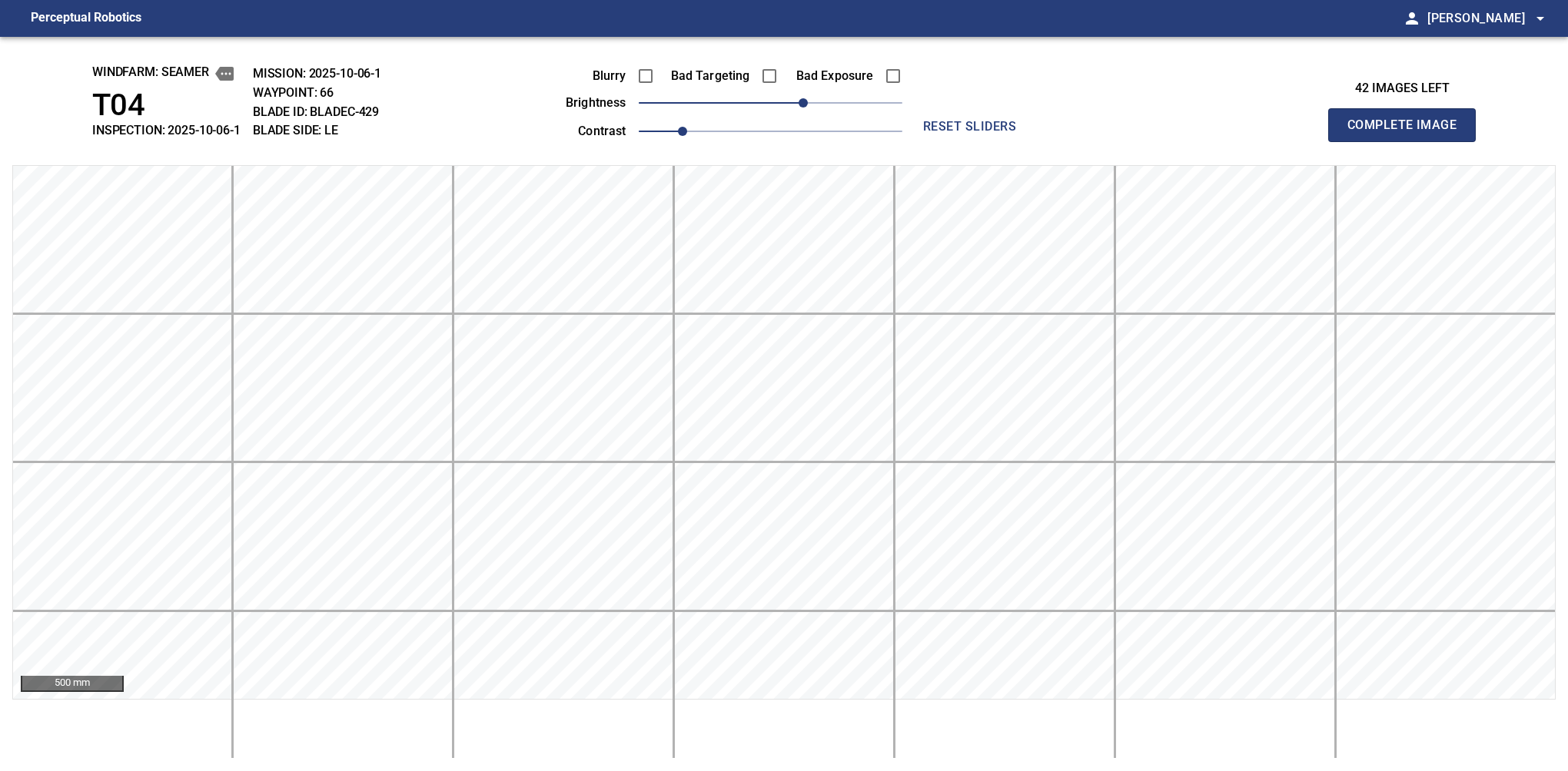
click at [1035, 142] on button "Complete Image" at bounding box center [1402, 125] width 148 height 34
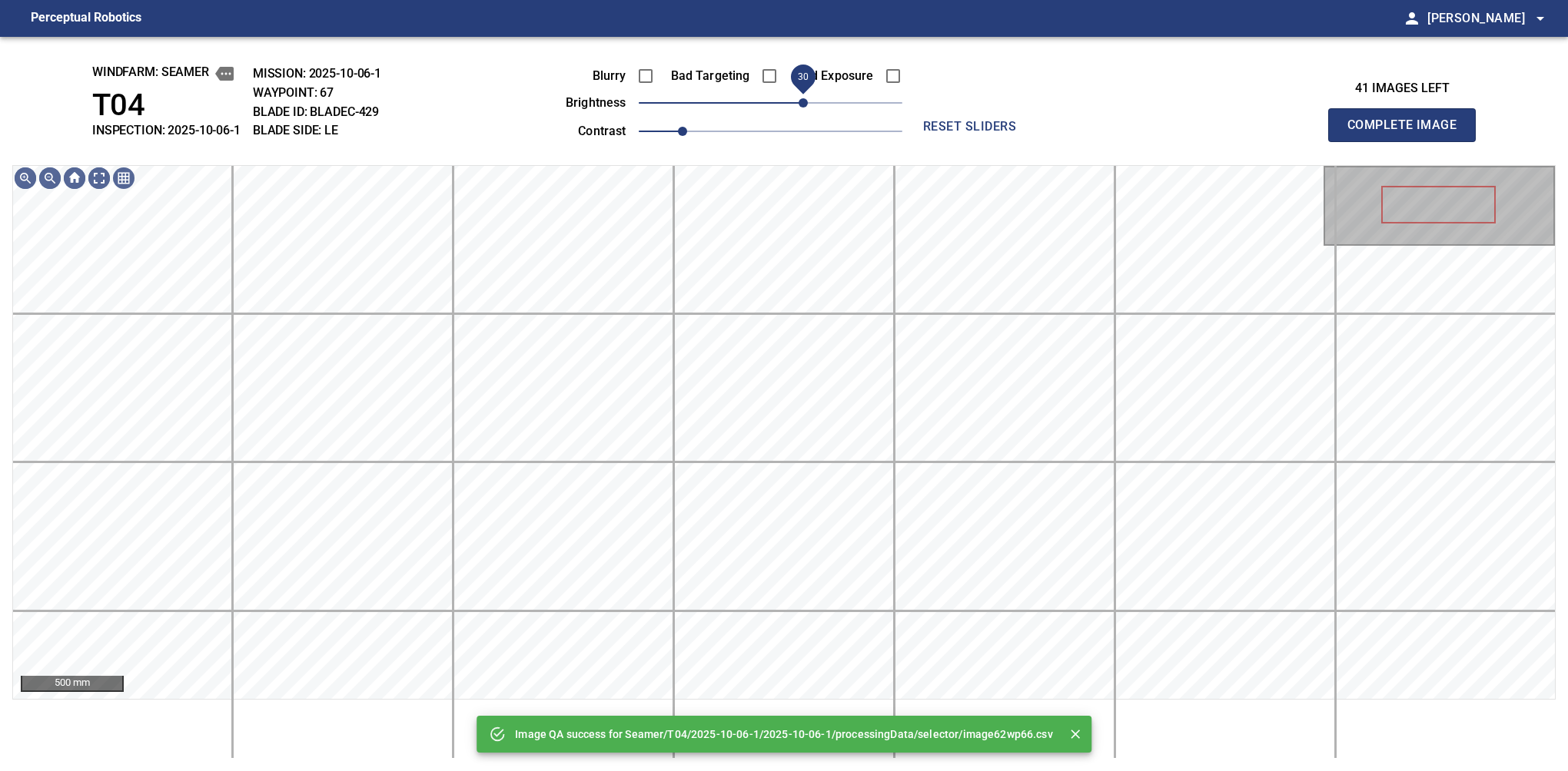
drag, startPoint x: 793, startPoint y: 104, endPoint x: 807, endPoint y: 108, distance: 14.6
click at [807, 108] on span "30" at bounding box center [770, 102] width 264 height 21
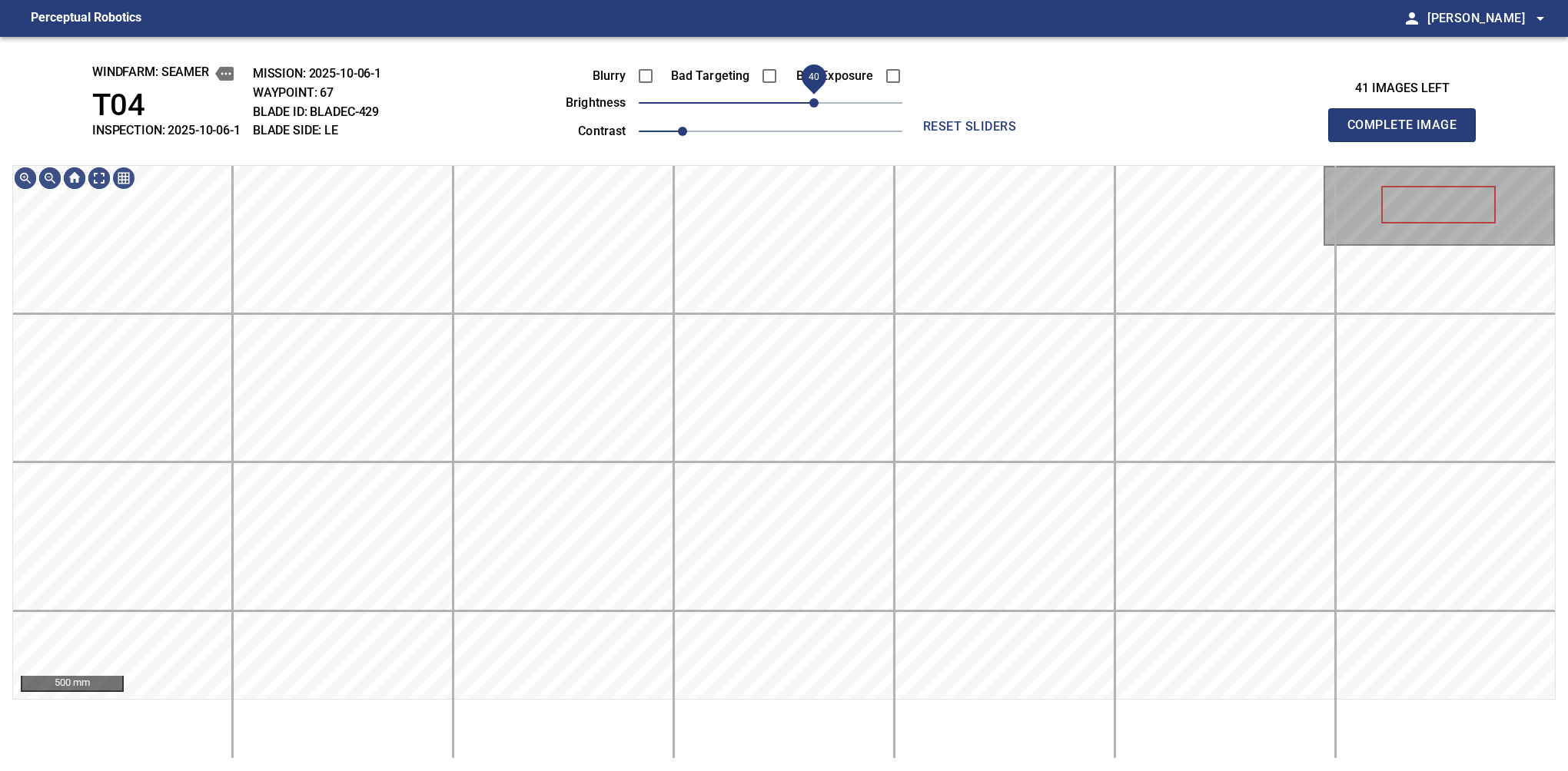
click at [812, 104] on span "40" at bounding box center [813, 103] width 9 height 9
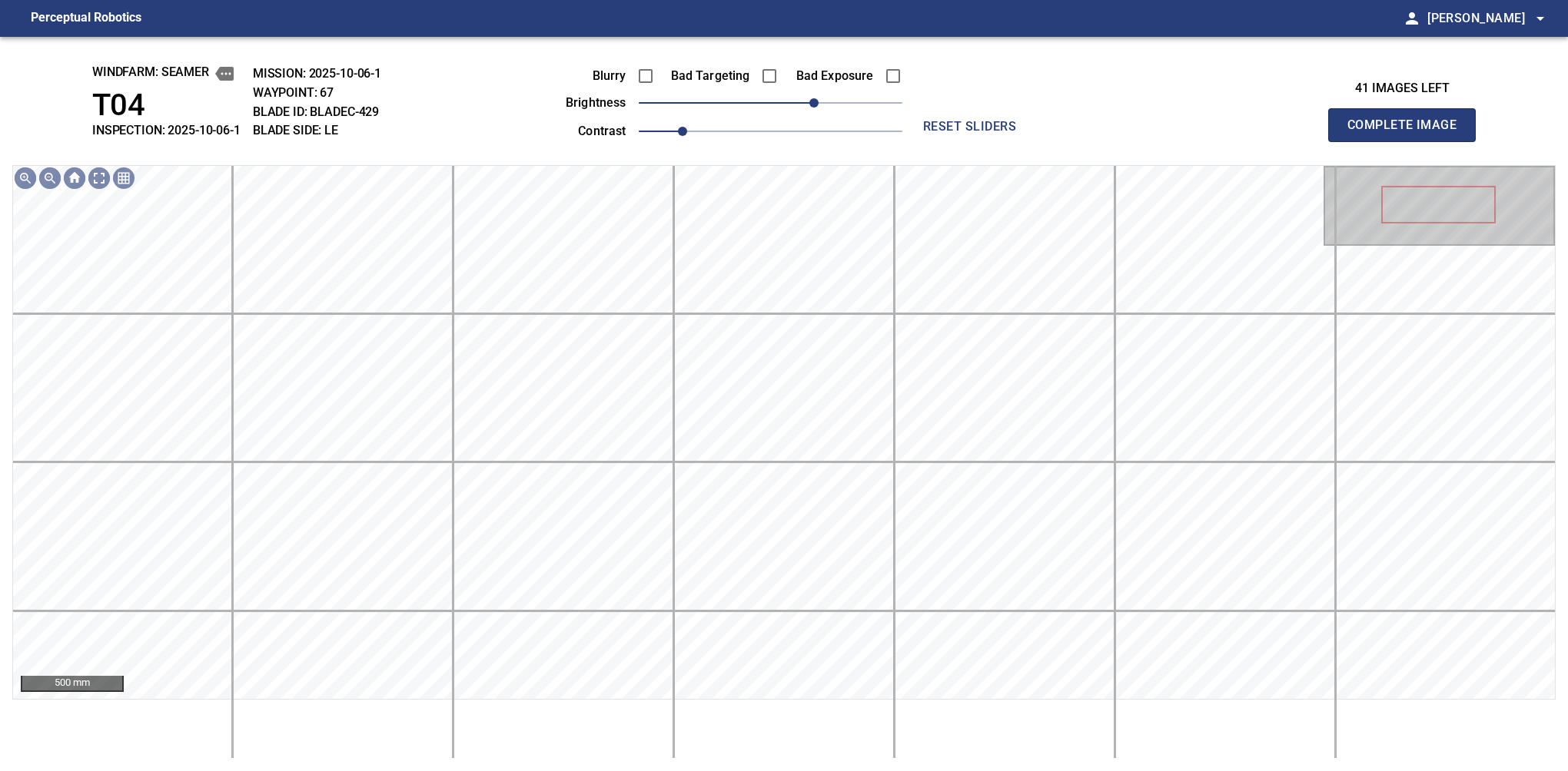
click at [1035, 142] on button "Complete Image" at bounding box center [1402, 125] width 148 height 34
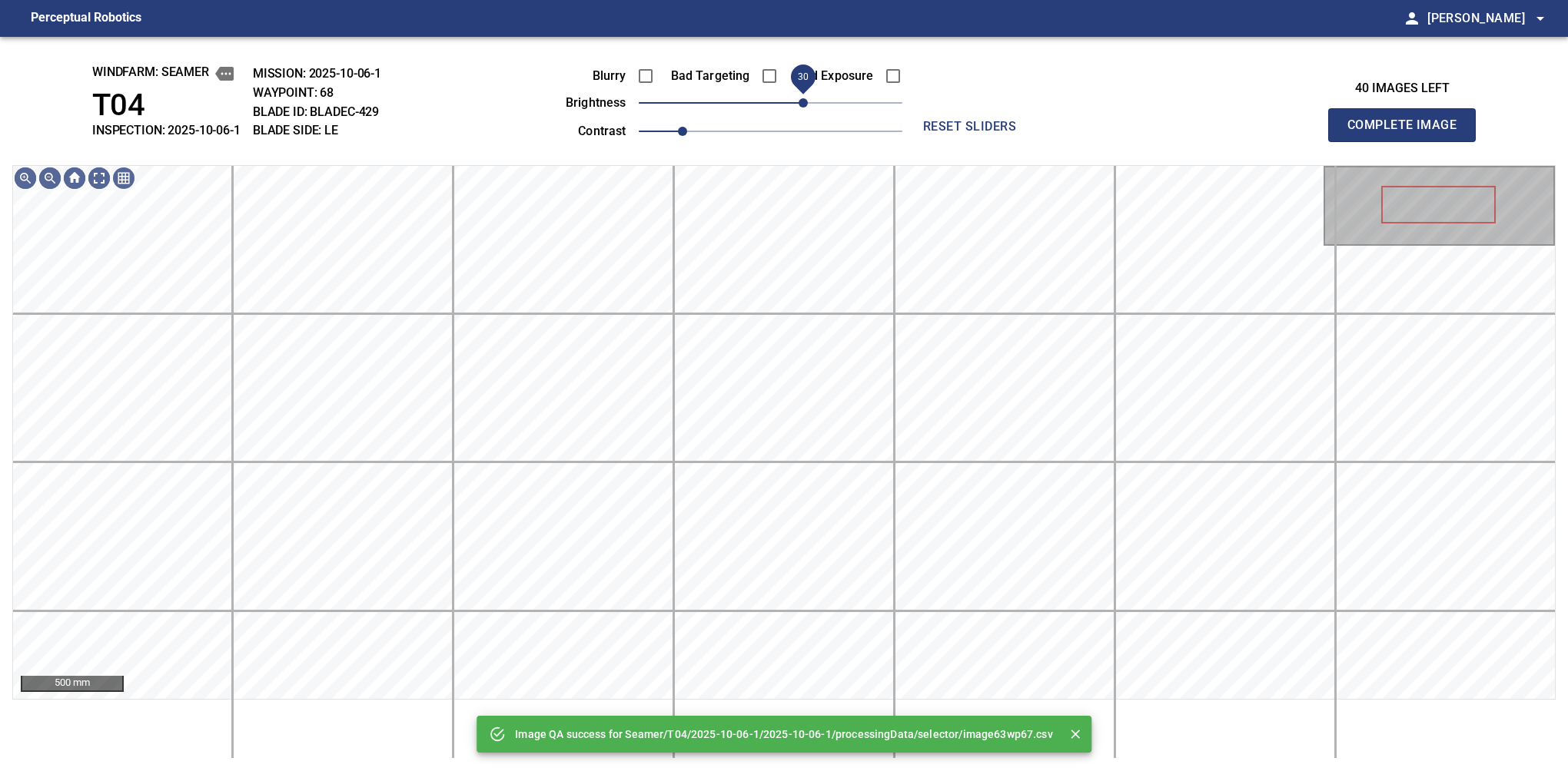
click at [806, 104] on span "30" at bounding box center [770, 102] width 264 height 21
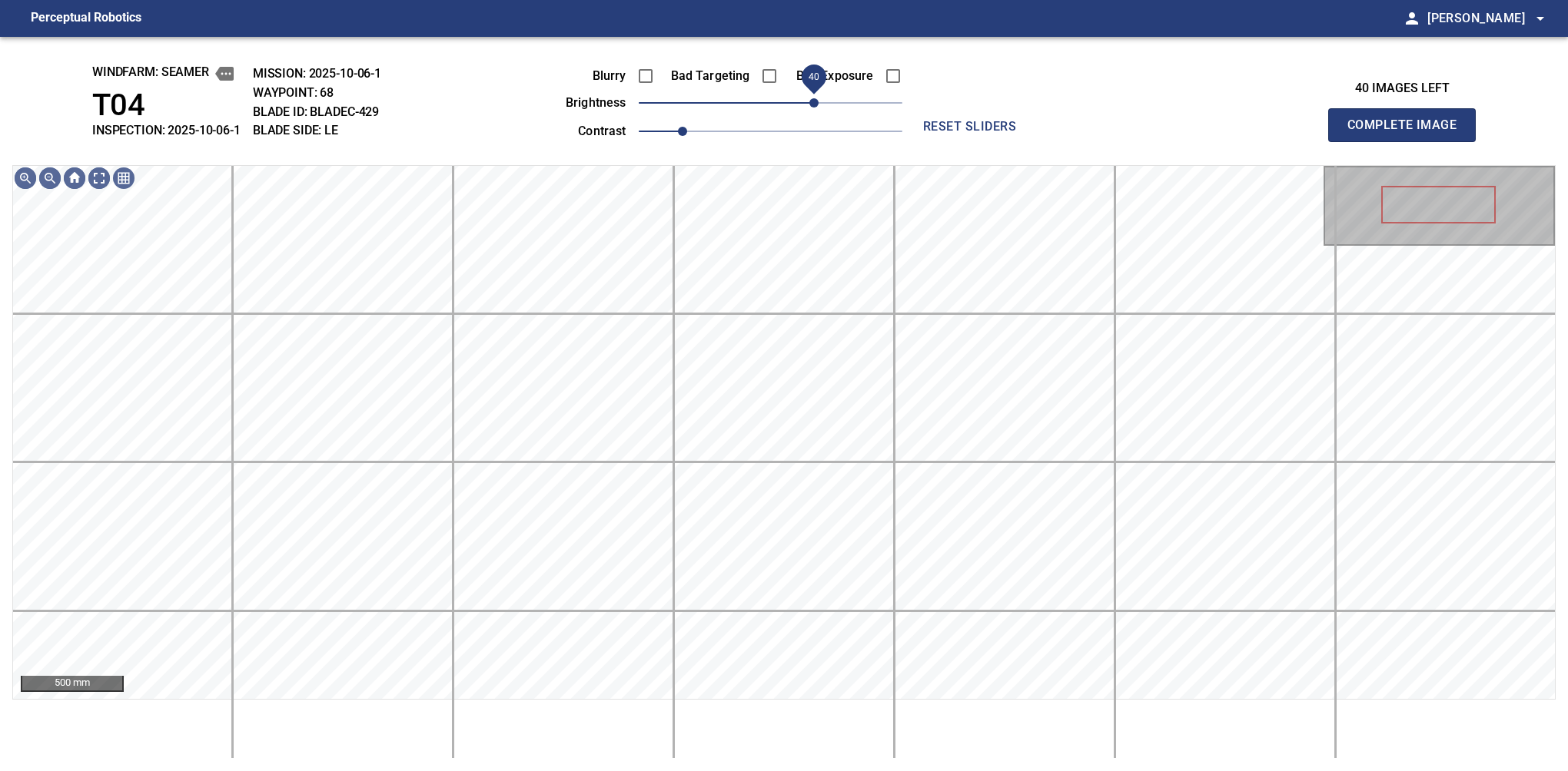
click at [813, 104] on span "40" at bounding box center [813, 103] width 9 height 9
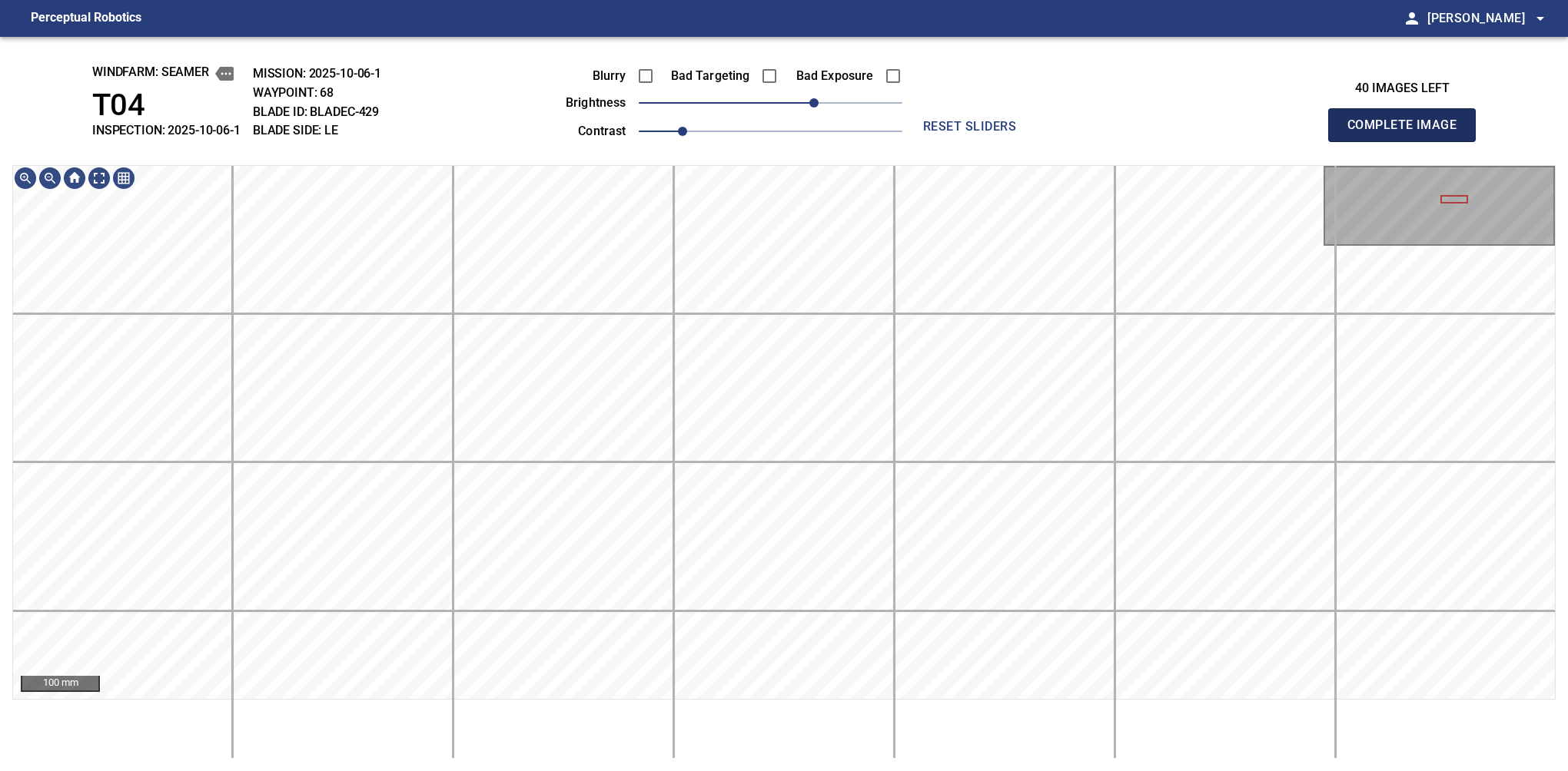
click at [1035, 142] on button "Complete Image" at bounding box center [1402, 125] width 148 height 34
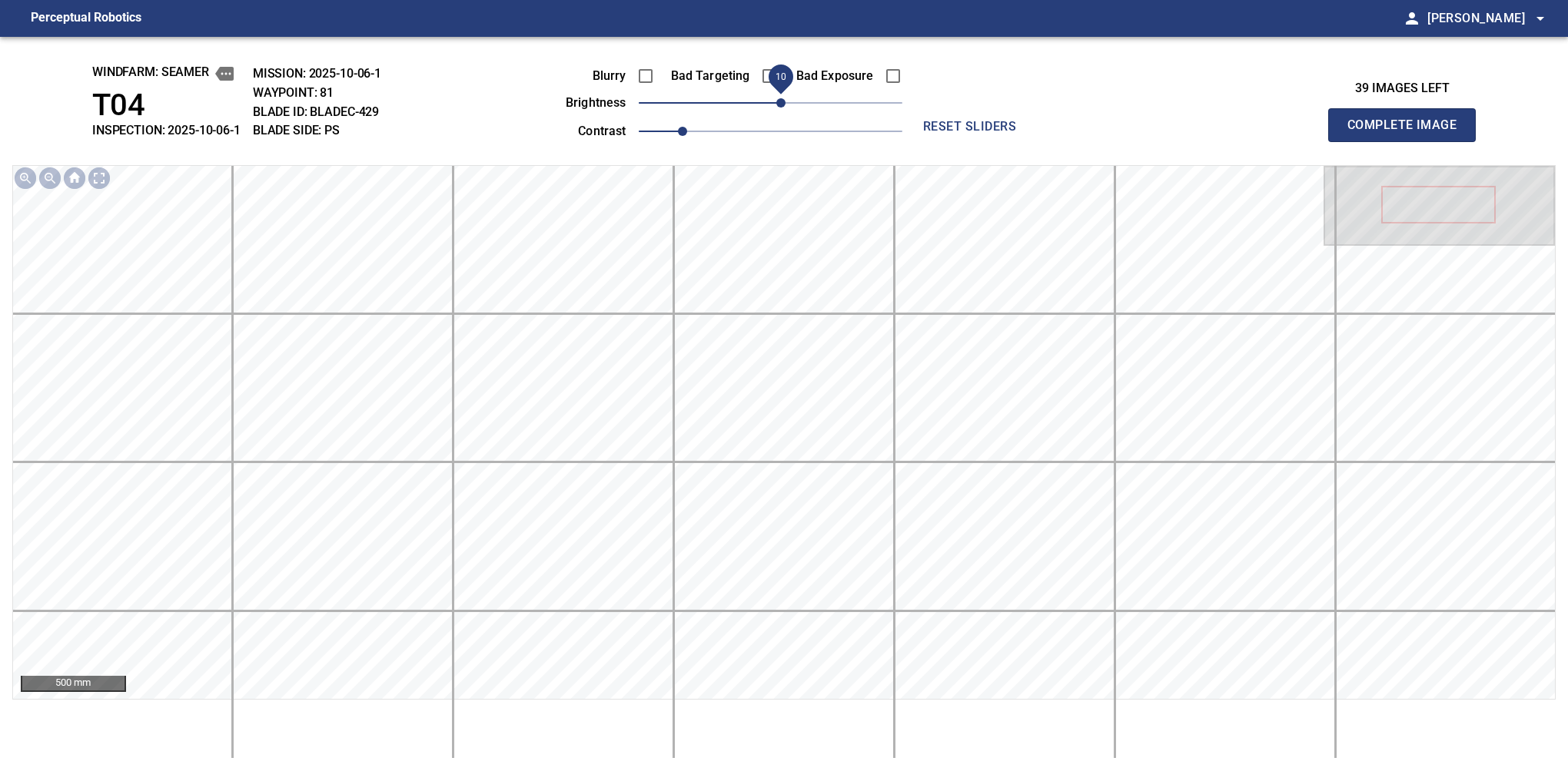
drag, startPoint x: 776, startPoint y: 105, endPoint x: 785, endPoint y: 105, distance: 9.0
click at [785, 105] on span "10" at bounding box center [780, 103] width 9 height 9
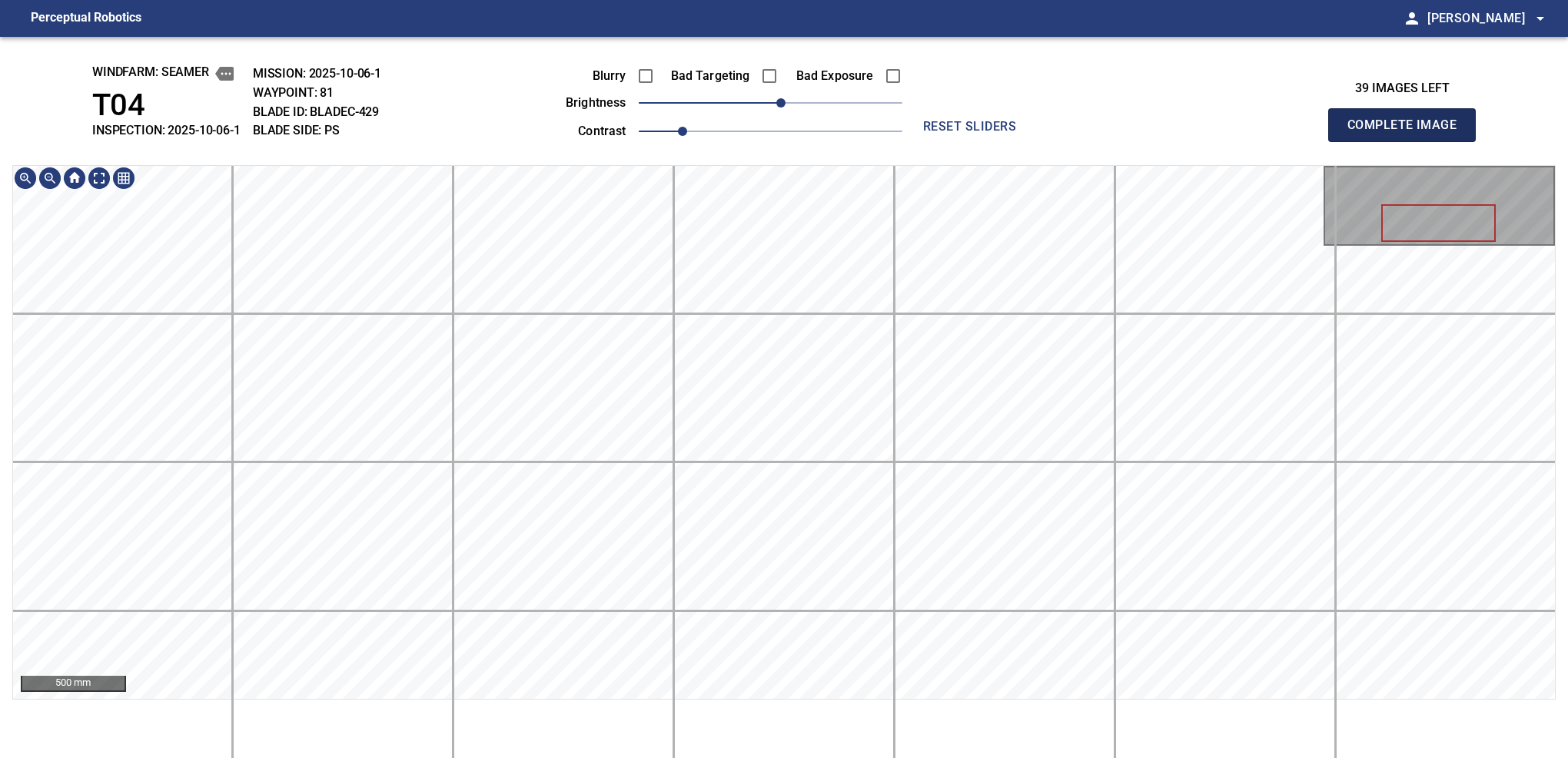
click at [1035, 142] on button "Complete Image" at bounding box center [1402, 125] width 148 height 34
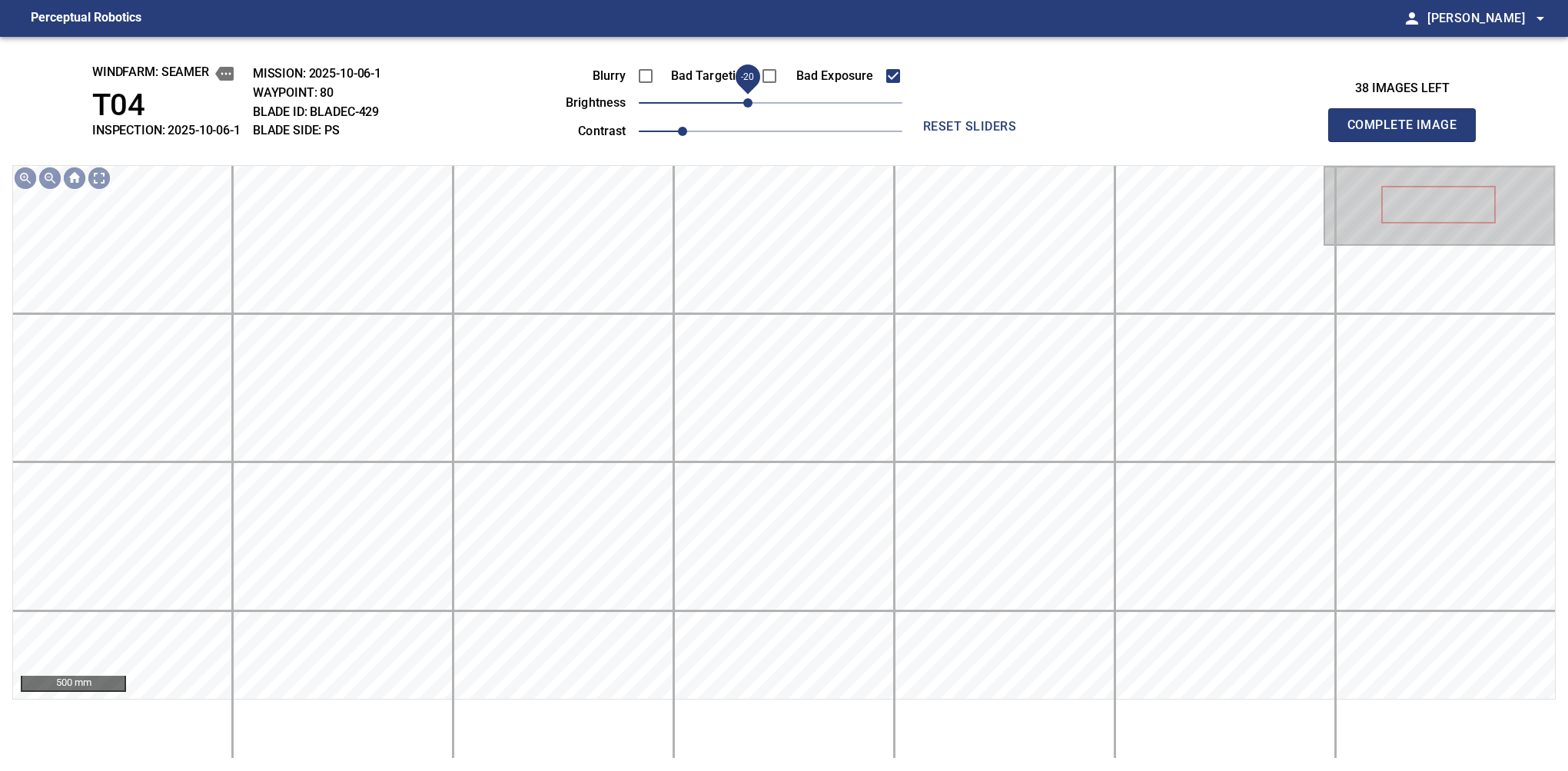
drag, startPoint x: 768, startPoint y: 108, endPoint x: 750, endPoint y: 115, distance: 19.3
click at [750, 108] on span "-20" at bounding box center [748, 103] width 9 height 9
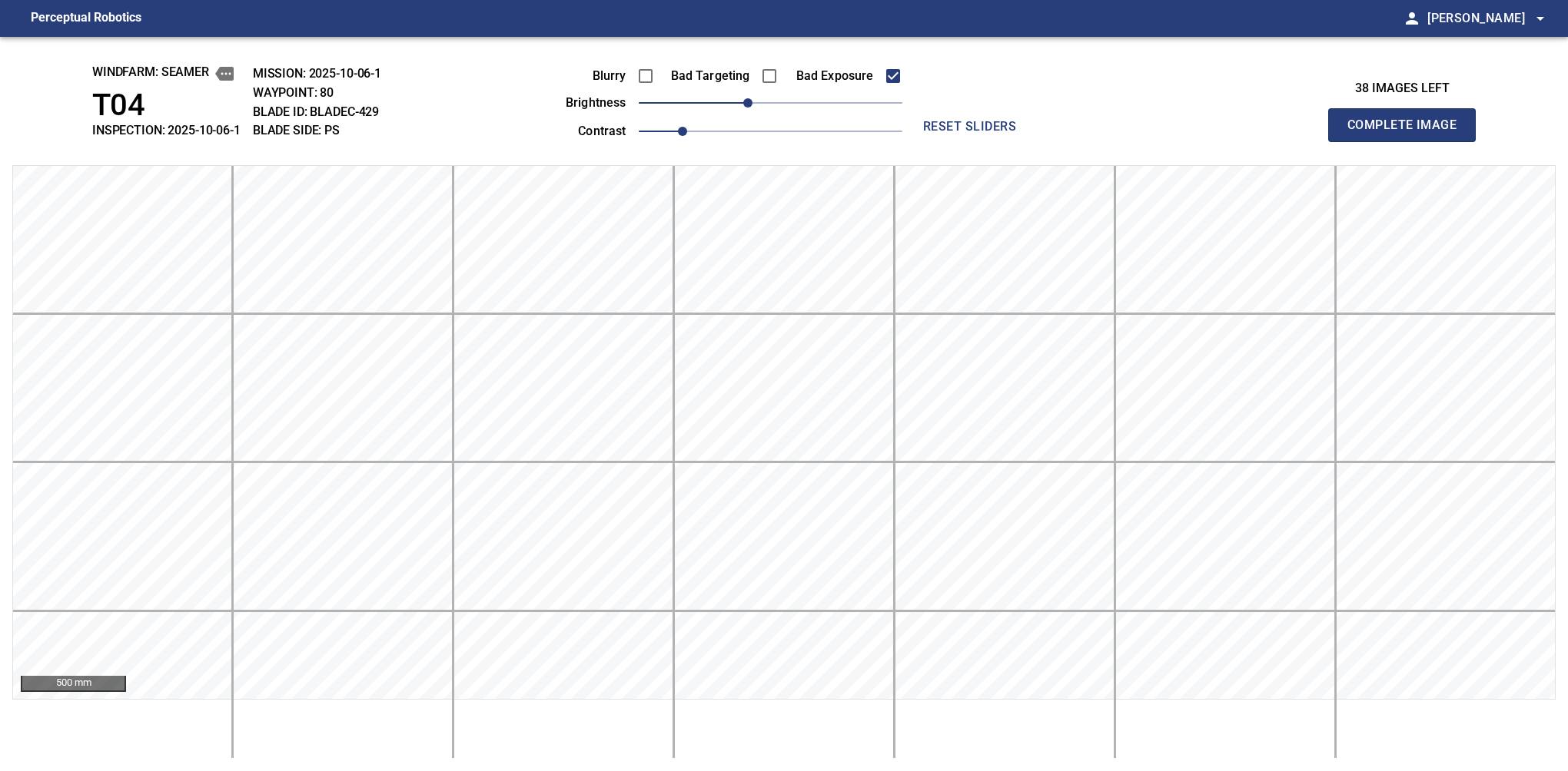
click at [950, 133] on span "reset sliders" at bounding box center [970, 126] width 110 height 21
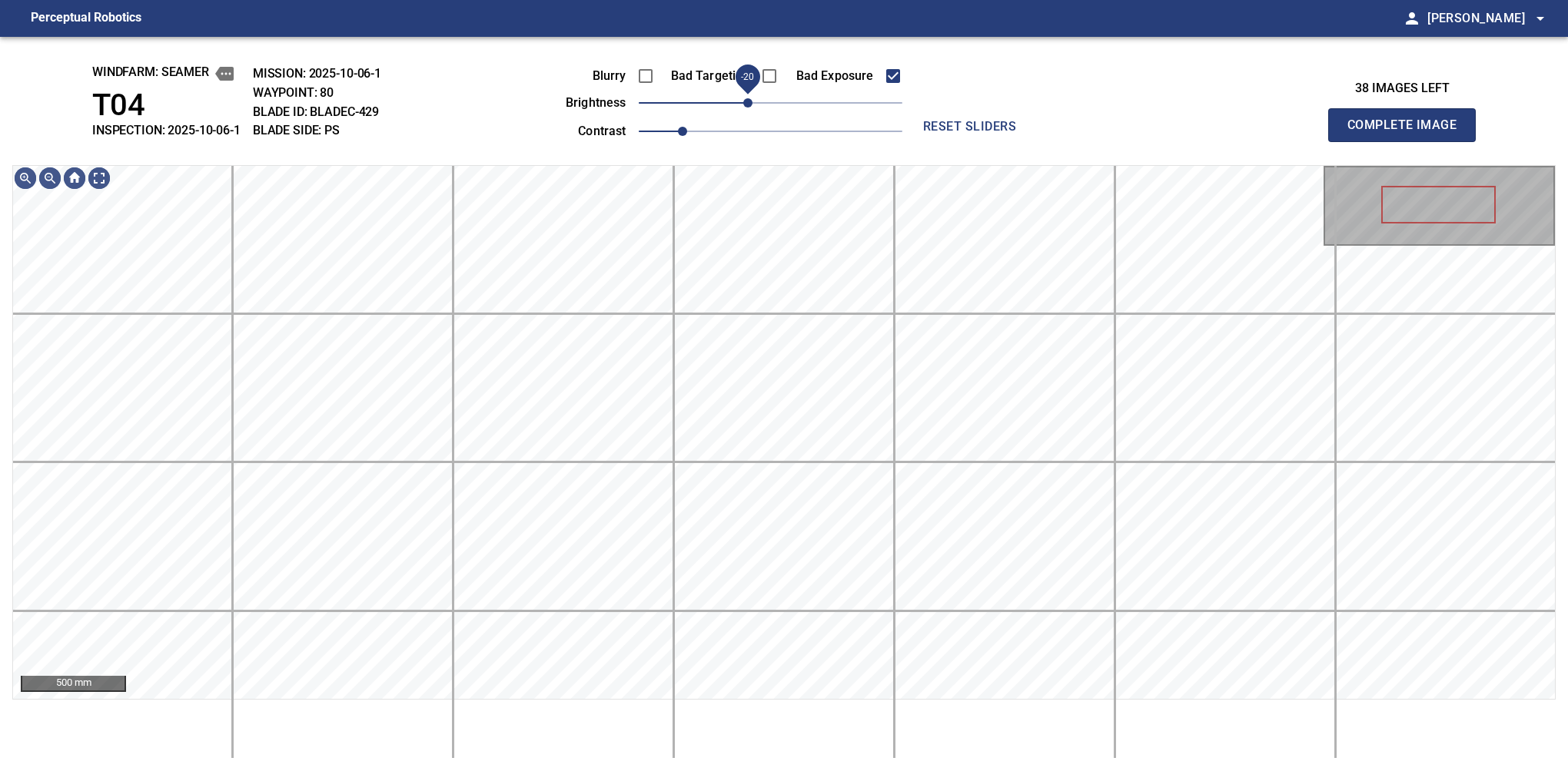
drag, startPoint x: 757, startPoint y: 105, endPoint x: 750, endPoint y: 110, distance: 8.6
click at [750, 108] on span "-20" at bounding box center [748, 103] width 9 height 9
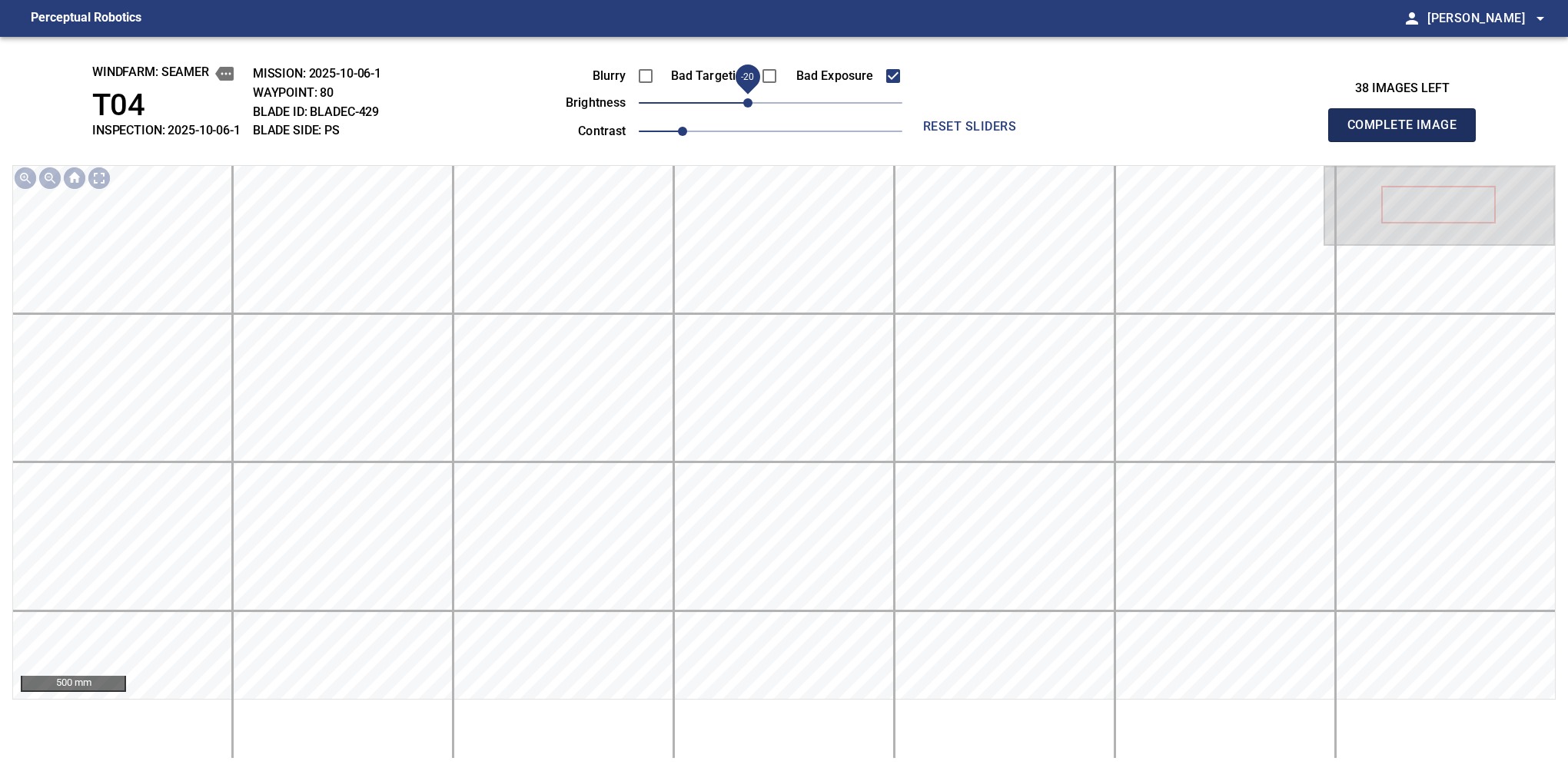
click at [1035, 142] on button "Complete Image" at bounding box center [1402, 125] width 148 height 34
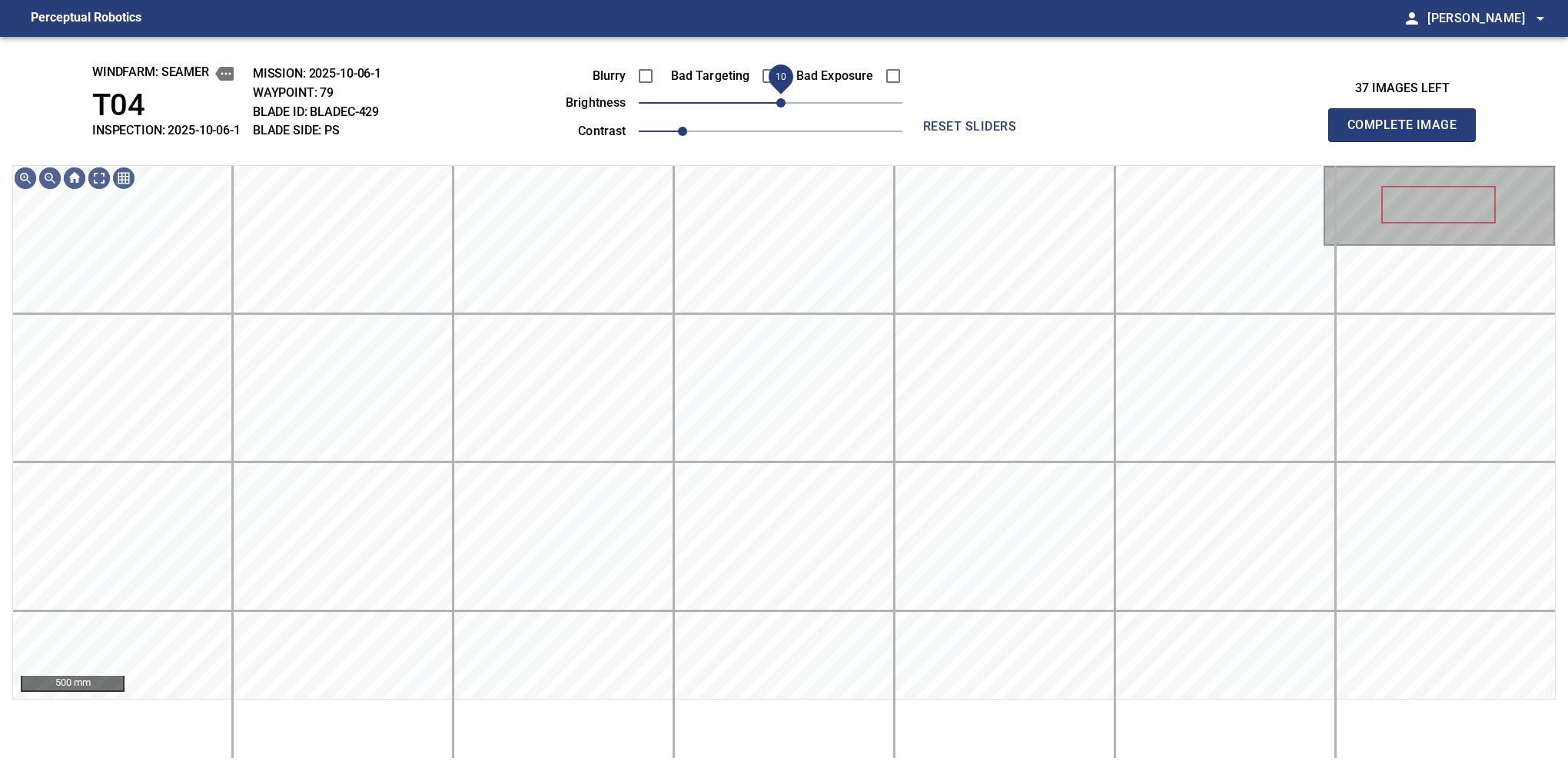
drag, startPoint x: 779, startPoint y: 99, endPoint x: 785, endPoint y: 107, distance: 10.0
click at [785, 107] on span "10" at bounding box center [780, 103] width 9 height 9
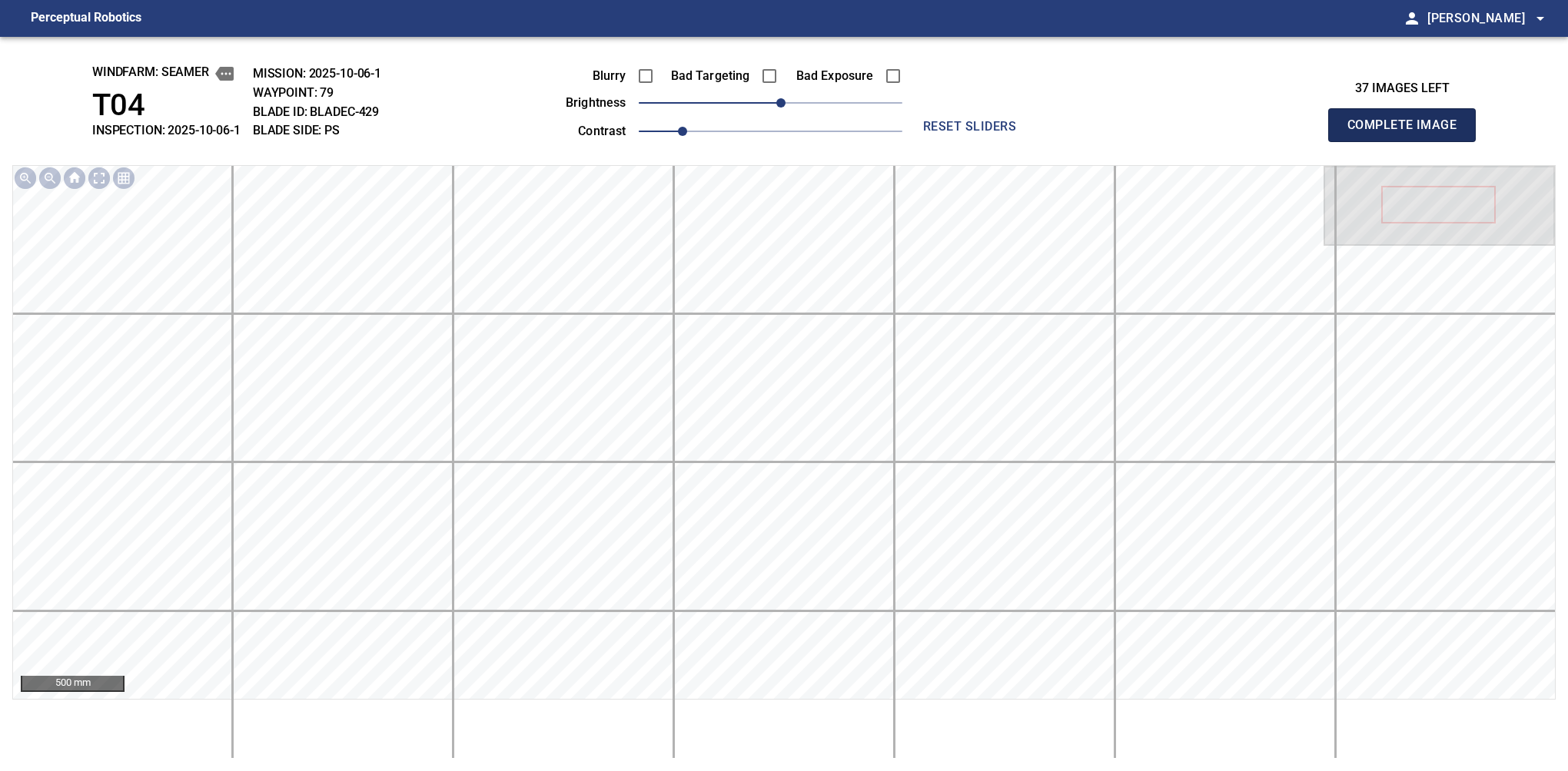
click at [1035, 142] on button "Complete Image" at bounding box center [1402, 125] width 148 height 34
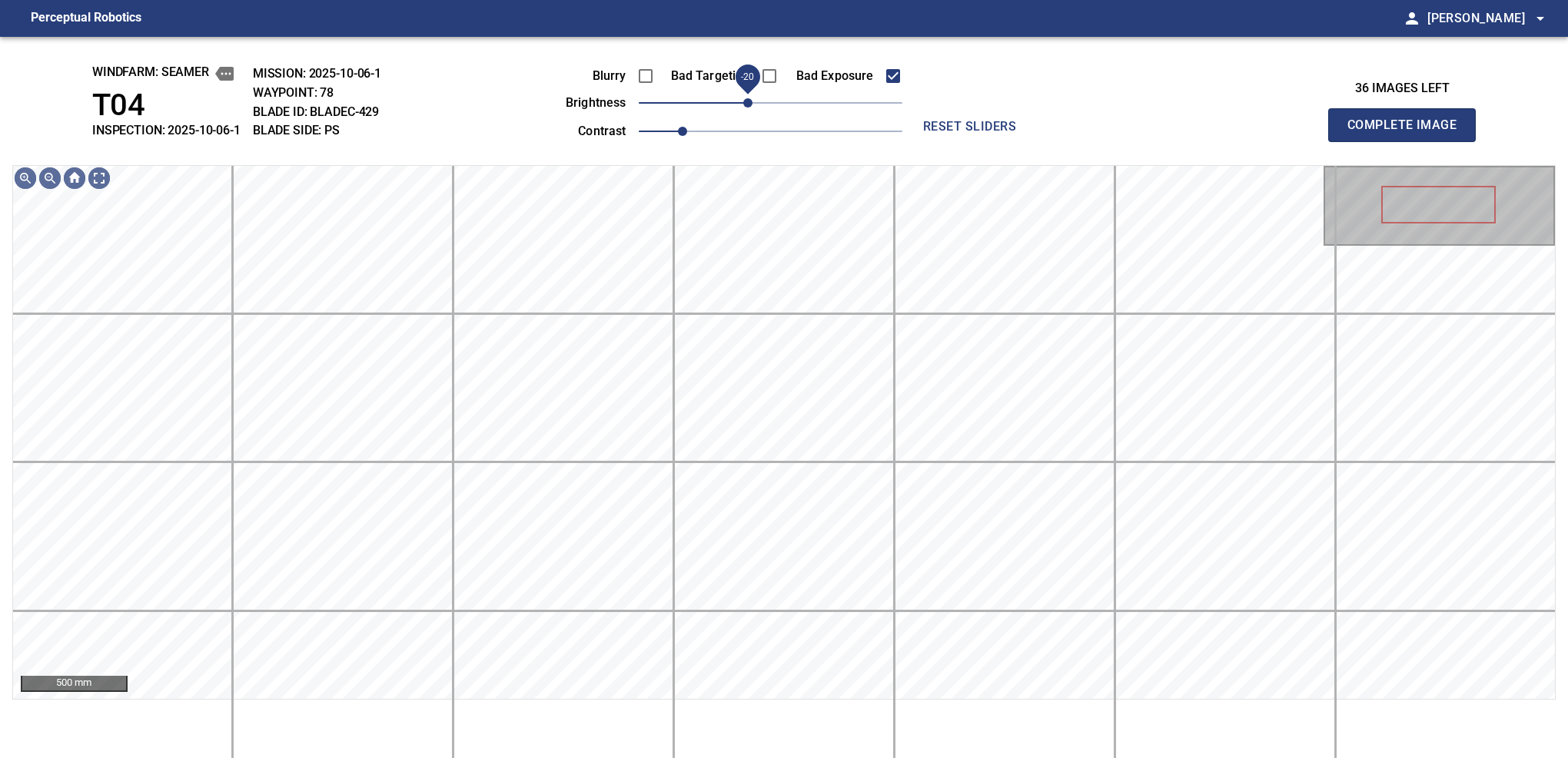
drag, startPoint x: 767, startPoint y: 107, endPoint x: 750, endPoint y: 111, distance: 17.5
click at [750, 108] on span "-20" at bounding box center [748, 103] width 9 height 9
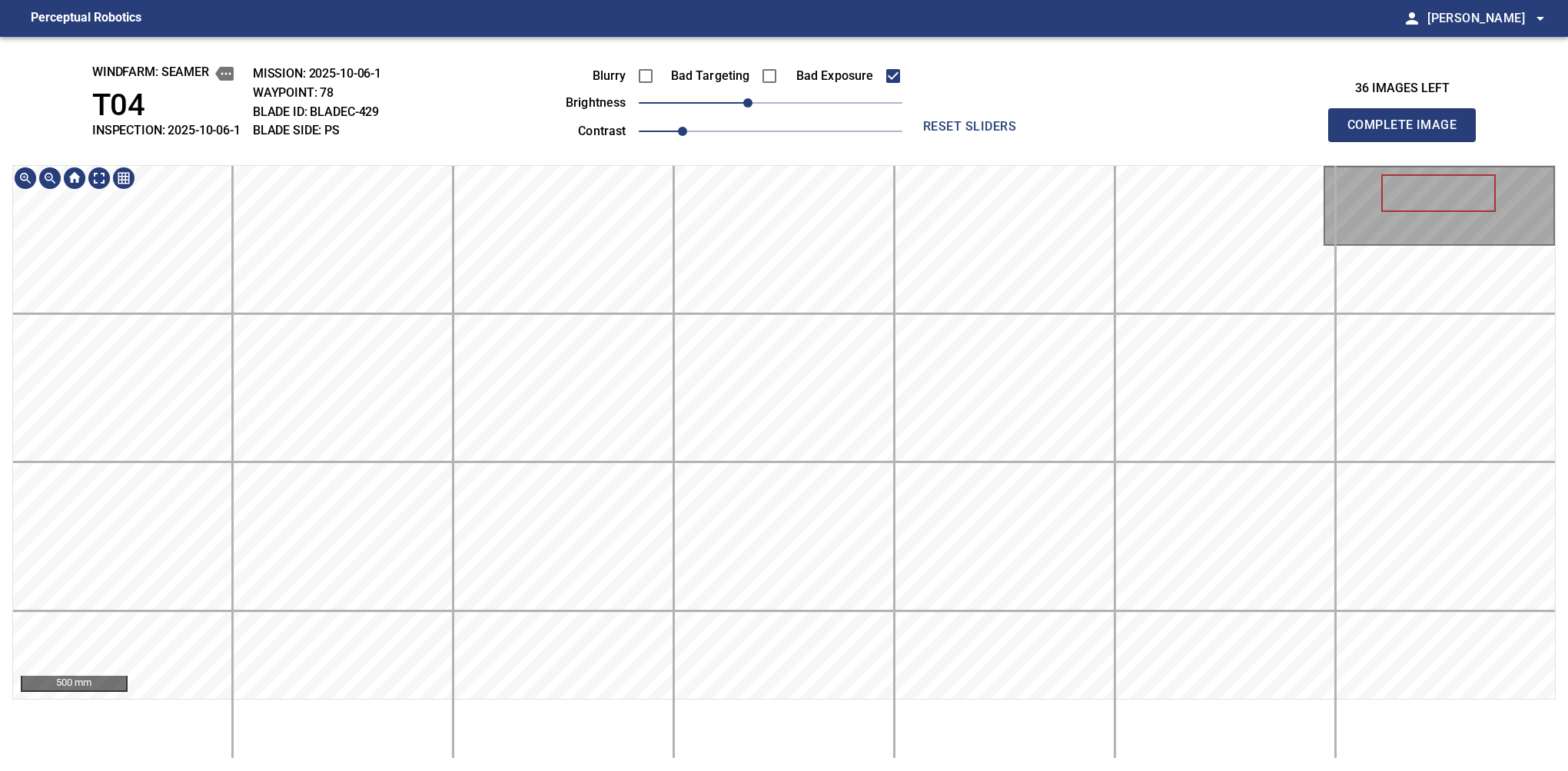
click at [710, 708] on div "500 mm" at bounding box center [783, 462] width 1543 height 594
click at [1035, 142] on button "Complete Image" at bounding box center [1402, 125] width 148 height 34
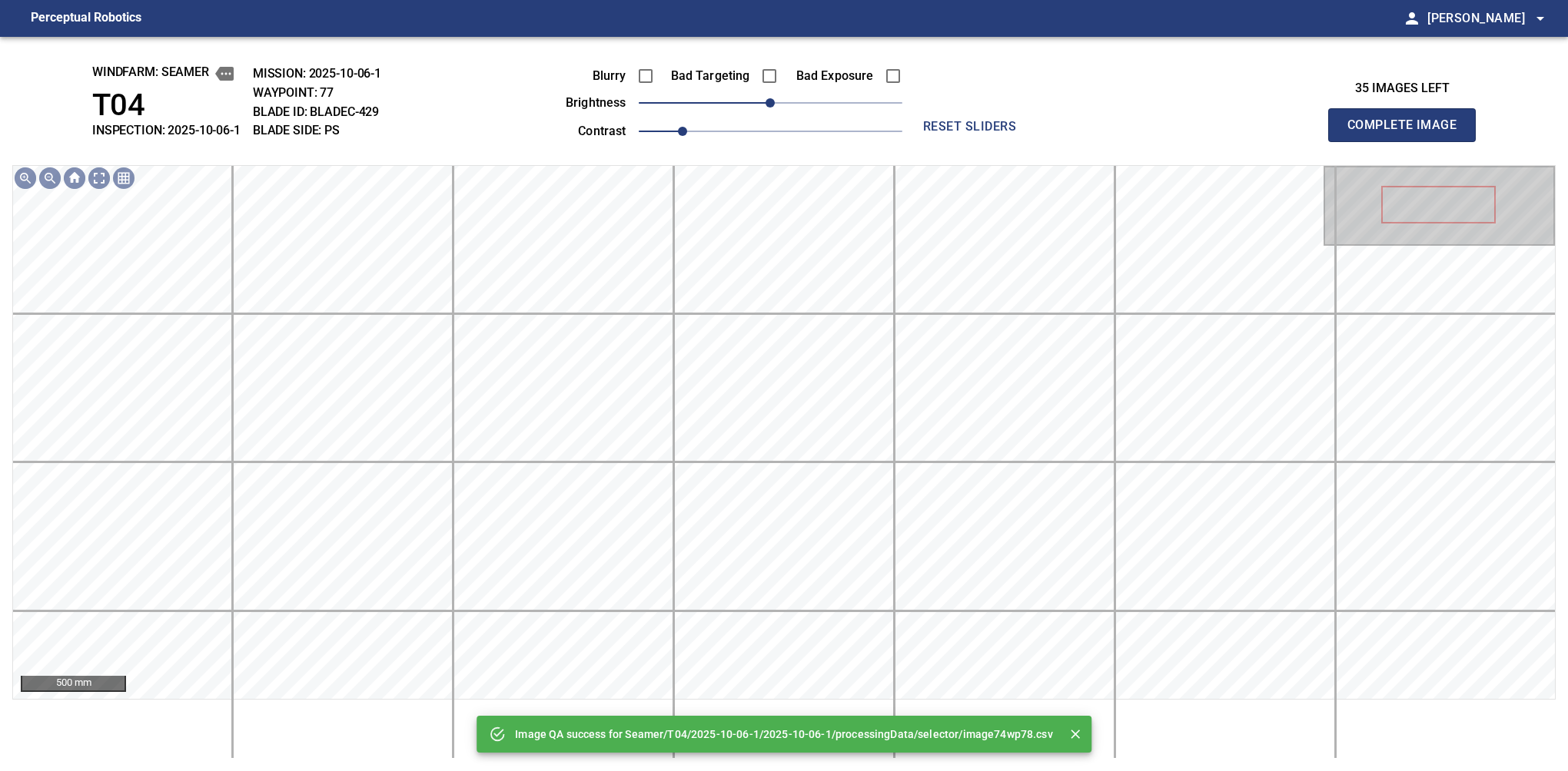
click at [912, 67] on div "Blurry Bad Targeting Bad Exposure brightness 0 contrast 1 reset sliders" at bounding box center [784, 100] width 667 height 82
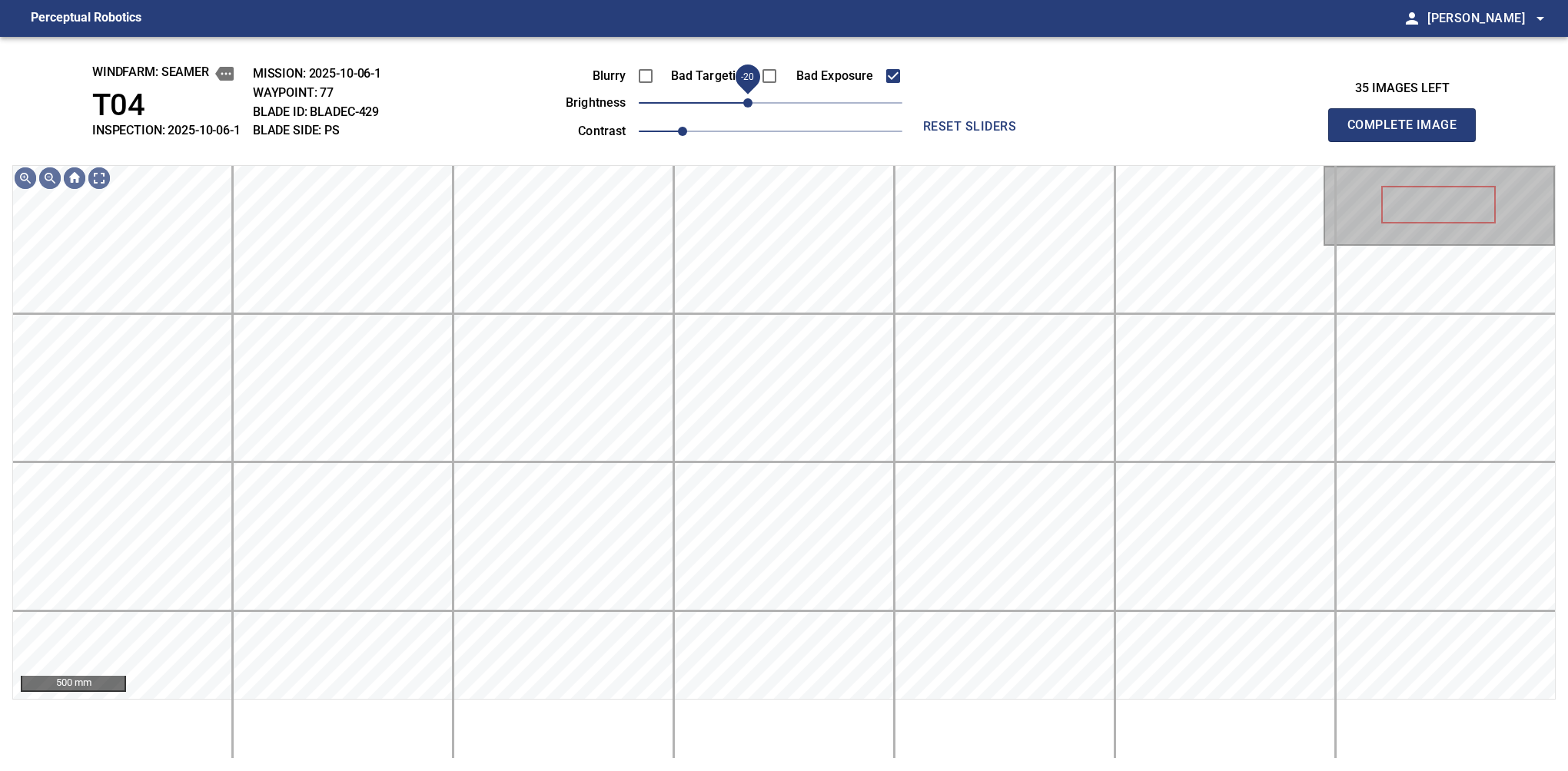
click at [753, 101] on span "-20" at bounding box center [748, 103] width 9 height 9
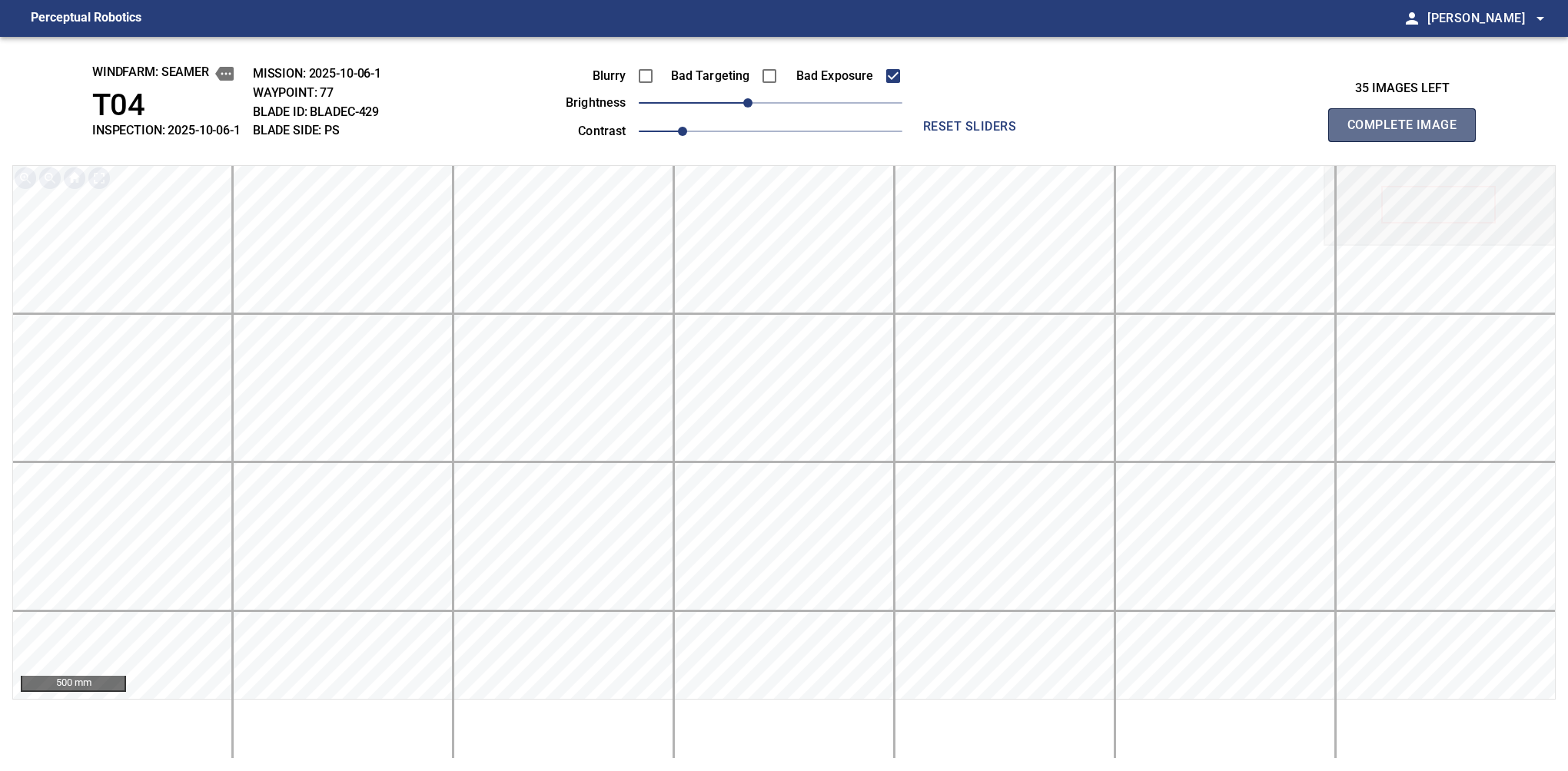
click at [1035, 142] on button "Complete Image" at bounding box center [1402, 125] width 148 height 34
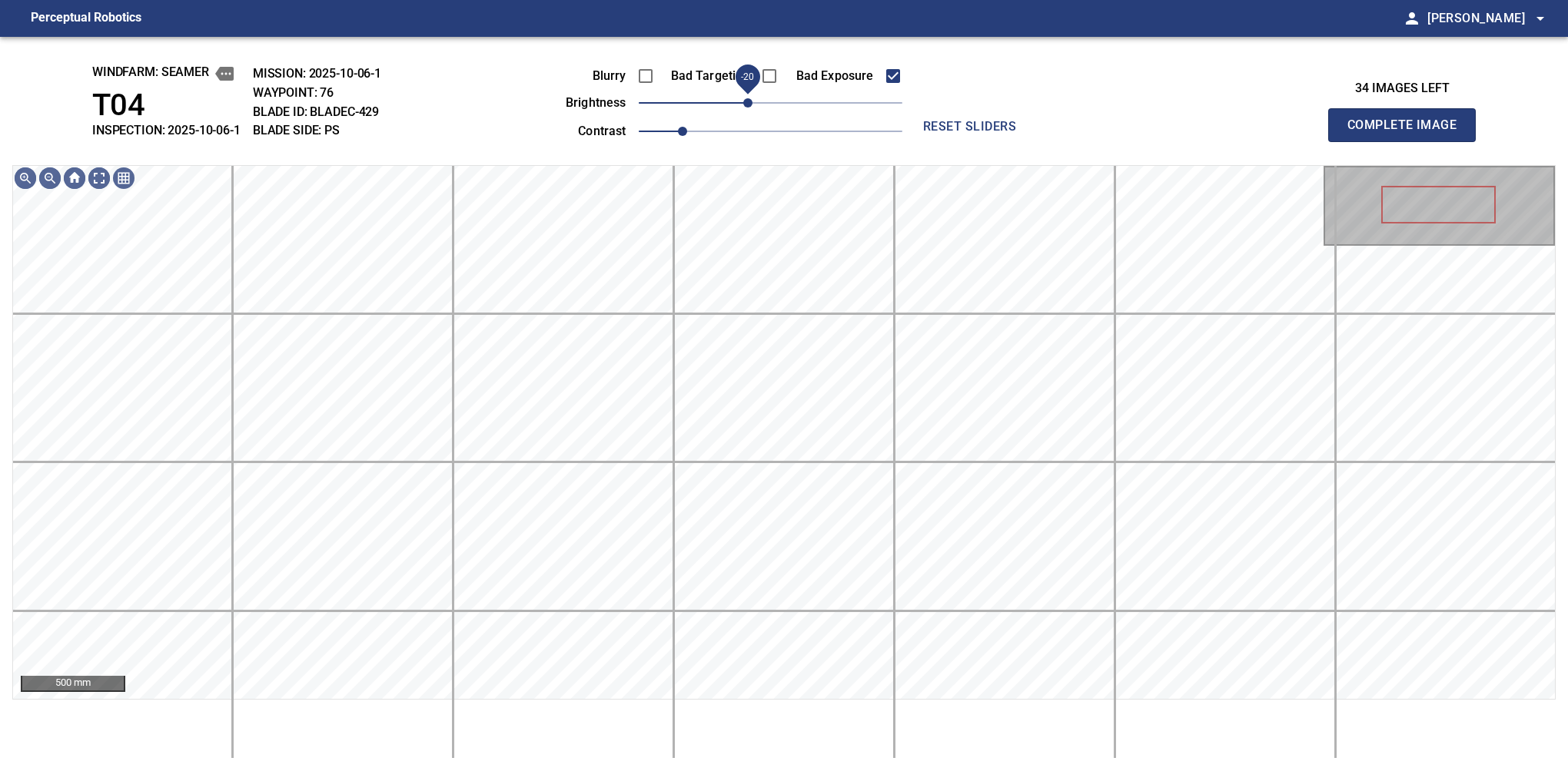
drag, startPoint x: 762, startPoint y: 101, endPoint x: 744, endPoint y: 110, distance: 20.1
click at [744, 108] on span "-20" at bounding box center [748, 103] width 9 height 9
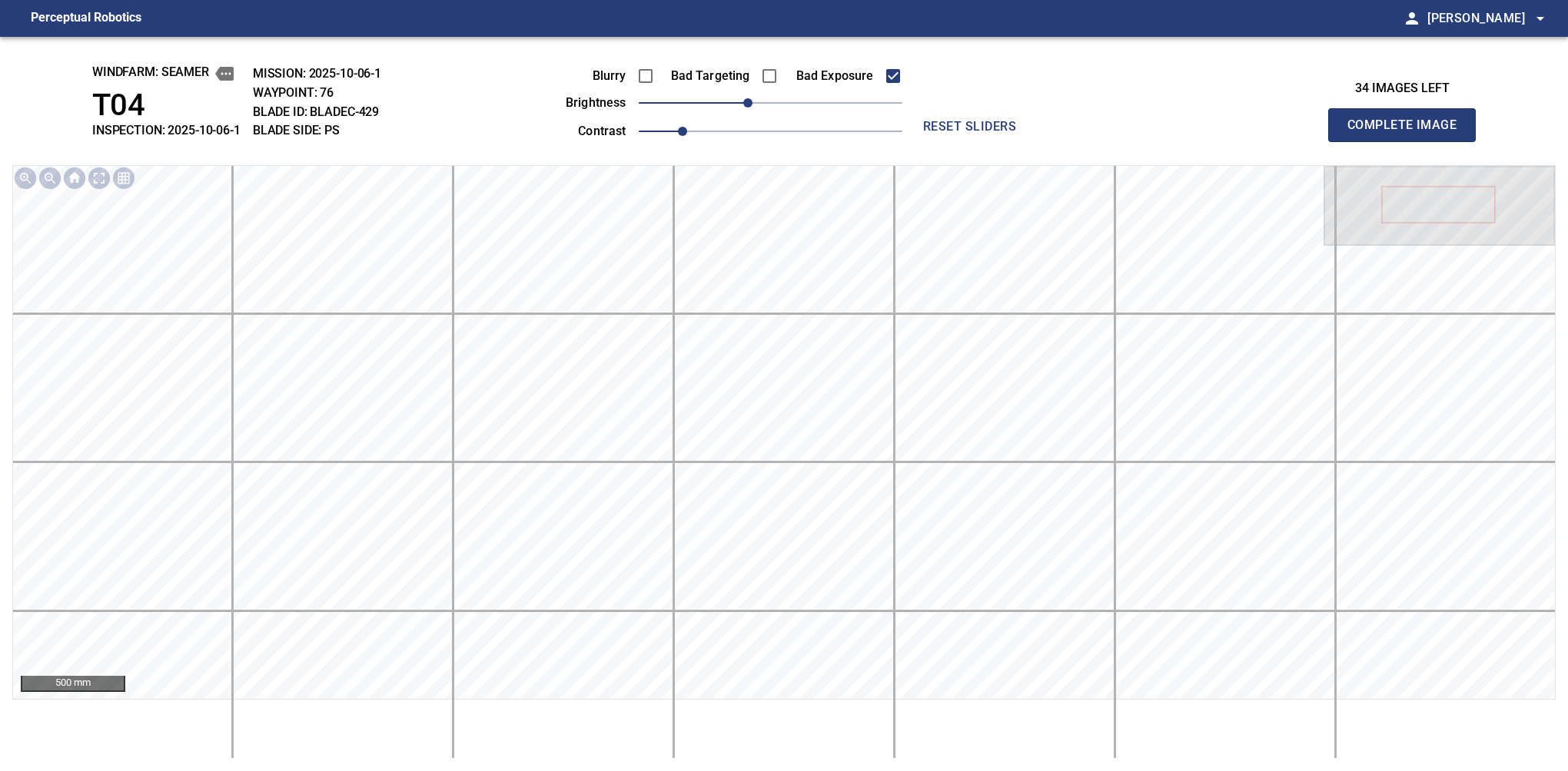
click at [1035, 142] on button "Complete Image" at bounding box center [1402, 125] width 148 height 34
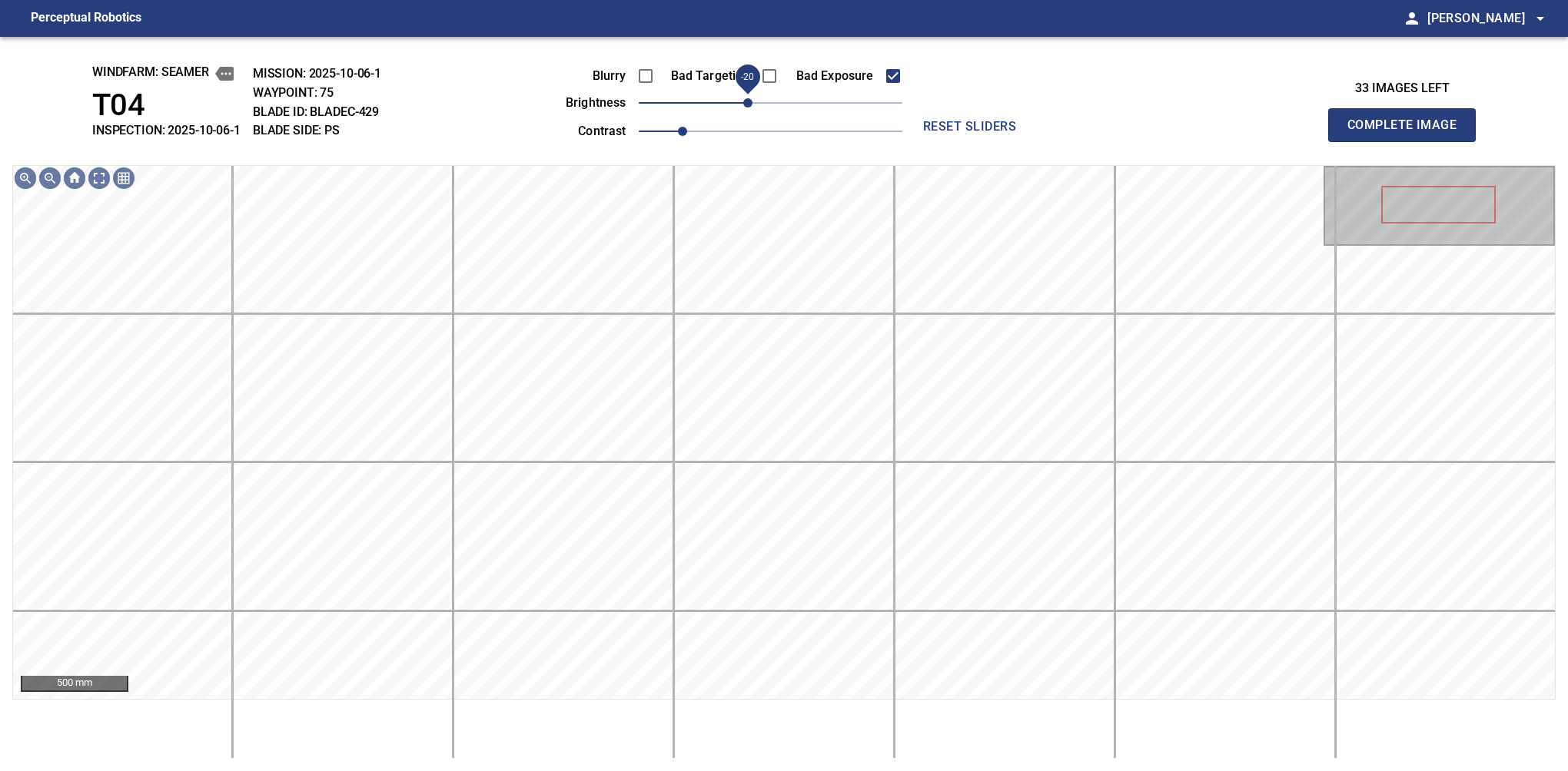
drag, startPoint x: 768, startPoint y: 96, endPoint x: 750, endPoint y: 107, distance: 21.1
click at [750, 107] on span "-20" at bounding box center [748, 103] width 9 height 9
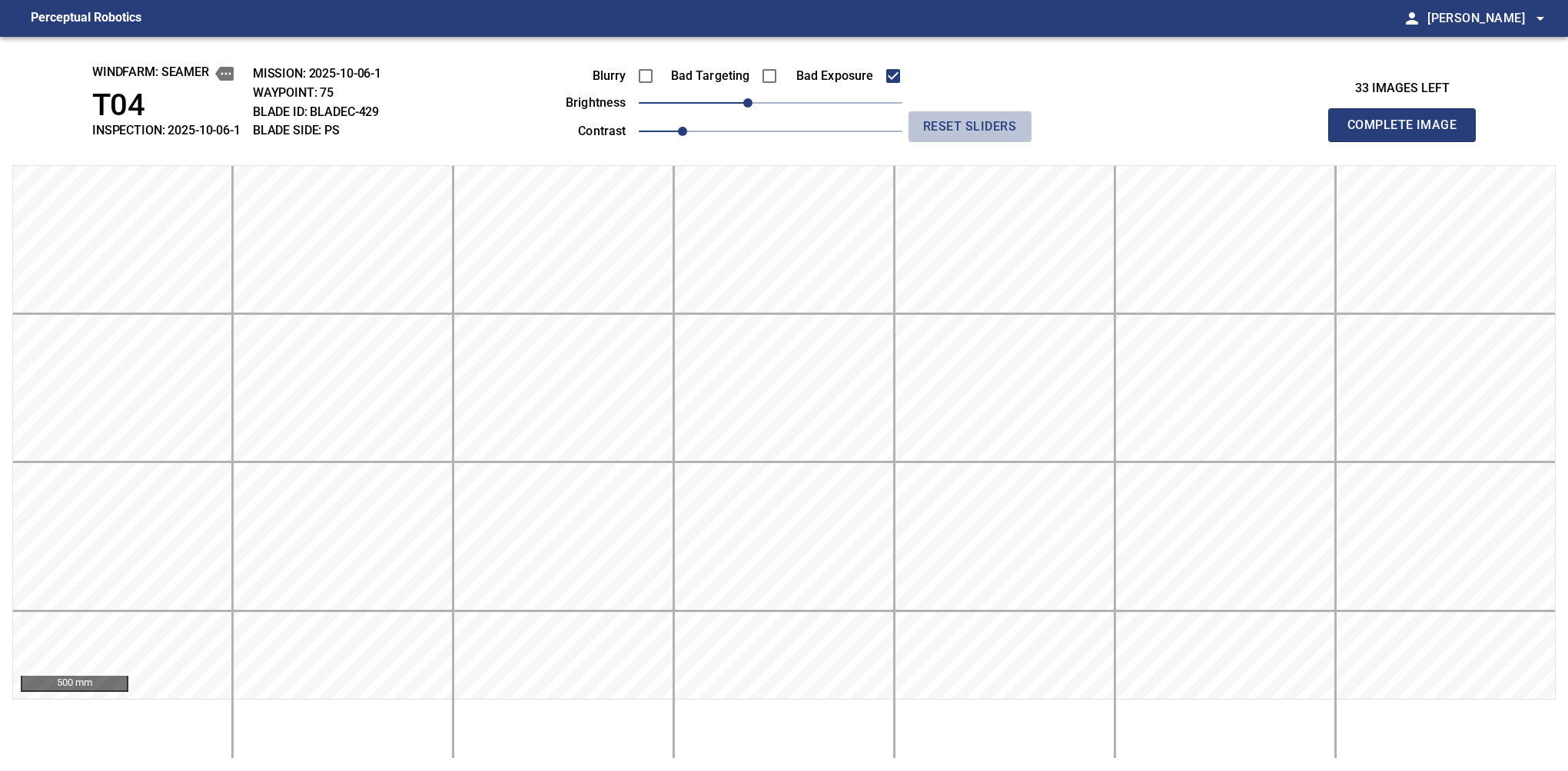
click at [952, 129] on span "reset sliders" at bounding box center [970, 126] width 110 height 21
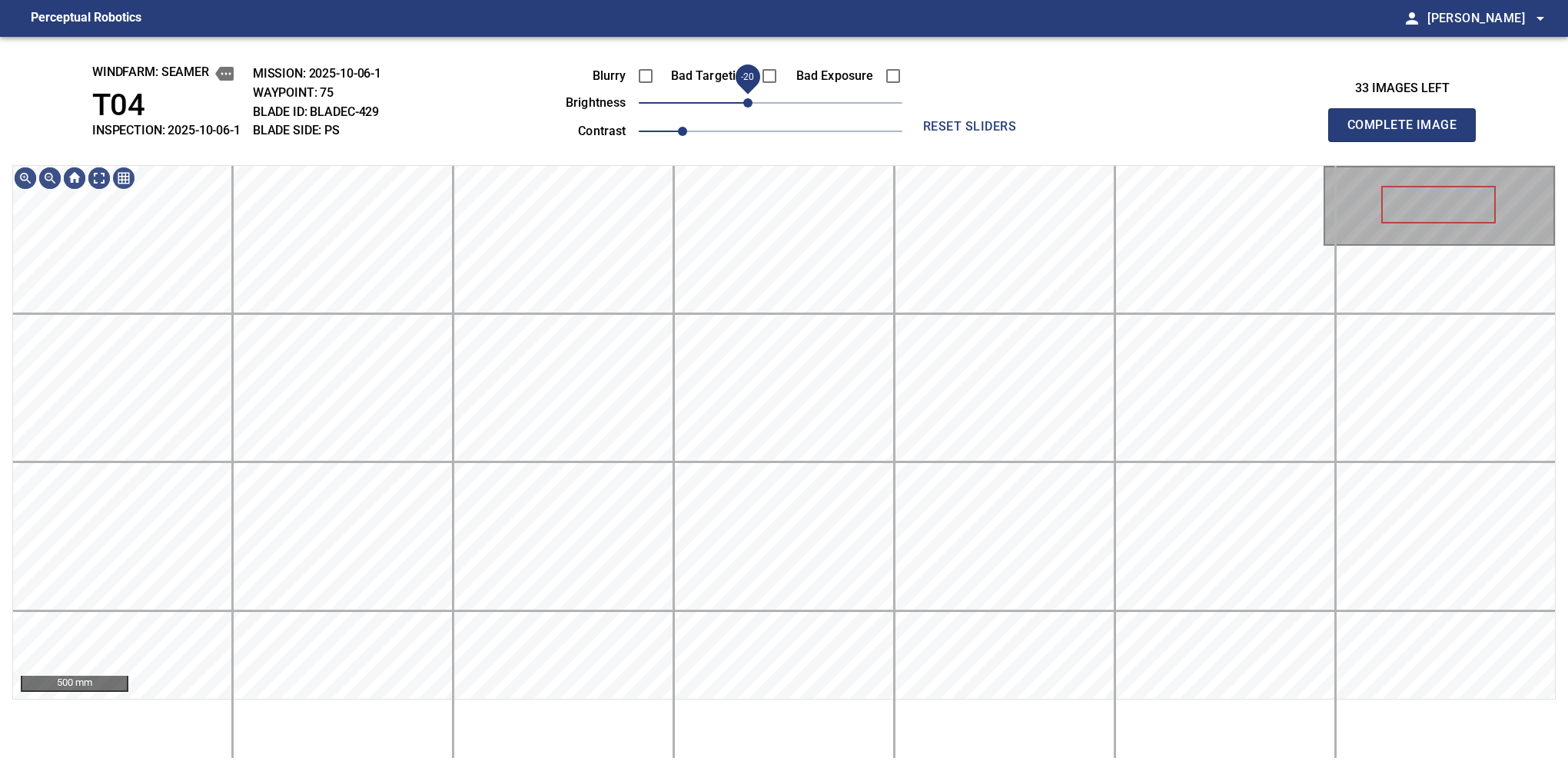
drag, startPoint x: 762, startPoint y: 105, endPoint x: 750, endPoint y: 105, distance: 12.0
click at [750, 105] on span "-20" at bounding box center [748, 103] width 9 height 9
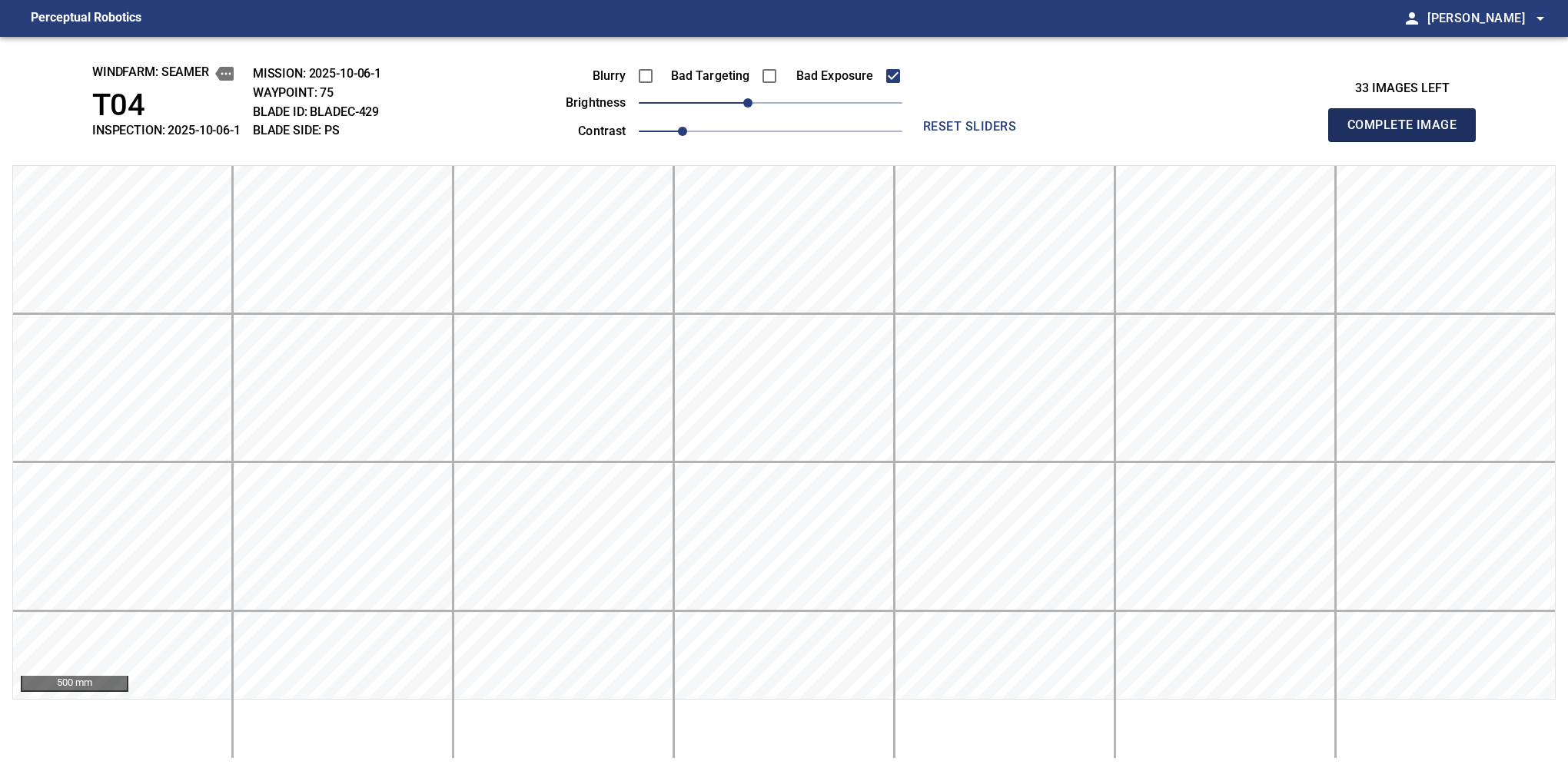
click at [1035, 142] on button "Complete Image" at bounding box center [1402, 125] width 148 height 34
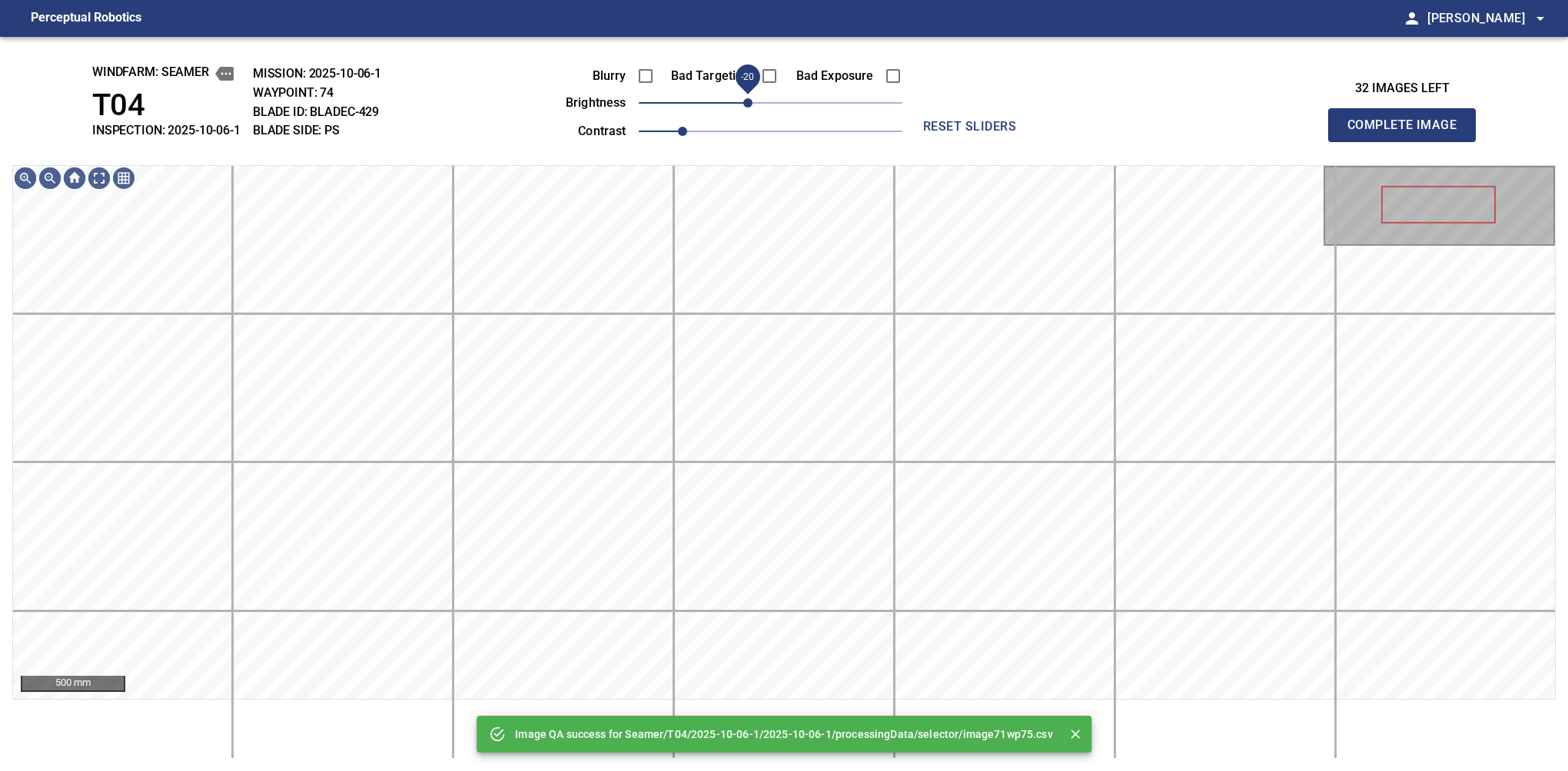
drag, startPoint x: 761, startPoint y: 102, endPoint x: 748, endPoint y: 110, distance: 15.3
click at [748, 108] on span "-20" at bounding box center [748, 103] width 9 height 9
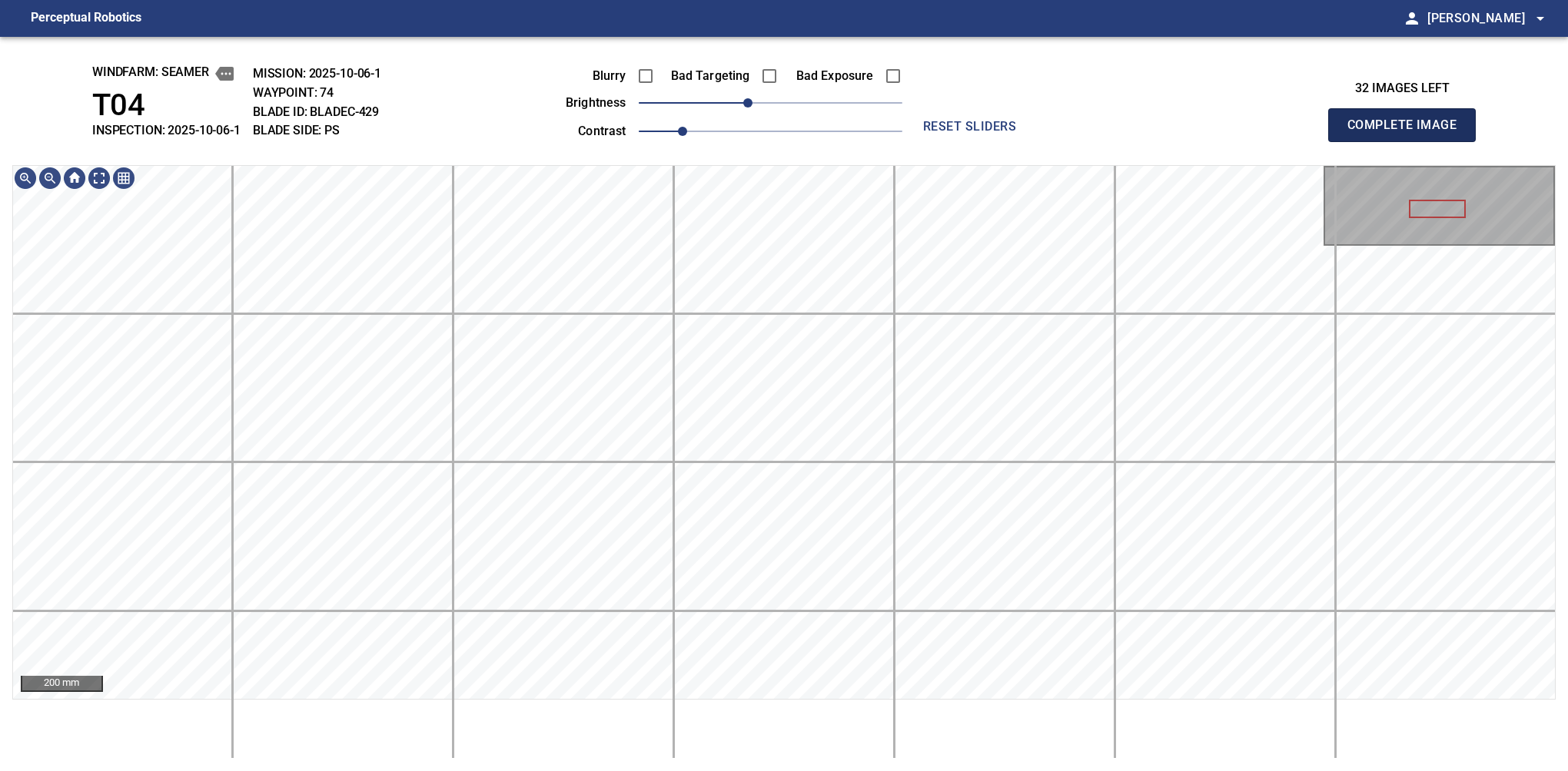
click at [1035, 142] on button "Complete Image" at bounding box center [1402, 125] width 148 height 34
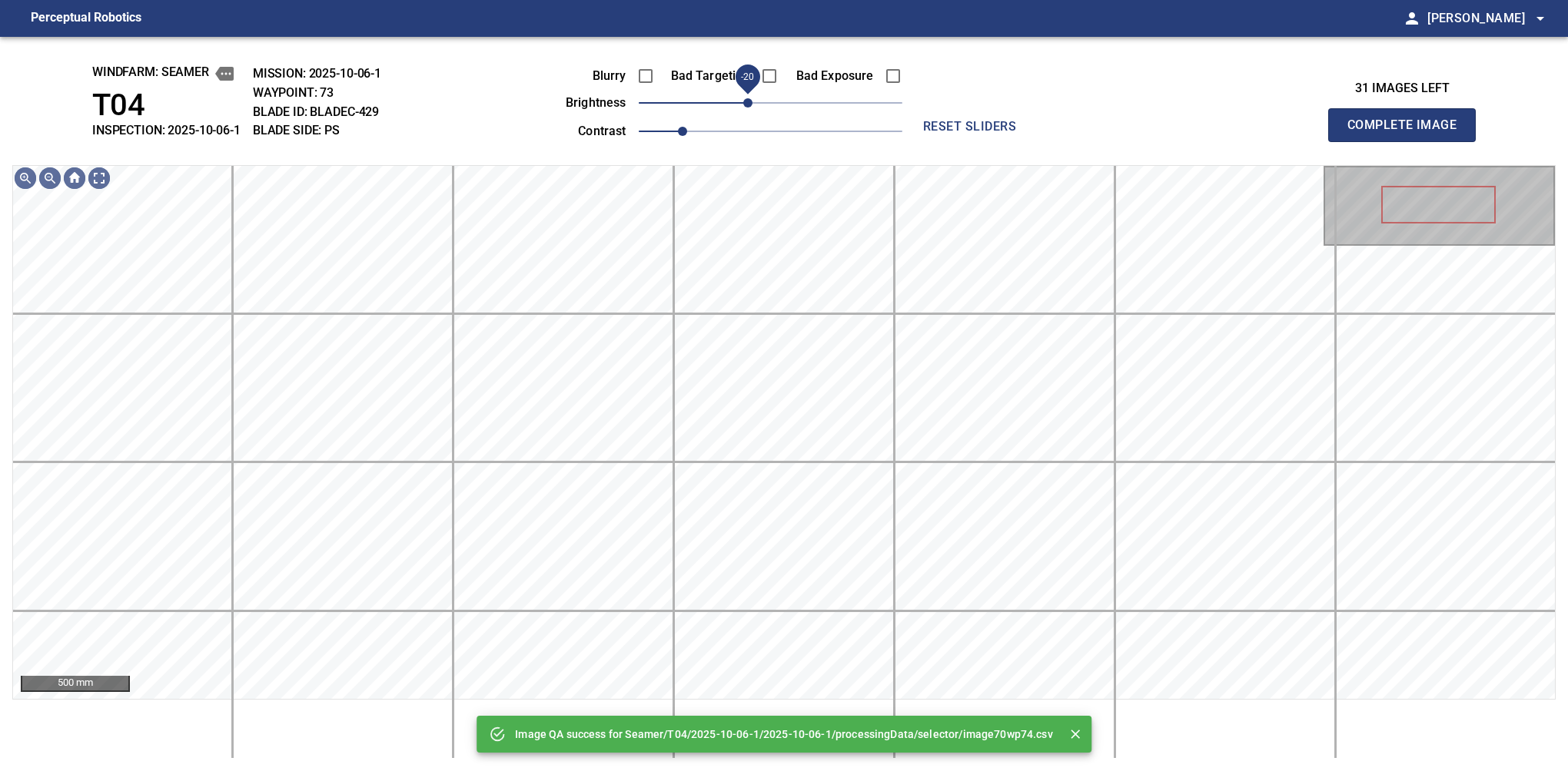
drag, startPoint x: 767, startPoint y: 108, endPoint x: 753, endPoint y: 108, distance: 14.0
click at [753, 108] on span "-20" at bounding box center [748, 103] width 9 height 9
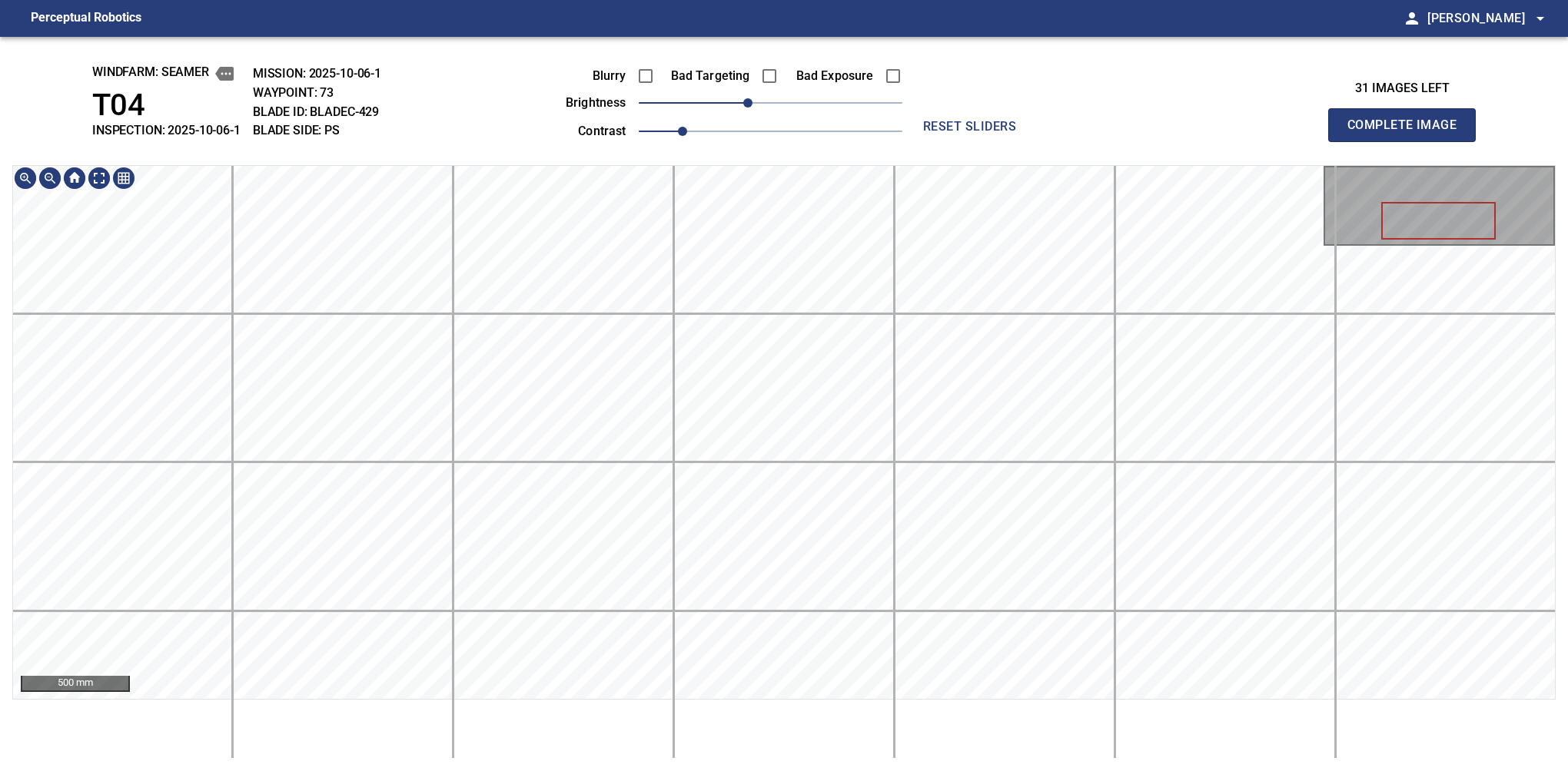
click at [710, 84] on div "windfarm: Seamer T04 INSPECTION: 2025-10-06-1 MISSION: 2025-10-06-1 WAYPOINT: 7…" at bounding box center [784, 403] width 1568 height 734
click at [1035, 142] on button "Complete Image" at bounding box center [1402, 125] width 148 height 34
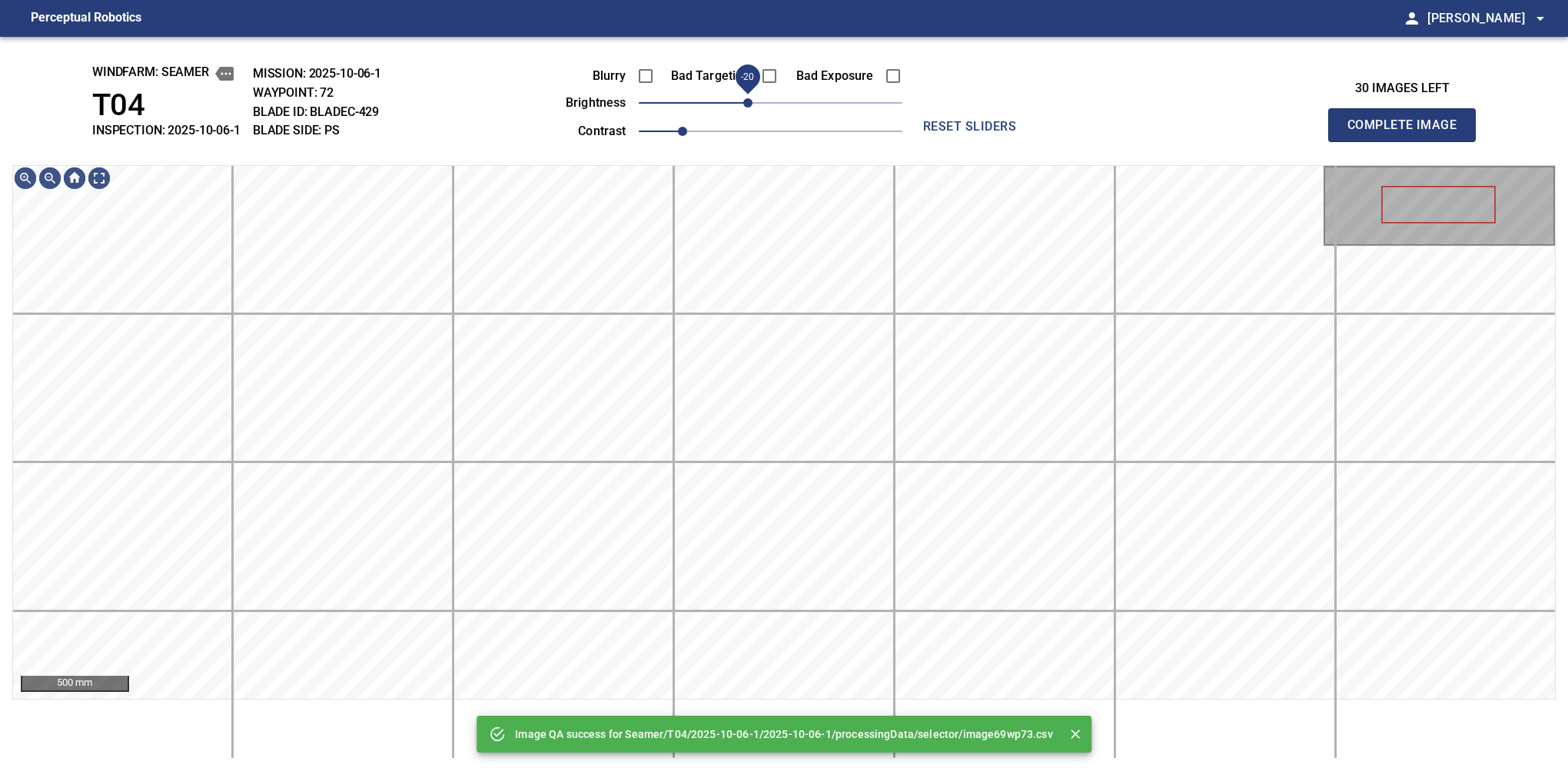
drag, startPoint x: 763, startPoint y: 106, endPoint x: 748, endPoint y: 103, distance: 15.3
click at [748, 103] on span "-20" at bounding box center [748, 103] width 9 height 9
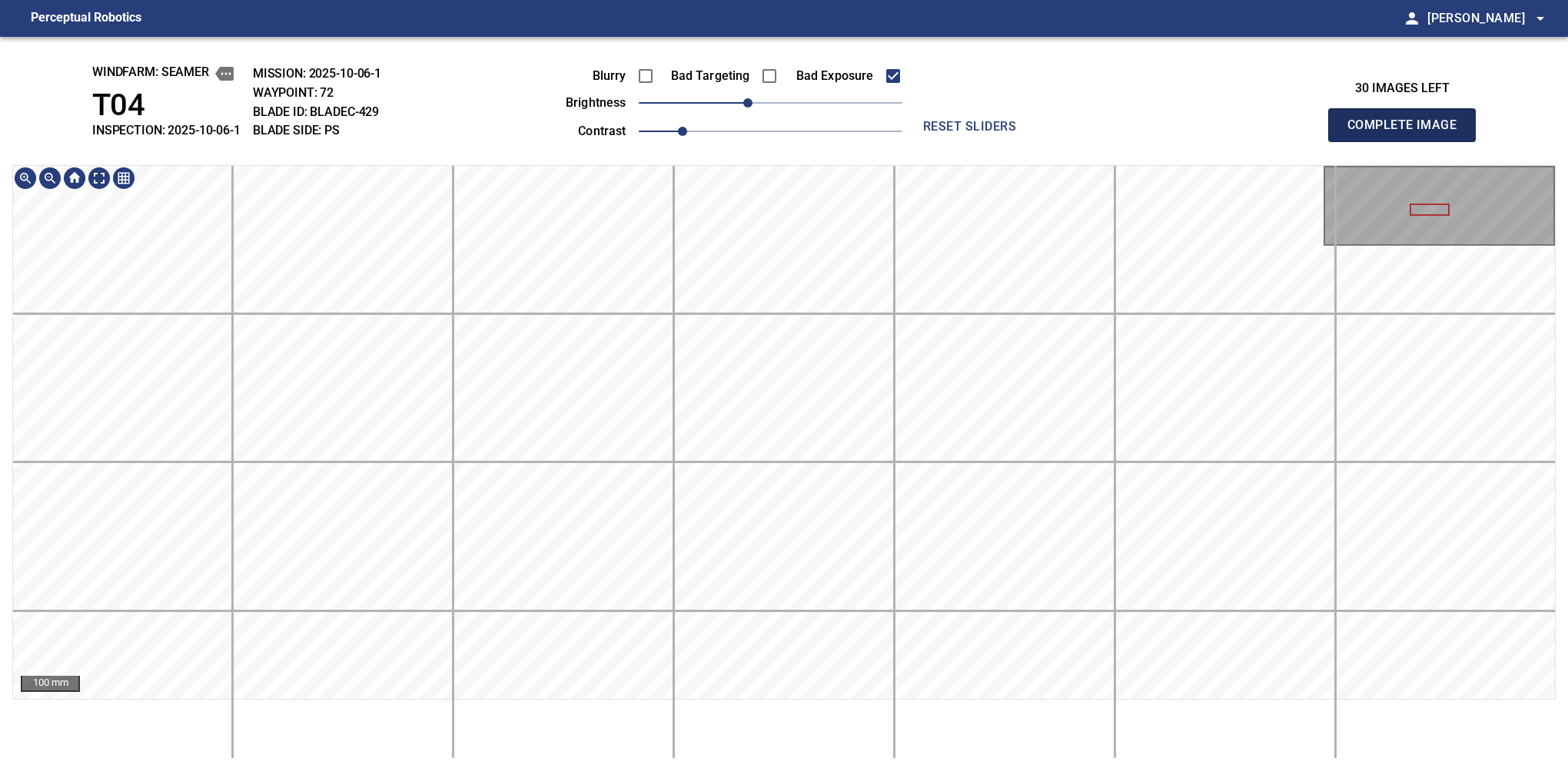
click at [1035, 142] on button "Complete Image" at bounding box center [1402, 125] width 148 height 34
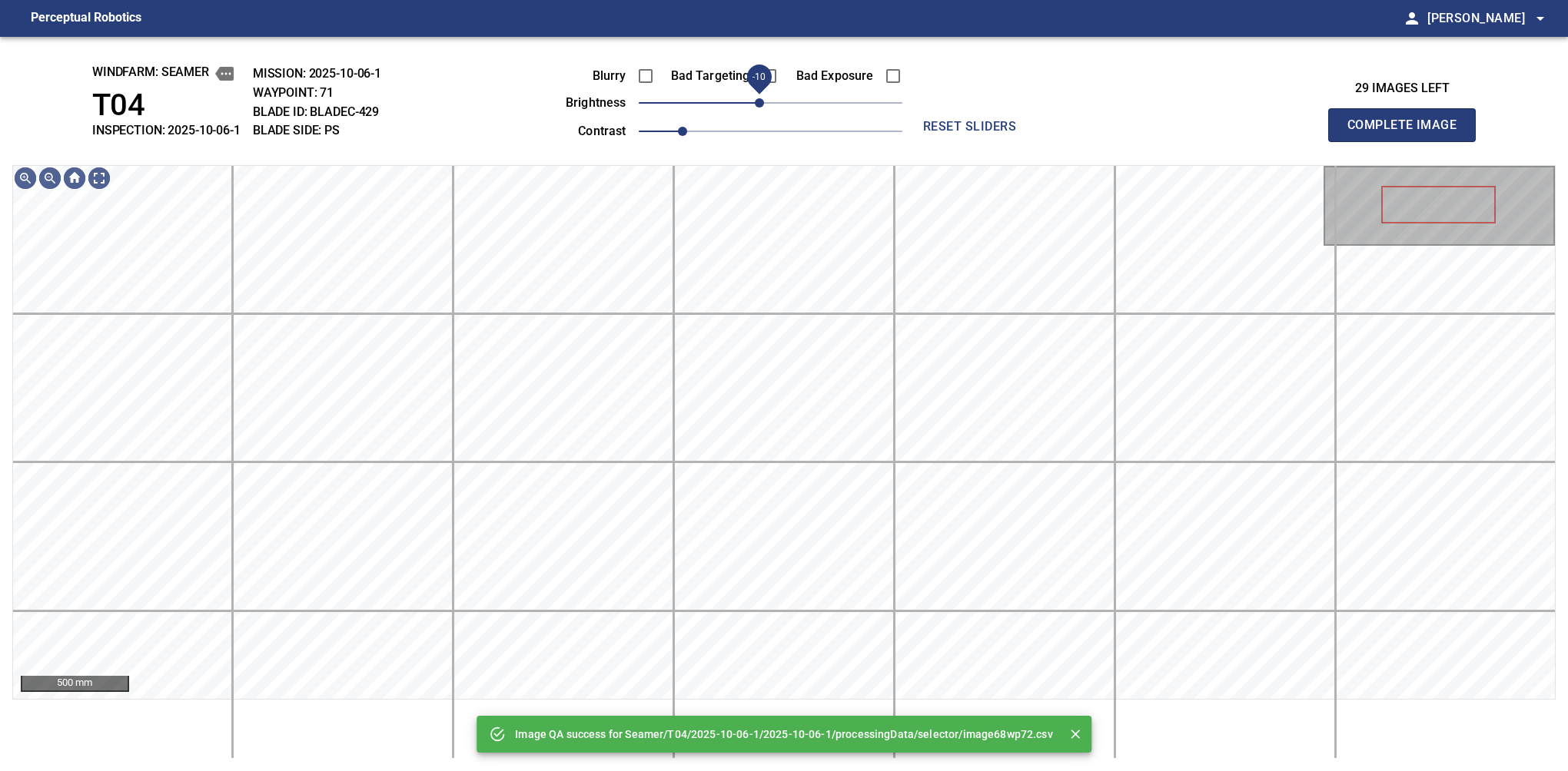
click at [762, 108] on span "-10" at bounding box center [759, 103] width 9 height 9
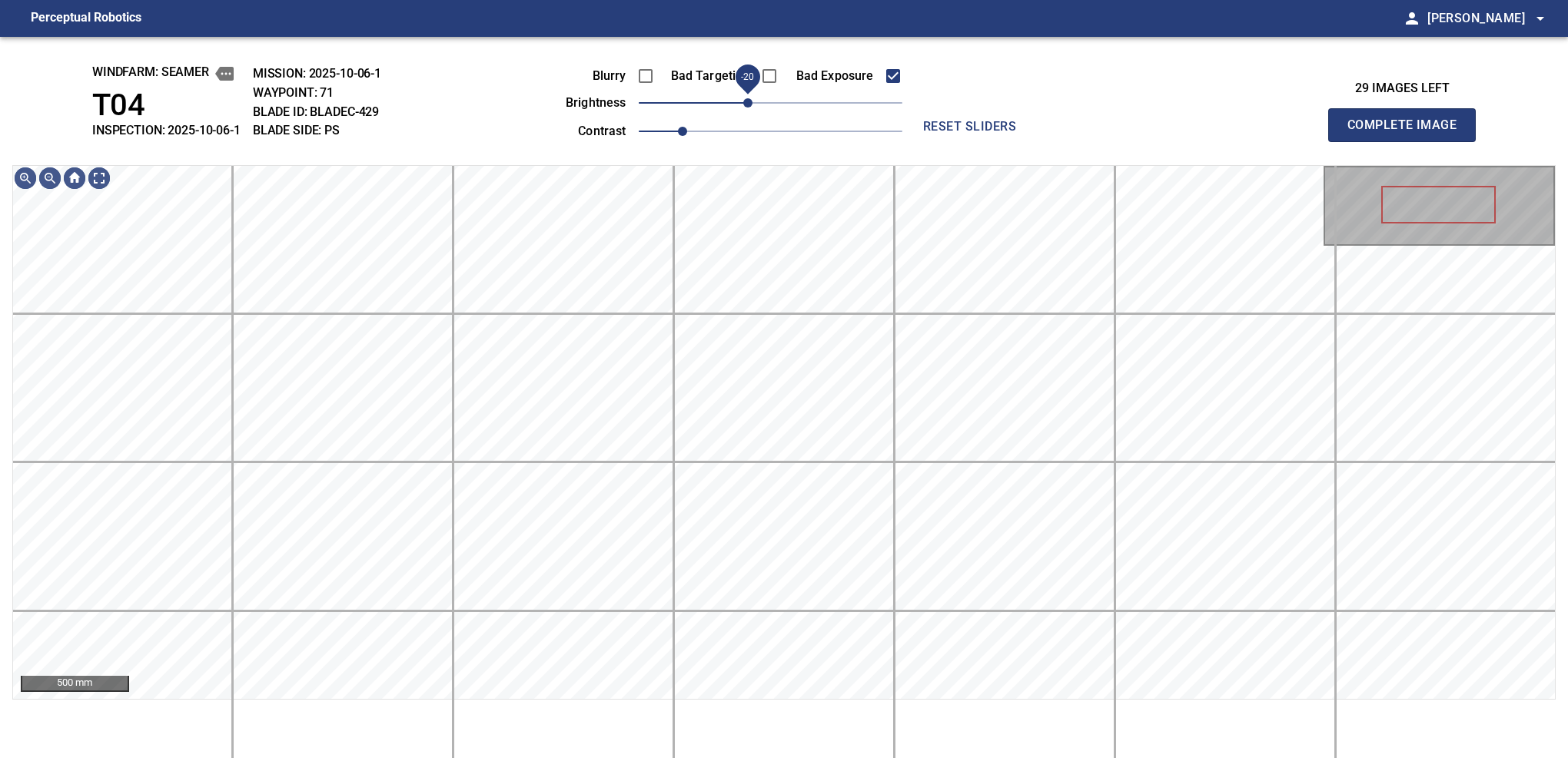
drag, startPoint x: 759, startPoint y: 101, endPoint x: 748, endPoint y: 103, distance: 11.2
click at [748, 103] on span "-20" at bounding box center [748, 103] width 9 height 9
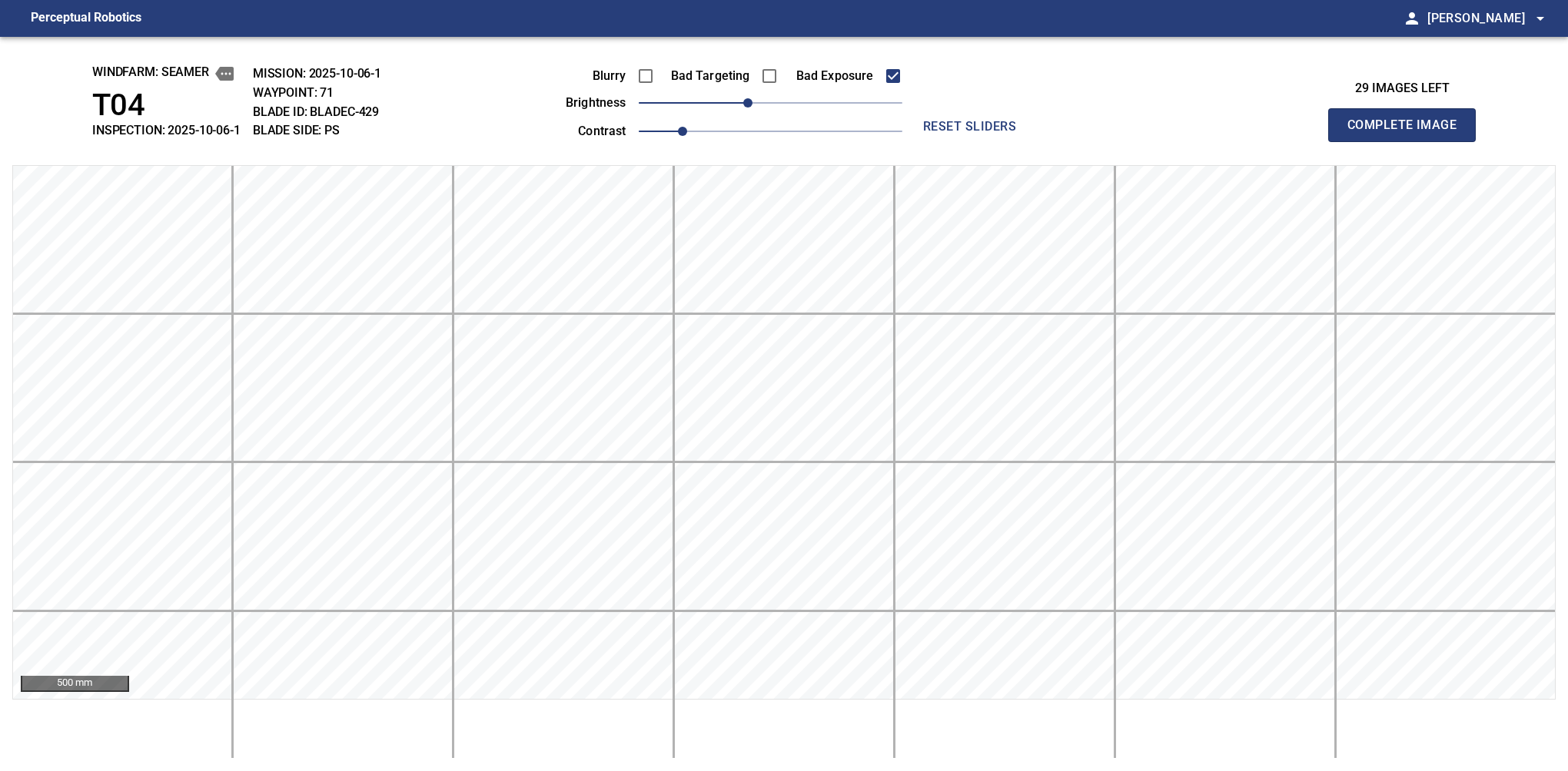
click at [1035, 142] on button "Complete Image" at bounding box center [1402, 125] width 148 height 34
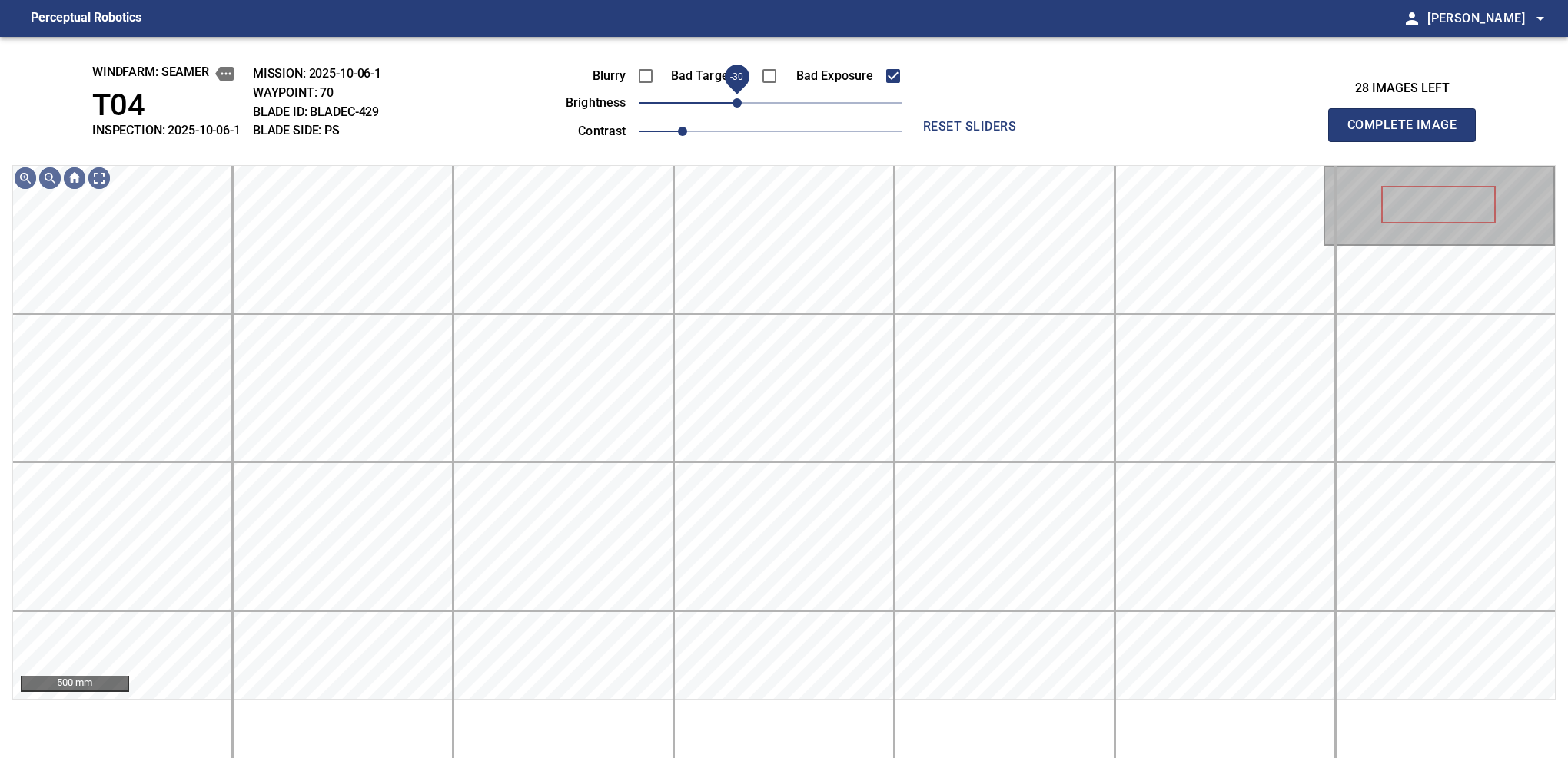
drag, startPoint x: 762, startPoint y: 100, endPoint x: 743, endPoint y: 108, distance: 20.6
click at [742, 108] on span "-30" at bounding box center [737, 103] width 9 height 9
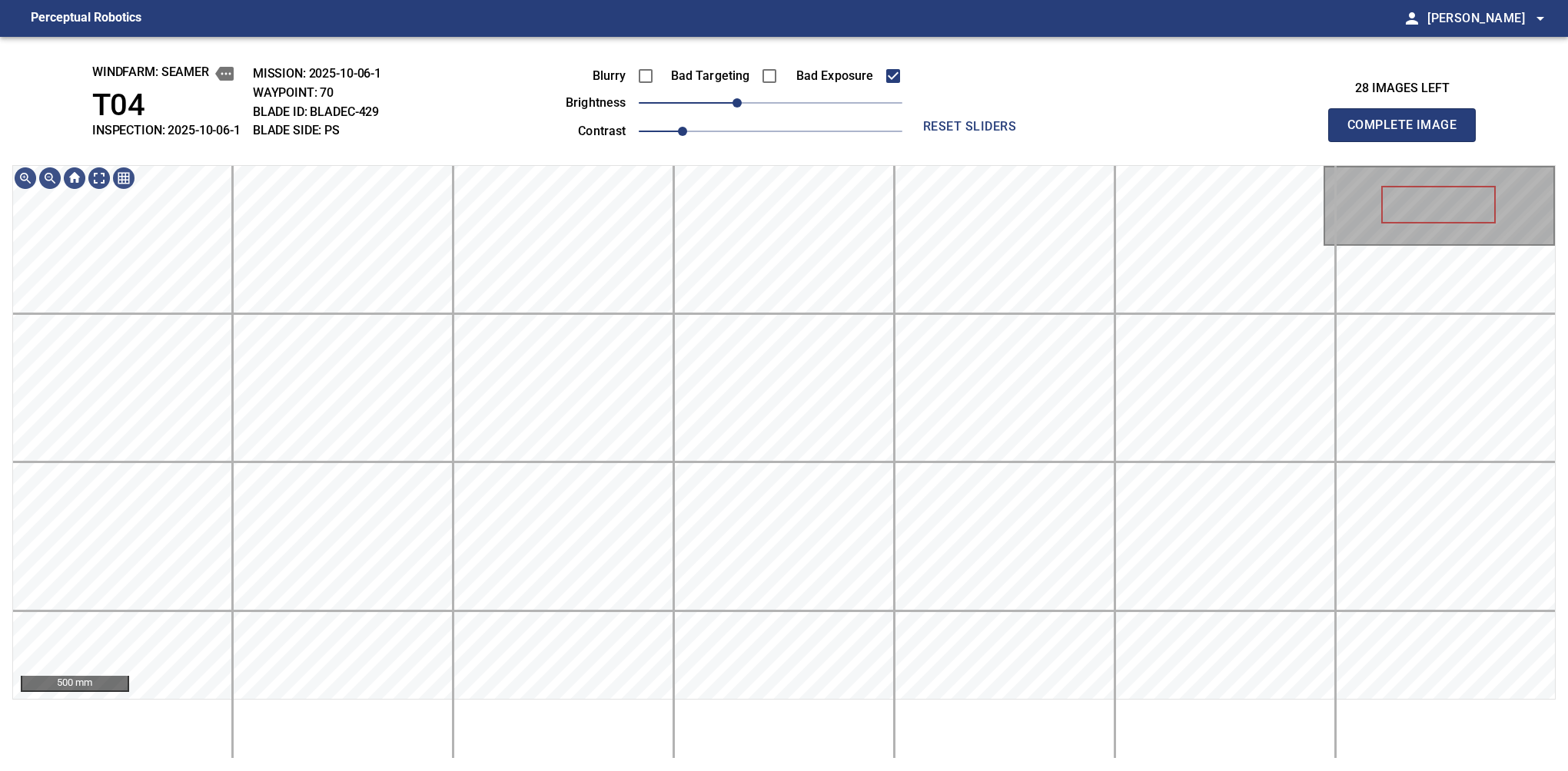
click at [1035, 142] on button "Complete Image" at bounding box center [1402, 125] width 148 height 34
drag, startPoint x: 764, startPoint y: 105, endPoint x: 743, endPoint y: 108, distance: 21.2
click at [742, 108] on span "-30" at bounding box center [737, 103] width 9 height 9
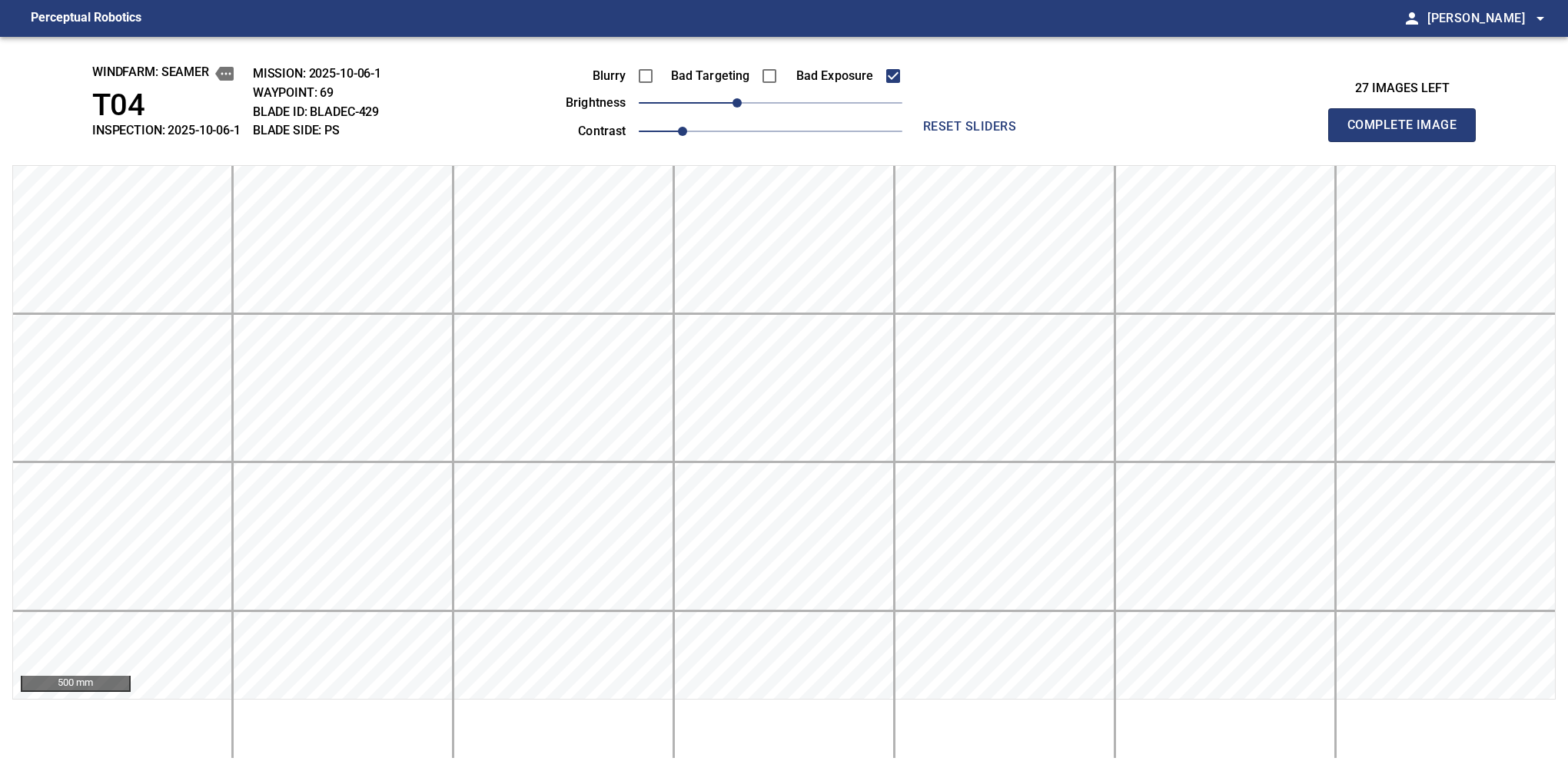
click at [1035, 142] on button "Complete Image" at bounding box center [1402, 125] width 148 height 34
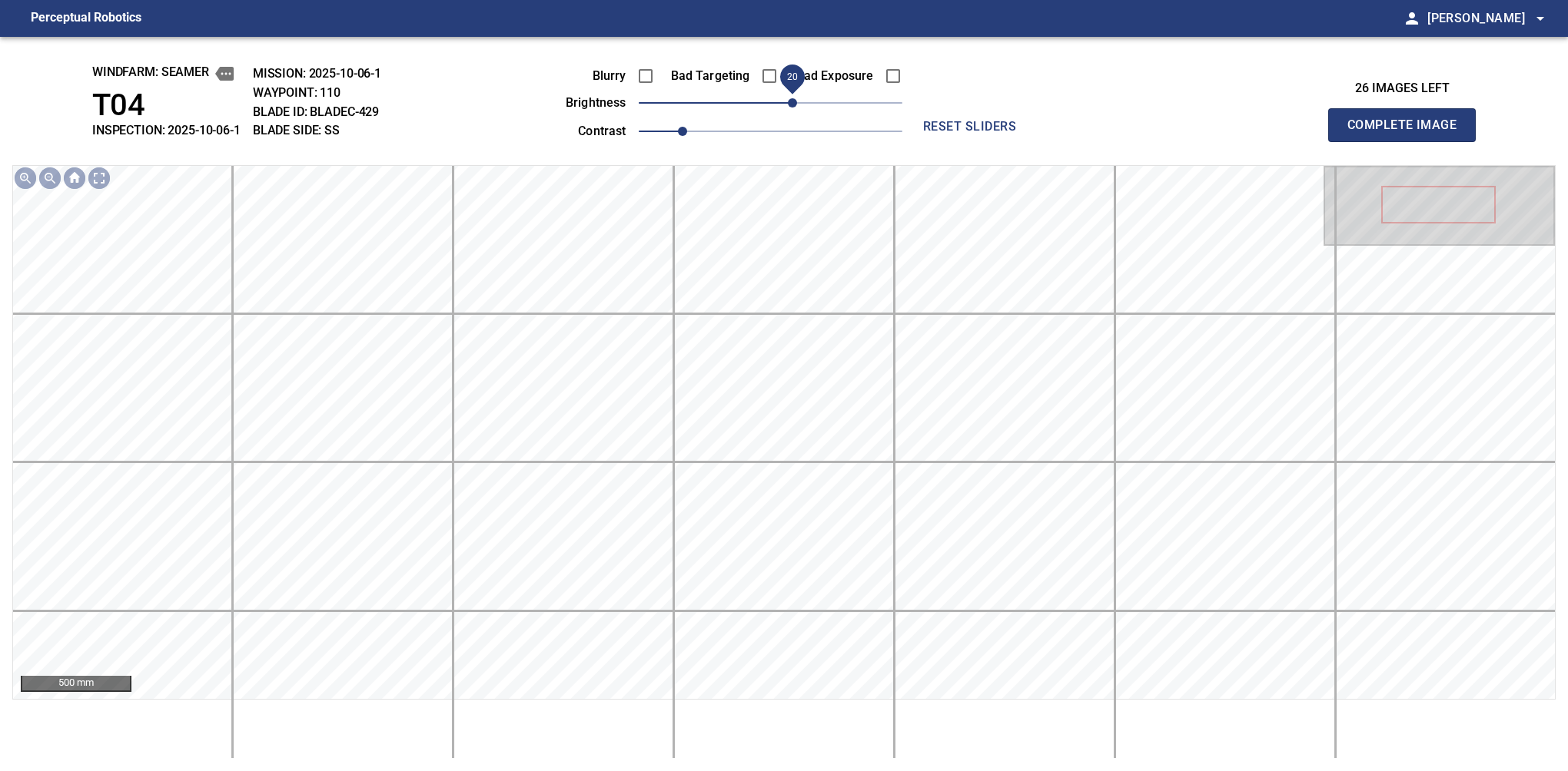
drag, startPoint x: 778, startPoint y: 113, endPoint x: 793, endPoint y: 105, distance: 17.0
click at [793, 105] on span "20" at bounding box center [792, 103] width 9 height 9
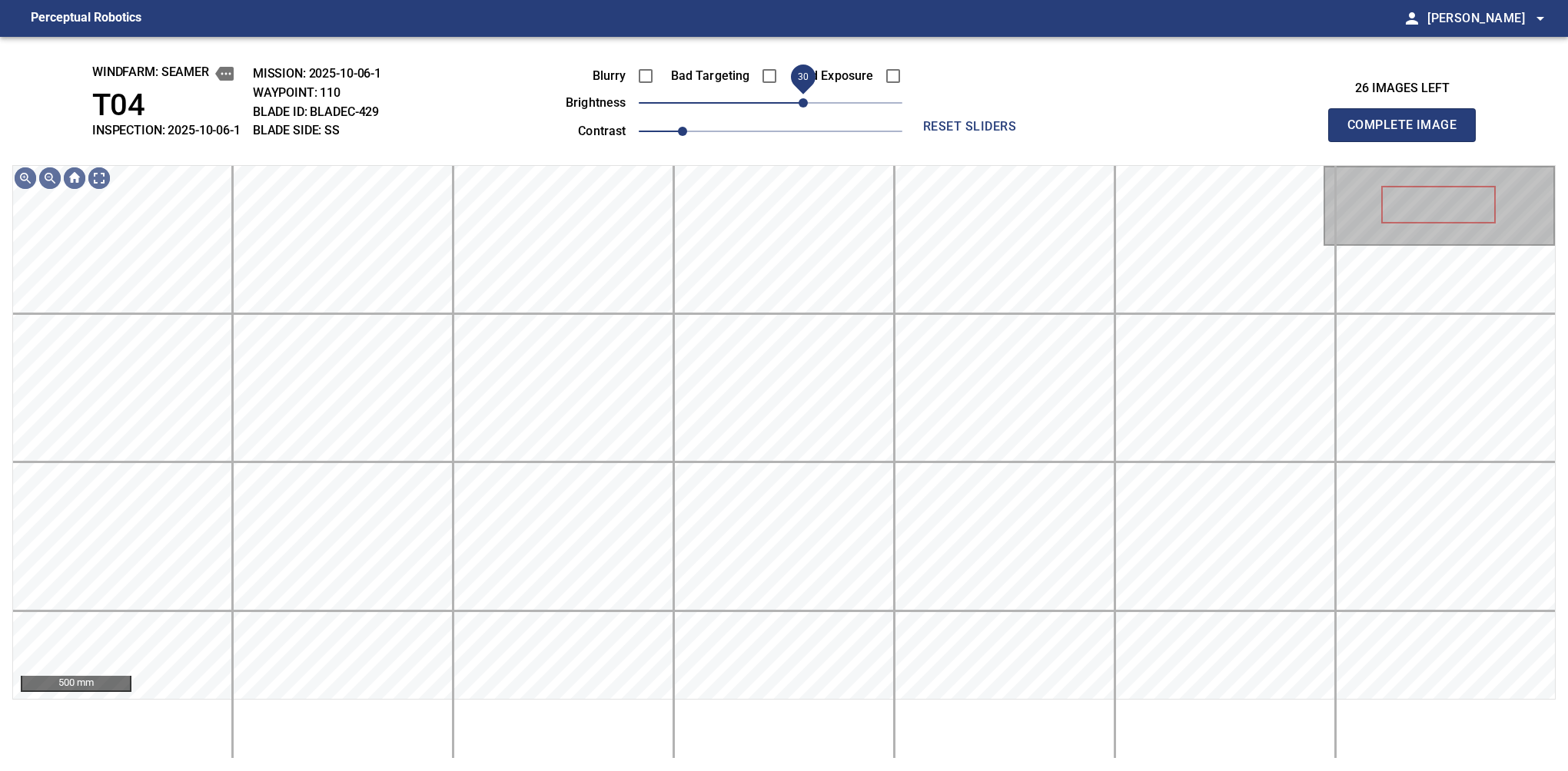
drag, startPoint x: 790, startPoint y: 105, endPoint x: 799, endPoint y: 99, distance: 10.8
click at [799, 99] on span "30" at bounding box center [803, 103] width 9 height 9
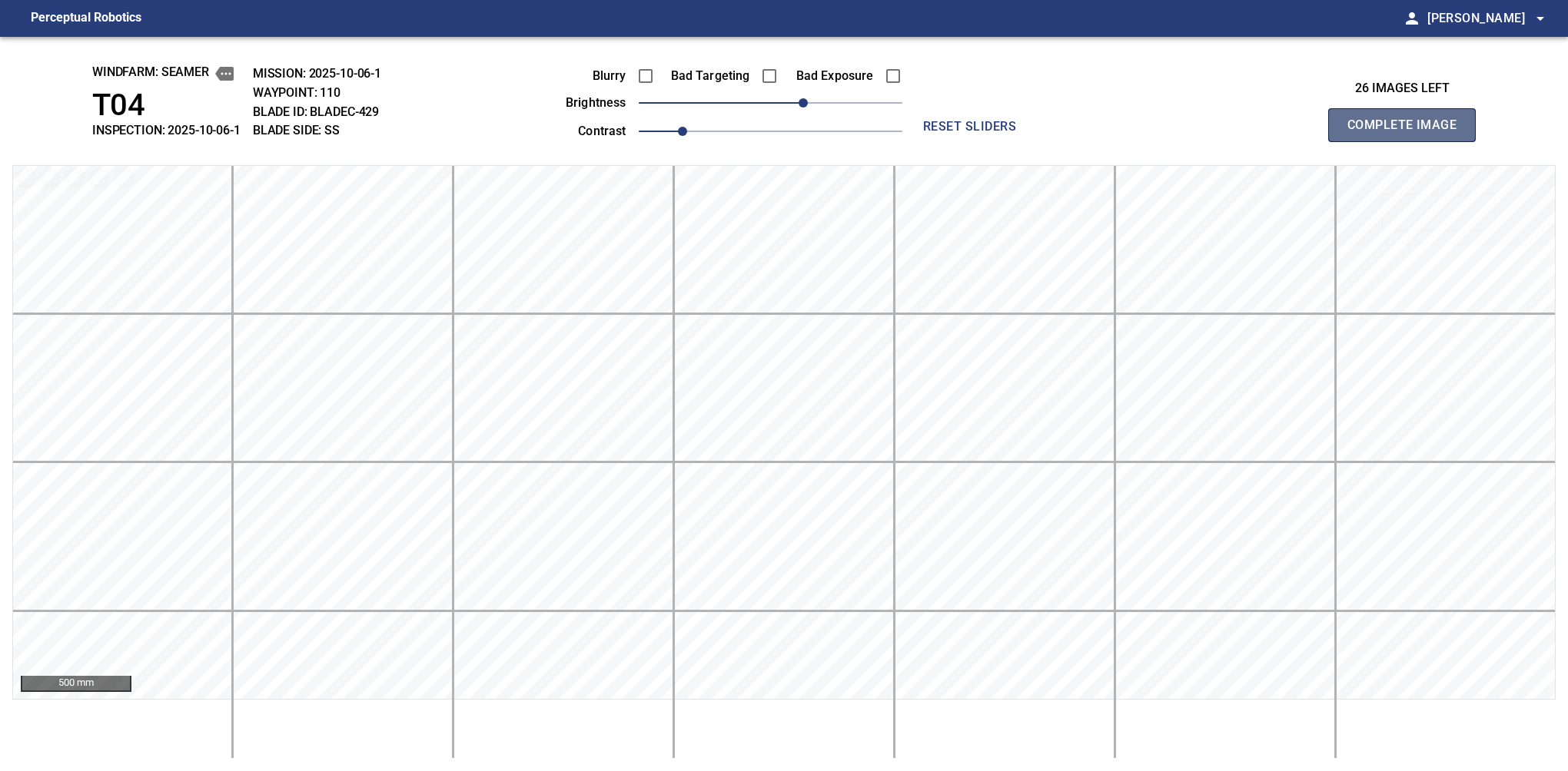
click at [1035, 142] on button "Complete Image" at bounding box center [1402, 125] width 148 height 34
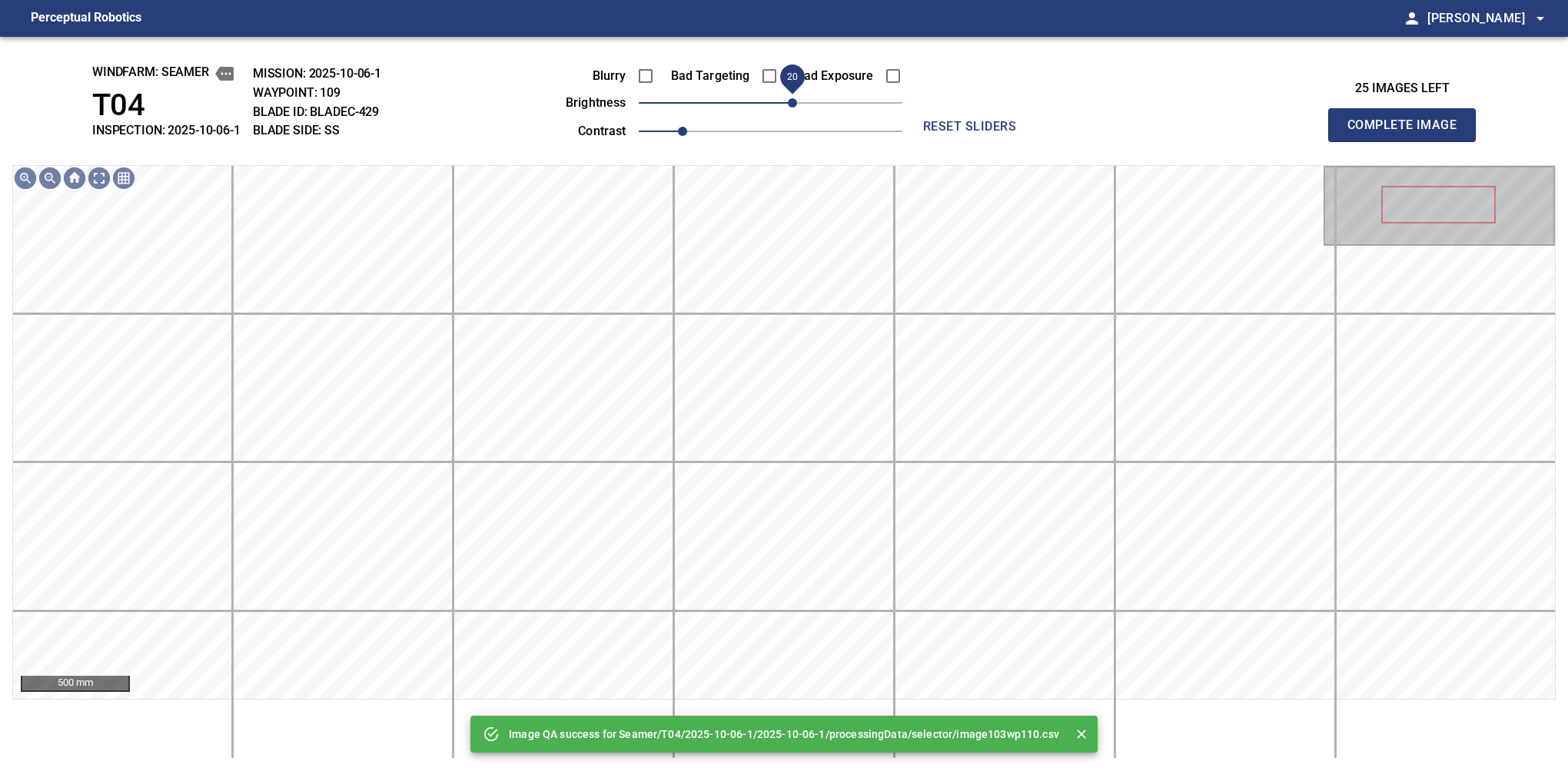
drag, startPoint x: 775, startPoint y: 106, endPoint x: 796, endPoint y: 103, distance: 21.2
click at [796, 103] on span "20" at bounding box center [792, 103] width 9 height 9
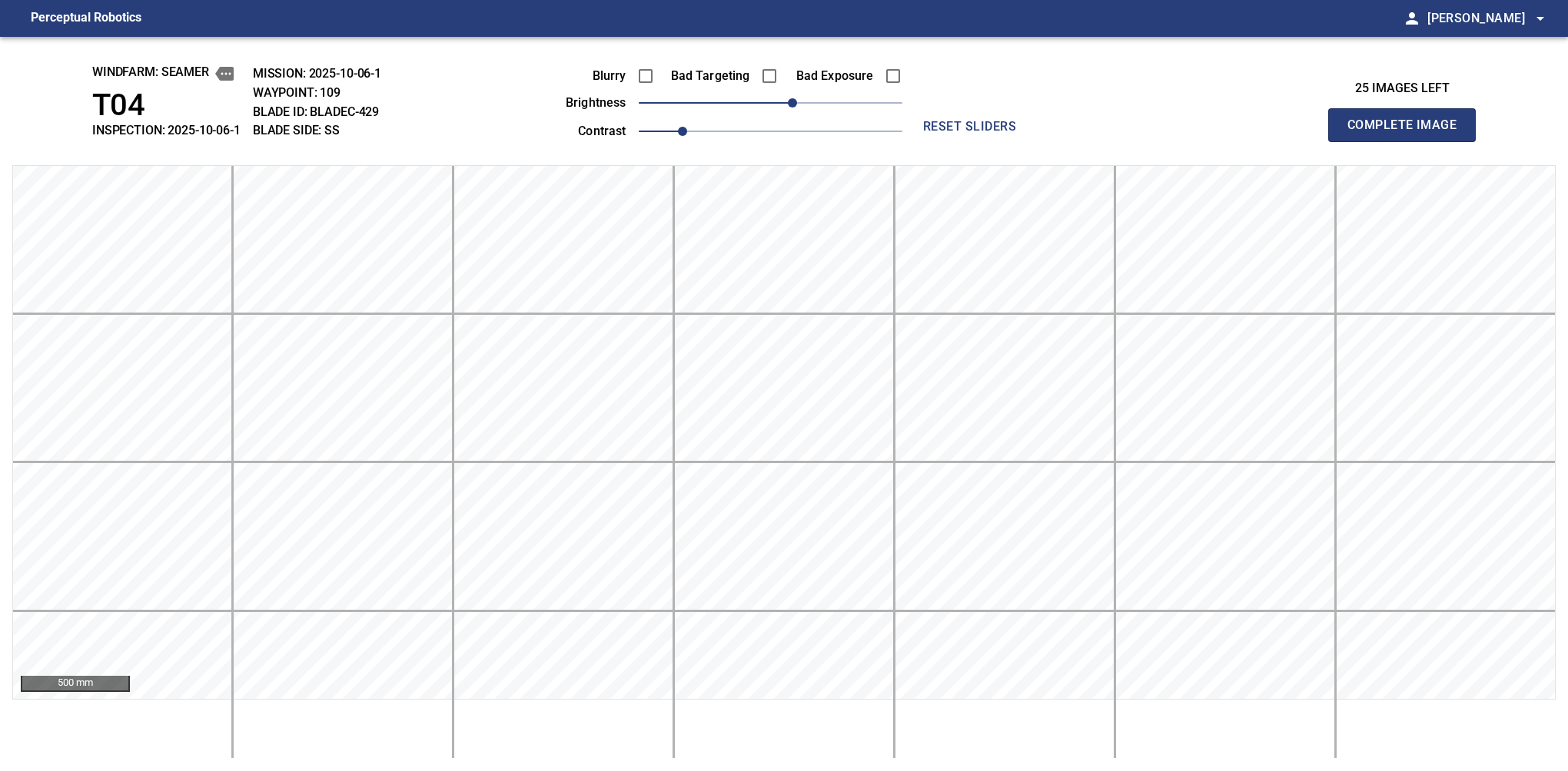
click at [1035, 142] on button "Complete Image" at bounding box center [1402, 125] width 148 height 34
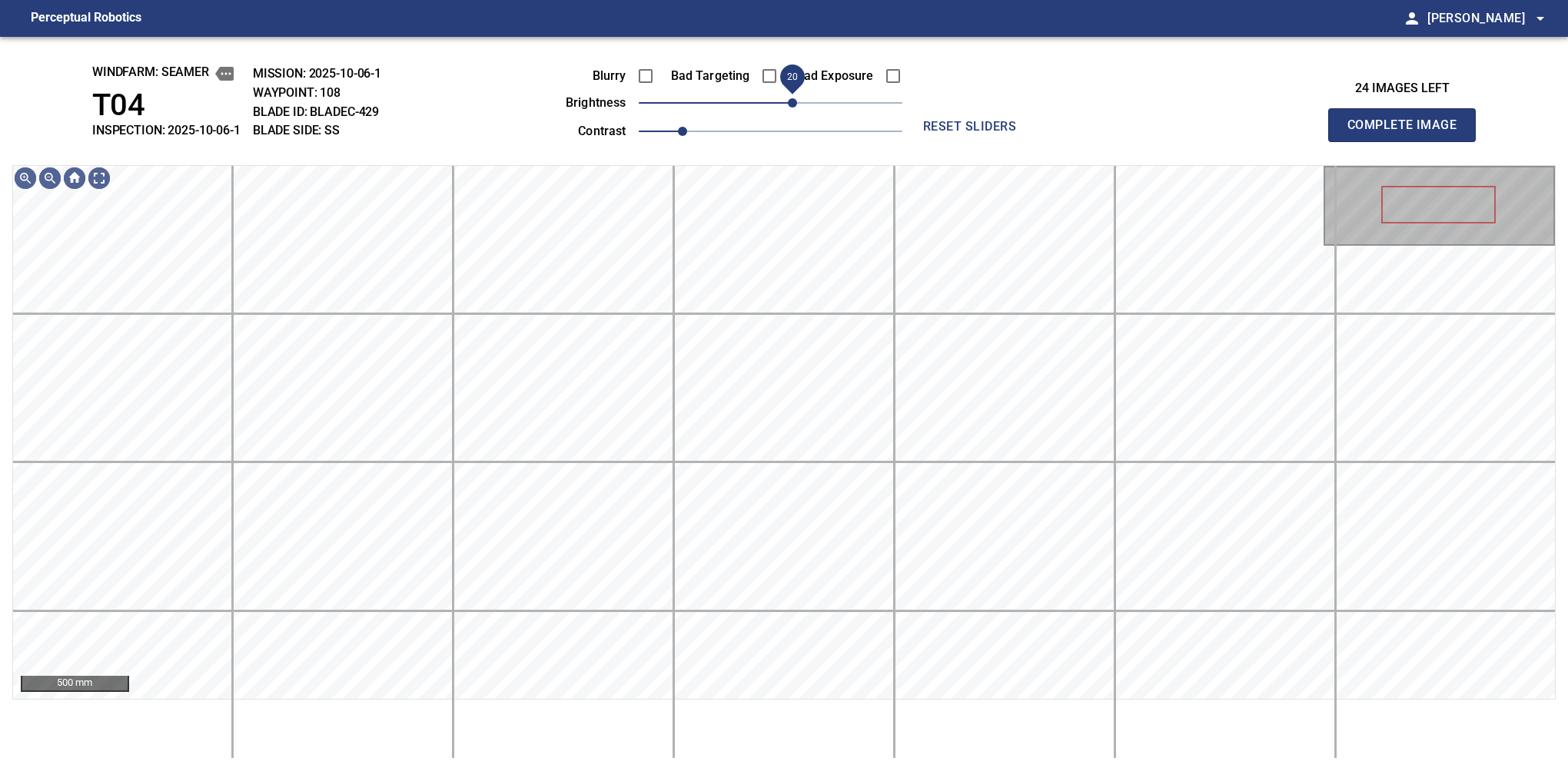
drag, startPoint x: 775, startPoint y: 106, endPoint x: 793, endPoint y: 92, distance: 22.8
click at [793, 98] on span "20" at bounding box center [792, 103] width 9 height 9
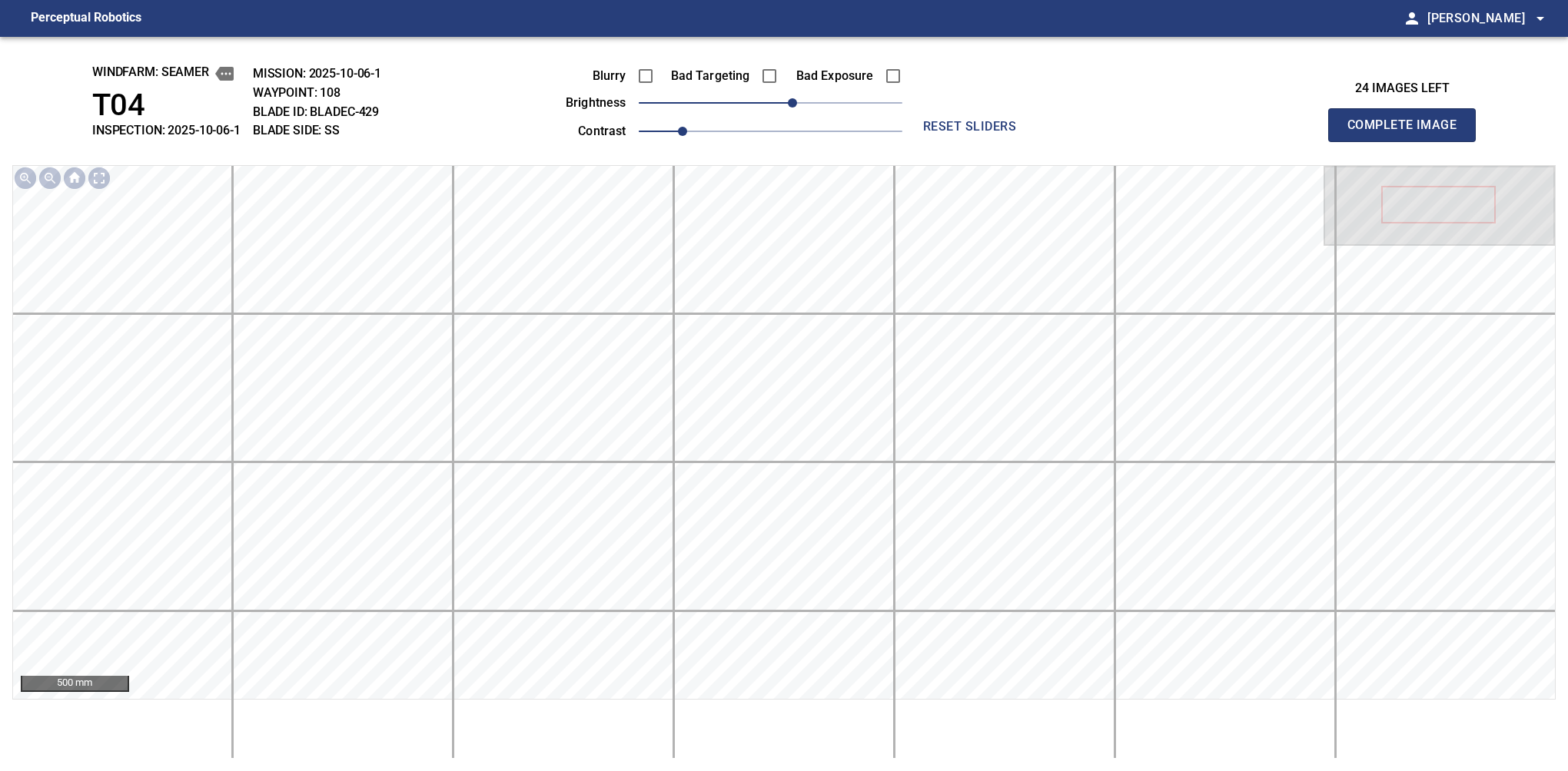
click at [1035, 142] on button "Complete Image" at bounding box center [1402, 125] width 148 height 34
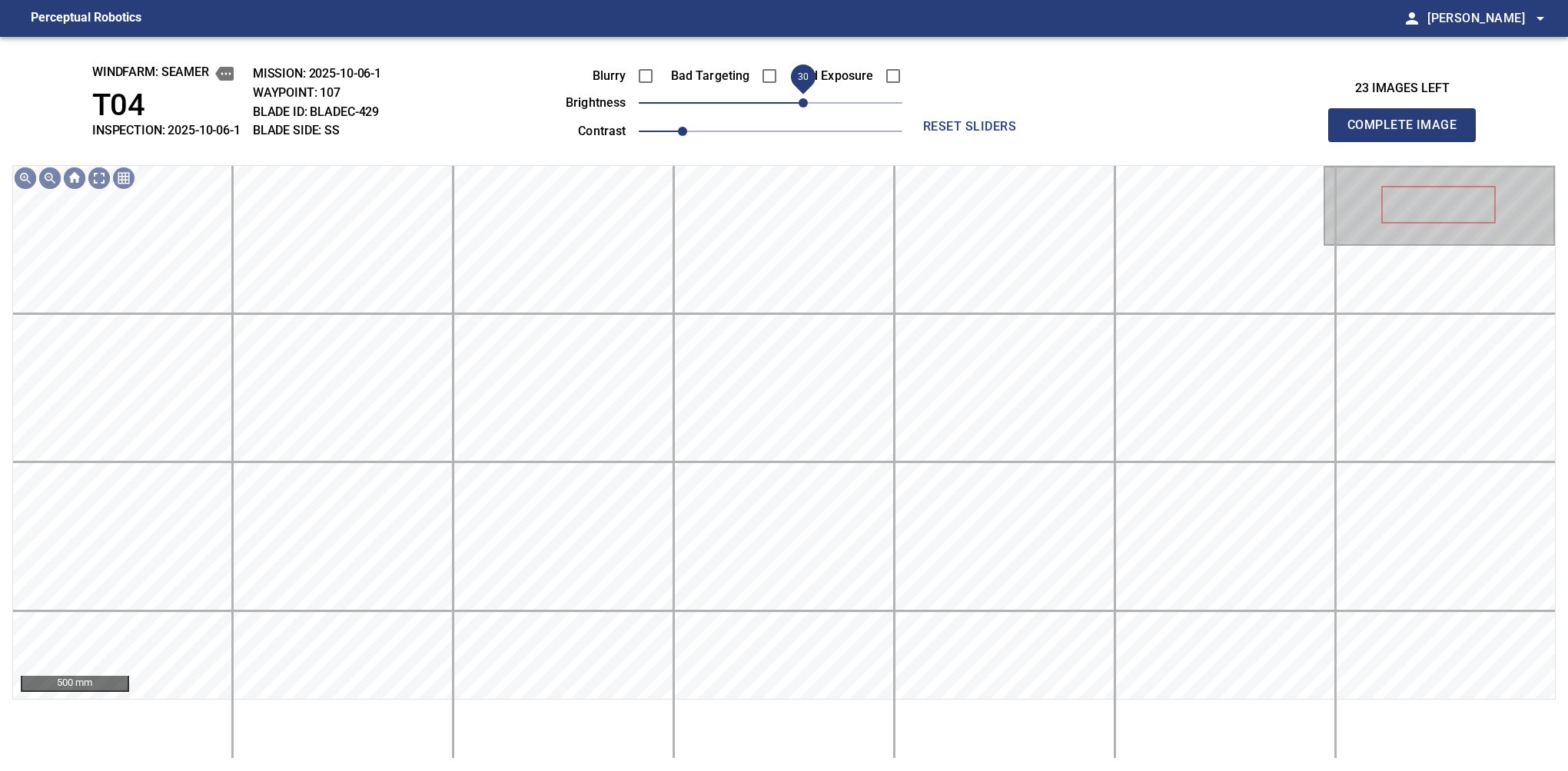
drag, startPoint x: 777, startPoint y: 101, endPoint x: 799, endPoint y: 96, distance: 22.6
click at [799, 98] on span "30" at bounding box center [803, 103] width 9 height 9
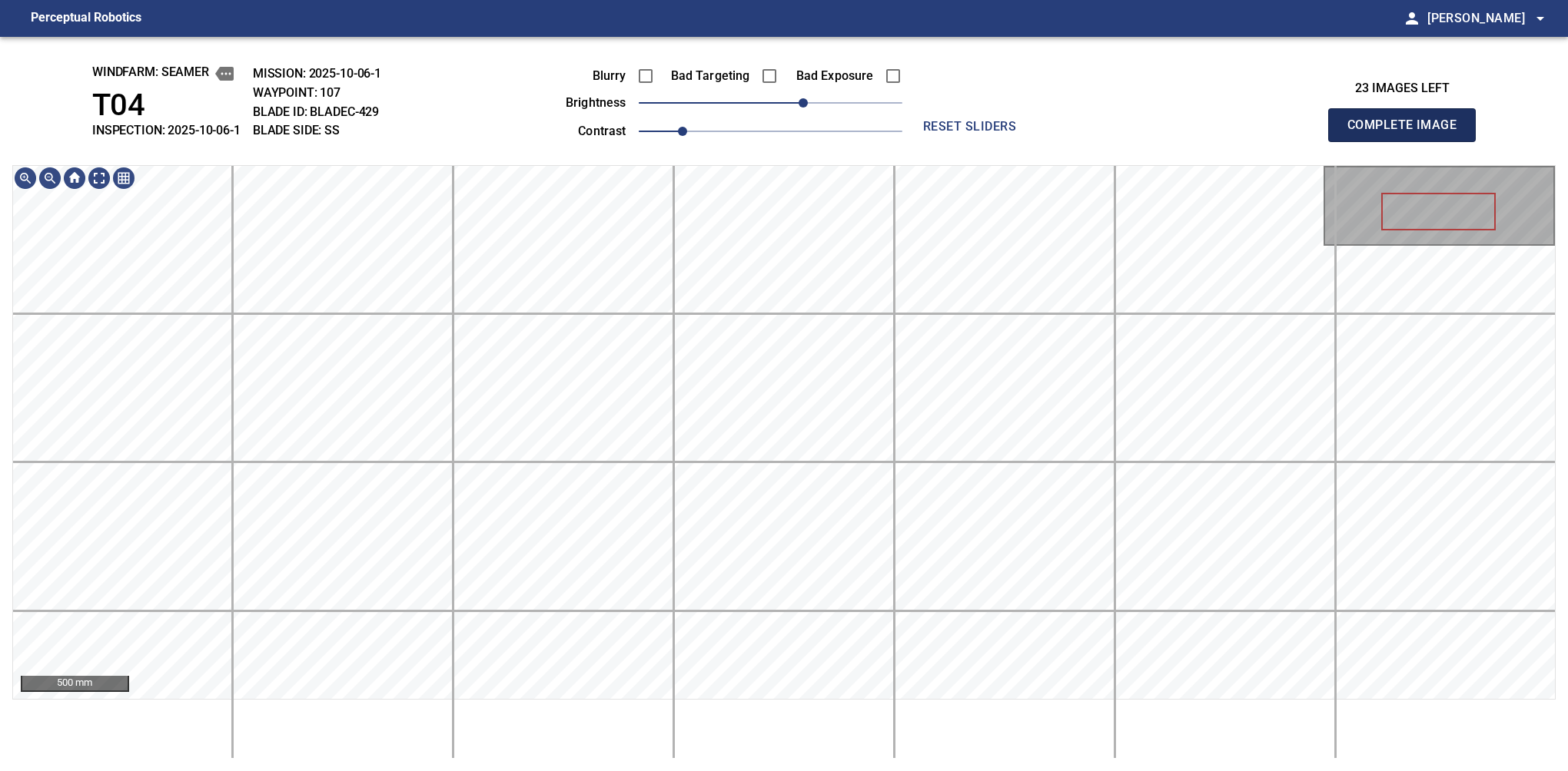
click at [1035, 142] on button "Complete Image" at bounding box center [1402, 125] width 148 height 34
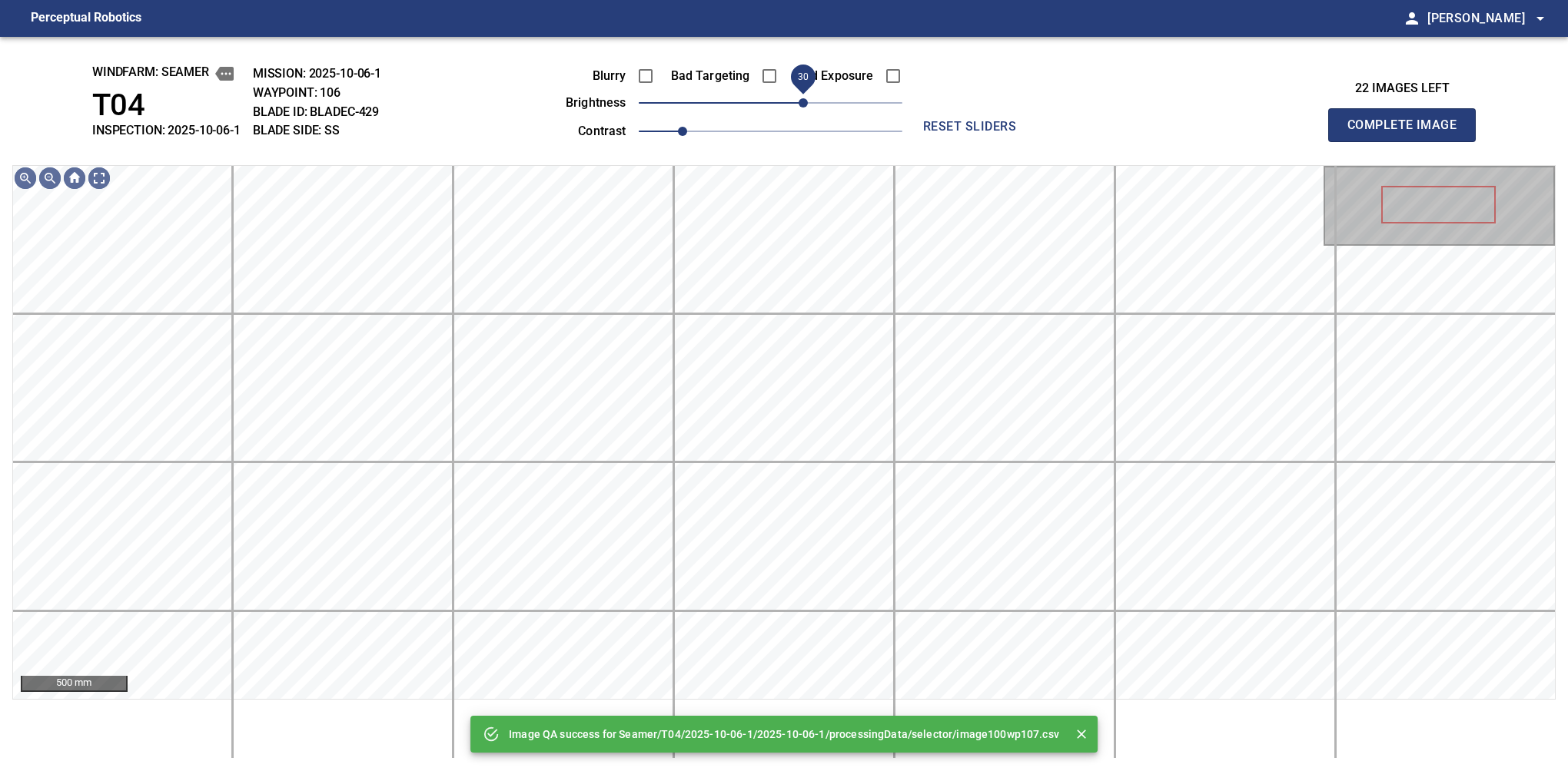
drag, startPoint x: 780, startPoint y: 112, endPoint x: 799, endPoint y: 105, distance: 20.2
click at [799, 105] on span "30" at bounding box center [803, 103] width 9 height 9
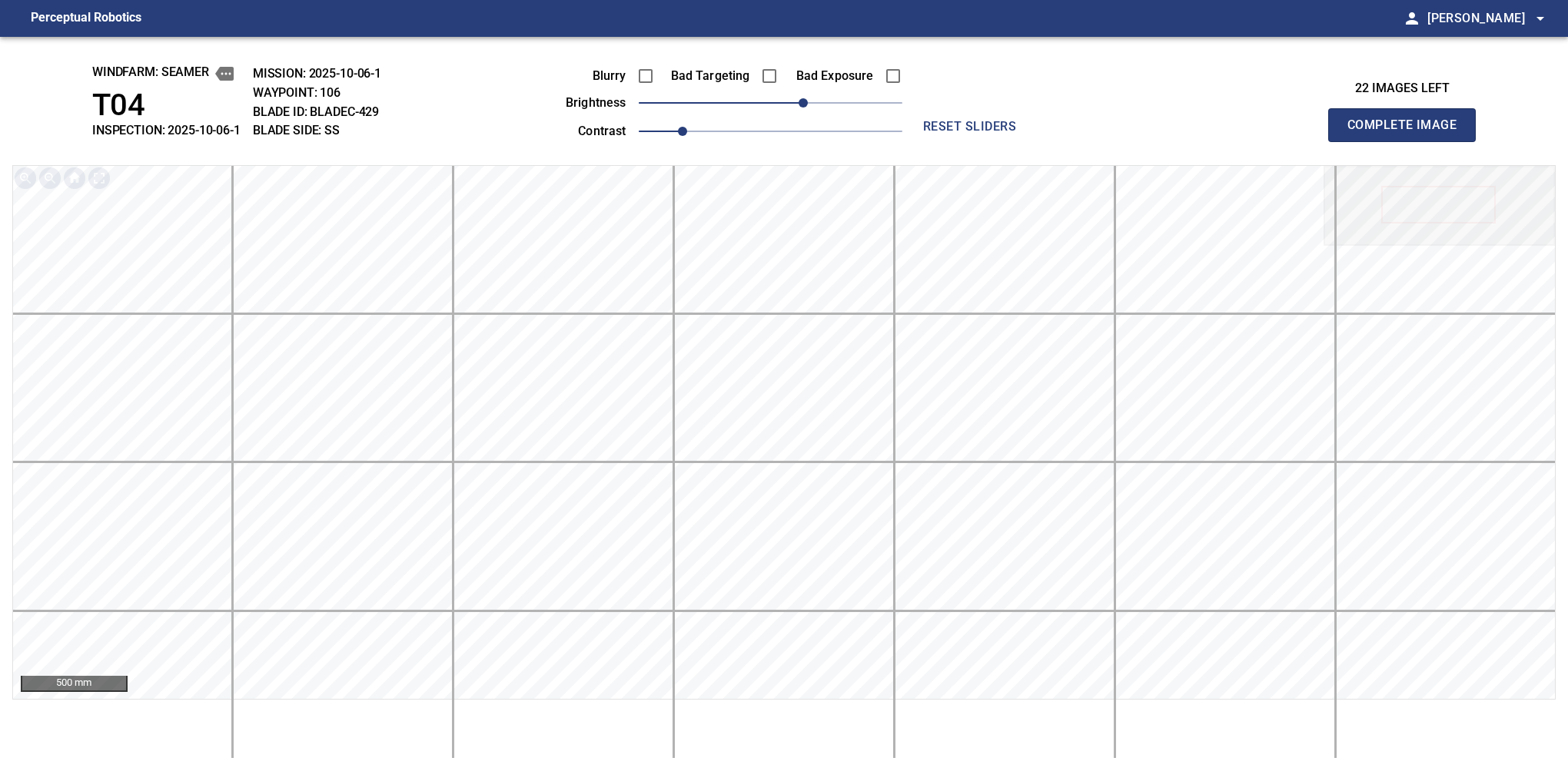
click at [1035, 142] on button "Complete Image" at bounding box center [1402, 125] width 148 height 34
drag, startPoint x: 774, startPoint y: 97, endPoint x: 812, endPoint y: 97, distance: 38.0
click at [812, 98] on span "40" at bounding box center [813, 103] width 9 height 9
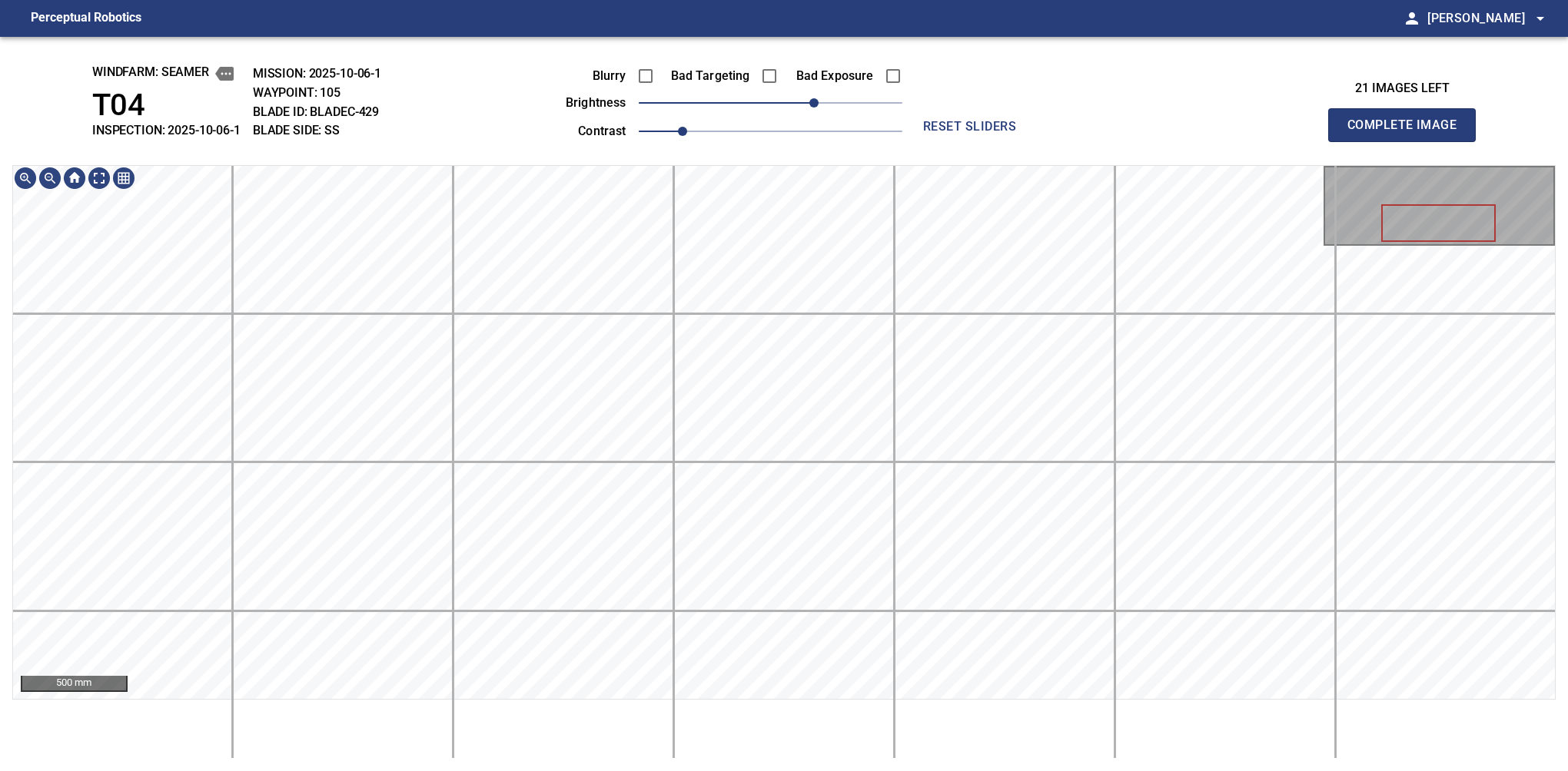
click at [1035, 142] on button "Complete Image" at bounding box center [1402, 125] width 148 height 34
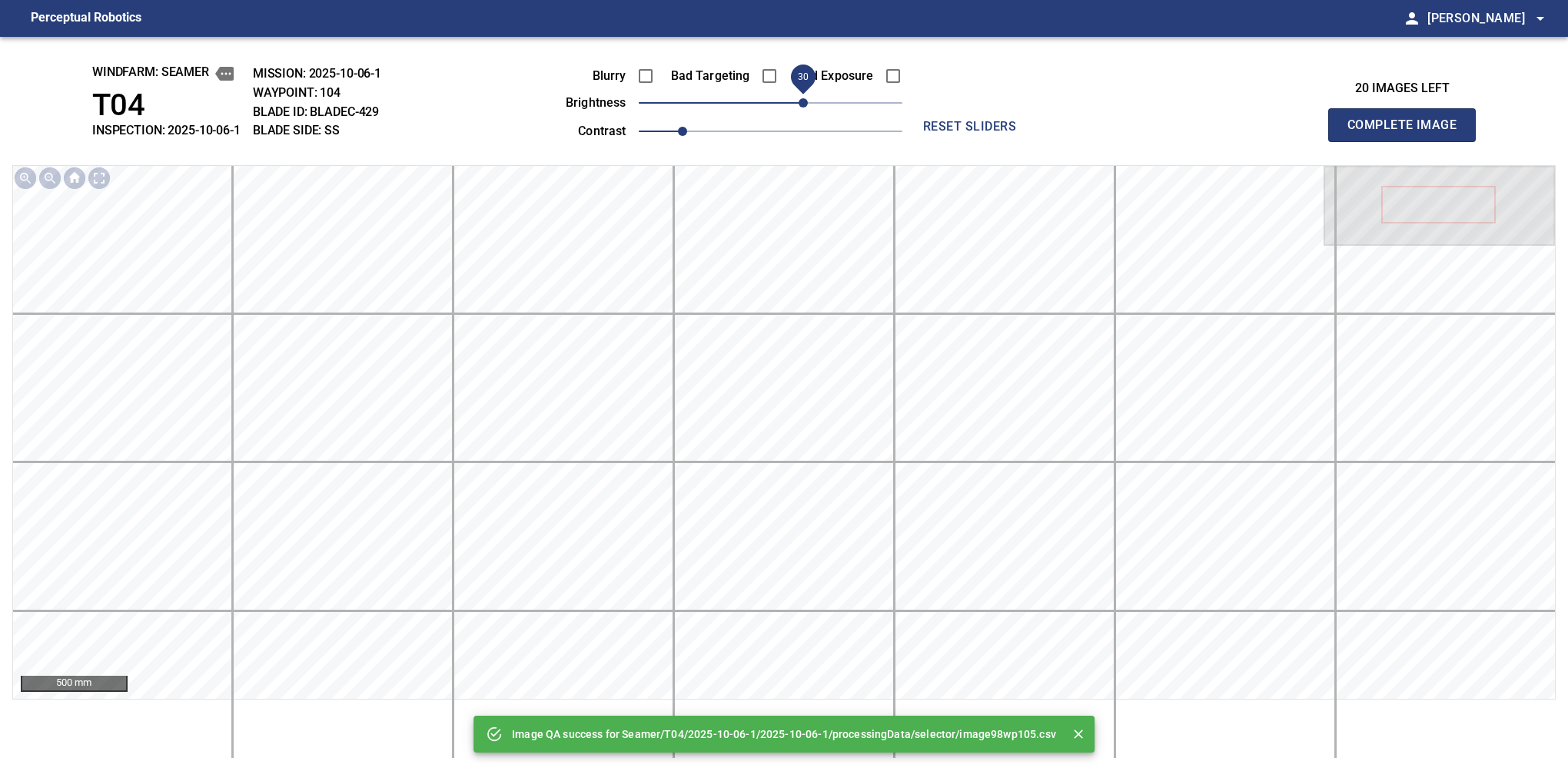
drag, startPoint x: 790, startPoint y: 96, endPoint x: 809, endPoint y: 89, distance: 20.2
click at [808, 98] on span "30" at bounding box center [803, 103] width 9 height 9
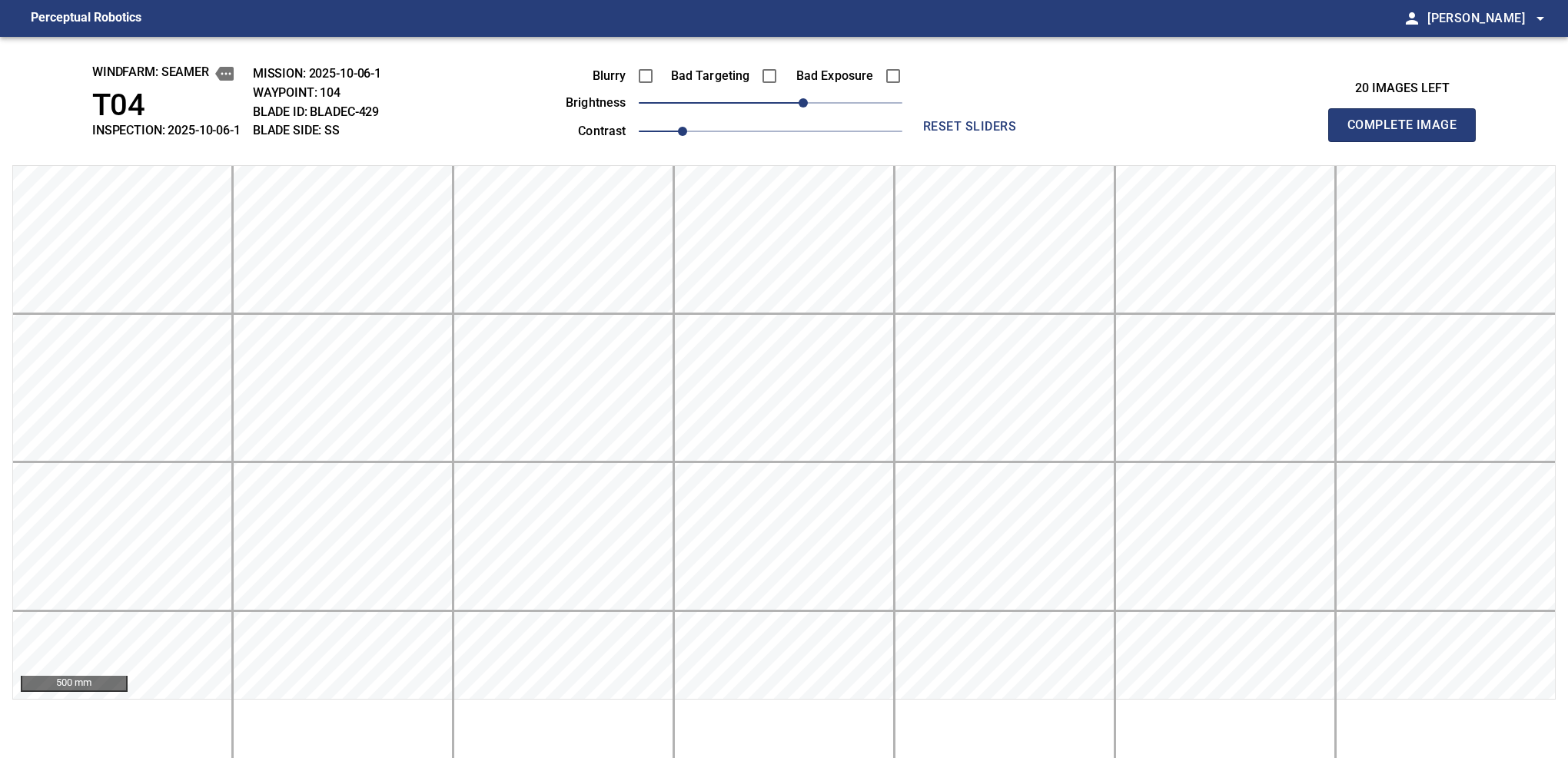
click at [1035, 142] on button "Complete Image" at bounding box center [1402, 125] width 148 height 34
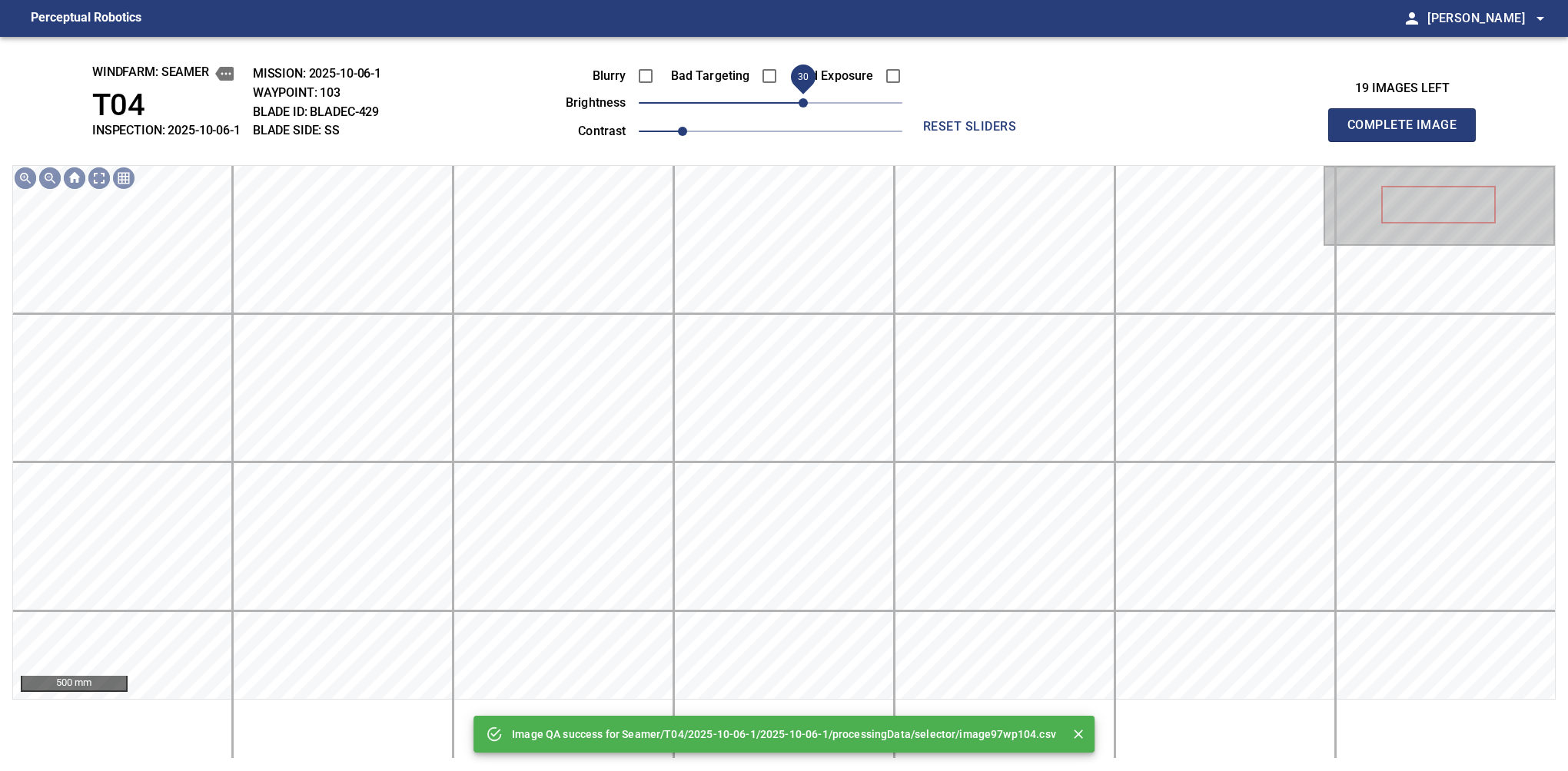
drag, startPoint x: 790, startPoint y: 102, endPoint x: 809, endPoint y: 102, distance: 19.0
click at [808, 102] on span "30" at bounding box center [803, 103] width 9 height 9
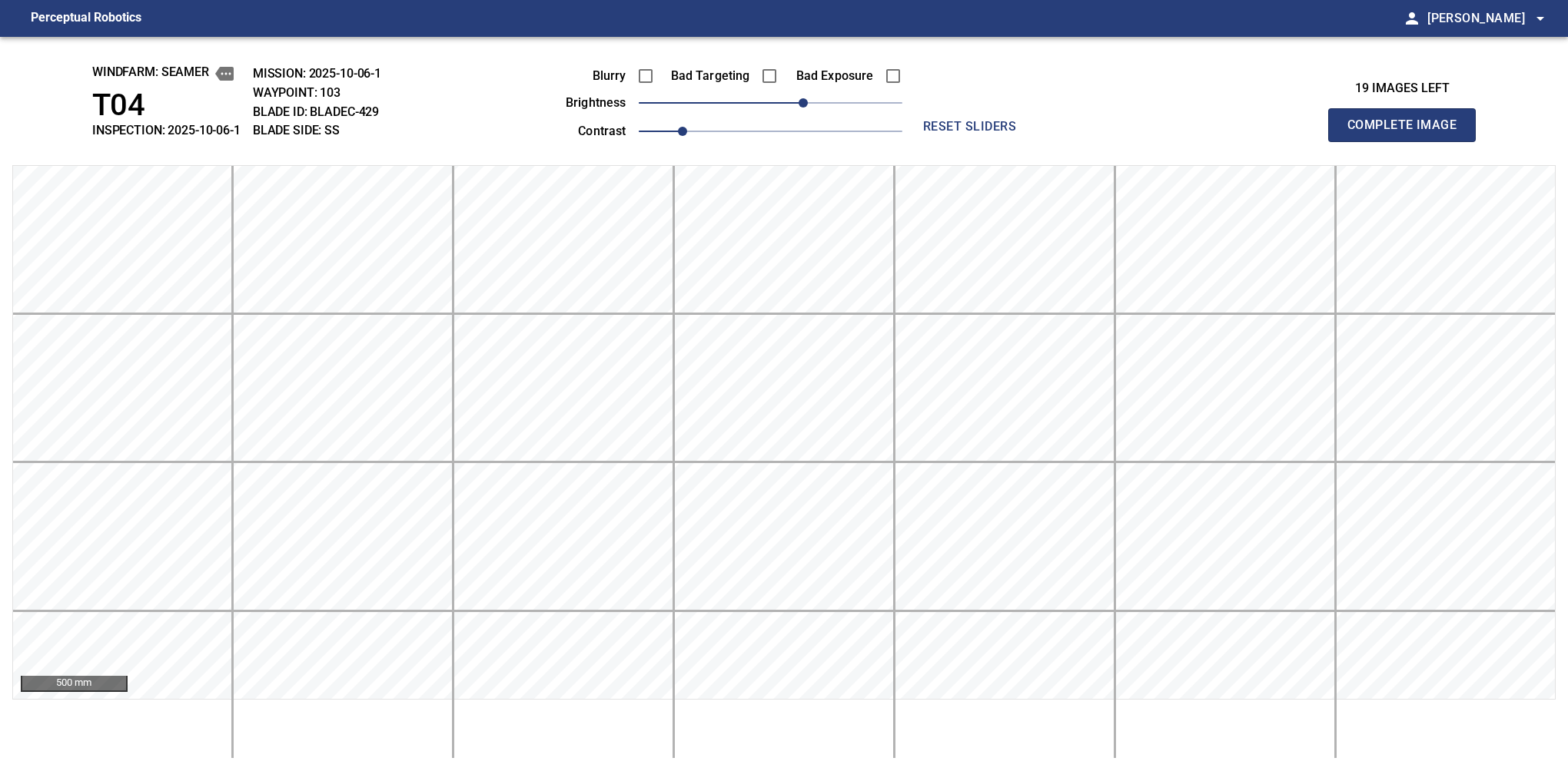
click at [1035, 142] on button "Complete Image" at bounding box center [1402, 125] width 148 height 34
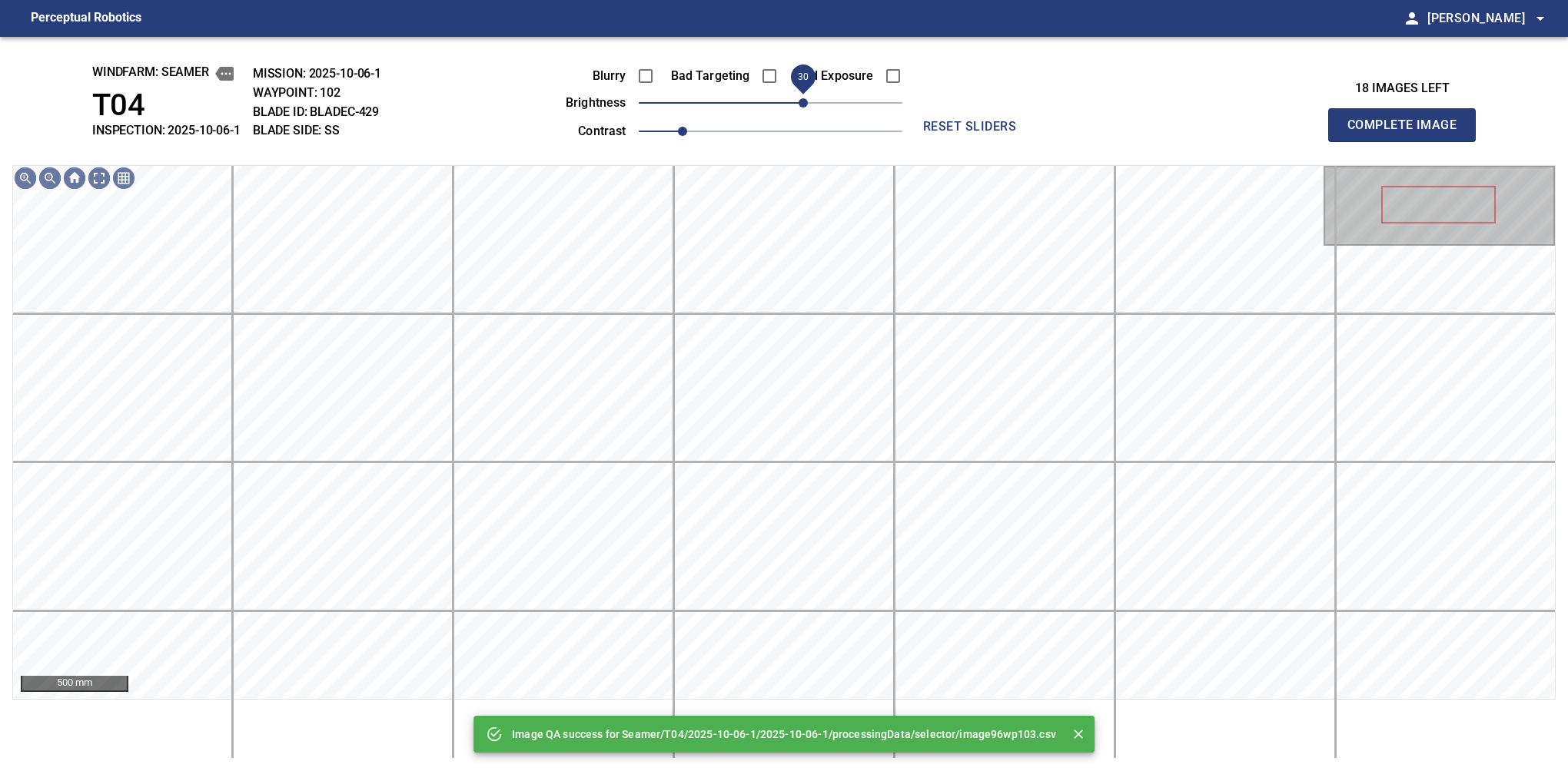
click at [803, 108] on span "30" at bounding box center [770, 102] width 264 height 21
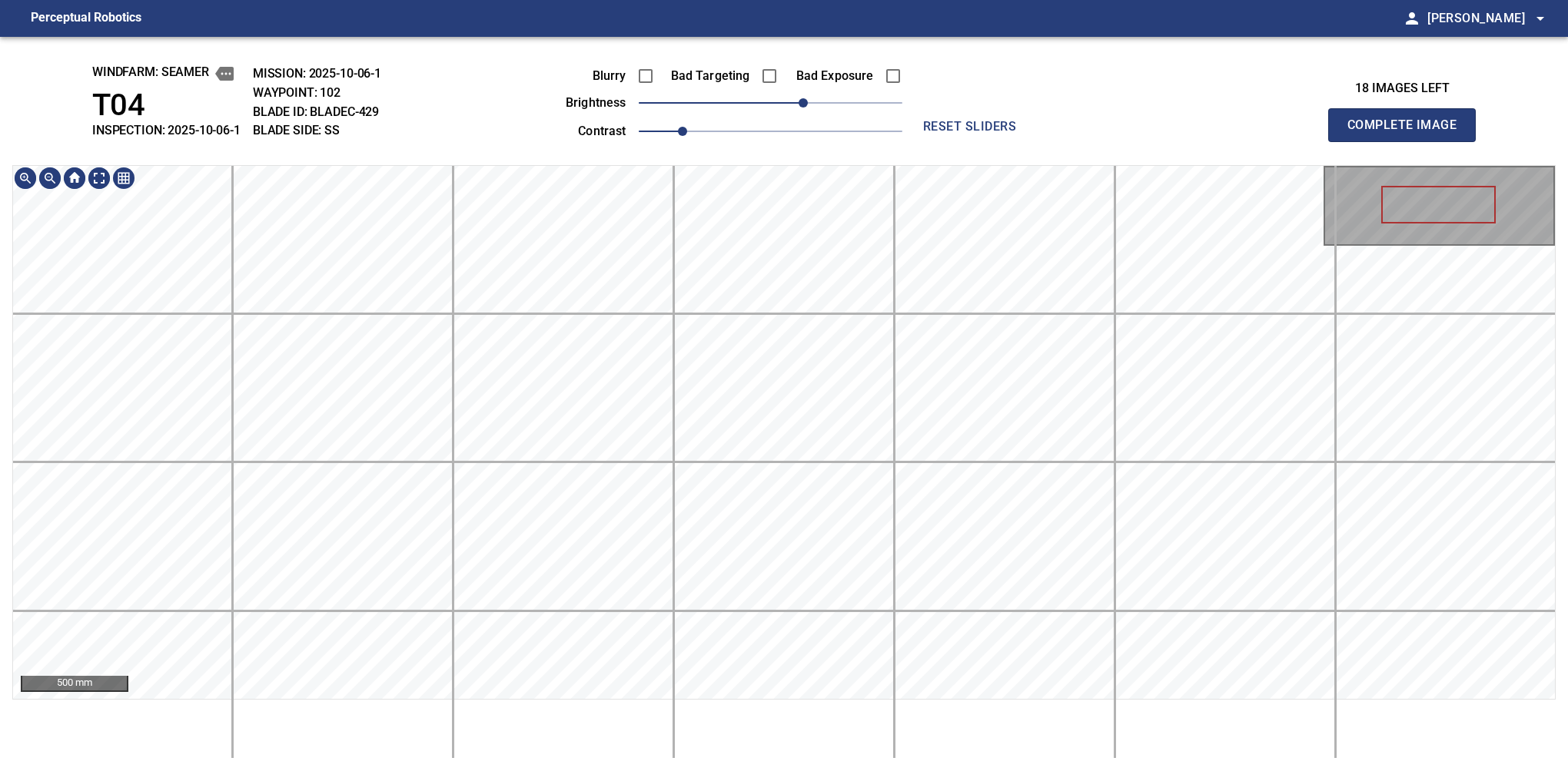
click at [739, 84] on div "windfarm: Seamer T04 INSPECTION: 2025-10-06-1 MISSION: 2025-10-06-1 WAYPOINT: 1…" at bounding box center [784, 403] width 1568 height 734
click at [1035, 142] on button "Complete Image" at bounding box center [1402, 125] width 148 height 34
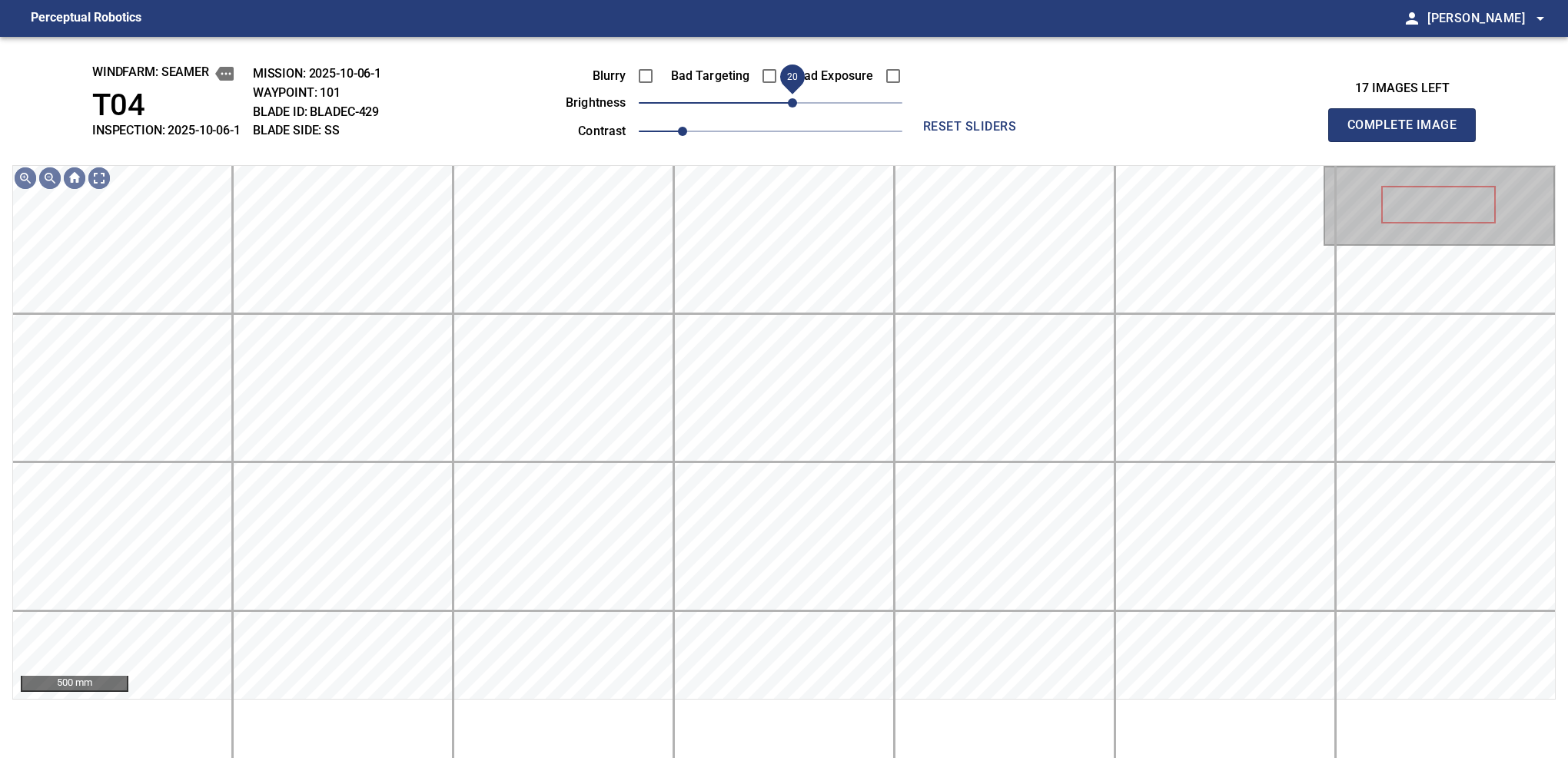
drag, startPoint x: 771, startPoint y: 103, endPoint x: 795, endPoint y: 106, distance: 24.2
click at [795, 106] on span "20" at bounding box center [792, 103] width 9 height 9
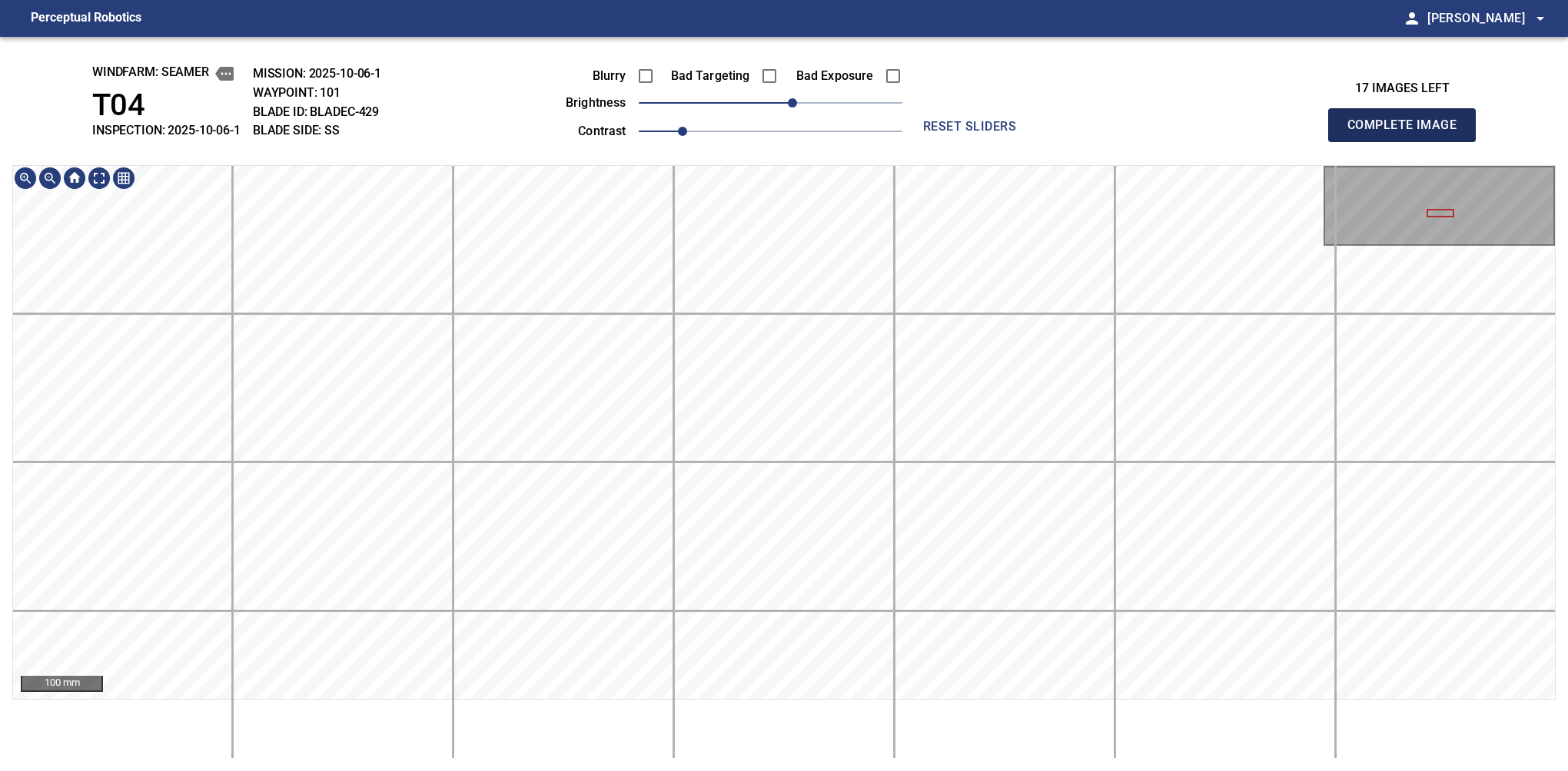
click at [1035, 142] on button "Complete Image" at bounding box center [1402, 125] width 148 height 34
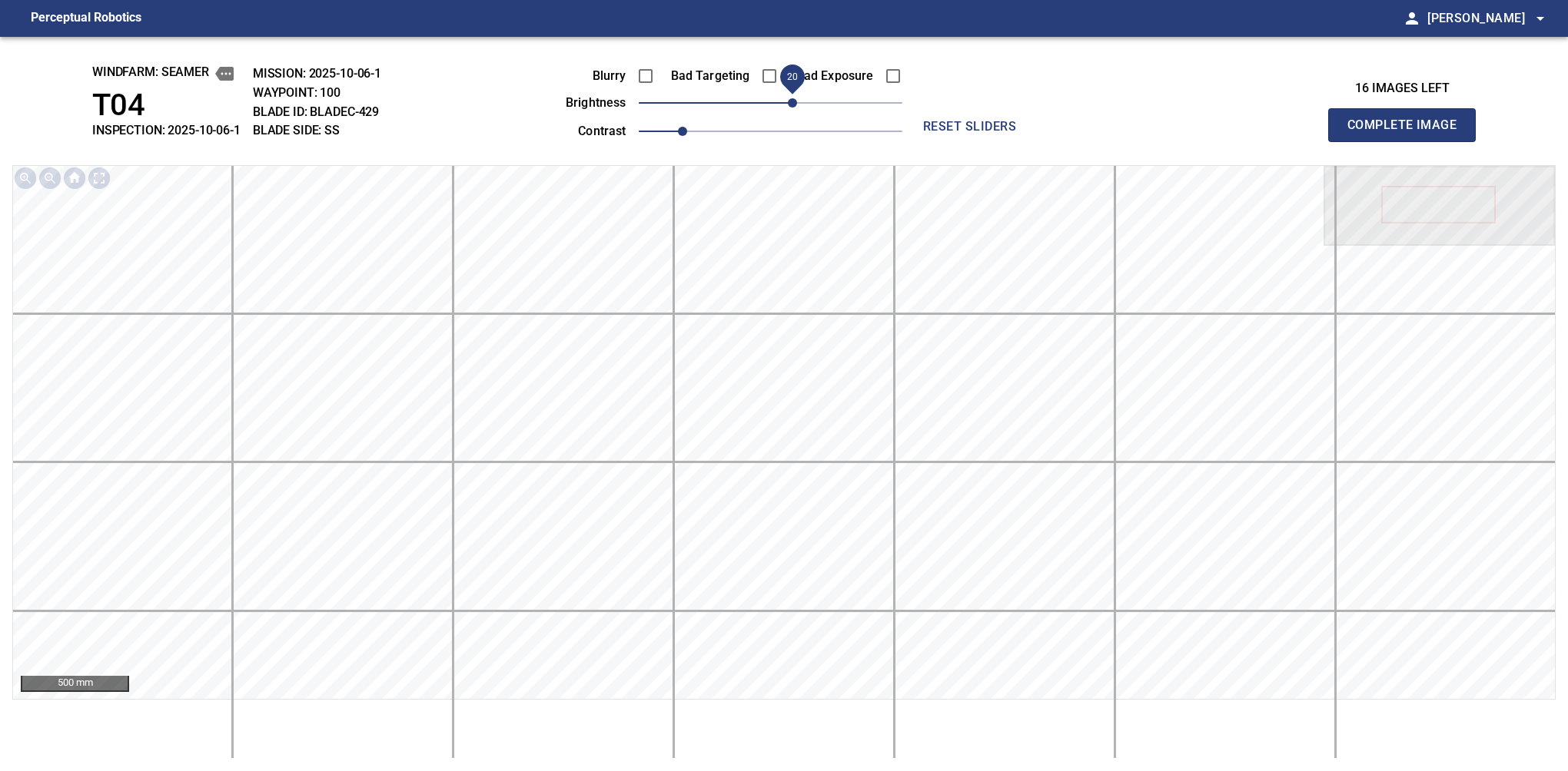
drag, startPoint x: 771, startPoint y: 115, endPoint x: 787, endPoint y: 111, distance: 16.5
click at [788, 108] on span "20" at bounding box center [792, 103] width 9 height 9
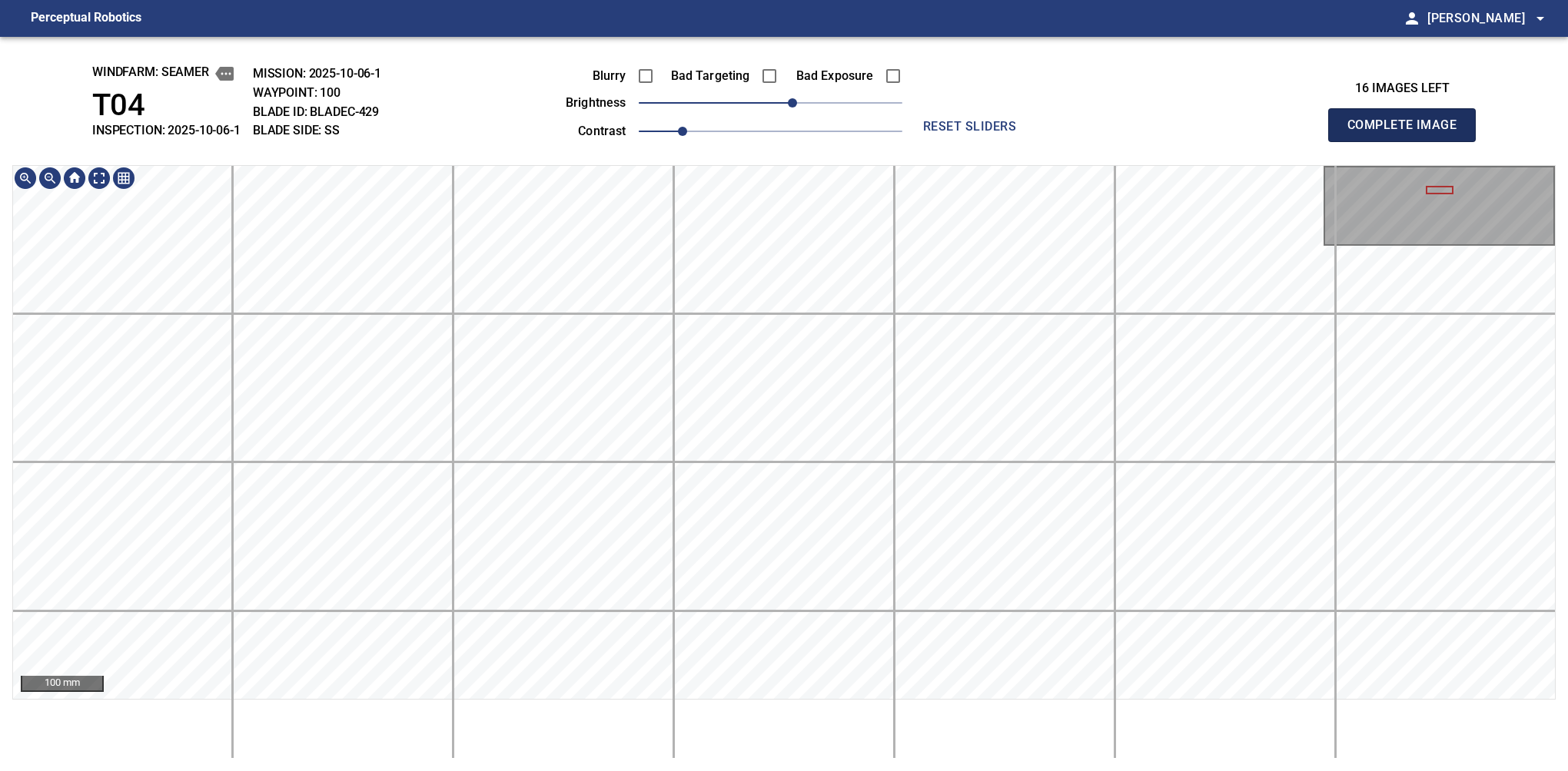
click at [1035, 142] on button "Complete Image" at bounding box center [1402, 125] width 148 height 34
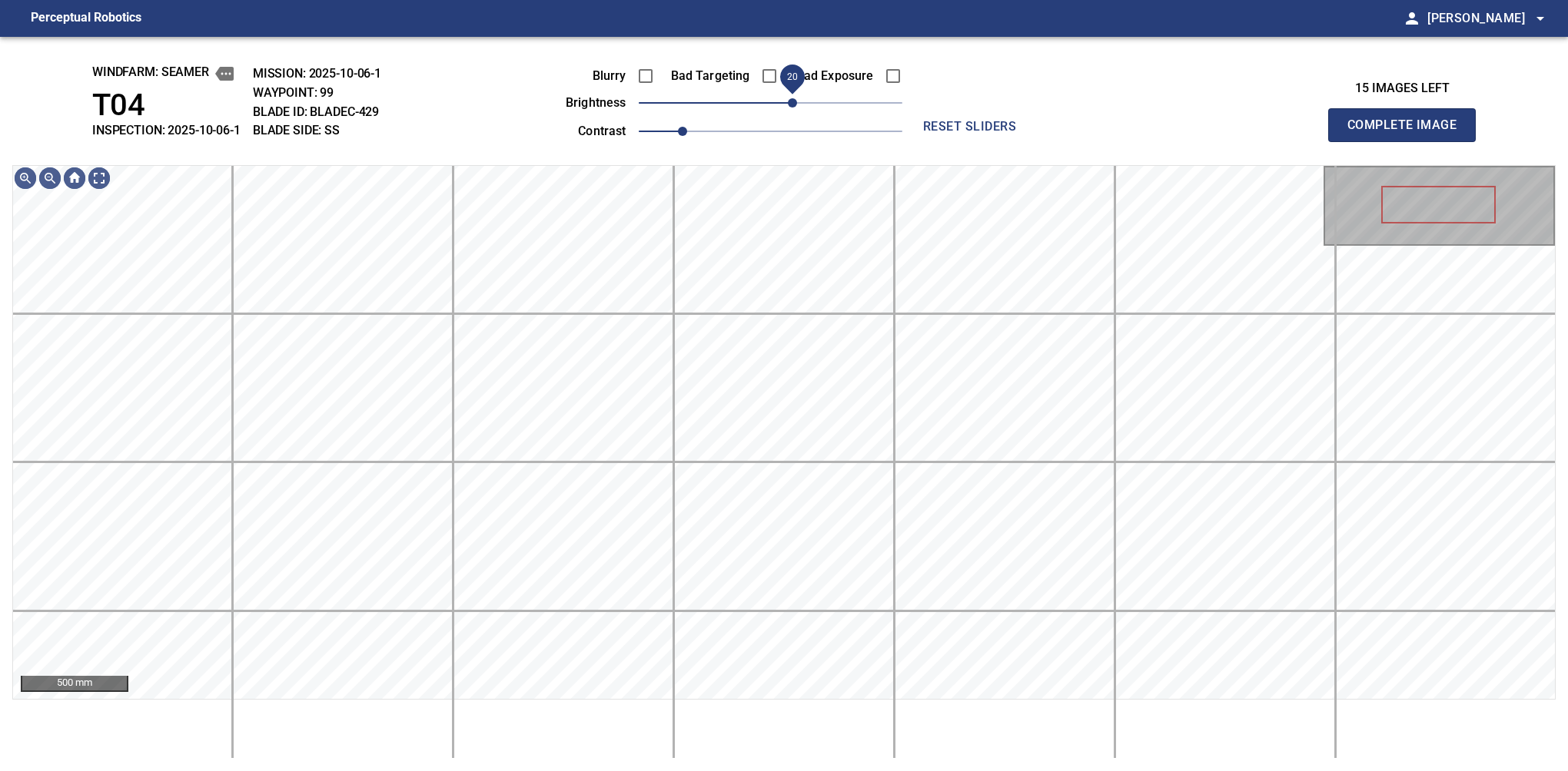
drag, startPoint x: 769, startPoint y: 98, endPoint x: 790, endPoint y: 106, distance: 22.5
click at [790, 106] on span "20" at bounding box center [792, 103] width 9 height 9
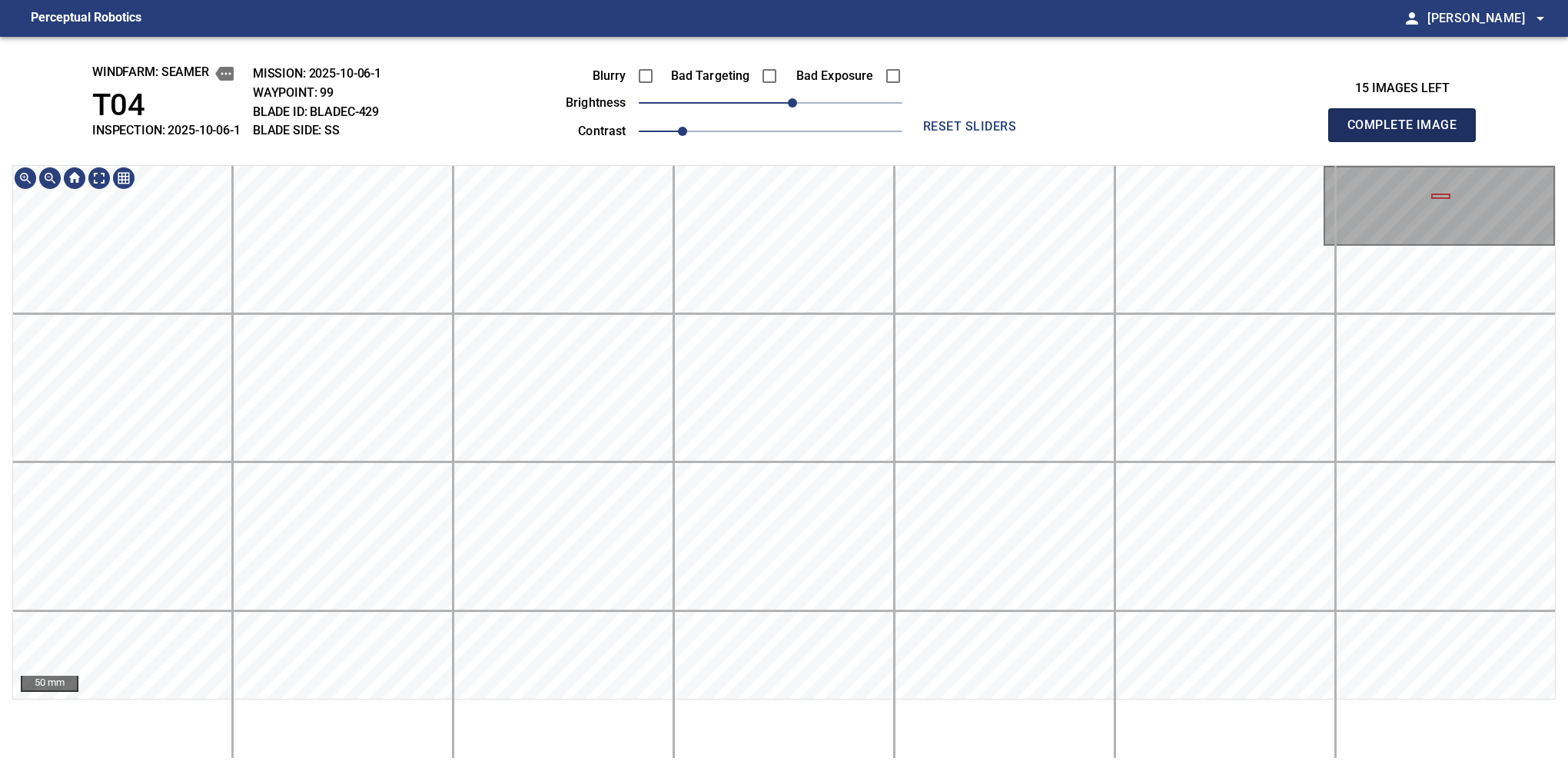
click at [1035, 142] on button "Complete Image" at bounding box center [1402, 125] width 148 height 34
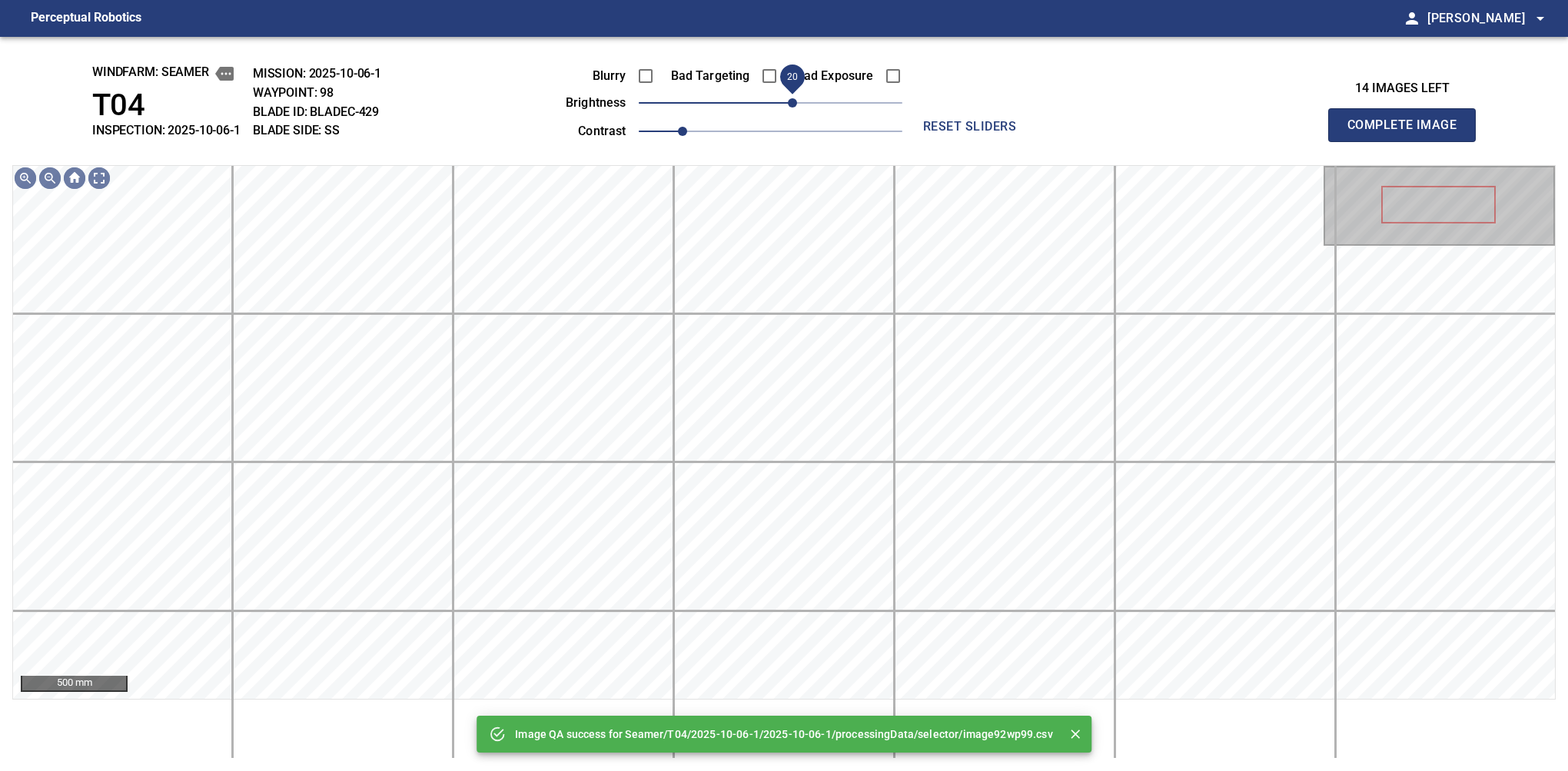
drag, startPoint x: 787, startPoint y: 105, endPoint x: 796, endPoint y: 105, distance: 9.0
click at [796, 105] on span "20" at bounding box center [792, 103] width 9 height 9
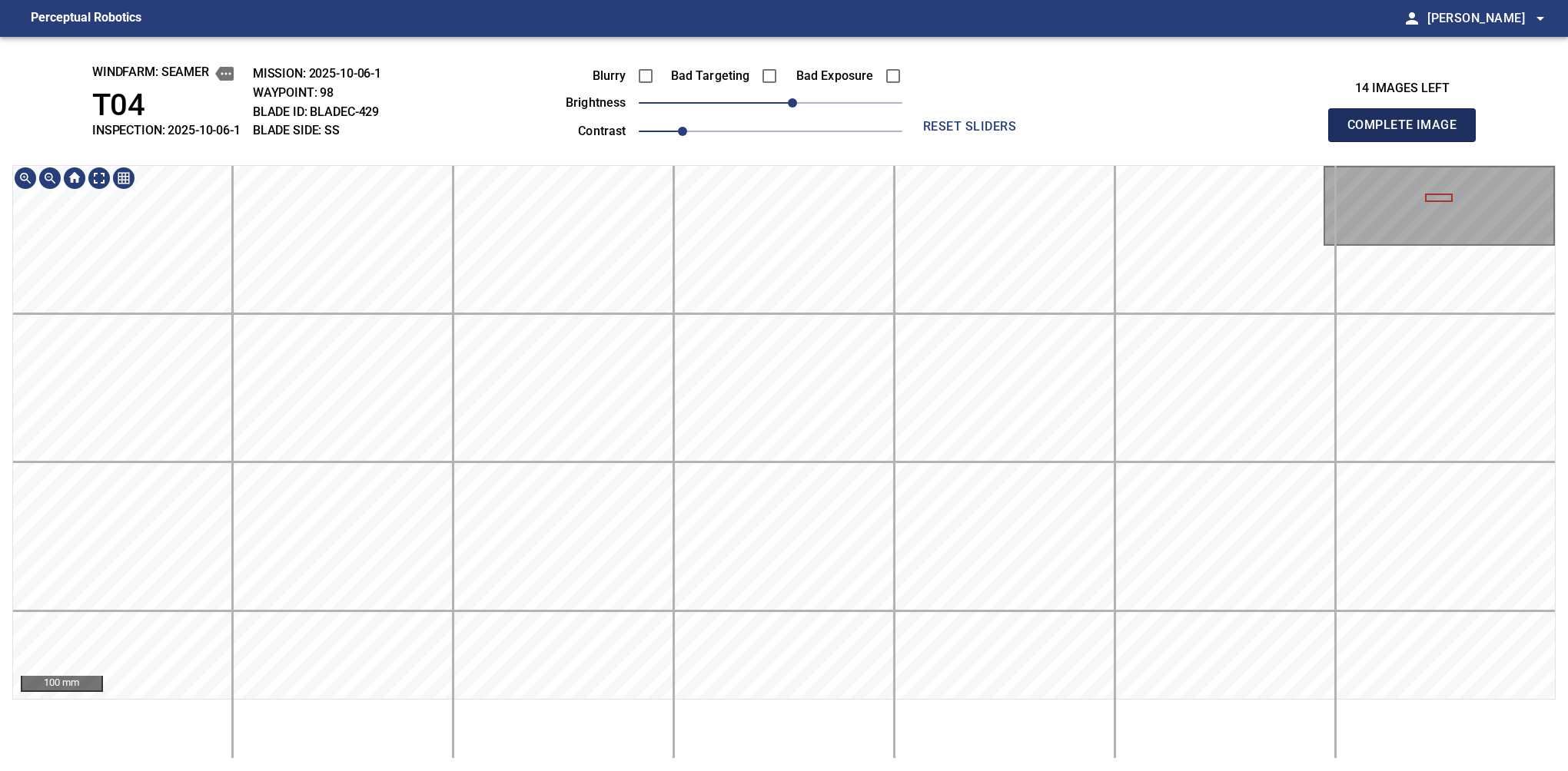
click at [1035, 142] on button "Complete Image" at bounding box center [1402, 125] width 148 height 34
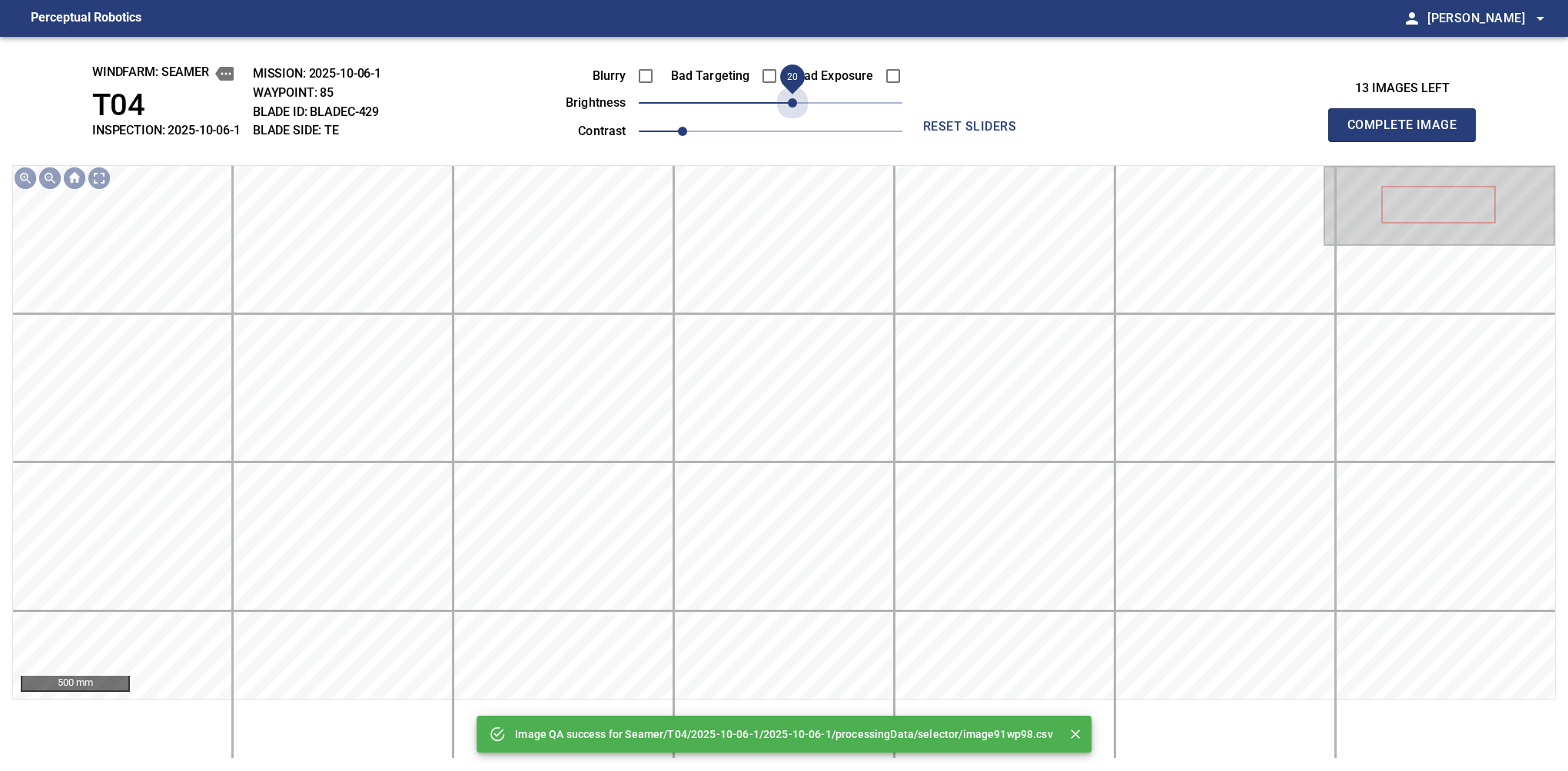
click at [796, 119] on div "Blurry Bad Targeting Bad Exposure brightness 20 contrast 1" at bounding box center [717, 100] width 371 height 82
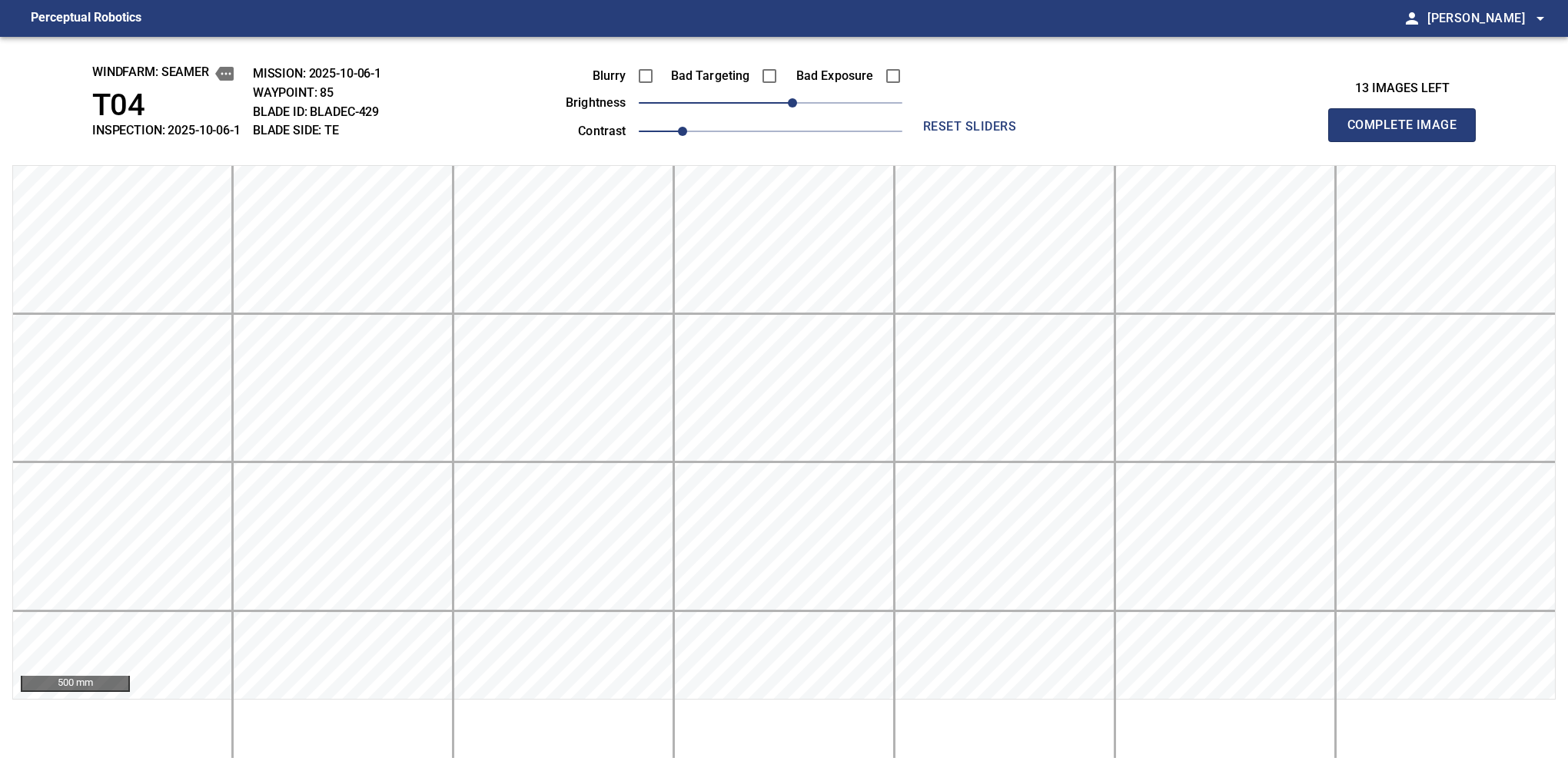
click at [1035, 142] on button "Complete Image" at bounding box center [1402, 125] width 148 height 34
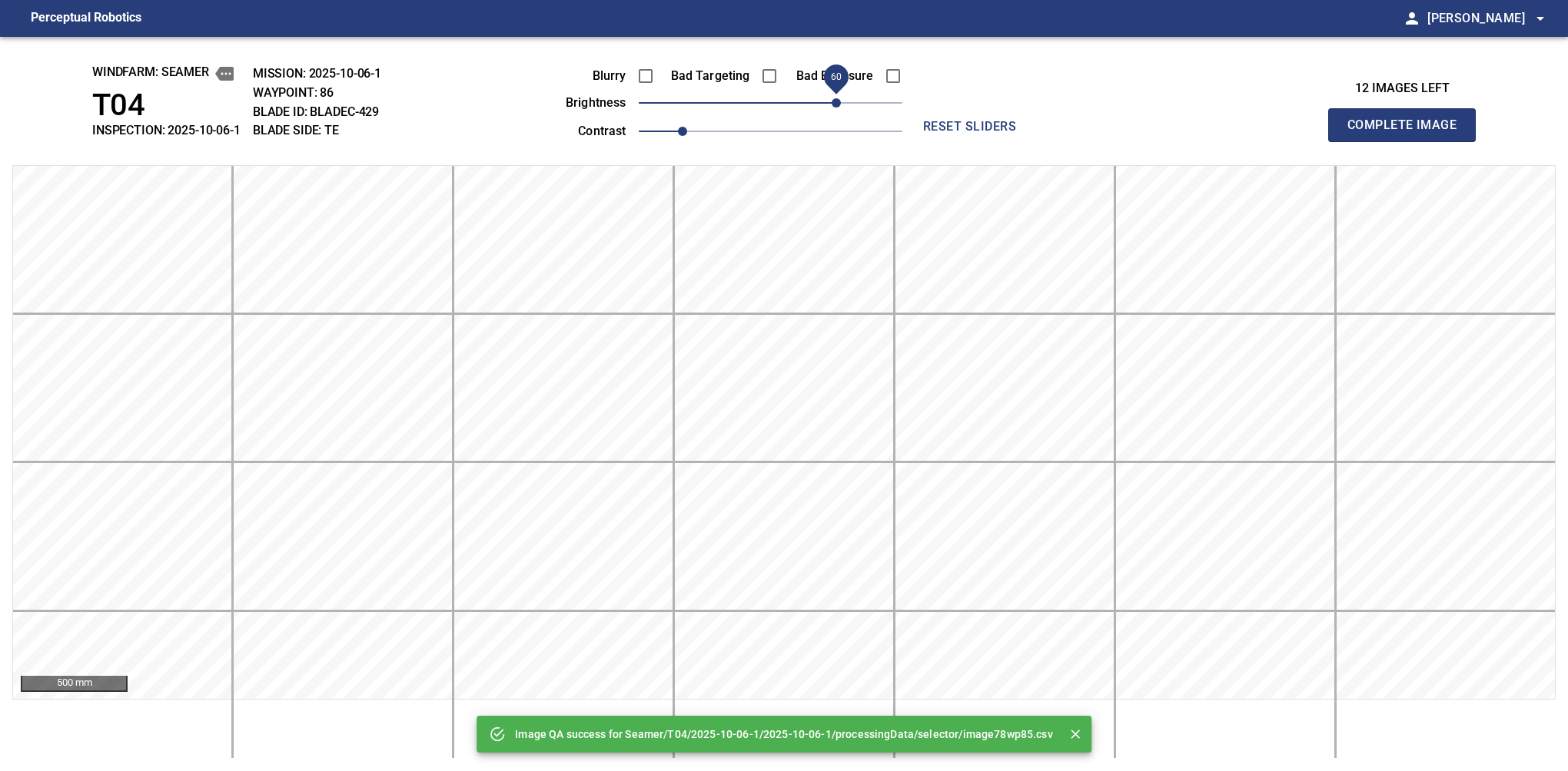
drag, startPoint x: 775, startPoint y: 110, endPoint x: 831, endPoint y: 98, distance: 57.3
click at [832, 98] on span "60" at bounding box center [836, 103] width 9 height 9
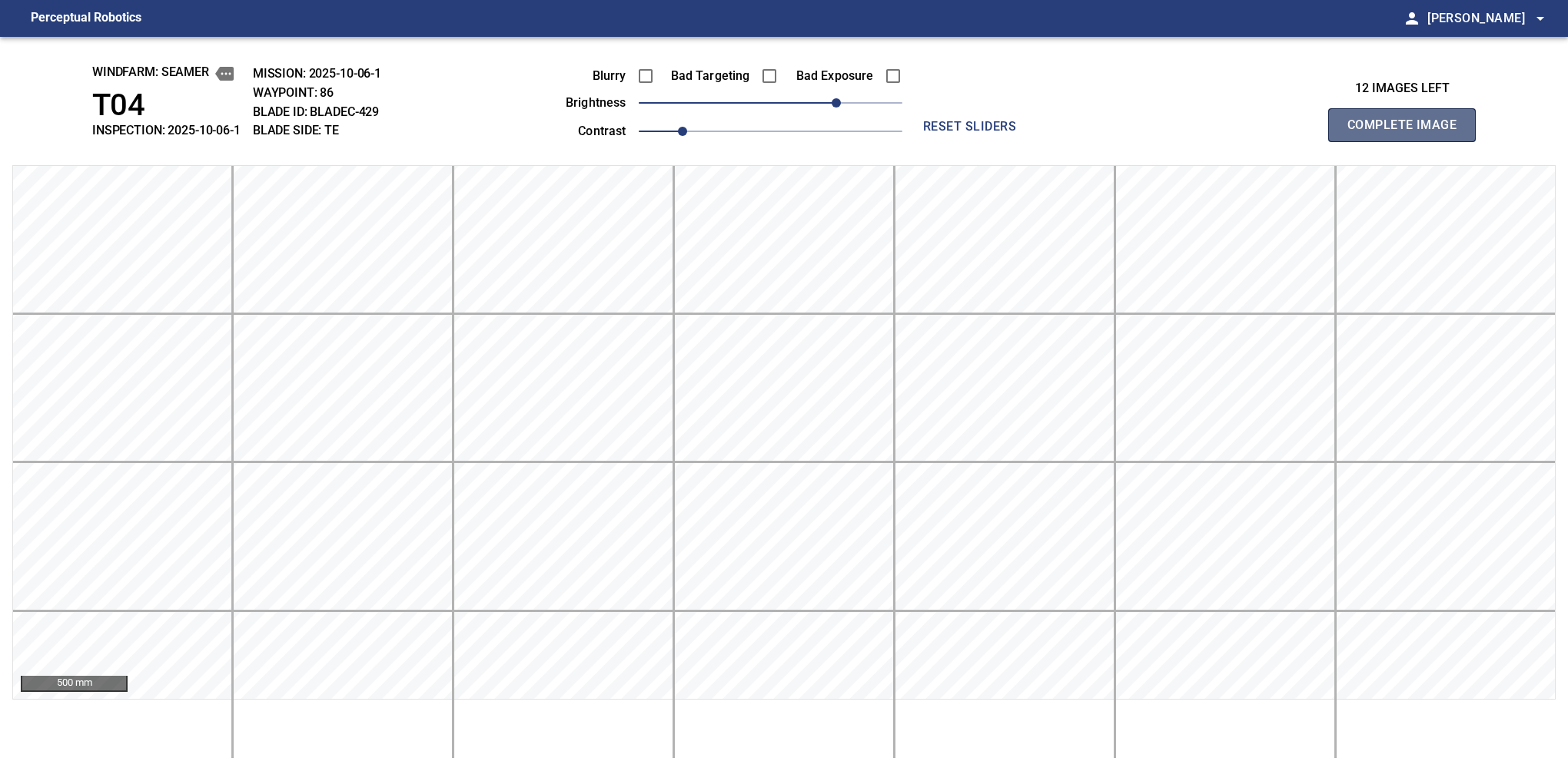
click at [1035, 142] on button "Complete Image" at bounding box center [1402, 125] width 148 height 34
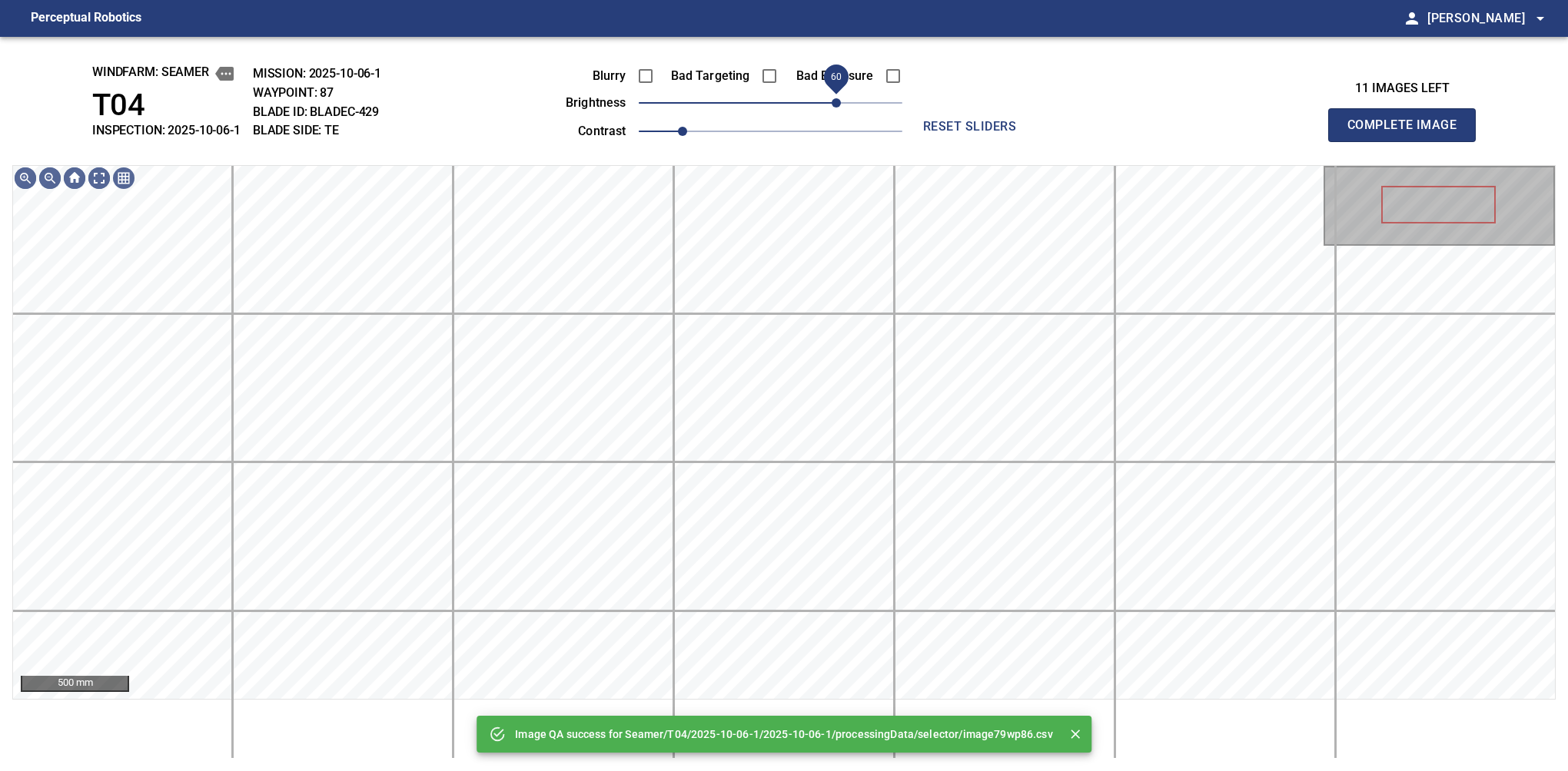
drag, startPoint x: 831, startPoint y: 98, endPoint x: 839, endPoint y: 111, distance: 15.3
click at [839, 111] on span "60" at bounding box center [770, 102] width 264 height 21
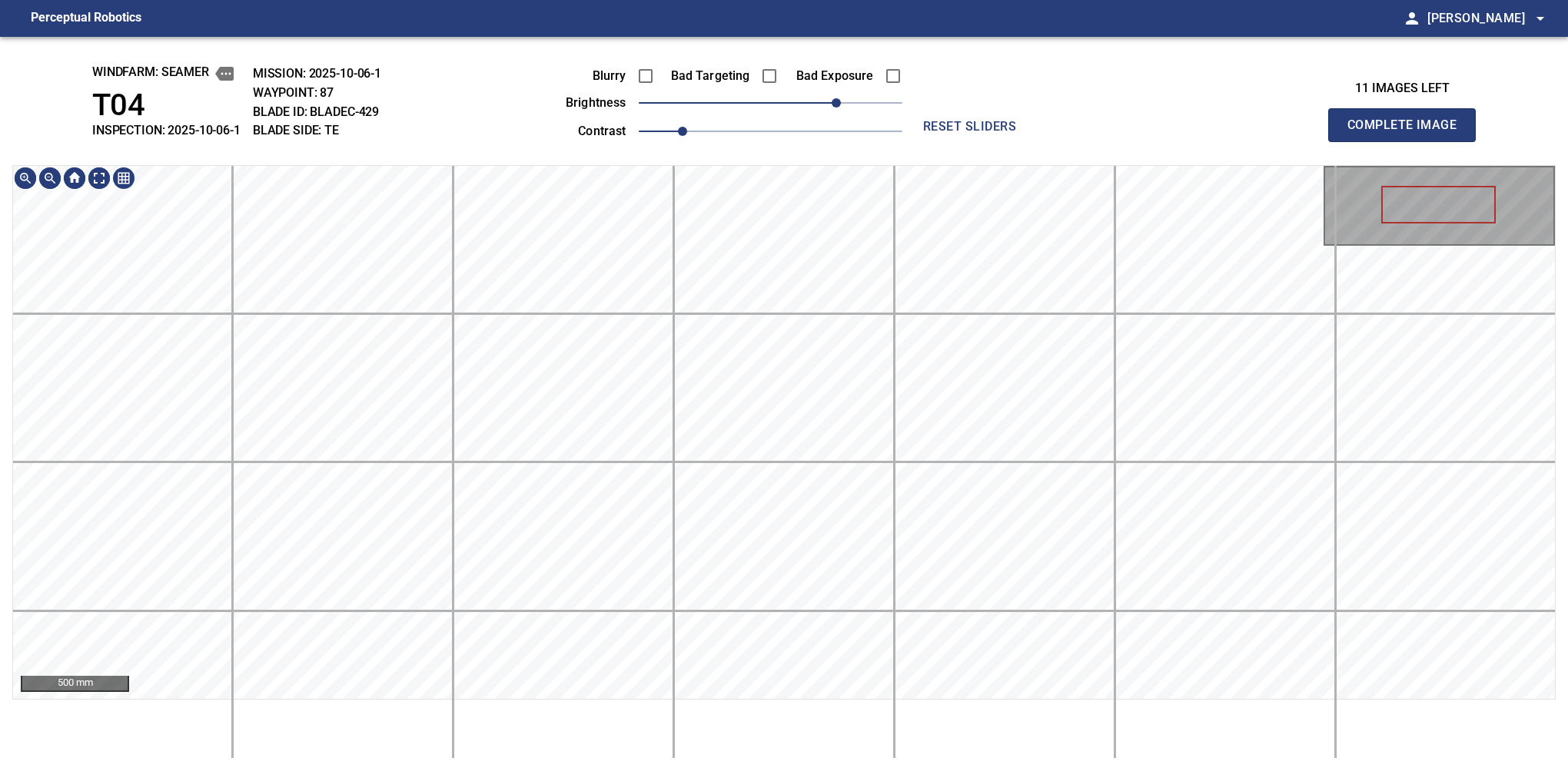
click at [836, 133] on div "windfarm: Seamer T04 INSPECTION: 2025-10-06-1 MISSION: 2025-10-06-1 WAYPOINT: 8…" at bounding box center [784, 403] width 1568 height 734
click at [1035, 142] on button "Complete Image" at bounding box center [1402, 125] width 148 height 34
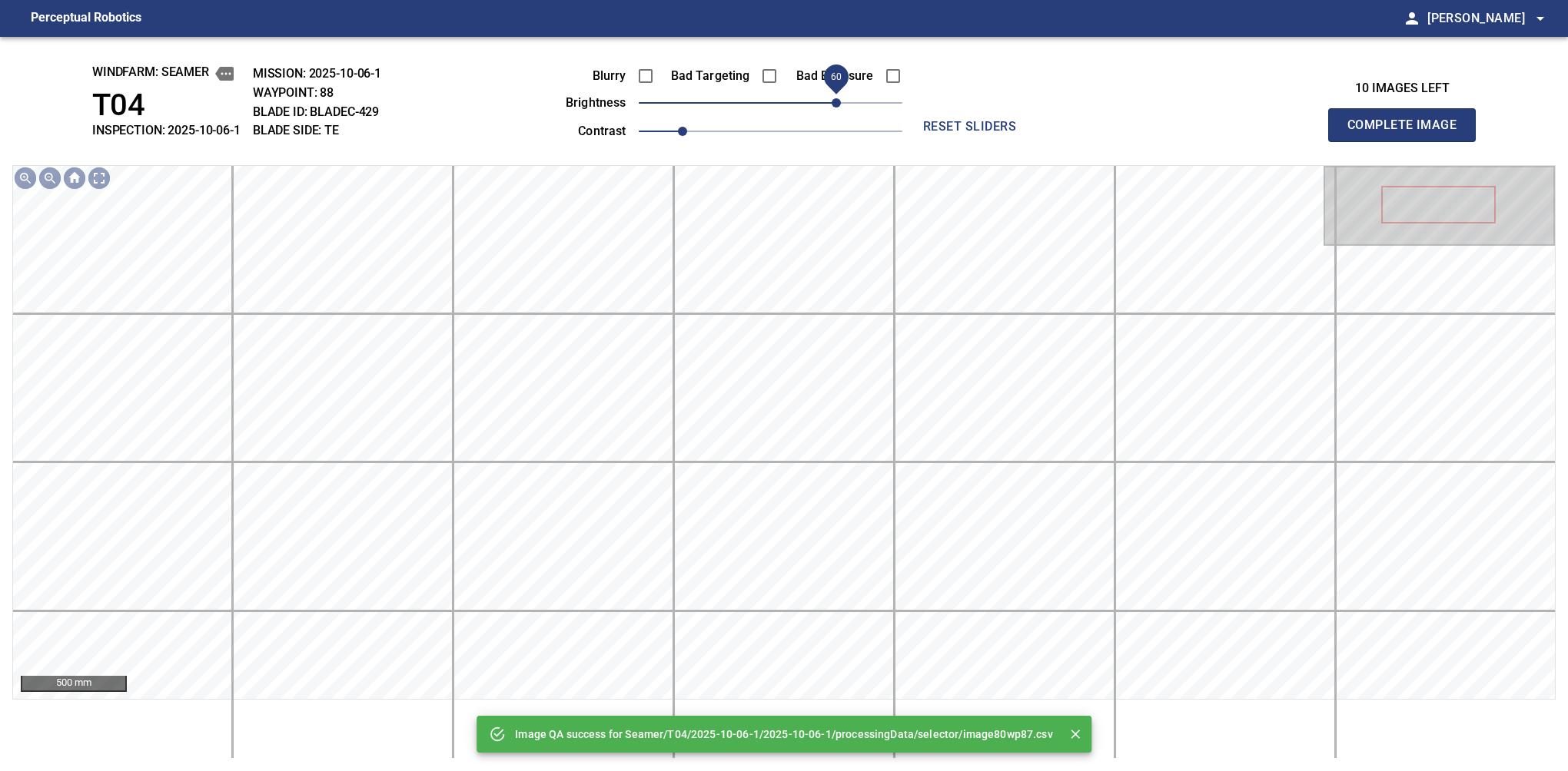
drag, startPoint x: 851, startPoint y: 105, endPoint x: 836, endPoint y: 107, distance: 15.1
click at [836, 107] on span "60" at bounding box center [770, 102] width 264 height 21
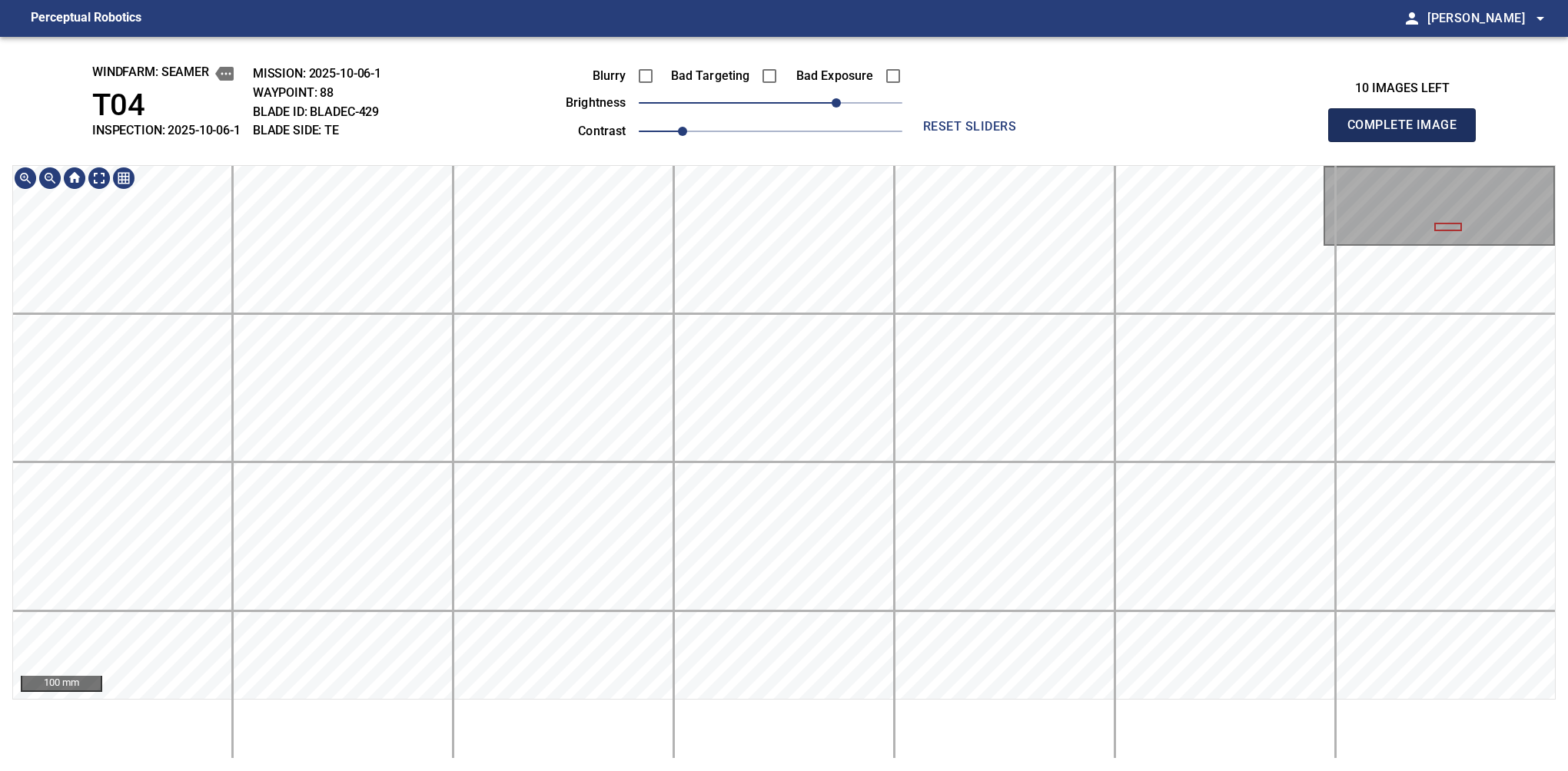
click at [1035, 142] on button "Complete Image" at bounding box center [1402, 125] width 148 height 34
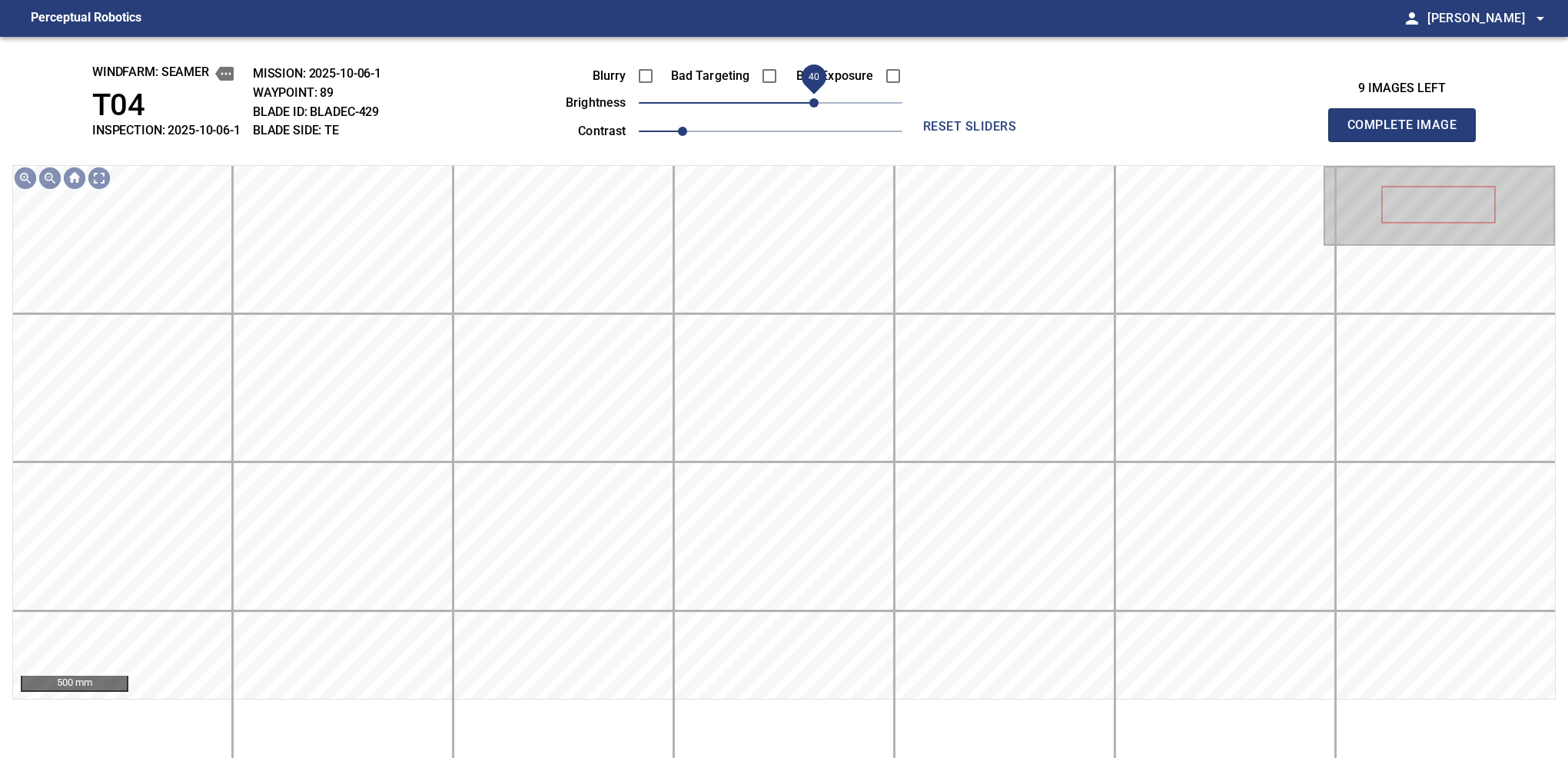
drag, startPoint x: 781, startPoint y: 110, endPoint x: 812, endPoint y: 110, distance: 31.0
click at [812, 108] on span "40" at bounding box center [813, 103] width 9 height 9
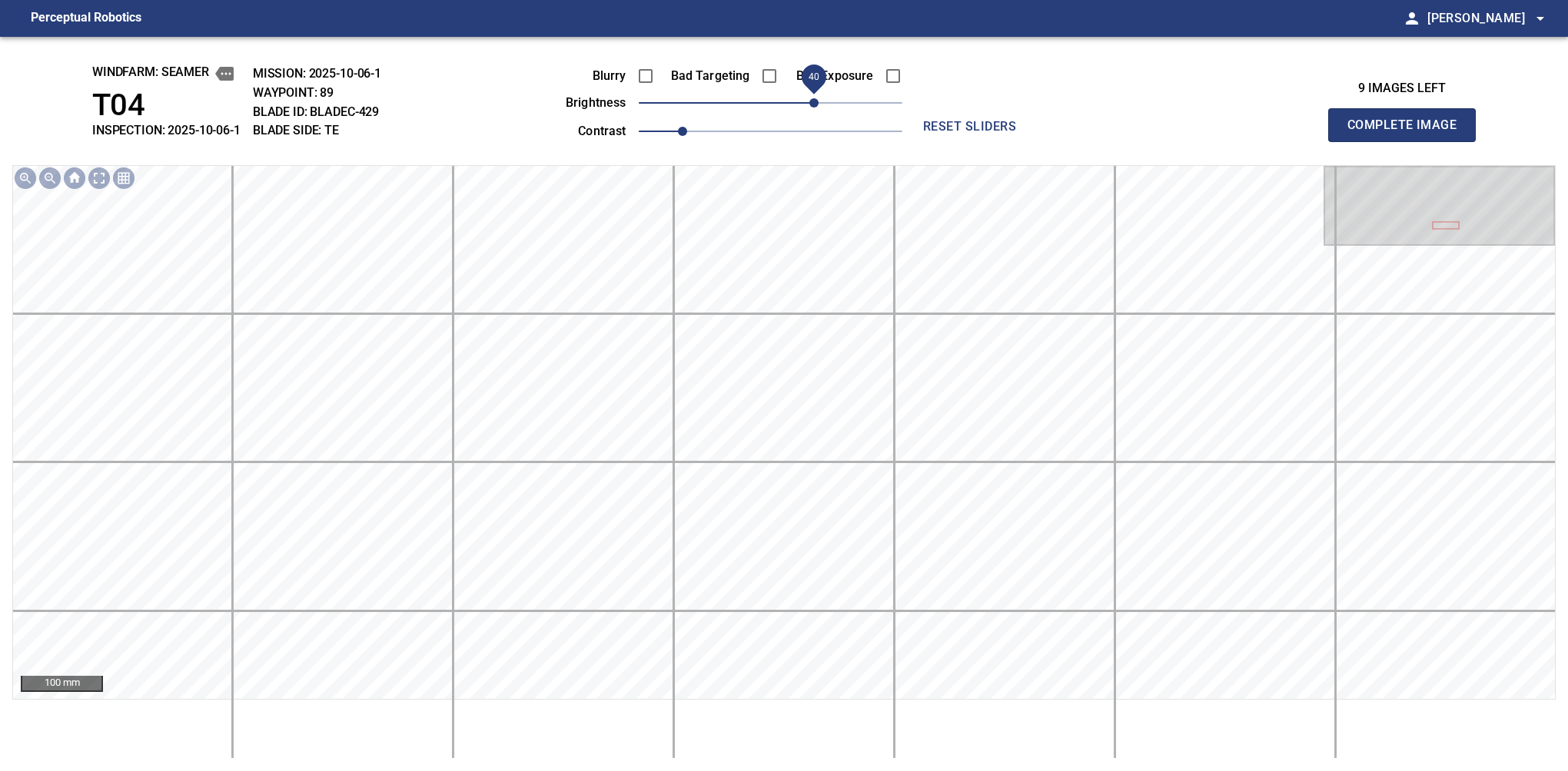
click at [814, 101] on span "40" at bounding box center [813, 103] width 9 height 9
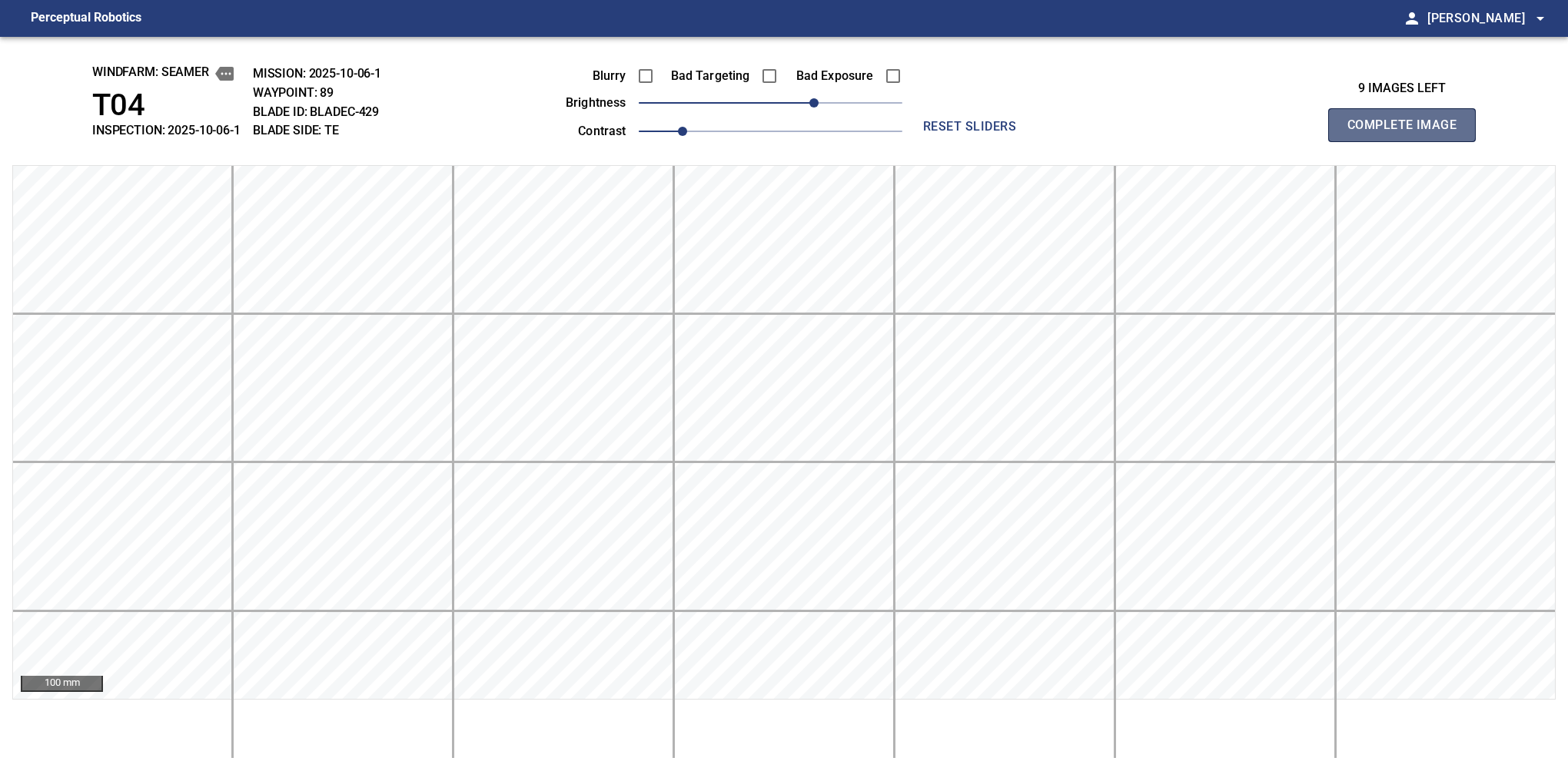
click at [1035, 142] on button "Complete Image" at bounding box center [1402, 125] width 148 height 34
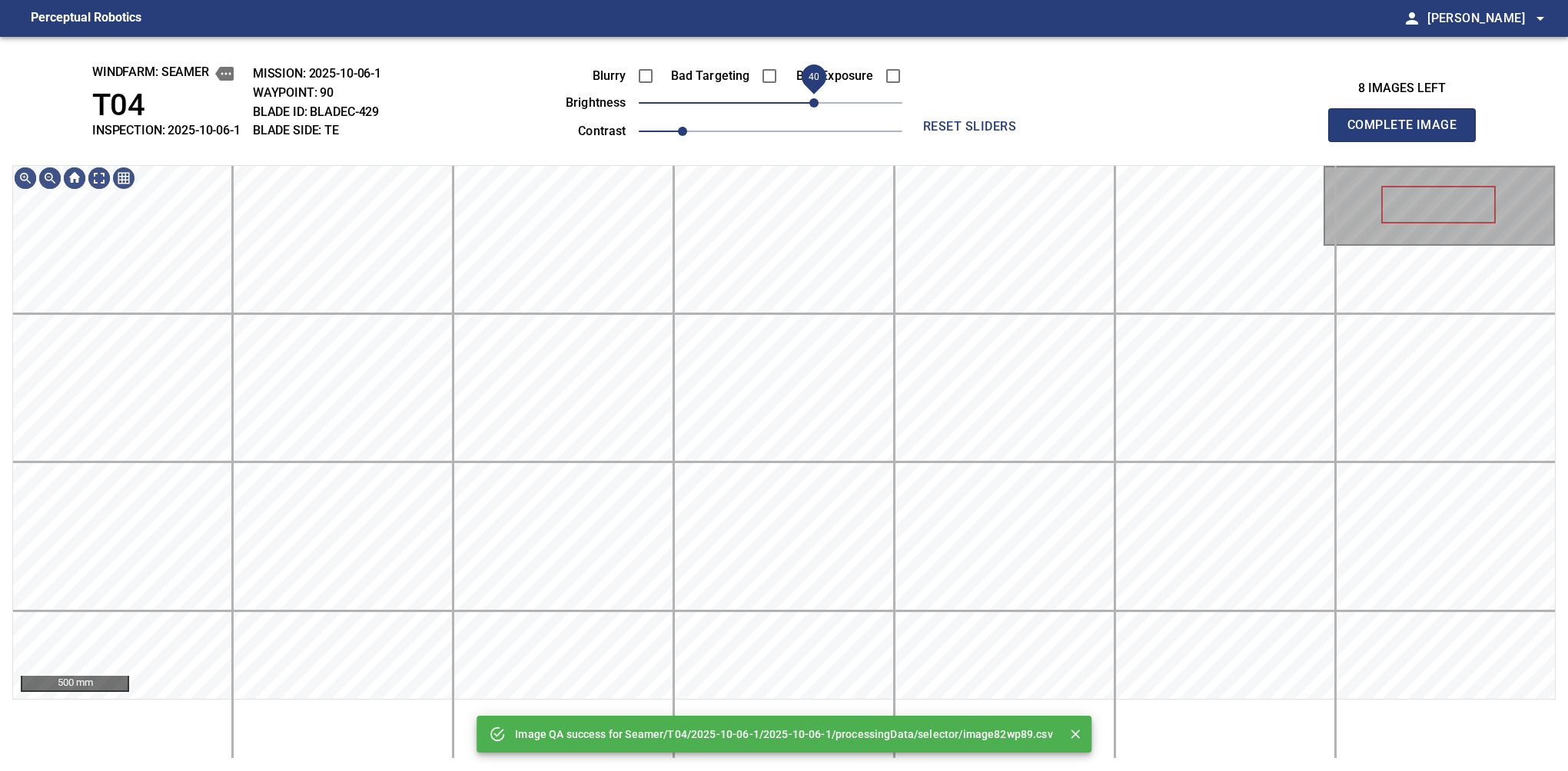
click at [818, 105] on span "40" at bounding box center [813, 103] width 9 height 9
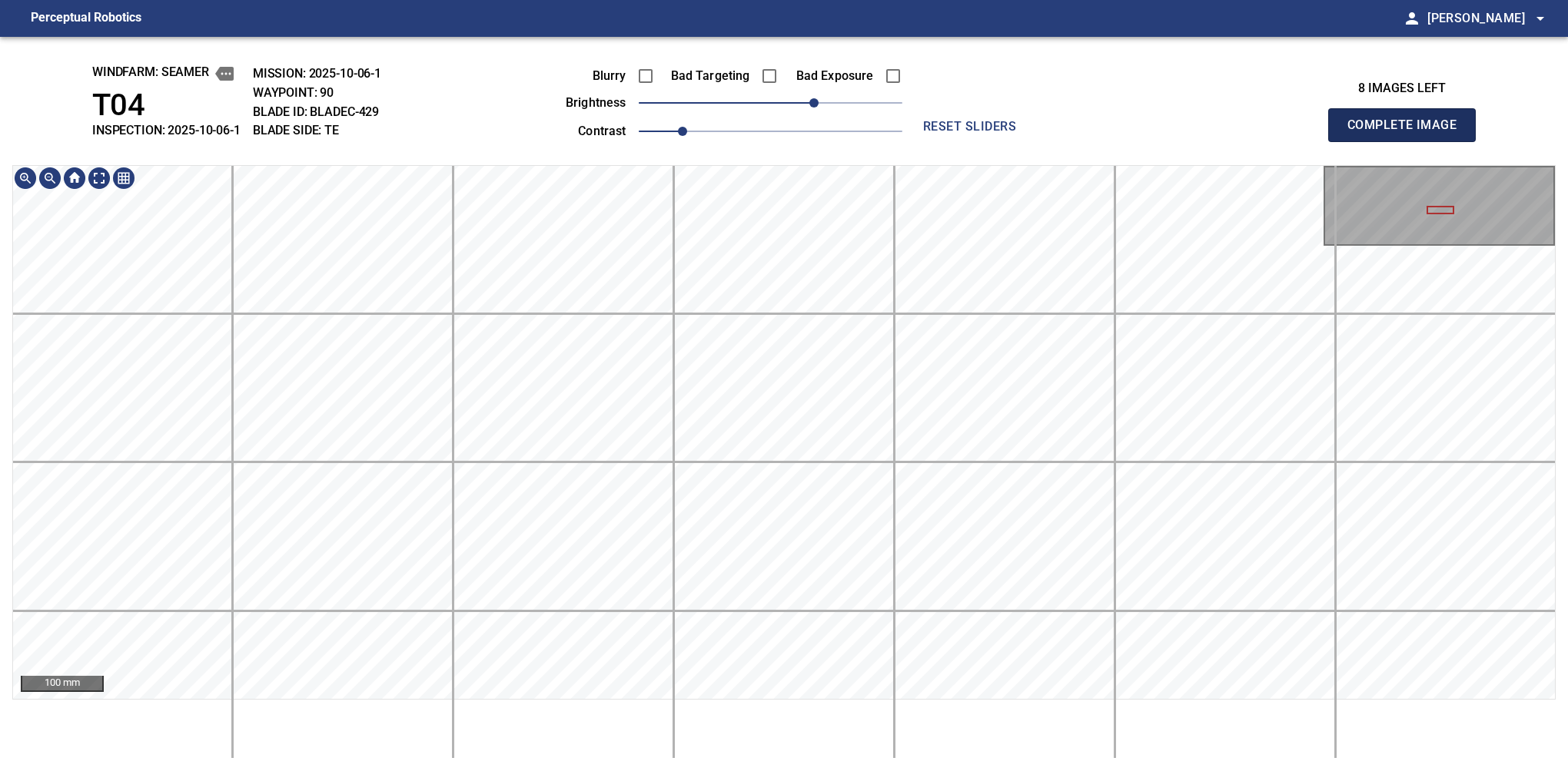
click at [1408, 142] on button "Complete Image" at bounding box center [1402, 125] width 148 height 34
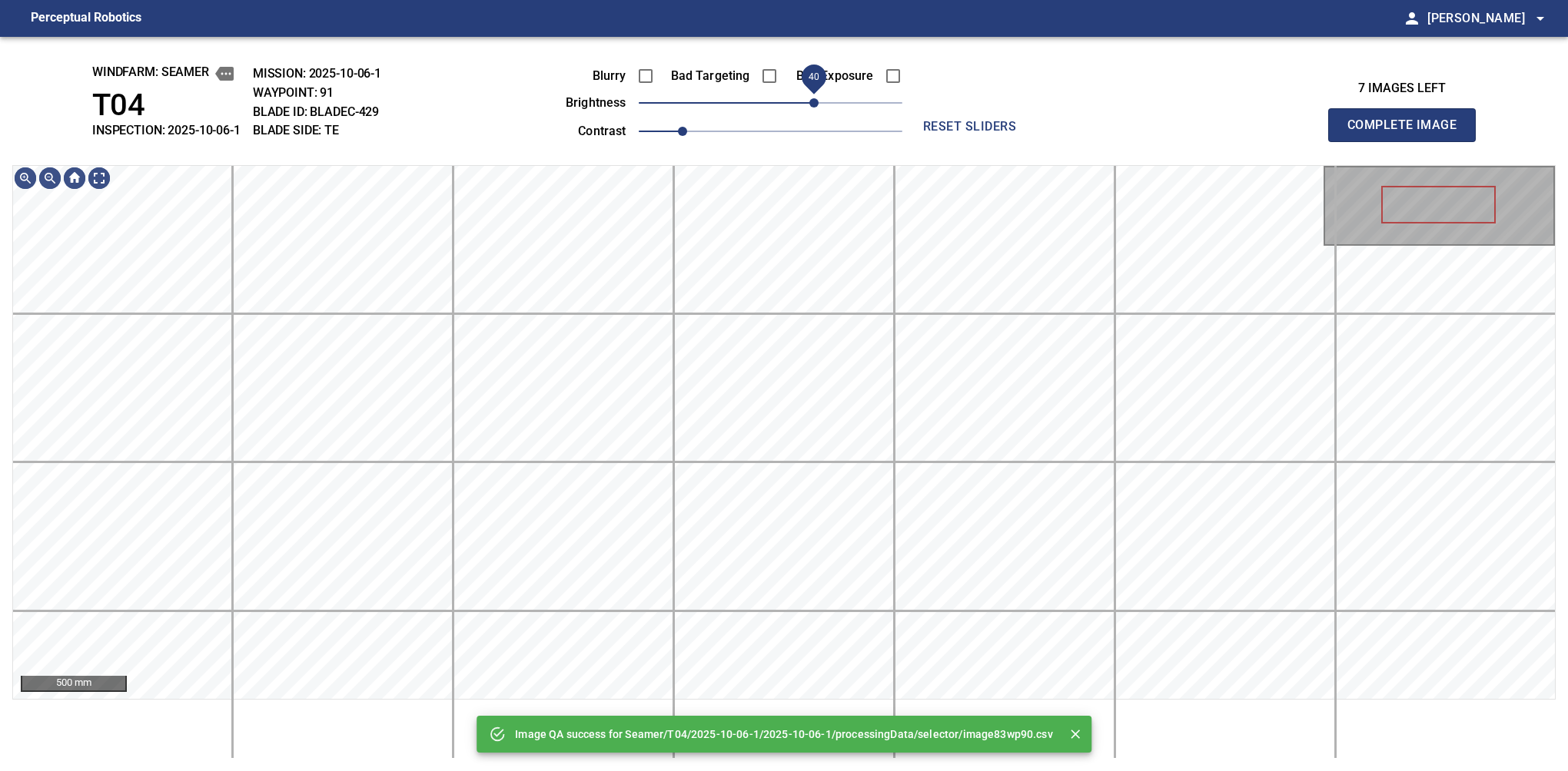
drag, startPoint x: 790, startPoint y: 106, endPoint x: 817, endPoint y: 115, distance: 28.5
click at [817, 114] on span "40" at bounding box center [770, 102] width 264 height 21
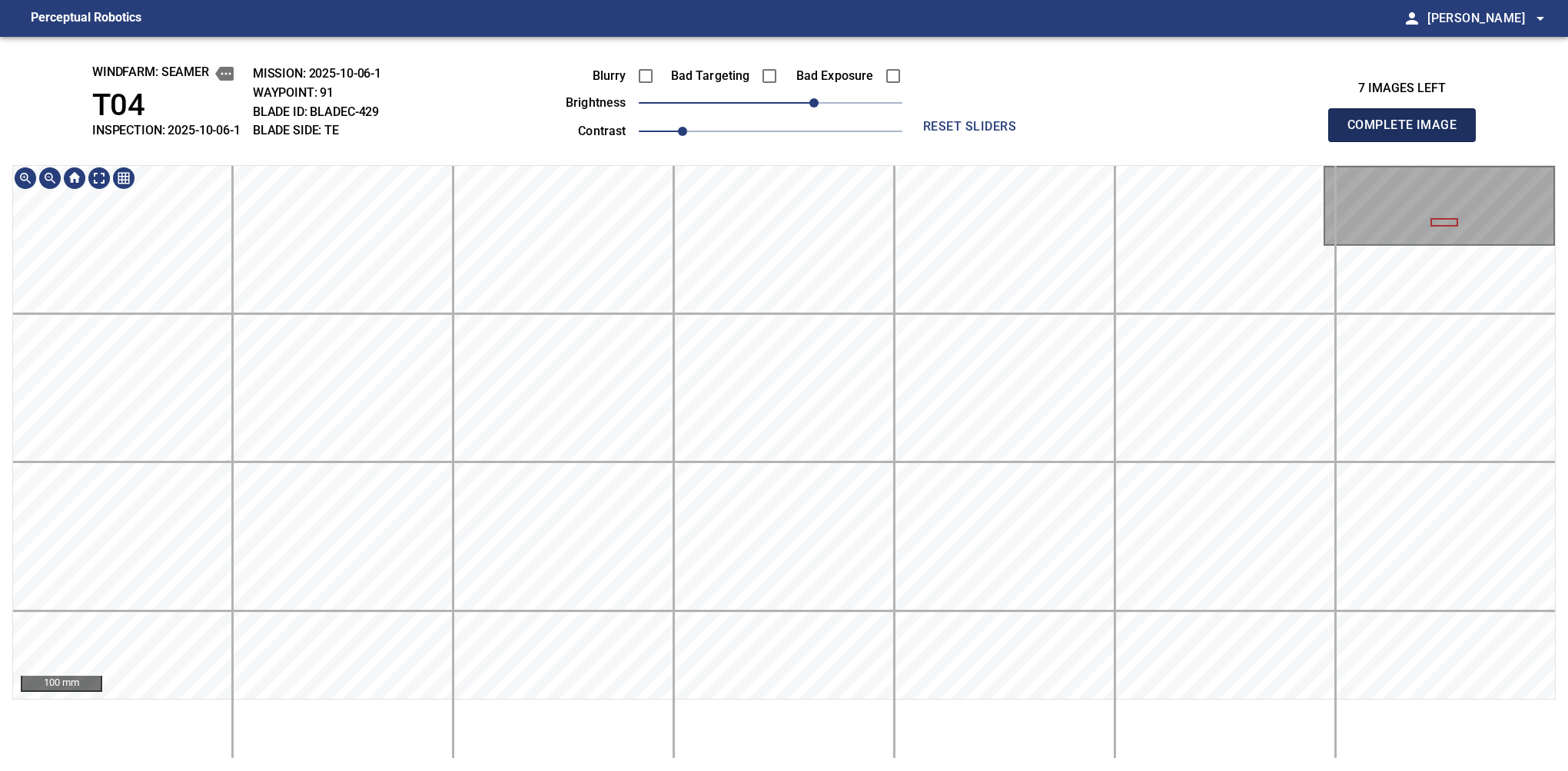
click at [1408, 142] on button "Complete Image" at bounding box center [1402, 125] width 148 height 34
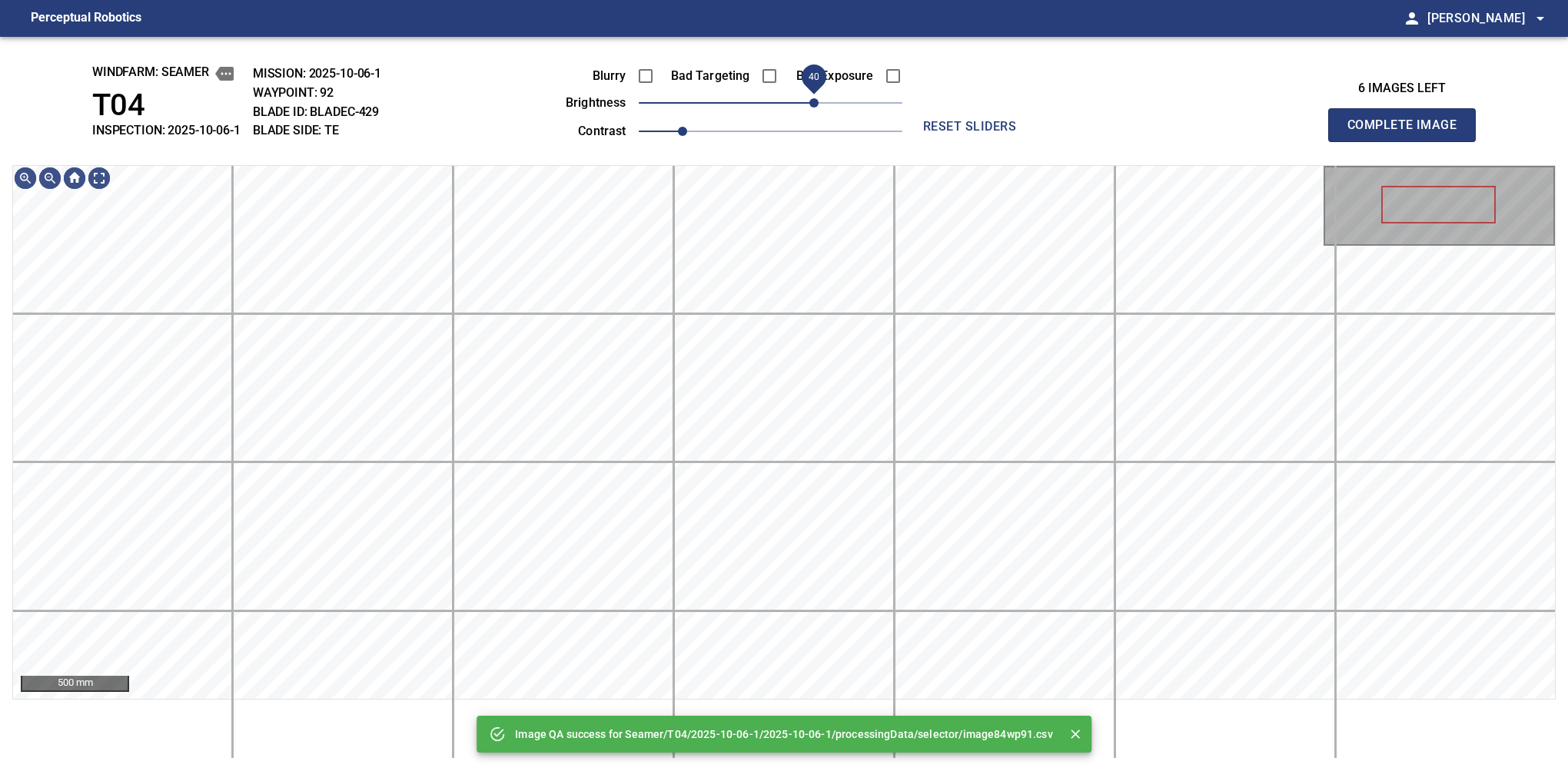
drag, startPoint x: 779, startPoint y: 106, endPoint x: 817, endPoint y: 113, distance: 38.6
click at [817, 108] on span "40" at bounding box center [813, 103] width 9 height 9
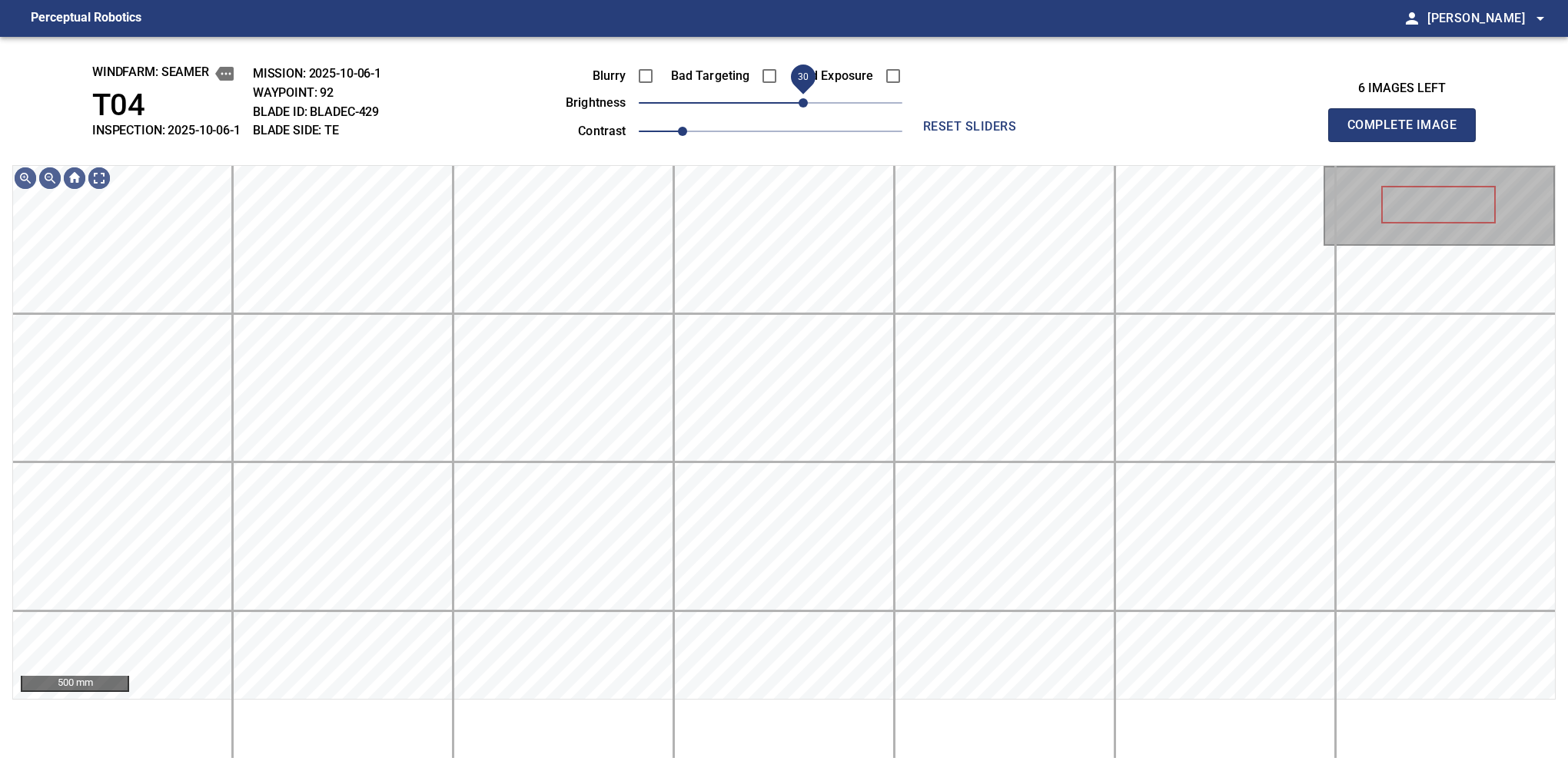
click at [806, 106] on span "30" at bounding box center [803, 103] width 9 height 9
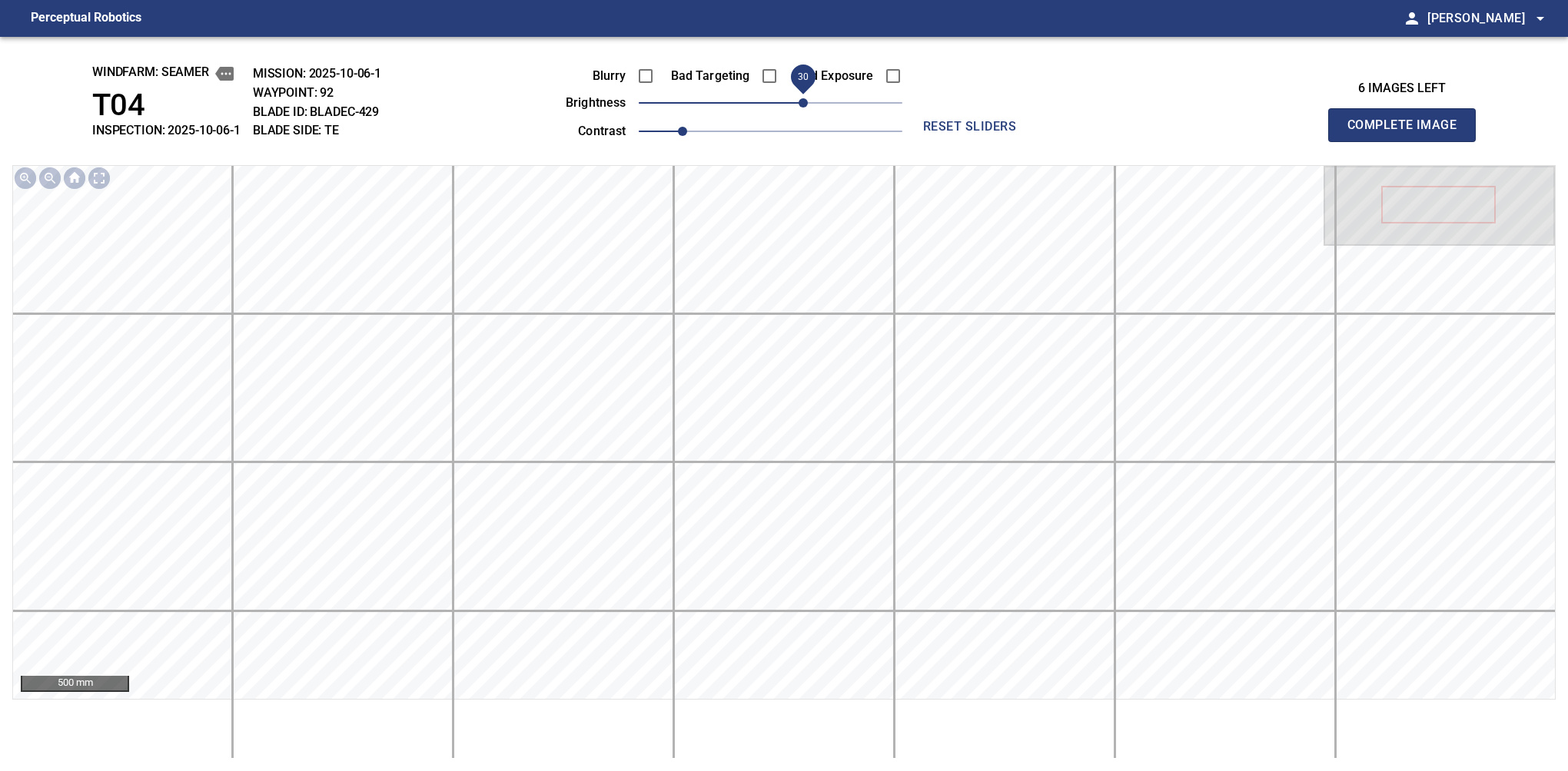
click at [1408, 142] on button "Complete Image" at bounding box center [1402, 125] width 148 height 34
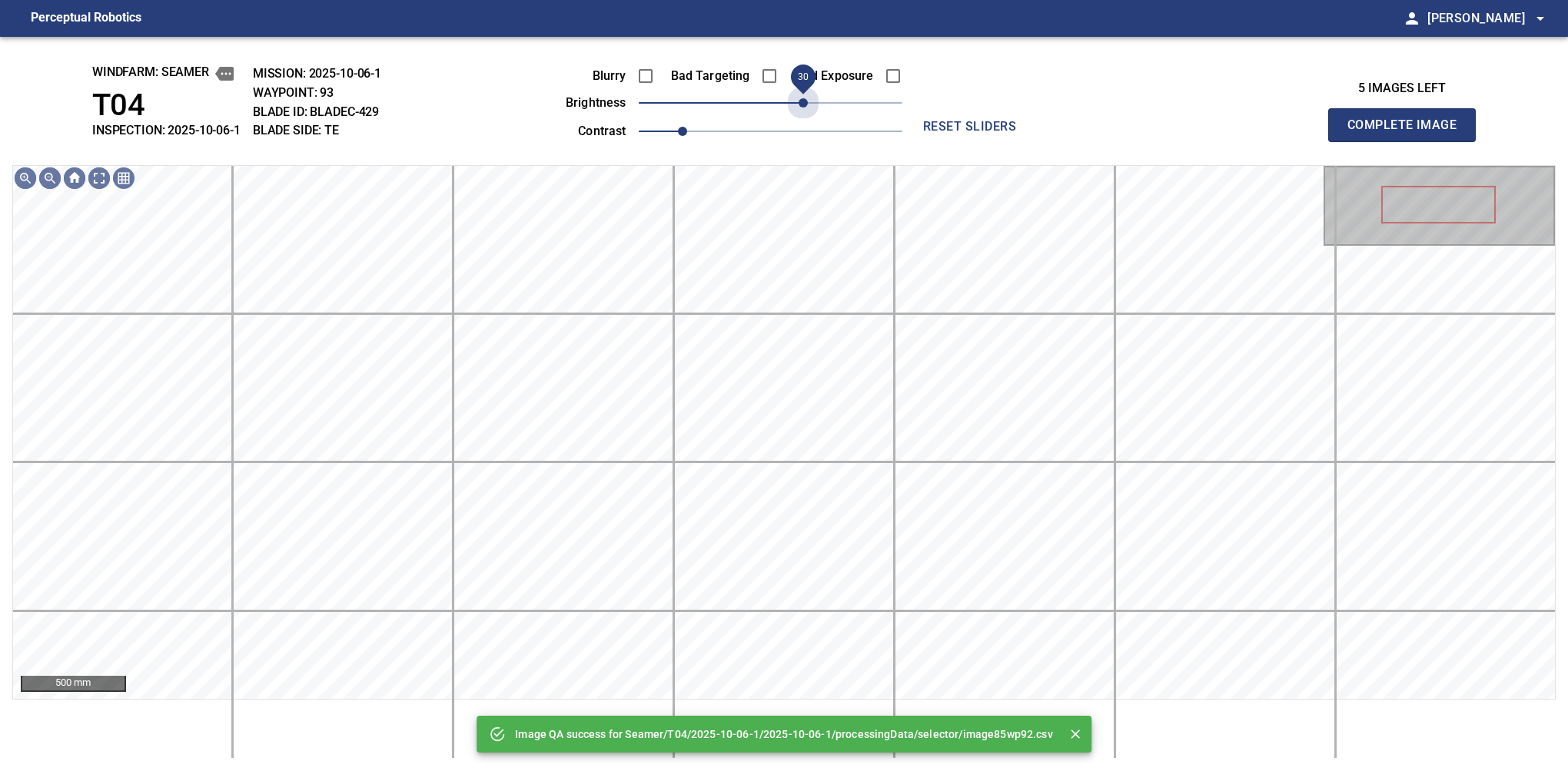
click at [806, 106] on span "30" at bounding box center [770, 102] width 264 height 21
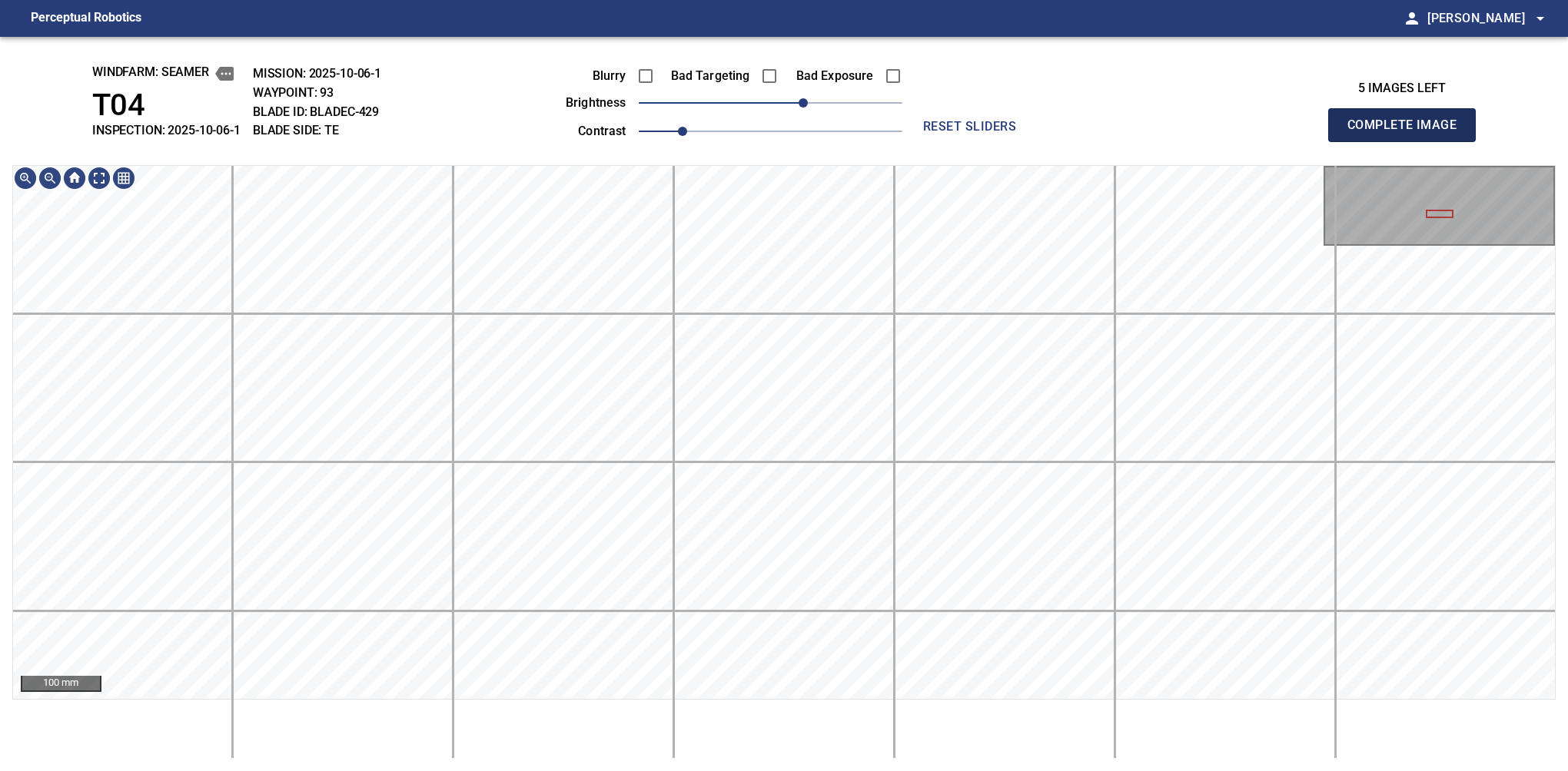
click at [1408, 142] on button "Complete Image" at bounding box center [1402, 125] width 148 height 34
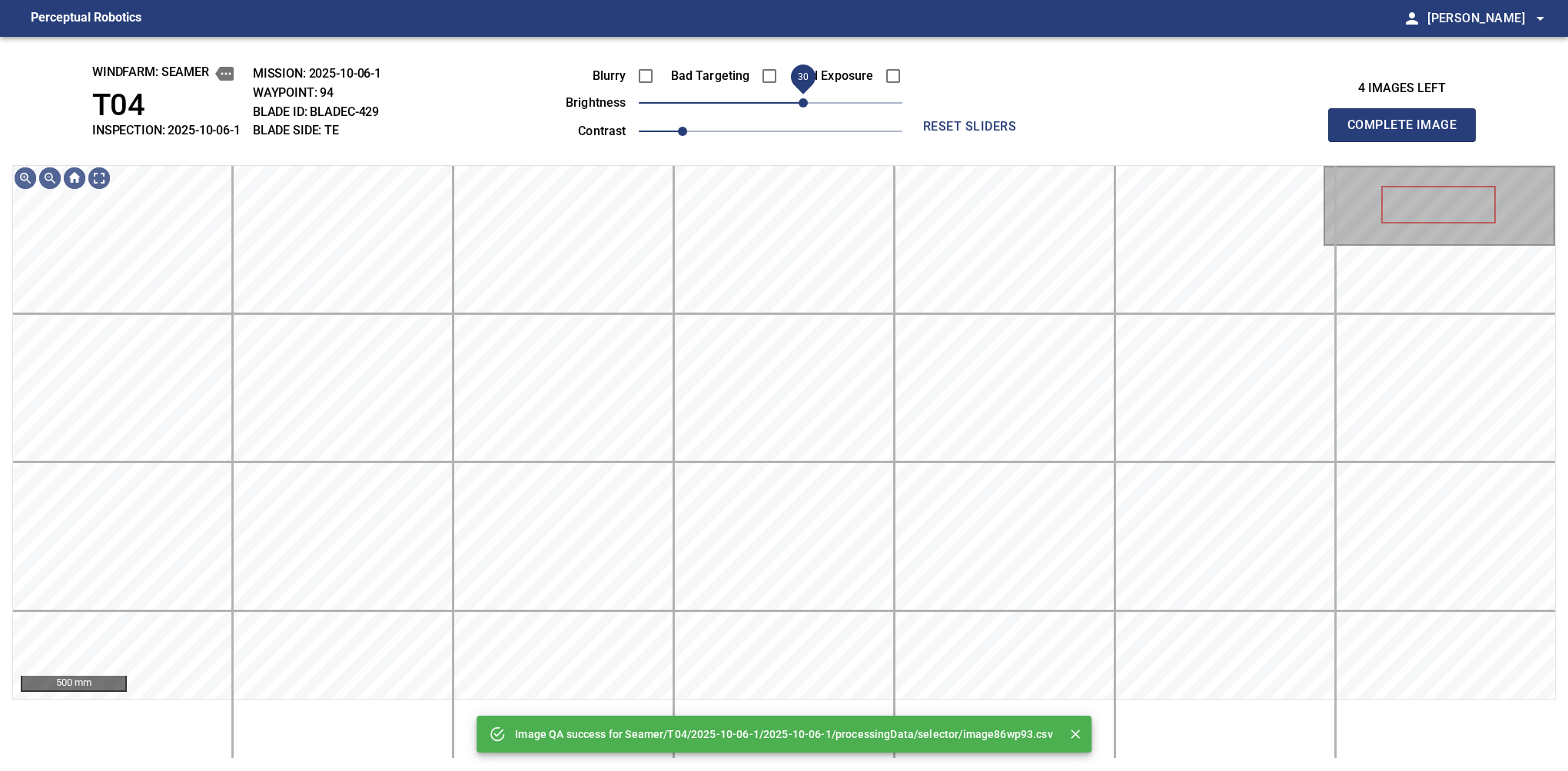
drag, startPoint x: 817, startPoint y: 101, endPoint x: 801, endPoint y: 115, distance: 21.3
click at [801, 114] on span "30" at bounding box center [770, 102] width 264 height 21
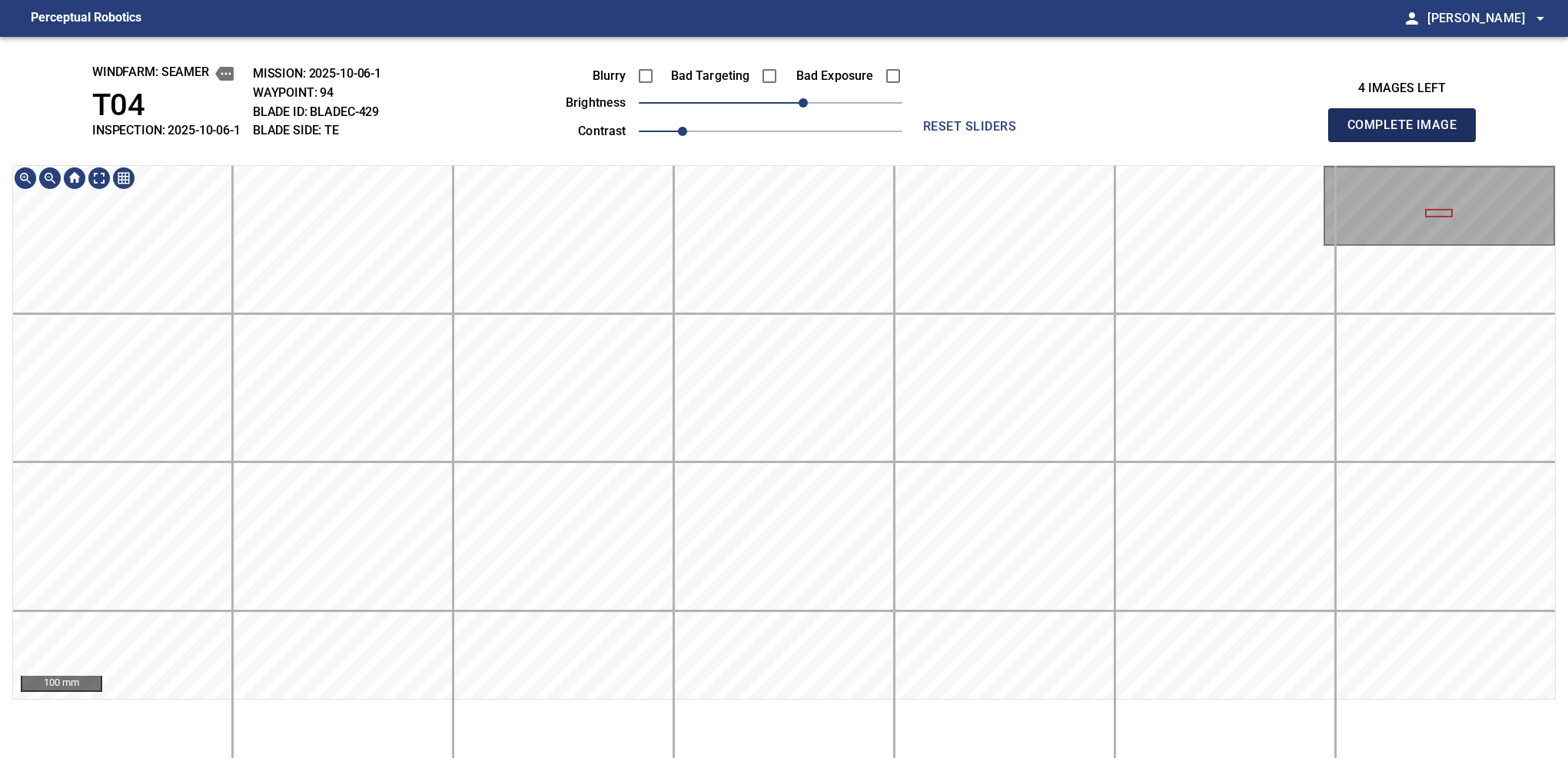
click at [1408, 142] on button "Complete Image" at bounding box center [1402, 125] width 148 height 34
drag, startPoint x: 777, startPoint y: 98, endPoint x: 806, endPoint y: 112, distance: 32.2
click at [806, 108] on span "30" at bounding box center [803, 103] width 9 height 9
click at [1408, 142] on button "Complete Image" at bounding box center [1402, 125] width 148 height 34
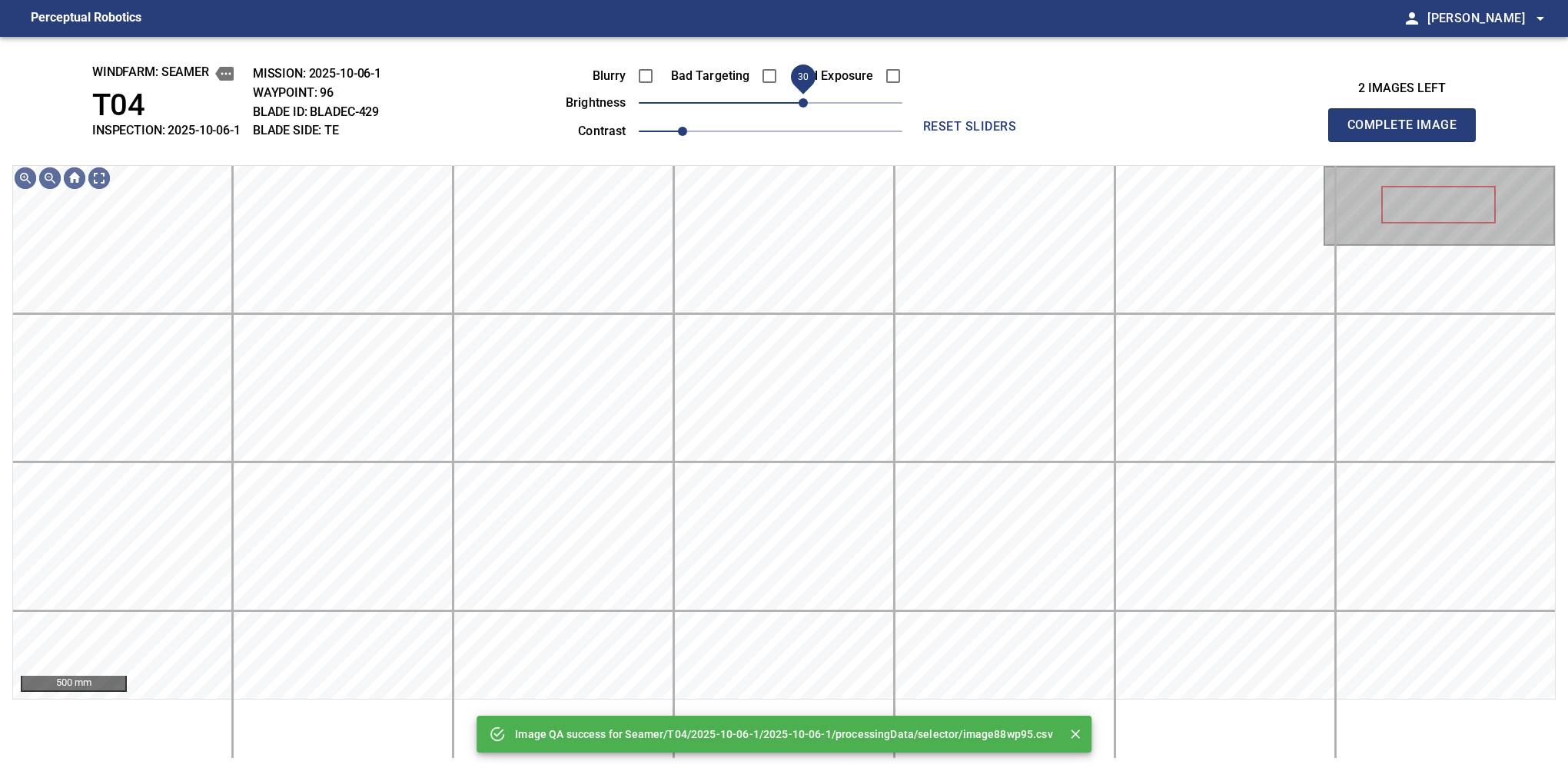
drag, startPoint x: 798, startPoint y: 110, endPoint x: 806, endPoint y: 108, distance: 8.2
click at [806, 108] on span "30" at bounding box center [803, 103] width 9 height 9
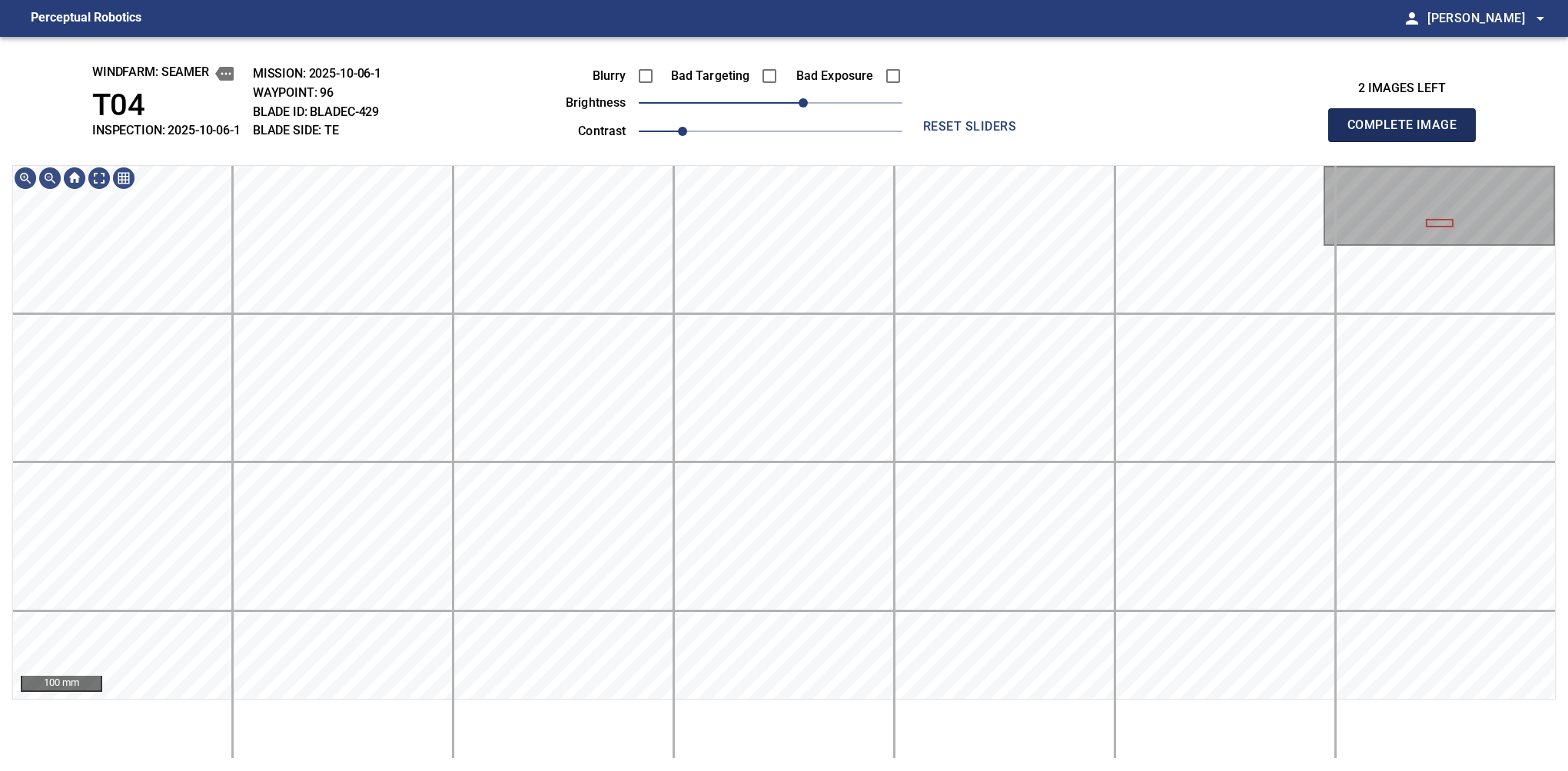
click at [1408, 142] on button "Complete Image" at bounding box center [1402, 125] width 148 height 34
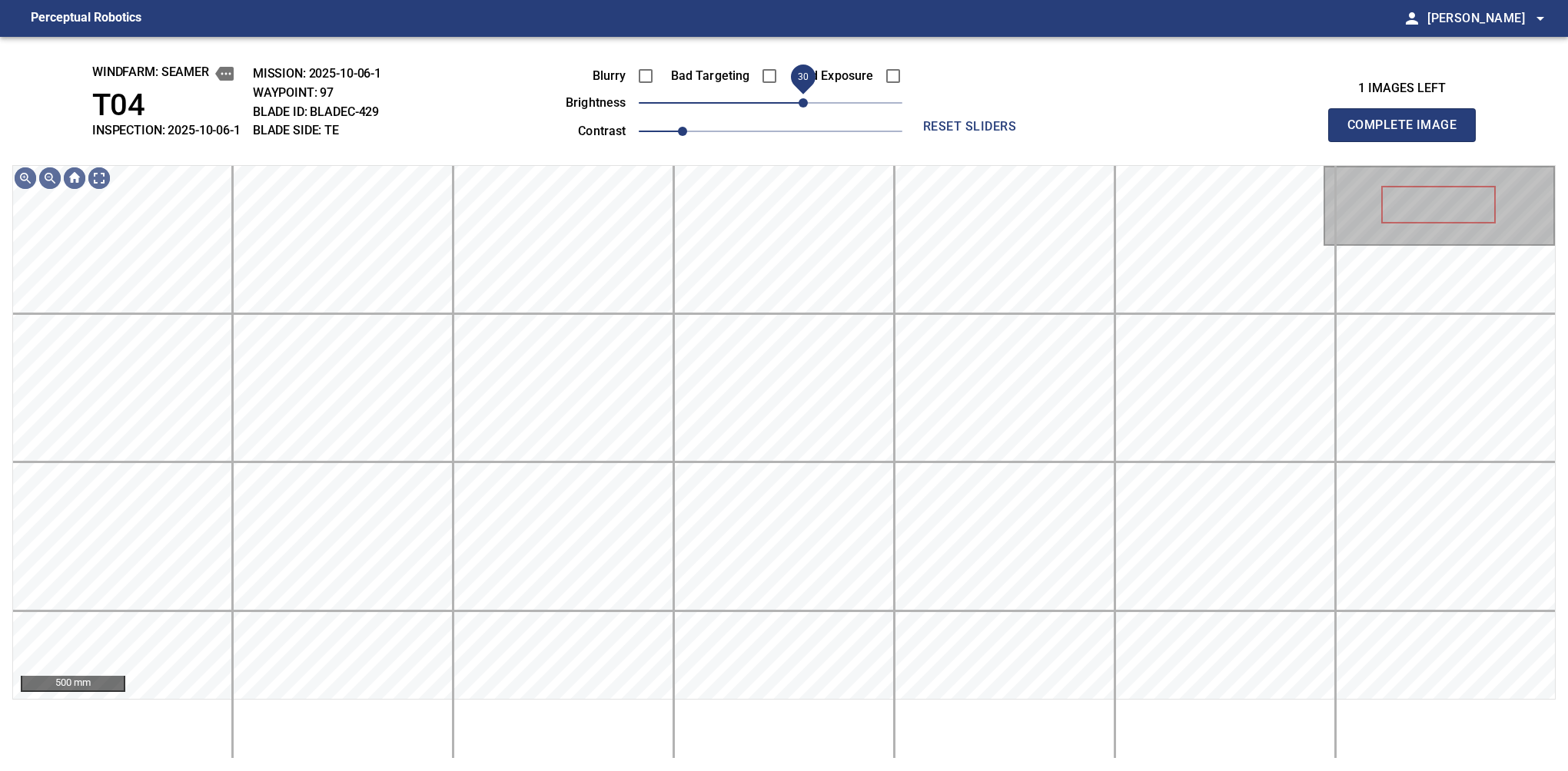
drag, startPoint x: 792, startPoint y: 105, endPoint x: 803, endPoint y: 102, distance: 11.4
click at [803, 102] on span "30" at bounding box center [803, 103] width 9 height 9
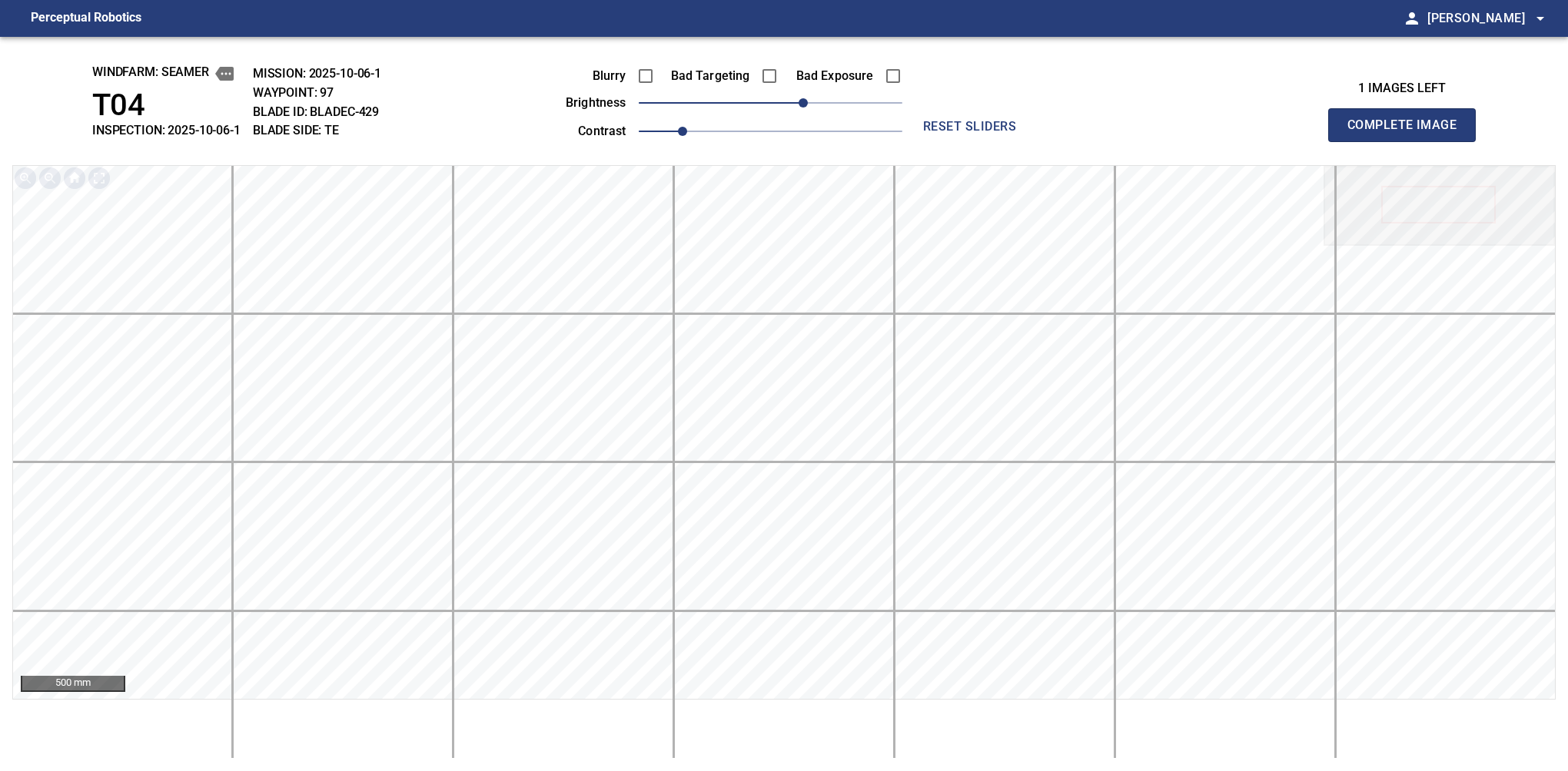
drag, startPoint x: 1408, startPoint y: 143, endPoint x: 802, endPoint y: 129, distance: 606.2
click at [1408, 142] on button "Complete Image" at bounding box center [1402, 125] width 148 height 34
